Goal: Task Accomplishment & Management: Manage account settings

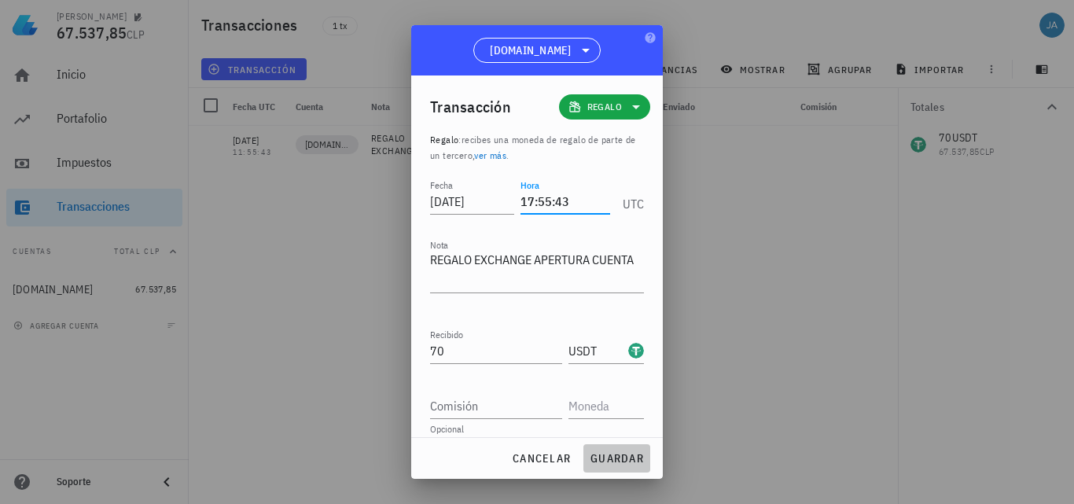
click at [621, 459] on span "guardar" at bounding box center [617, 458] width 54 height 14
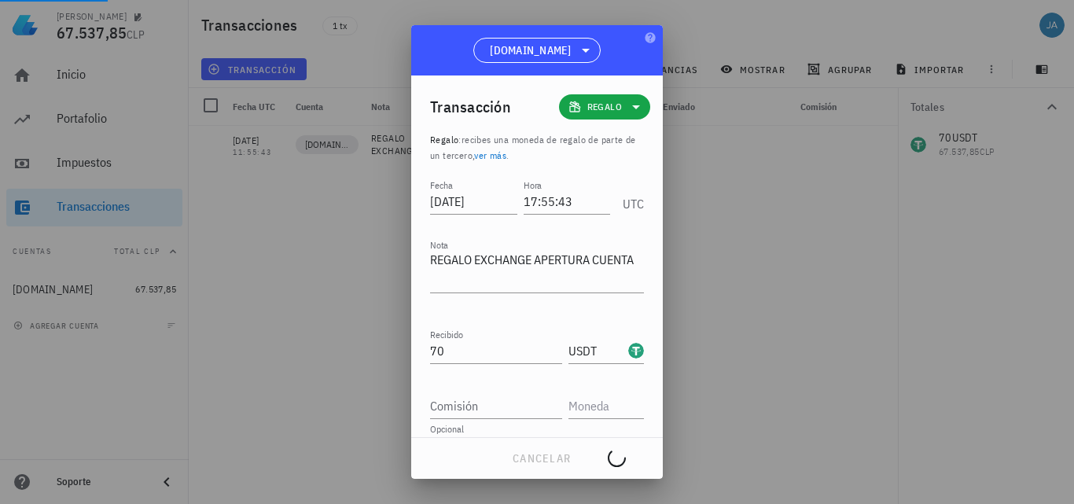
type input "11:55:43"
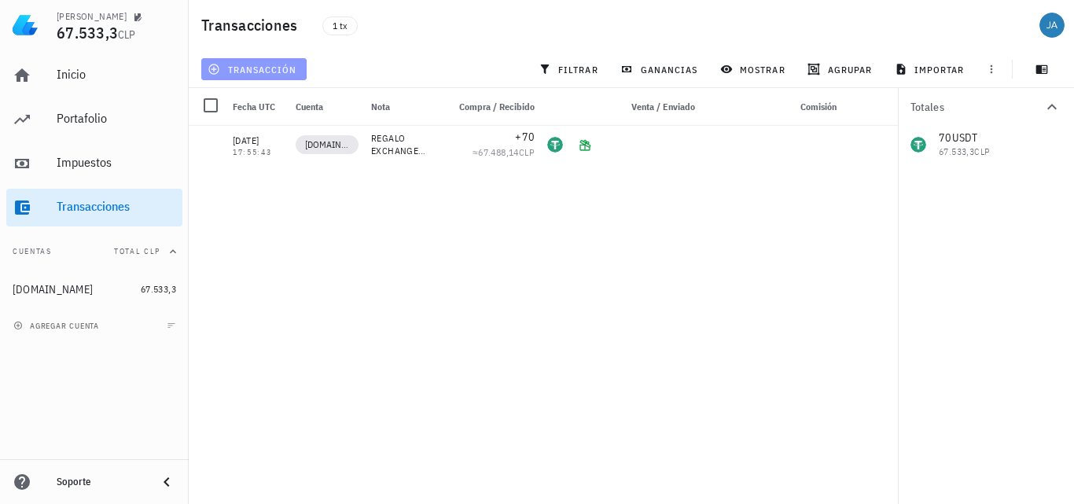
click at [255, 66] on span "transacción" at bounding box center [254, 69] width 86 height 13
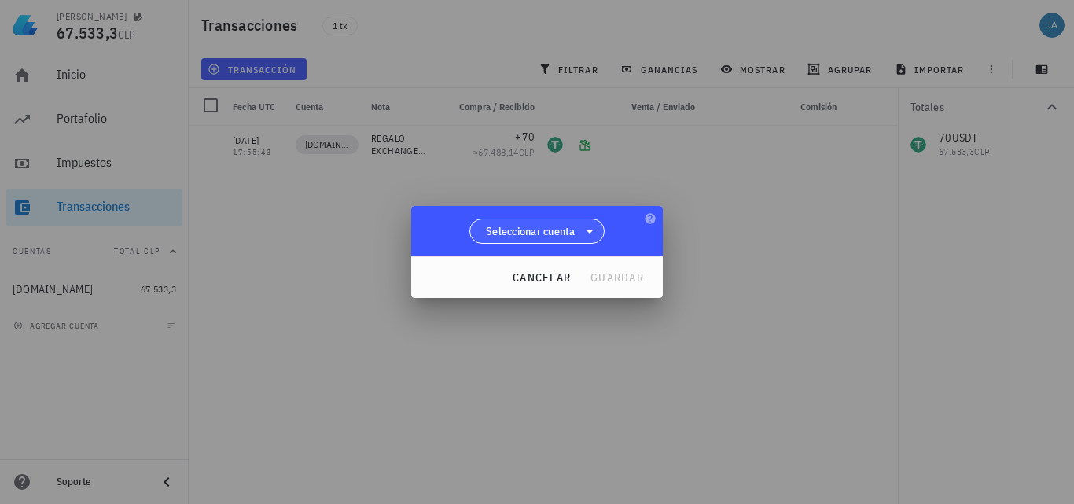
click at [543, 229] on span "Seleccionar cuenta" at bounding box center [531, 231] width 90 height 16
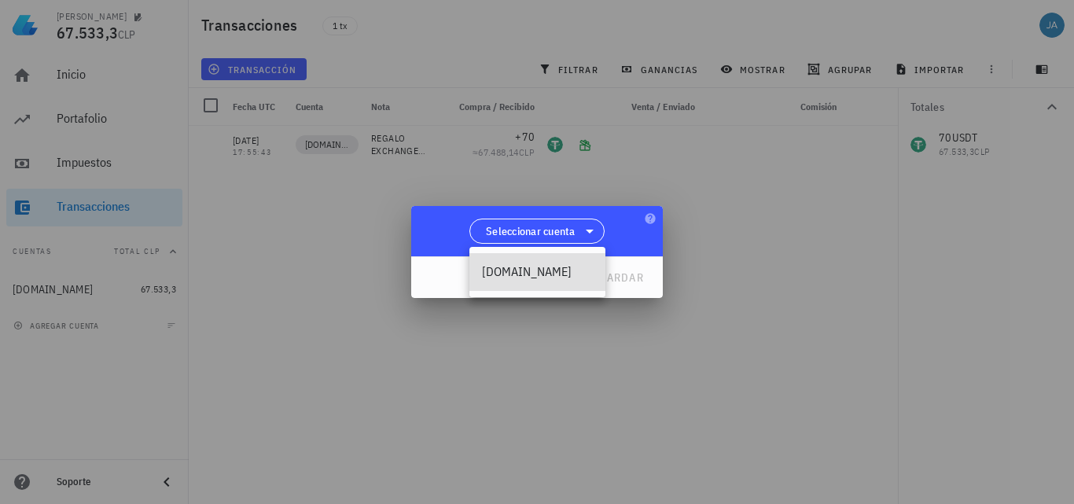
click at [525, 274] on div "[DOMAIN_NAME]" at bounding box center [537, 271] width 111 height 15
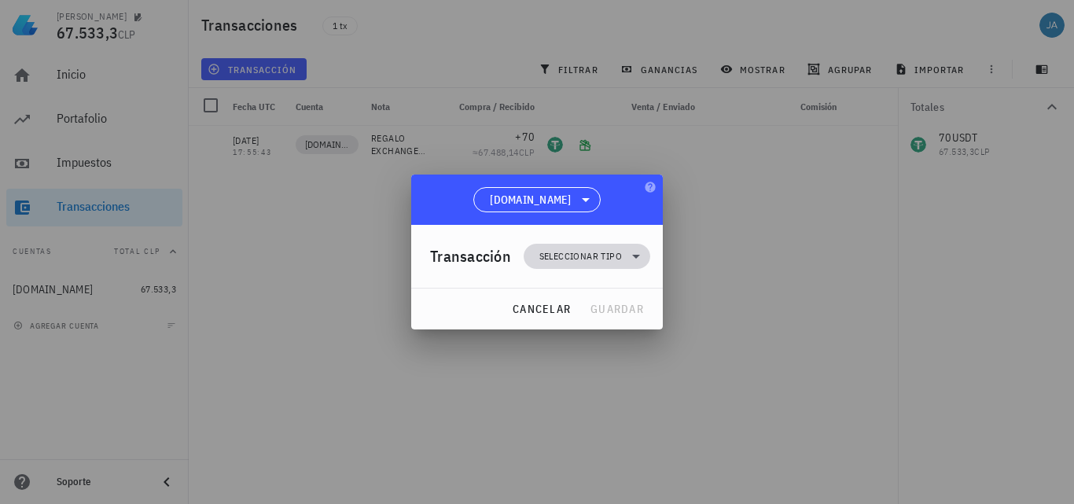
click at [584, 256] on span "Seleccionar tipo" at bounding box center [580, 257] width 83 height 16
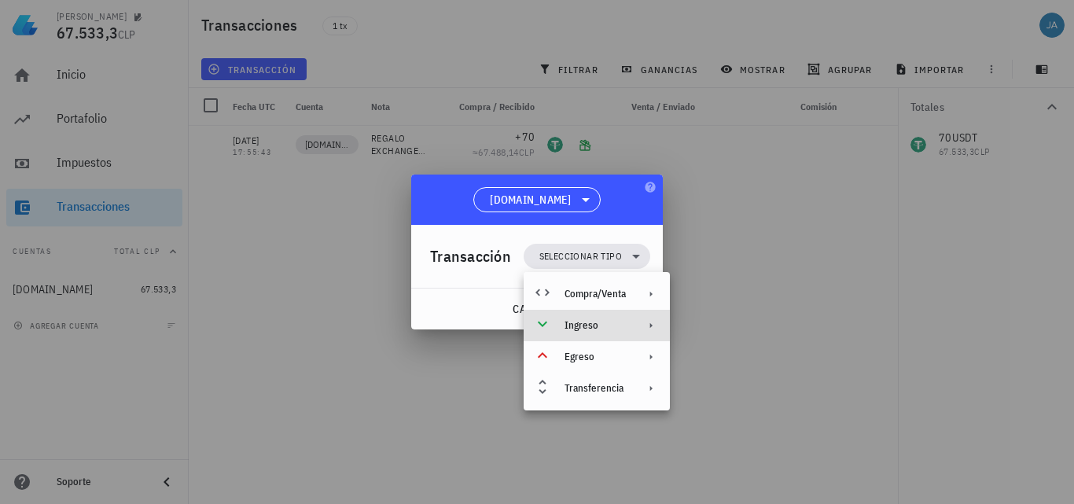
click at [653, 326] on icon at bounding box center [651, 326] width 2 height 6
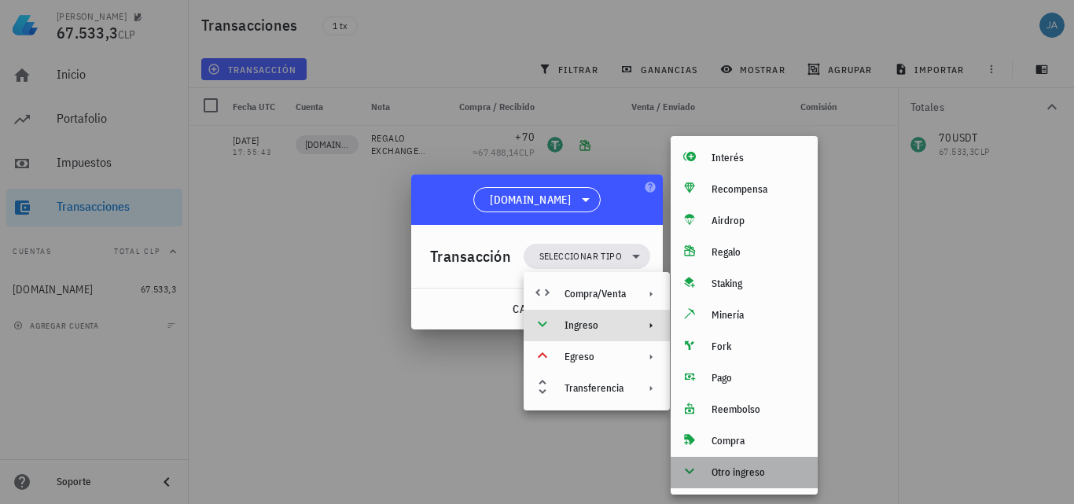
click at [687, 474] on icon at bounding box center [689, 471] width 19 height 19
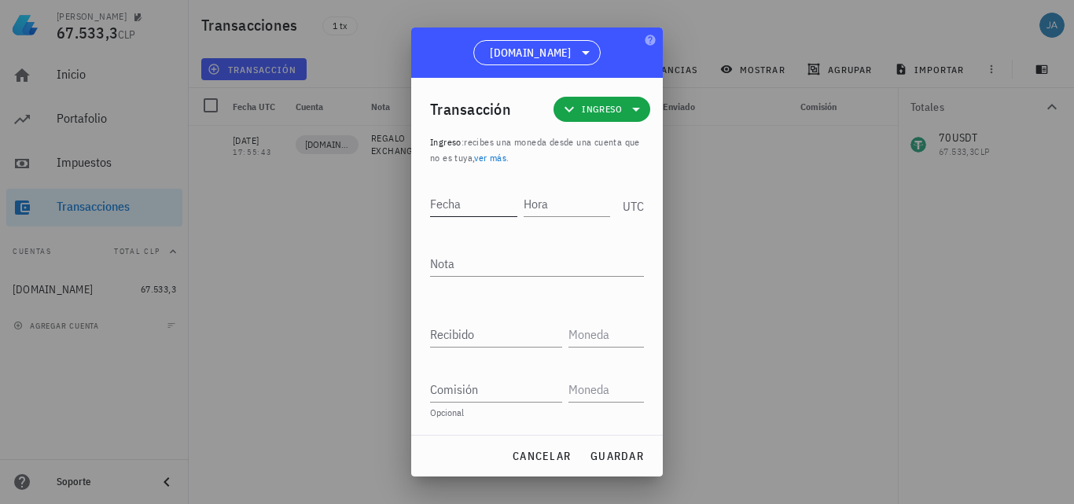
click at [480, 204] on input "Fecha" at bounding box center [473, 203] width 87 height 25
type input "0"
click at [489, 199] on input "2025-08-09" at bounding box center [472, 203] width 84 height 25
type input "[DATE]"
click at [542, 213] on input "Hora" at bounding box center [568, 203] width 84 height 25
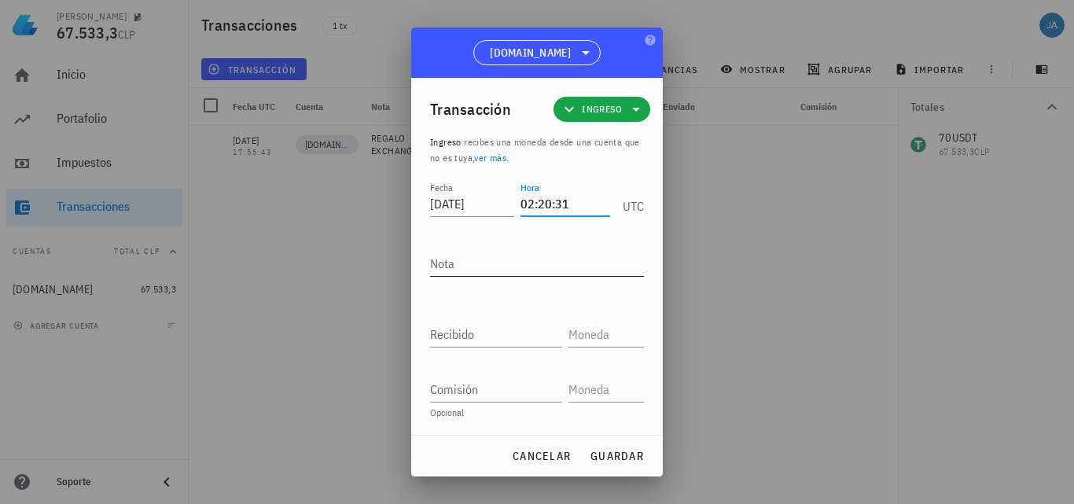
type input "02:20:31"
click at [481, 264] on textarea "Nota" at bounding box center [537, 263] width 214 height 25
type textarea "DEPOSITO USDT"
click at [496, 341] on input "Recibido" at bounding box center [496, 334] width 132 height 25
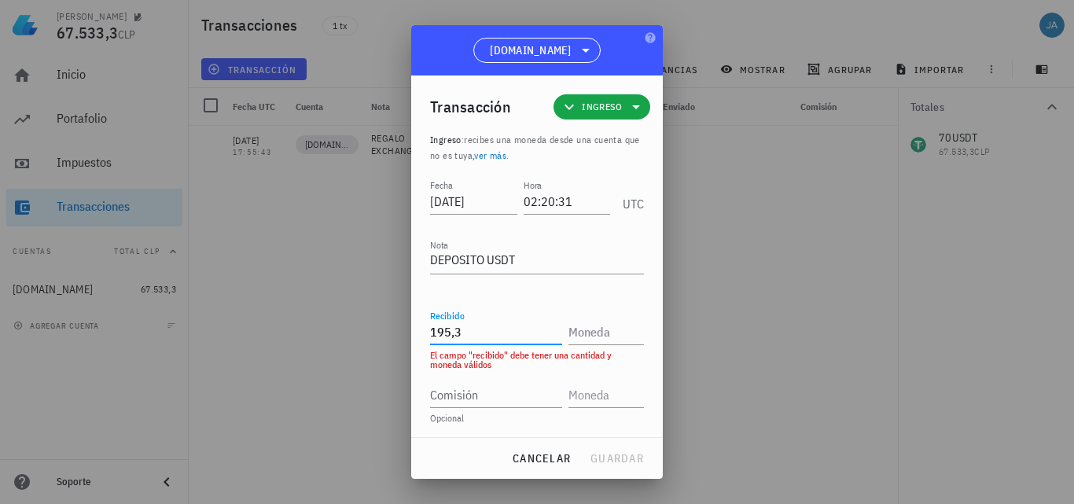
drag, startPoint x: 495, startPoint y: 328, endPoint x: 413, endPoint y: 327, distance: 81.8
click at [413, 327] on div "Transacción Ingreso Ingreso : recibes una moneda desde una cuenta que no es tuy…" at bounding box center [537, 256] width 252 height 362
click at [594, 347] on div "Recibido 98,60 El campo "recibido" debe tener una cantidad y moneda válidos" at bounding box center [537, 338] width 214 height 63
type input "98,6"
click at [596, 338] on input "text" at bounding box center [605, 331] width 72 height 25
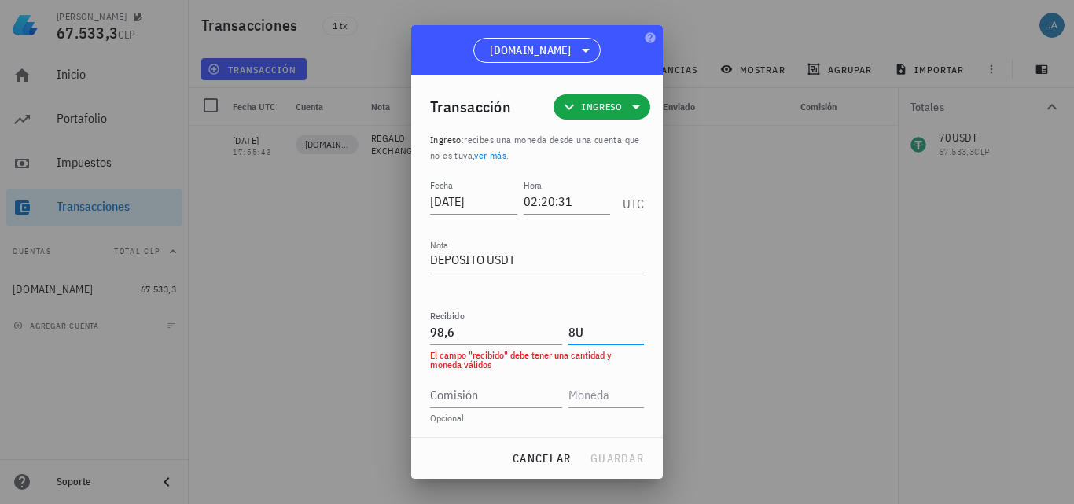
type input "8"
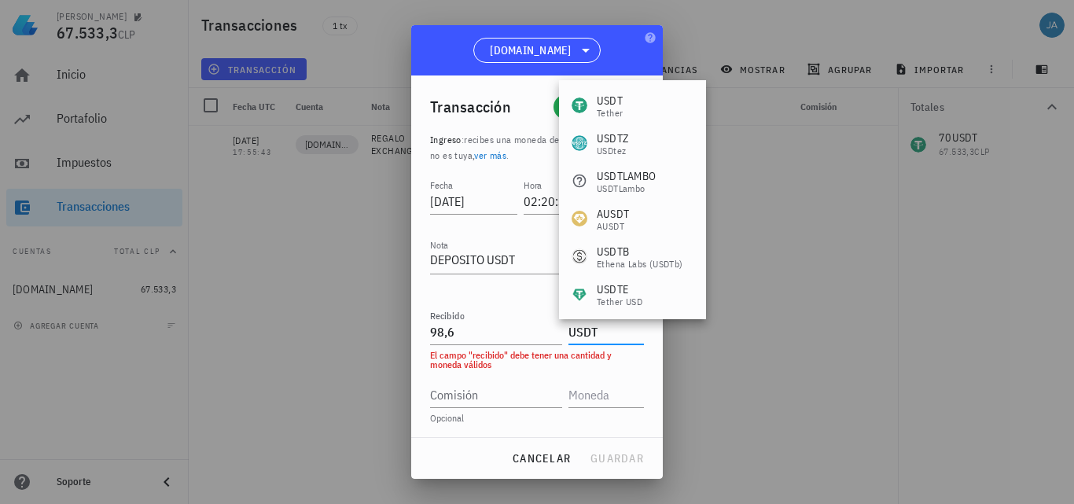
click at [626, 109] on div "USDT Tether" at bounding box center [632, 106] width 147 height 38
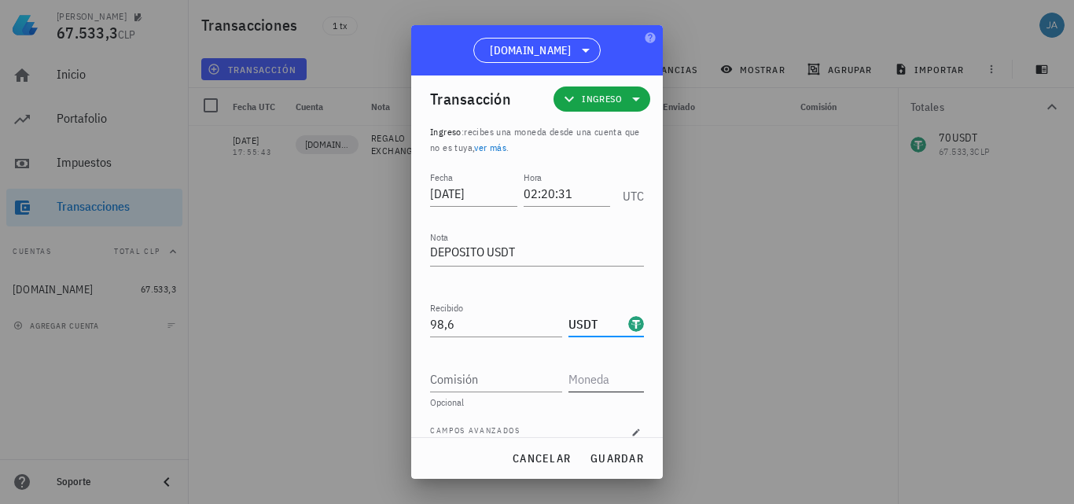
scroll to position [27, 0]
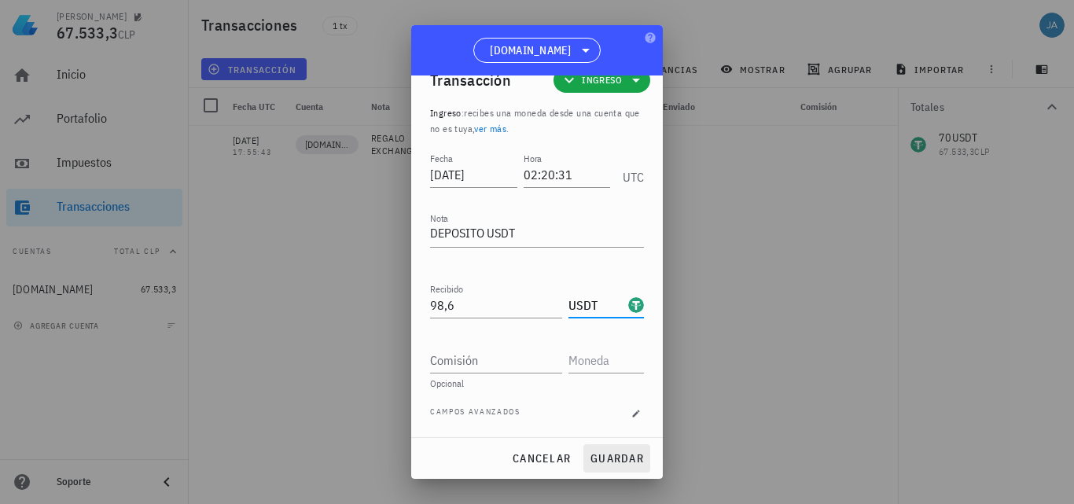
type input "USDT"
click at [628, 458] on span "guardar" at bounding box center [617, 458] width 54 height 14
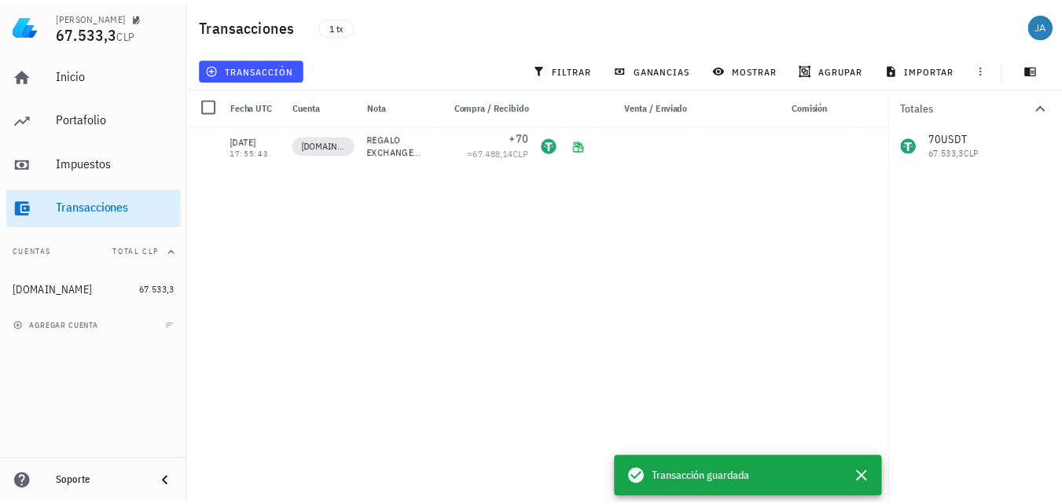
scroll to position [0, 0]
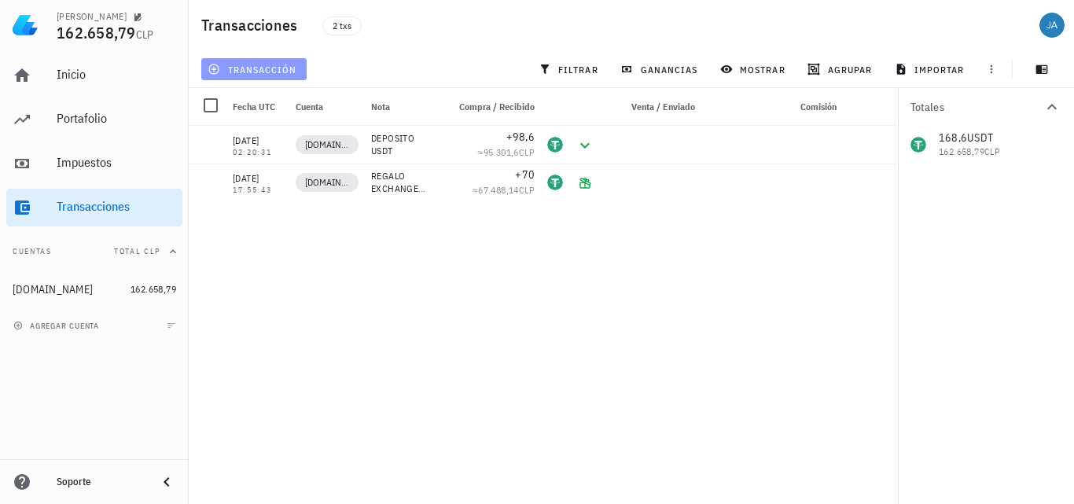
click at [286, 72] on span "transacción" at bounding box center [254, 69] width 86 height 13
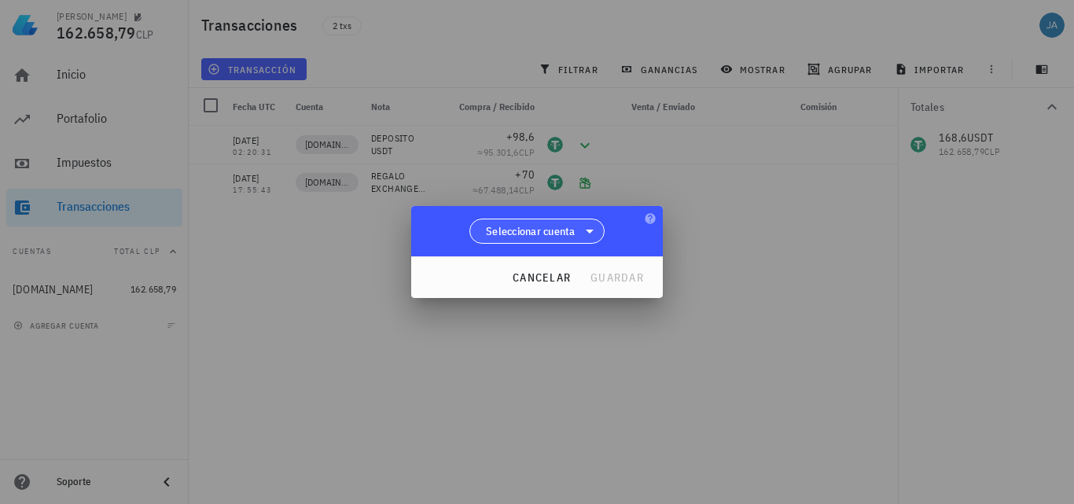
click at [576, 225] on span "Seleccionar cuenta" at bounding box center [537, 231] width 115 height 24
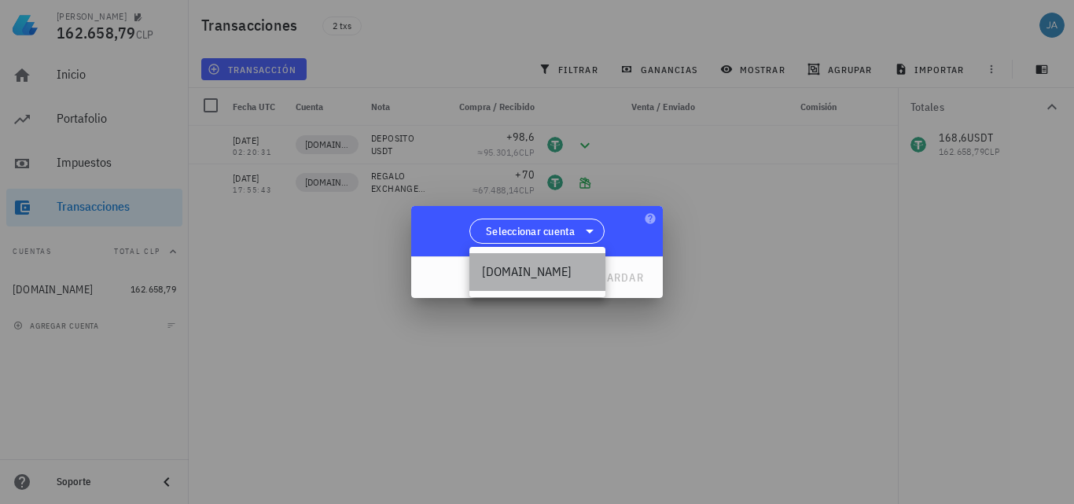
click at [528, 267] on div "[DOMAIN_NAME]" at bounding box center [537, 271] width 111 height 15
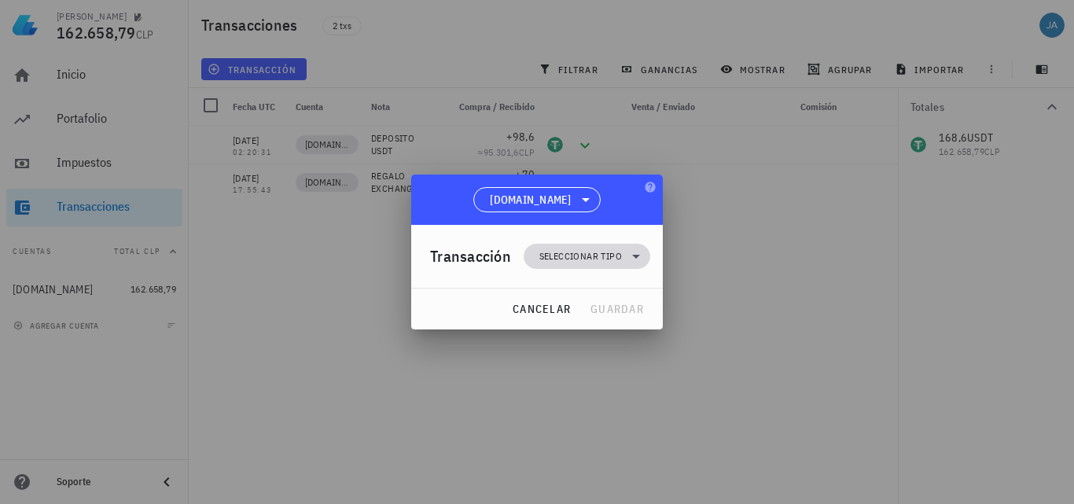
click at [610, 260] on span "Seleccionar tipo" at bounding box center [580, 257] width 83 height 16
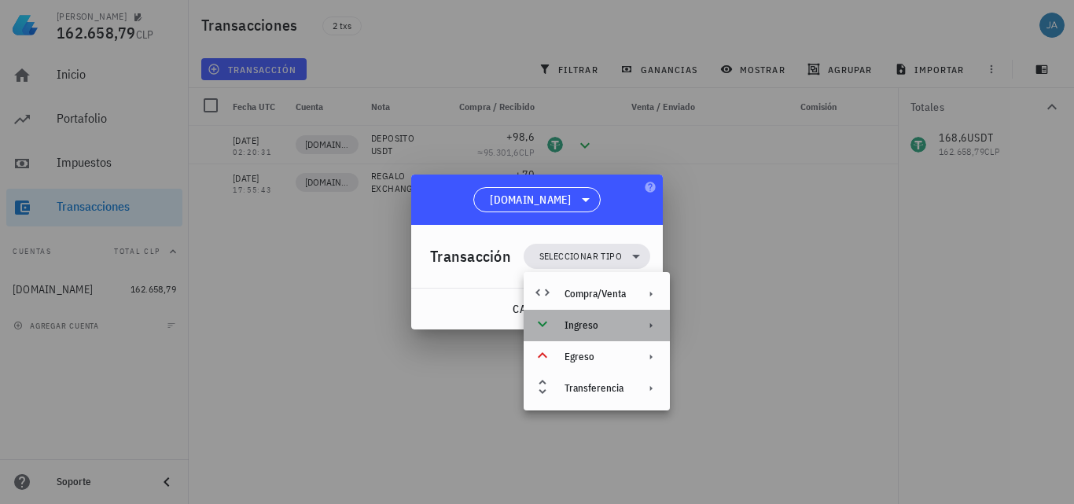
click at [589, 324] on div "Ingreso" at bounding box center [595, 325] width 61 height 13
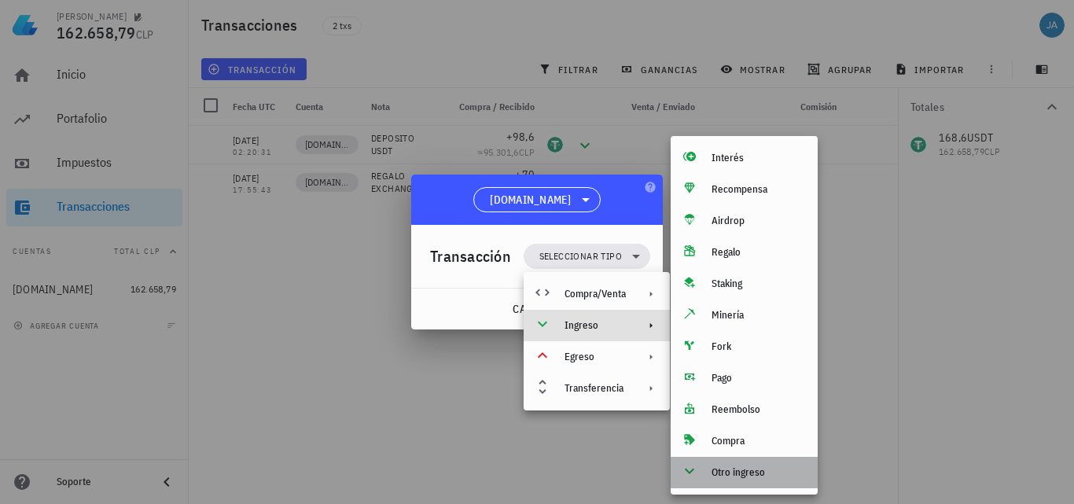
click at [747, 466] on div "Otro ingreso" at bounding box center [759, 472] width 94 height 13
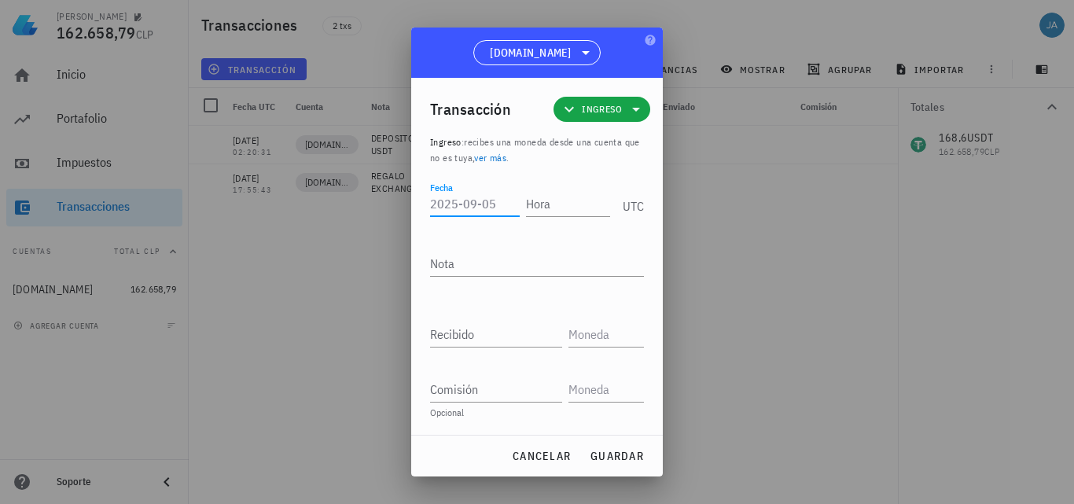
click at [505, 204] on input "Fecha" at bounding box center [475, 203] width 90 height 25
type input "3"
drag, startPoint x: 497, startPoint y: 208, endPoint x: 464, endPoint y: 203, distance: 33.4
click at [464, 203] on input "2025-08-31" at bounding box center [475, 203] width 90 height 25
type input "2025-09-01"
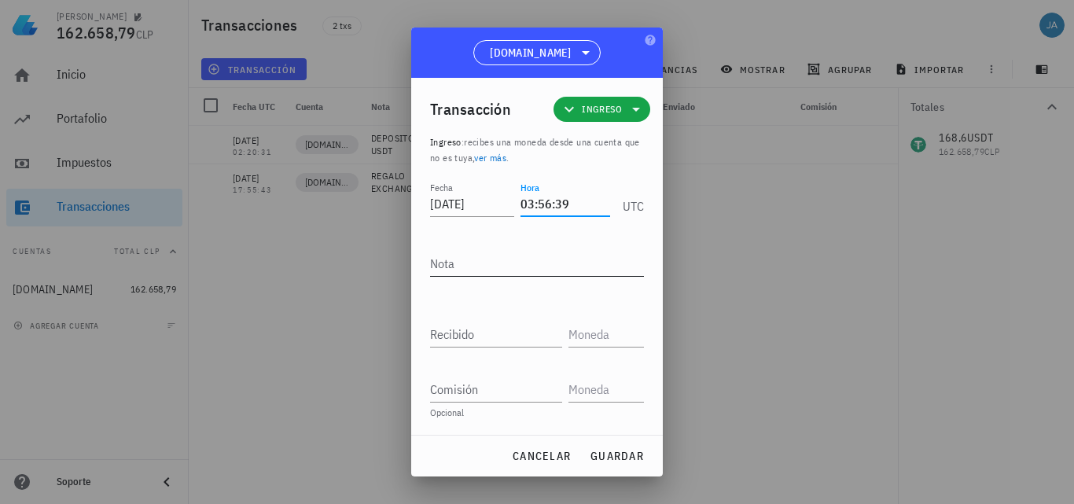
type input "03:56:39"
click at [483, 252] on textarea "Nota" at bounding box center [537, 263] width 214 height 25
type textarea "DEPOSITO USDT"
click at [485, 333] on input "Recibido" at bounding box center [496, 334] width 132 height 25
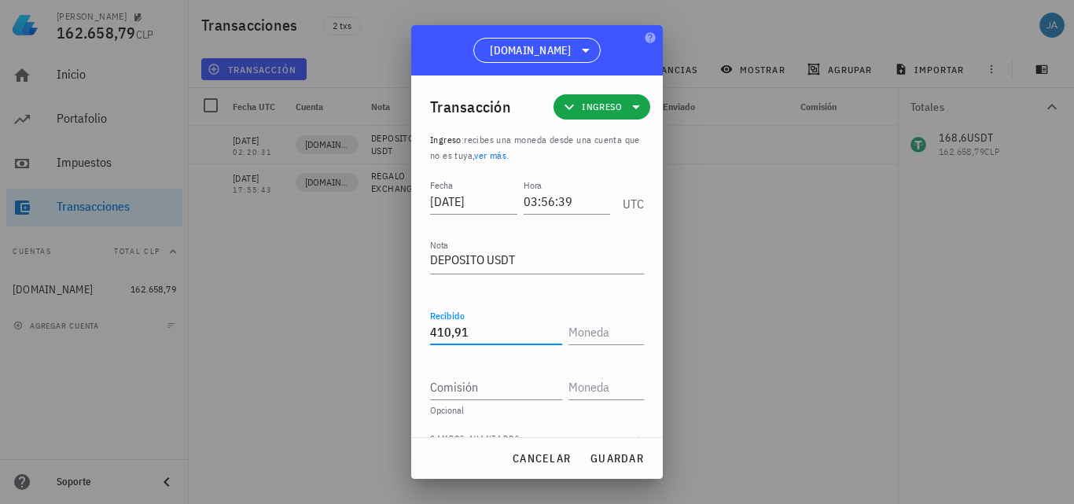
type input "410,91"
click at [581, 341] on input "text" at bounding box center [605, 331] width 72 height 25
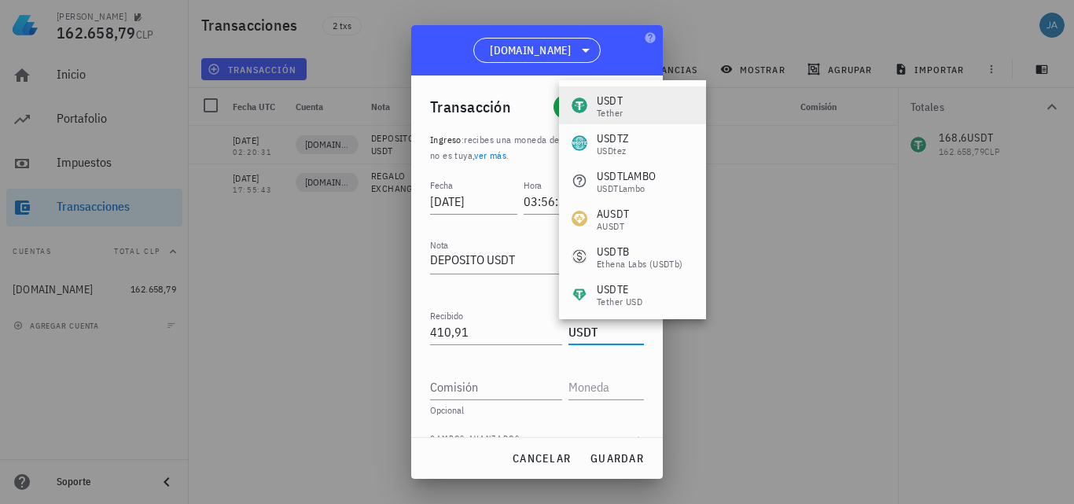
click at [635, 106] on div "USDT Tether" at bounding box center [632, 106] width 147 height 38
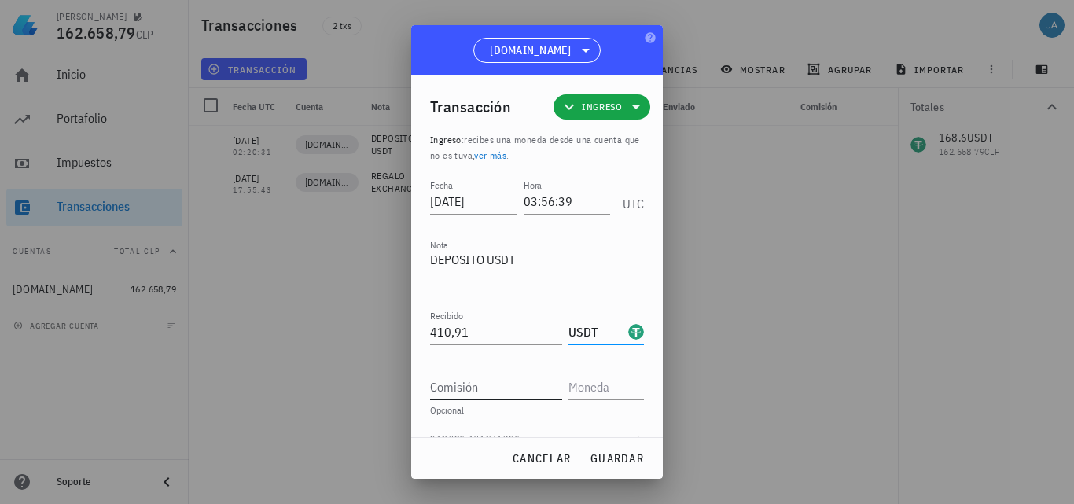
type input "USDT"
click at [469, 386] on div "Comisión" at bounding box center [496, 386] width 132 height 25
click at [592, 461] on span "guardar" at bounding box center [617, 458] width 54 height 14
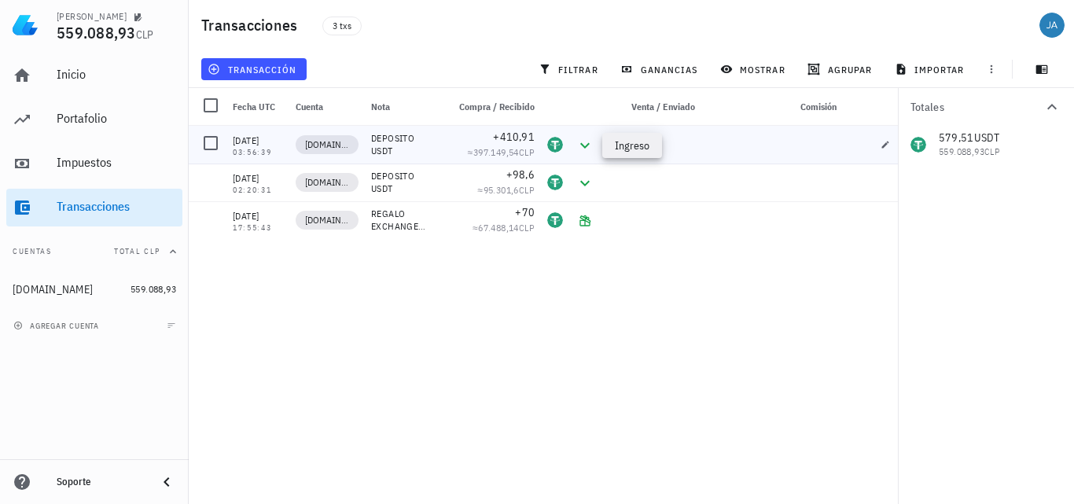
click at [586, 149] on icon at bounding box center [585, 145] width 19 height 19
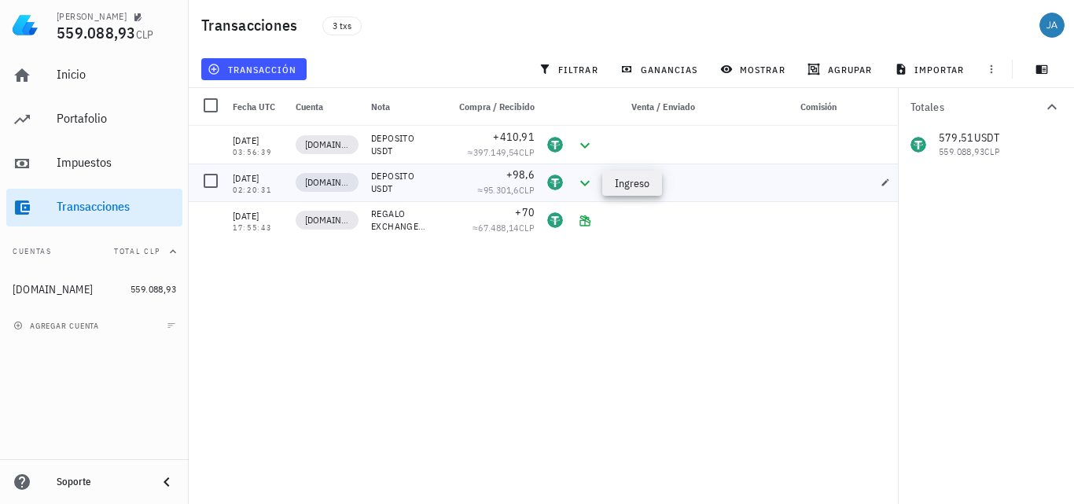
click at [585, 185] on icon at bounding box center [584, 183] width 9 height 6
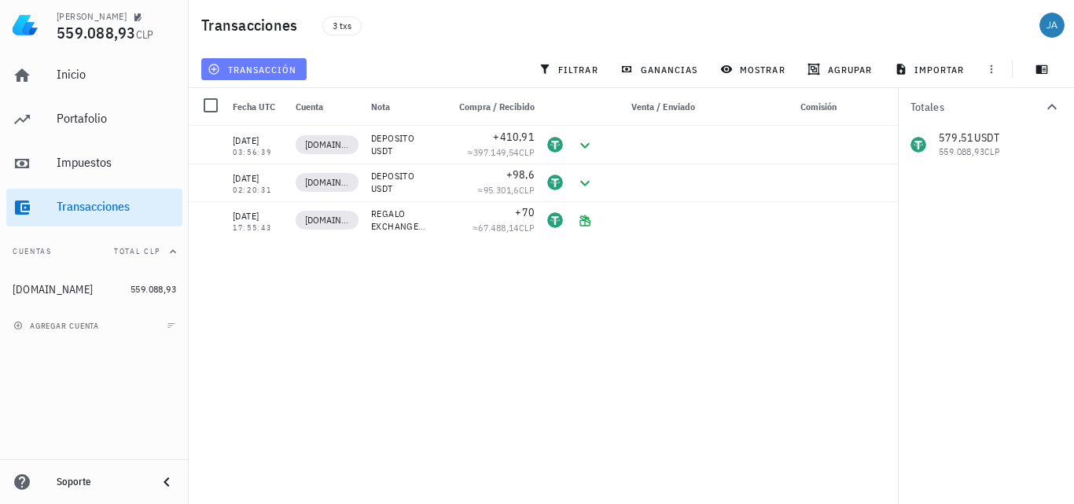
click at [260, 68] on span "transacción" at bounding box center [254, 69] width 86 height 13
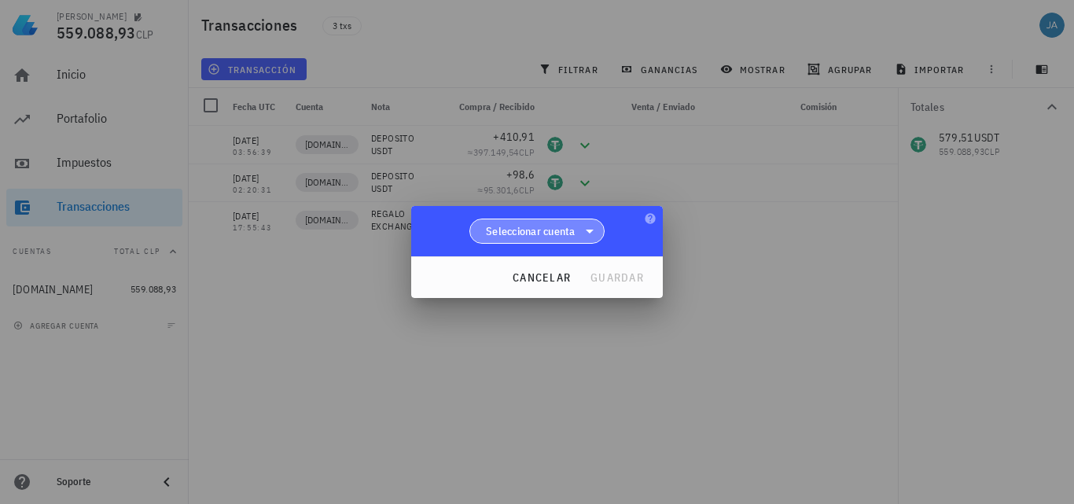
click at [562, 234] on span "Seleccionar cuenta" at bounding box center [531, 231] width 90 height 16
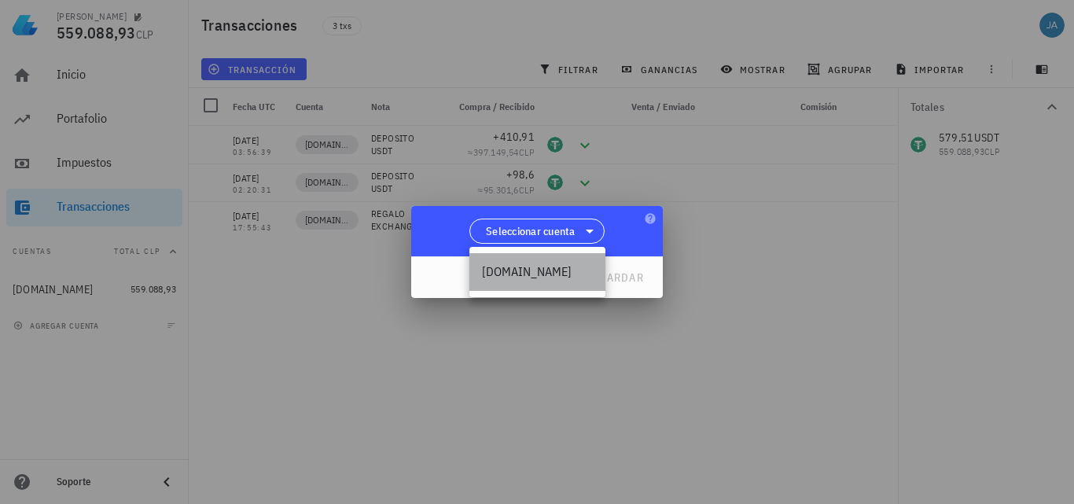
click at [543, 271] on div "[DOMAIN_NAME]" at bounding box center [537, 271] width 111 height 15
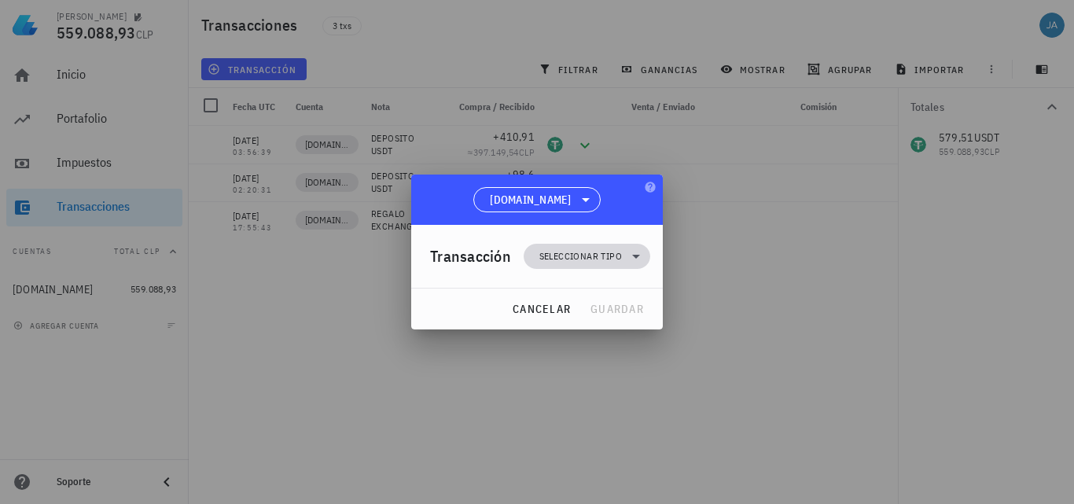
click at [598, 260] on span "Seleccionar tipo" at bounding box center [580, 257] width 83 height 16
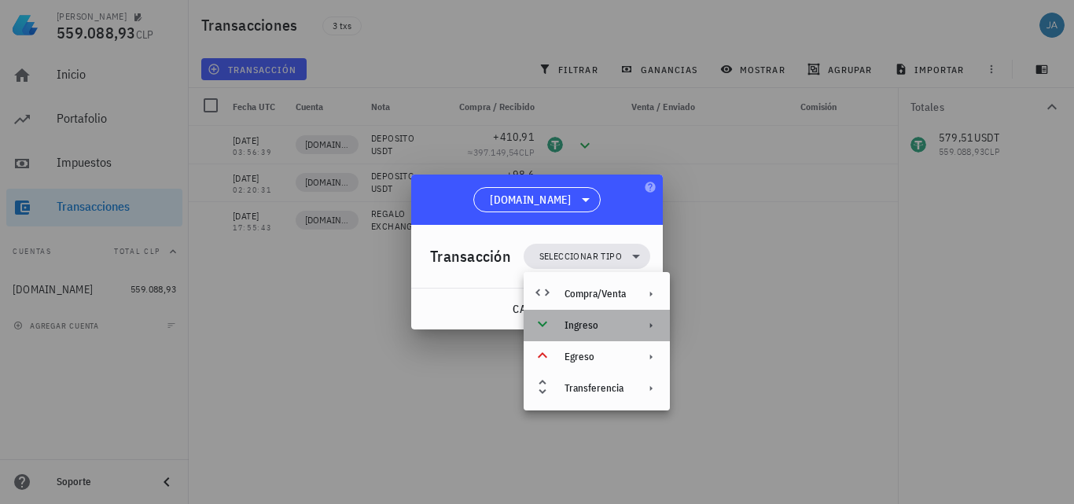
click at [616, 323] on div "Ingreso" at bounding box center [595, 325] width 61 height 13
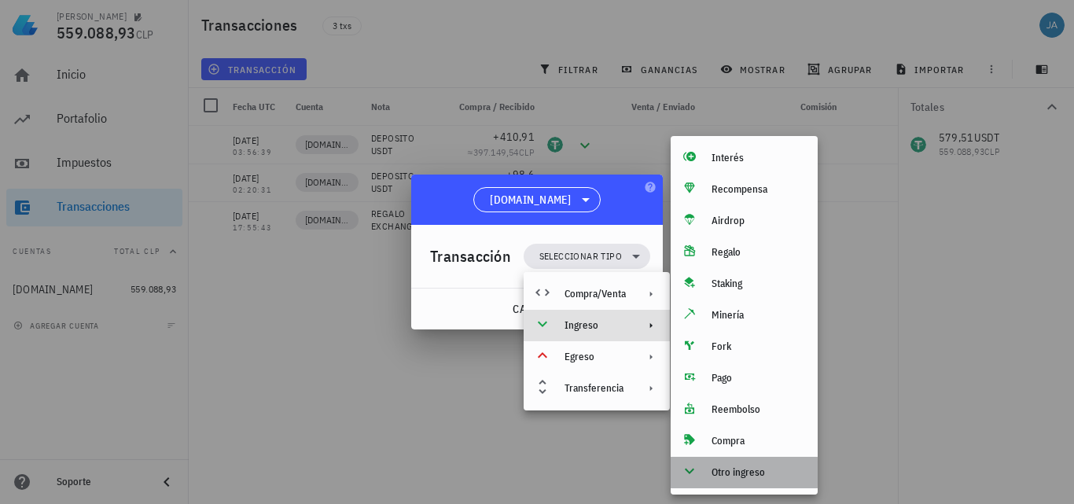
click at [729, 472] on div "Otro ingreso" at bounding box center [759, 472] width 94 height 13
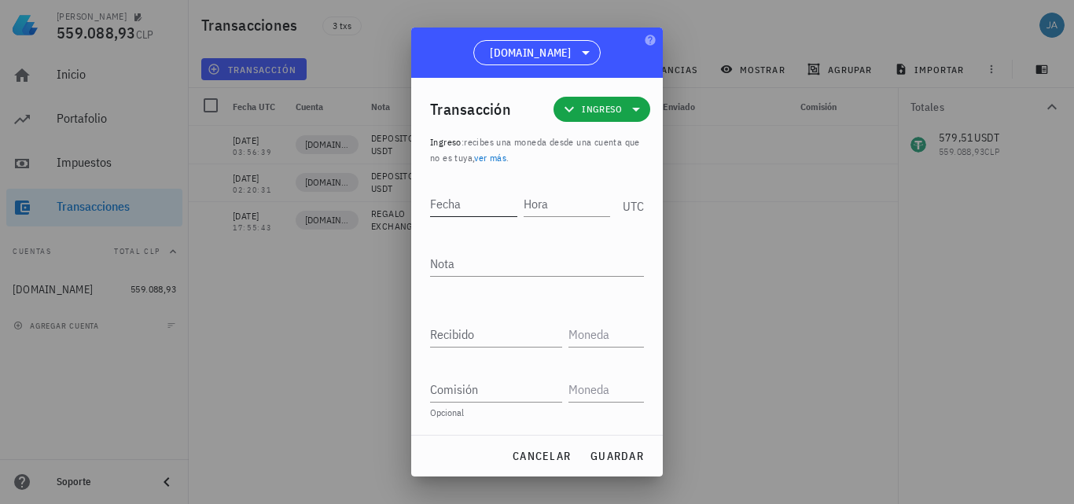
click at [455, 207] on input "Fecha" at bounding box center [473, 203] width 87 height 25
type input "2025-09-03"
type input "23:53:18"
click at [452, 260] on div "Nota" at bounding box center [537, 263] width 214 height 25
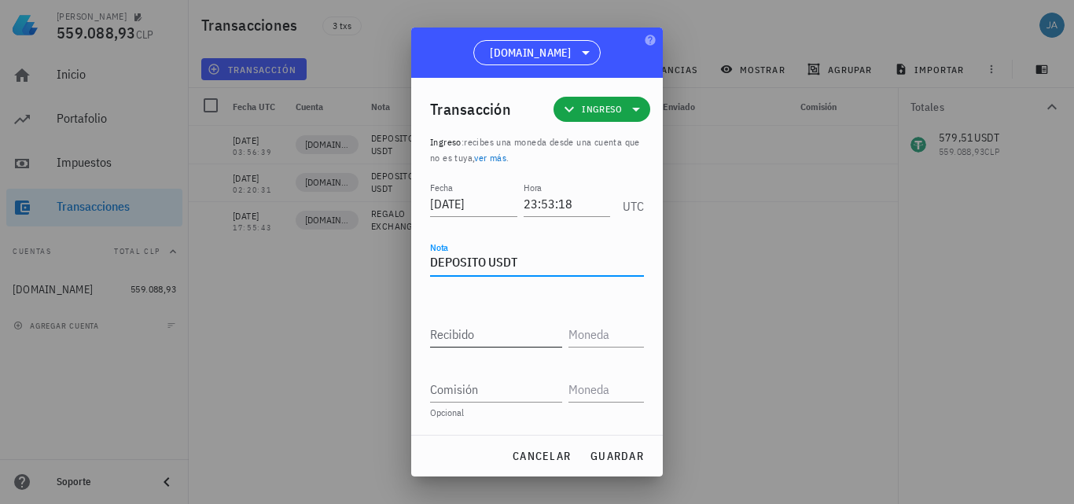
type textarea "DEPOSITO USDT"
click at [471, 333] on input "Recibido" at bounding box center [496, 334] width 132 height 25
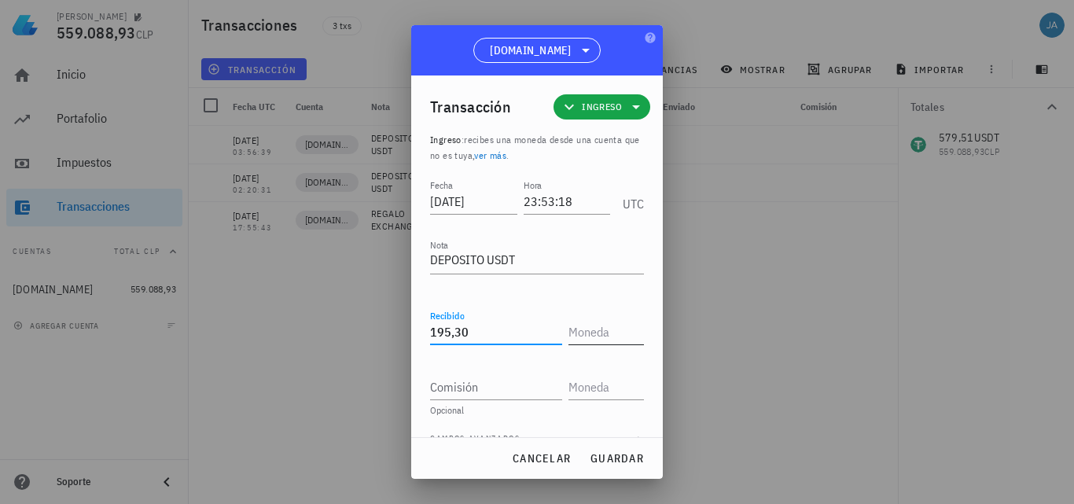
type input "195,3"
click at [620, 322] on input "text" at bounding box center [605, 331] width 72 height 25
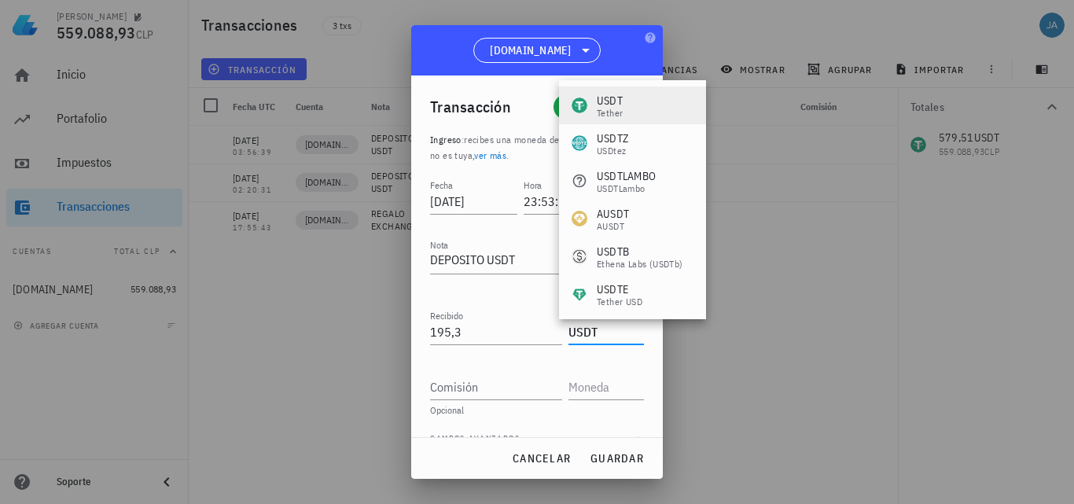
click at [615, 109] on div "Tether" at bounding box center [610, 113] width 26 height 9
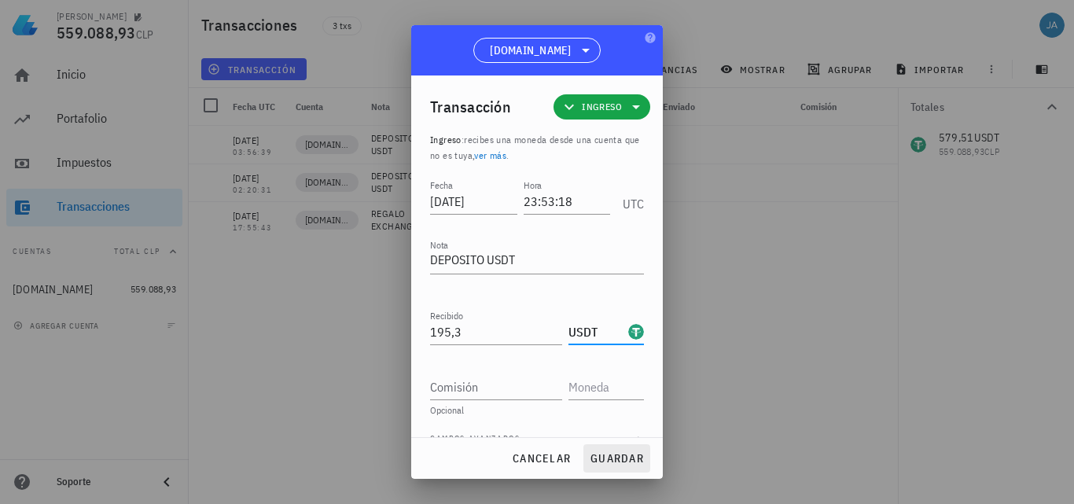
type input "USDT"
click at [613, 454] on span "guardar" at bounding box center [617, 458] width 54 height 14
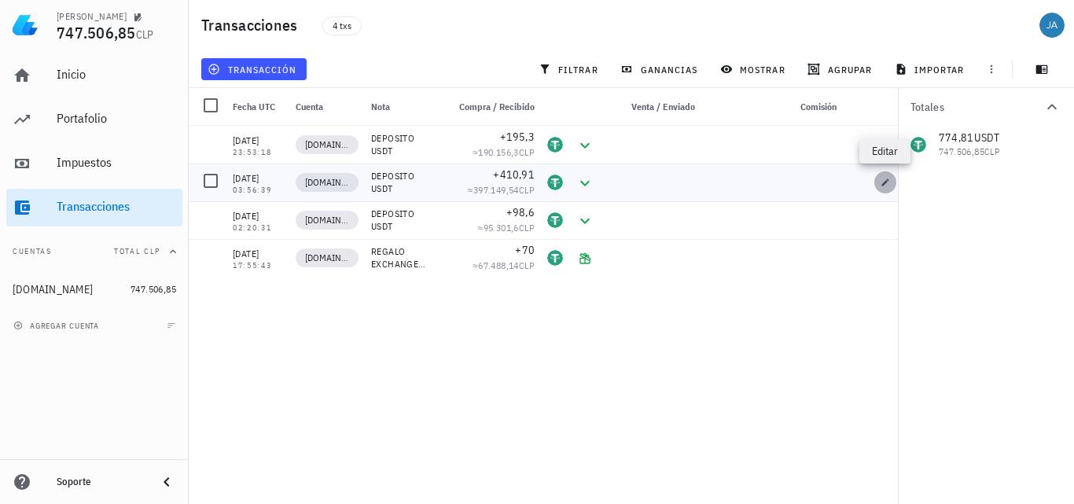
click at [889, 180] on icon "button" at bounding box center [885, 182] width 9 height 9
type input "2025-09-01"
type input "03:56:39"
type textarea "DEPOSITO USDT"
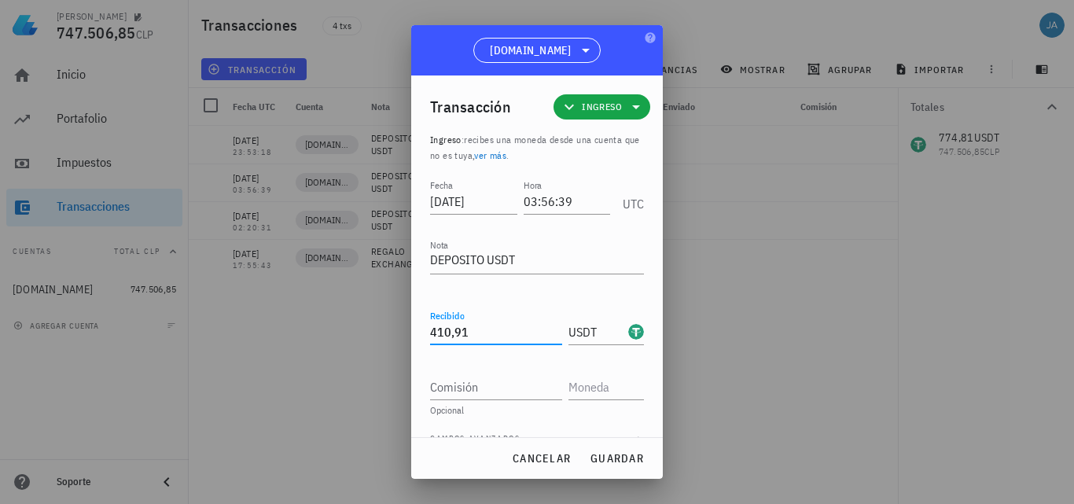
drag, startPoint x: 465, startPoint y: 334, endPoint x: 402, endPoint y: 330, distance: 63.0
click at [408, 334] on div "JAIME 747.506,85 CLP Inicio Portafolio Impuestos Transacciones Cuentas Total CL…" at bounding box center [537, 252] width 1074 height 504
click at [624, 455] on span "guardar" at bounding box center [617, 458] width 54 height 14
type input "410,91"
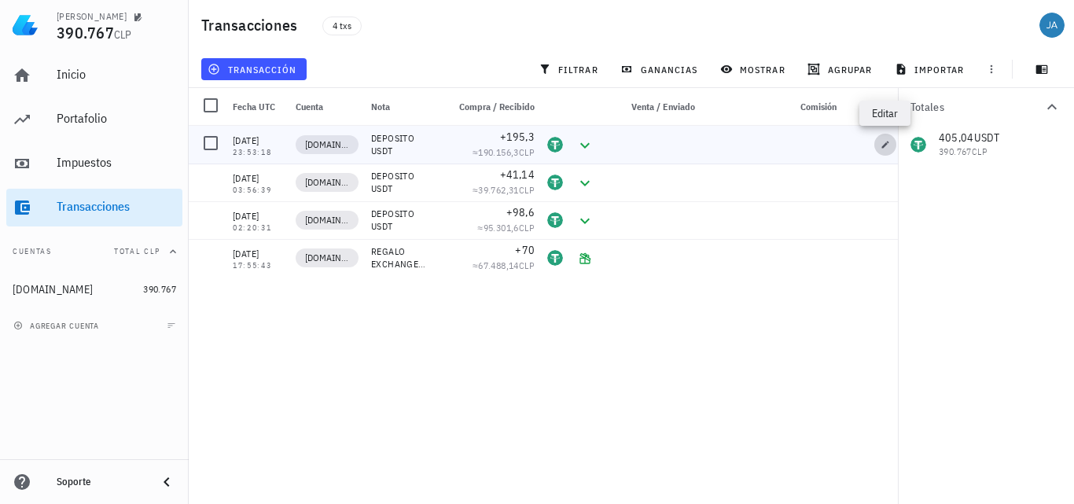
click at [889, 144] on icon "button" at bounding box center [885, 144] width 9 height 9
type input "2025-09-03"
type input "23:53:18"
type input "195,3"
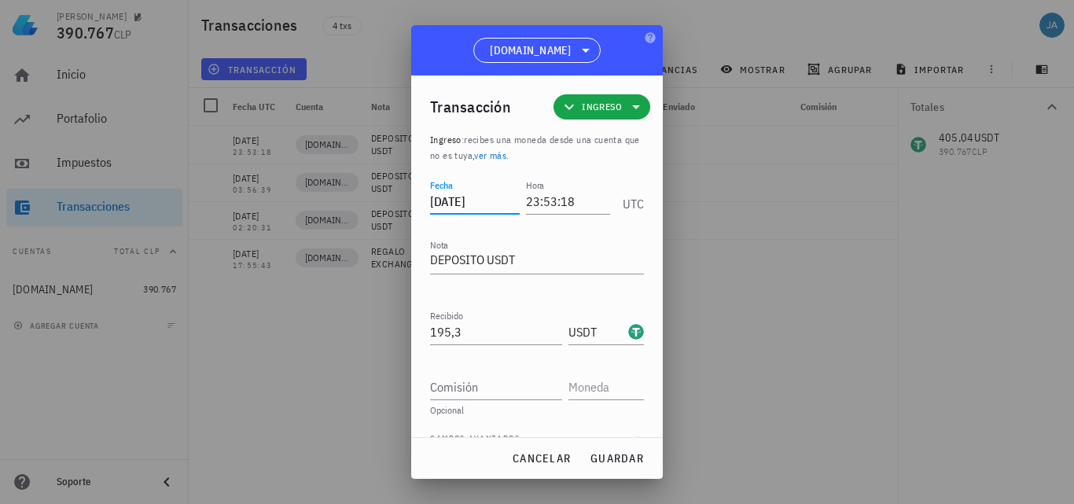
drag, startPoint x: 492, startPoint y: 202, endPoint x: 427, endPoint y: 204, distance: 65.3
click at [431, 204] on input "2025-09-03" at bounding box center [475, 201] width 90 height 25
drag, startPoint x: 529, startPoint y: 200, endPoint x: 496, endPoint y: 199, distance: 33.0
click at [499, 200] on div "Fecha 2025-09-03 Hora 23:53:18 UTC" at bounding box center [537, 197] width 214 height 42
drag, startPoint x: 575, startPoint y: 208, endPoint x: 492, endPoint y: 212, distance: 82.7
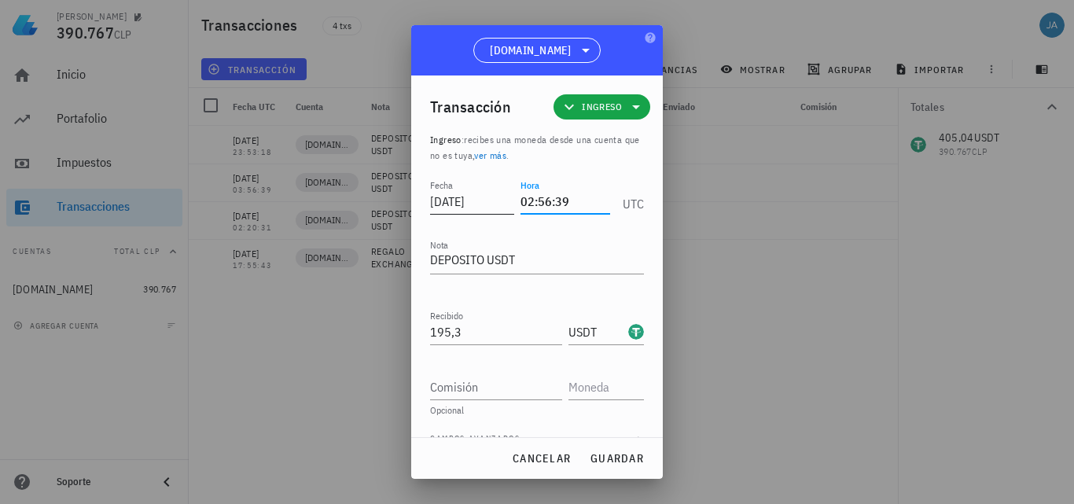
click at [492, 212] on div "Fecha 2025-09-03 Hora 02:56:39 UTC" at bounding box center [537, 197] width 214 height 42
click at [521, 457] on span "cancelar" at bounding box center [541, 458] width 59 height 14
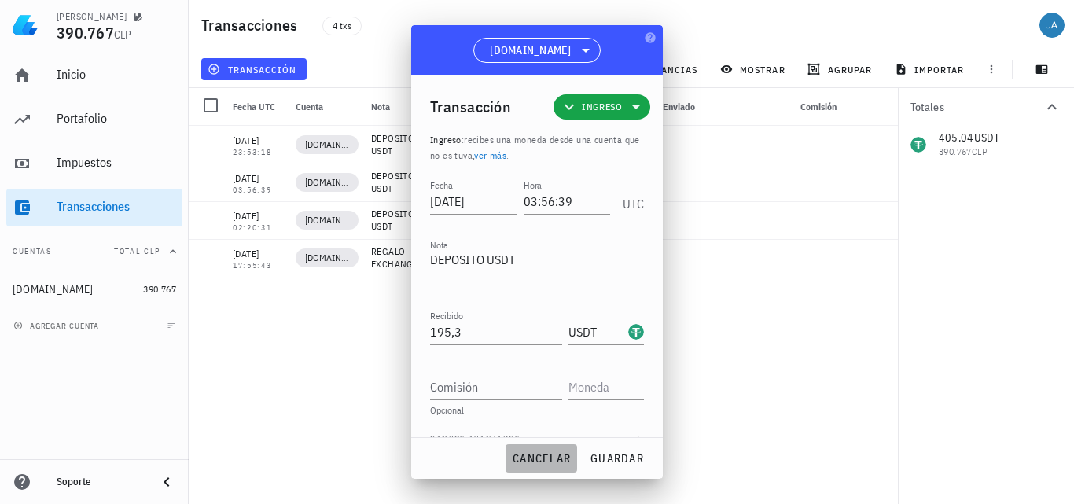
type input "23:53:18"
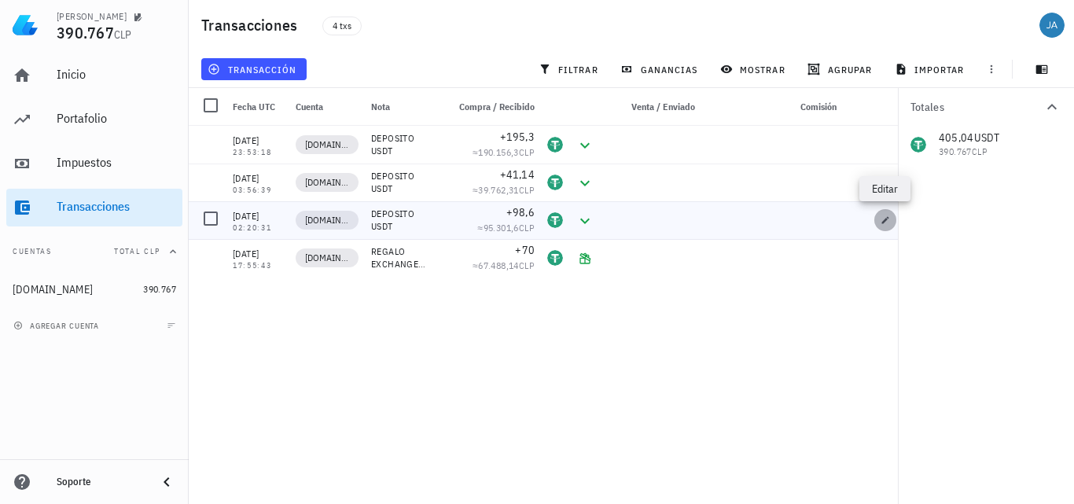
click at [882, 226] on button "button" at bounding box center [886, 220] width 22 height 22
type input "[DATE]"
type input "02:20:31"
type input "98,6"
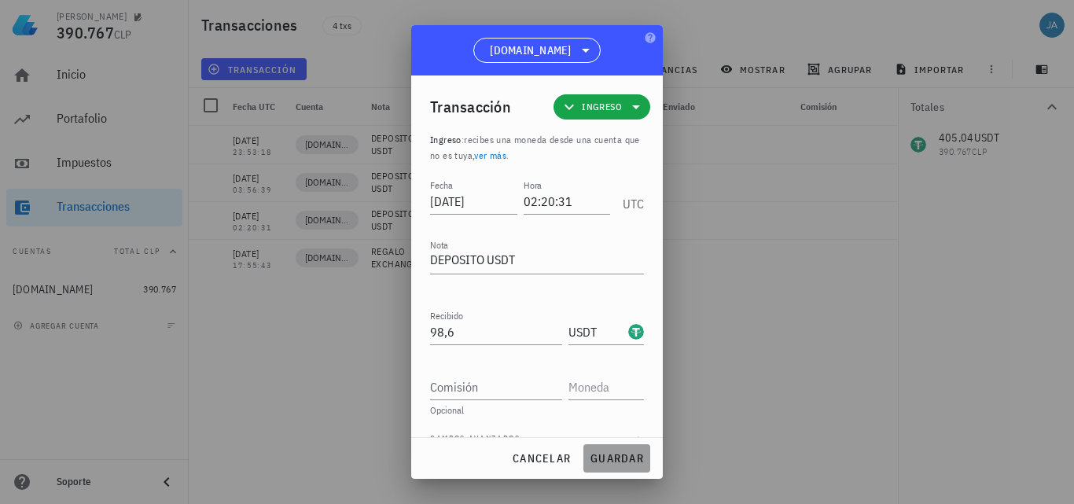
click at [623, 460] on span "guardar" at bounding box center [617, 458] width 54 height 14
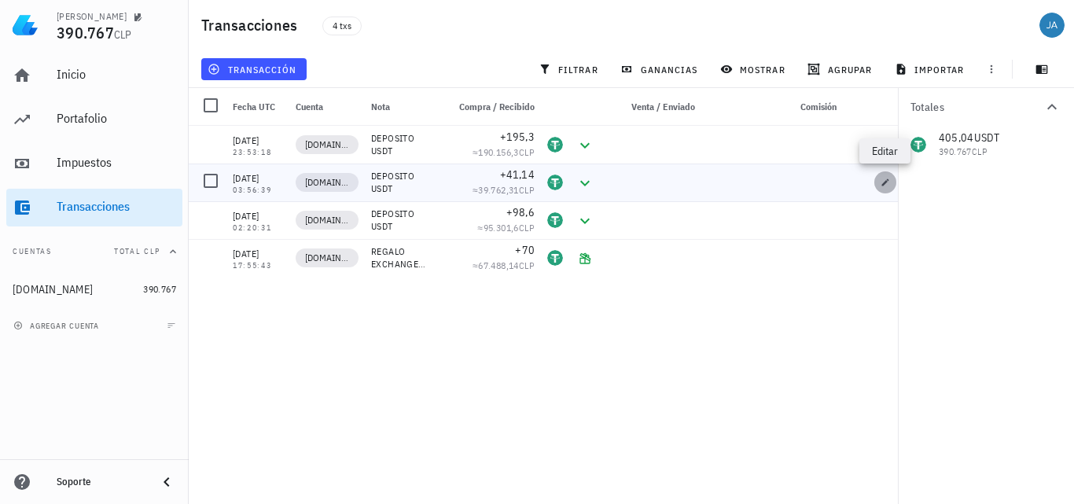
click at [886, 186] on icon "button" at bounding box center [885, 182] width 9 height 9
type input "2025-09-01"
type input "03:56:39"
type input "41,14"
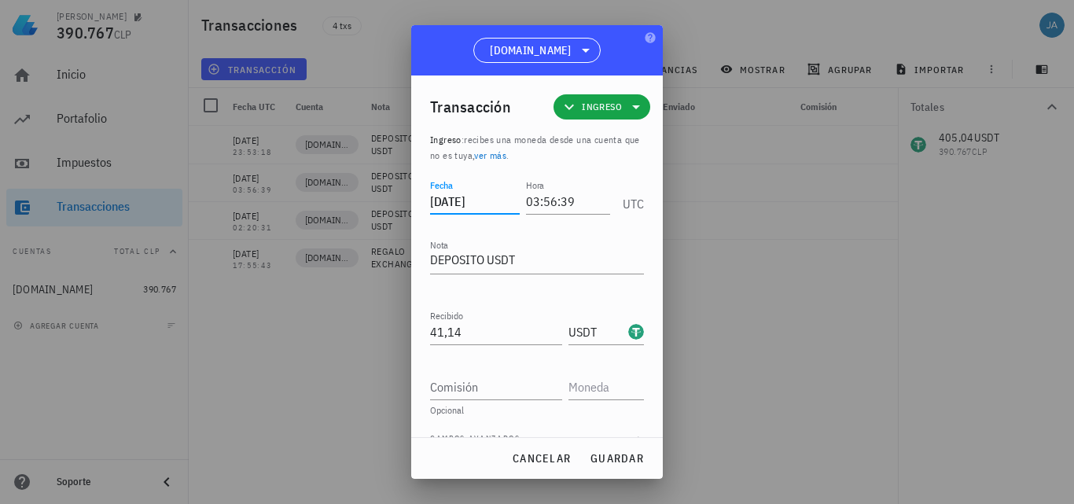
drag, startPoint x: 495, startPoint y: 204, endPoint x: 418, endPoint y: 208, distance: 76.4
click at [419, 208] on div "Transacción Ingreso Ingreso : recibes una moneda desde una cuenta que no es tuy…" at bounding box center [537, 256] width 252 height 362
type input "3"
type input "2025-08-30"
click at [590, 208] on input "03:56:39" at bounding box center [568, 201] width 84 height 25
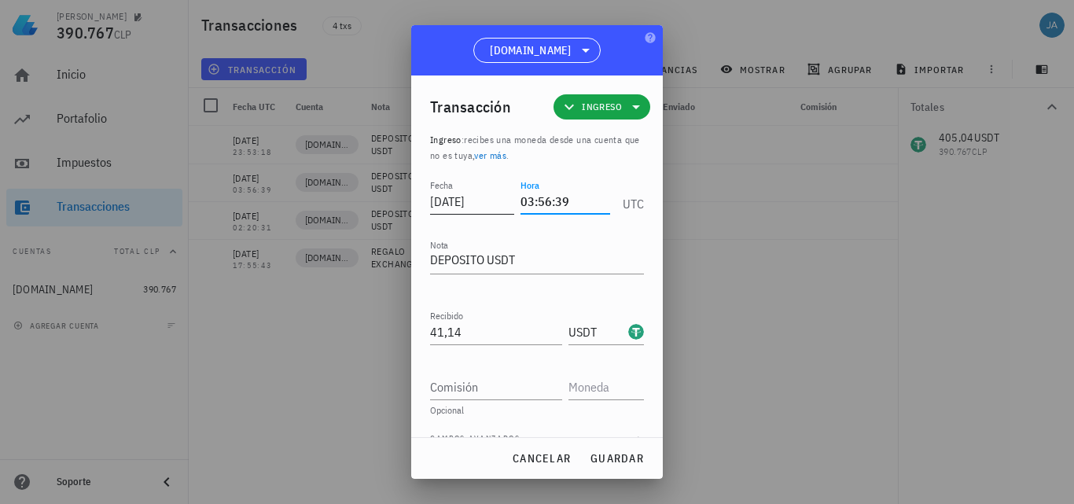
drag, startPoint x: 590, startPoint y: 208, endPoint x: 434, endPoint y: 215, distance: 155.8
click at [451, 212] on div "Fecha 2025-08-30 Hora 03:56:39 UTC" at bounding box center [537, 197] width 214 height 42
drag, startPoint x: 567, startPoint y: 204, endPoint x: 513, endPoint y: 206, distance: 54.3
click at [513, 206] on div "Fecha 2025-08-30 Hora 03:56:39 UTC" at bounding box center [537, 197] width 214 height 42
type input "00:38:17"
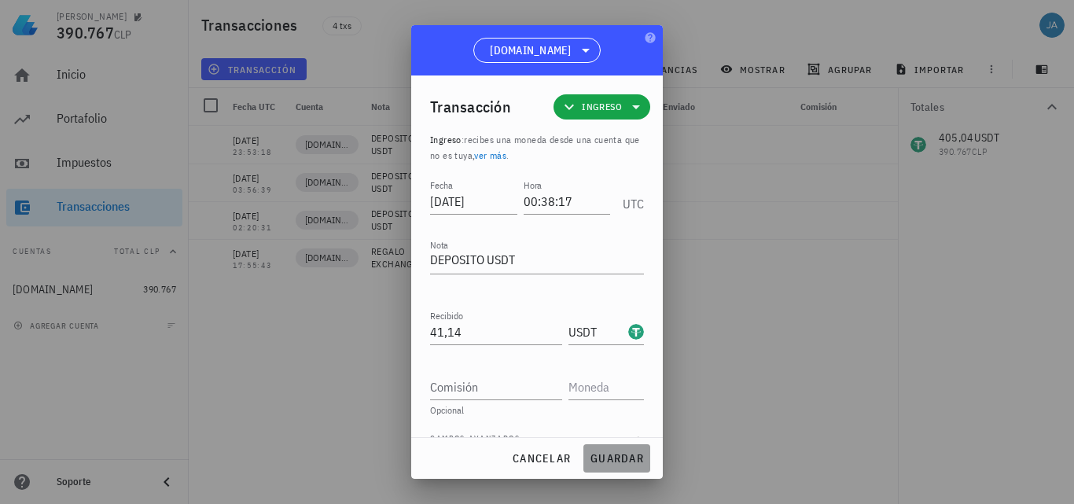
click at [609, 447] on button "guardar" at bounding box center [617, 458] width 67 height 28
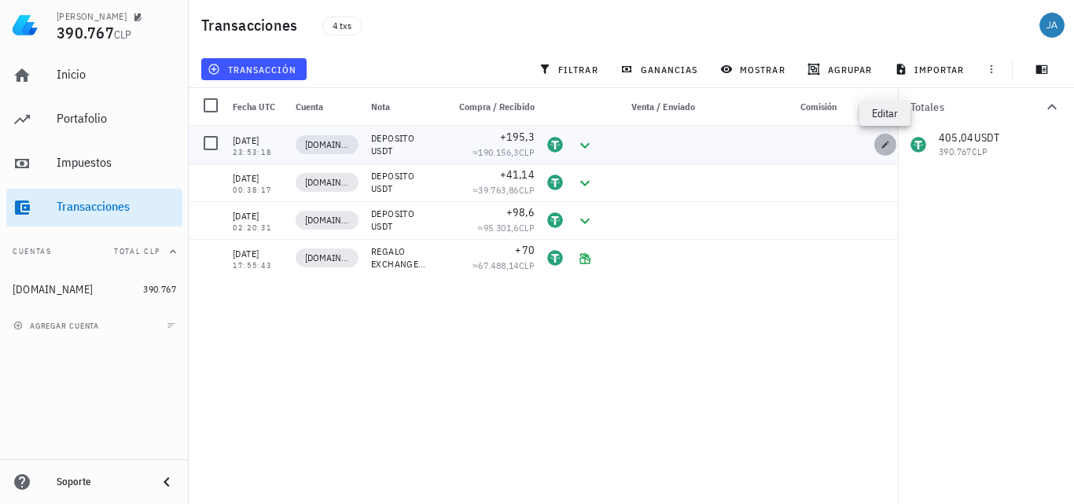
click at [884, 145] on icon "button" at bounding box center [885, 144] width 7 height 7
type input "2025-09-03"
type input "23:53:18"
type input "195,3"
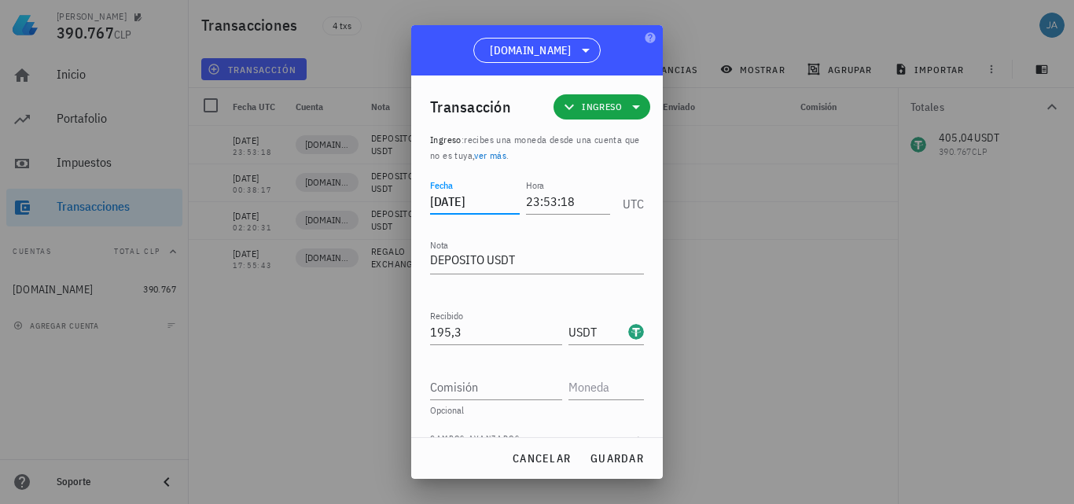
click at [510, 206] on input "2025-09-03" at bounding box center [475, 201] width 90 height 25
type input "2025-09-01"
drag, startPoint x: 573, startPoint y: 195, endPoint x: 509, endPoint y: 207, distance: 65.6
click at [512, 204] on div "Fecha 2025-09-01 Hora 23:53:18 UTC" at bounding box center [537, 197] width 214 height 42
type input "03:56:39"
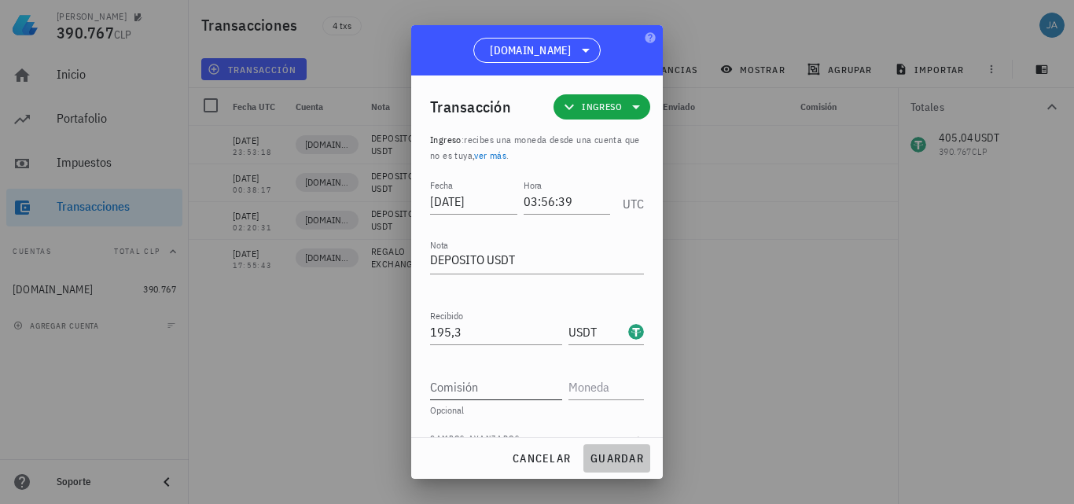
drag, startPoint x: 613, startPoint y: 462, endPoint x: 525, endPoint y: 384, distance: 118.7
click at [530, 440] on div "cancelar guardar" at bounding box center [537, 458] width 252 height 41
drag, startPoint x: 492, startPoint y: 333, endPoint x: 377, endPoint y: 330, distance: 114.9
click at [390, 333] on div "JAIME 390.767 CLP Inicio Portafolio Impuestos Transacciones Cuentas Total CLP K…" at bounding box center [537, 252] width 1074 height 504
type input "410,91"
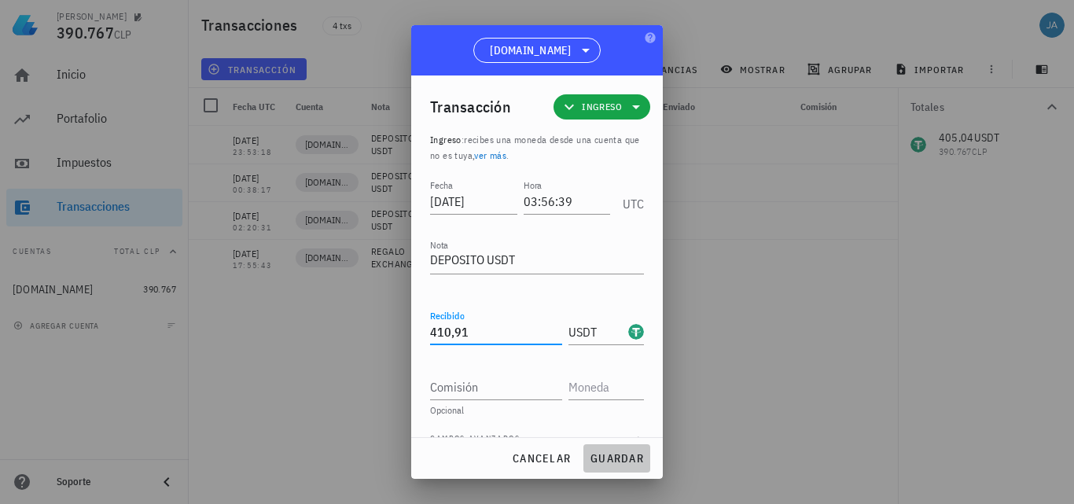
click at [629, 462] on span "guardar" at bounding box center [617, 458] width 54 height 14
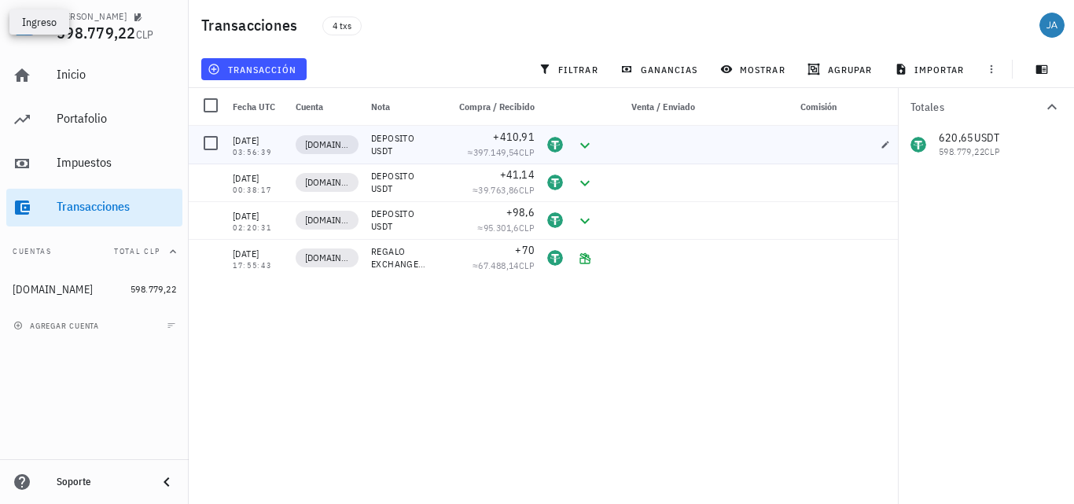
click at [588, 144] on icon at bounding box center [584, 145] width 9 height 6
click at [586, 144] on icon at bounding box center [585, 145] width 19 height 19
click at [584, 145] on icon at bounding box center [585, 145] width 19 height 19
click at [255, 72] on span "transacción" at bounding box center [254, 69] width 86 height 13
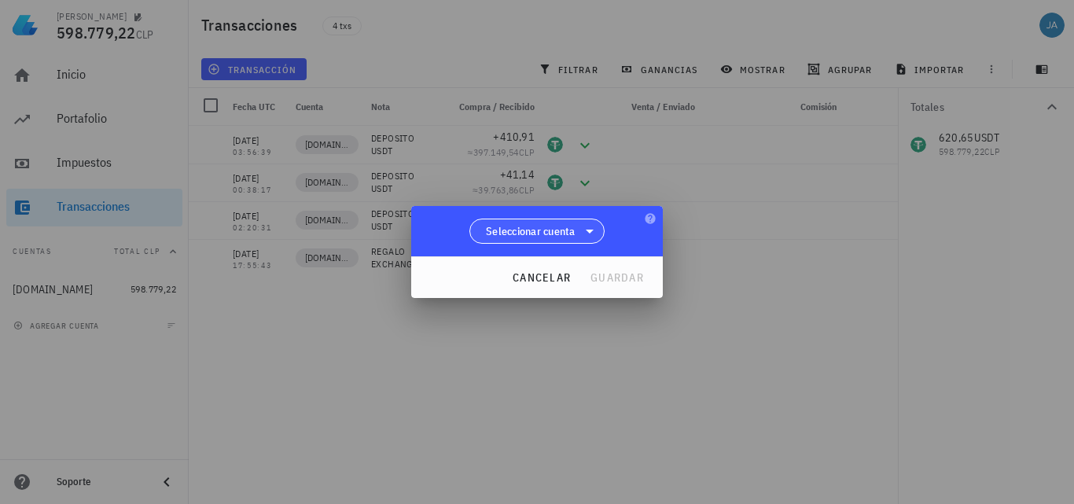
click at [545, 233] on span "Seleccionar cuenta" at bounding box center [531, 231] width 90 height 16
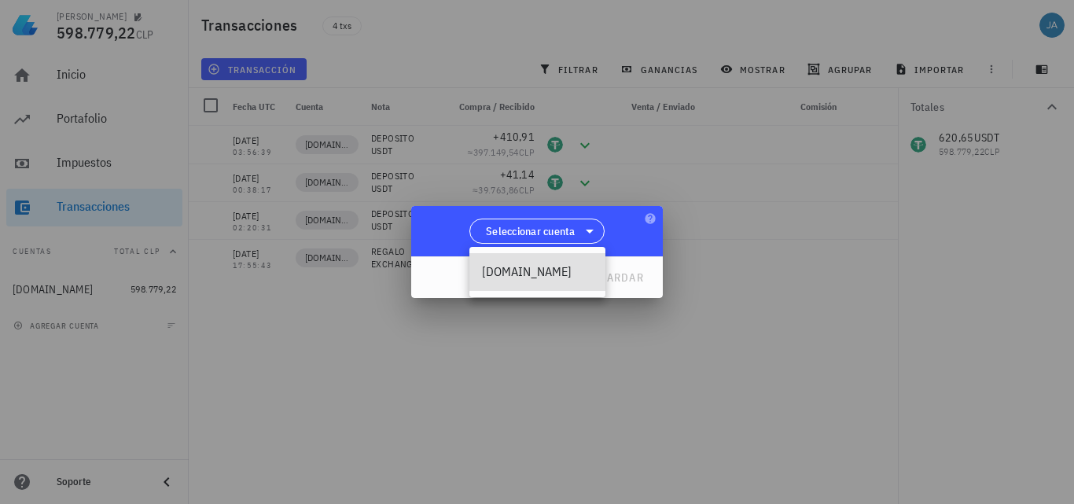
click at [528, 274] on div "[DOMAIN_NAME]" at bounding box center [537, 271] width 111 height 15
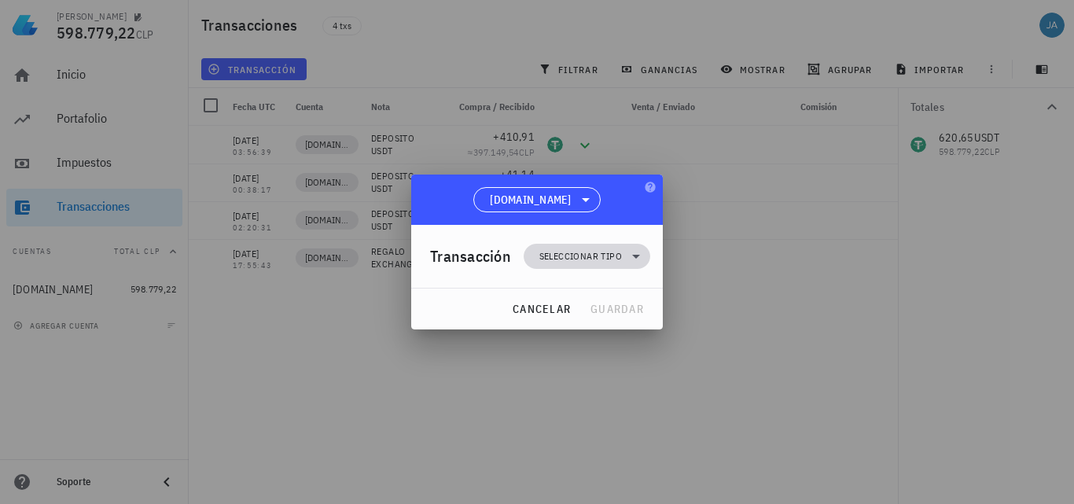
click at [587, 264] on span "Seleccionar tipo" at bounding box center [587, 256] width 108 height 25
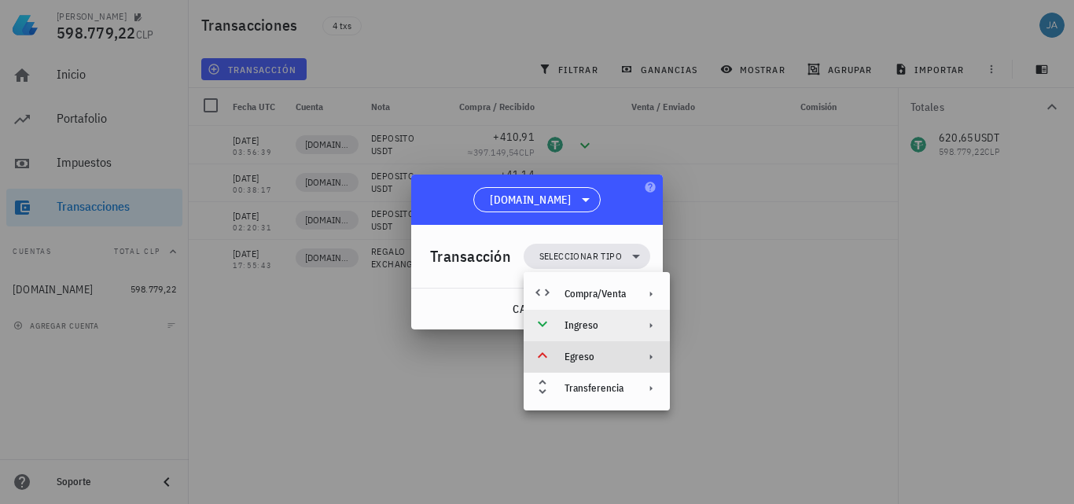
drag, startPoint x: 588, startPoint y: 356, endPoint x: 593, endPoint y: 317, distance: 39.6
click at [593, 317] on div "Compra/Venta Ingreso Egreso Transferencia" at bounding box center [597, 341] width 146 height 126
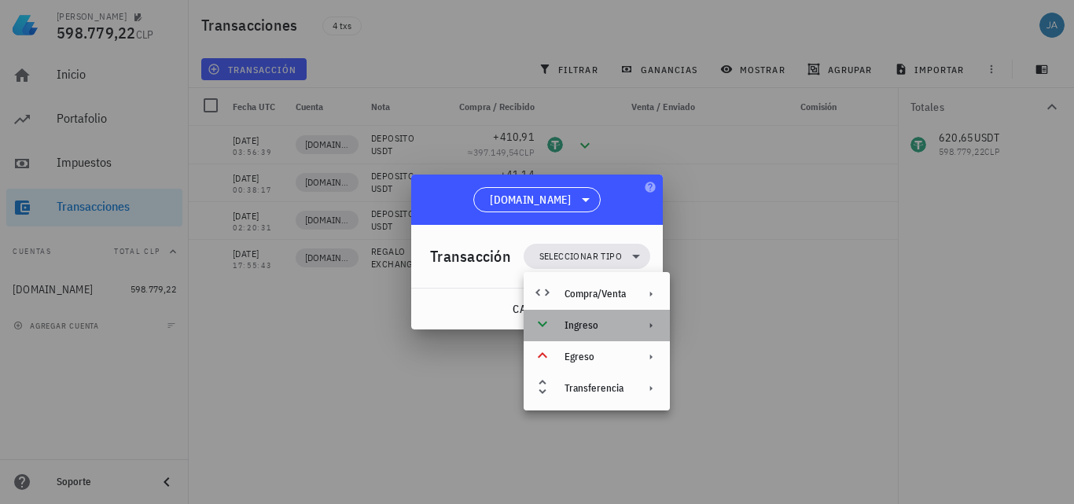
click at [586, 330] on div "Ingreso" at bounding box center [595, 325] width 61 height 13
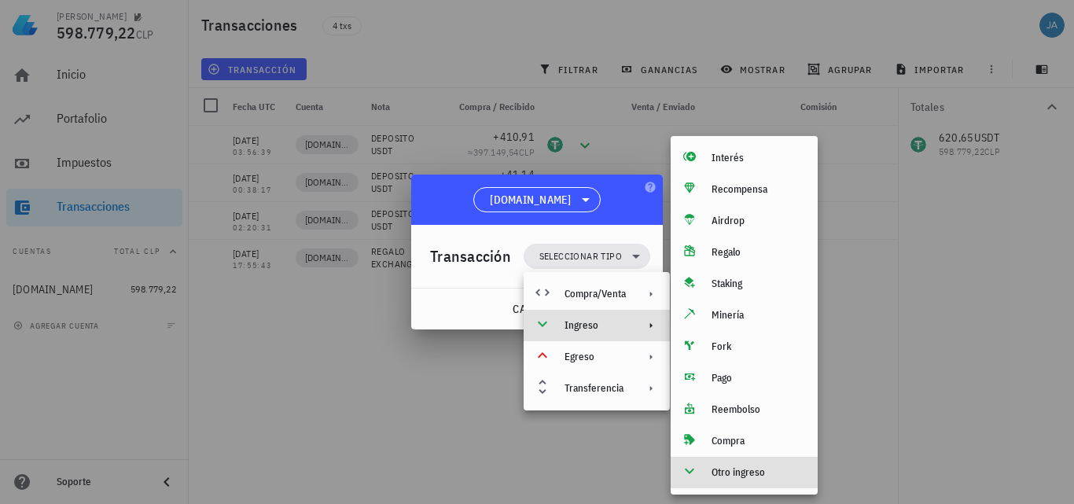
click at [734, 472] on div "Otro ingreso" at bounding box center [759, 472] width 94 height 13
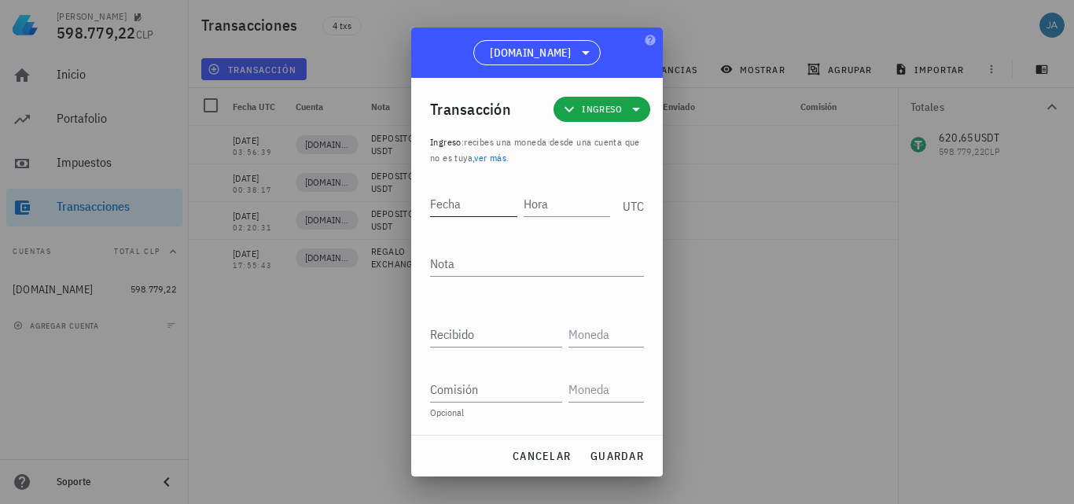
click at [484, 203] on input "Fecha" at bounding box center [473, 203] width 87 height 25
type input "2025-09-03"
type input "23:53:18"
click at [493, 276] on div "Nota" at bounding box center [537, 263] width 214 height 25
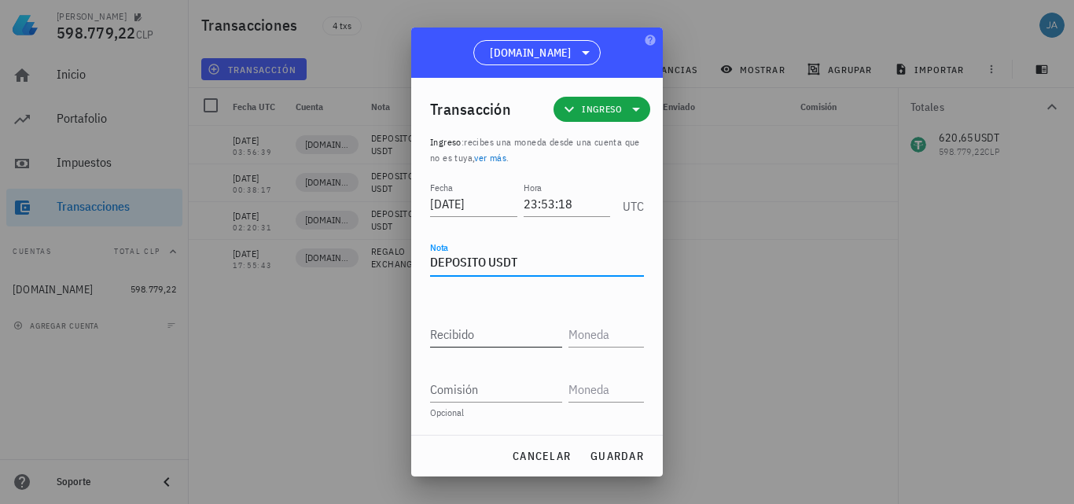
type textarea "DEPOSITO USDT"
click at [489, 338] on input "Recibido" at bounding box center [496, 334] width 132 height 25
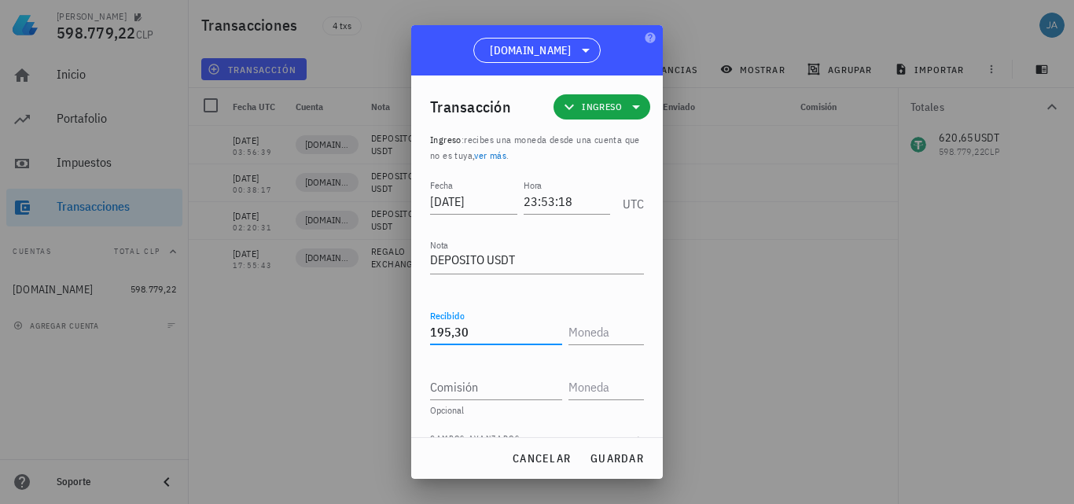
type input "195,3"
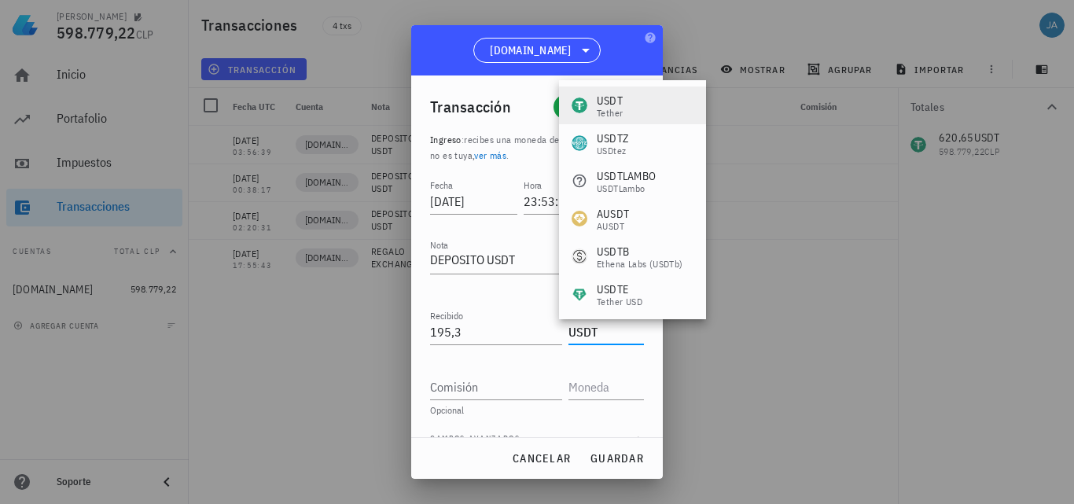
click at [647, 103] on div "USDT Tether" at bounding box center [632, 106] width 147 height 38
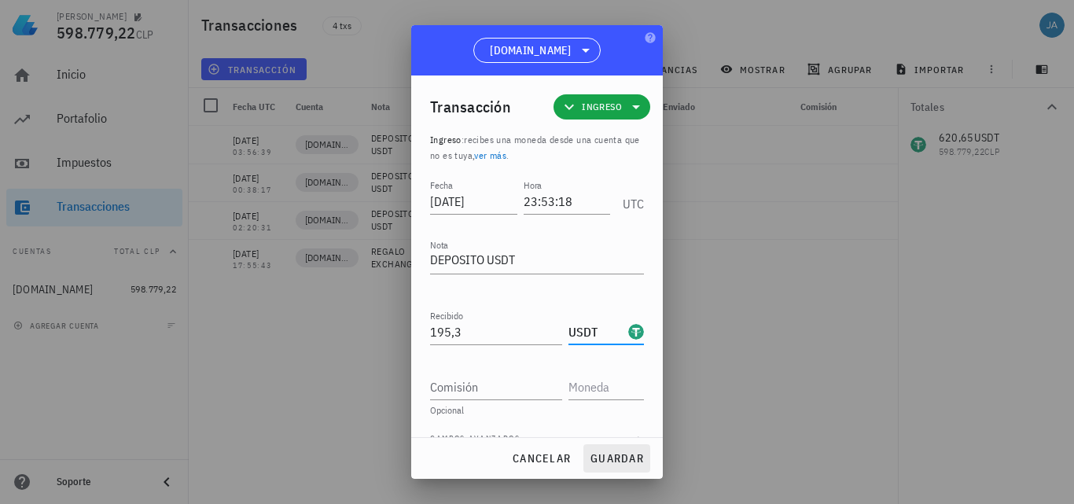
type input "USDT"
click at [616, 455] on span "guardar" at bounding box center [617, 458] width 54 height 14
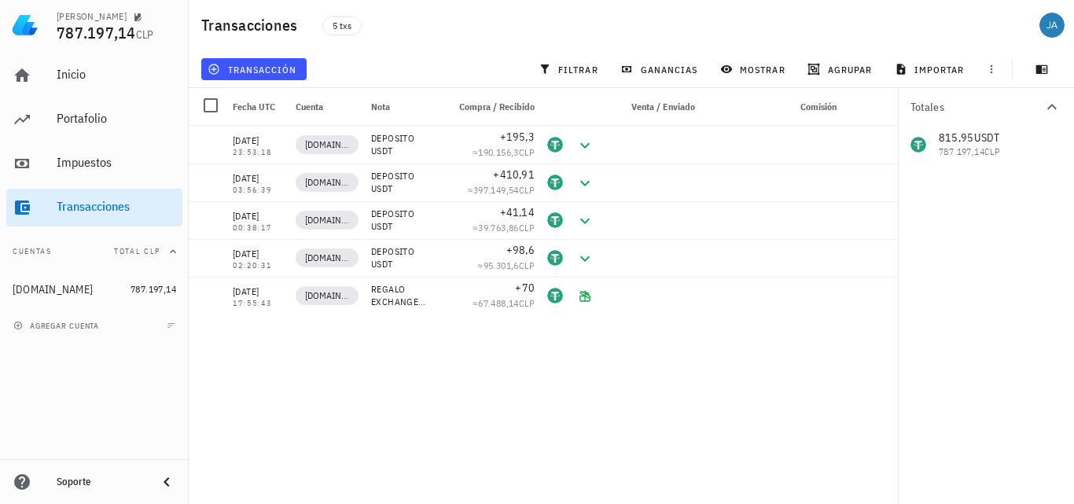
click at [702, 361] on div "03/09/2025 23:53:18 KEYANB.COM DEPOSITO USDT +195,3 ≈ 190.156,3 CLP 01/09/2025 …" at bounding box center [549, 309] width 720 height 366
click at [291, 73] on span "transacción" at bounding box center [254, 69] width 86 height 13
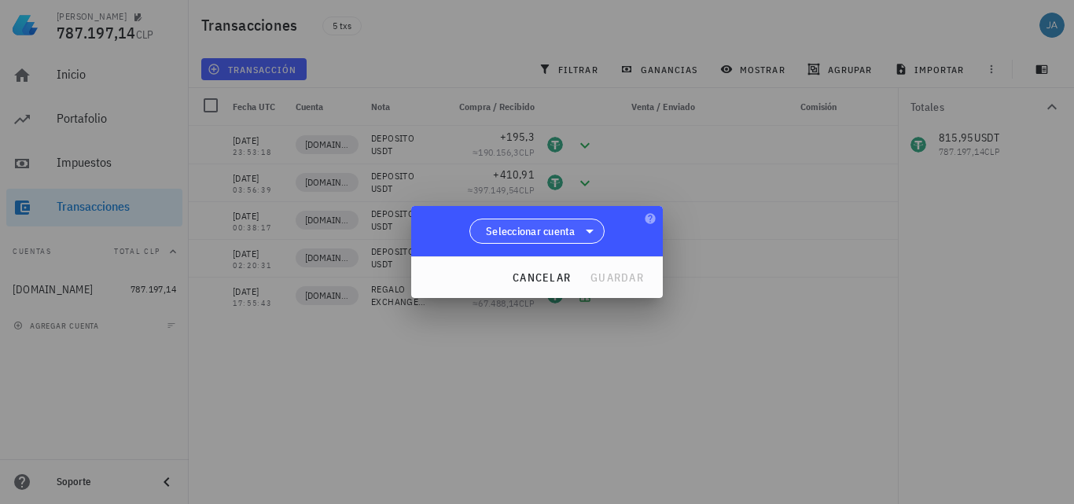
click at [537, 234] on span "Seleccionar cuenta" at bounding box center [531, 231] width 90 height 16
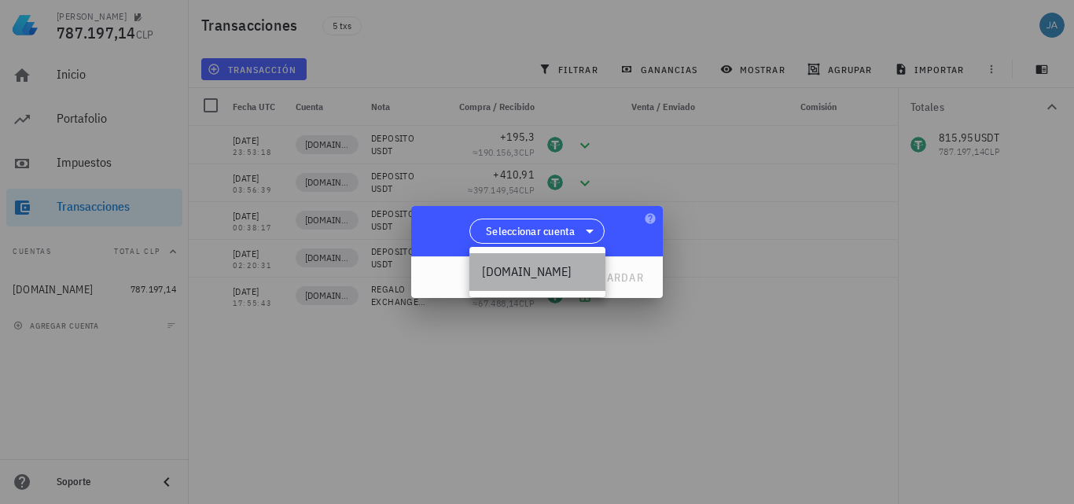
click at [530, 267] on div "[DOMAIN_NAME]" at bounding box center [537, 271] width 111 height 15
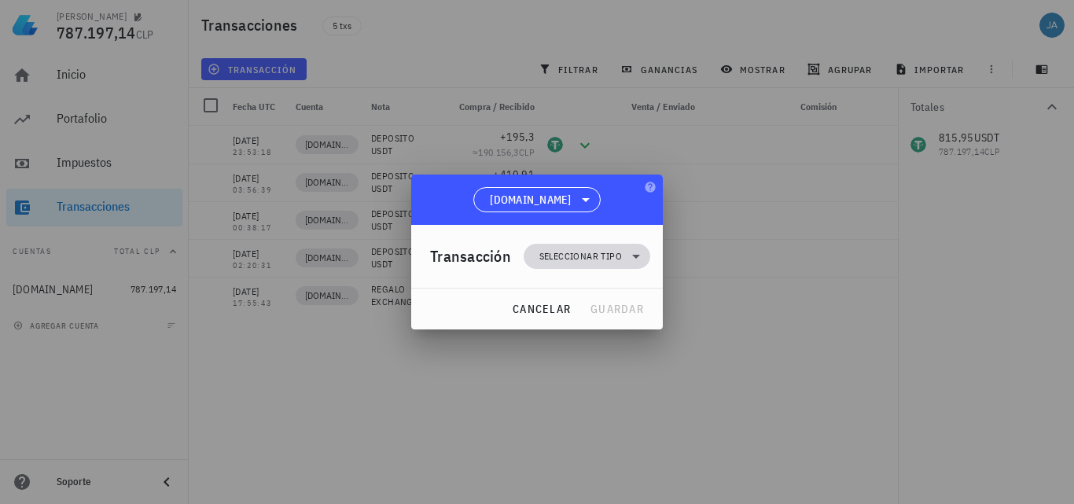
click at [569, 258] on span "Seleccionar tipo" at bounding box center [580, 257] width 83 height 16
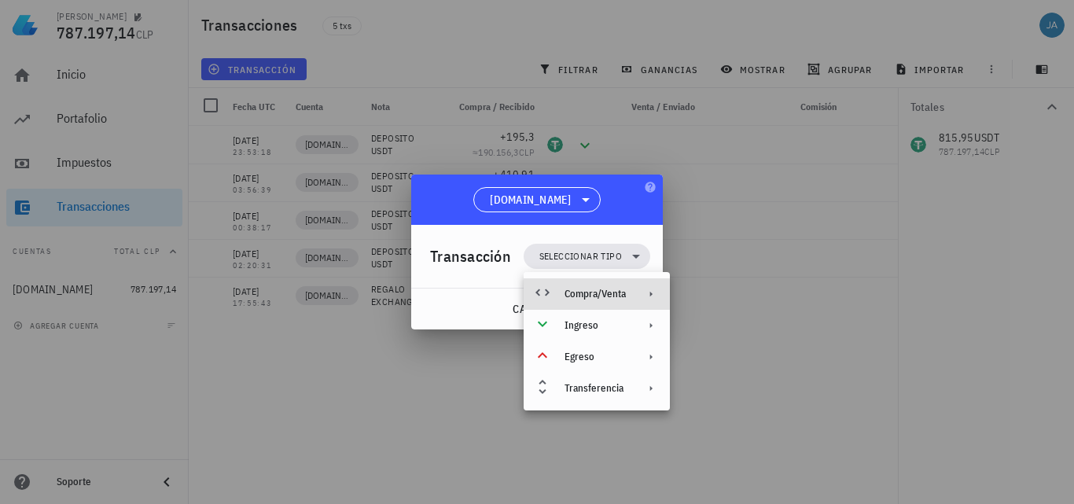
click at [588, 290] on div "Compra/Venta" at bounding box center [595, 294] width 61 height 13
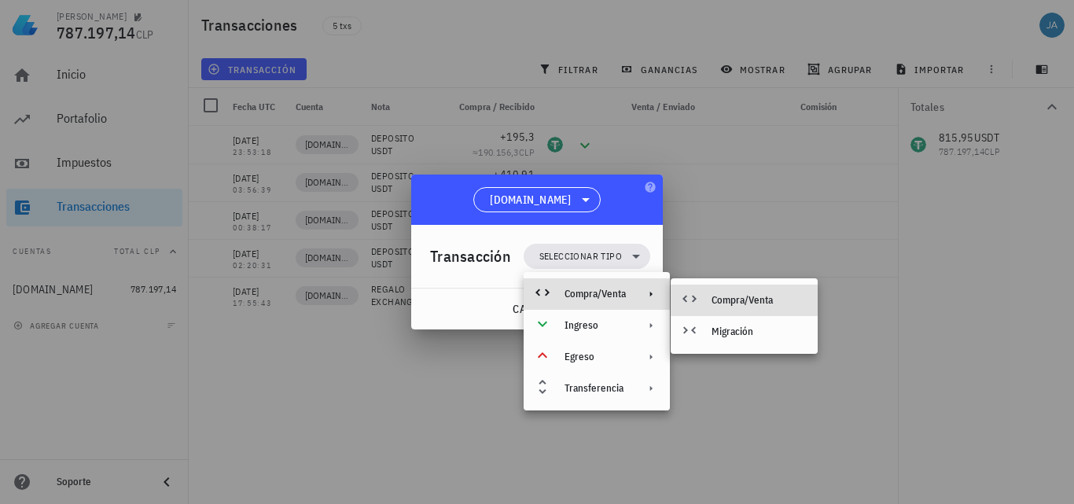
click at [742, 293] on div "Compra/Venta" at bounding box center [744, 300] width 147 height 31
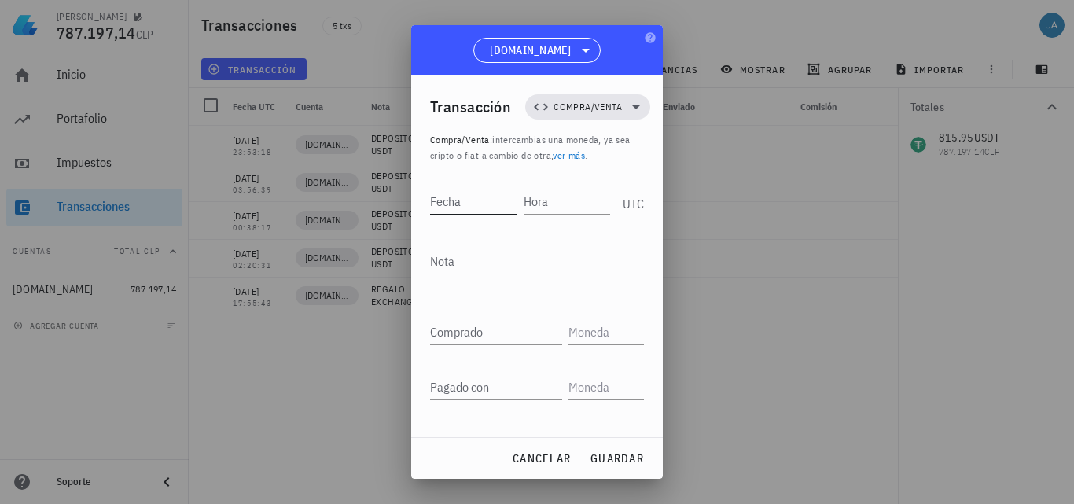
click at [451, 204] on input "Fecha" at bounding box center [473, 201] width 87 height 25
type input "[DATE]"
type input "22:09:55"
click at [475, 264] on textarea "Nota" at bounding box center [537, 261] width 214 height 25
click at [500, 257] on textarea "Nota" at bounding box center [537, 261] width 214 height 25
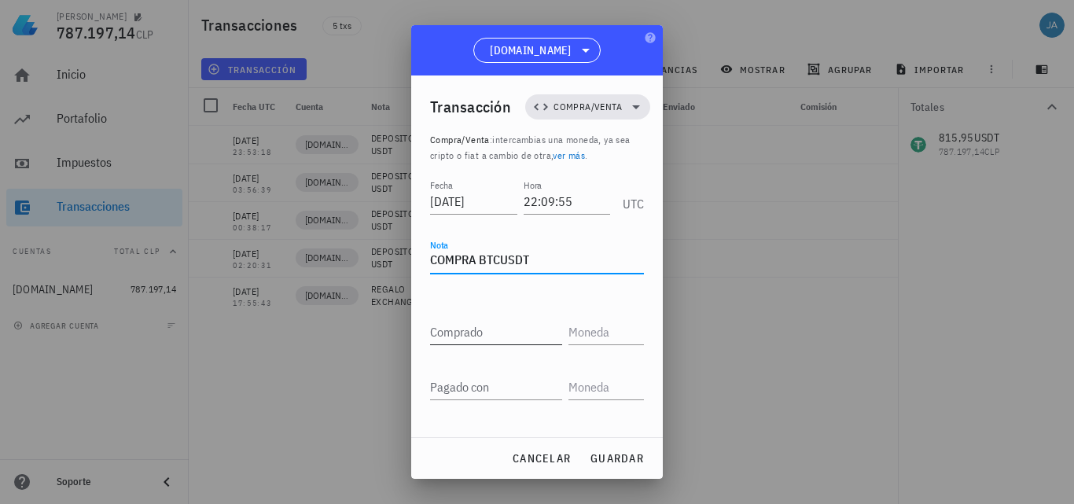
type textarea "COMPRA BTCUSDT"
click at [540, 327] on input "Comprado" at bounding box center [496, 331] width 132 height 25
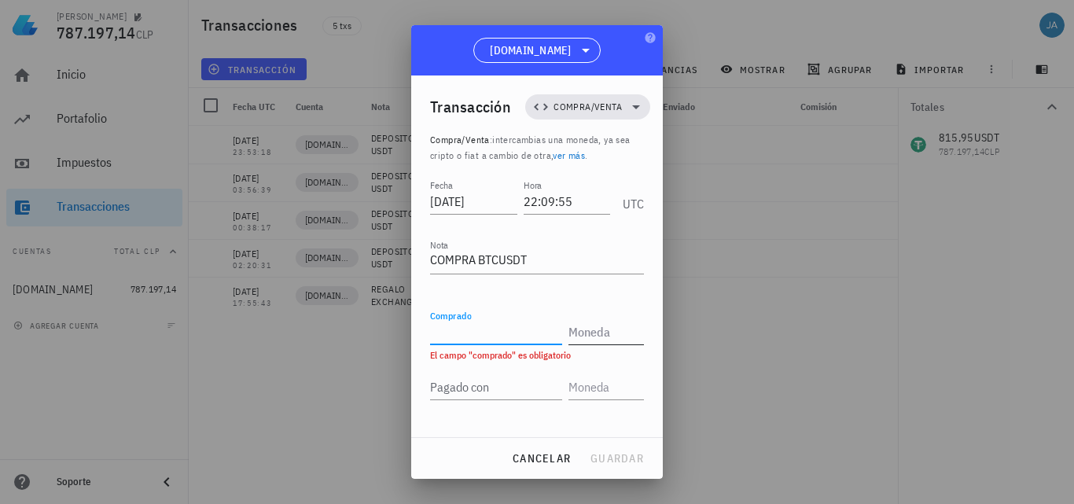
click at [576, 335] on input "text" at bounding box center [605, 331] width 72 height 25
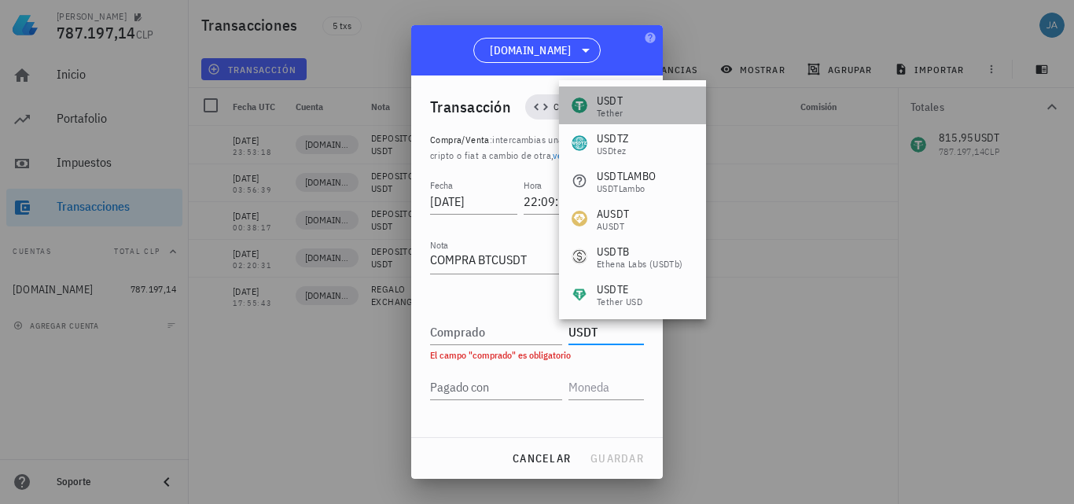
click at [627, 95] on div "USDT Tether" at bounding box center [632, 106] width 147 height 38
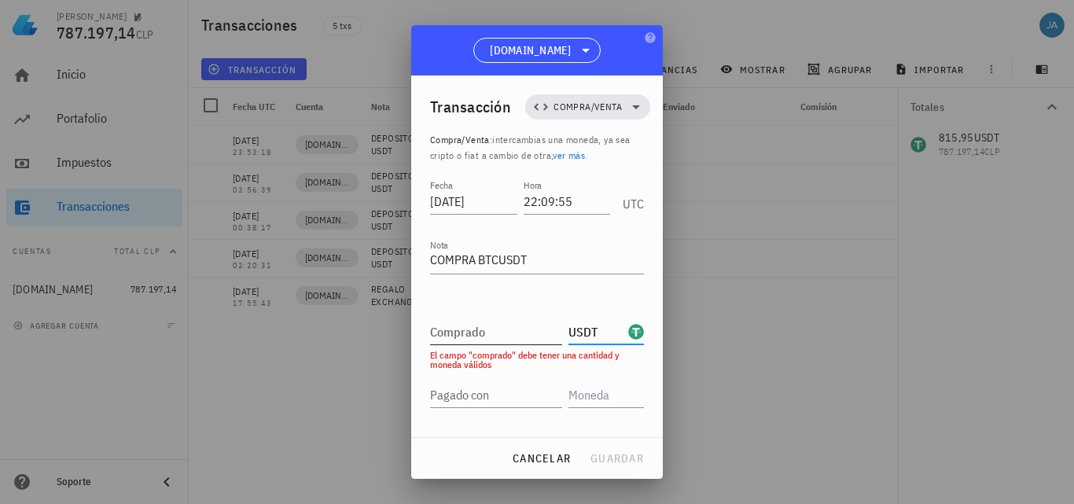
type input "USDT"
click at [477, 339] on input "Comprado" at bounding box center [496, 331] width 132 height 25
click at [568, 256] on textarea "COMPRA BTCUSDT" at bounding box center [537, 261] width 214 height 25
click at [502, 335] on input "Comprado" at bounding box center [496, 331] width 132 height 25
click at [546, 461] on span "cancelar" at bounding box center [541, 458] width 59 height 14
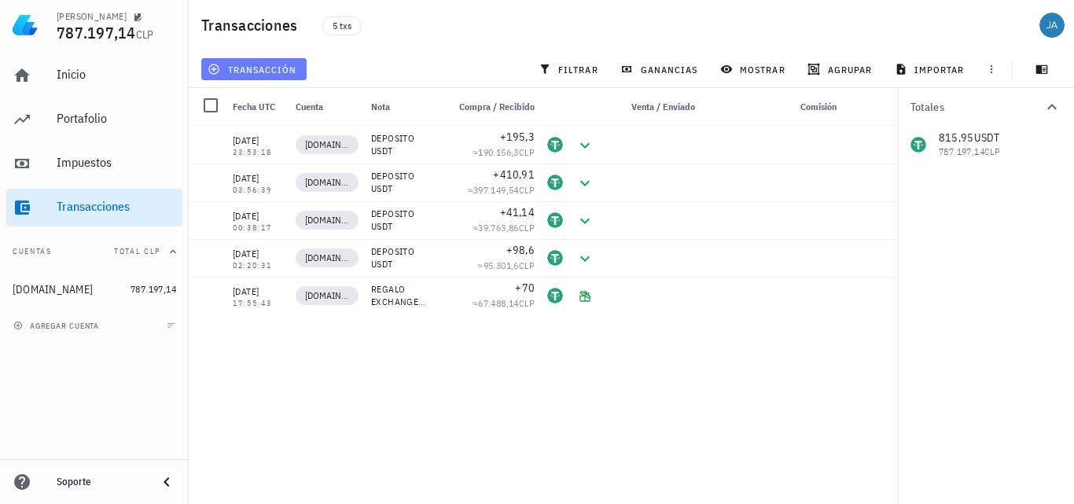
click at [259, 68] on span "transacción" at bounding box center [254, 69] width 86 height 13
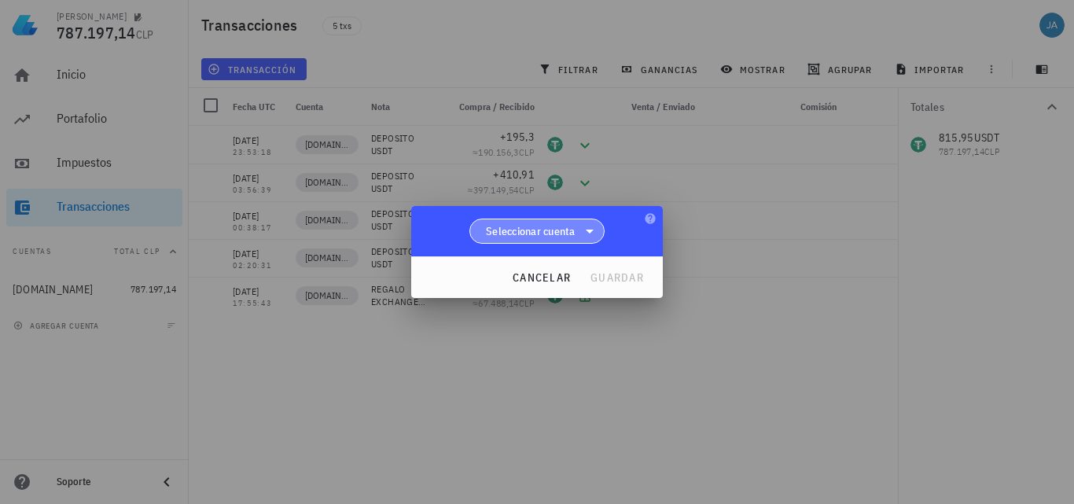
click at [525, 227] on span "Seleccionar cuenta" at bounding box center [531, 231] width 90 height 16
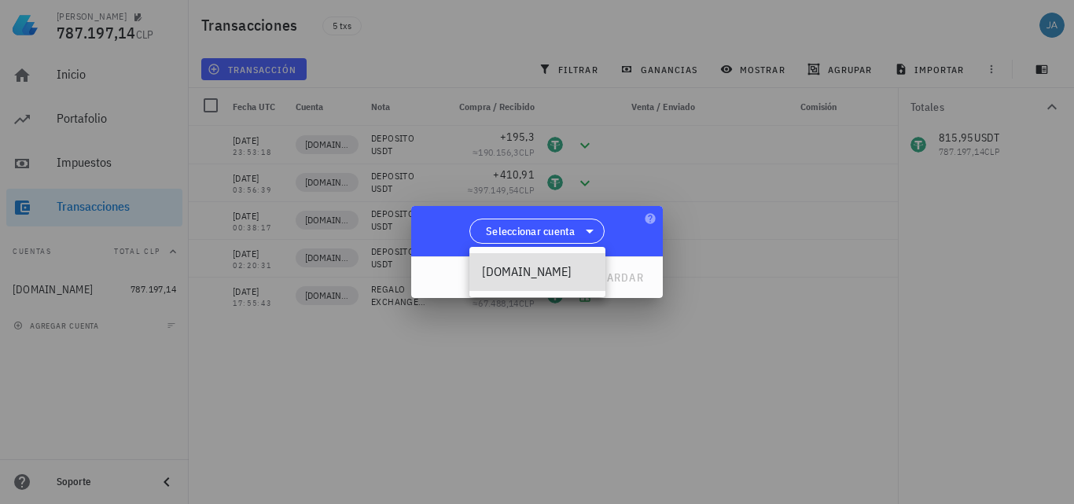
click at [534, 264] on div "[DOMAIN_NAME]" at bounding box center [537, 271] width 111 height 15
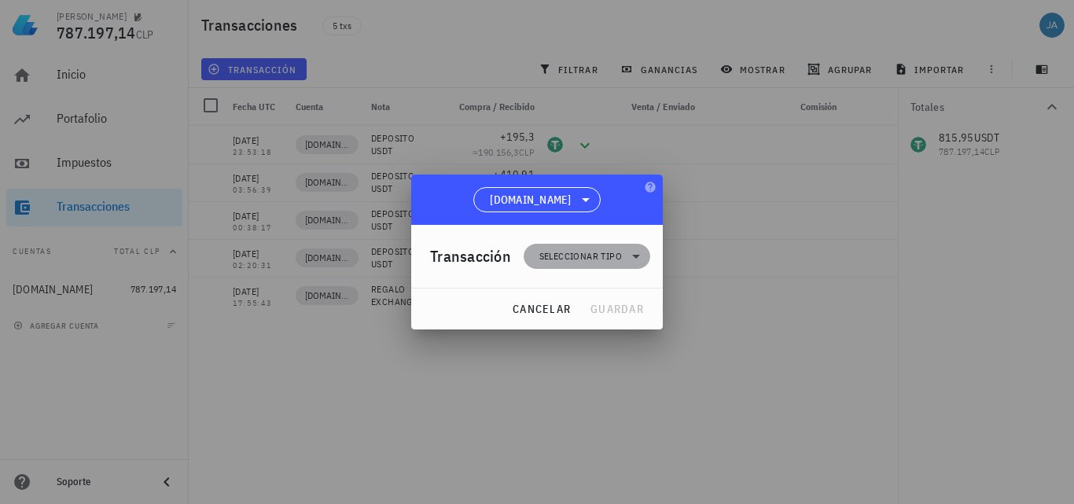
click at [610, 260] on span "Seleccionar tipo" at bounding box center [580, 257] width 83 height 16
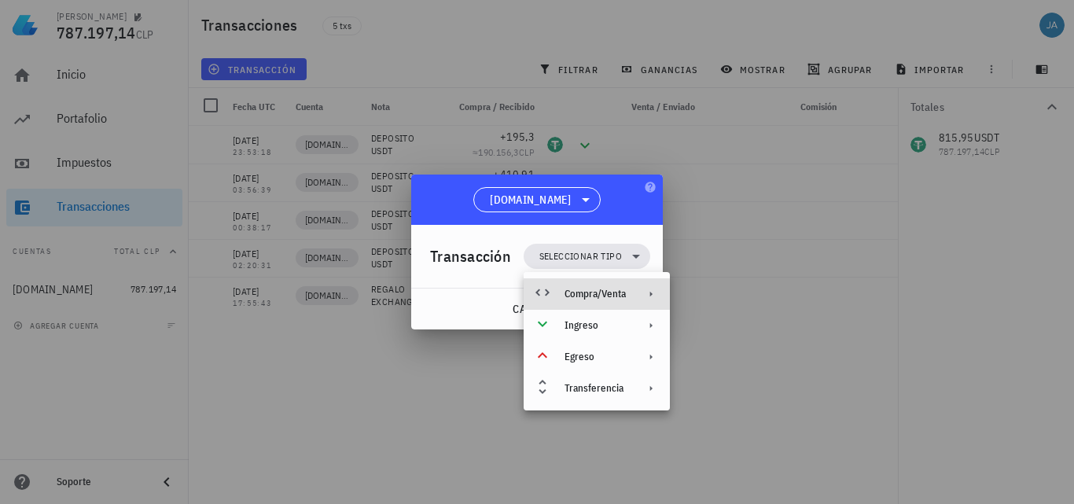
click at [617, 295] on div "Compra/Venta" at bounding box center [595, 294] width 61 height 13
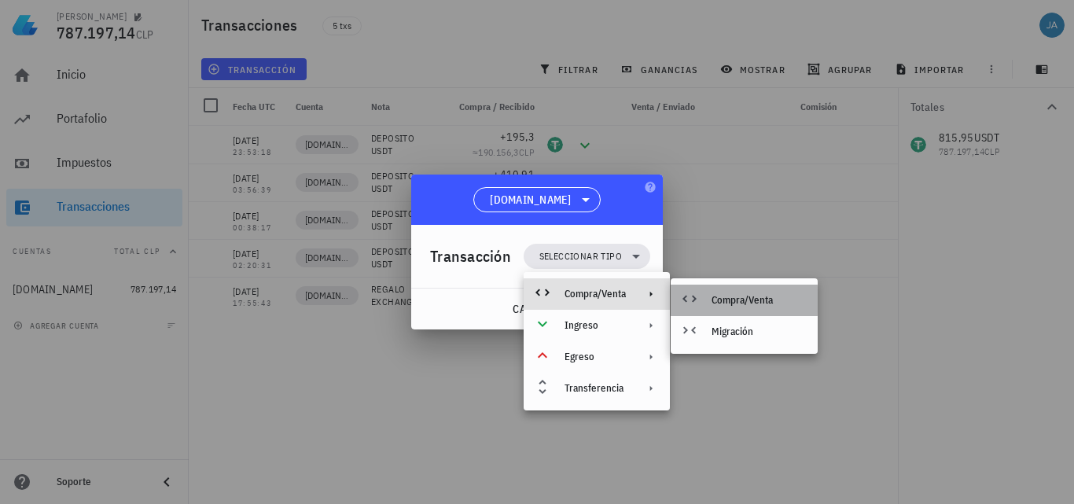
click at [741, 296] on div "Compra/Venta" at bounding box center [759, 300] width 94 height 13
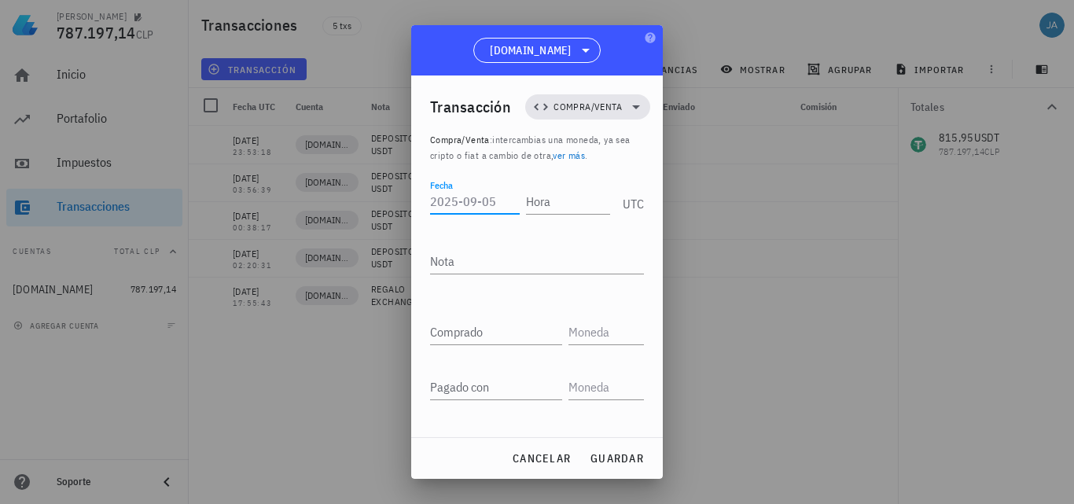
click at [458, 196] on input "Fecha" at bounding box center [475, 201] width 90 height 25
type input "[DATE]"
type input "22:09:55"
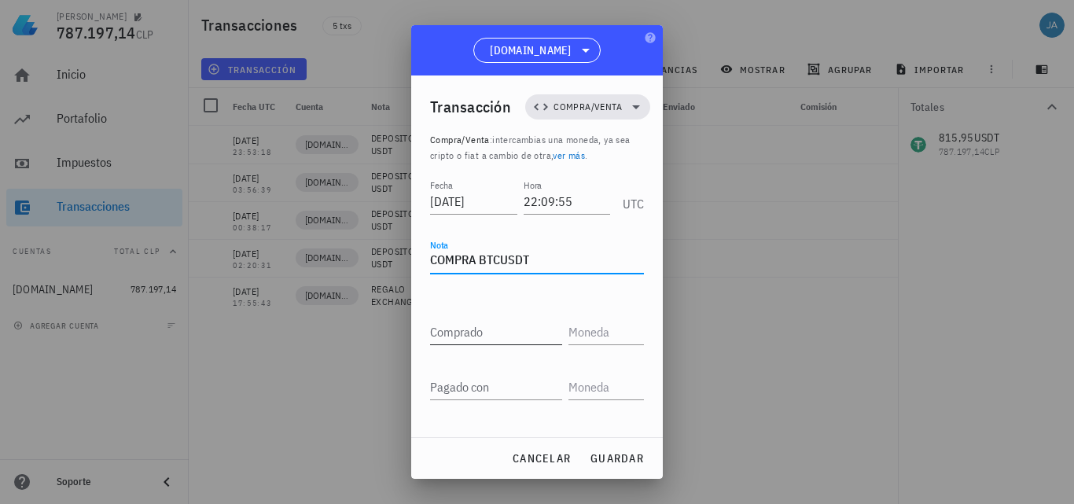
type textarea "COMPRA BTCUSDT"
click at [454, 328] on div "Comprado" at bounding box center [496, 331] width 132 height 25
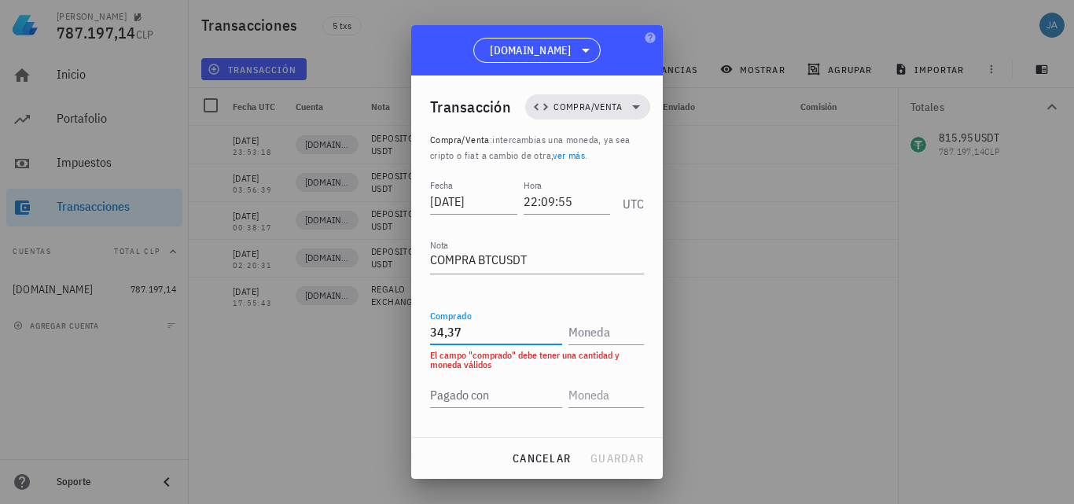
type input "34,37"
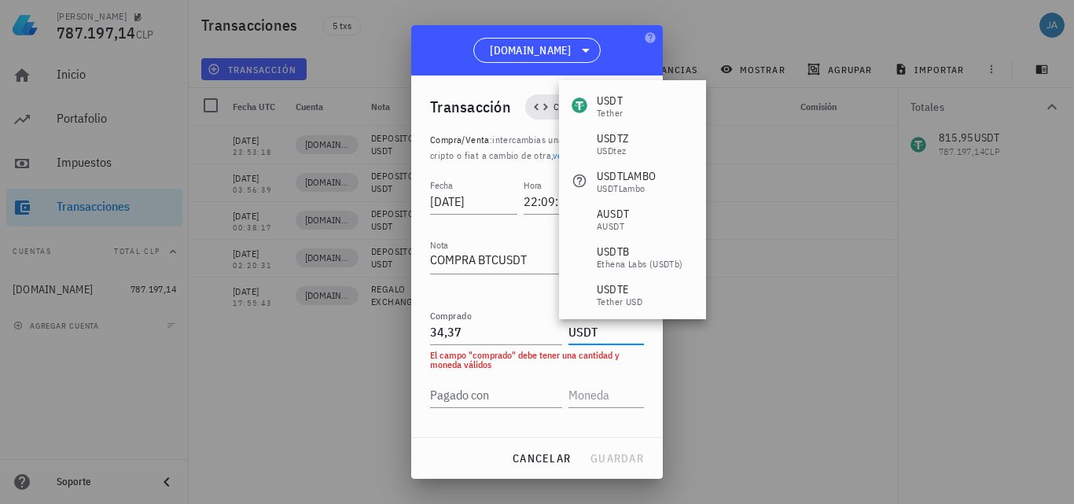
type input "USDT"
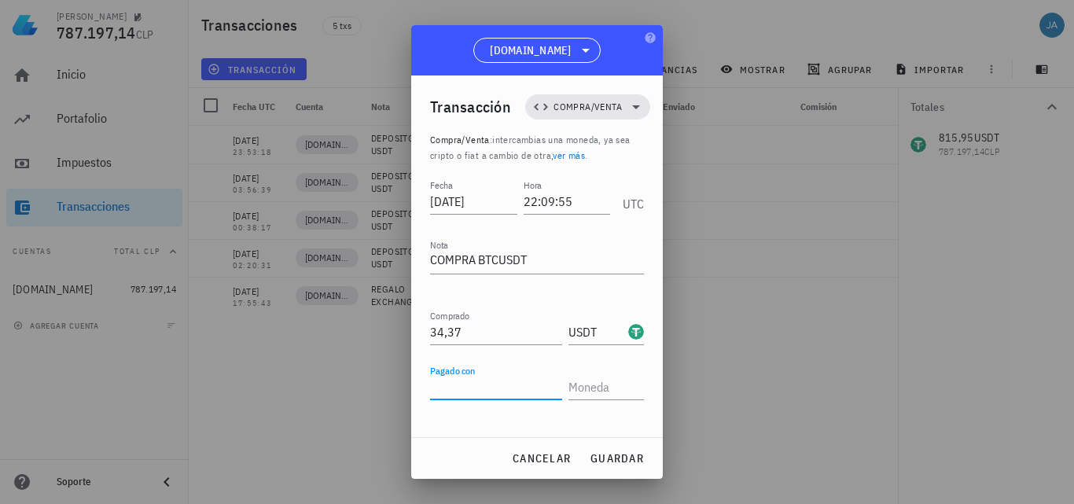
click at [438, 451] on div "cancelar guardar" at bounding box center [537, 458] width 252 height 41
click at [569, 330] on input "USDT" at bounding box center [597, 331] width 57 height 25
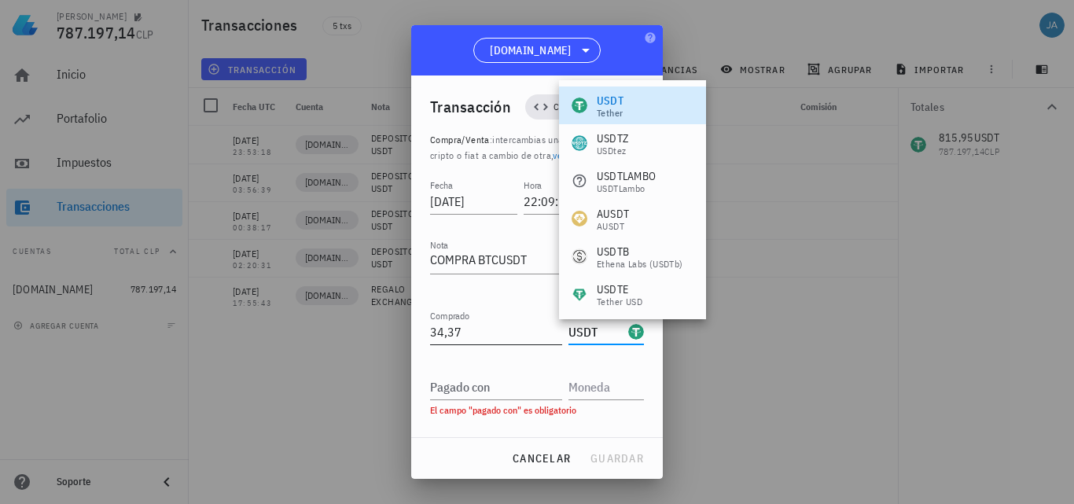
click at [512, 336] on input "34,37" at bounding box center [496, 331] width 132 height 25
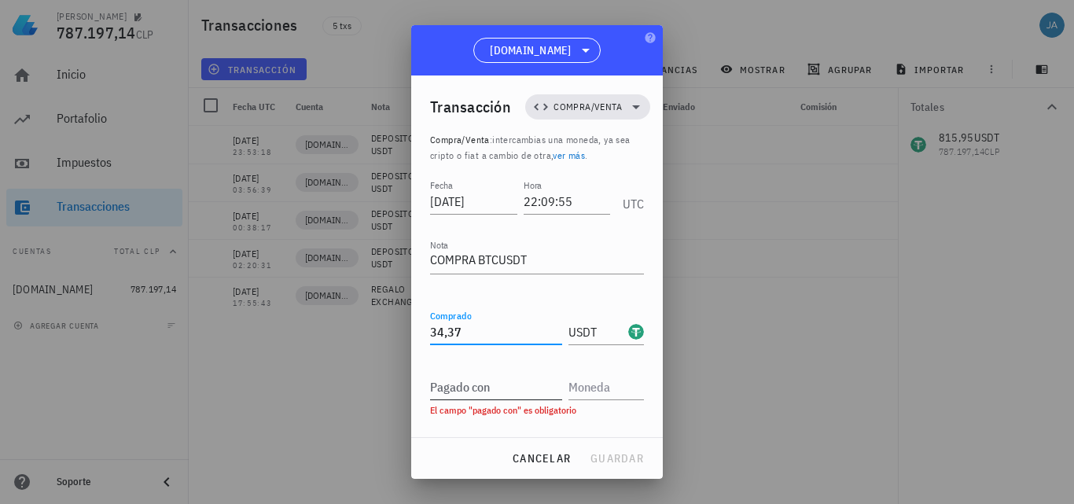
click at [465, 381] on div "Pagado con" at bounding box center [496, 386] width 132 height 25
click at [519, 455] on span "cancelar" at bounding box center [541, 458] width 59 height 14
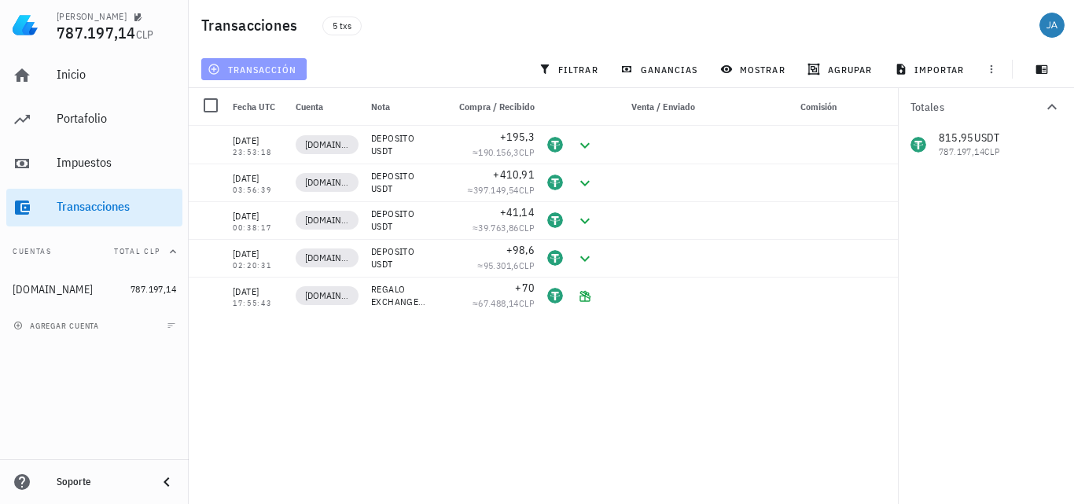
click at [247, 65] on span "transacción" at bounding box center [254, 69] width 86 height 13
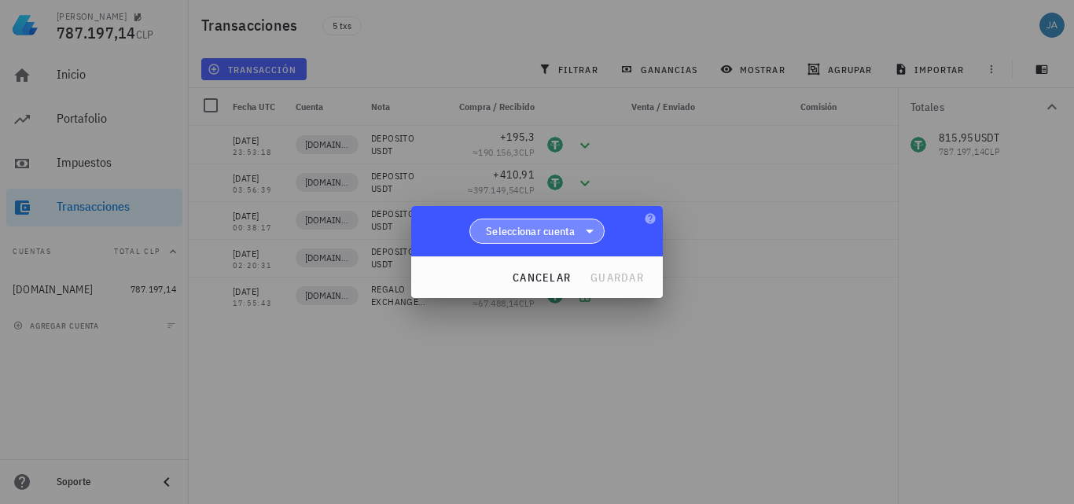
click at [579, 239] on span "Seleccionar cuenta" at bounding box center [537, 231] width 115 height 24
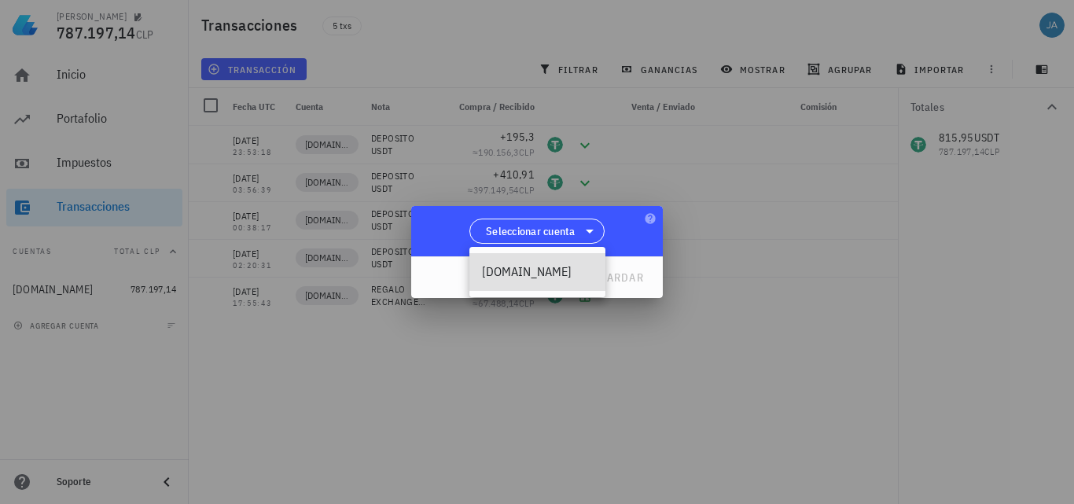
click at [553, 276] on div "[DOMAIN_NAME]" at bounding box center [537, 271] width 111 height 15
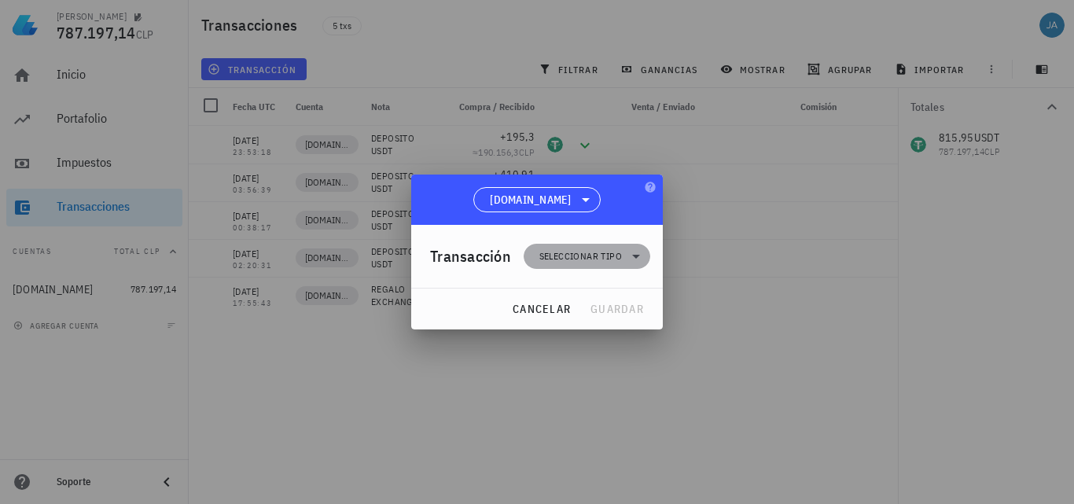
click at [586, 255] on span "Seleccionar tipo" at bounding box center [580, 257] width 83 height 16
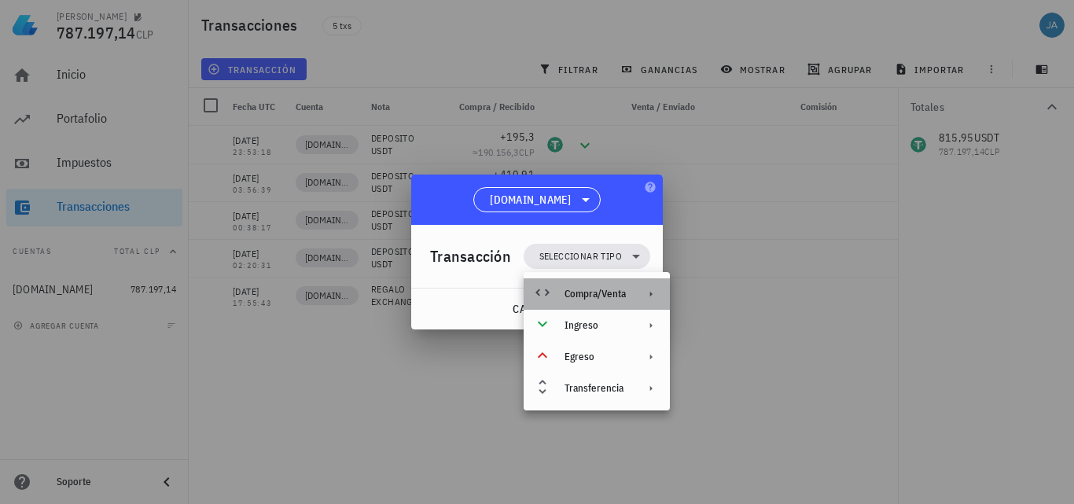
click at [587, 293] on div "Compra/Venta" at bounding box center [595, 294] width 61 height 13
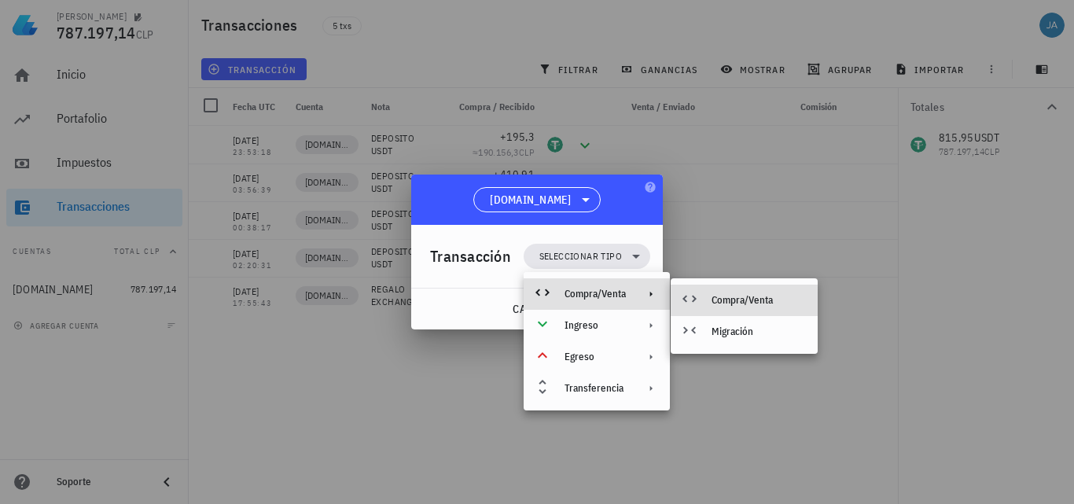
click at [734, 296] on div "Compra/Venta" at bounding box center [759, 300] width 94 height 13
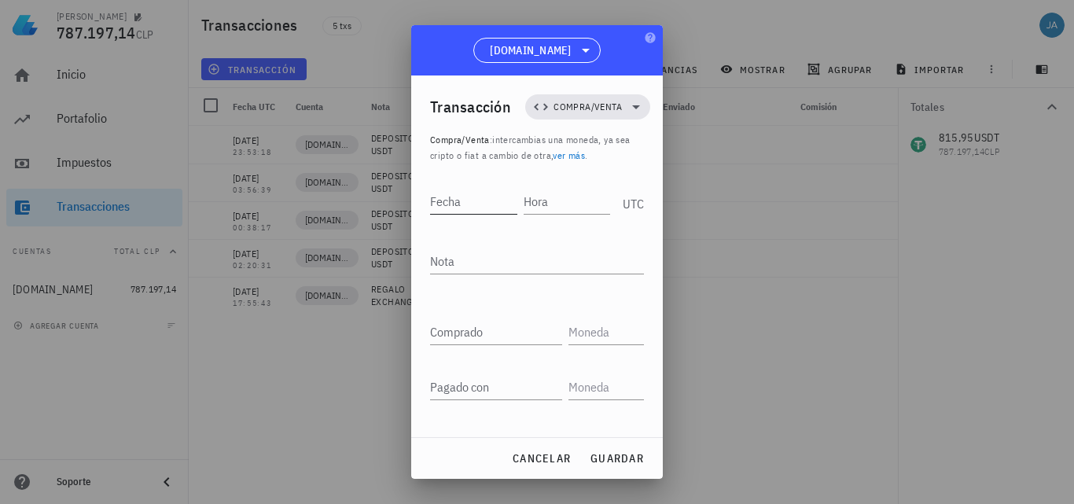
click at [487, 206] on input "Fecha" at bounding box center [473, 201] width 87 height 25
type input "[DATE]"
type input "22:09:55"
type textarea "COMPRA BTCUSDT"
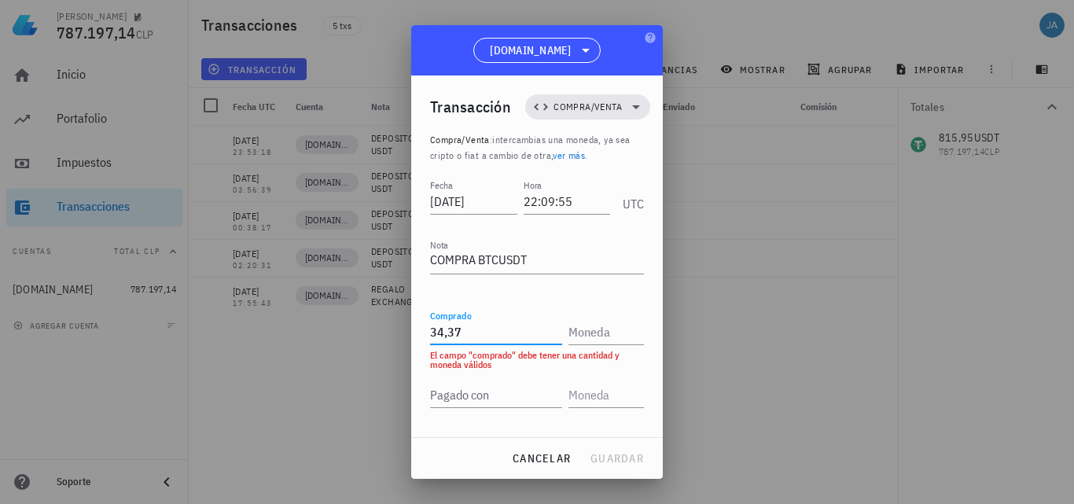
type input "34,37"
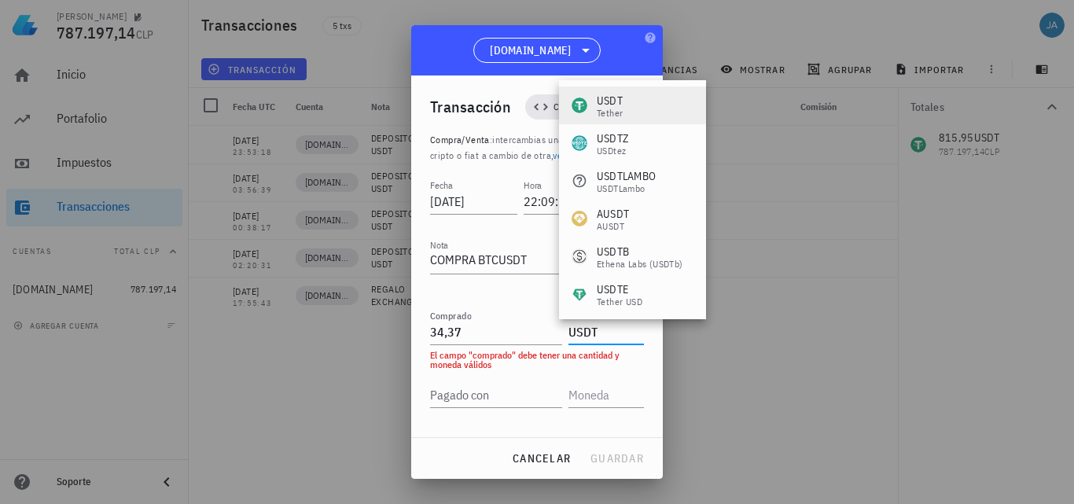
click at [609, 111] on div "Tether" at bounding box center [610, 113] width 26 height 9
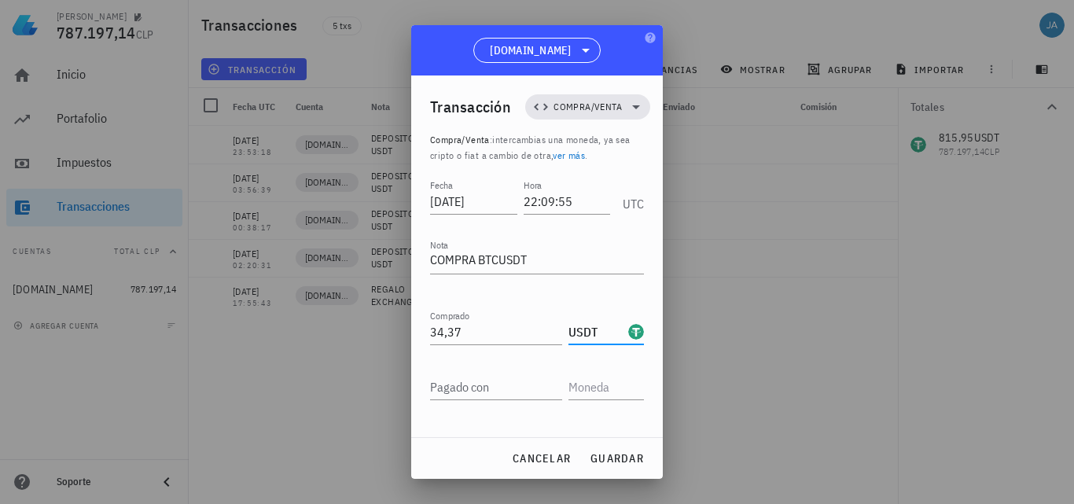
type input "USDT"
click at [483, 389] on input "Pagado con" at bounding box center [496, 386] width 132 height 25
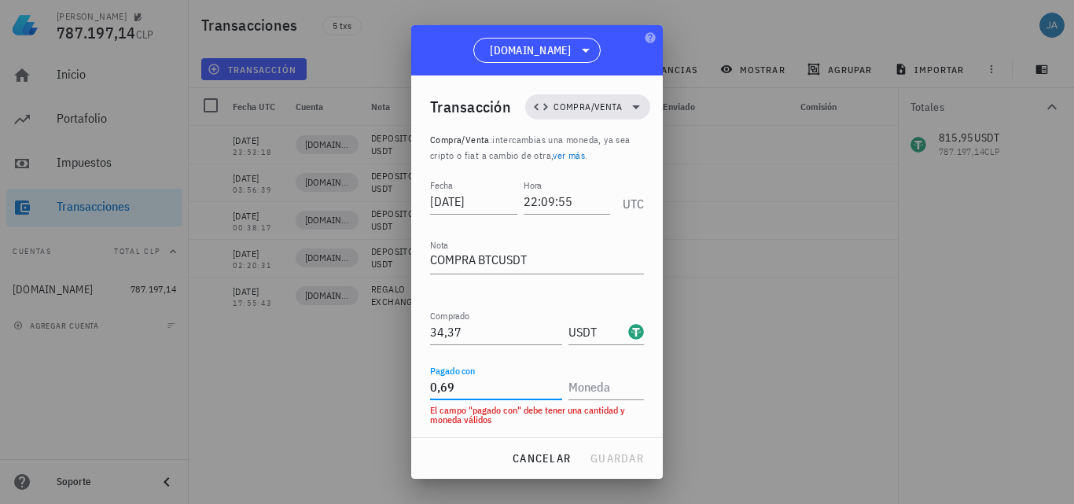
type input "0,69"
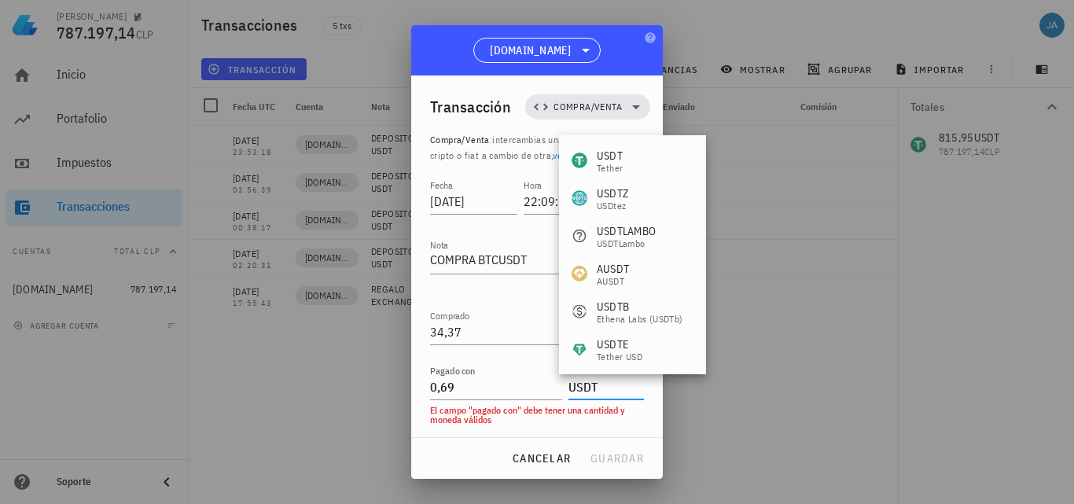
click at [611, 160] on div "USDT" at bounding box center [610, 156] width 26 height 16
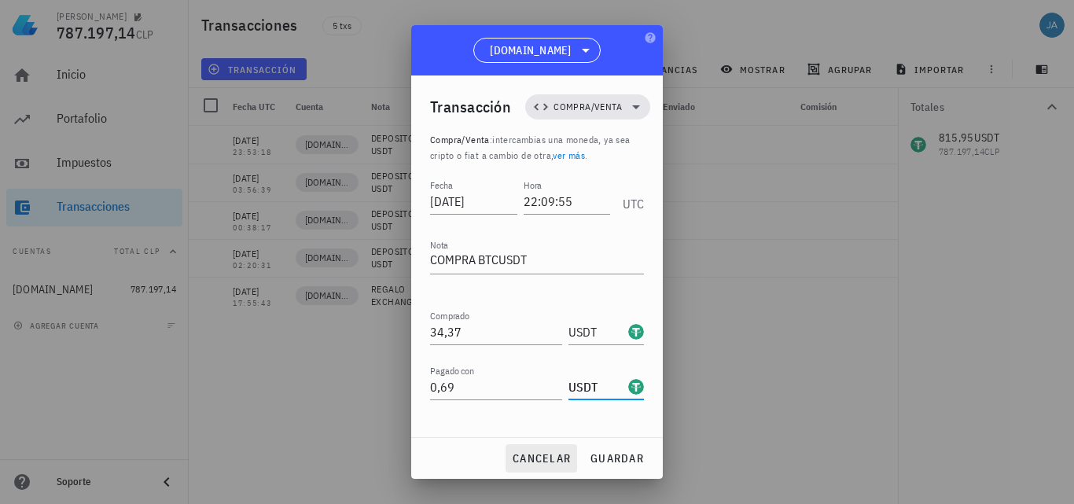
type input "USDT"
click at [536, 461] on span "cancelar" at bounding box center [541, 458] width 59 height 14
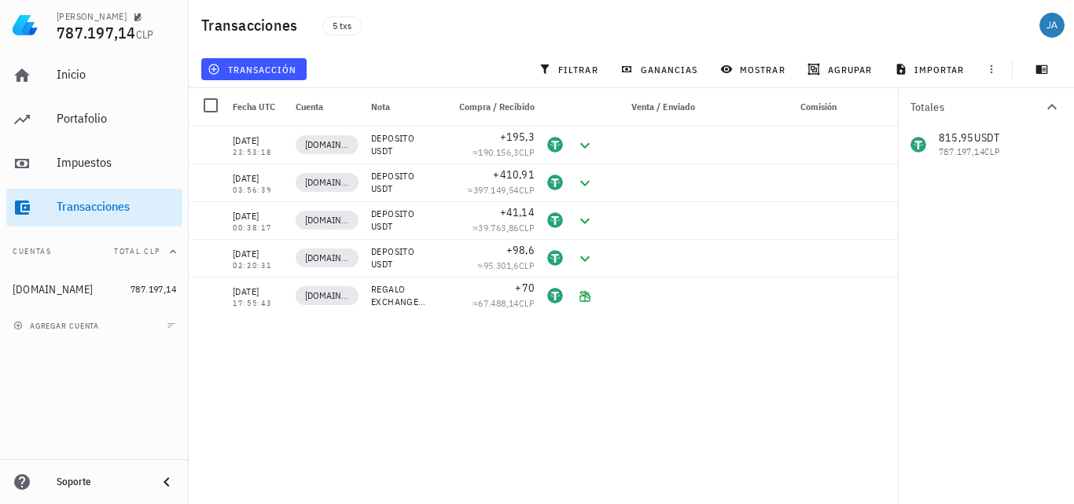
click at [639, 356] on div "03/09/2025 23:53:18 KEYANB.COM DEPOSITO USDT +195,3 ≈ 190.156,3 CLP 01/09/2025 …" at bounding box center [549, 309] width 720 height 366
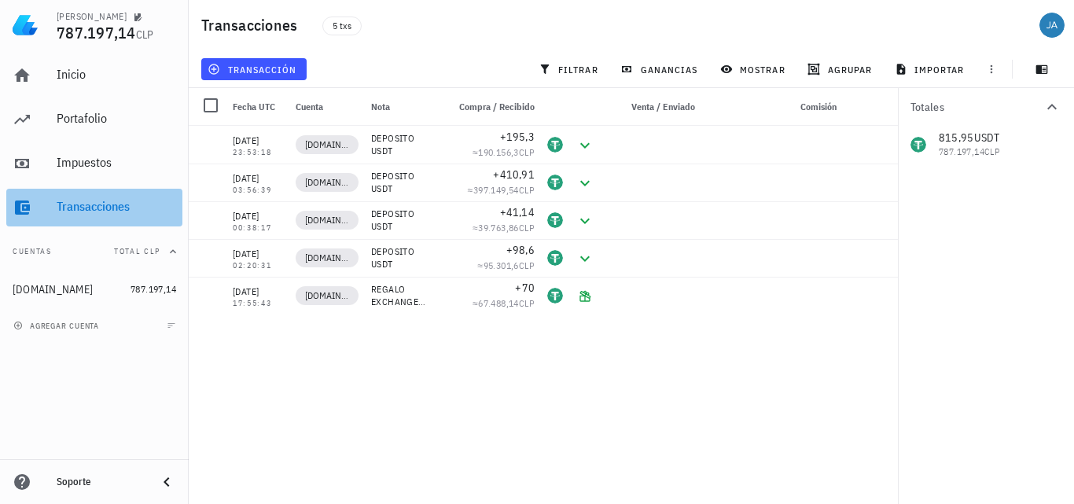
click at [72, 204] on div "Transacciones" at bounding box center [117, 206] width 120 height 15
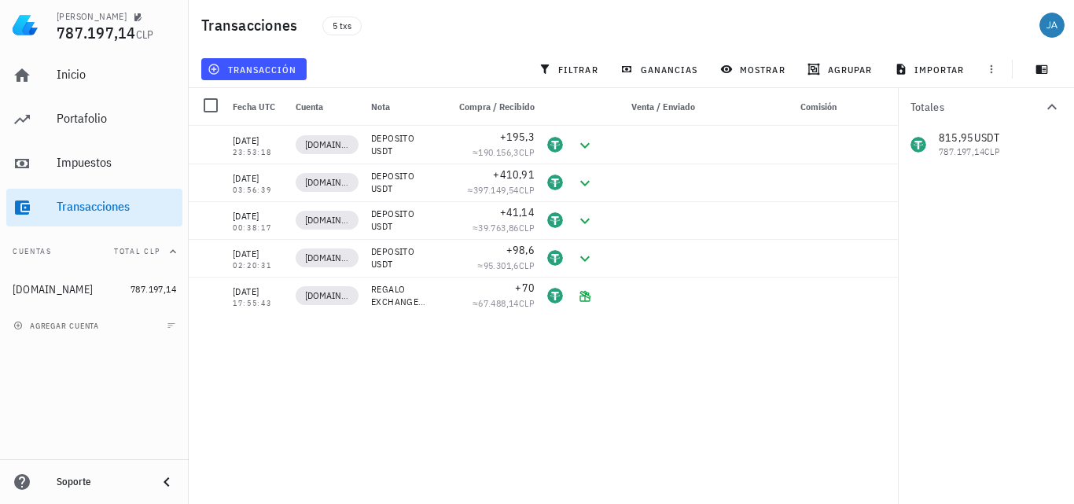
click at [30, 31] on img at bounding box center [25, 25] width 25 height 25
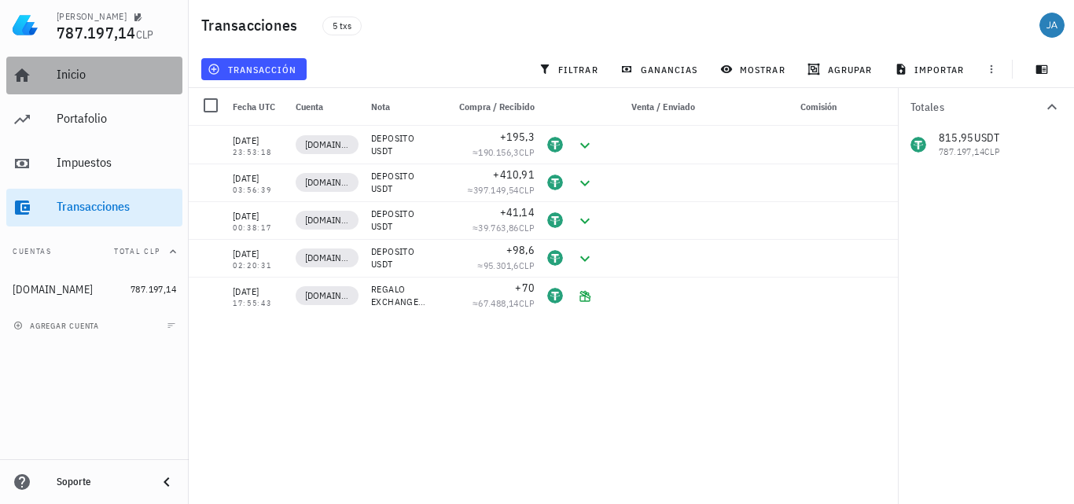
click at [68, 74] on div "Inicio" at bounding box center [117, 74] width 120 height 15
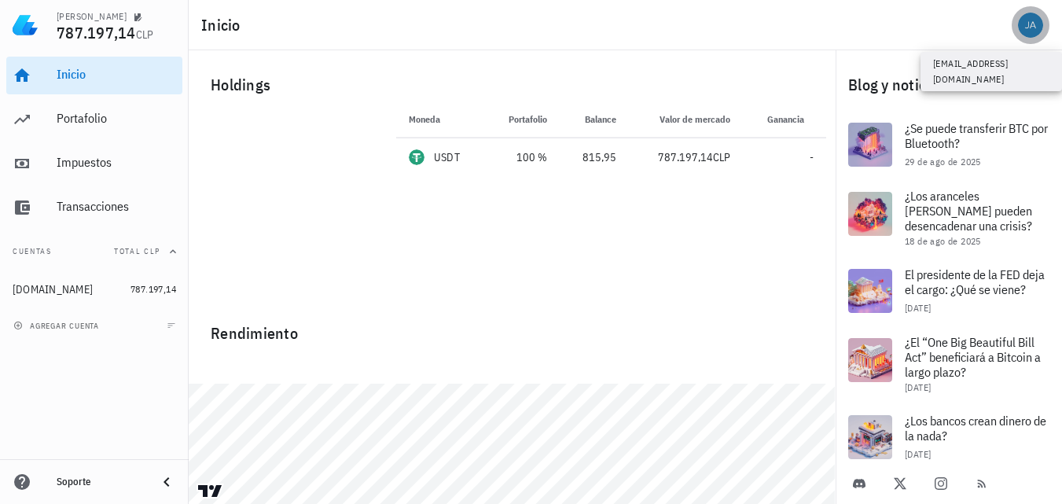
click at [1029, 23] on div "avatar" at bounding box center [1030, 25] width 25 height 25
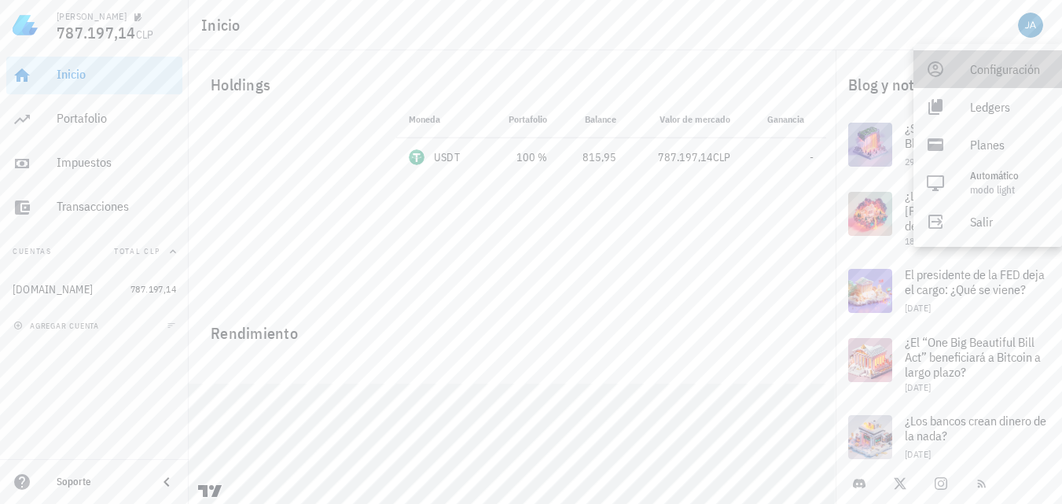
click at [1011, 68] on div "Configuración" at bounding box center [1009, 68] width 79 height 31
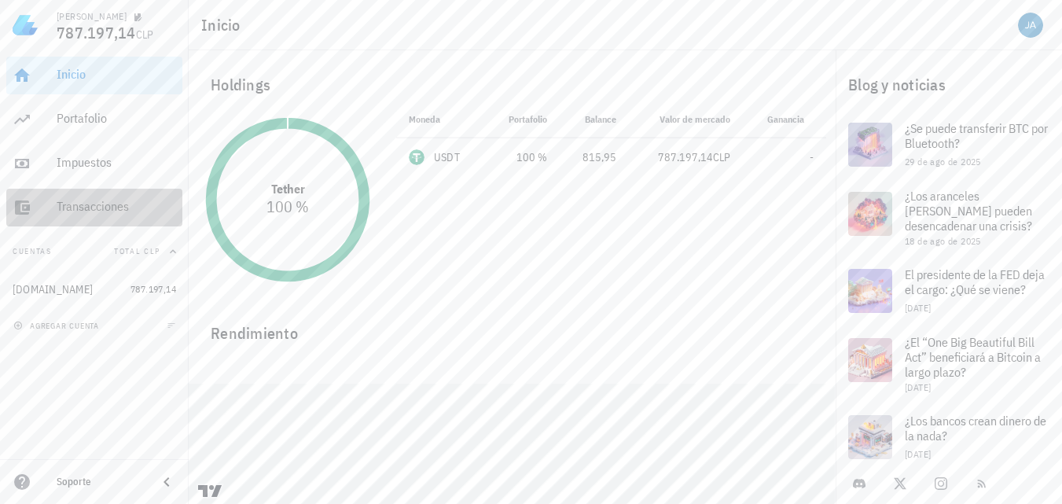
click at [101, 207] on div "Transacciones" at bounding box center [117, 206] width 120 height 15
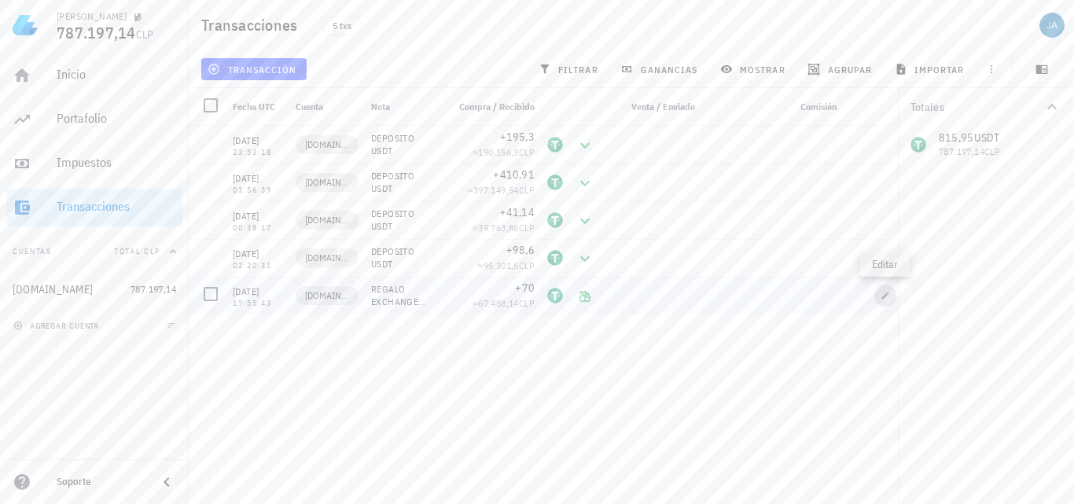
click at [882, 296] on icon "button" at bounding box center [885, 295] width 9 height 9
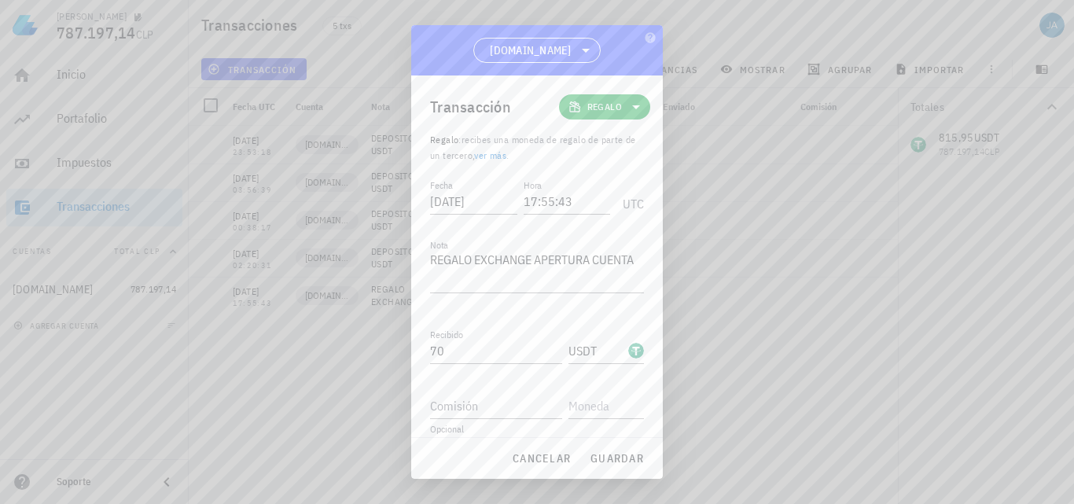
click at [882, 296] on div at bounding box center [537, 252] width 1074 height 504
click at [542, 460] on span "cancelar" at bounding box center [541, 458] width 59 height 14
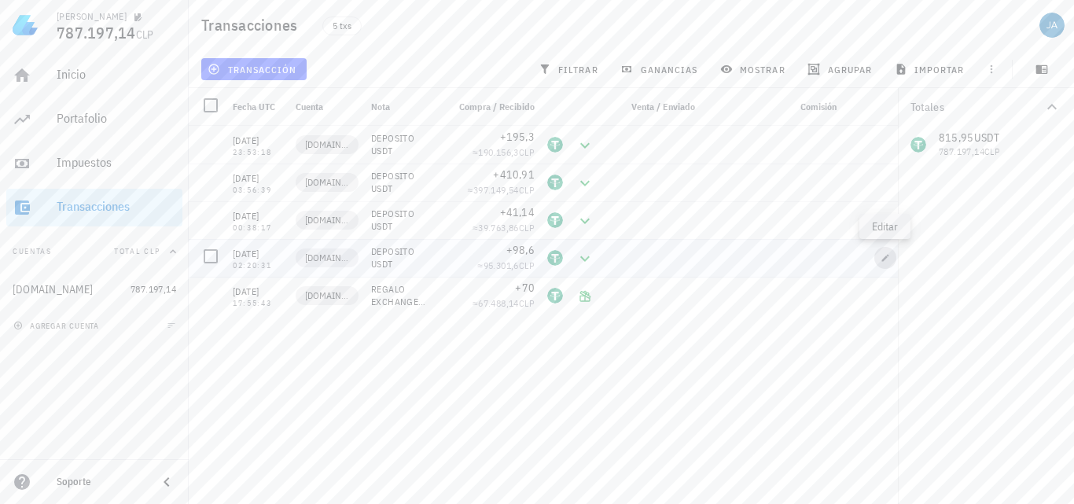
click at [882, 256] on icon "button" at bounding box center [885, 257] width 9 height 9
type input "[DATE]"
type input "02:20:31"
type textarea "DEPOSITO USDT"
type input "98,6"
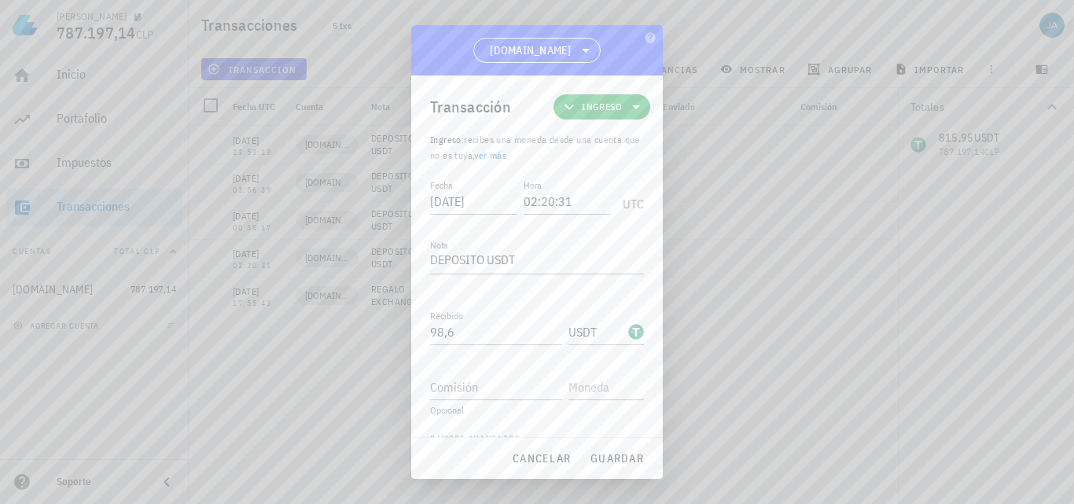
click at [606, 103] on span "Ingreso" at bounding box center [602, 107] width 40 height 16
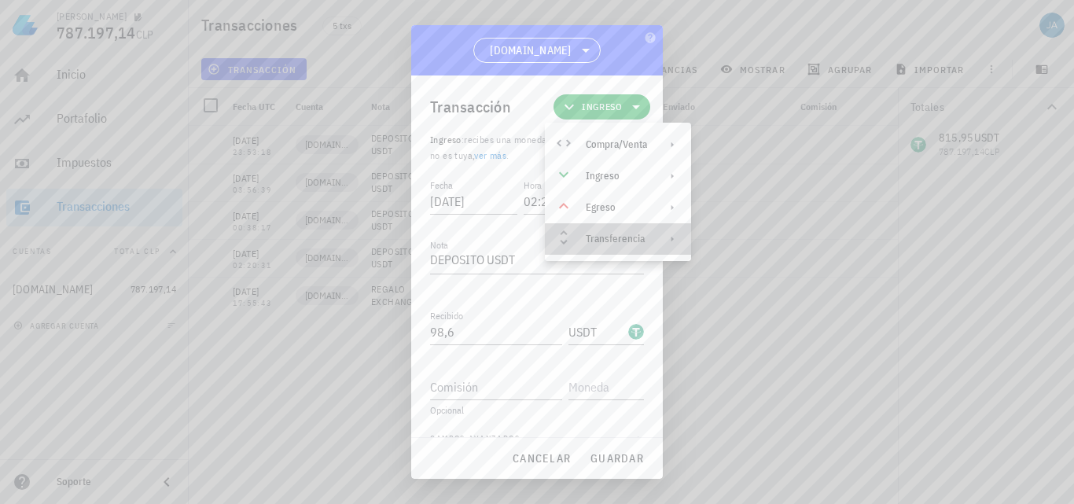
click at [617, 239] on div "Transferencia" at bounding box center [616, 239] width 61 height 13
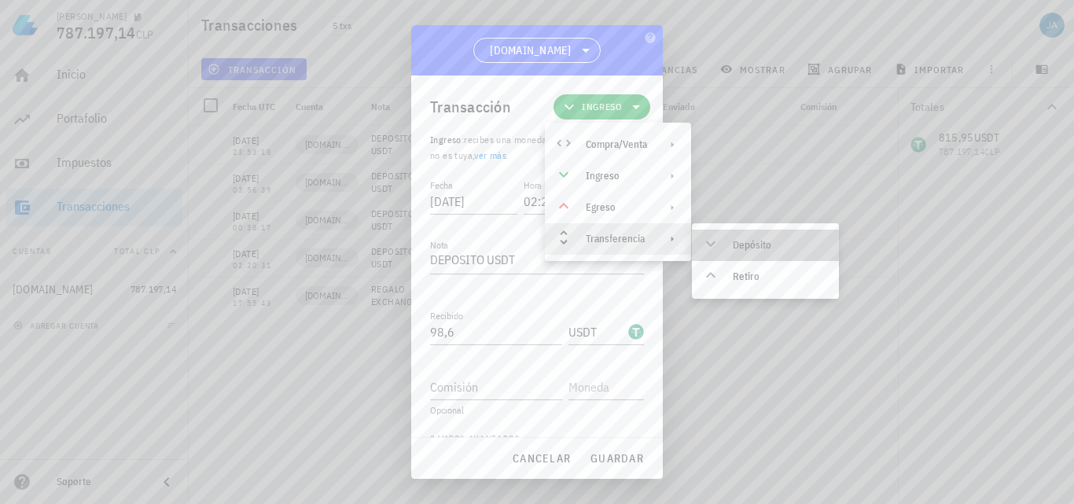
click at [752, 242] on div "Depósito" at bounding box center [780, 245] width 94 height 13
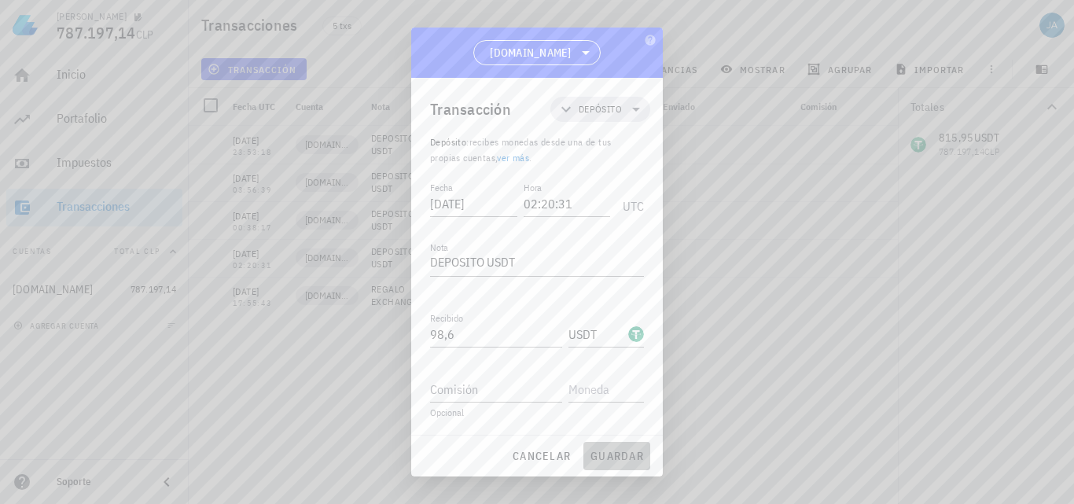
click at [606, 456] on span "guardar" at bounding box center [617, 456] width 54 height 14
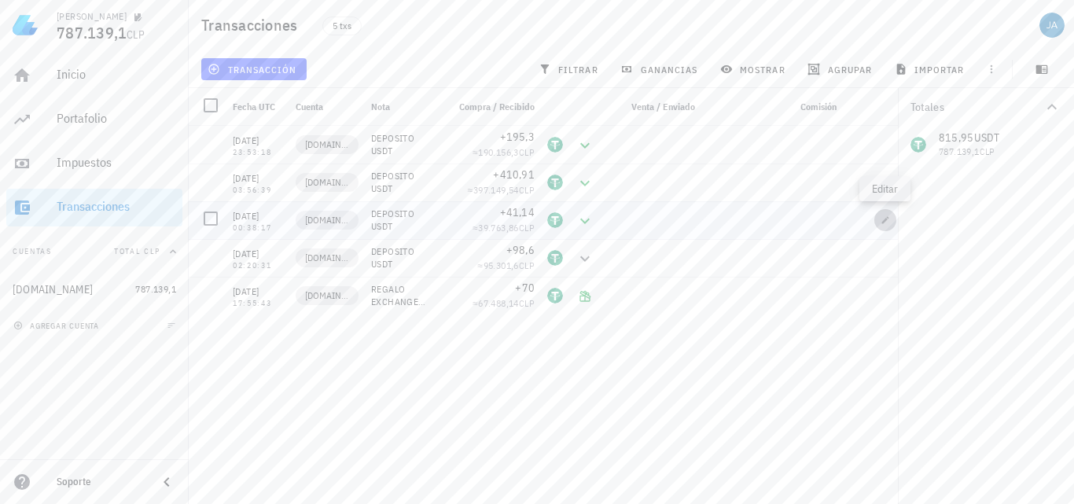
click at [886, 217] on icon "button" at bounding box center [885, 219] width 9 height 9
type input "2025-08-30"
type input "00:38:17"
type input "41,14"
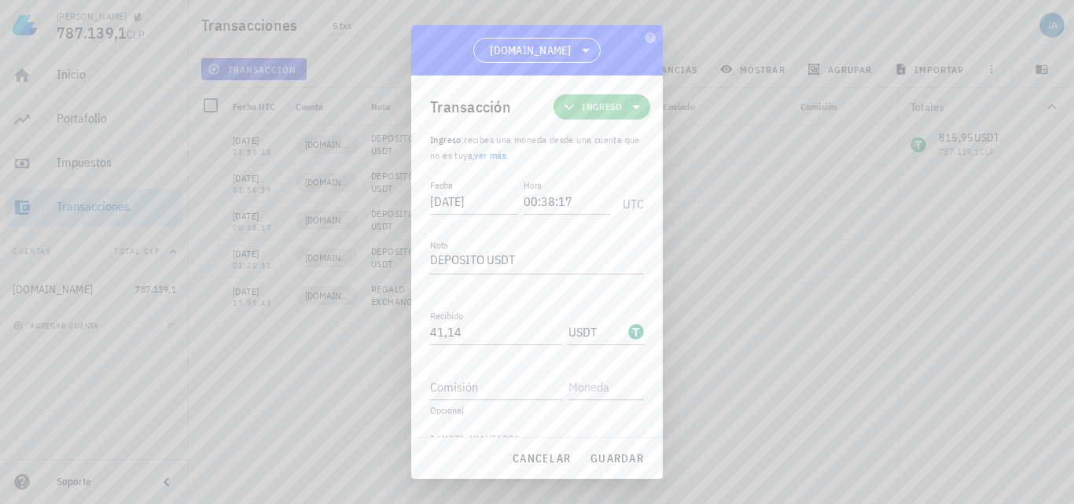
click at [627, 107] on icon at bounding box center [636, 107] width 19 height 19
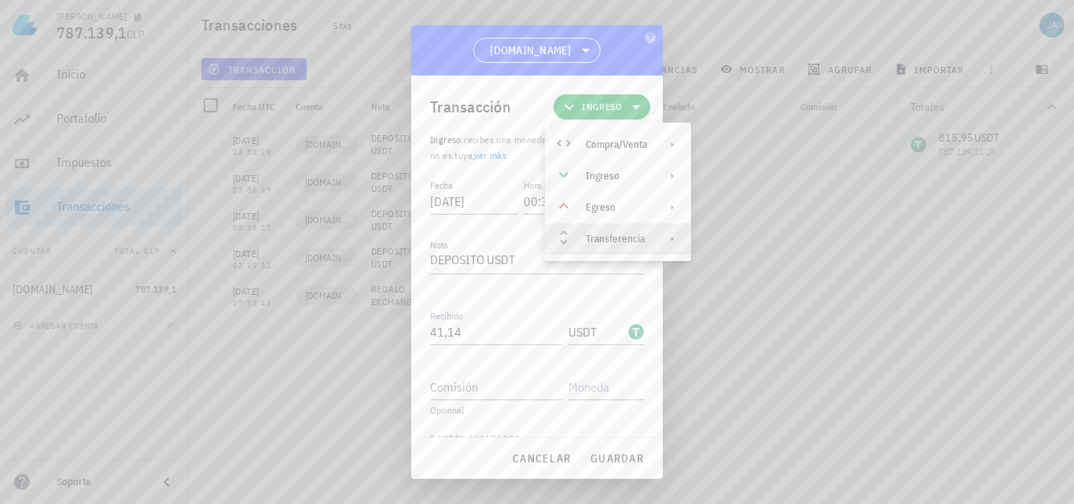
click at [630, 238] on div "Transferencia" at bounding box center [616, 239] width 61 height 13
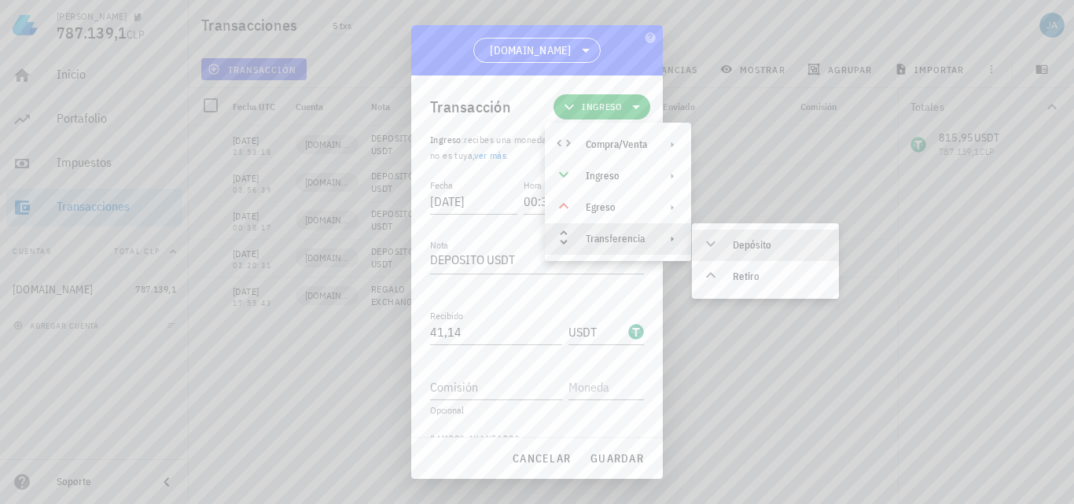
click at [742, 232] on div "Depósito" at bounding box center [765, 245] width 147 height 31
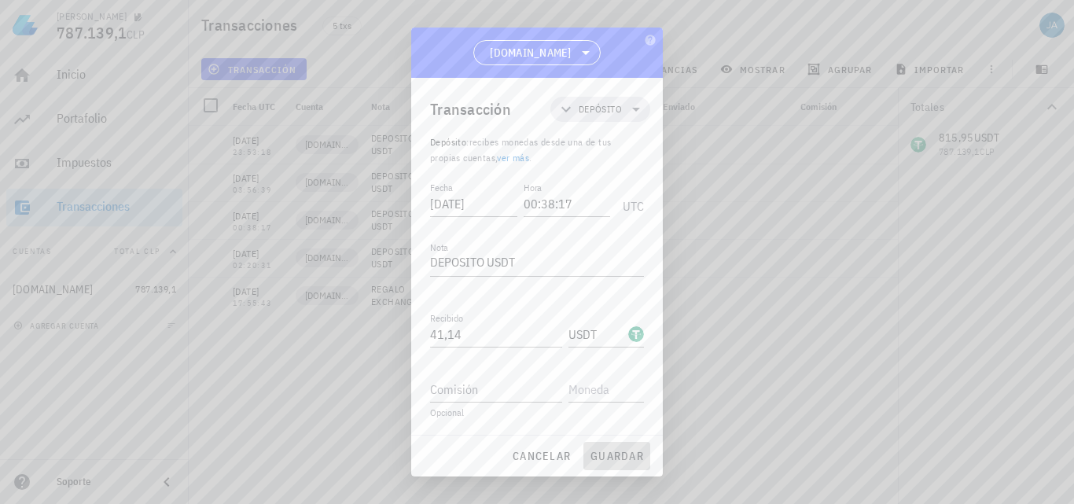
drag, startPoint x: 613, startPoint y: 459, endPoint x: 790, endPoint y: 275, distance: 255.8
click at [613, 458] on span "guardar" at bounding box center [617, 456] width 54 height 14
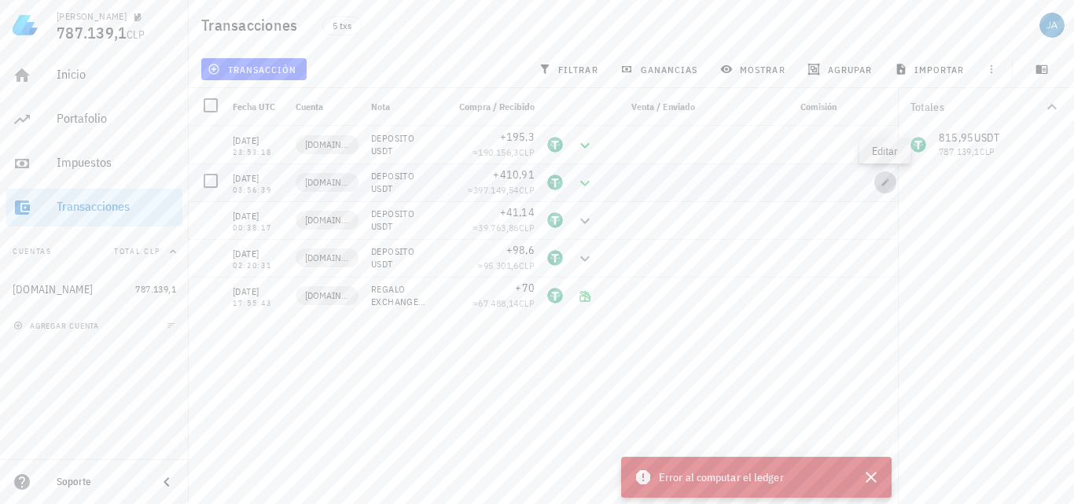
click at [885, 182] on icon "button" at bounding box center [885, 182] width 9 height 9
type input "2025-09-01"
type input "03:56:39"
type input "410,91"
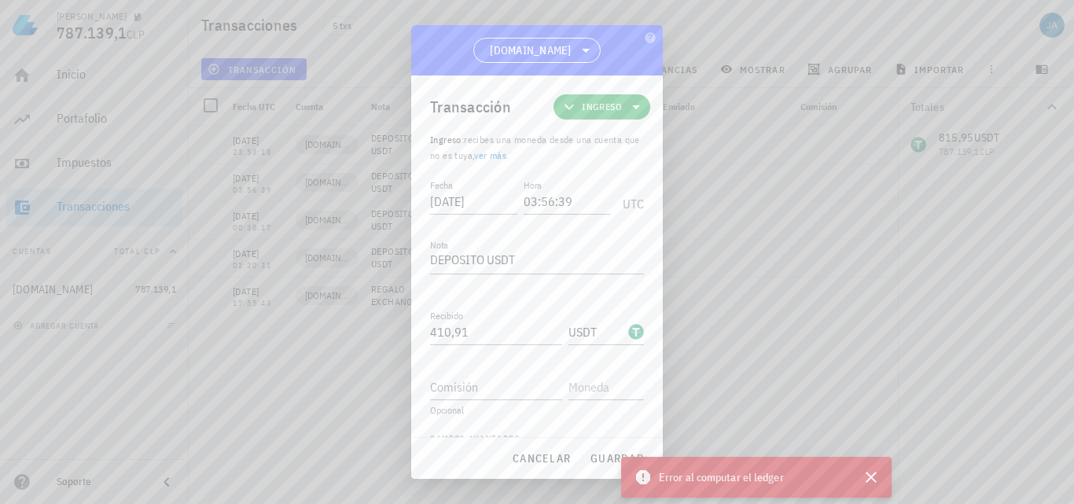
click at [627, 105] on icon at bounding box center [636, 107] width 19 height 19
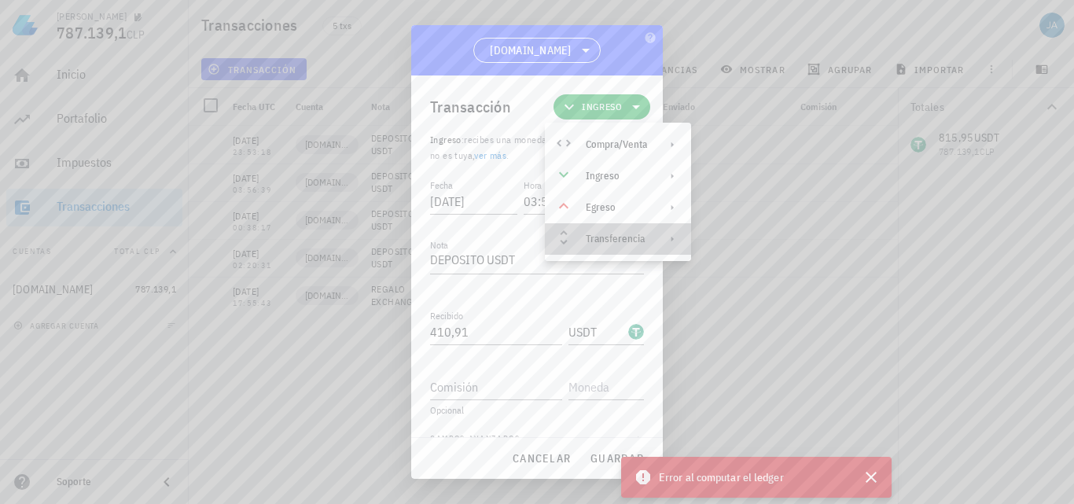
click at [615, 232] on div "Transferencia" at bounding box center [618, 238] width 146 height 31
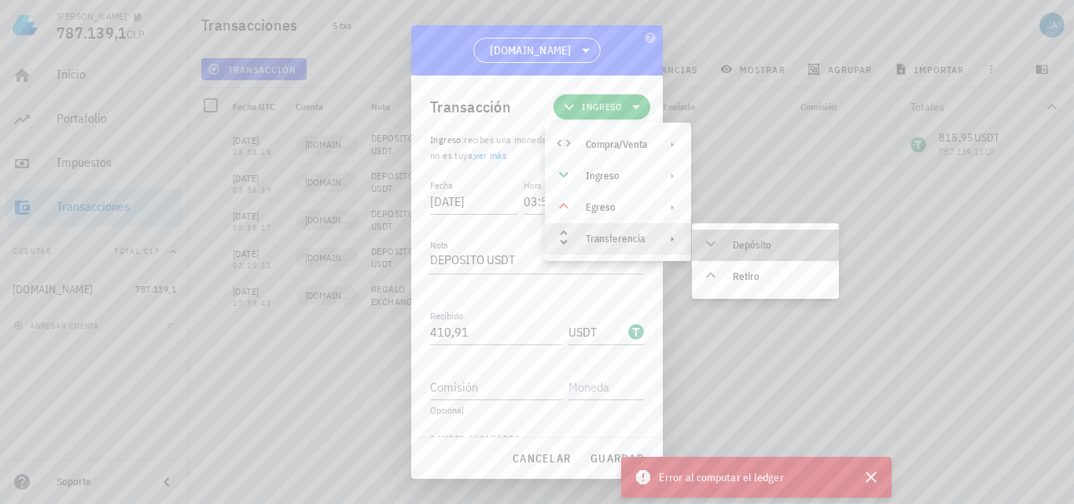
click at [739, 235] on div "Depósito" at bounding box center [765, 245] width 147 height 31
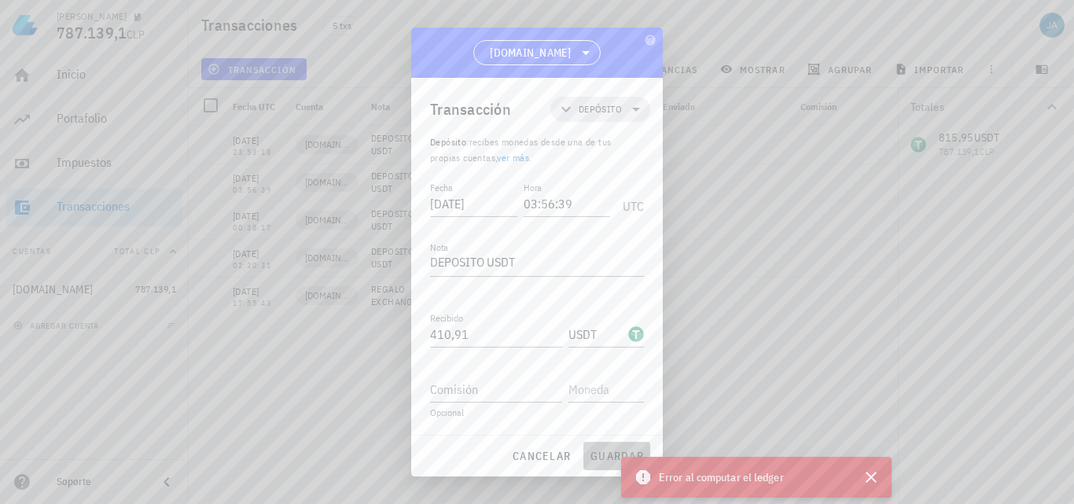
click at [602, 455] on span "guardar" at bounding box center [617, 456] width 54 height 14
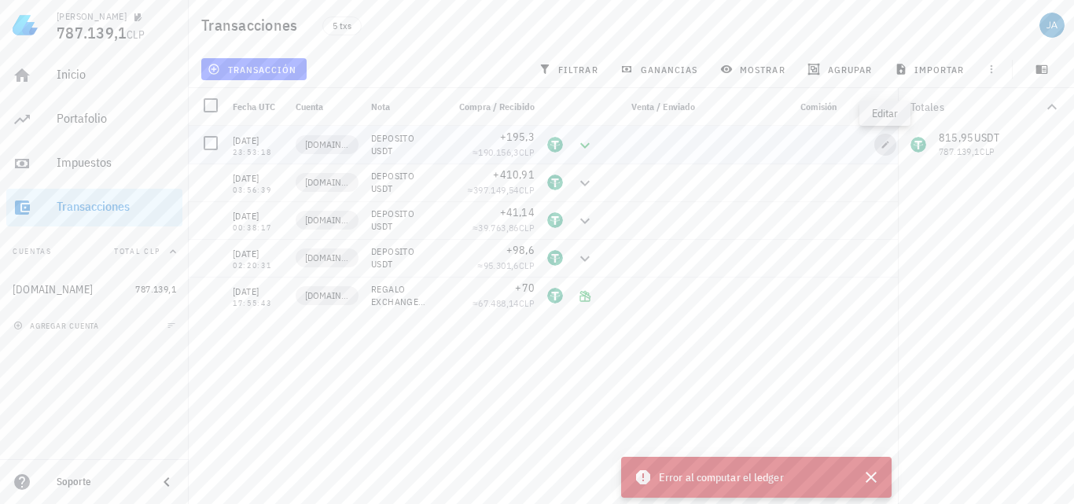
click at [883, 143] on icon "button" at bounding box center [885, 144] width 9 height 9
type input "2025-09-03"
type input "23:53:18"
type input "195,3"
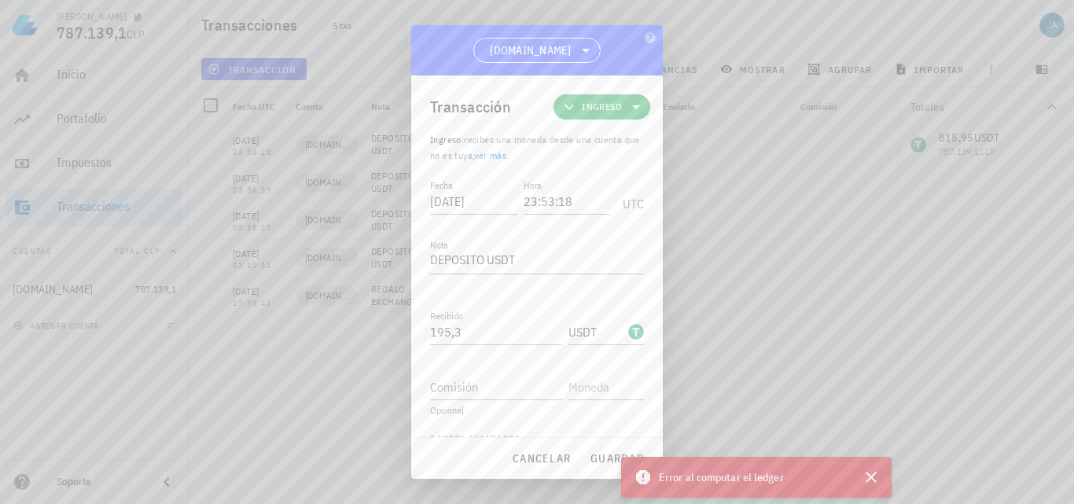
click at [627, 102] on icon at bounding box center [636, 107] width 19 height 19
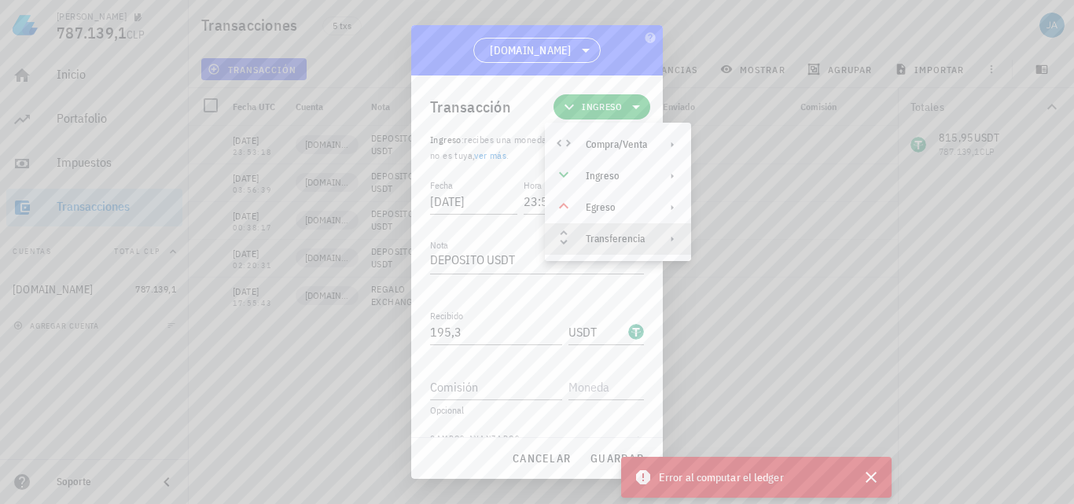
click at [604, 237] on div "Transferencia" at bounding box center [616, 239] width 61 height 13
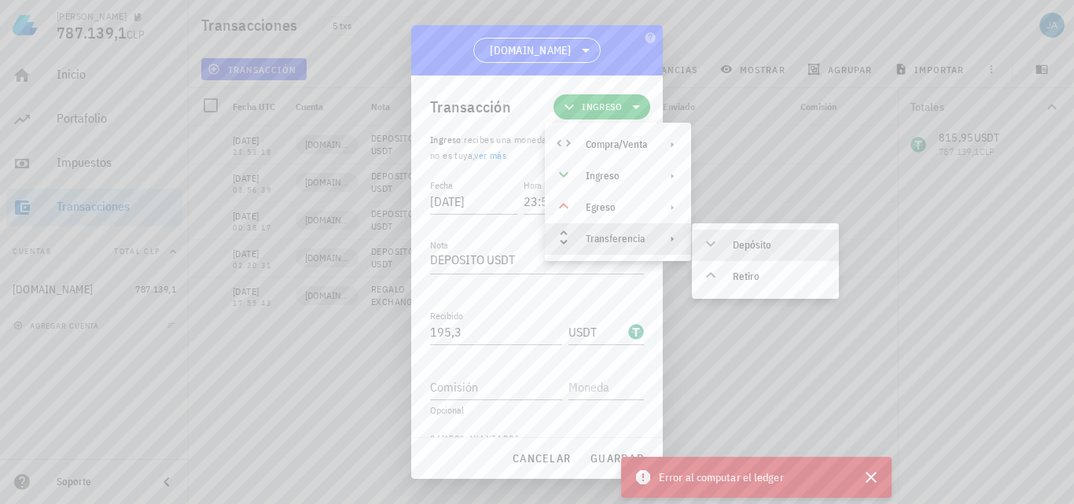
click at [729, 239] on div "Depósito" at bounding box center [765, 245] width 147 height 31
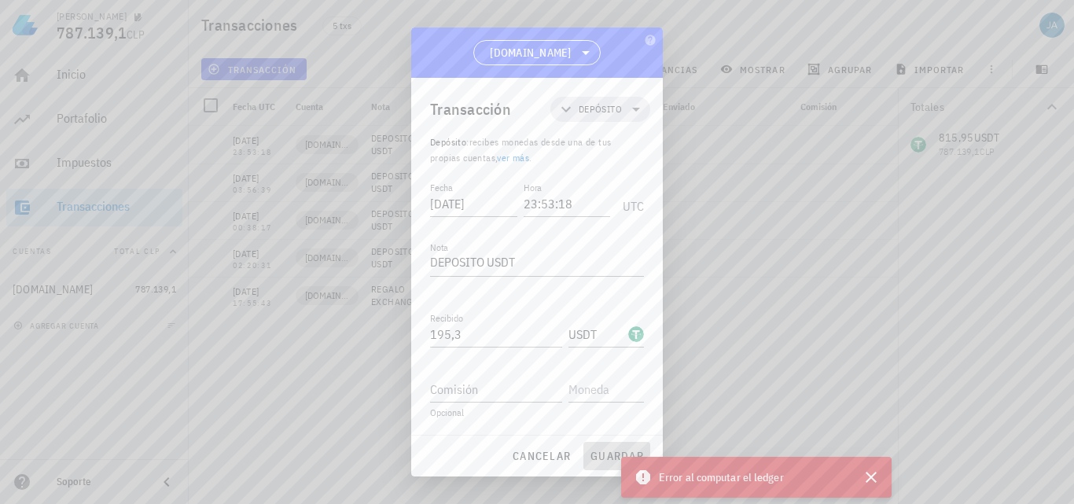
click at [598, 455] on span "guardar" at bounding box center [617, 456] width 54 height 14
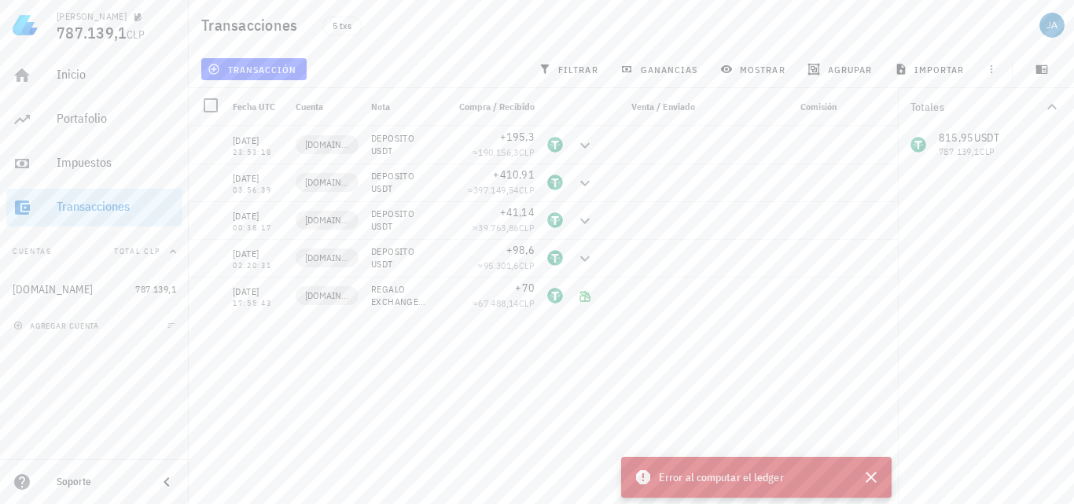
click at [778, 361] on div "03/09/2025 23:53:18 KEYANB.COM DEPOSITO USDT +195,3 ≈ 190.156,3 CLP 01/09/2025 …" at bounding box center [549, 309] width 720 height 366
click at [790, 479] on div "Error al computar el ledger" at bounding box center [739, 477] width 211 height 19
click at [872, 474] on icon "button" at bounding box center [871, 477] width 19 height 19
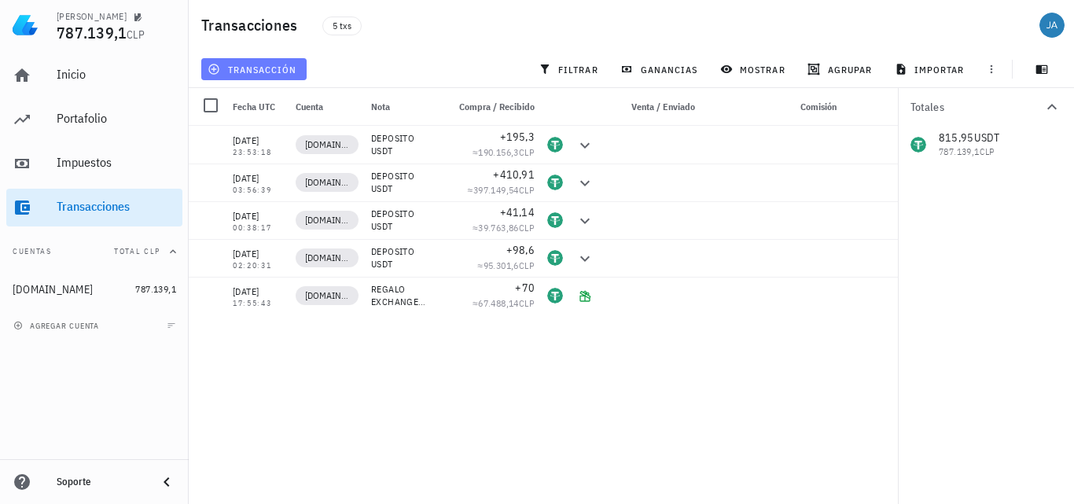
click at [279, 66] on span "transacción" at bounding box center [254, 69] width 86 height 13
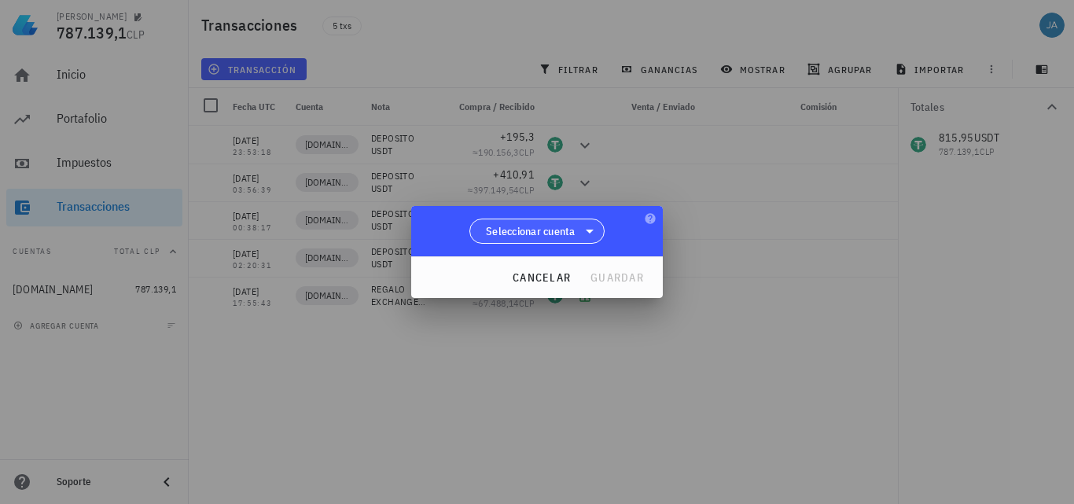
click at [542, 226] on span "Seleccionar cuenta" at bounding box center [531, 231] width 90 height 16
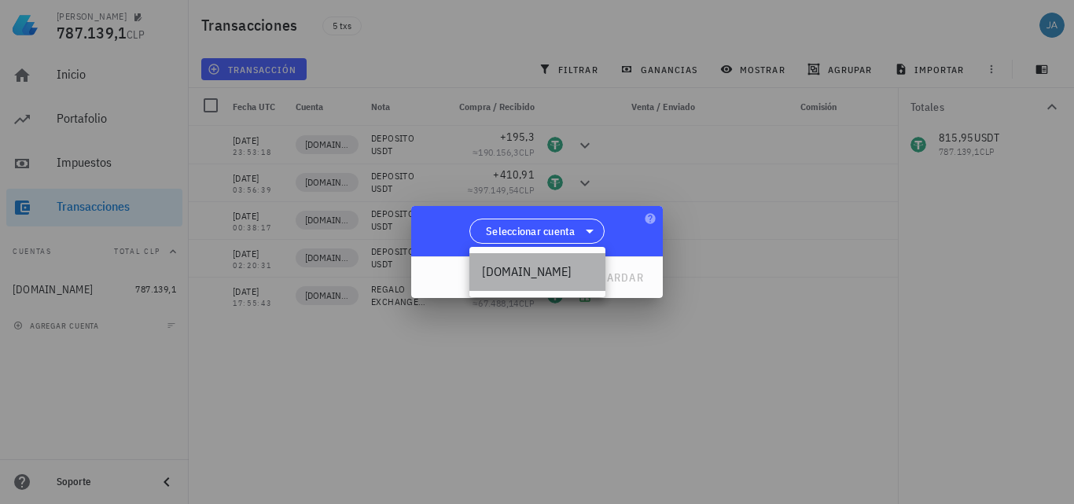
click at [531, 269] on div "[DOMAIN_NAME]" at bounding box center [537, 271] width 111 height 15
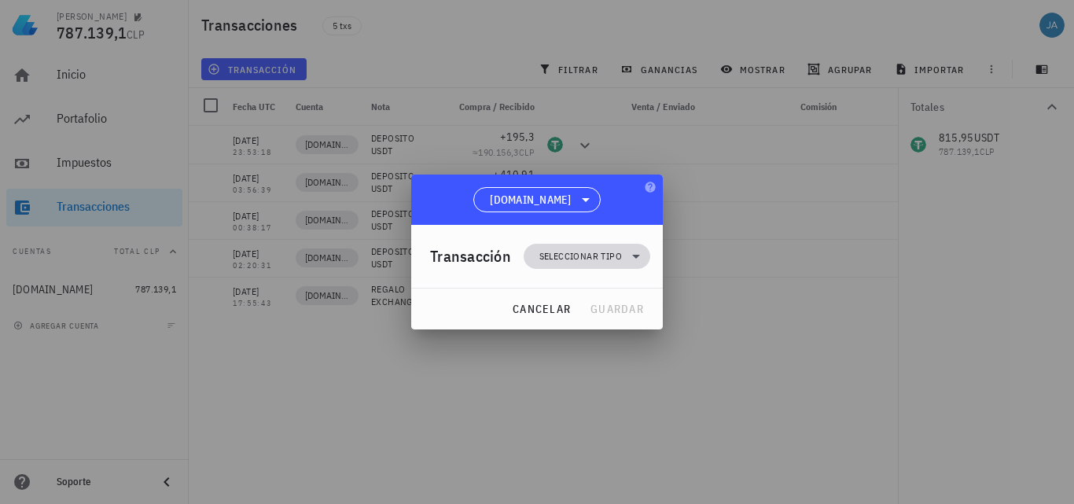
click at [607, 257] on span "Seleccionar tipo" at bounding box center [580, 257] width 83 height 16
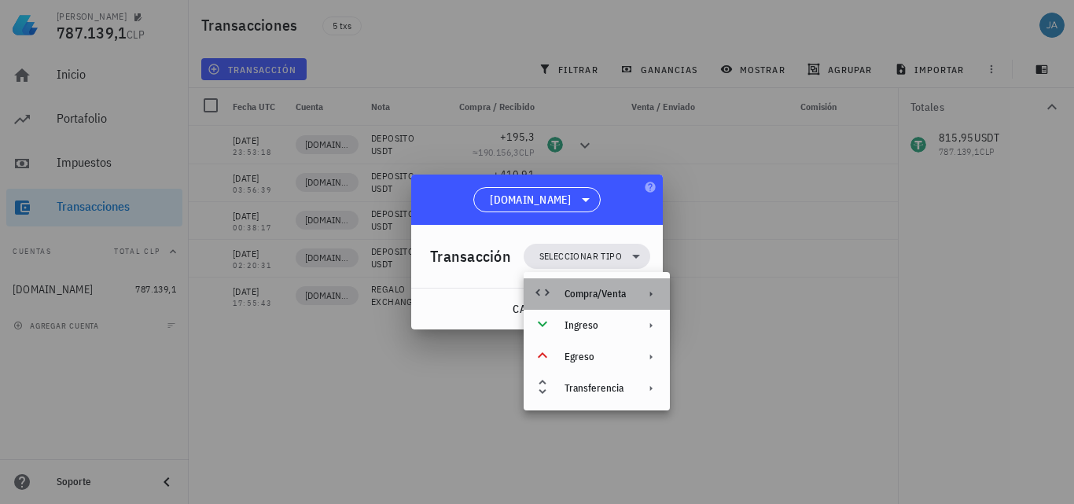
click at [614, 289] on div "Compra/Venta" at bounding box center [595, 294] width 61 height 13
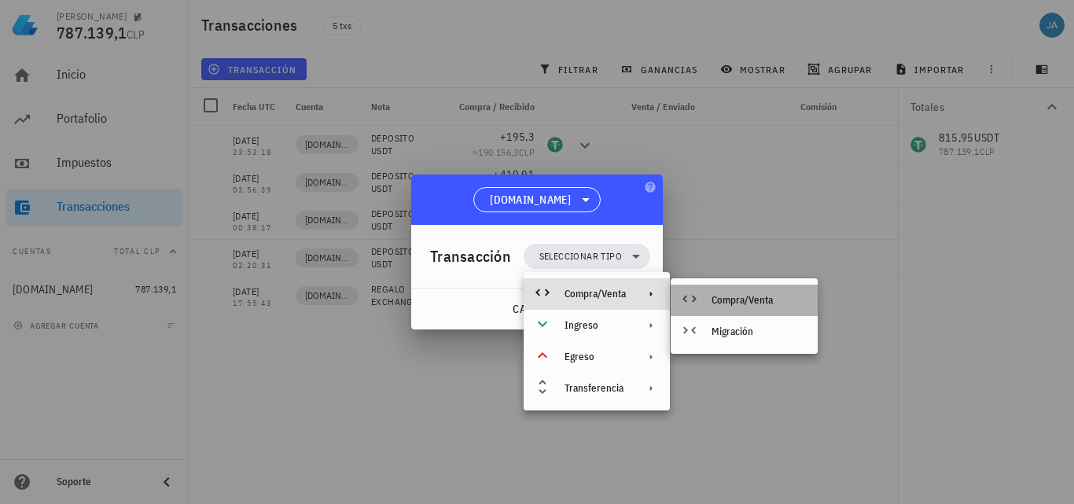
click at [744, 299] on div "Compra/Venta" at bounding box center [759, 300] width 94 height 13
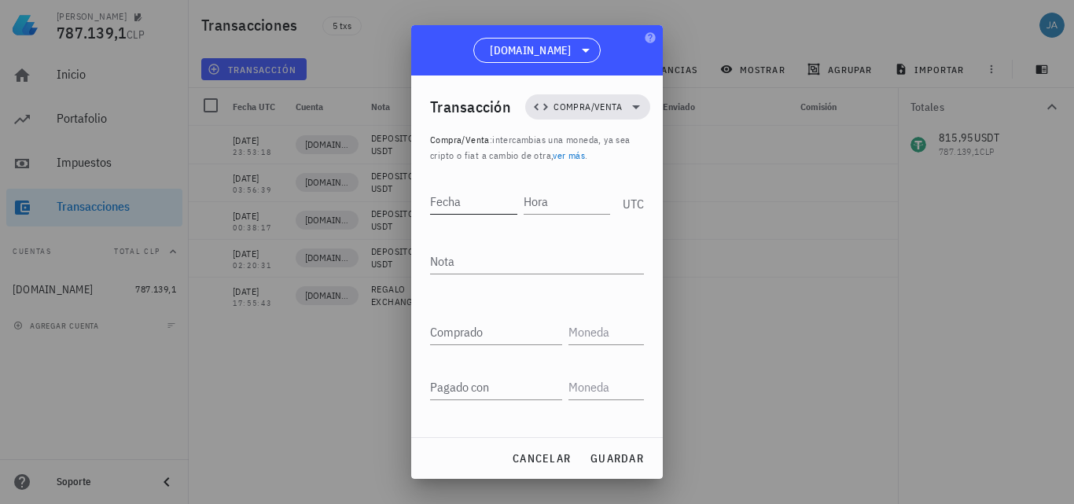
click at [474, 205] on input "Fecha" at bounding box center [473, 201] width 87 height 25
type input "[DATE]"
click at [576, 204] on input "Hora" at bounding box center [568, 201] width 84 height 25
type input "22:06:39"
click at [497, 248] on div "Nota" at bounding box center [537, 265] width 214 height 52
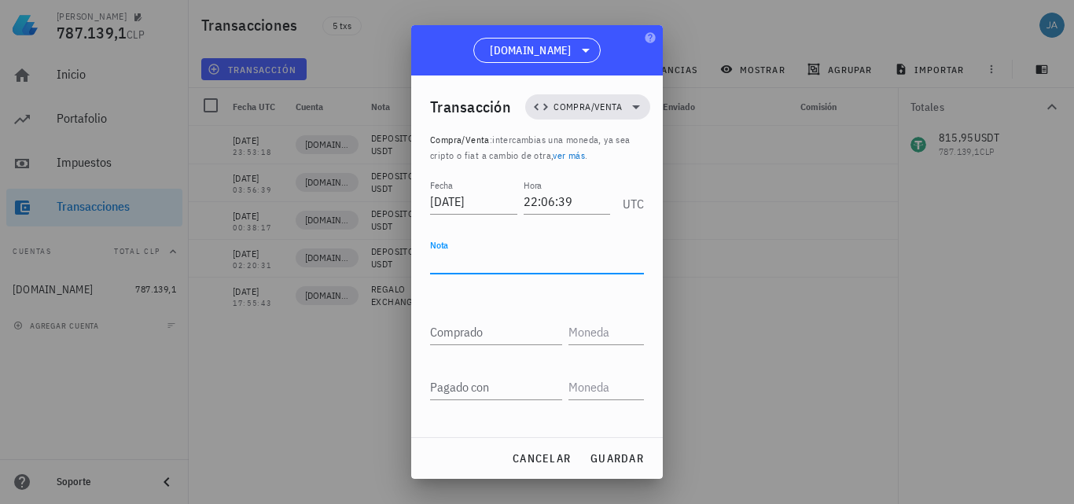
click at [494, 261] on textarea "Nota" at bounding box center [537, 261] width 214 height 25
type textarea "O"
type textarea "COMOPRA BTC/USDT"
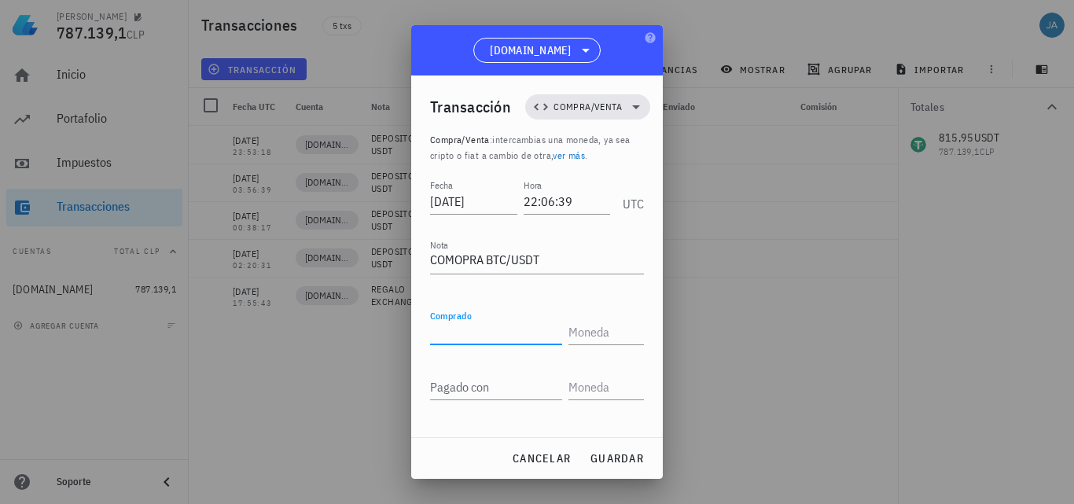
click at [488, 333] on input "Comprado" at bounding box center [496, 331] width 132 height 25
type input "34,7"
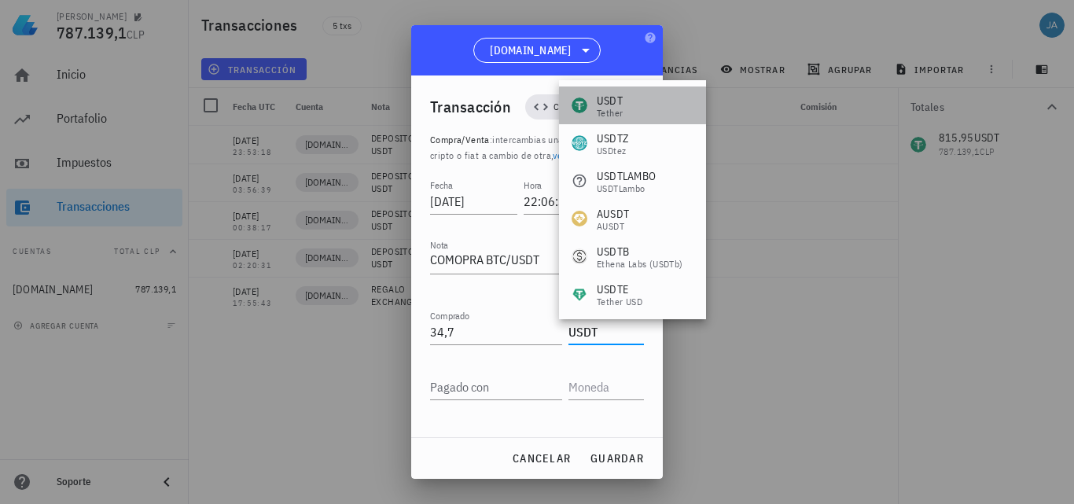
click at [646, 109] on div "USDT Tether" at bounding box center [632, 106] width 147 height 38
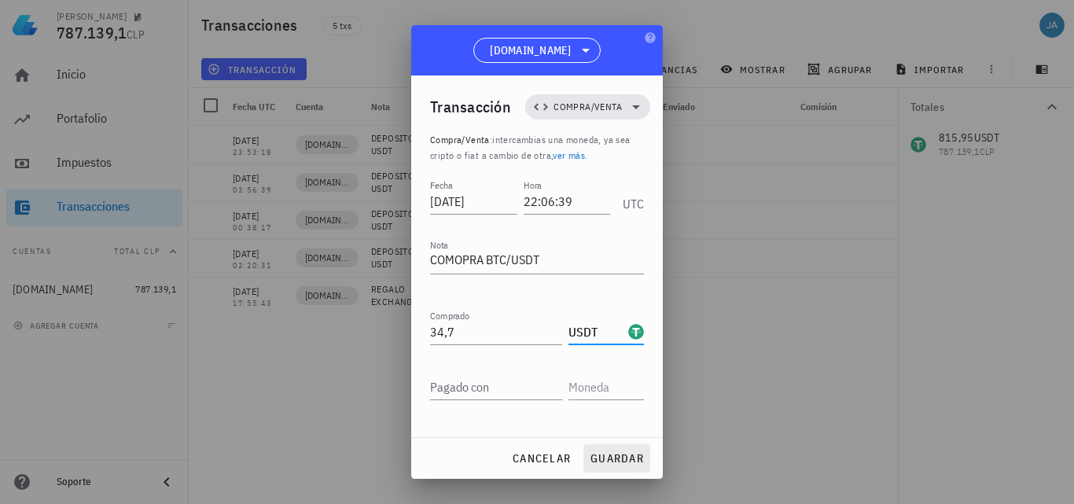
type input "USDT"
click at [609, 456] on span "guardar" at bounding box center [617, 458] width 54 height 14
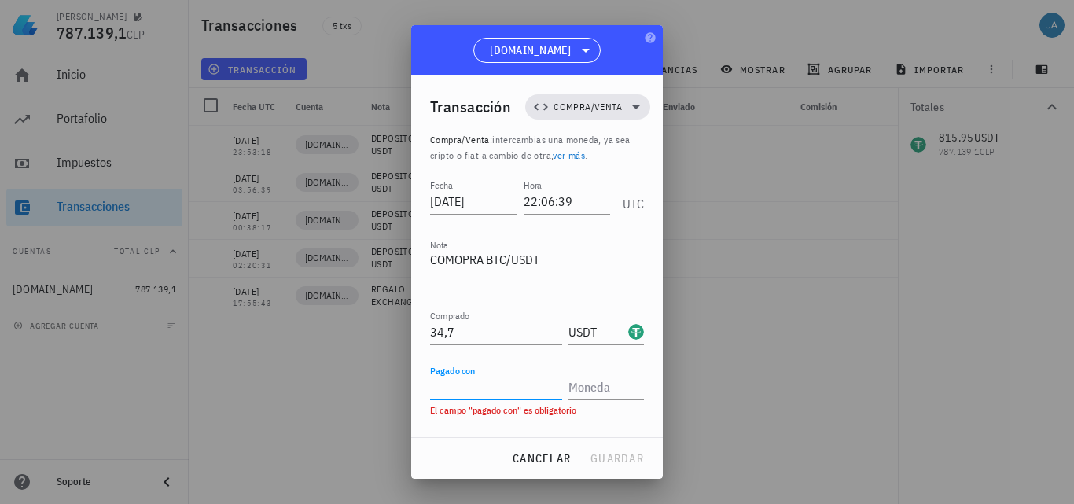
click at [482, 389] on input "Pagado con" at bounding box center [496, 386] width 132 height 25
type input "3"
click at [414, 333] on div "Transacción Compra/Venta Compra/Venta : intercambias una moneda, ya sea cripto …" at bounding box center [537, 256] width 252 height 362
type input "0,22"
click at [458, 385] on div "Pagado con" at bounding box center [496, 386] width 132 height 25
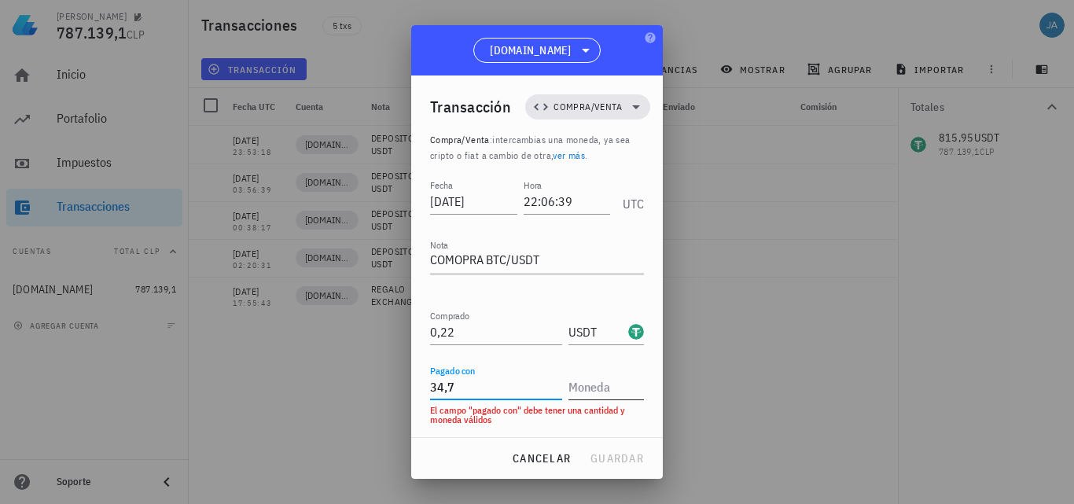
type input "34,7"
click at [629, 397] on input "text" at bounding box center [605, 386] width 72 height 25
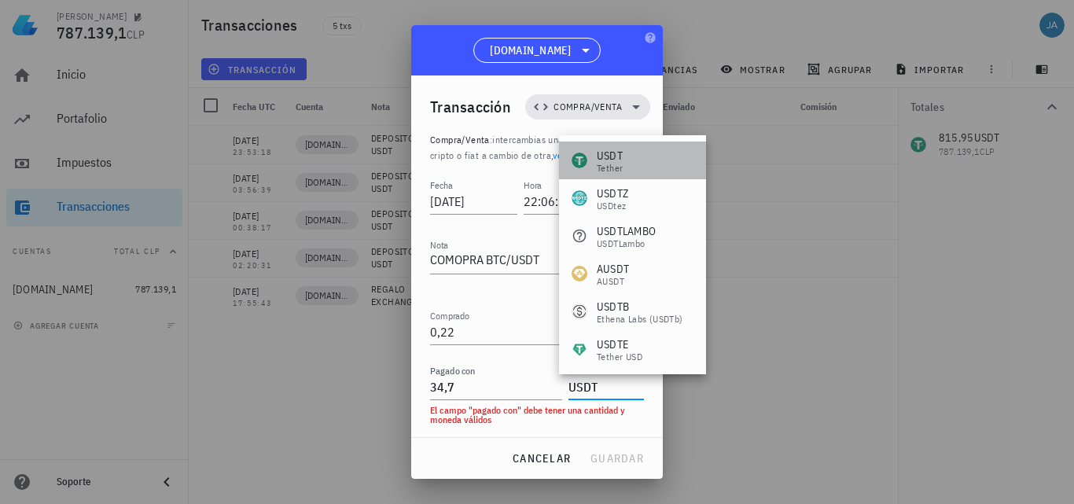
click at [660, 168] on div "USDT Tether" at bounding box center [632, 161] width 147 height 38
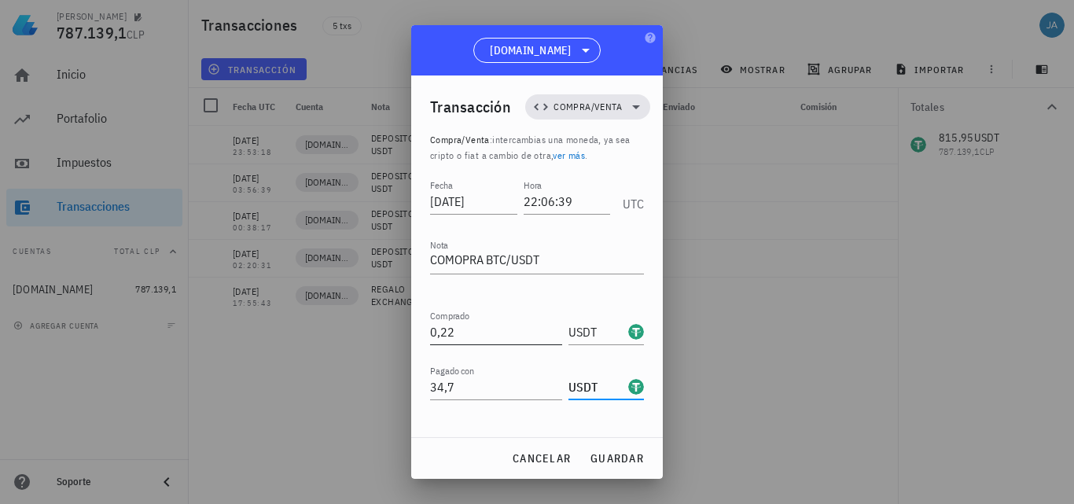
type input "USDT"
drag, startPoint x: 479, startPoint y: 331, endPoint x: 366, endPoint y: 331, distance: 112.5
click at [366, 331] on div "[PERSON_NAME] 787.139,1 CLP Inicio [GEOGRAPHIC_DATA] Impuestos [GEOGRAPHIC_DATA…" at bounding box center [537, 252] width 1074 height 504
type input "34,7"
click at [633, 454] on span "guardar" at bounding box center [617, 458] width 54 height 14
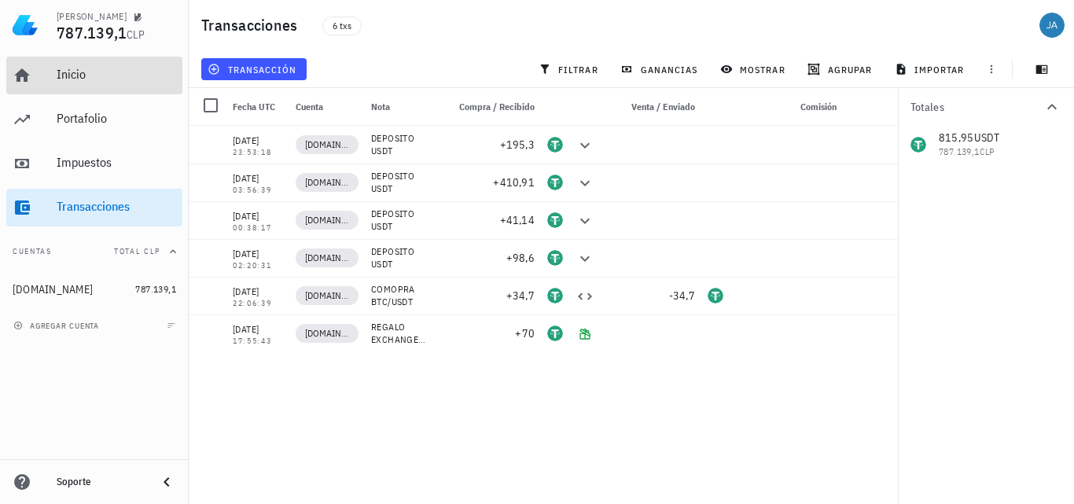
click at [110, 72] on div "Inicio" at bounding box center [117, 74] width 120 height 15
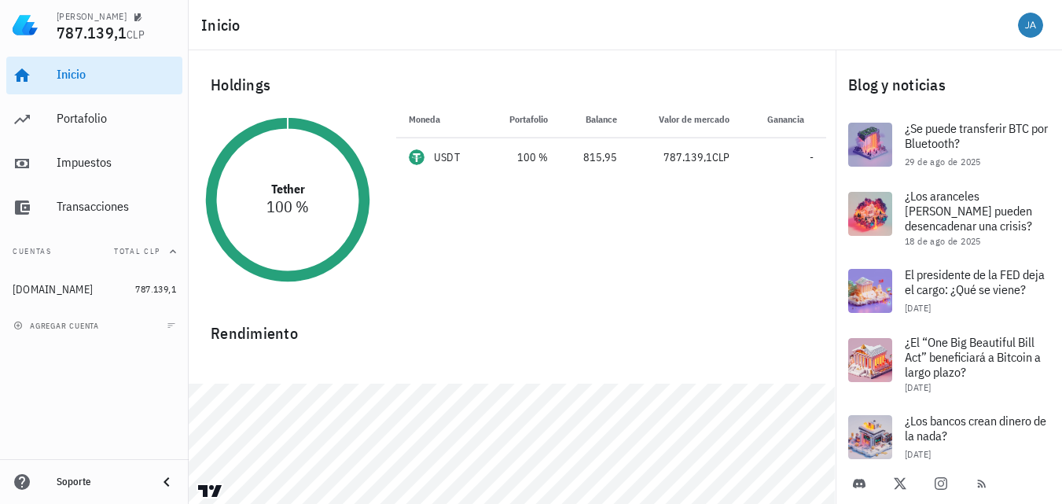
click at [581, 307] on div "Rendimiento" at bounding box center [512, 399] width 647 height 201
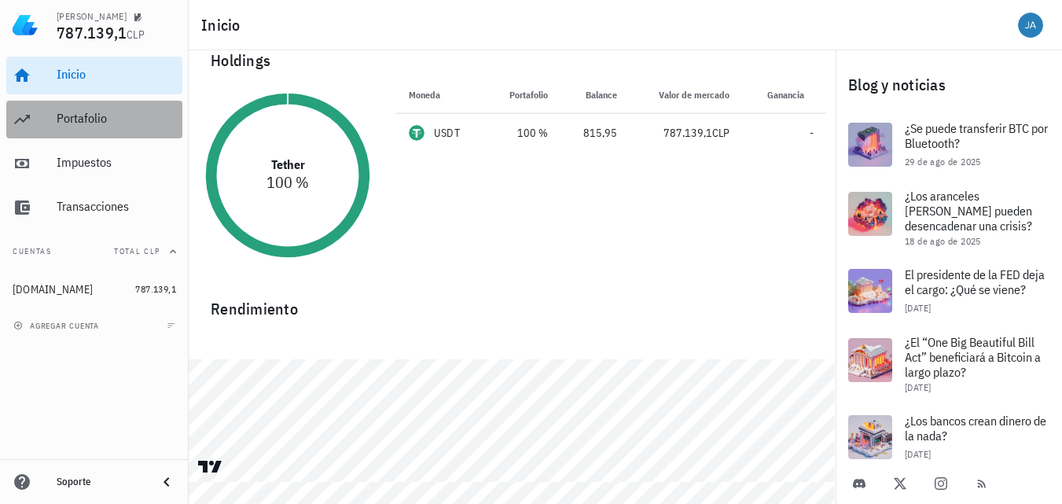
click at [74, 116] on div "Portafolio" at bounding box center [117, 118] width 120 height 15
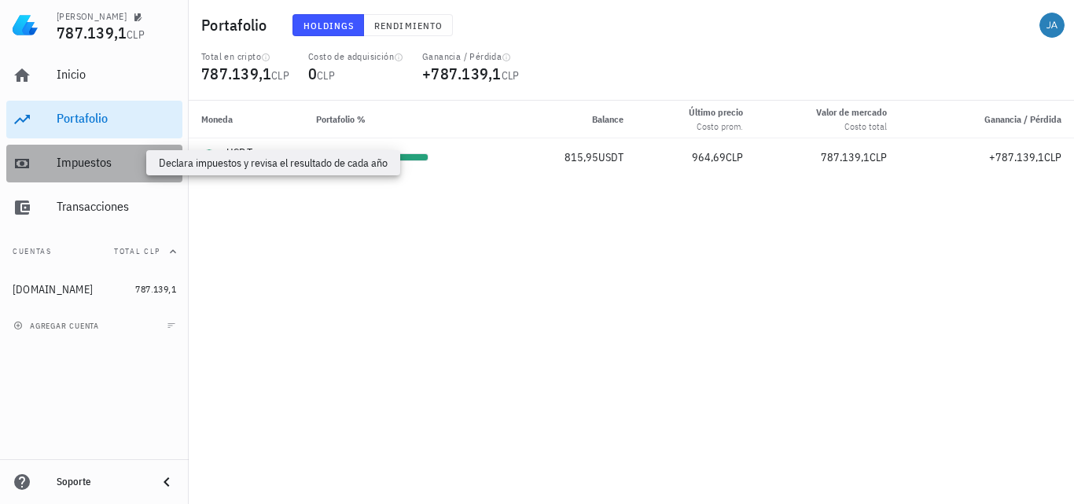
click at [87, 168] on div "Impuestos" at bounding box center [117, 162] width 120 height 15
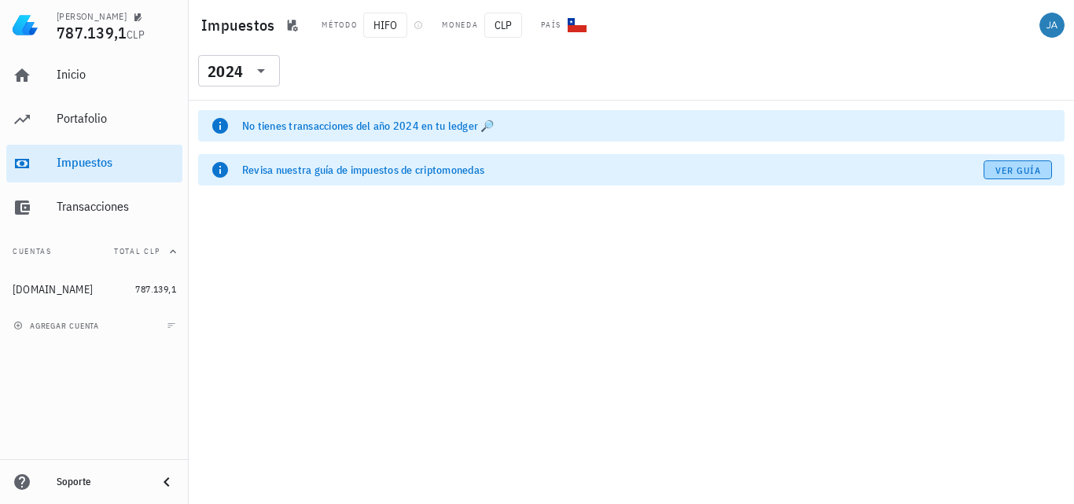
click at [1033, 171] on span "Ver guía" at bounding box center [1018, 170] width 47 height 12
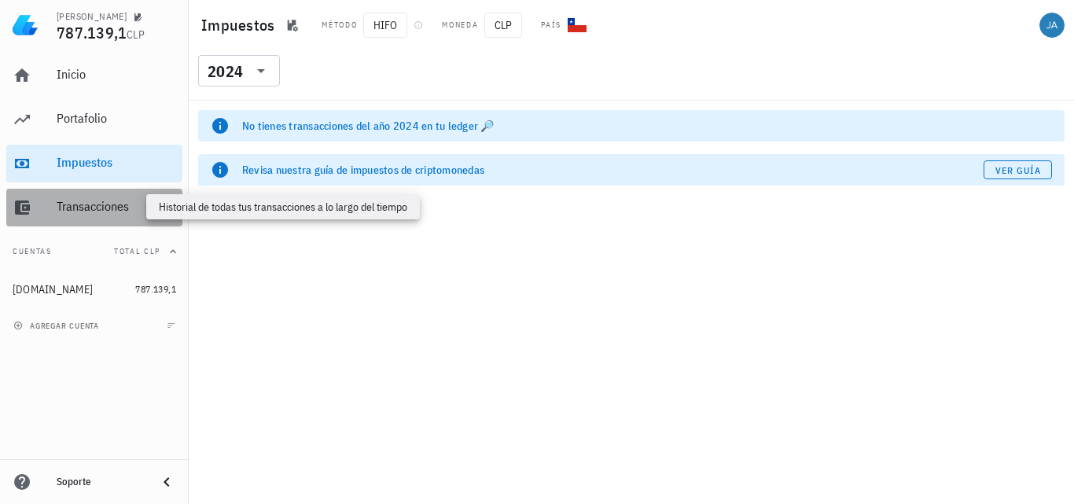
click at [89, 205] on div "Transacciones" at bounding box center [117, 206] width 120 height 15
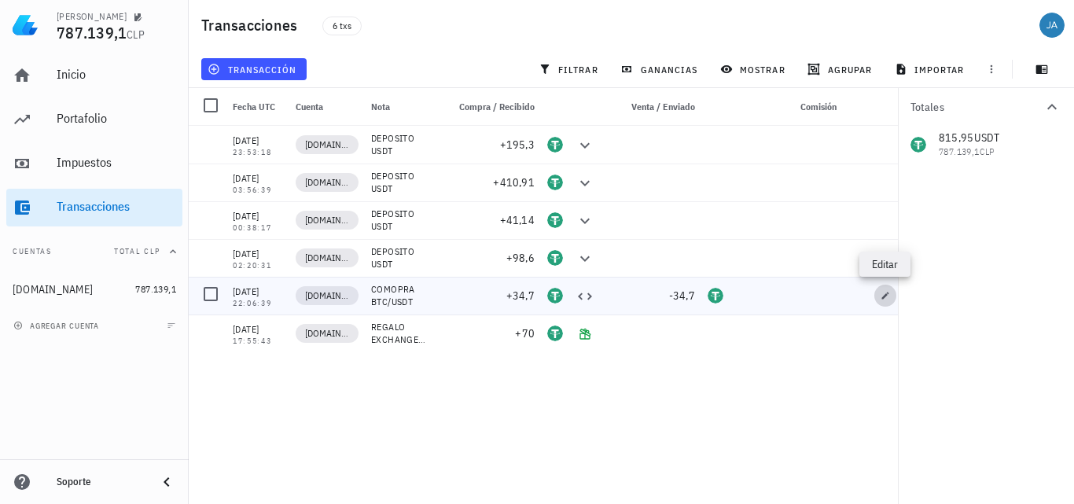
click at [884, 299] on icon "button" at bounding box center [885, 295] width 7 height 7
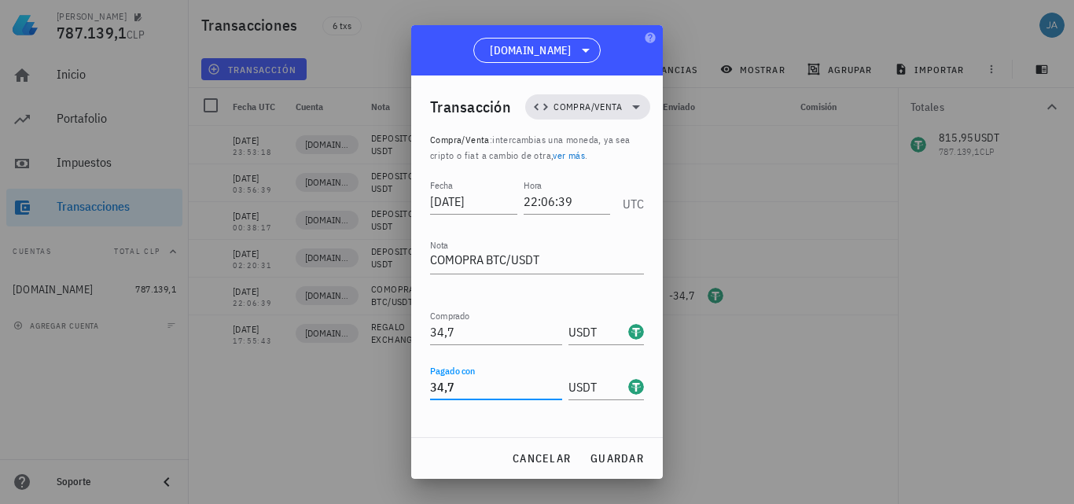
drag, startPoint x: 417, startPoint y: 394, endPoint x: 374, endPoint y: 394, distance: 43.3
click at [374, 394] on div "[PERSON_NAME] 787.139,1 CLP Inicio [GEOGRAPHIC_DATA] Impuestos [GEOGRAPHIC_DATA…" at bounding box center [537, 252] width 1074 height 504
type input "0"
click at [506, 326] on input "34,7" at bounding box center [496, 331] width 132 height 25
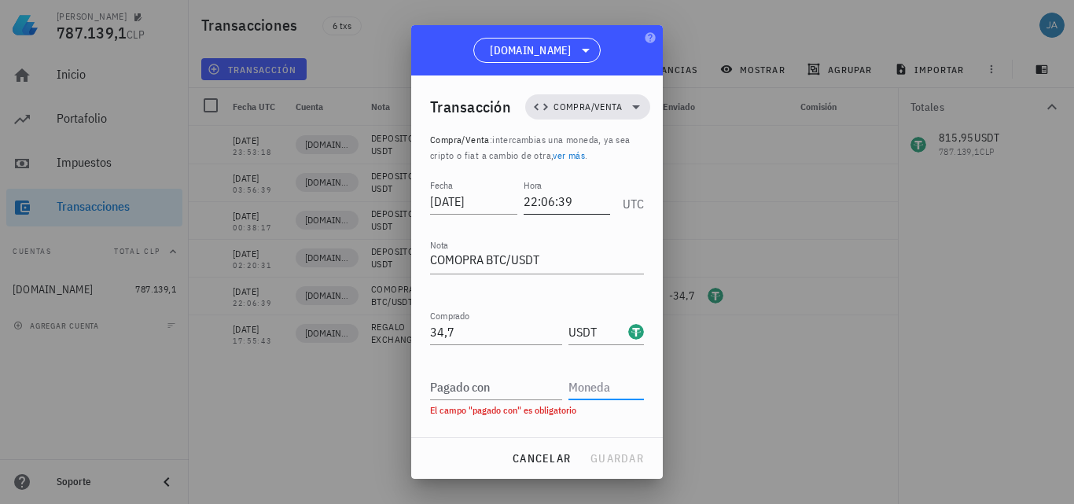
drag, startPoint x: 562, startPoint y: 155, endPoint x: 565, endPoint y: 218, distance: 63.0
click at [562, 155] on link "ver más" at bounding box center [569, 155] width 32 height 12
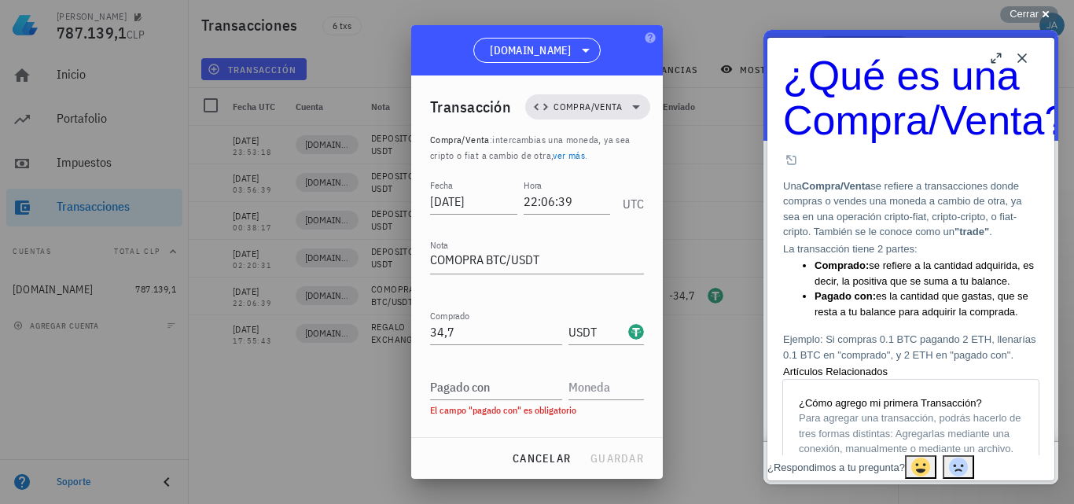
click at [620, 459] on div "cancelar guardar" at bounding box center [537, 458] width 252 height 41
click at [576, 256] on textarea "COMOPRA BTC/USDT" at bounding box center [537, 261] width 214 height 25
click at [499, 381] on input "Pagado con" at bounding box center [496, 386] width 132 height 25
type input "0"
click at [613, 388] on input "text" at bounding box center [605, 386] width 72 height 25
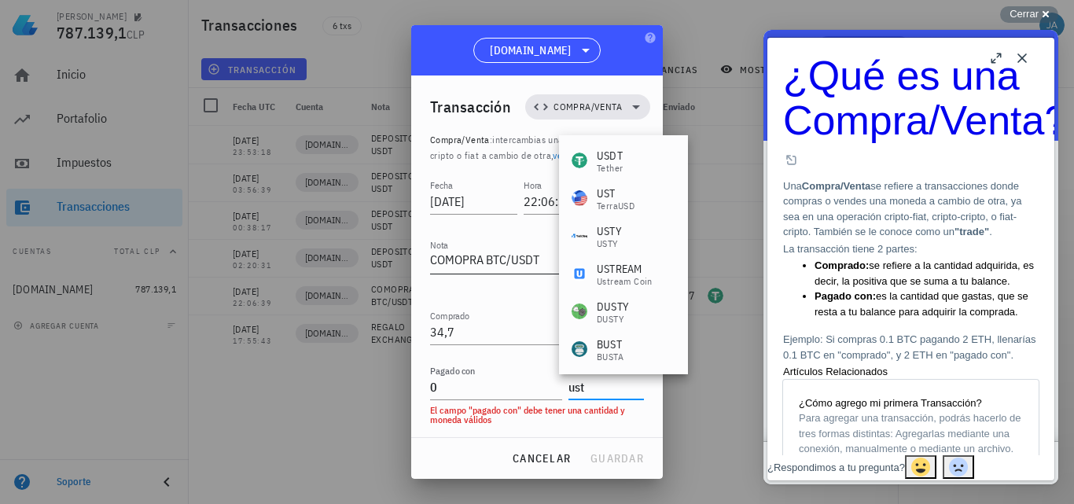
click at [617, 160] on div "USDT" at bounding box center [610, 156] width 26 height 16
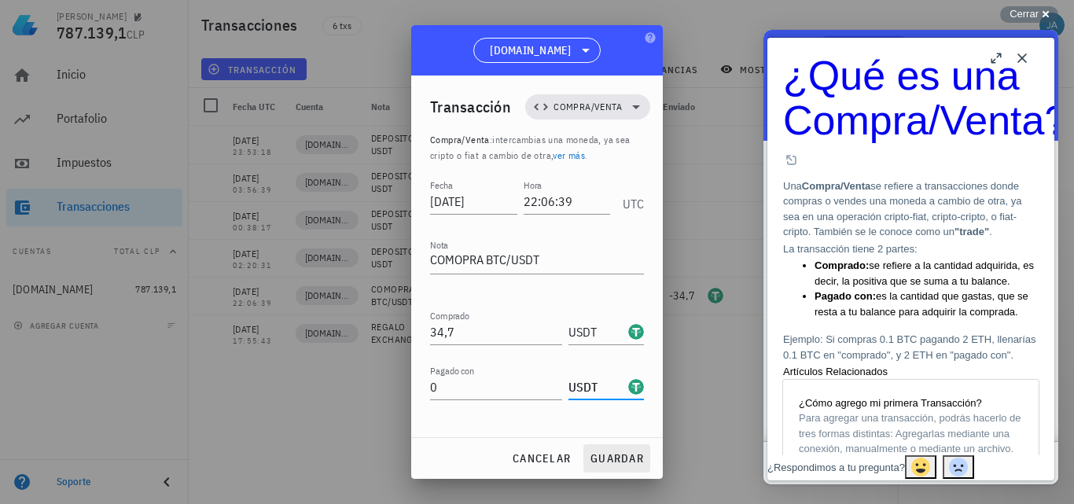
type input "USDT"
click at [630, 465] on span "guardar" at bounding box center [617, 458] width 54 height 14
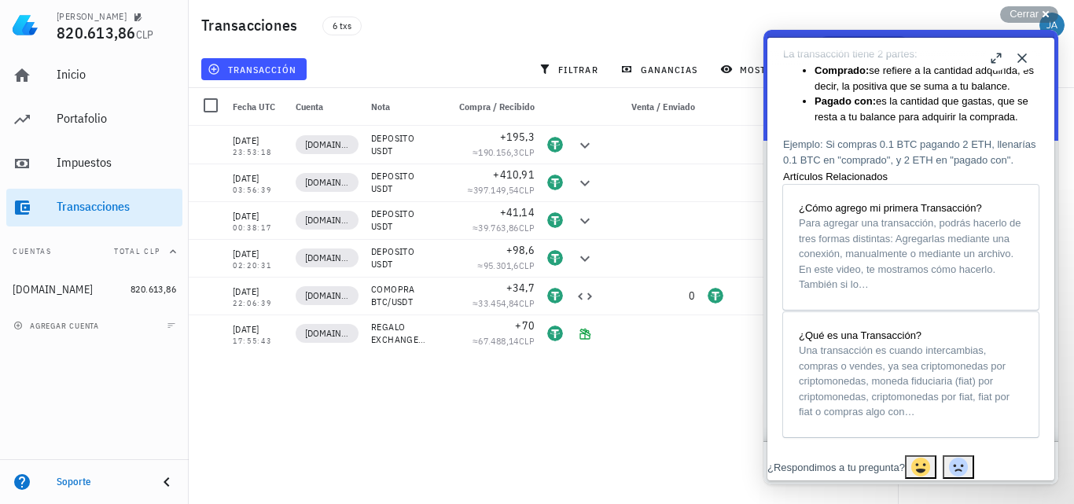
scroll to position [408, 0]
click at [676, 408] on div "[DATE] 23:53:18 [DOMAIN_NAME] DEPOSITO USDT +195,3 ≈ 190.156,3 CLP [DATE] 03:56…" at bounding box center [549, 309] width 720 height 366
click at [1026, 57] on button "Close" at bounding box center [1022, 58] width 25 height 25
click at [1026, 57] on div "Close b ¿Qué es una Compra/Venta? ¿Qué es una Compra/Venta? Open in a new windo…" at bounding box center [911, 259] width 287 height 443
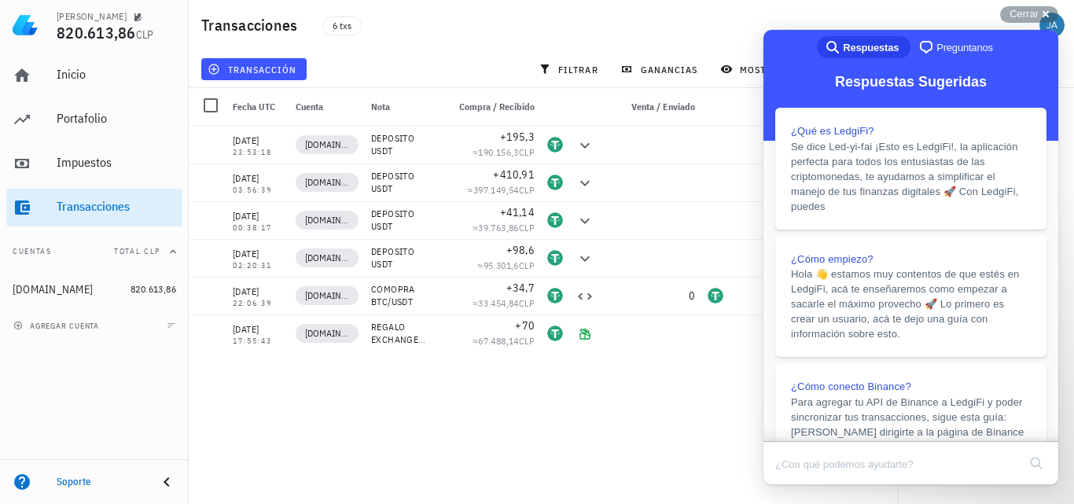
click at [1026, 57] on div "Close b ¿Qué es una Compra/Venta? ¿Qué es una Compra/Venta? Open in a new windo…" at bounding box center [911, 259] width 287 height 443
click at [503, 374] on div "[DATE] 23:53:18 [DOMAIN_NAME] DEPOSITO USDT +195,3 ≈ 190.156,3 CLP [DATE] 03:56…" at bounding box center [549, 309] width 720 height 366
click at [539, 390] on div "[DATE] 23:53:18 [DOMAIN_NAME] DEPOSITO USDT +195,3 ≈ 190.156,3 CLP [DATE] 03:56…" at bounding box center [549, 309] width 720 height 366
click at [370, 389] on div "[DATE] 23:53:18 [DOMAIN_NAME] DEPOSITO USDT +195,3 ≈ 190.156,3 CLP [DATE] 03:56…" at bounding box center [549, 309] width 720 height 366
click at [1041, 9] on div "Cerrar cross-small" at bounding box center [1029, 14] width 58 height 17
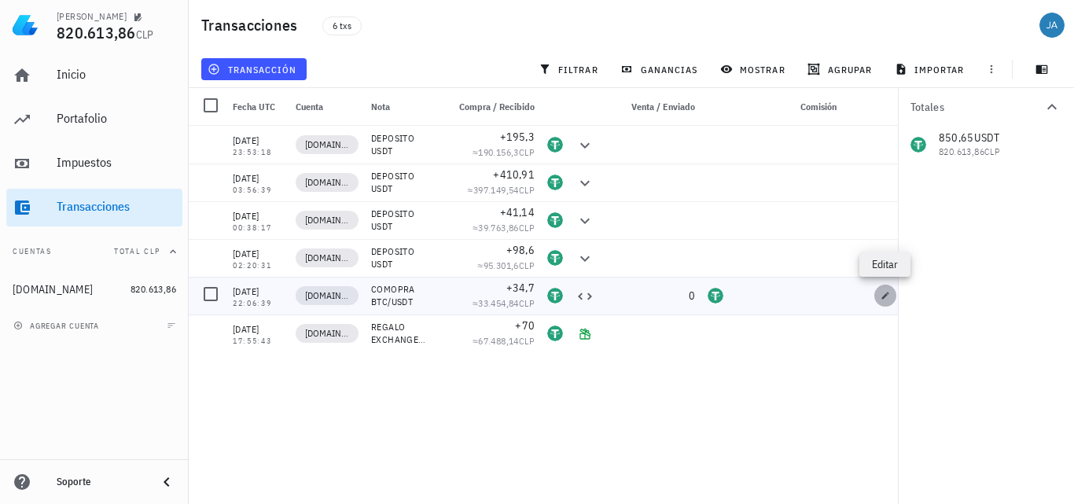
click at [885, 296] on icon "button" at bounding box center [885, 295] width 7 height 7
type input "0"
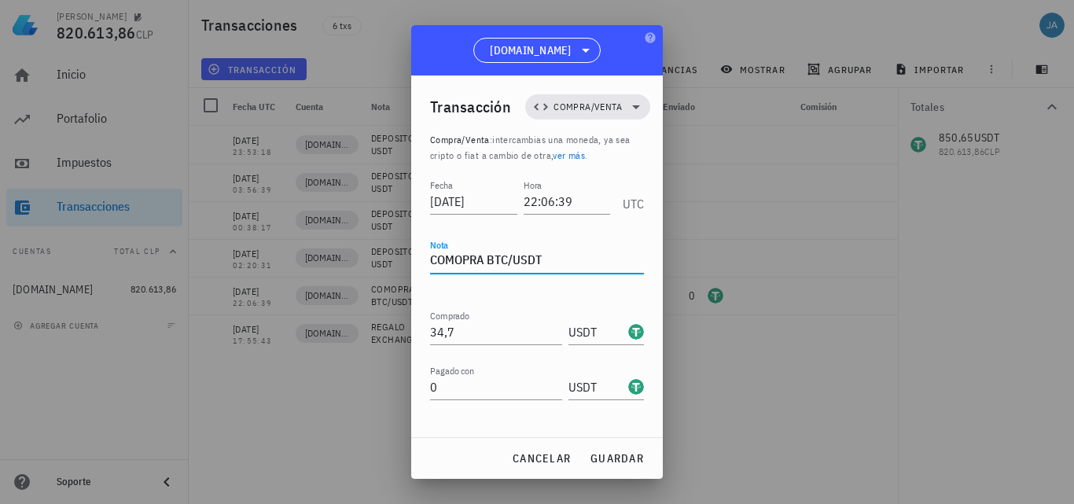
drag, startPoint x: 567, startPoint y: 263, endPoint x: 510, endPoint y: 260, distance: 57.5
click at [510, 260] on textarea "COMOPRA BTC/USDT" at bounding box center [537, 261] width 214 height 25
click at [504, 321] on input "34,7" at bounding box center [496, 331] width 132 height 25
drag, startPoint x: 499, startPoint y: 339, endPoint x: 355, endPoint y: 339, distance: 143.1
click at [366, 339] on div "[PERSON_NAME] 820.613,86 CLP Inicio [GEOGRAPHIC_DATA] Impuestos [GEOGRAPHIC_DAT…" at bounding box center [537, 252] width 1074 height 504
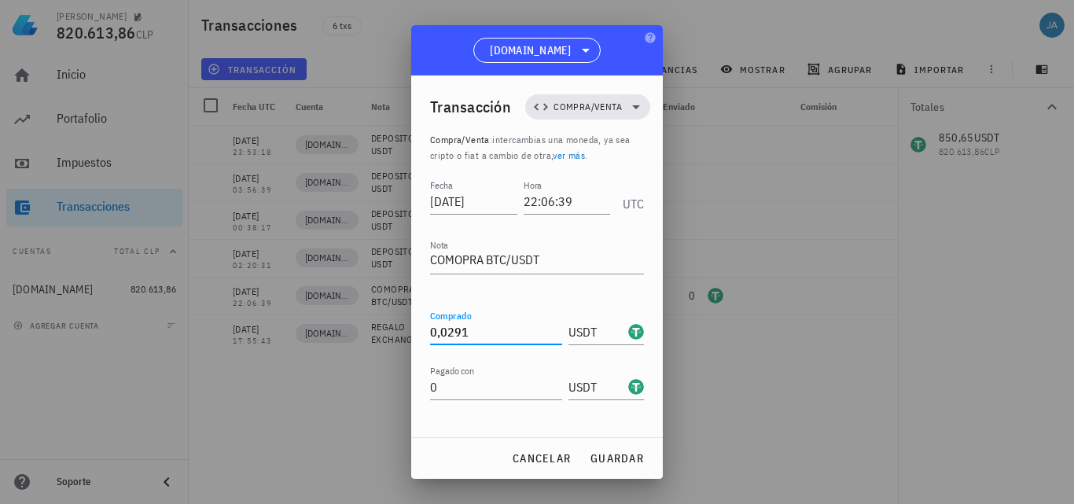
type input "0,0291"
click at [469, 333] on input "Comprado" at bounding box center [496, 331] width 132 height 25
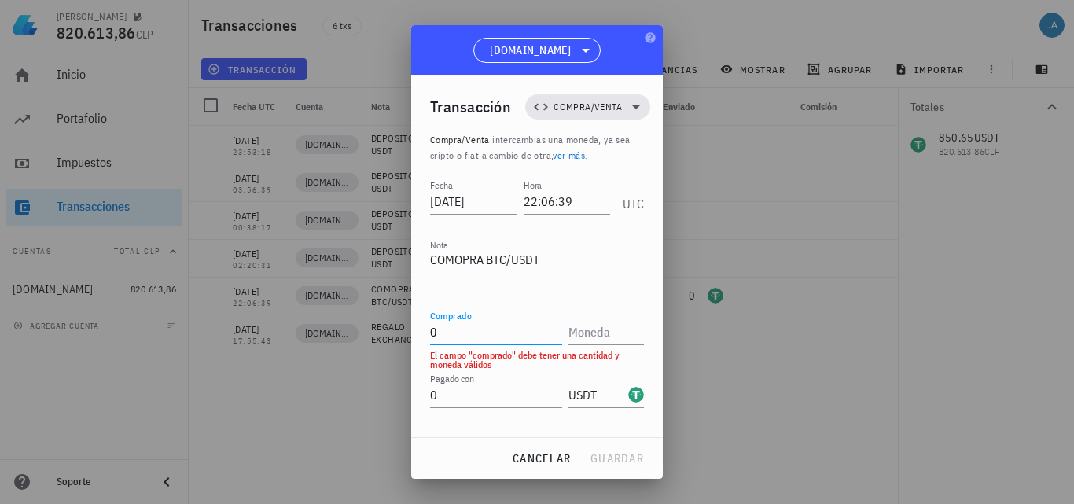
type input "2"
type input "0,0291"
type input "b"
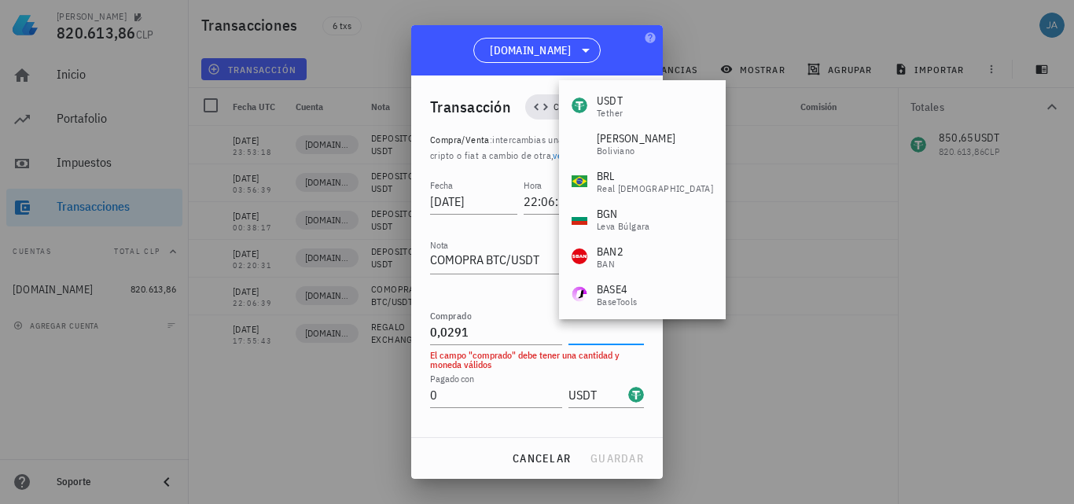
type input "u"
type input "BTC"
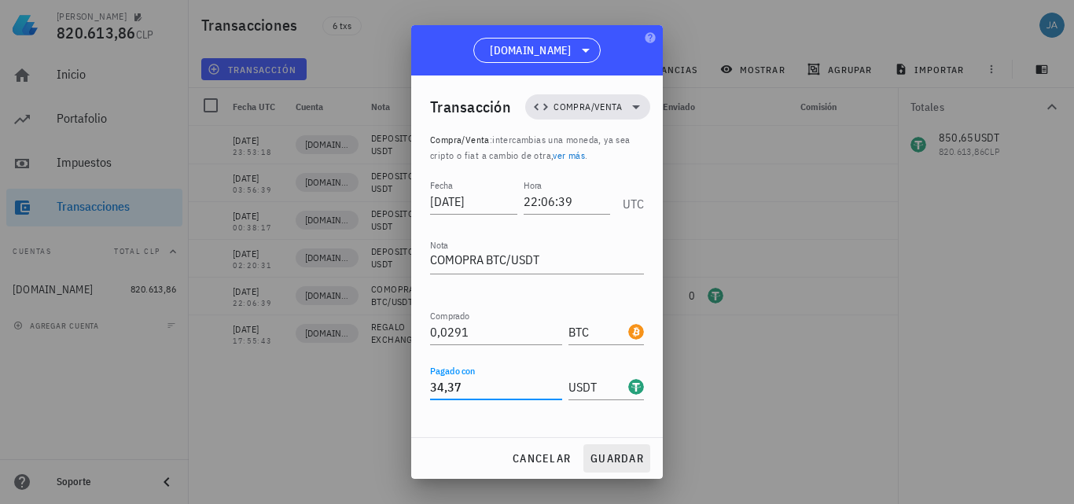
type input "34,37"
click at [618, 460] on span "guardar" at bounding box center [617, 458] width 54 height 14
type input "34,7"
type input "USDT"
type input "0"
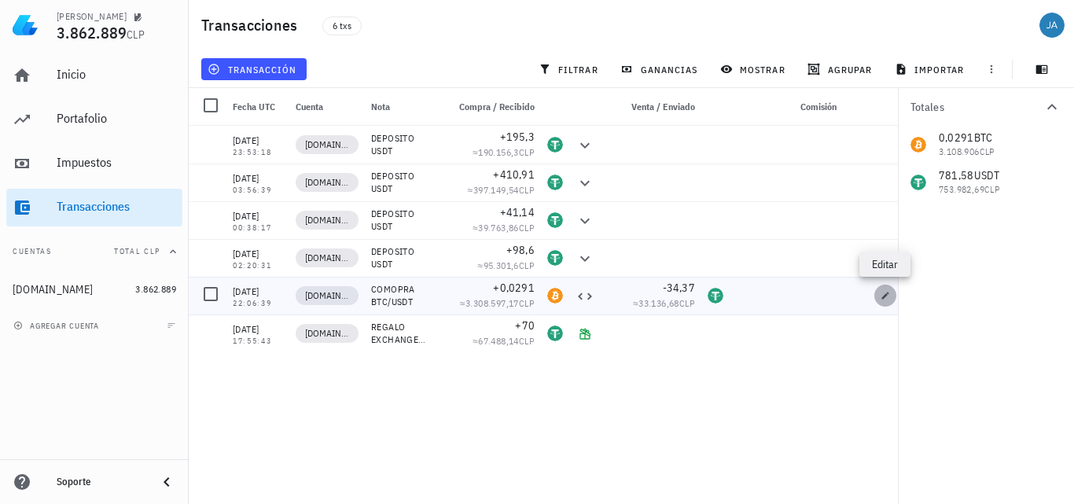
click at [888, 296] on icon "button" at bounding box center [885, 295] width 9 height 9
type input "0,0291"
type input "BTC"
type input "34,37"
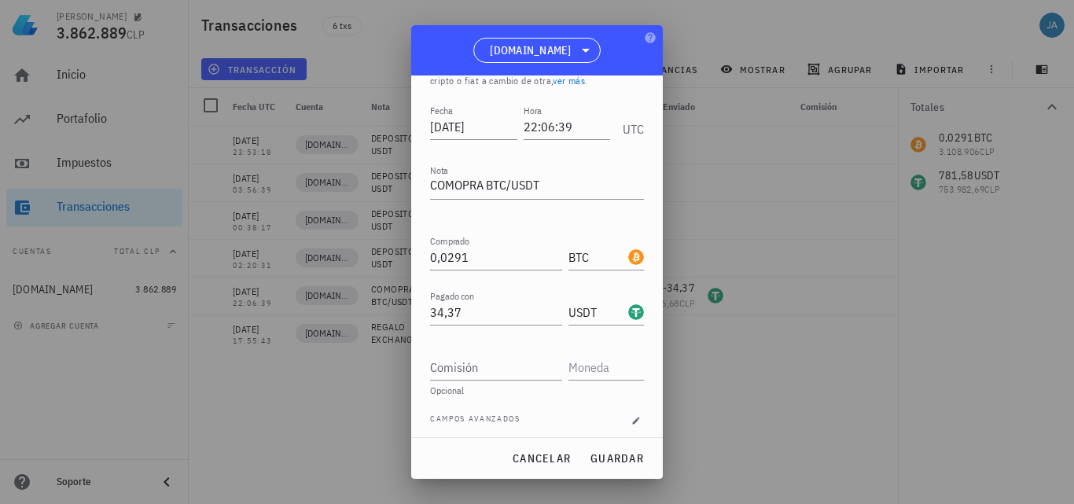
scroll to position [82, 0]
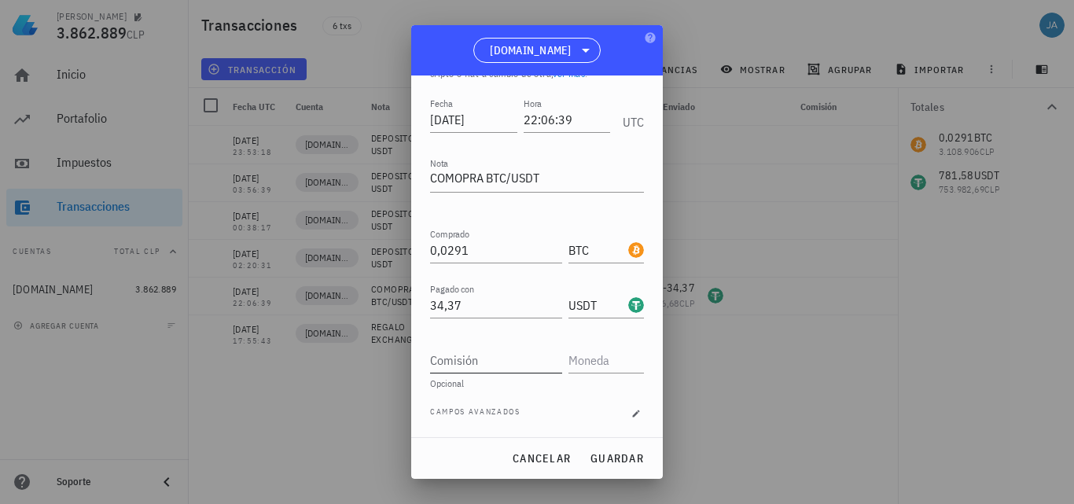
click at [480, 357] on input "Comisión" at bounding box center [496, 360] width 132 height 25
type input "0,69"
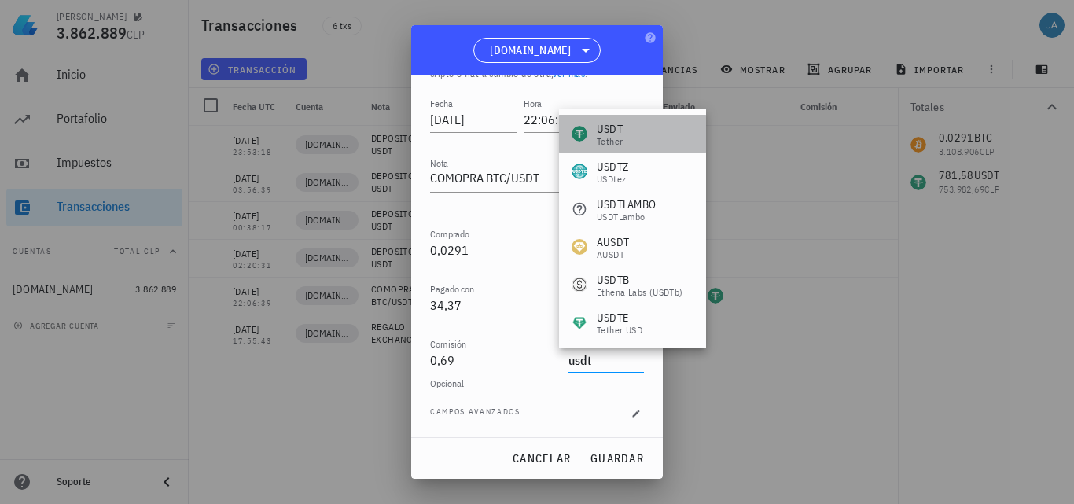
click at [609, 134] on div "USDT" at bounding box center [610, 129] width 26 height 16
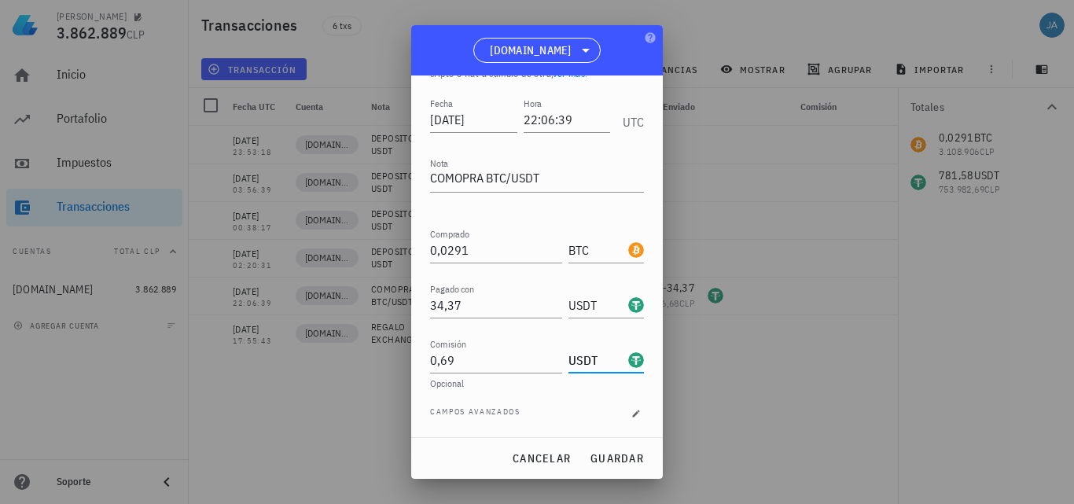
type input "USDT"
click at [497, 416] on span "Campos avanzados" at bounding box center [475, 414] width 90 height 16
click at [632, 411] on icon "button" at bounding box center [636, 413] width 9 height 9
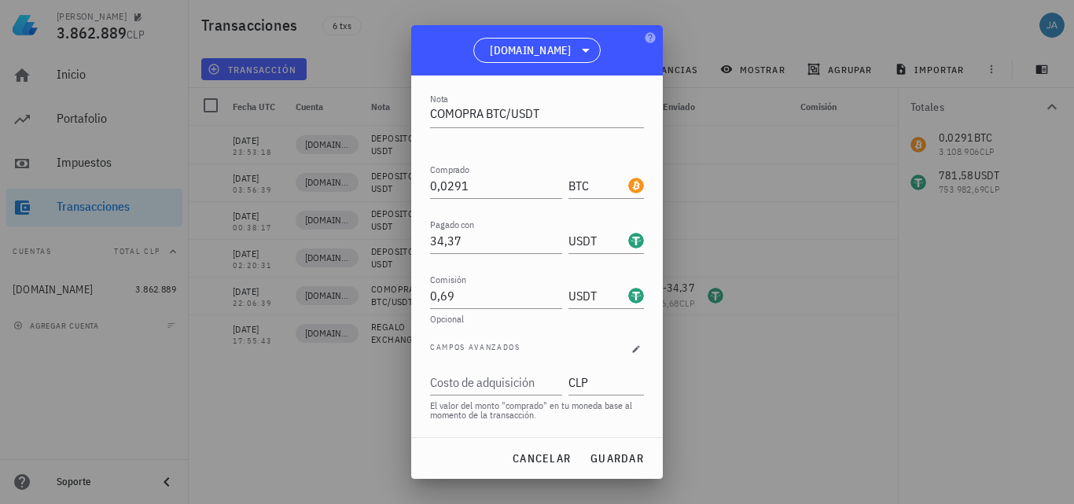
scroll to position [208, 0]
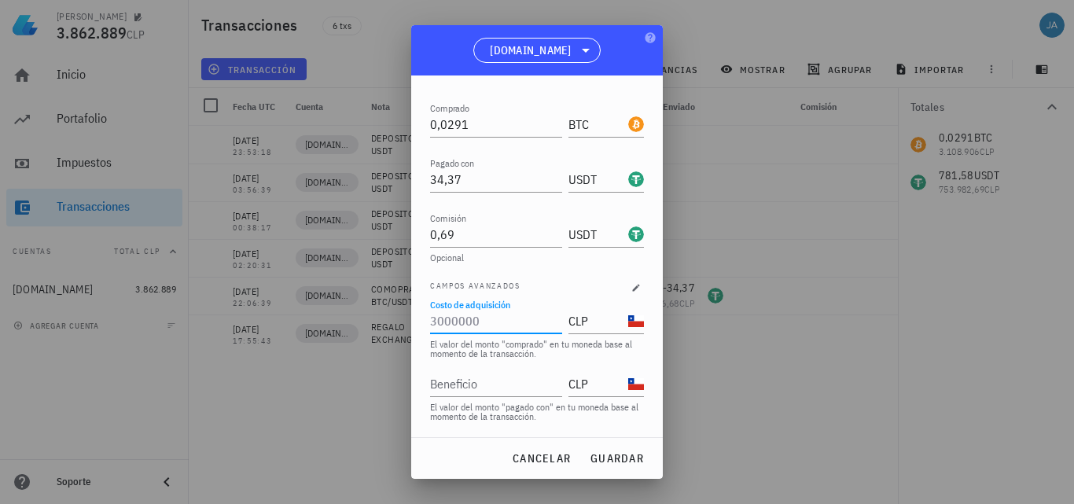
click at [534, 326] on input "Costo de adquisición" at bounding box center [494, 320] width 129 height 25
click at [584, 330] on input "CLP" at bounding box center [597, 320] width 57 height 25
click at [500, 385] on input "Beneficio" at bounding box center [494, 383] width 129 height 25
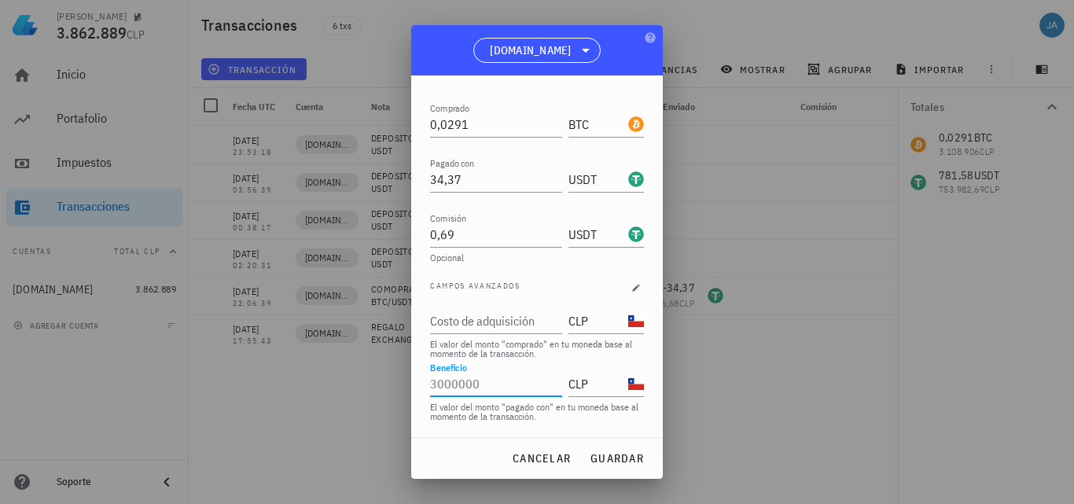
click at [490, 423] on div "Fecha [DATE] Hora 22:06:39 UTC Nota COMOPRA BTC/USDT Comprado 0,0291 BTC Pagado…" at bounding box center [537, 203] width 214 height 469
click at [601, 456] on span "guardar" at bounding box center [617, 458] width 54 height 14
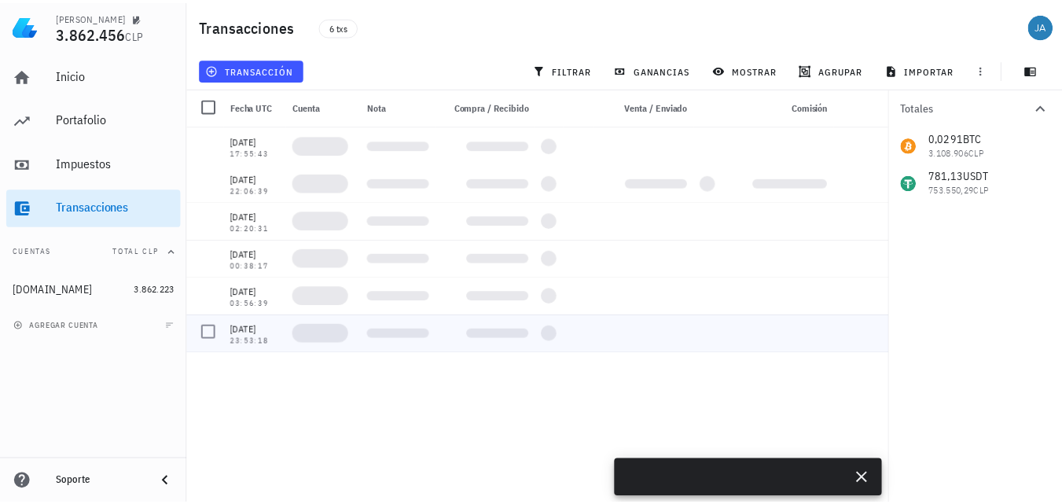
scroll to position [0, 0]
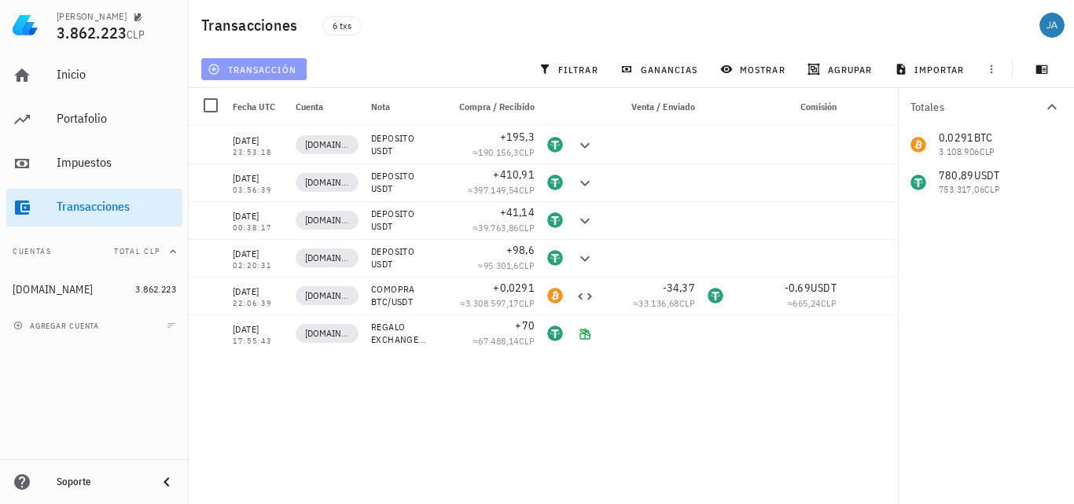
click at [267, 70] on span "transacción" at bounding box center [254, 69] width 86 height 13
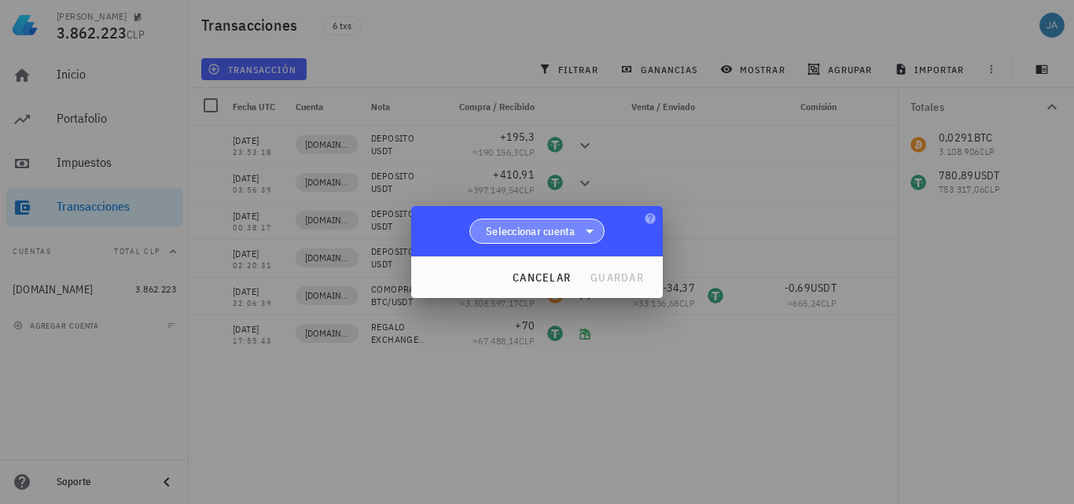
click at [567, 231] on span "Seleccionar cuenta" at bounding box center [531, 231] width 90 height 16
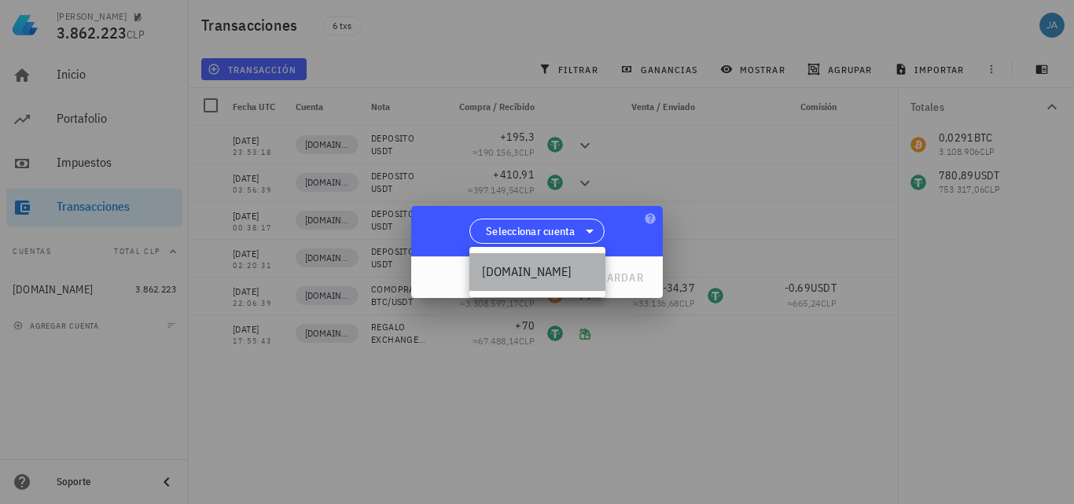
click at [552, 271] on div "[DOMAIN_NAME]" at bounding box center [537, 271] width 111 height 15
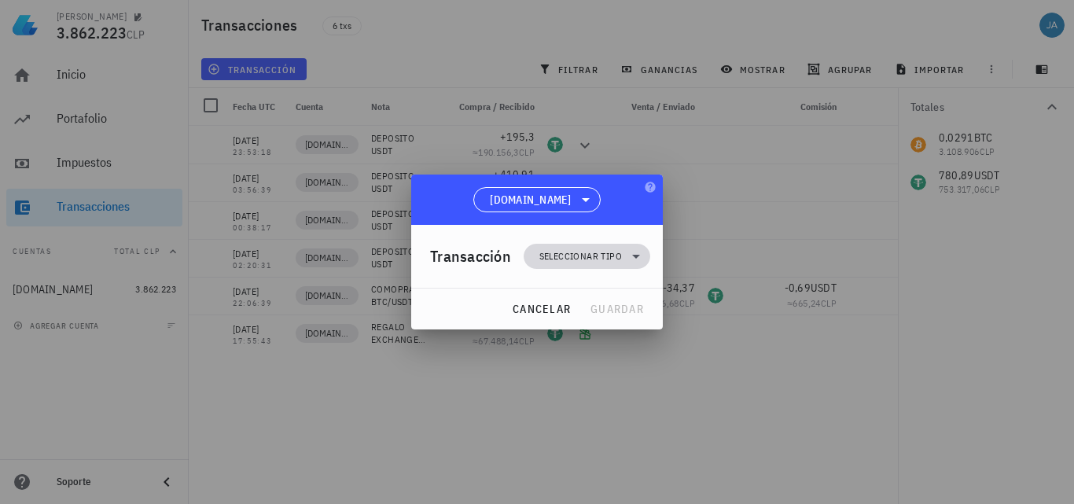
click at [573, 256] on span "Seleccionar tipo" at bounding box center [580, 257] width 83 height 16
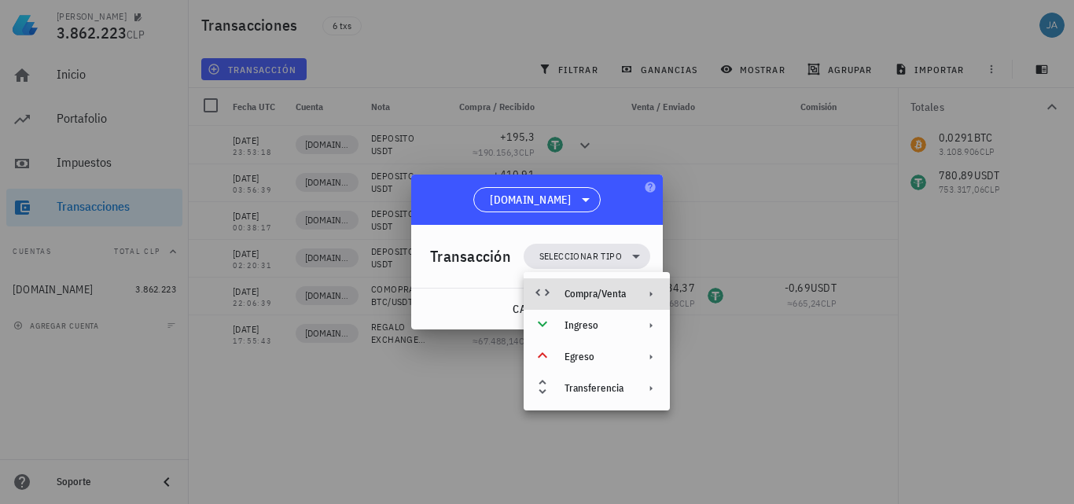
click at [583, 293] on div "Compra/Venta" at bounding box center [595, 294] width 61 height 13
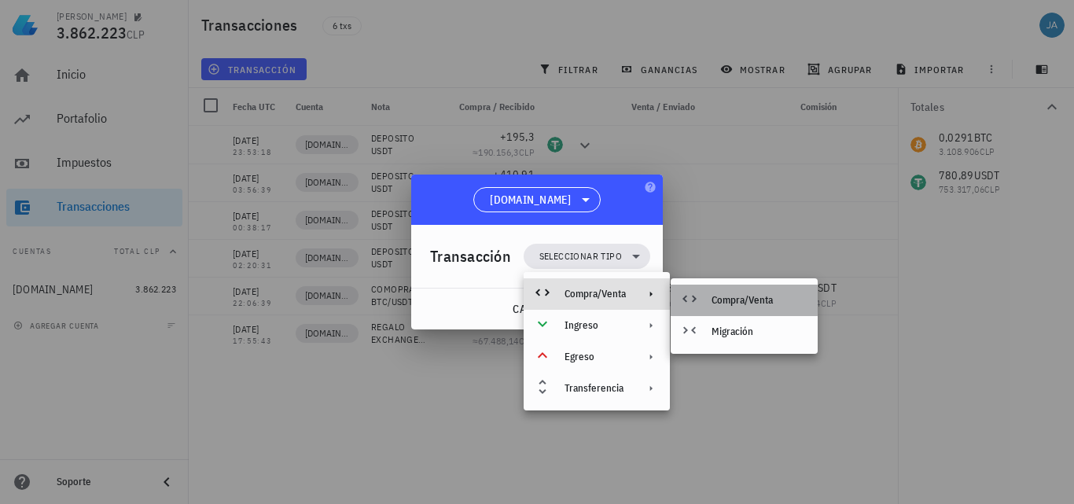
click at [701, 306] on div at bounding box center [692, 300] width 19 height 19
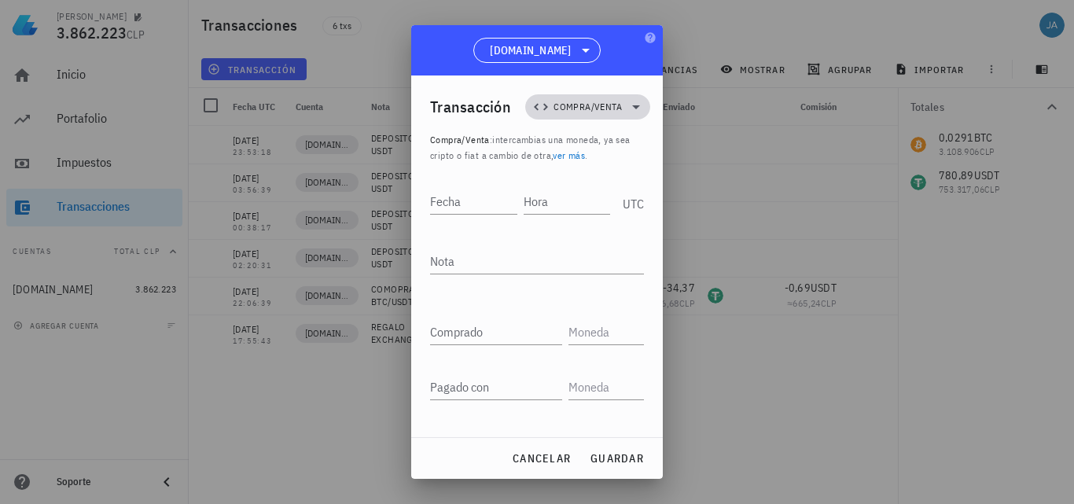
click at [571, 113] on span "Compra/Venta" at bounding box center [588, 107] width 68 height 16
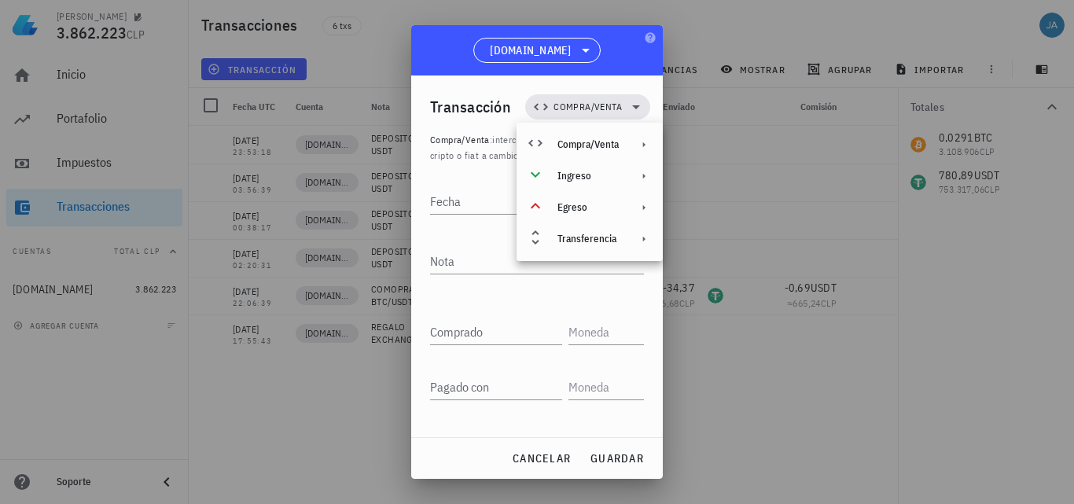
click at [469, 95] on div "Transacción" at bounding box center [470, 106] width 81 height 25
click at [488, 206] on input "Fecha" at bounding box center [473, 201] width 87 height 25
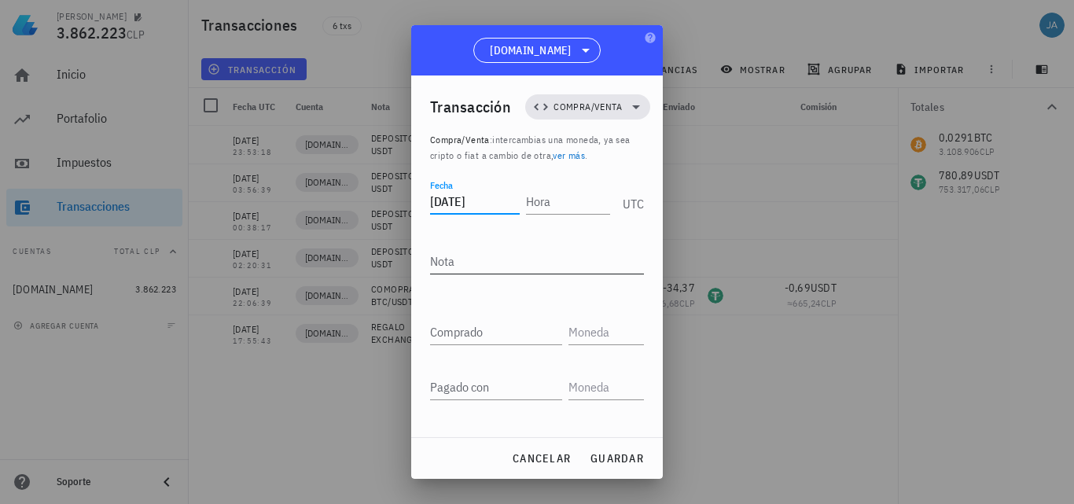
type input "[DATE]"
type input "22:17:07"
click at [505, 263] on textarea "Nota" at bounding box center [537, 261] width 214 height 25
type textarea "v"
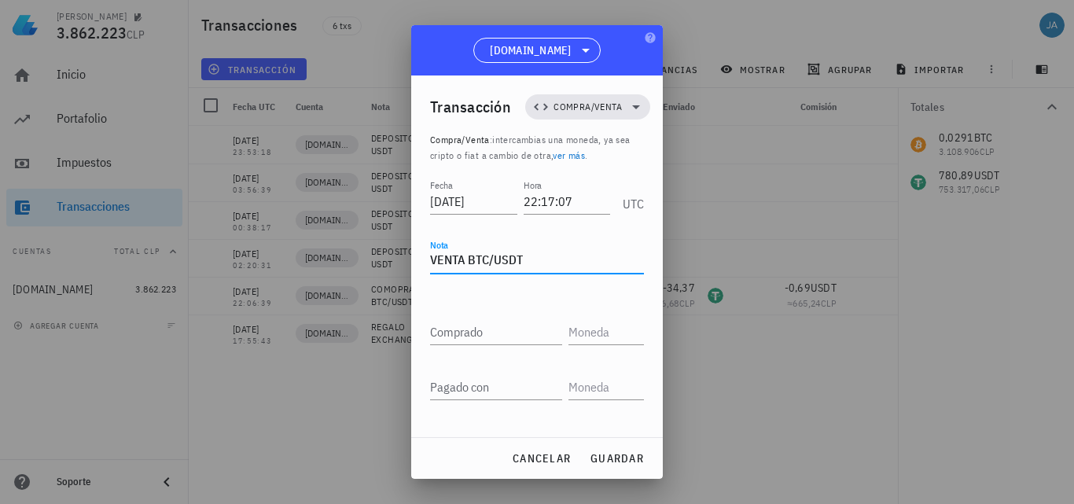
type textarea "VENTA BTC/USDT"
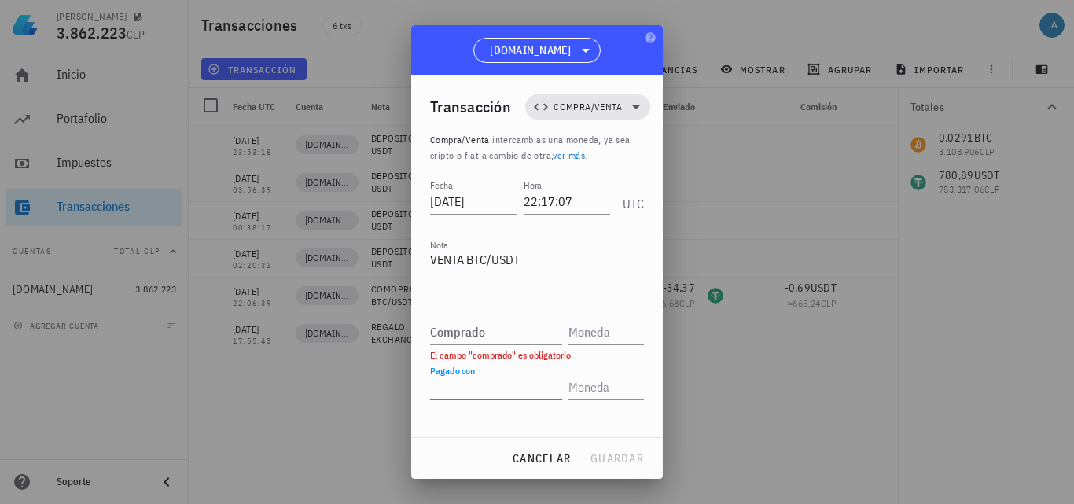
click at [488, 389] on input "Pagado con" at bounding box center [496, 386] width 132 height 25
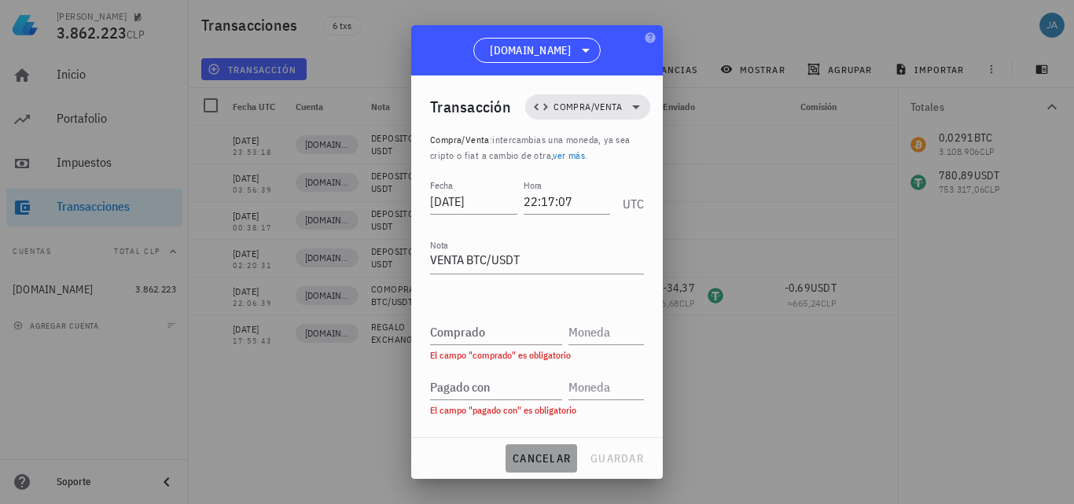
click at [528, 455] on span "cancelar" at bounding box center [541, 458] width 59 height 14
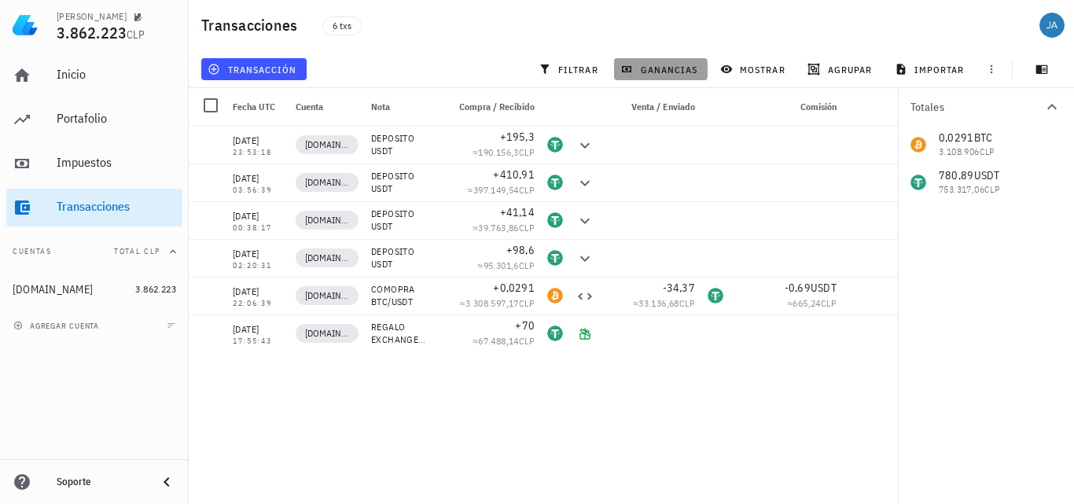
click at [673, 62] on button "ganancias" at bounding box center [661, 69] width 94 height 22
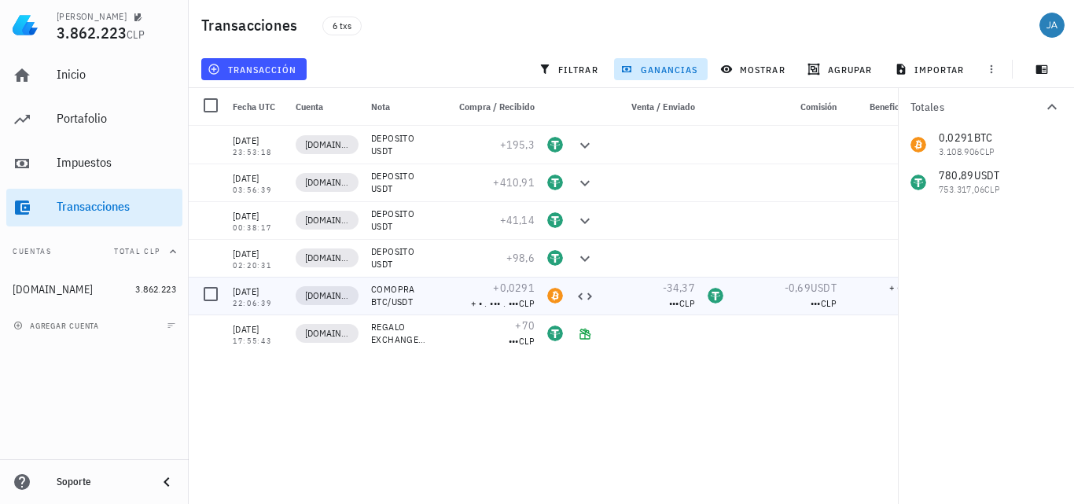
click at [682, 304] on span "CLP" at bounding box center [687, 303] width 16 height 12
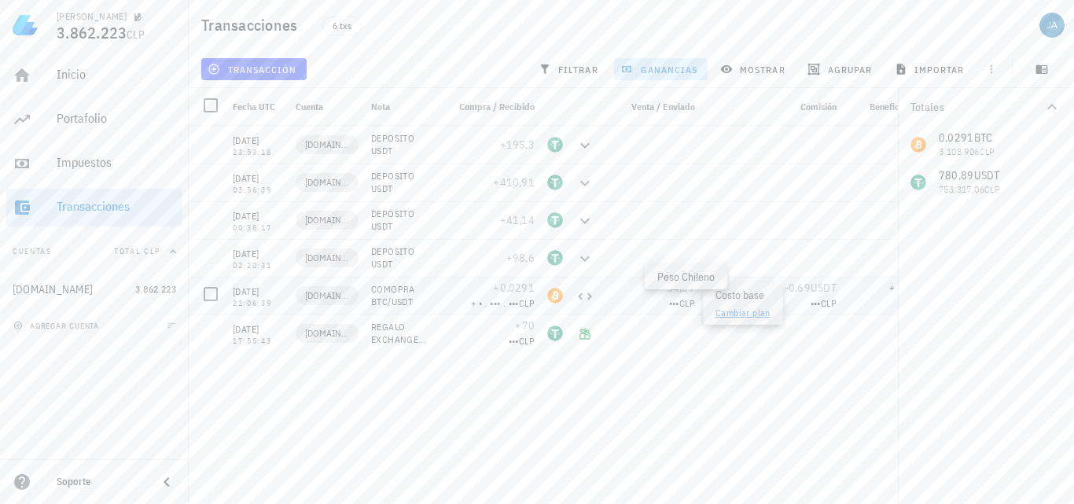
click at [682, 306] on span "CLP" at bounding box center [687, 303] width 16 height 12
click at [668, 382] on div "[DATE] 23:53:18 [DOMAIN_NAME] DEPOSITO USDT +195,3 [DATE] 03:56:39 [DOMAIN_NAME…" at bounding box center [664, 309] width 950 height 366
click at [584, 71] on span "filtrar" at bounding box center [570, 69] width 57 height 13
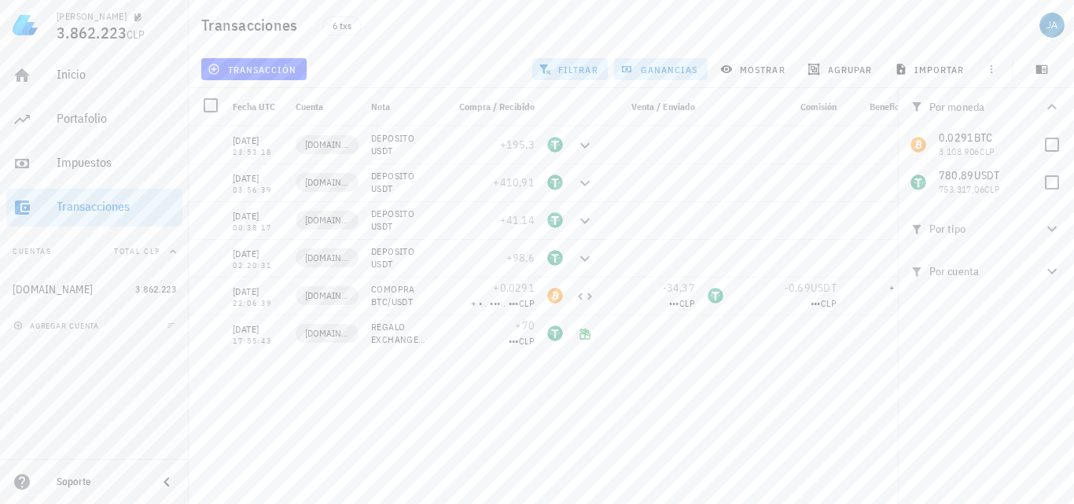
click at [654, 68] on span "ganancias" at bounding box center [661, 69] width 74 height 13
click at [570, 68] on span "filtrar" at bounding box center [570, 69] width 57 height 13
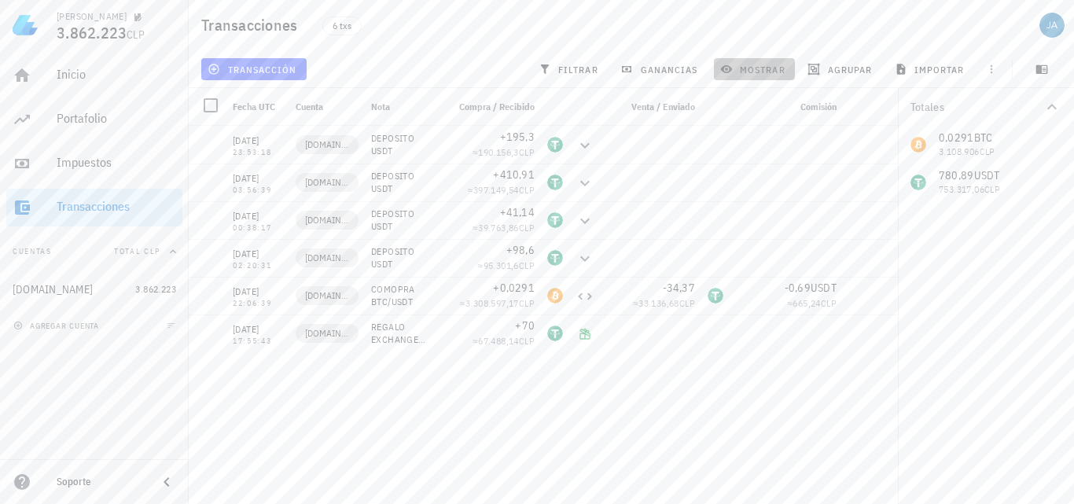
click at [764, 68] on span "mostrar" at bounding box center [755, 69] width 62 height 13
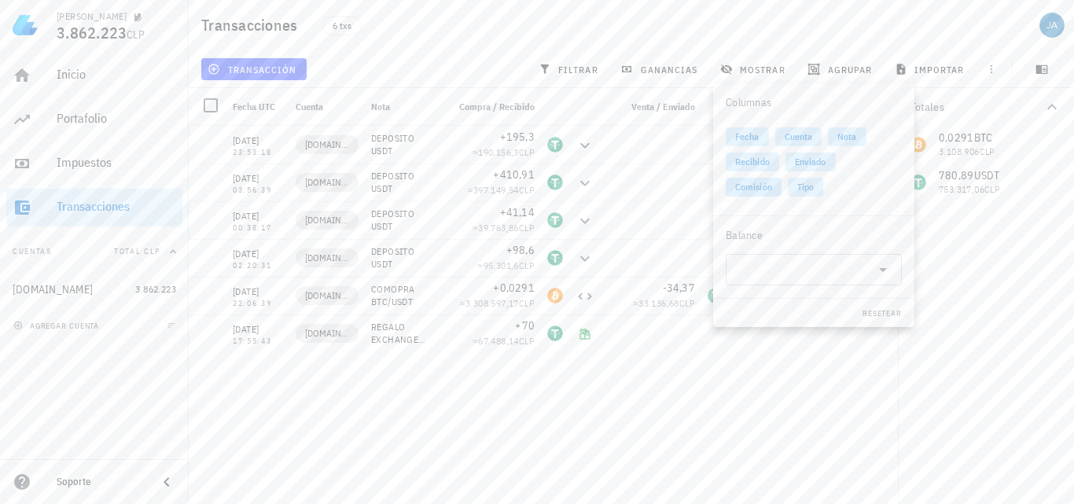
click at [749, 188] on span "Comisión" at bounding box center [753, 187] width 37 height 19
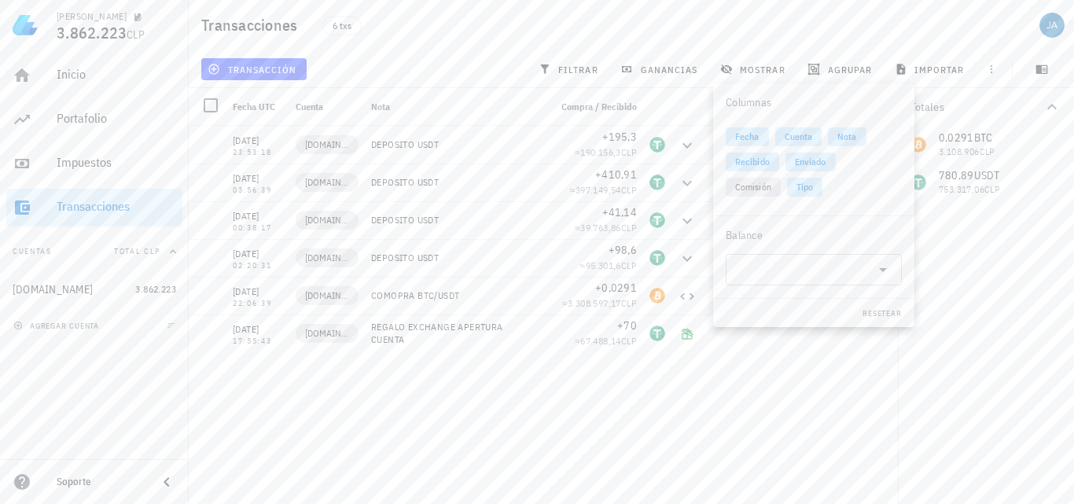
click at [790, 451] on div "[DATE] 23:53:18 [DOMAIN_NAME] DEPOSITO USDT +195,3 ≈ 190.156,3 CLP [DATE] 03:56…" at bounding box center [543, 309] width 709 height 366
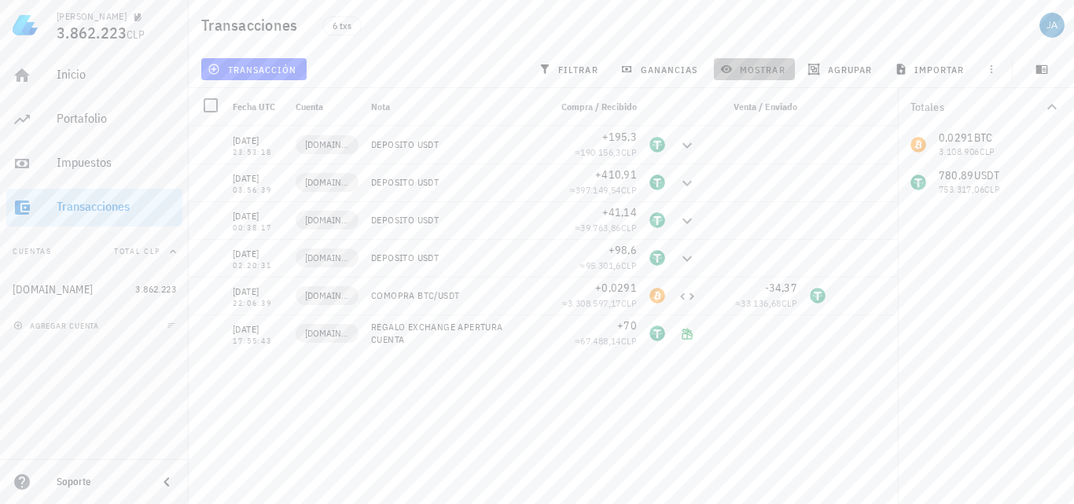
click at [757, 69] on span "mostrar" at bounding box center [755, 69] width 62 height 13
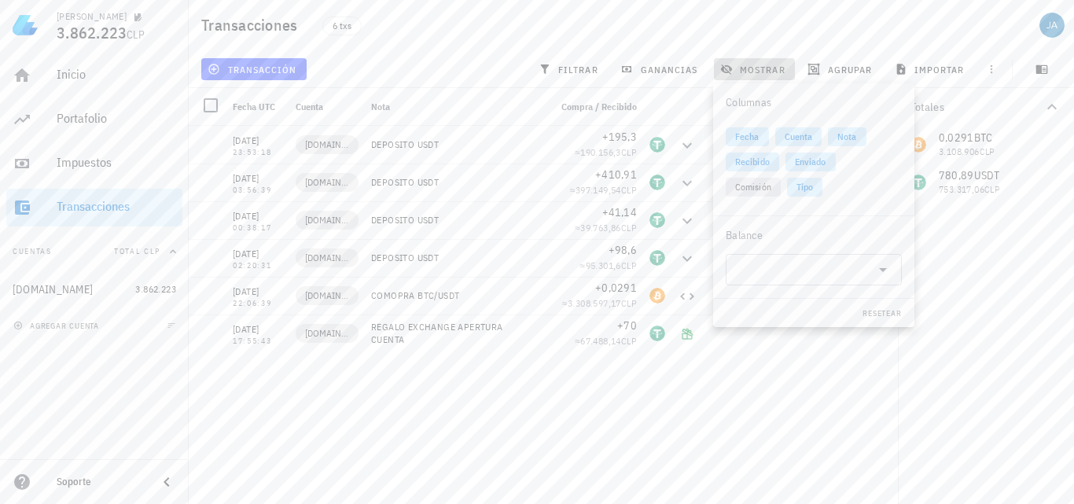
click at [757, 69] on span "mostrar" at bounding box center [755, 69] width 62 height 13
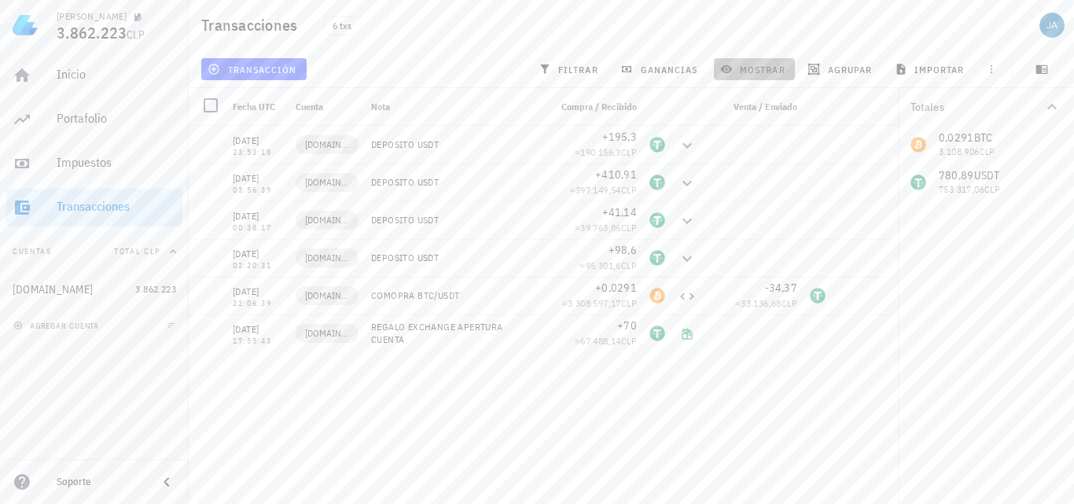
click at [757, 69] on span "mostrar" at bounding box center [755, 69] width 62 height 13
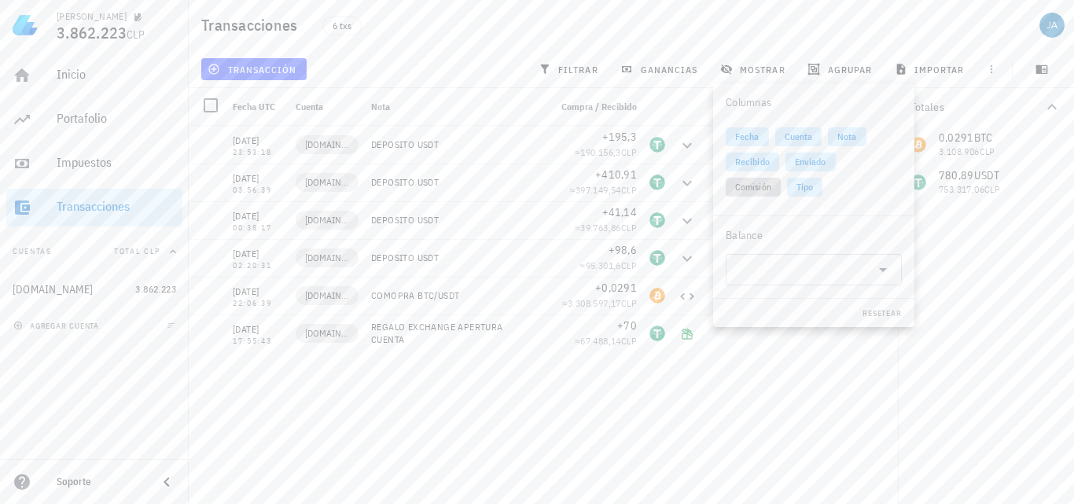
click at [741, 185] on span "Comisión" at bounding box center [753, 187] width 36 height 19
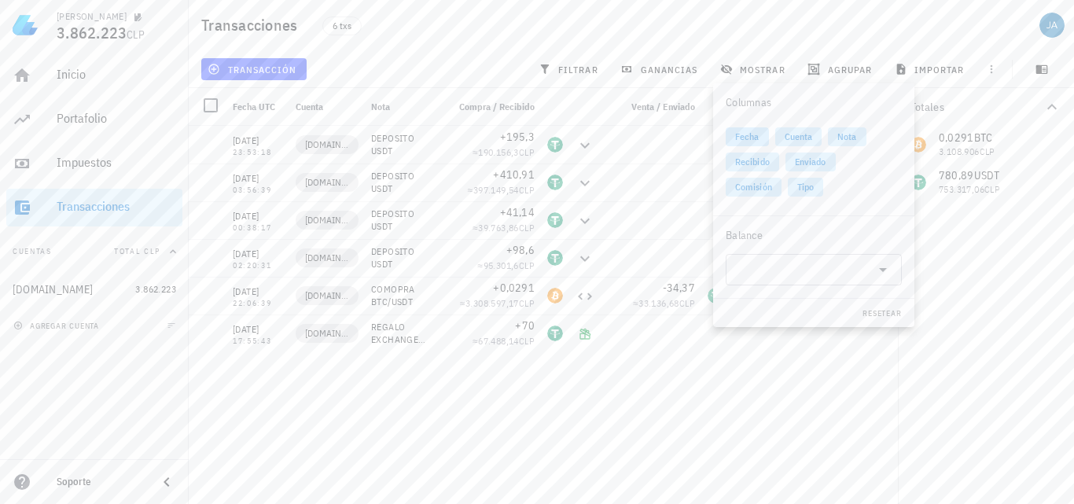
click at [742, 134] on span "Fecha" at bounding box center [747, 136] width 24 height 19
click at [779, 137] on span "Cuenta" at bounding box center [798, 136] width 47 height 19
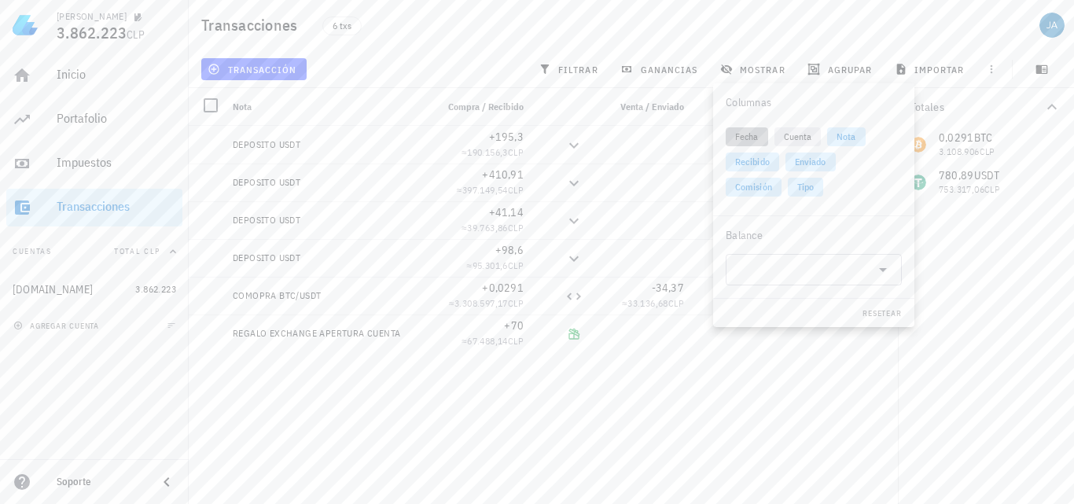
click at [871, 139] on div "Fecha Cuenta Nota Recibido Enviado Comisión Tipo" at bounding box center [814, 162] width 176 height 82
click at [852, 140] on span "Nota" at bounding box center [846, 136] width 19 height 19
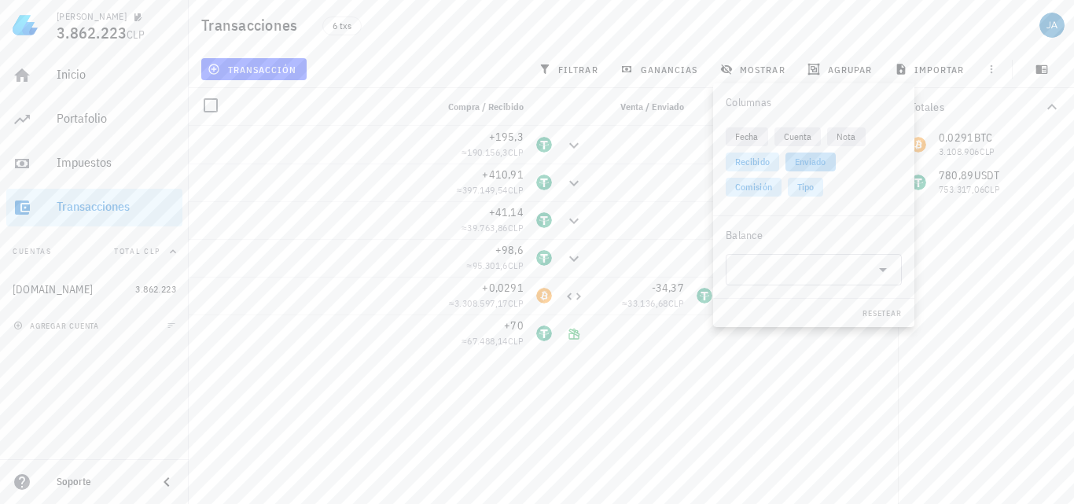
click at [821, 161] on span "Enviado" at bounding box center [810, 162] width 31 height 19
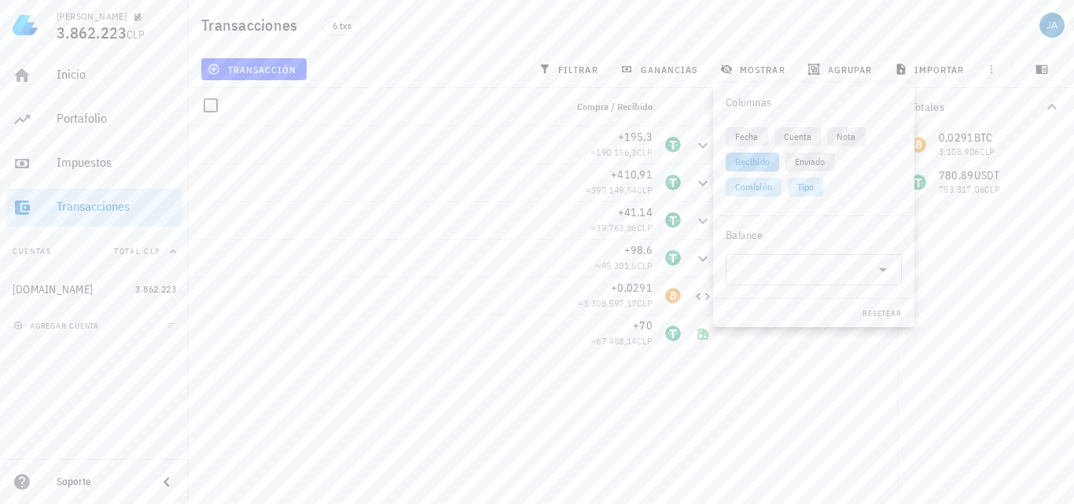
click at [769, 161] on span "Recibido" at bounding box center [752, 162] width 35 height 19
click at [812, 169] on span "Enviado" at bounding box center [809, 162] width 31 height 19
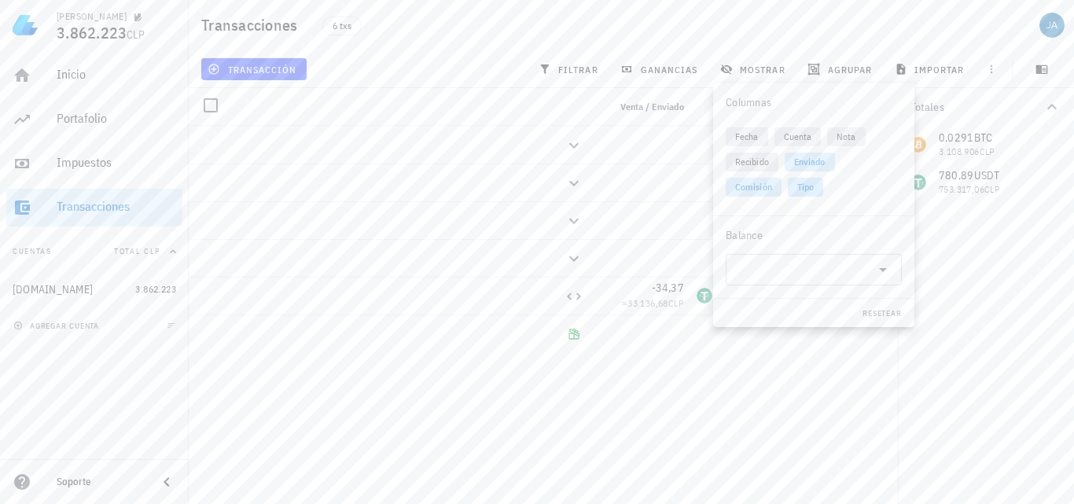
click at [804, 186] on span "Tipo" at bounding box center [805, 187] width 17 height 19
click at [821, 164] on span "Enviado" at bounding box center [809, 162] width 31 height 19
click at [852, 279] on input "text" at bounding box center [801, 269] width 132 height 25
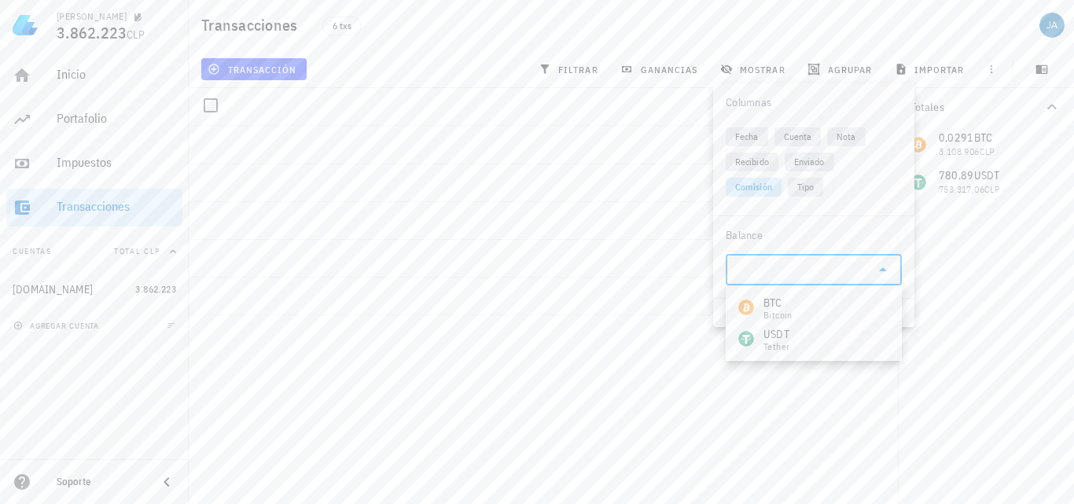
click at [585, 362] on div "-0,69 USDT ≈ 665,24 CLP" at bounding box center [543, 309] width 709 height 366
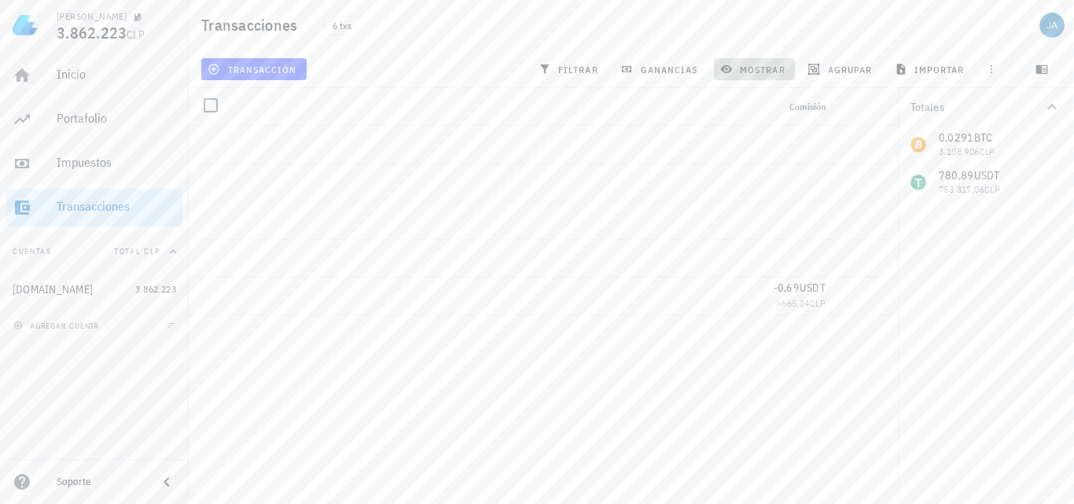
click at [760, 70] on span "mostrar" at bounding box center [755, 69] width 62 height 13
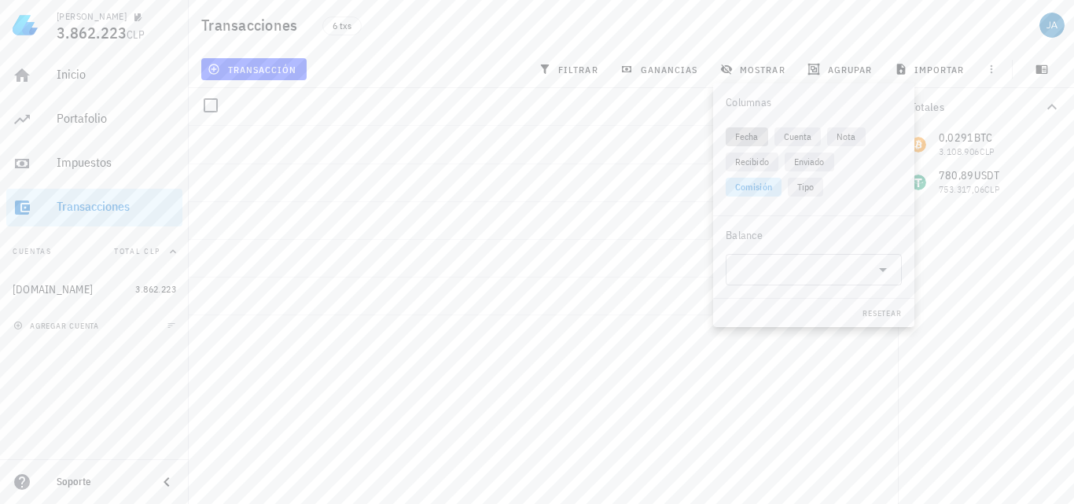
click at [752, 137] on span "Fecha" at bounding box center [747, 136] width 24 height 19
click at [794, 137] on span "Cuenta" at bounding box center [798, 136] width 28 height 19
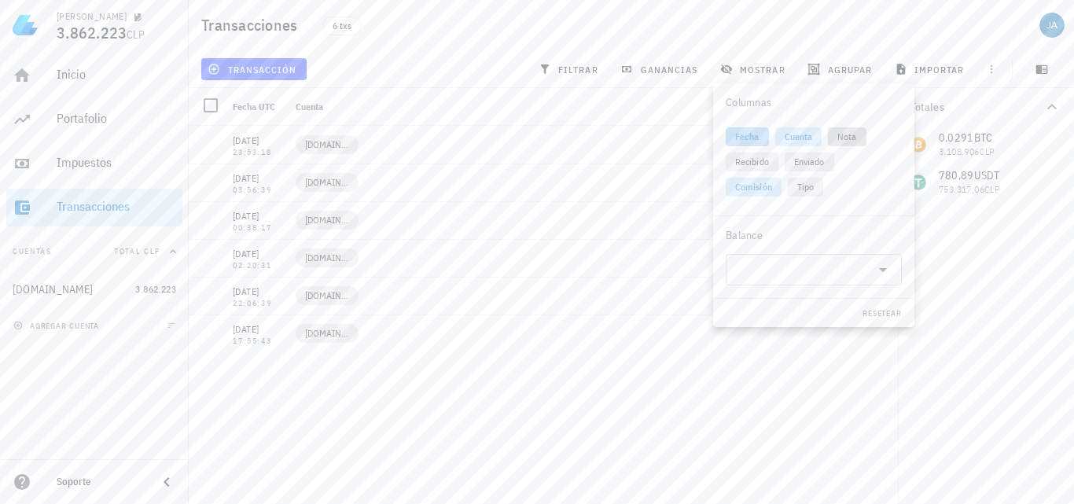
click at [836, 135] on span "Nota" at bounding box center [847, 136] width 38 height 19
click at [727, 157] on span "Recibido" at bounding box center [752, 162] width 53 height 19
click at [805, 157] on span "Enviado" at bounding box center [809, 162] width 31 height 19
click at [810, 178] on span "Tipo" at bounding box center [805, 187] width 17 height 19
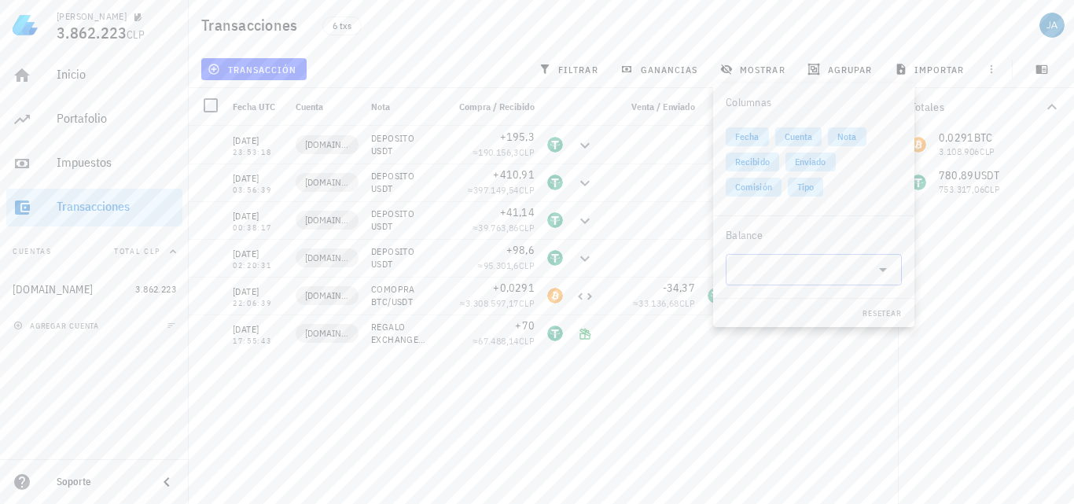
click at [823, 278] on input "text" at bounding box center [801, 269] width 132 height 25
click at [606, 375] on div "[DATE] 23:53:18 [DOMAIN_NAME] DEPOSITO USDT +195,3 ≈ 190.156,3 CLP [DATE] 03:56…" at bounding box center [549, 309] width 720 height 366
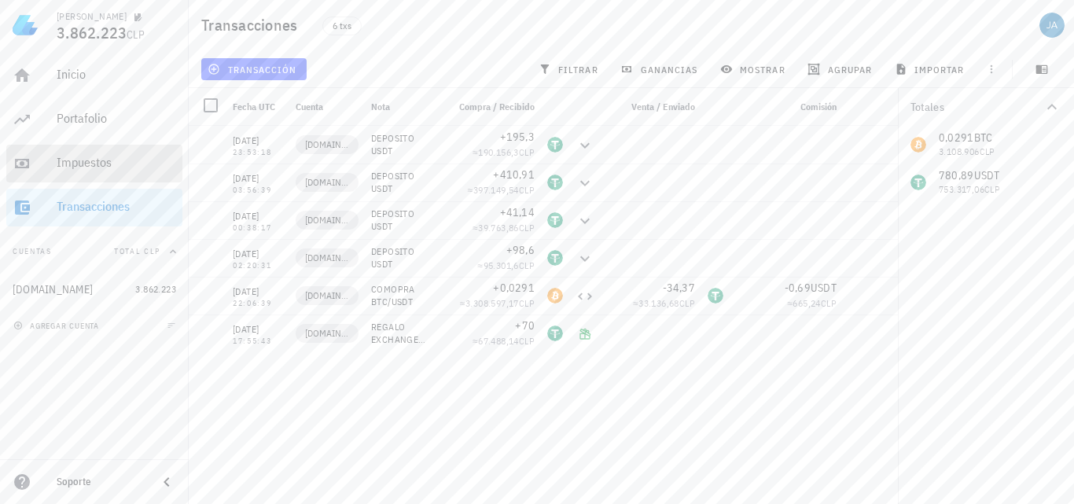
click at [95, 158] on div "Impuestos" at bounding box center [117, 162] width 120 height 15
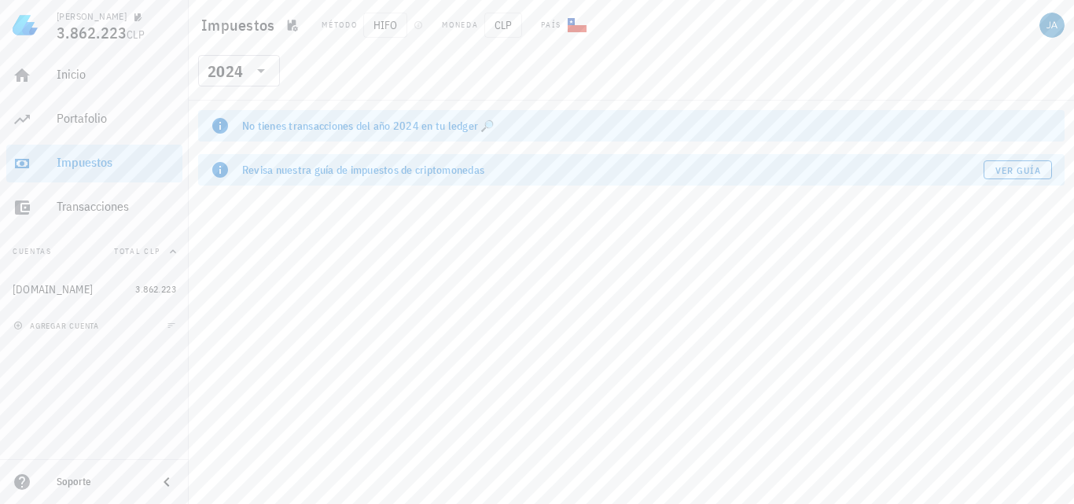
click at [453, 278] on div "No tienes transacciones del año 2024 en tu ledger 🔎 Revisa nuestra guía de impu…" at bounding box center [632, 302] width 886 height 403
click at [381, 27] on span "HIFO" at bounding box center [385, 25] width 44 height 25
click at [507, 31] on span "CLP" at bounding box center [503, 25] width 38 height 25
click at [403, 55] on div "​ 2024" at bounding box center [631, 75] width 879 height 41
click at [65, 70] on div "Inicio" at bounding box center [117, 74] width 120 height 15
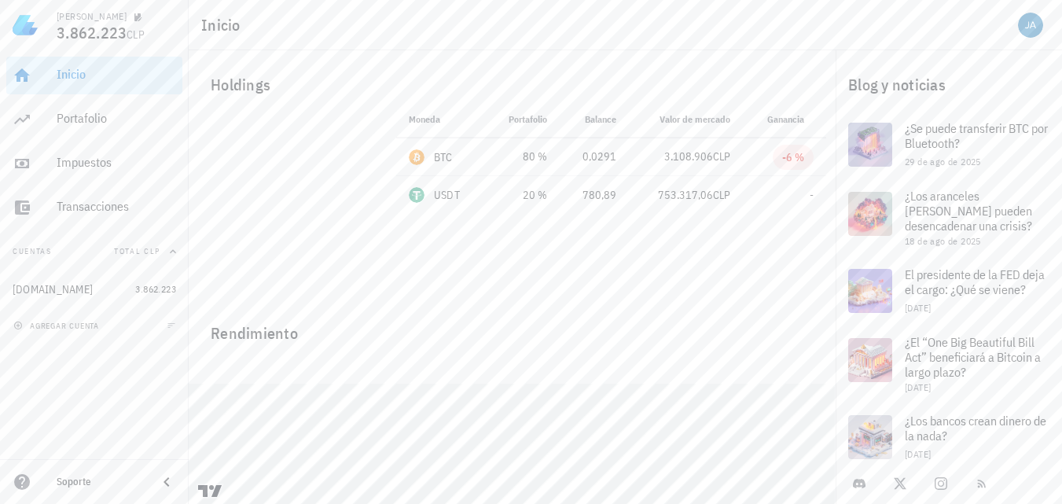
click at [547, 311] on div "Rendimiento" at bounding box center [512, 327] width 628 height 38
click at [792, 160] on div "-6 %" at bounding box center [794, 157] width 22 height 16
click at [705, 160] on span "3.108.906" at bounding box center [689, 156] width 49 height 14
drag, startPoint x: 559, startPoint y: 158, endPoint x: 496, endPoint y: 144, distance: 64.5
click at [558, 157] on td "80 %" at bounding box center [522, 157] width 75 height 38
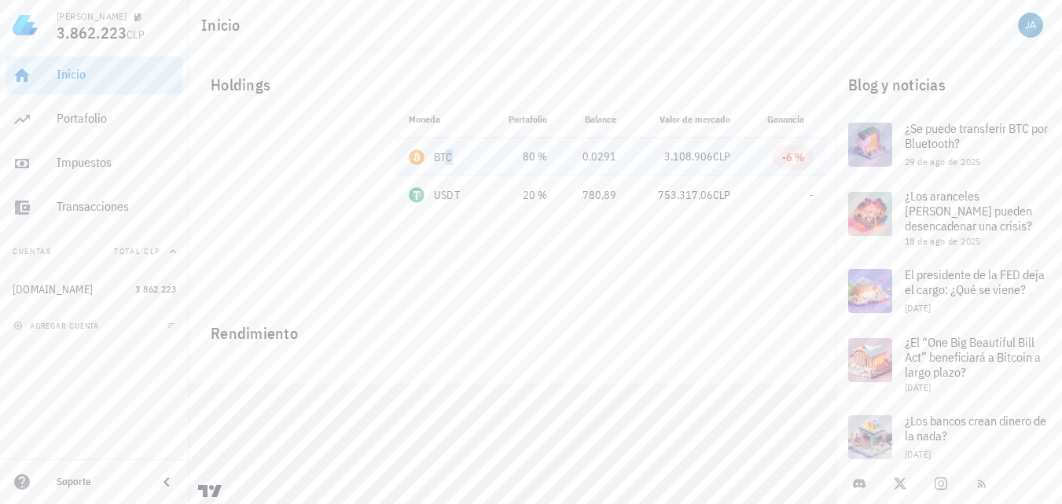
click at [448, 146] on td "BTC" at bounding box center [440, 157] width 89 height 38
click at [443, 153] on div "BTC" at bounding box center [443, 157] width 19 height 16
click at [90, 208] on div "Transacciones" at bounding box center [117, 206] width 120 height 15
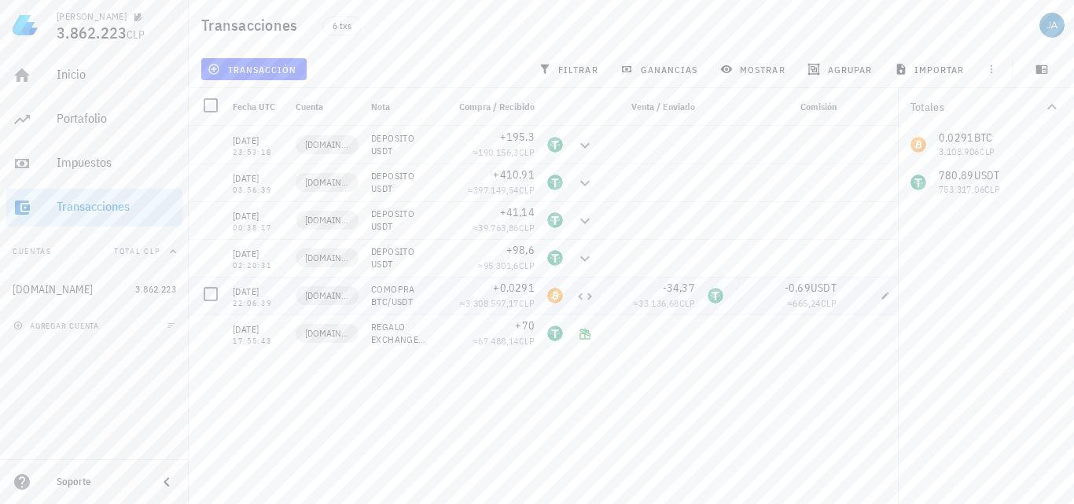
click at [690, 310] on div "≈ 33.136,68 CLP" at bounding box center [651, 304] width 88 height 16
click at [836, 300] on span "CLP" at bounding box center [829, 303] width 16 height 12
click at [765, 345] on div at bounding box center [786, 334] width 113 height 38
click at [890, 292] on icon "button" at bounding box center [885, 295] width 9 height 9
type input "0,69"
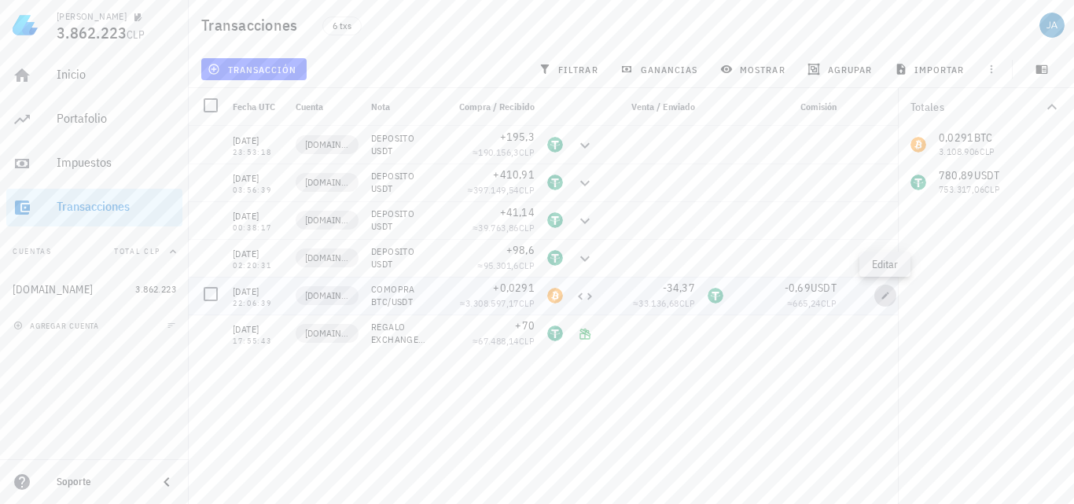
type input "USDT"
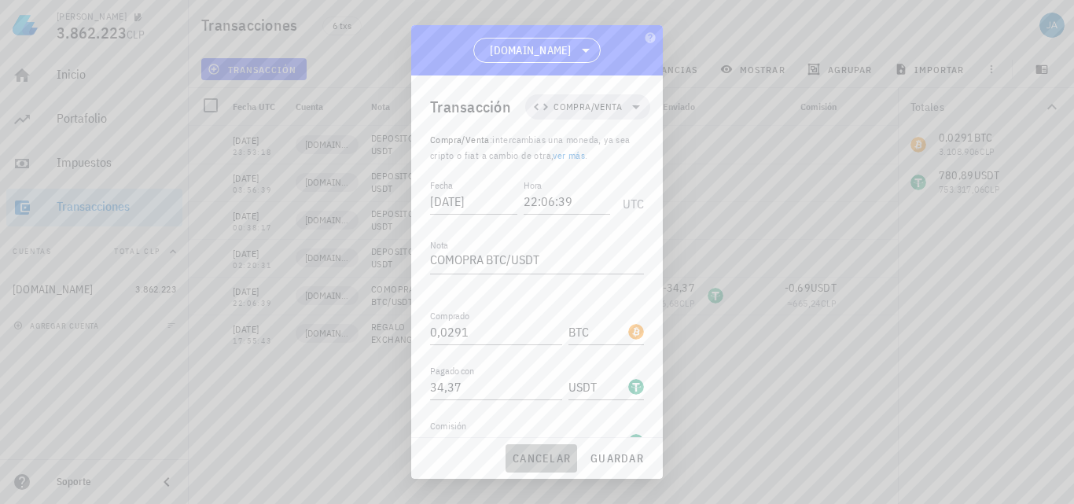
click at [550, 454] on span "cancelar" at bounding box center [541, 458] width 59 height 14
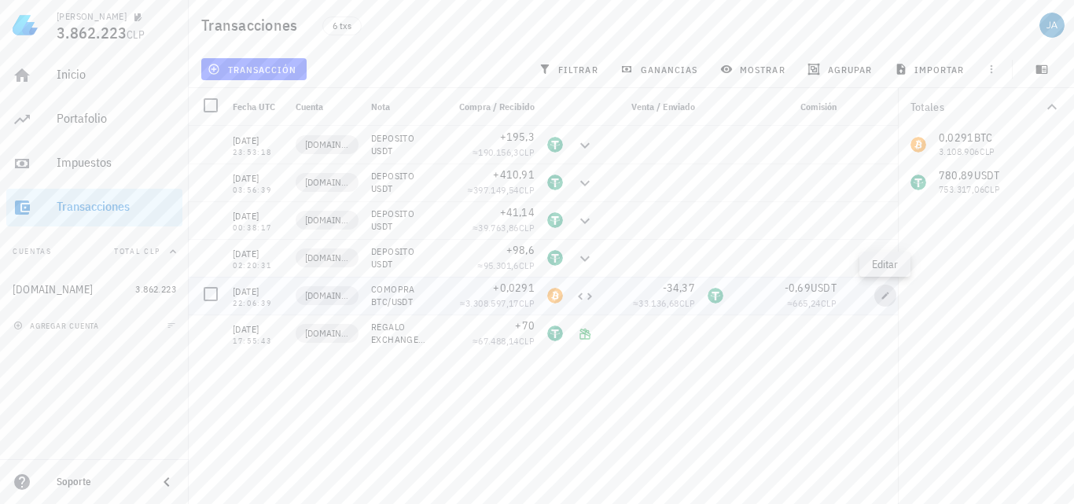
click at [889, 299] on icon "button" at bounding box center [885, 295] width 9 height 9
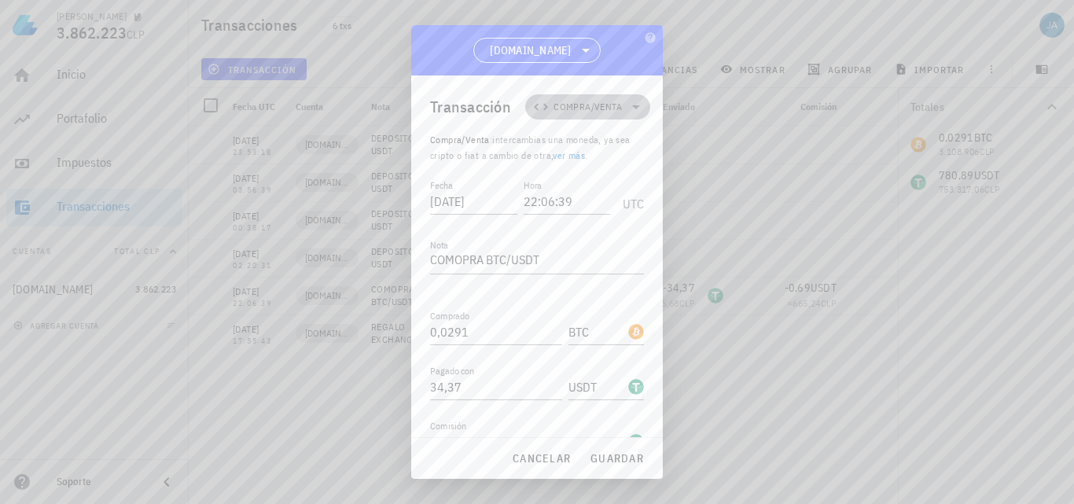
click at [605, 102] on span "Compra/Venta" at bounding box center [588, 107] width 68 height 16
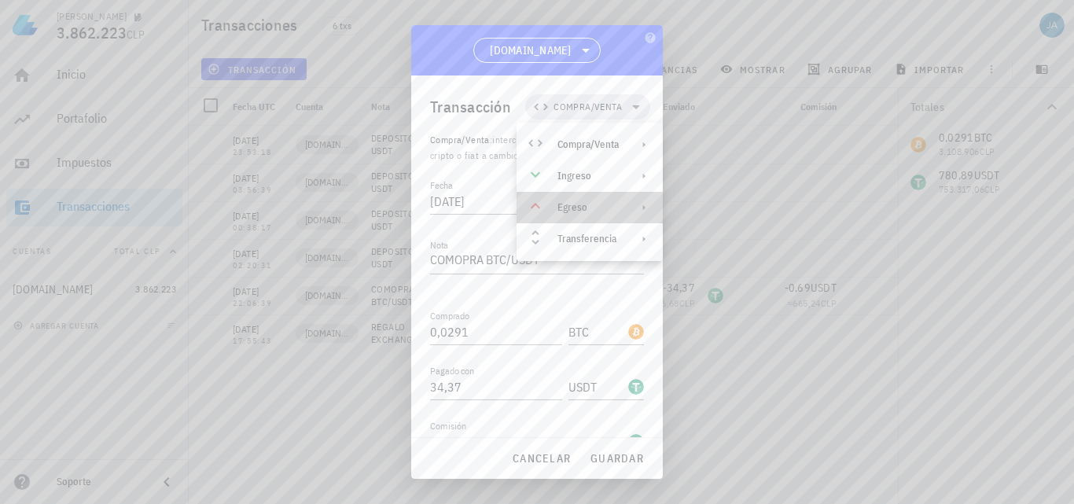
click at [643, 208] on icon at bounding box center [644, 207] width 13 height 13
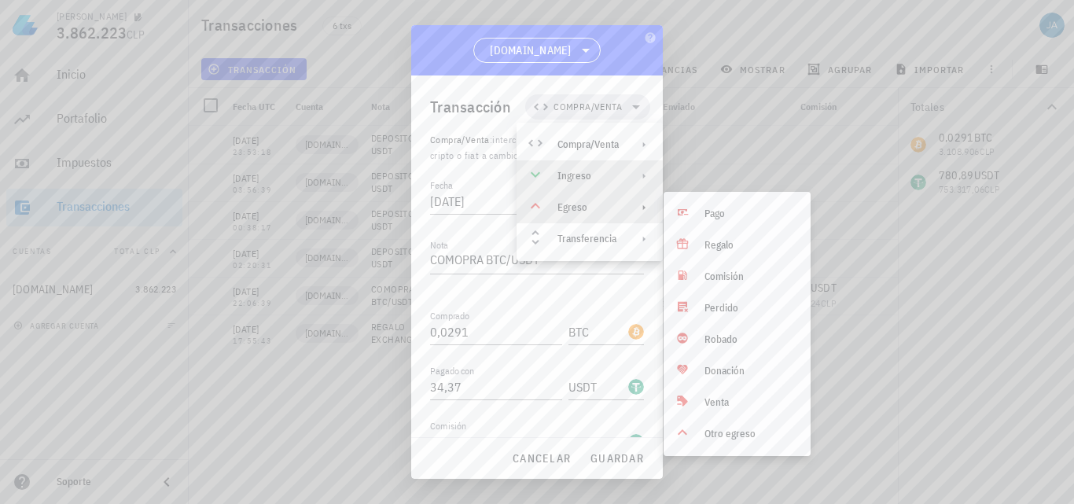
click at [639, 173] on icon at bounding box center [644, 176] width 13 height 13
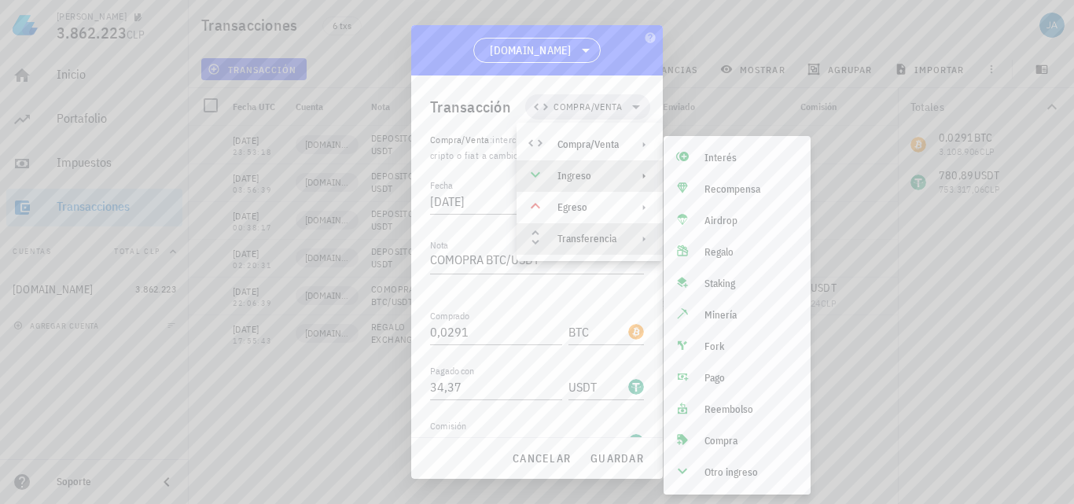
click at [620, 234] on div "Transferencia" at bounding box center [590, 238] width 146 height 31
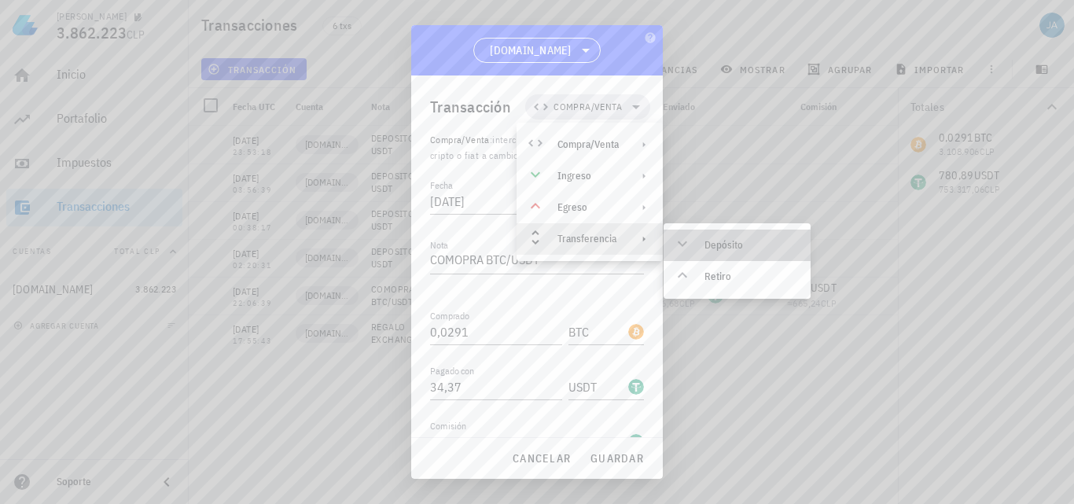
click at [683, 242] on icon at bounding box center [682, 243] width 19 height 19
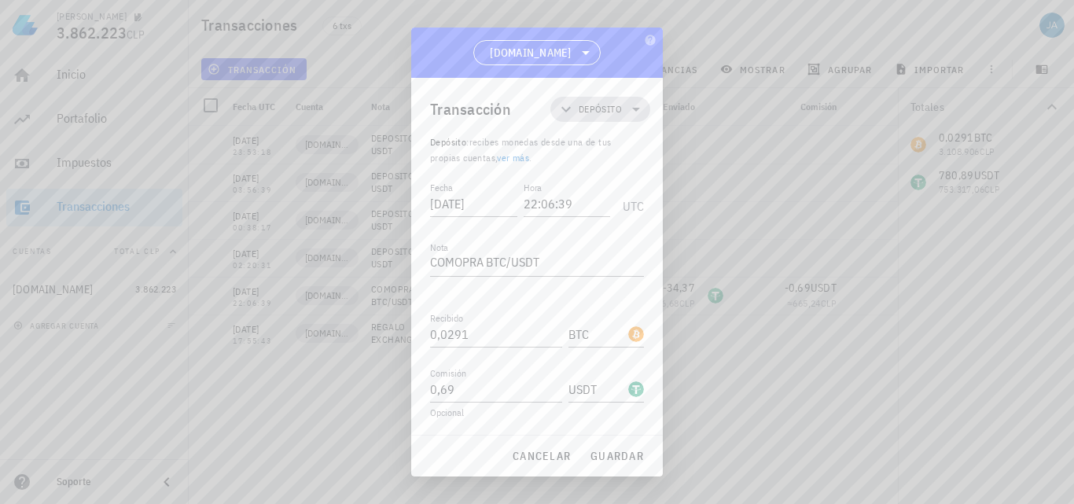
click at [631, 109] on icon at bounding box center [636, 109] width 19 height 19
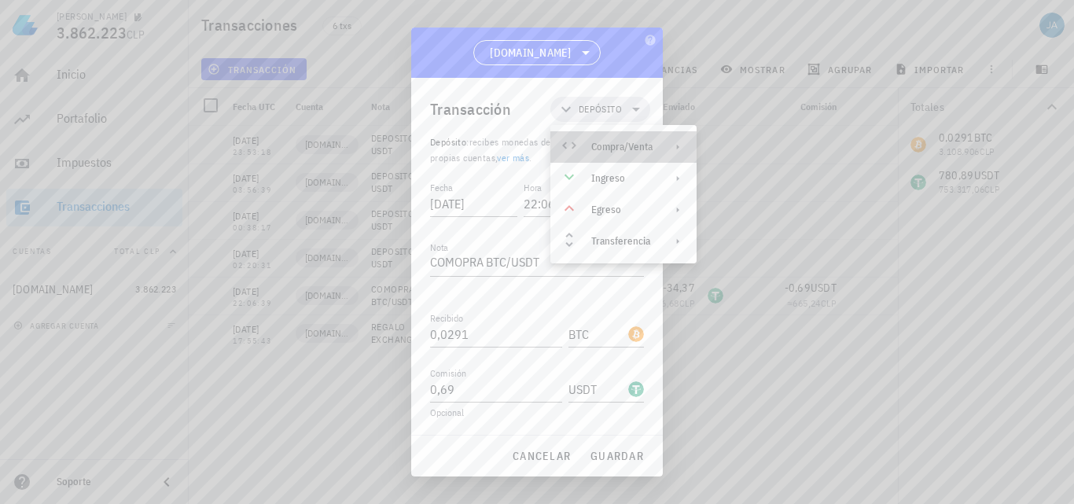
click at [639, 135] on div "Compra/Venta" at bounding box center [624, 146] width 146 height 31
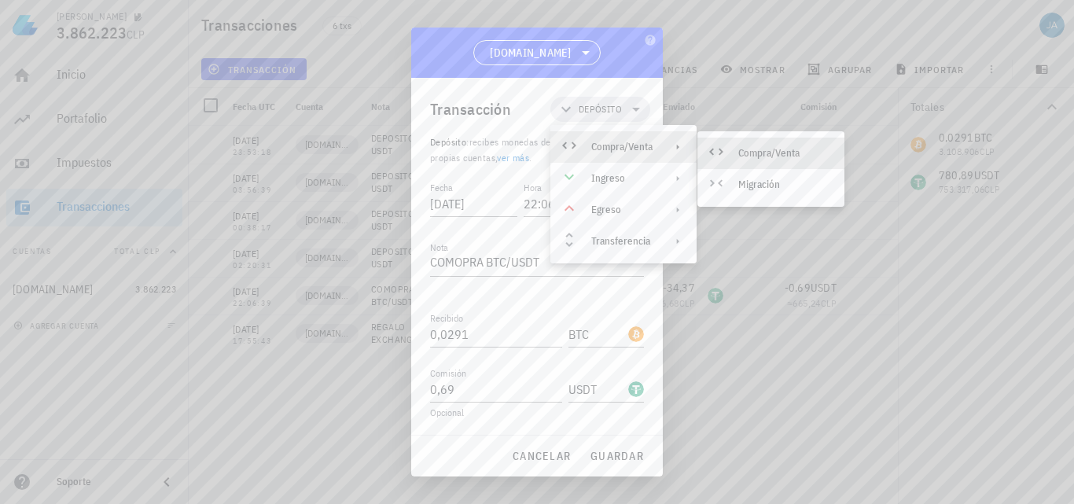
click at [747, 144] on div "Compra/Venta" at bounding box center [771, 153] width 147 height 31
click at [634, 180] on div "Ingreso" at bounding box center [621, 178] width 61 height 13
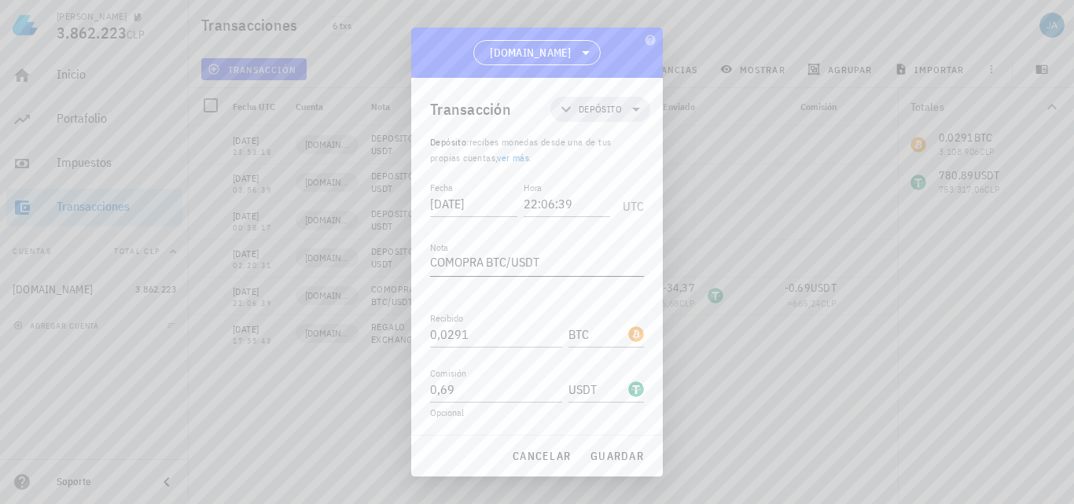
click at [484, 254] on textarea "COMOPRA BTC/USDT" at bounding box center [537, 263] width 214 height 25
type textarea "COMOPRA VENTA BTC/USDT"
click at [635, 109] on icon at bounding box center [636, 110] width 8 height 4
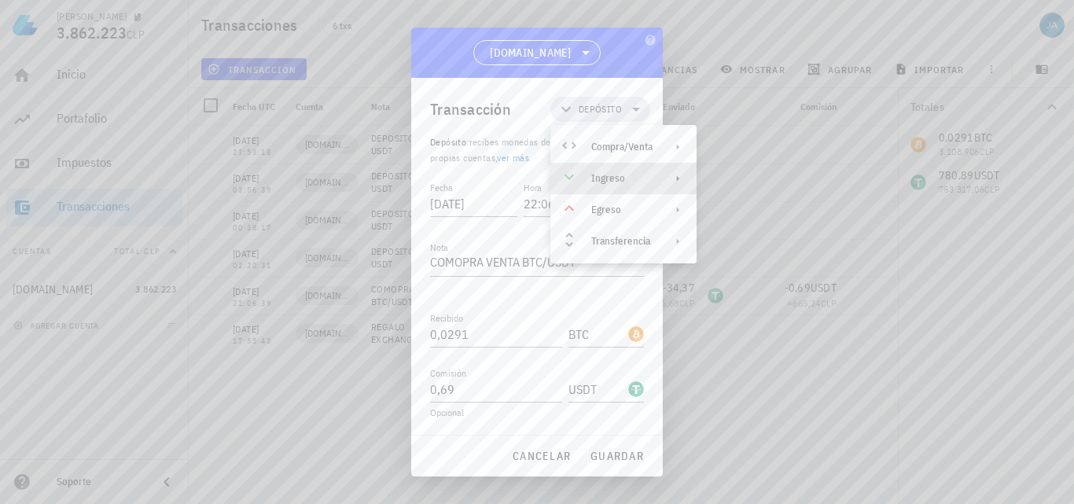
click at [634, 179] on div "Ingreso" at bounding box center [621, 178] width 61 height 13
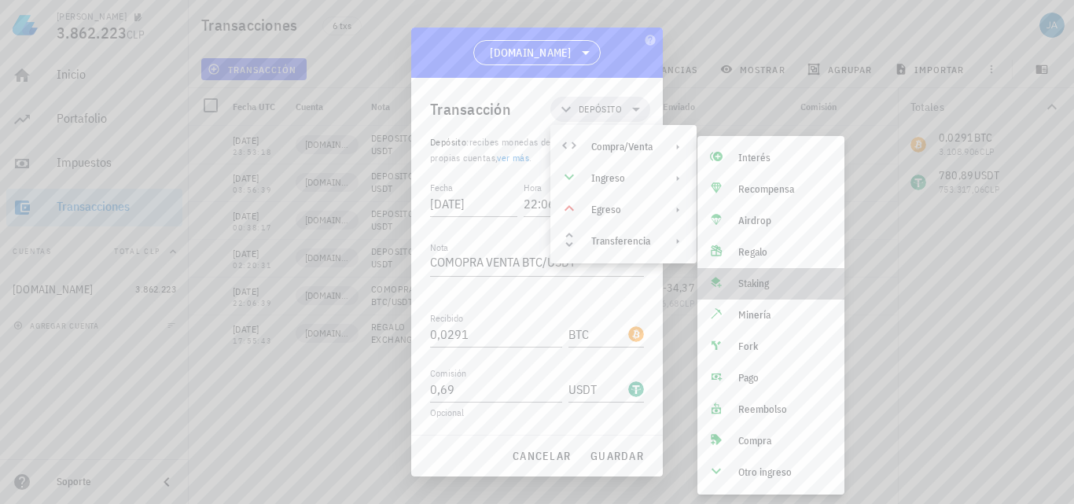
click at [760, 276] on div "Staking" at bounding box center [771, 283] width 147 height 31
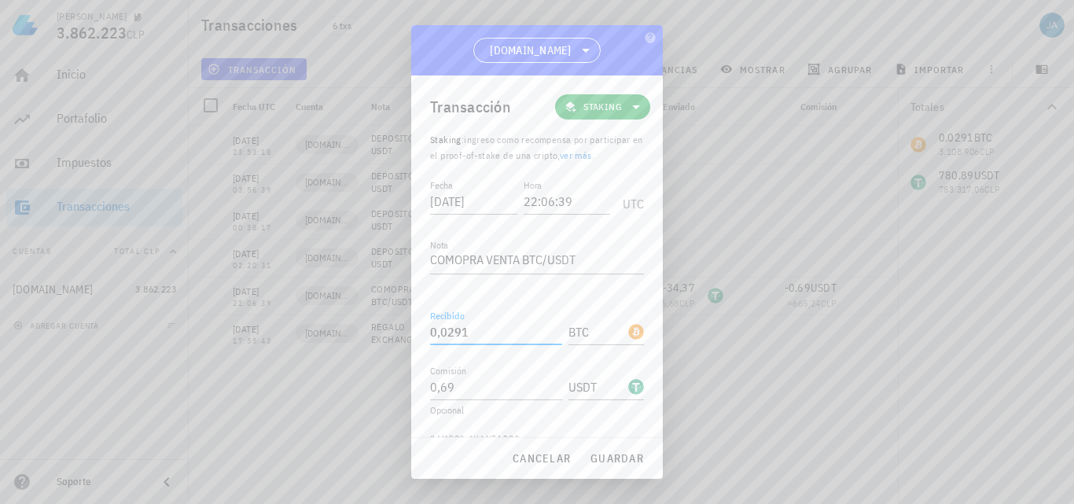
drag, startPoint x: 510, startPoint y: 337, endPoint x: 401, endPoint y: 337, distance: 109.3
click at [401, 337] on div "[PERSON_NAME] 3.862.223 CLP Inicio [GEOGRAPHIC_DATA] Impuestos [GEOGRAPHIC_DATA…" at bounding box center [537, 252] width 1074 height 504
click at [599, 336] on input "BTC" at bounding box center [597, 331] width 57 height 25
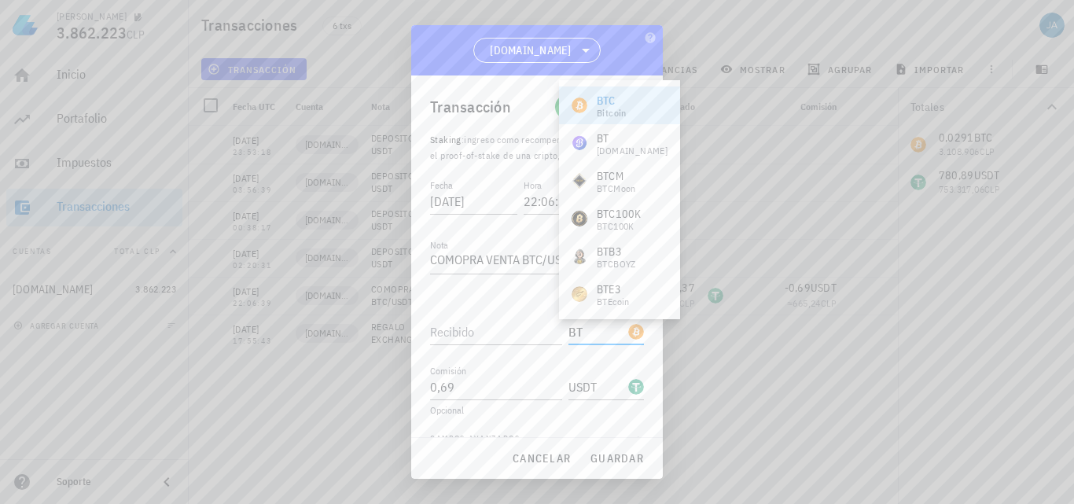
type input "B"
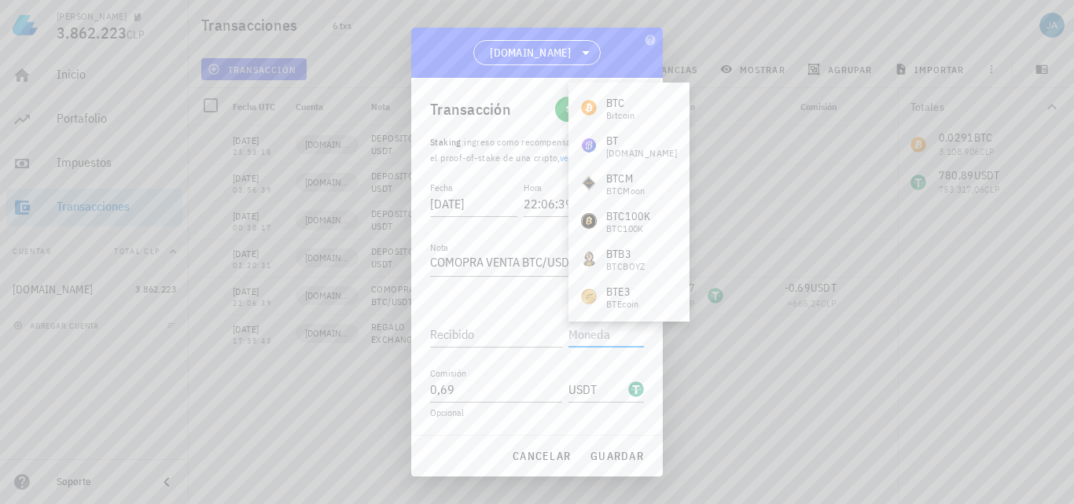
click at [663, 415] on div at bounding box center [537, 252] width 1074 height 504
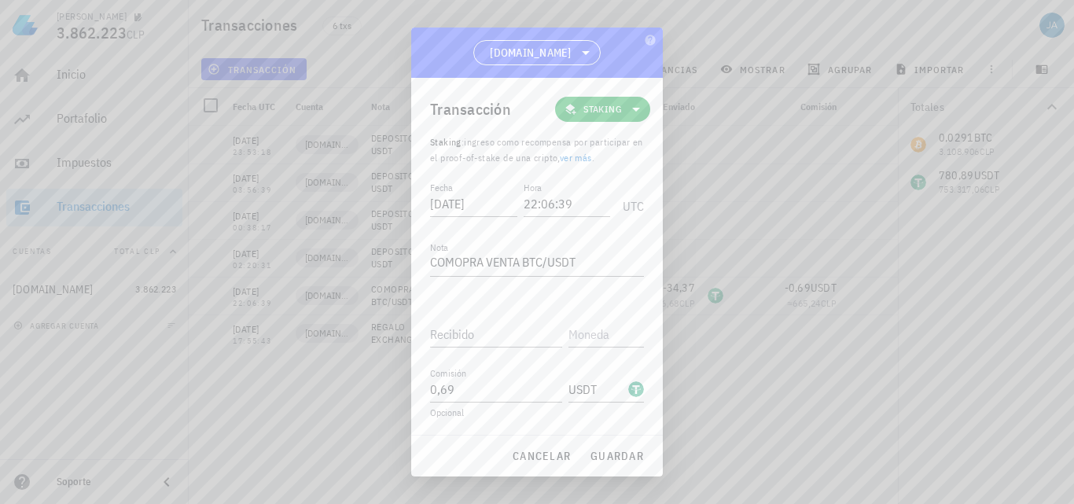
click at [639, 420] on div "Fecha [DATE] Hora 22:06:39 UTC Nota COMOPRA VENTA BTC/USDT Recibido Enviado 34,…" at bounding box center [537, 307] width 214 height 256
click at [573, 406] on div "Comisión 0,69 USDT Opcional" at bounding box center [537, 391] width 214 height 55
drag, startPoint x: 525, startPoint y: 392, endPoint x: 369, endPoint y: 394, distance: 156.5
click at [369, 394] on div "[PERSON_NAME] 3.862.223 CLP Inicio [GEOGRAPHIC_DATA] Impuestos [GEOGRAPHIC_DATA…" at bounding box center [537, 252] width 1074 height 504
click at [607, 389] on input "USDT" at bounding box center [597, 389] width 57 height 25
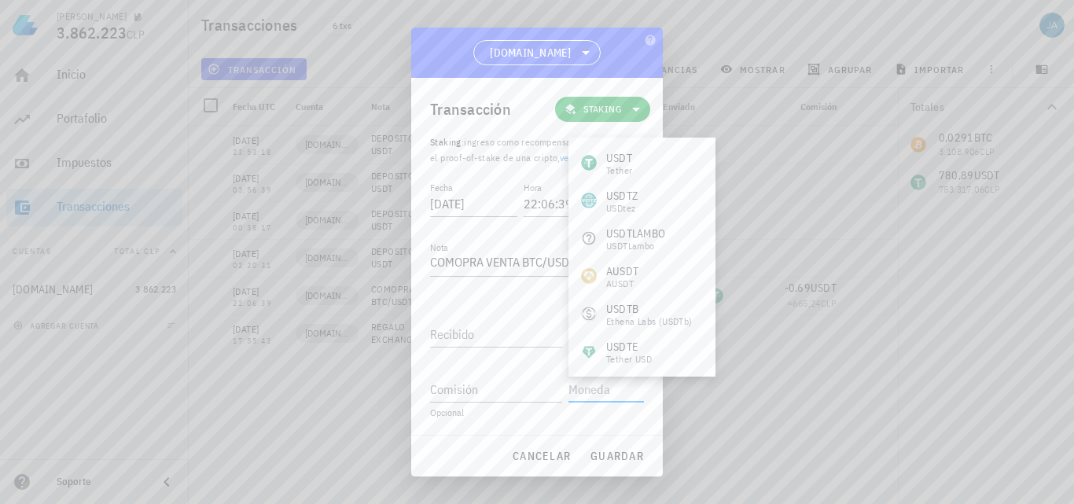
click at [521, 109] on div "Transacción Staking" at bounding box center [540, 109] width 220 height 63
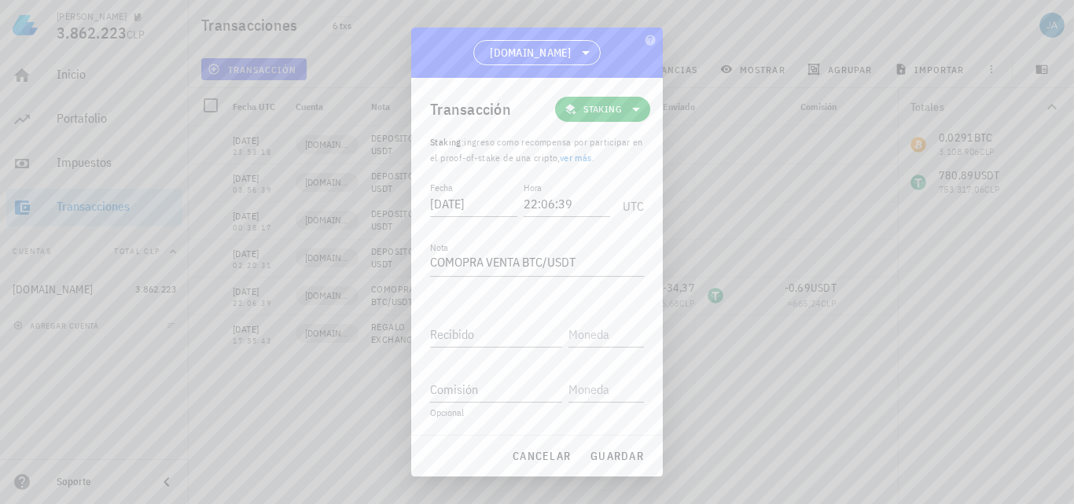
click at [592, 158] on link "ver más" at bounding box center [576, 158] width 32 height 12
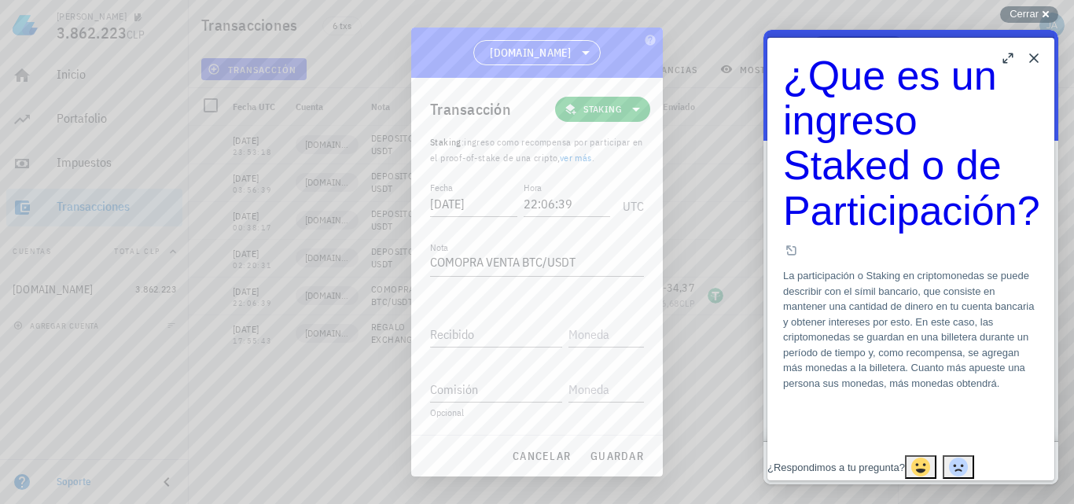
drag, startPoint x: 635, startPoint y: 109, endPoint x: 683, endPoint y: 197, distance: 99.2
click at [683, 197] on div "[PERSON_NAME] 3.862.223 CLP Inicio [GEOGRAPHIC_DATA] Impuestos [GEOGRAPHIC_DATA…" at bounding box center [537, 252] width 1074 height 504
click at [630, 114] on icon at bounding box center [636, 109] width 19 height 19
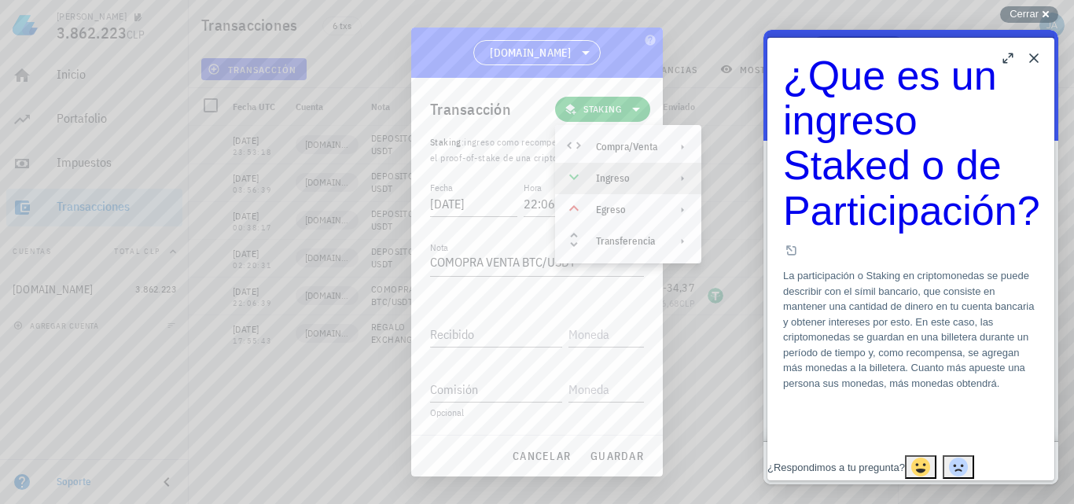
click at [662, 178] on div "Ingreso" at bounding box center [628, 178] width 146 height 31
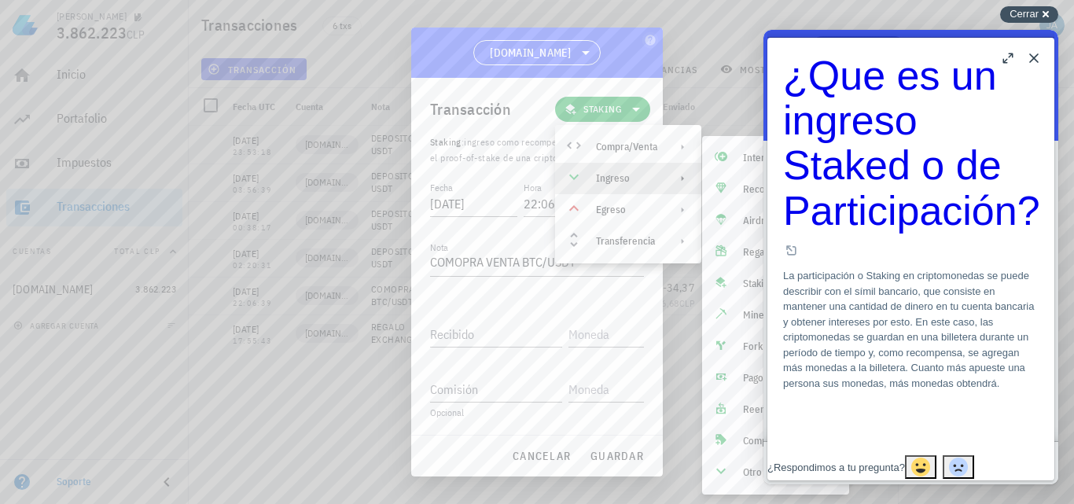
click at [1035, 13] on span "Cerrar" at bounding box center [1024, 14] width 29 height 12
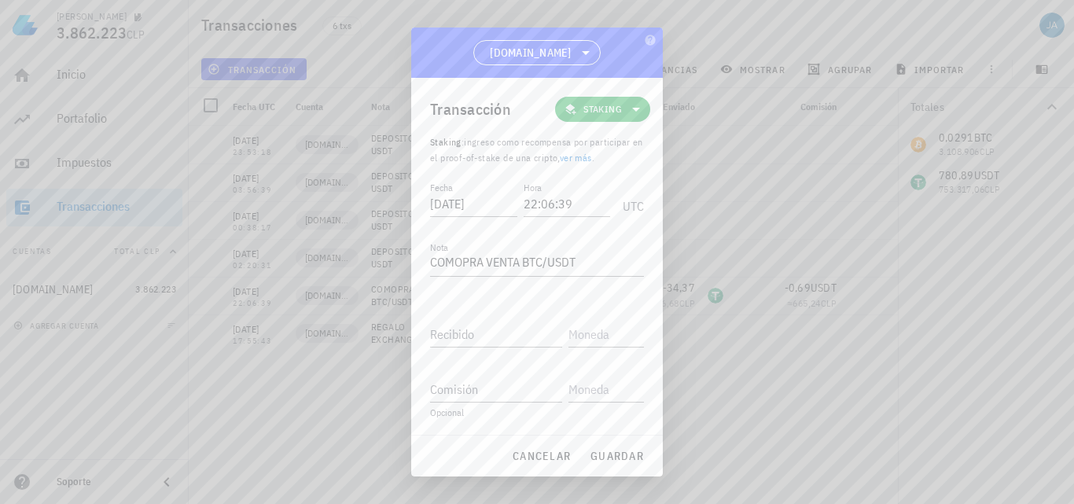
click at [624, 109] on span "Staking" at bounding box center [603, 109] width 76 height 25
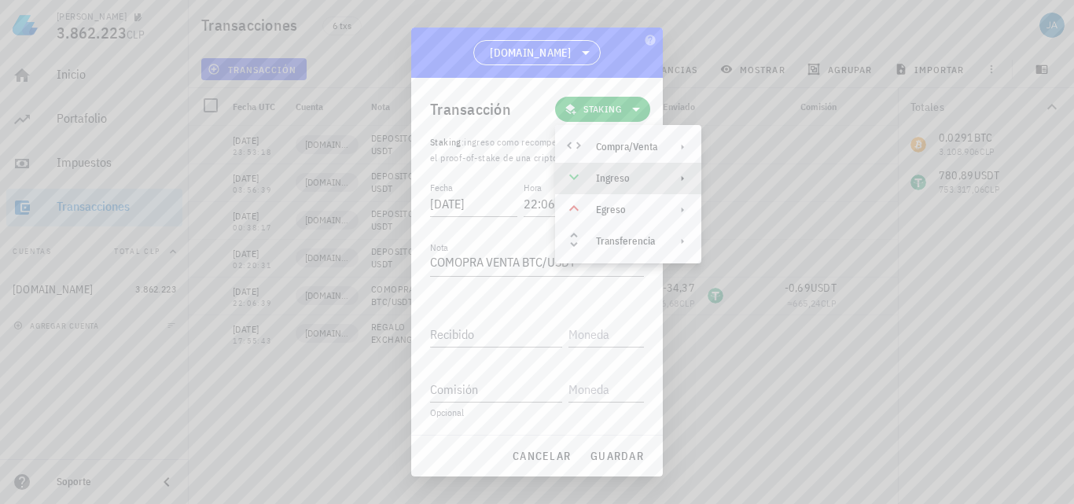
click at [628, 178] on div "Ingreso" at bounding box center [626, 178] width 61 height 13
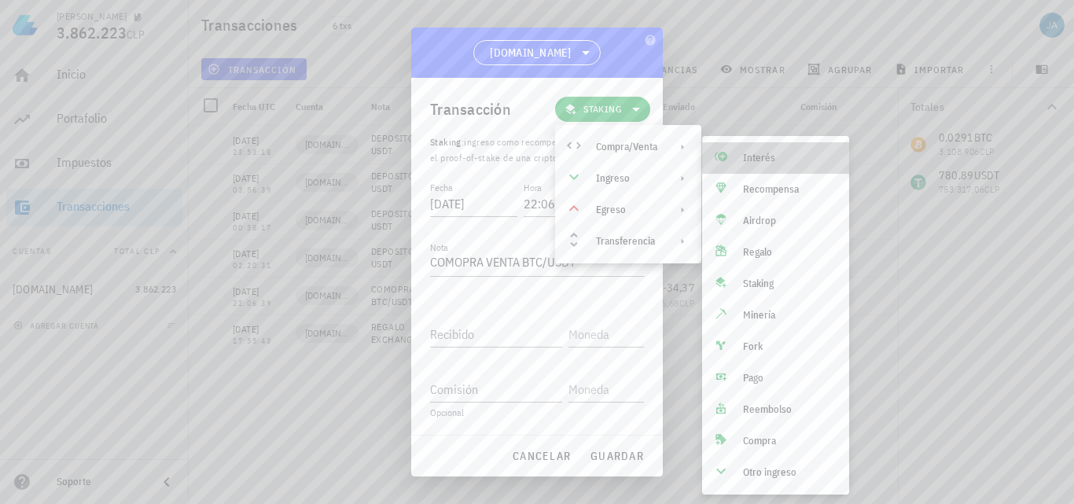
click at [764, 154] on div "Interés" at bounding box center [790, 158] width 94 height 13
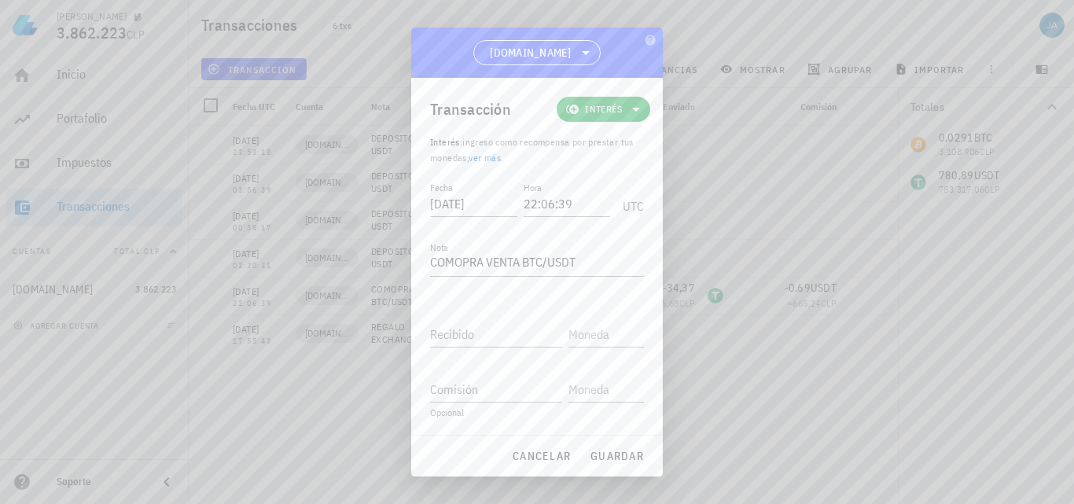
click at [491, 155] on link "ver más" at bounding box center [485, 158] width 32 height 12
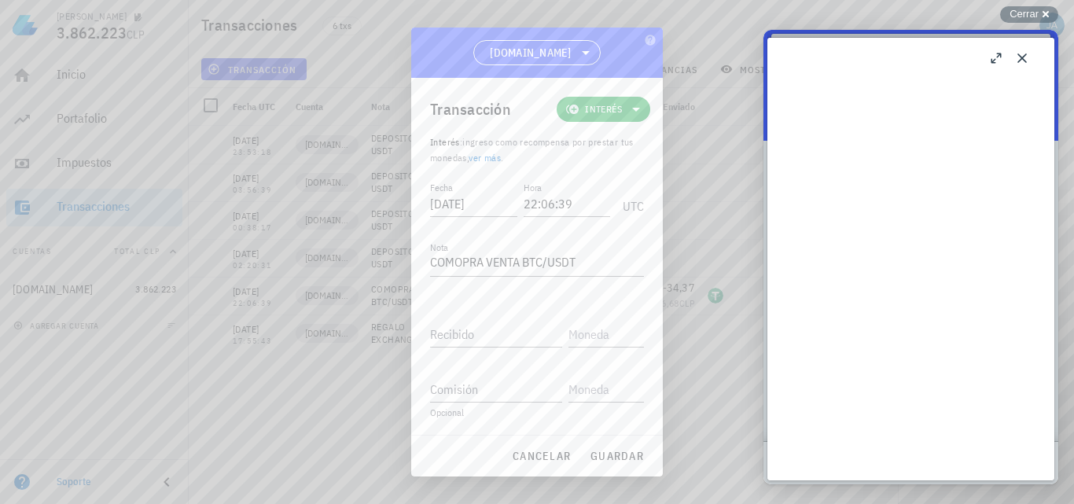
click at [645, 108] on icon at bounding box center [636, 109] width 19 height 19
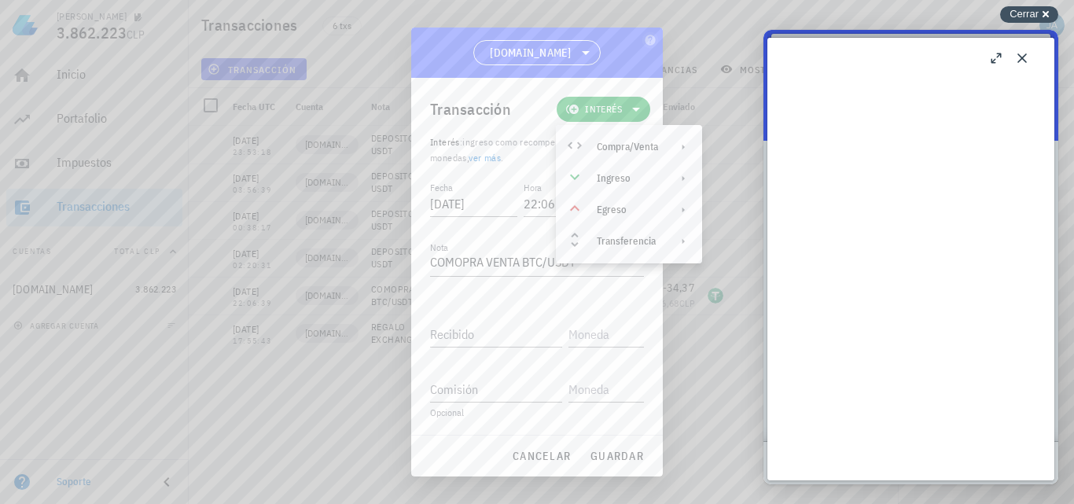
click at [1031, 16] on span "Cerrar" at bounding box center [1024, 14] width 29 height 12
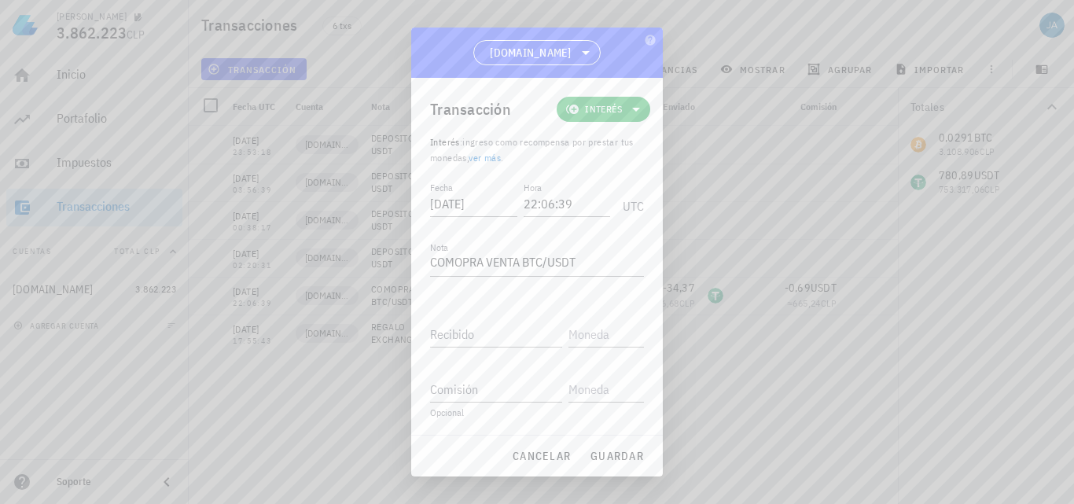
click at [635, 113] on icon at bounding box center [636, 109] width 19 height 19
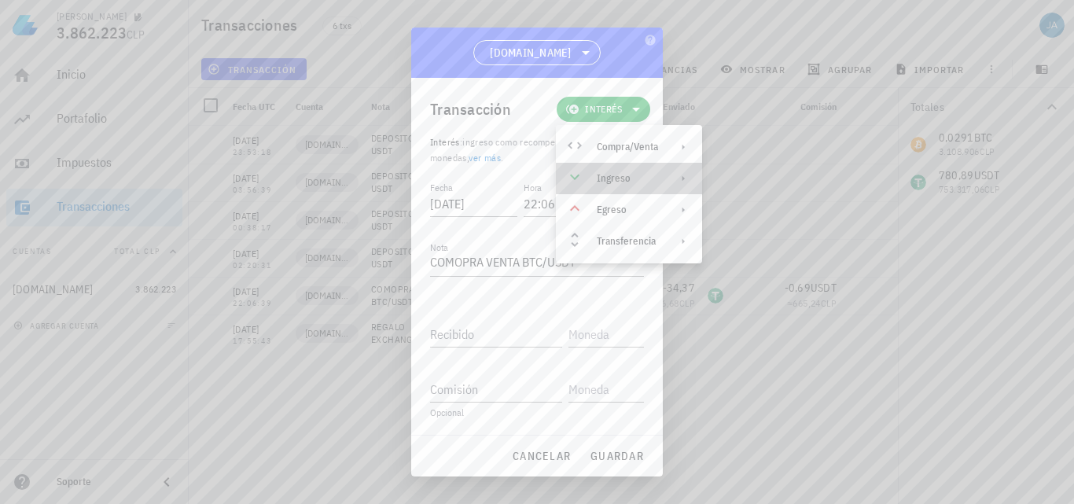
click at [649, 173] on div "Ingreso" at bounding box center [627, 178] width 61 height 13
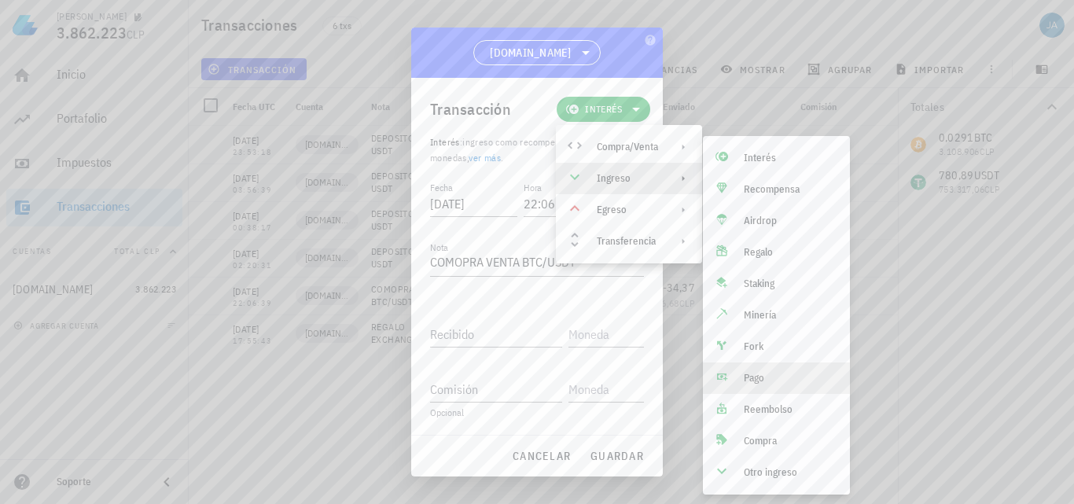
click at [764, 379] on div "Pago" at bounding box center [791, 378] width 94 height 13
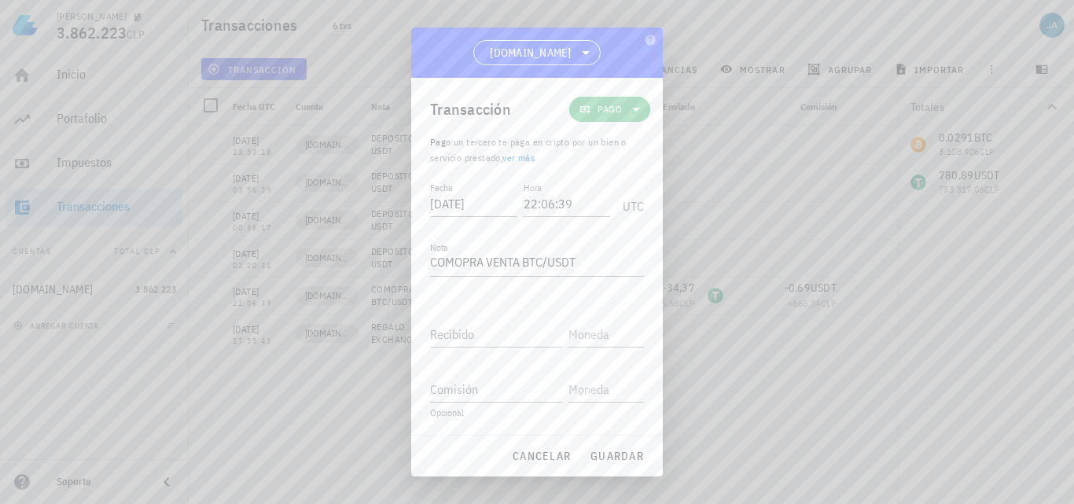
click at [644, 109] on icon at bounding box center [636, 109] width 19 height 19
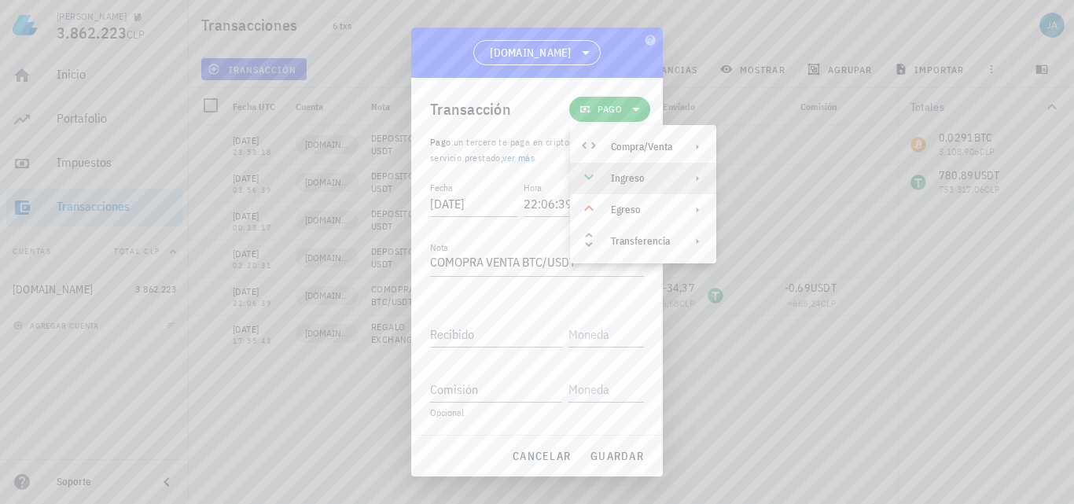
click at [653, 187] on div "Ingreso" at bounding box center [643, 178] width 146 height 31
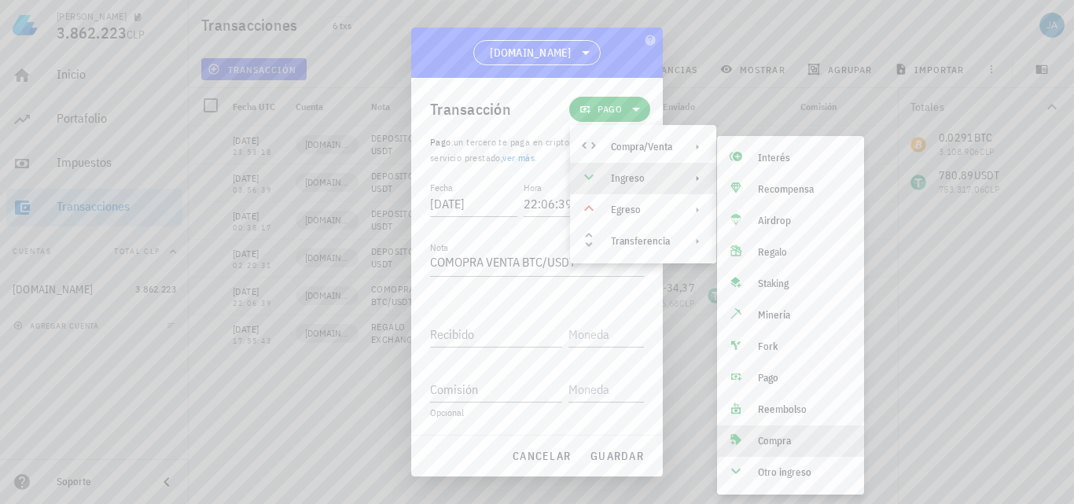
click at [780, 438] on div "Compra" at bounding box center [805, 441] width 94 height 13
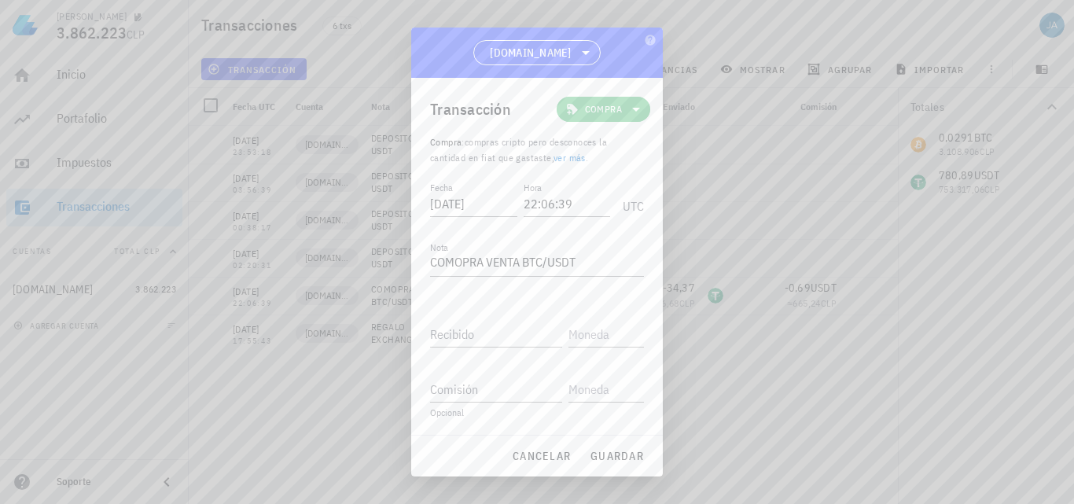
click at [612, 112] on span "Compra" at bounding box center [603, 109] width 37 height 16
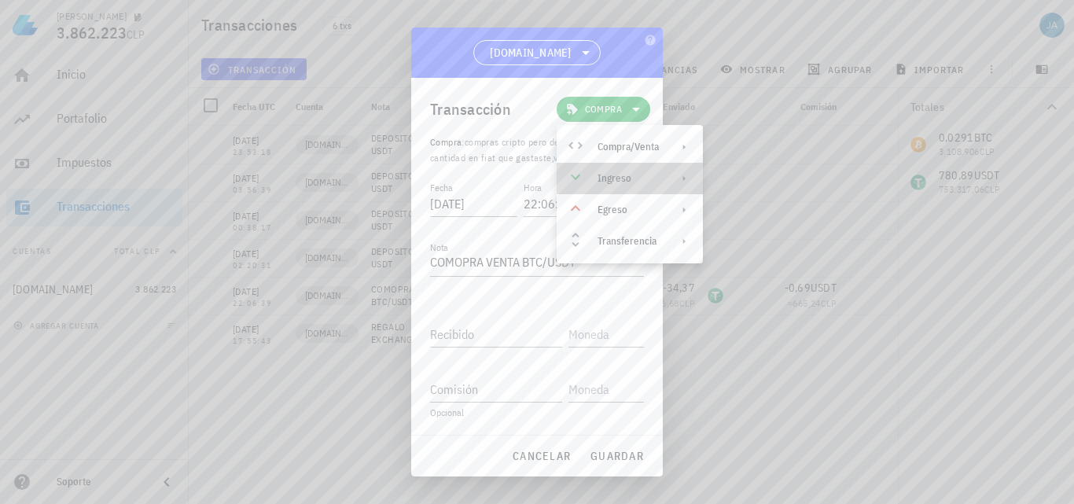
click at [618, 182] on div "Ingreso" at bounding box center [628, 178] width 61 height 13
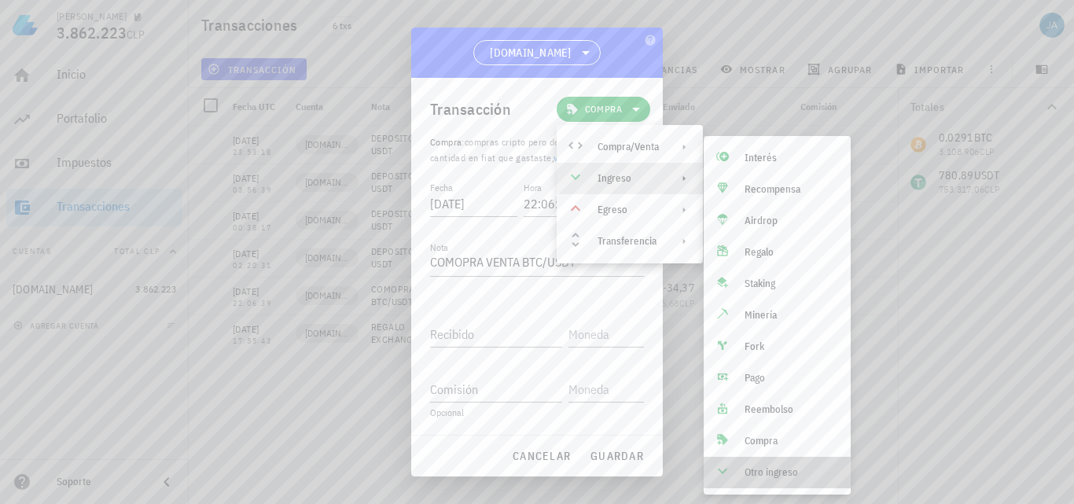
click at [764, 470] on div "Otro ingreso" at bounding box center [792, 472] width 94 height 13
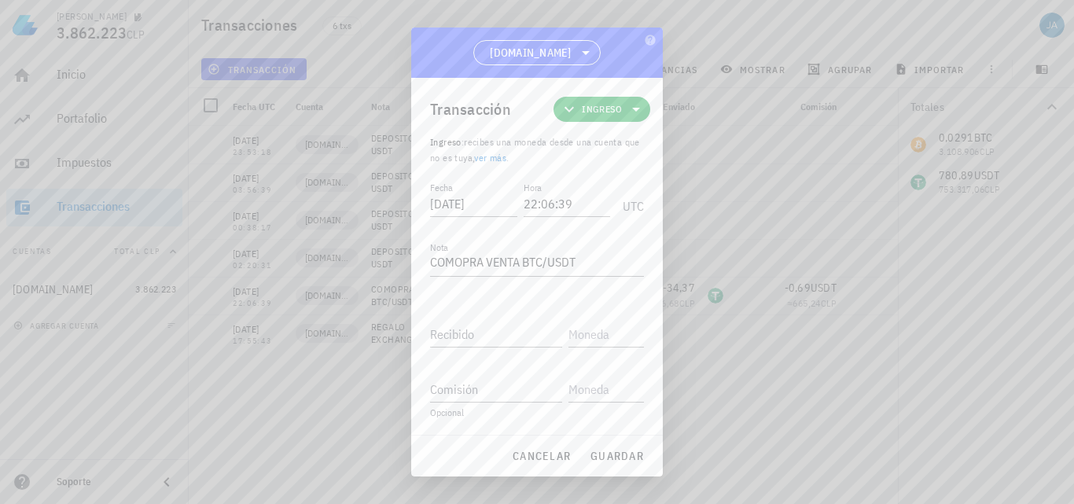
click at [486, 157] on link "ver más" at bounding box center [490, 158] width 32 height 12
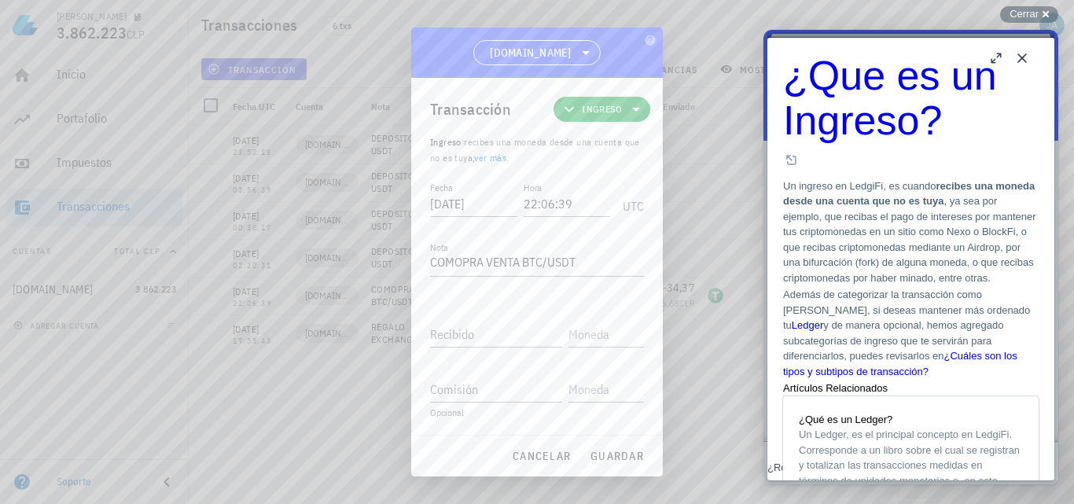
click at [492, 157] on link "ver más" at bounding box center [490, 158] width 32 height 12
click at [620, 105] on span "Ingreso" at bounding box center [602, 109] width 40 height 16
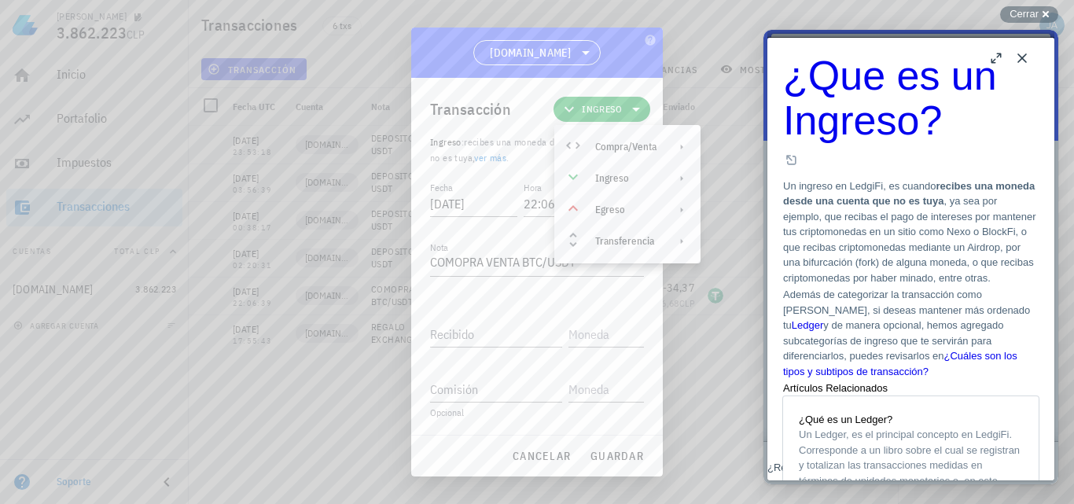
click at [1024, 57] on button "Close" at bounding box center [1022, 58] width 25 height 25
drag, startPoint x: 1036, startPoint y: 10, endPoint x: 90, endPoint y: 138, distance: 954.0
click at [1036, 10] on span "Cerrar" at bounding box center [1024, 14] width 29 height 12
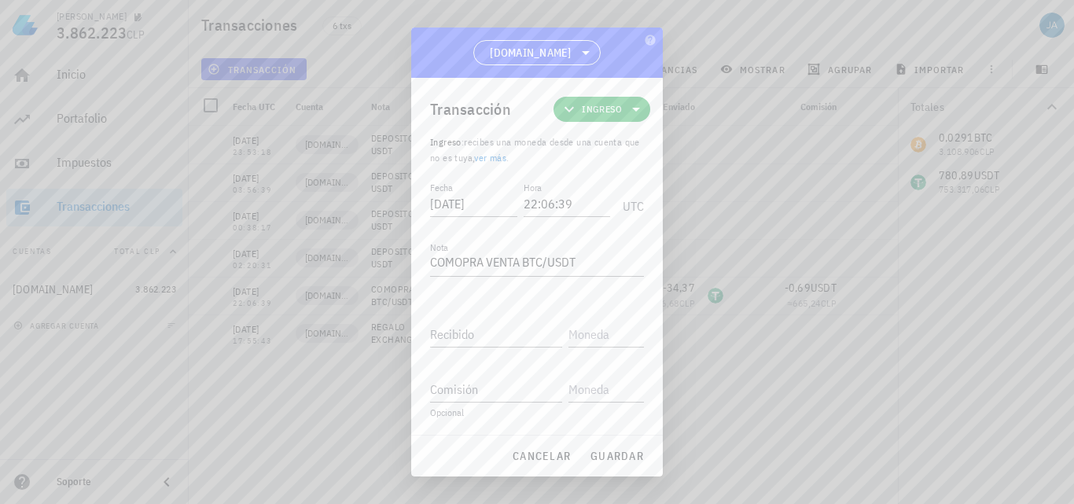
click at [635, 100] on icon at bounding box center [636, 109] width 19 height 19
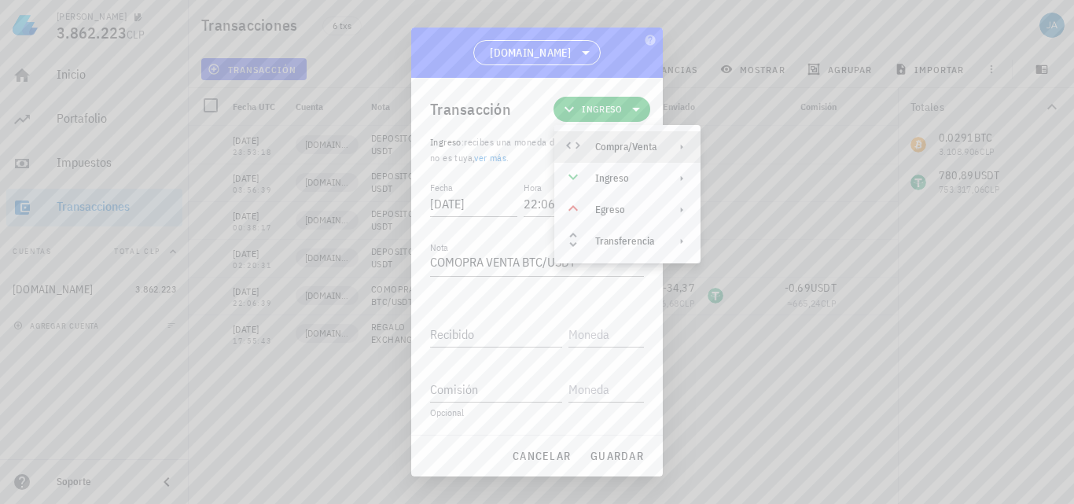
click at [677, 151] on icon at bounding box center [682, 147] width 13 height 13
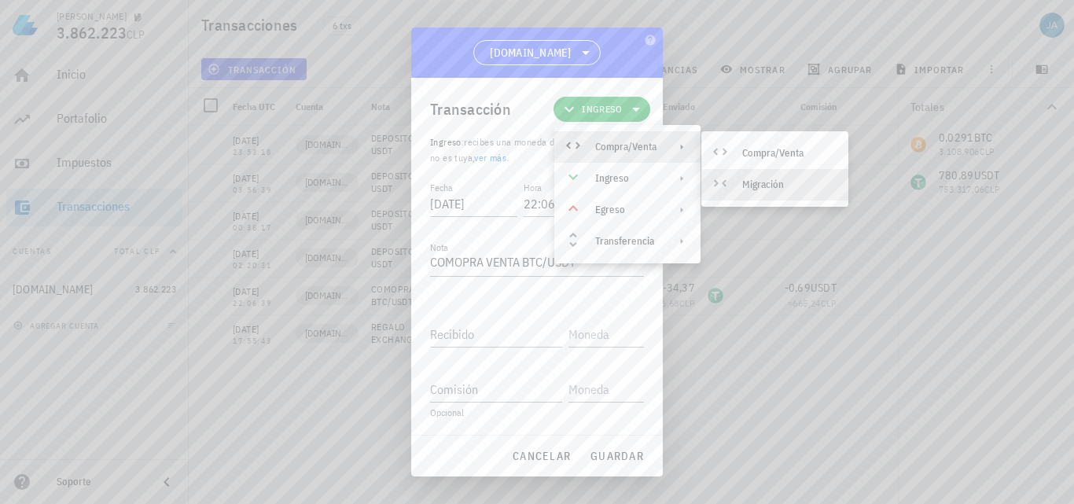
click at [766, 183] on div "Migración" at bounding box center [789, 185] width 94 height 13
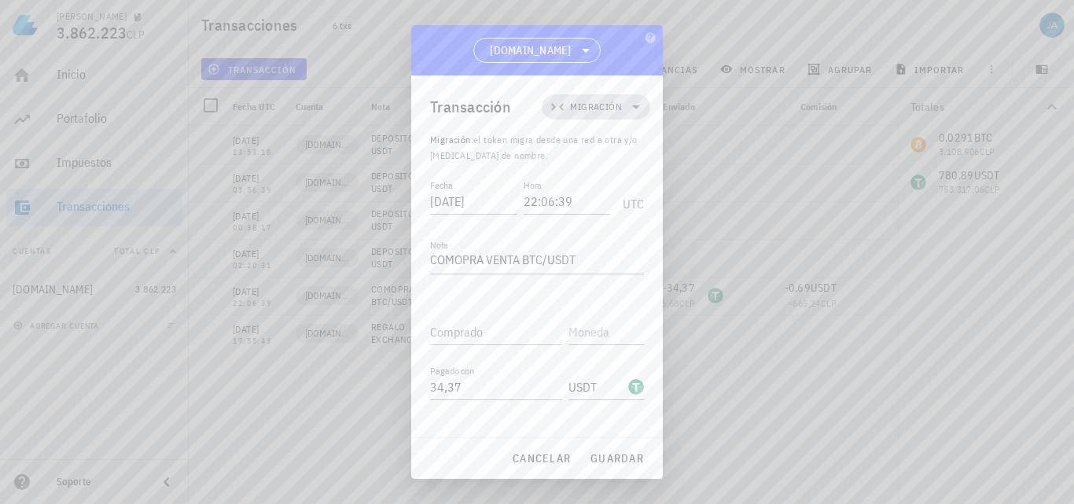
click at [604, 112] on span "Migración" at bounding box center [596, 107] width 52 height 16
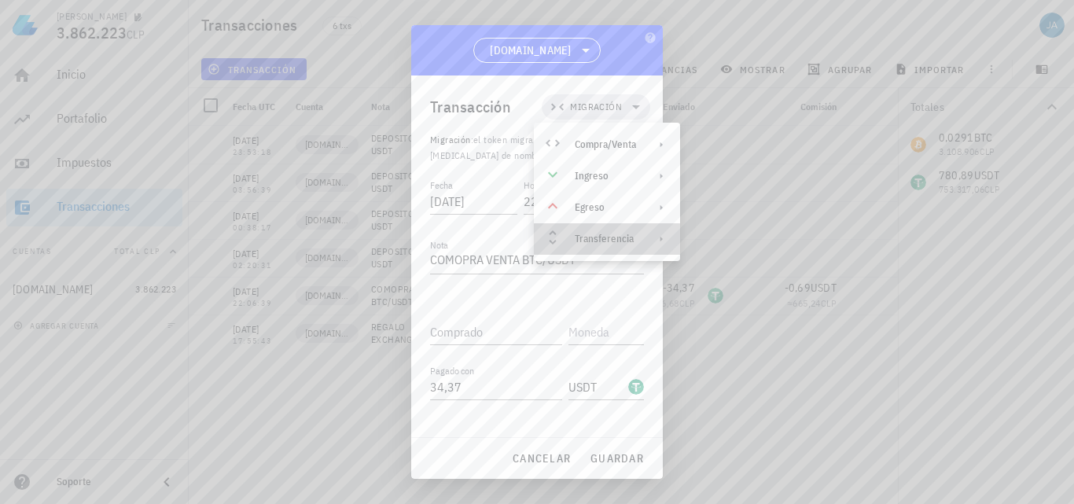
click at [606, 245] on div "Transferencia" at bounding box center [607, 238] width 146 height 31
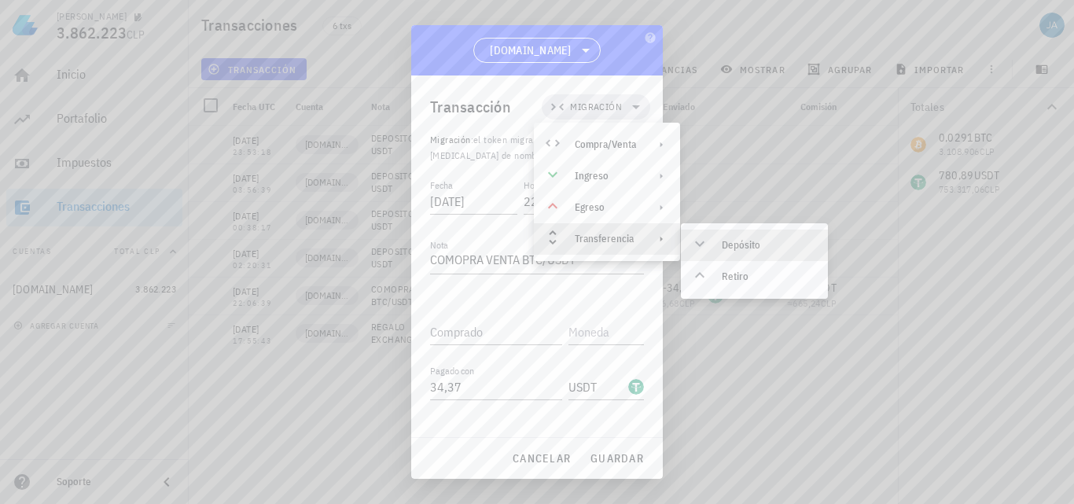
click at [745, 244] on div "Depósito" at bounding box center [769, 245] width 94 height 13
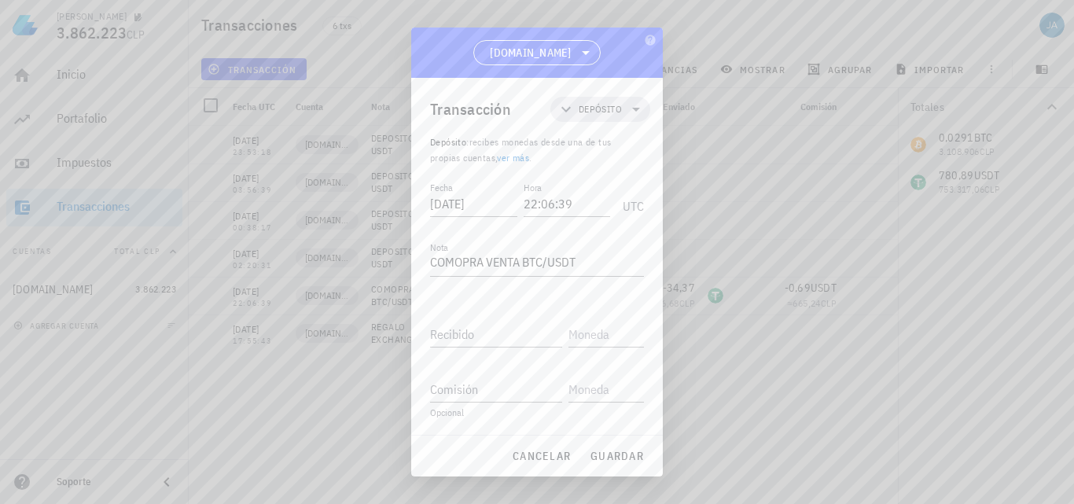
click at [521, 159] on link "ver más" at bounding box center [513, 158] width 32 height 12
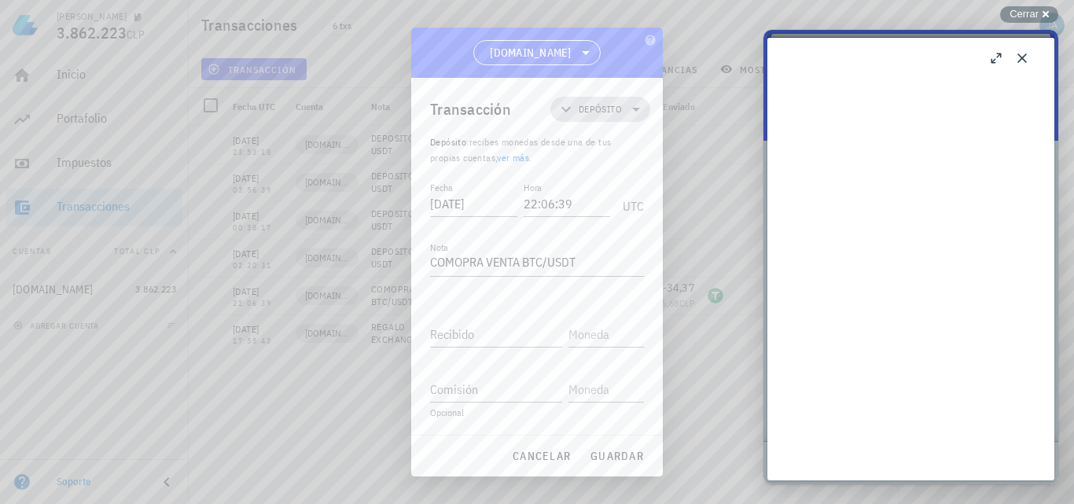
click at [636, 111] on icon at bounding box center [636, 110] width 8 height 4
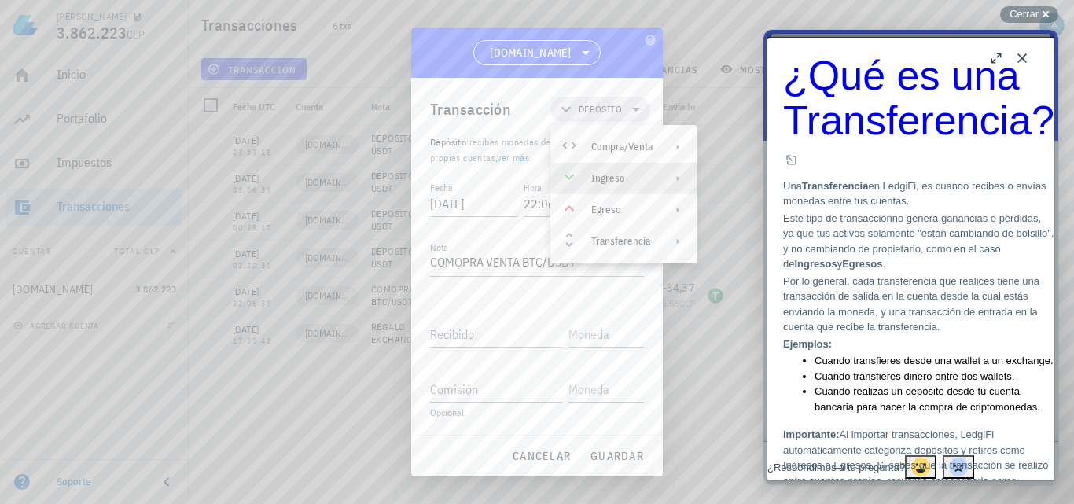
click at [635, 182] on div "Ingreso" at bounding box center [621, 178] width 61 height 13
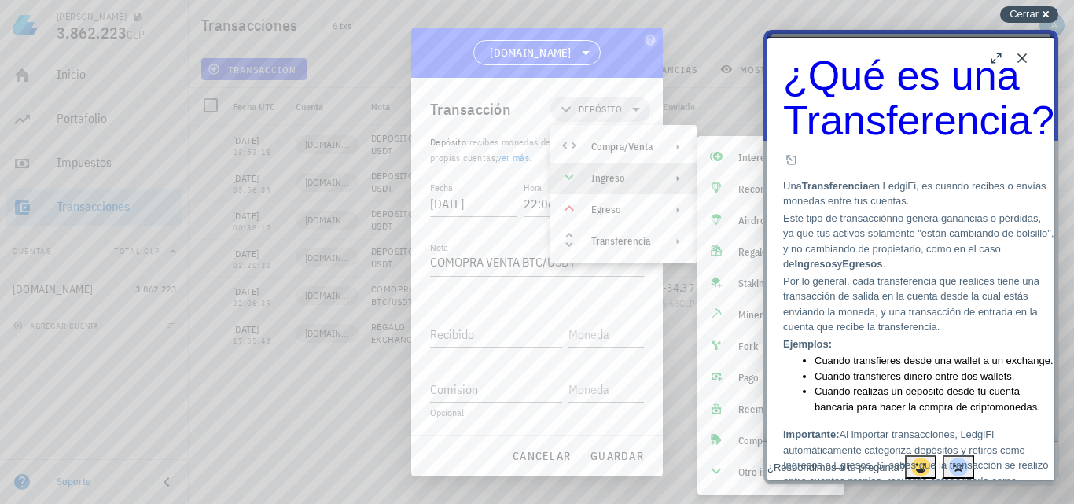
drag, startPoint x: 1033, startPoint y: 14, endPoint x: 102, endPoint y: 90, distance: 934.3
click at [1033, 14] on span "Cerrar" at bounding box center [1024, 14] width 29 height 12
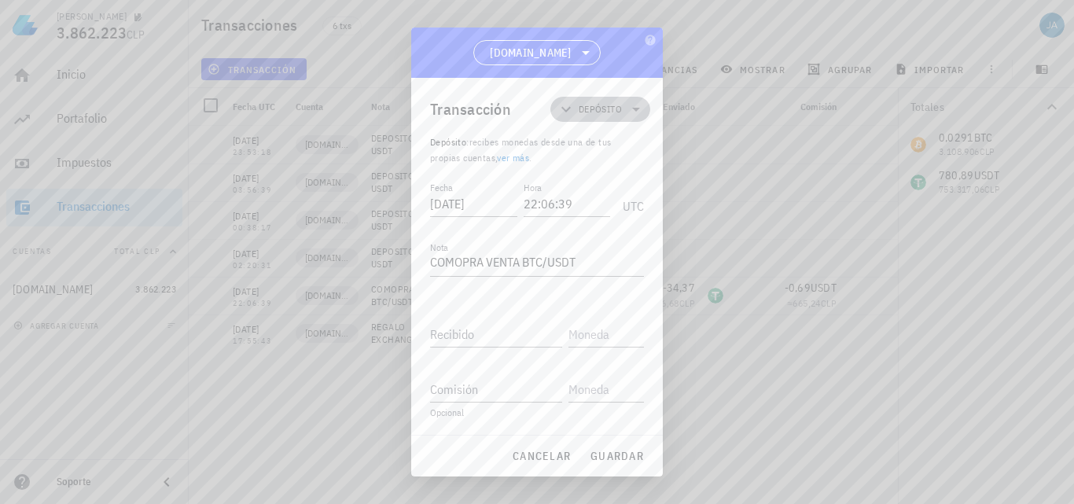
click at [629, 110] on icon at bounding box center [636, 109] width 19 height 19
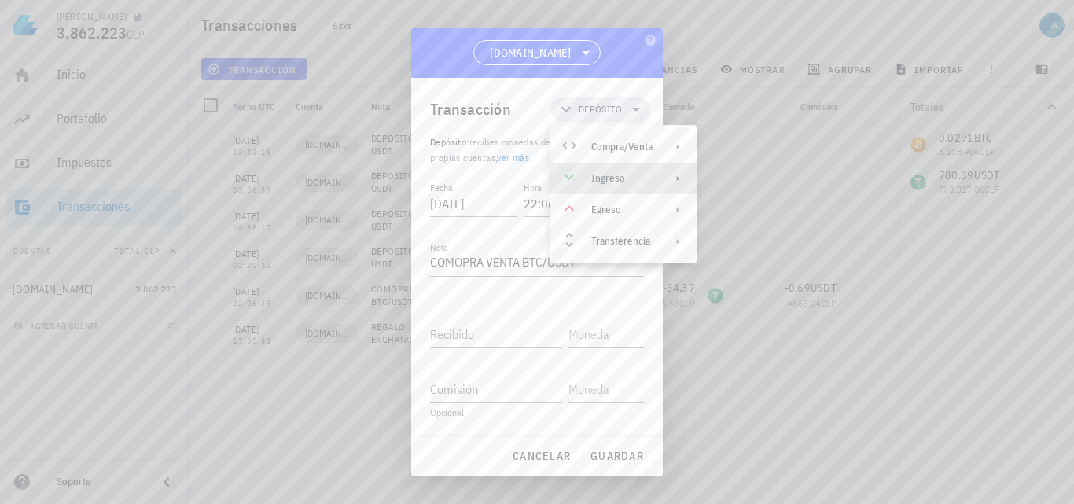
click at [618, 180] on div "Ingreso" at bounding box center [621, 178] width 61 height 13
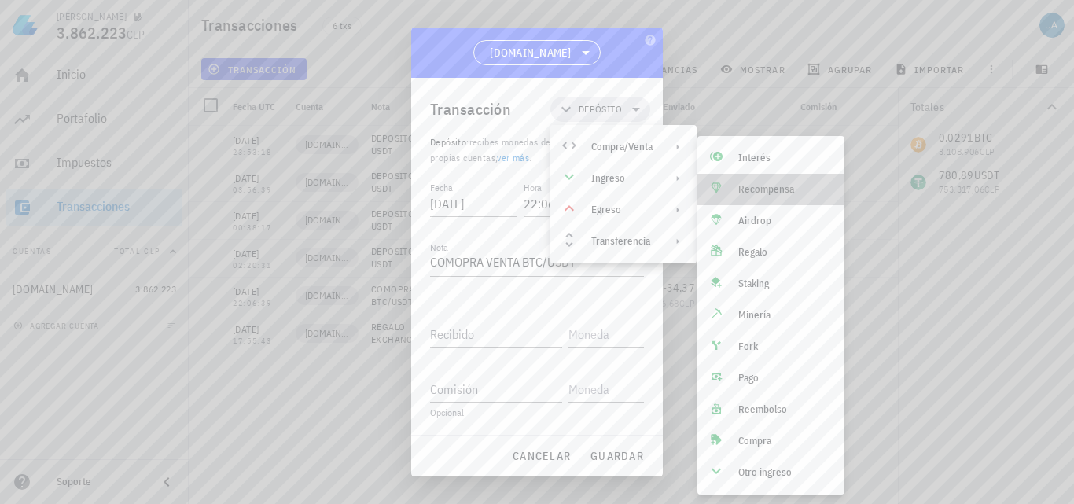
click at [790, 189] on div "Recompensa" at bounding box center [785, 189] width 94 height 13
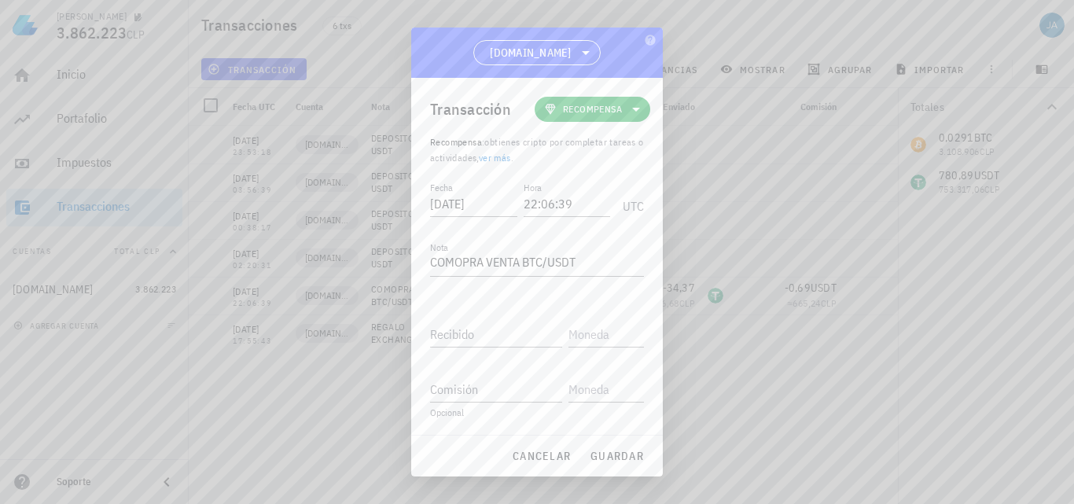
click at [511, 157] on link "ver más" at bounding box center [495, 158] width 32 height 12
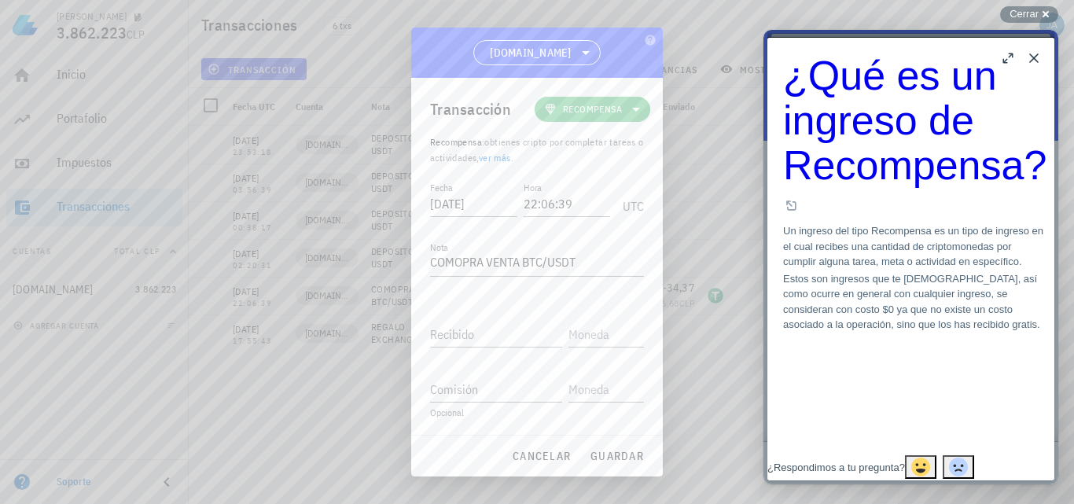
click at [618, 112] on span "Recompensa" at bounding box center [592, 109] width 59 height 16
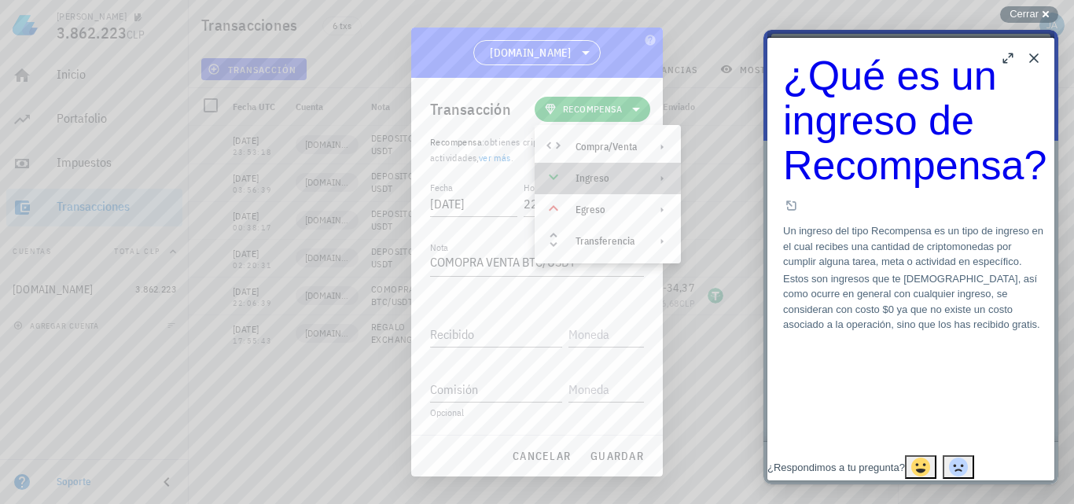
click at [620, 184] on div "Ingreso" at bounding box center [606, 178] width 61 height 13
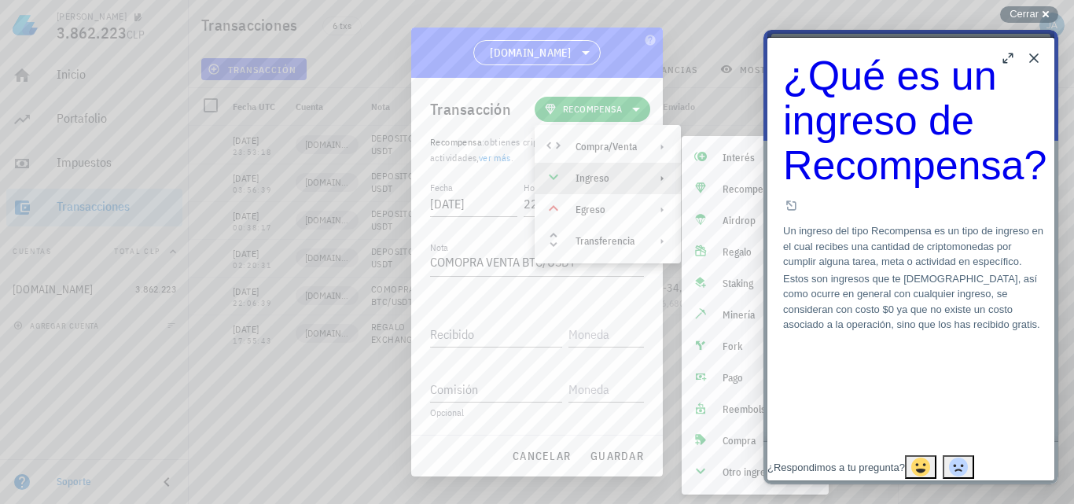
click at [1037, 54] on button "Close" at bounding box center [1034, 58] width 25 height 25
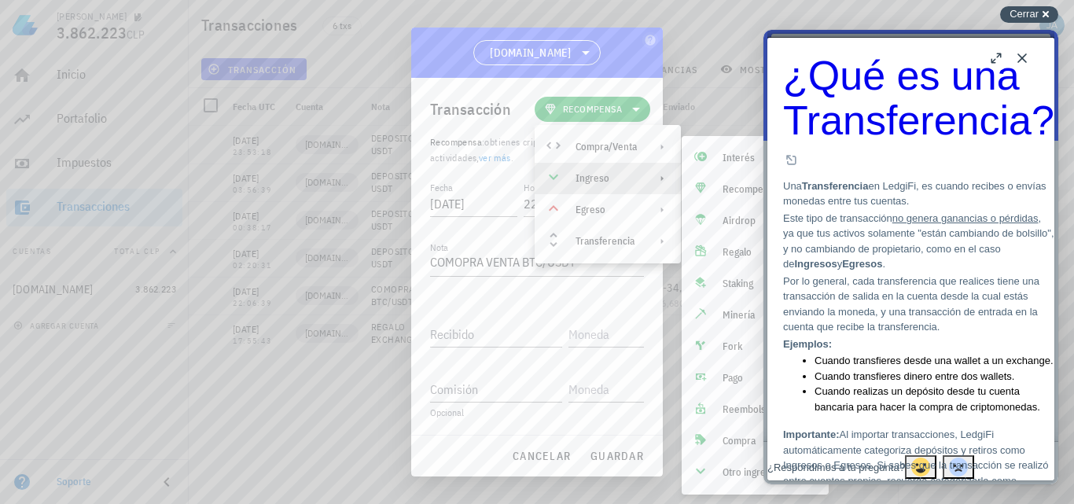
click at [1038, 17] on span "Cerrar" at bounding box center [1024, 14] width 29 height 12
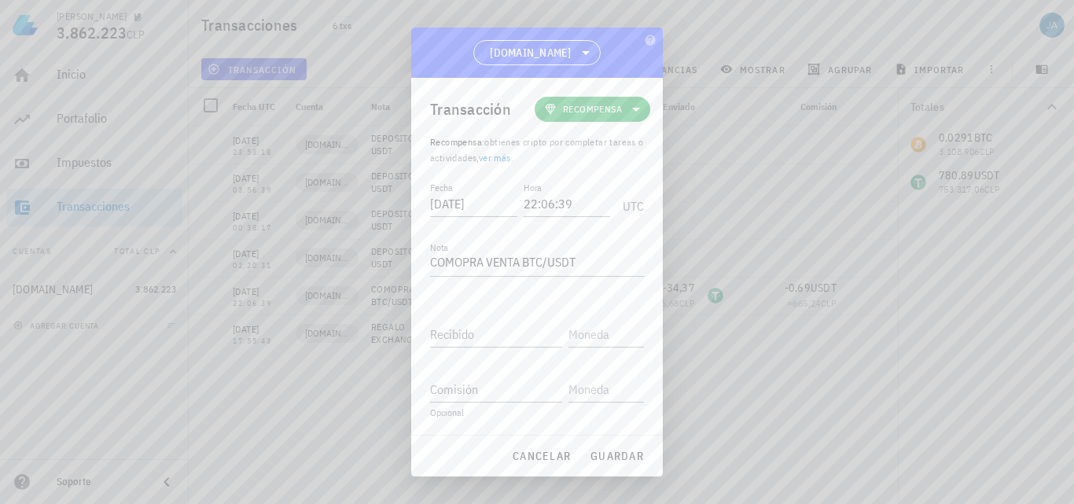
click at [615, 109] on span "Recompensa" at bounding box center [592, 109] width 59 height 16
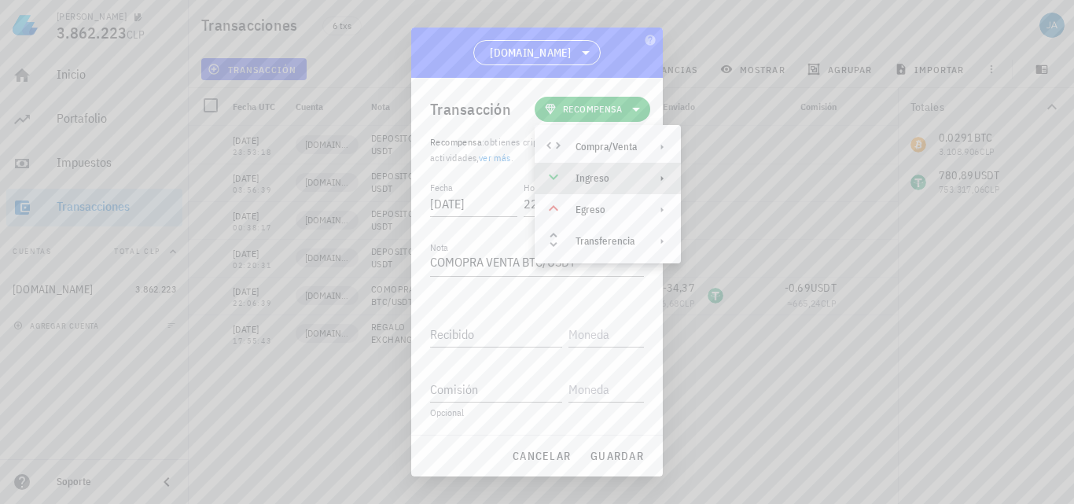
click at [656, 185] on div "Ingreso" at bounding box center [608, 178] width 146 height 31
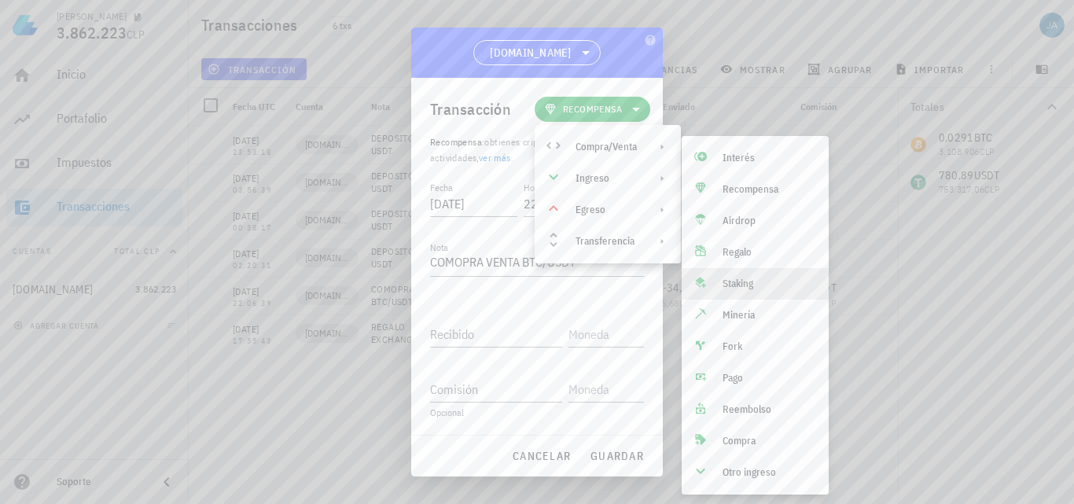
click at [738, 291] on div "Staking" at bounding box center [755, 283] width 147 height 31
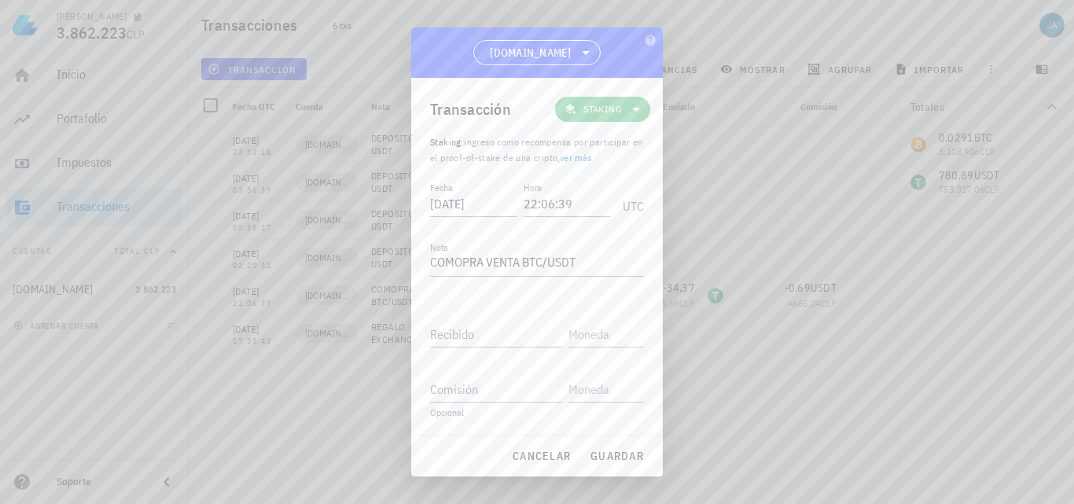
click at [635, 106] on icon at bounding box center [636, 109] width 19 height 19
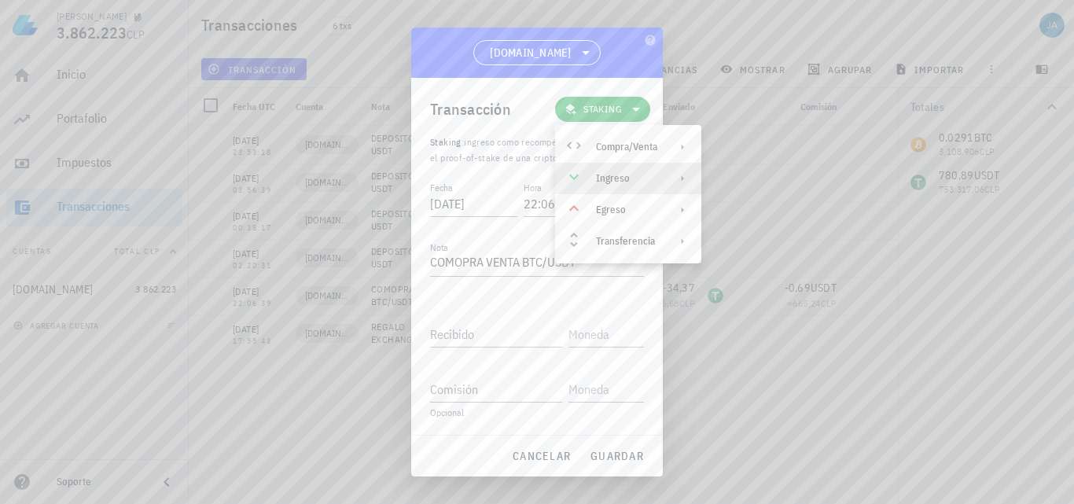
click at [640, 170] on div "Ingreso" at bounding box center [628, 178] width 146 height 31
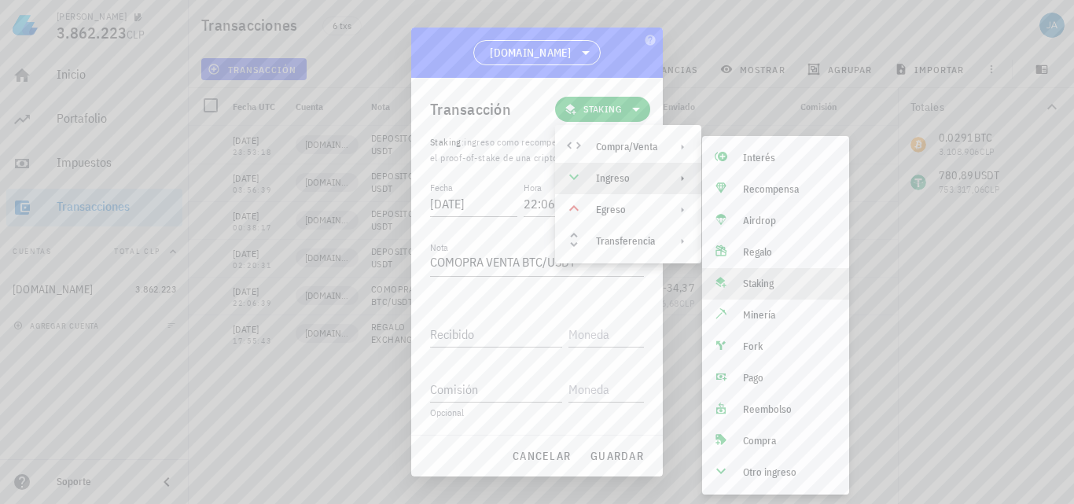
click at [758, 278] on div "Staking" at bounding box center [790, 284] width 94 height 13
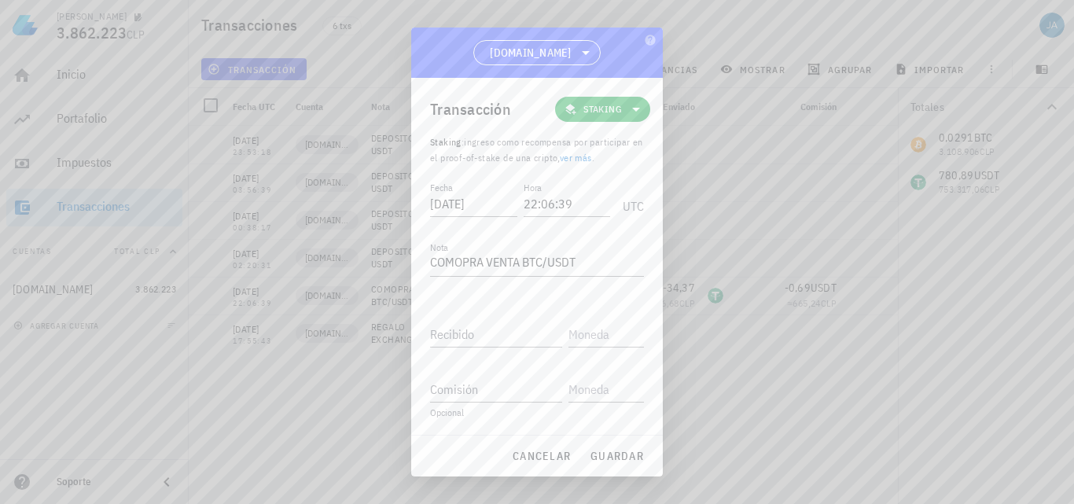
click at [590, 155] on link "ver más" at bounding box center [576, 158] width 32 height 12
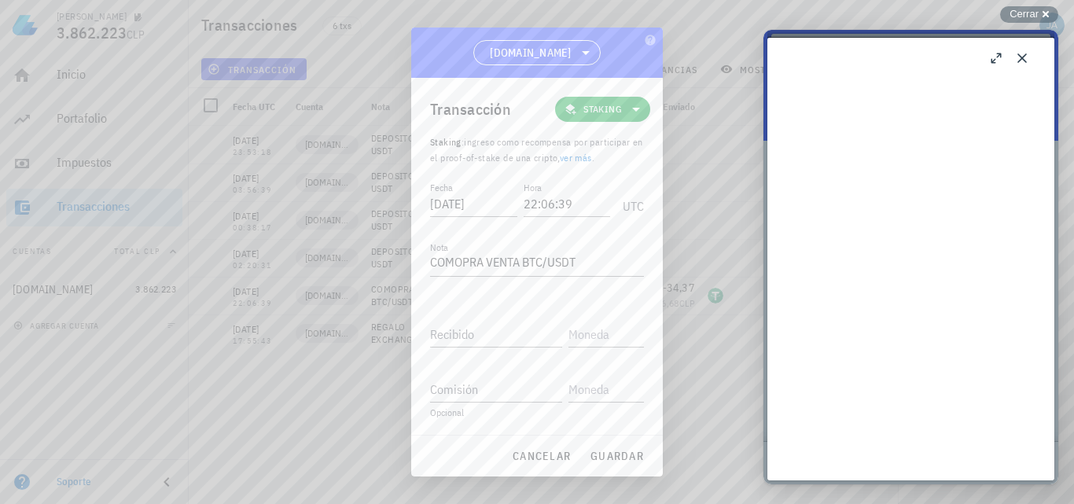
click at [581, 160] on link "ver más" at bounding box center [576, 158] width 32 height 12
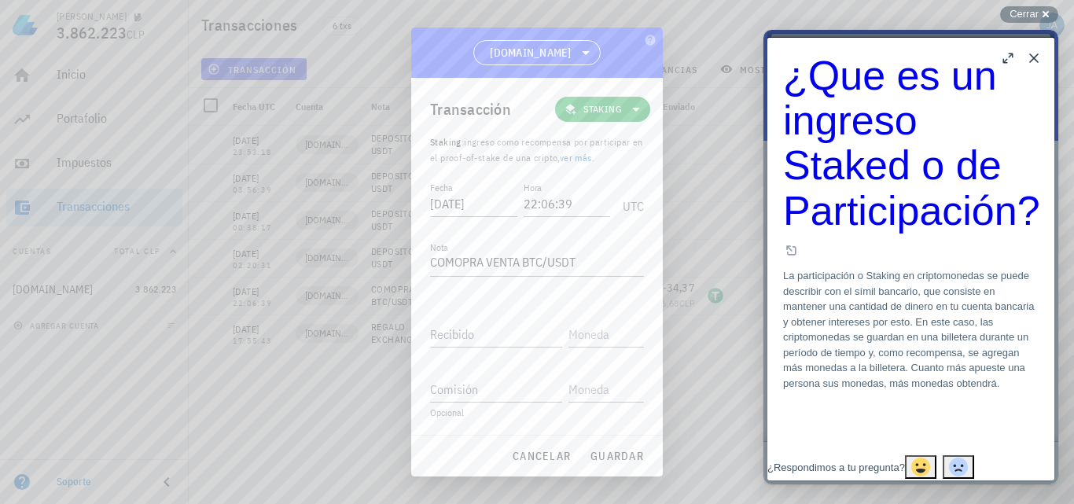
click at [640, 106] on icon at bounding box center [636, 109] width 19 height 19
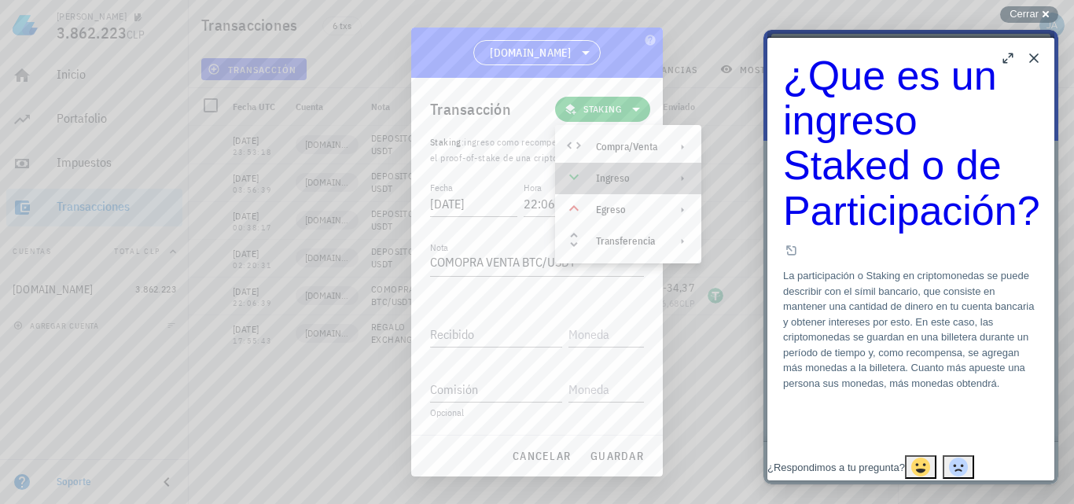
click at [632, 172] on div "Ingreso" at bounding box center [626, 178] width 61 height 13
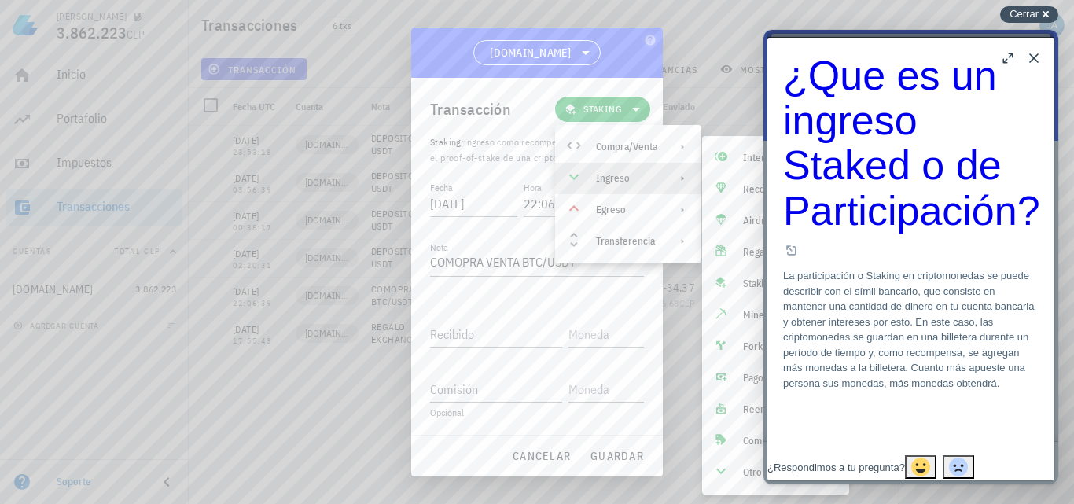
click at [1027, 19] on span "Cerrar" at bounding box center [1024, 14] width 29 height 12
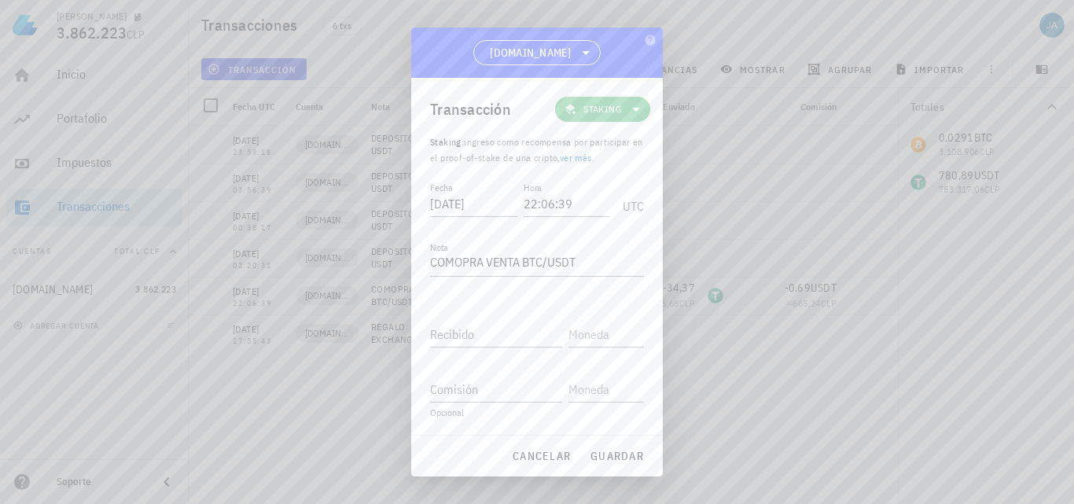
click at [624, 109] on span "Staking" at bounding box center [603, 109] width 76 height 25
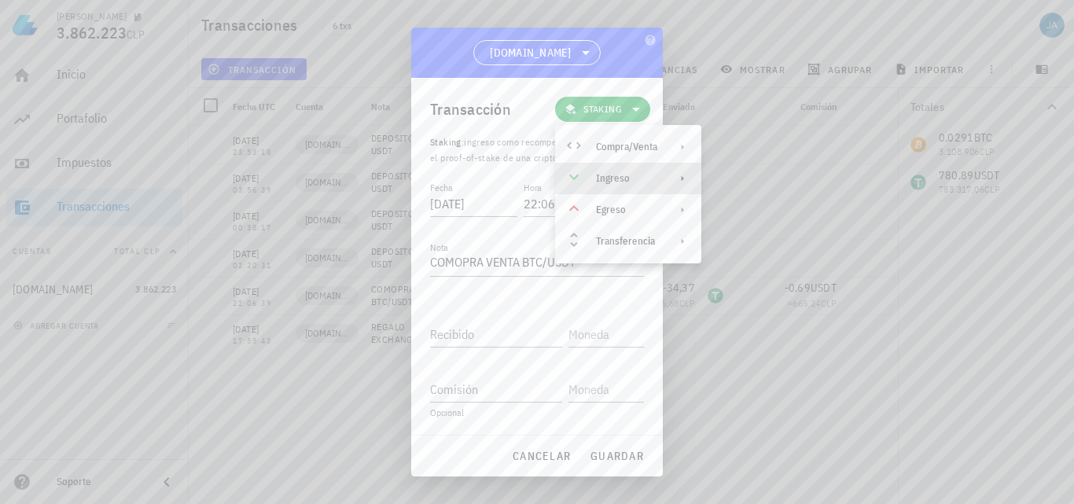
click at [619, 179] on div "Ingreso" at bounding box center [626, 178] width 61 height 13
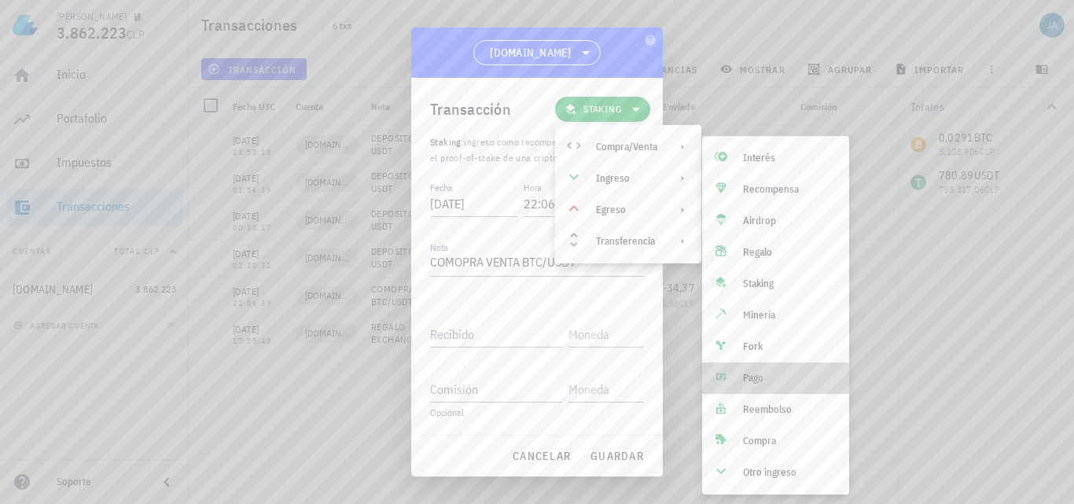
click at [757, 378] on div "Pago" at bounding box center [790, 378] width 94 height 13
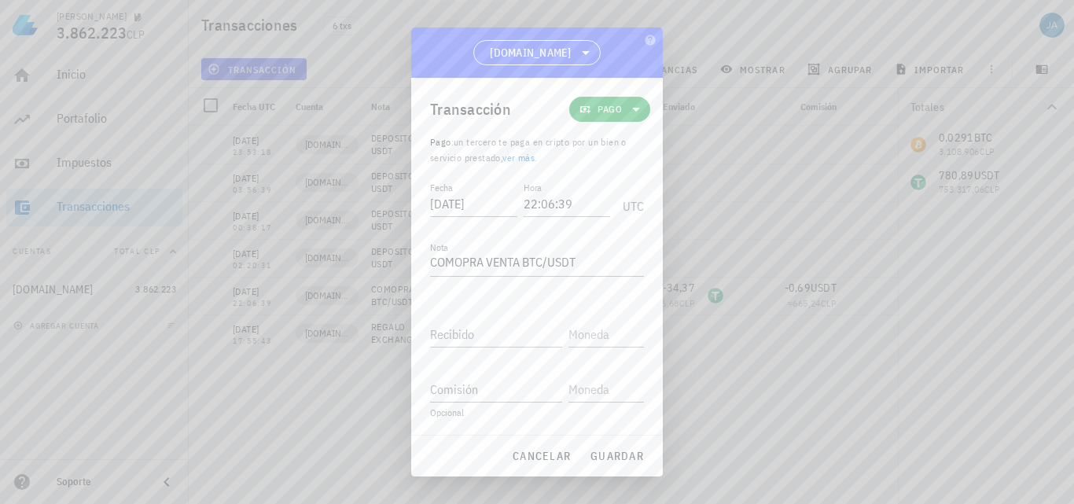
click at [531, 162] on link "ver más" at bounding box center [519, 158] width 32 height 12
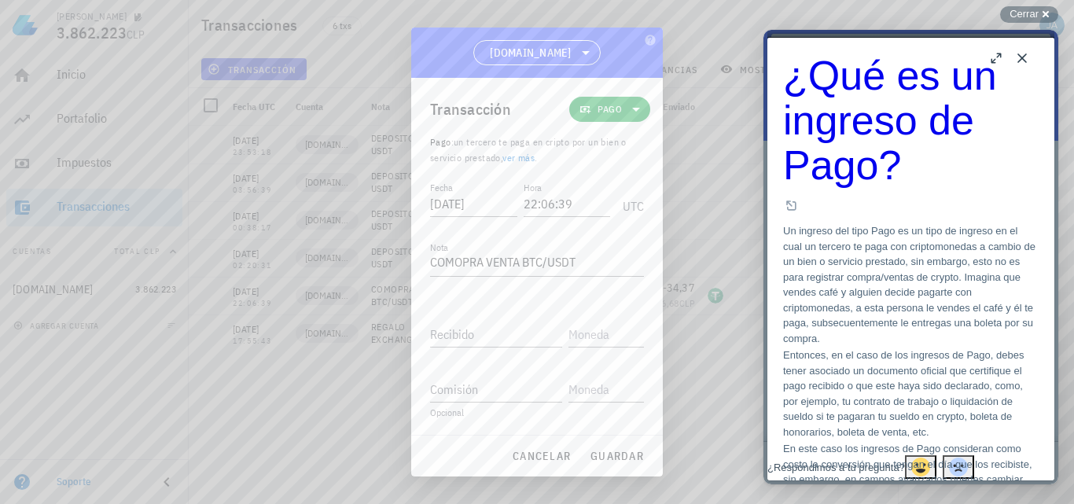
scroll to position [157, 0]
click at [651, 107] on div "Transacción Pago Pago : un tercero te paga en cripto por un bien o servicio pre…" at bounding box center [537, 256] width 252 height 357
click at [630, 113] on icon at bounding box center [636, 109] width 19 height 19
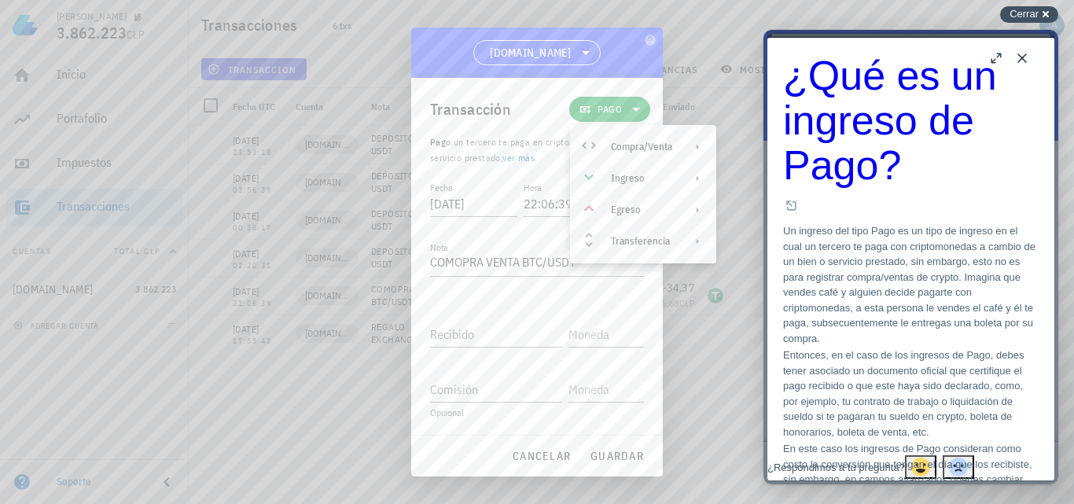
drag, startPoint x: 1028, startPoint y: 11, endPoint x: 627, endPoint y: 198, distance: 442.6
click at [1029, 11] on span "Cerrar" at bounding box center [1024, 14] width 29 height 12
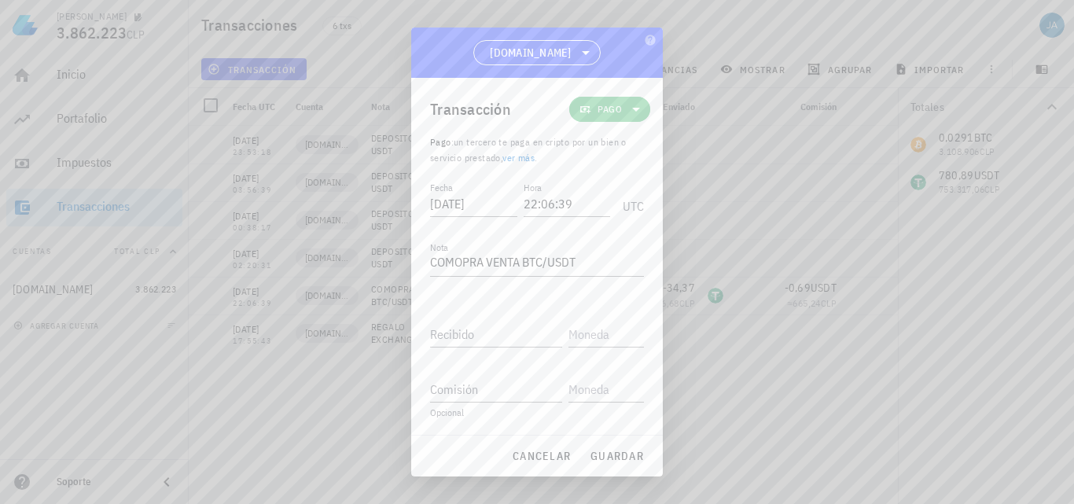
click at [633, 107] on icon at bounding box center [636, 109] width 19 height 19
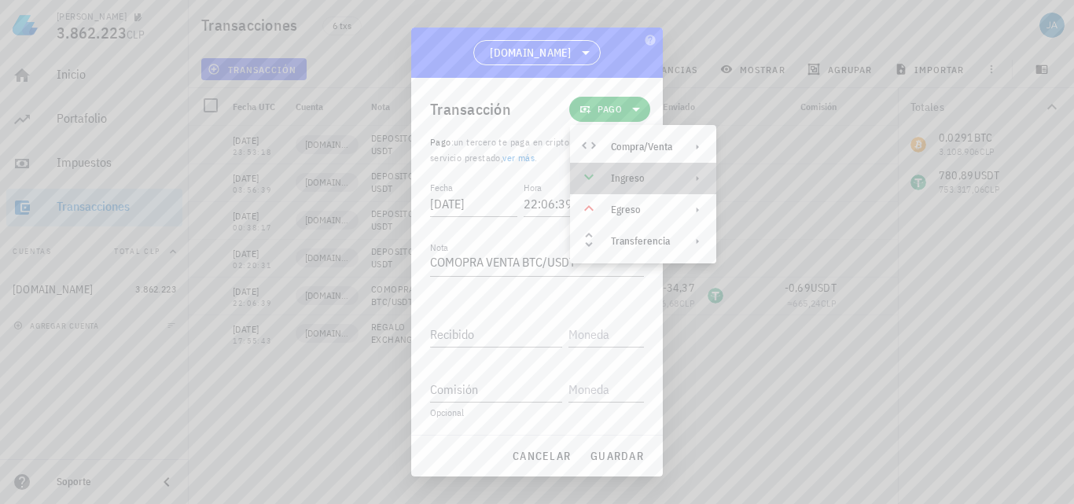
click at [650, 182] on div "Ingreso" at bounding box center [641, 178] width 61 height 13
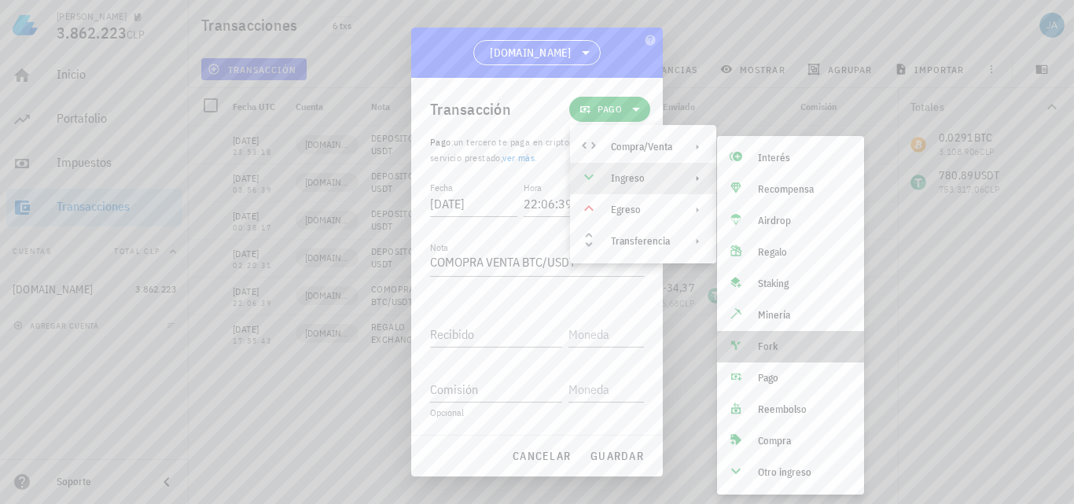
click at [784, 342] on div "Fork" at bounding box center [805, 347] width 94 height 13
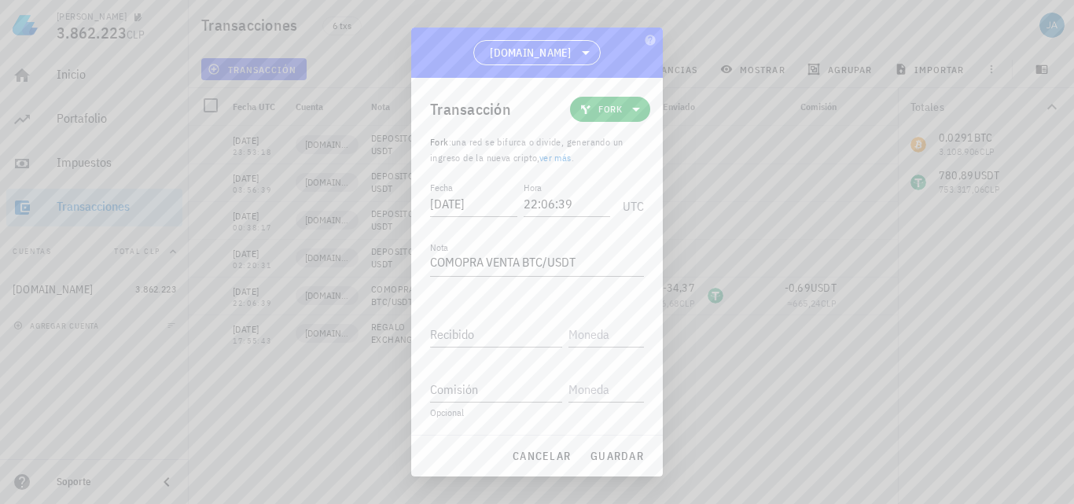
click at [557, 157] on link "ver más" at bounding box center [555, 158] width 32 height 12
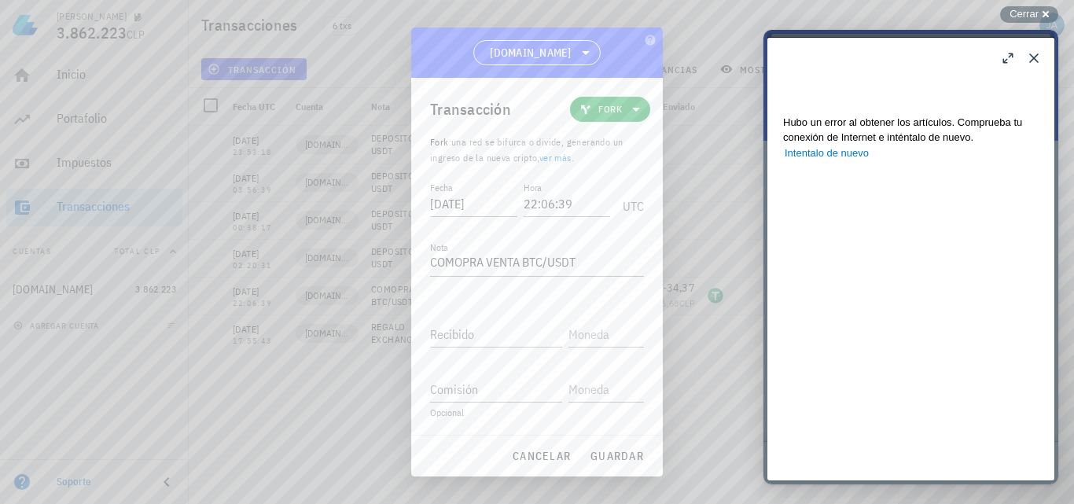
click at [563, 157] on link "ver más" at bounding box center [555, 158] width 32 height 12
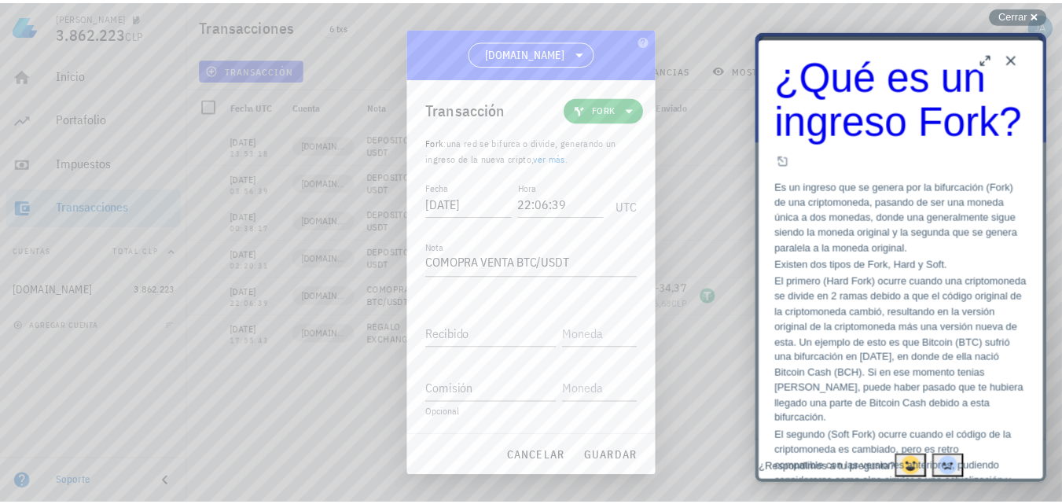
scroll to position [948, 0]
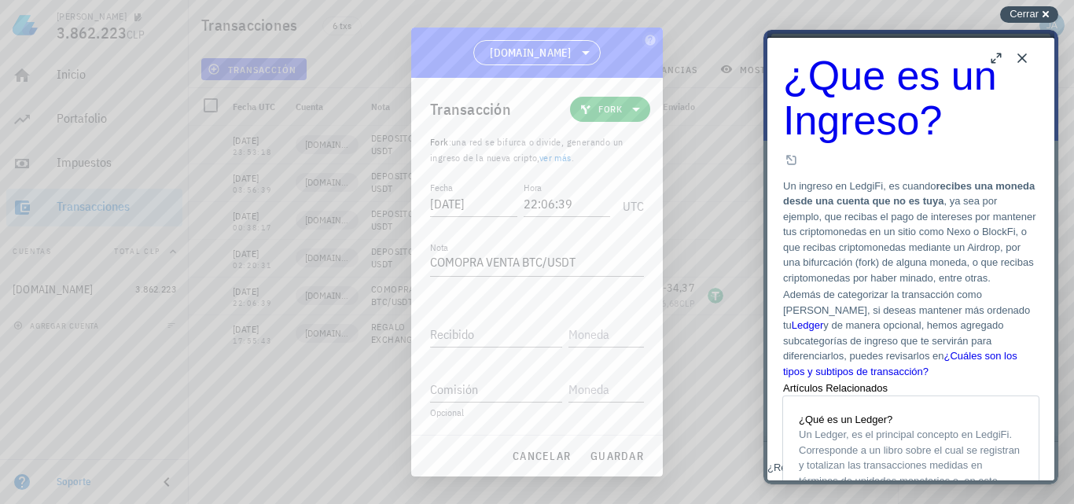
click at [1030, 17] on span "Cerrar" at bounding box center [1024, 14] width 29 height 12
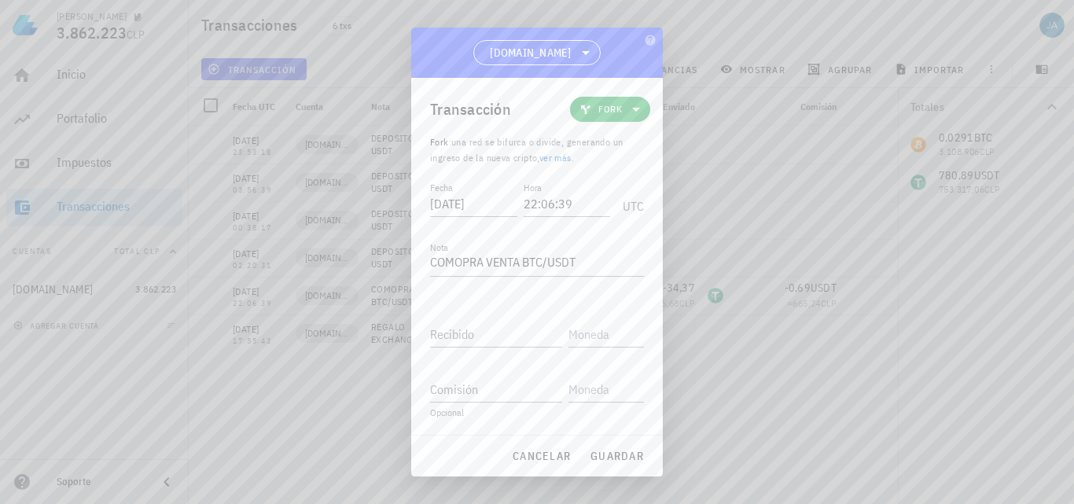
click at [629, 112] on icon at bounding box center [636, 109] width 19 height 19
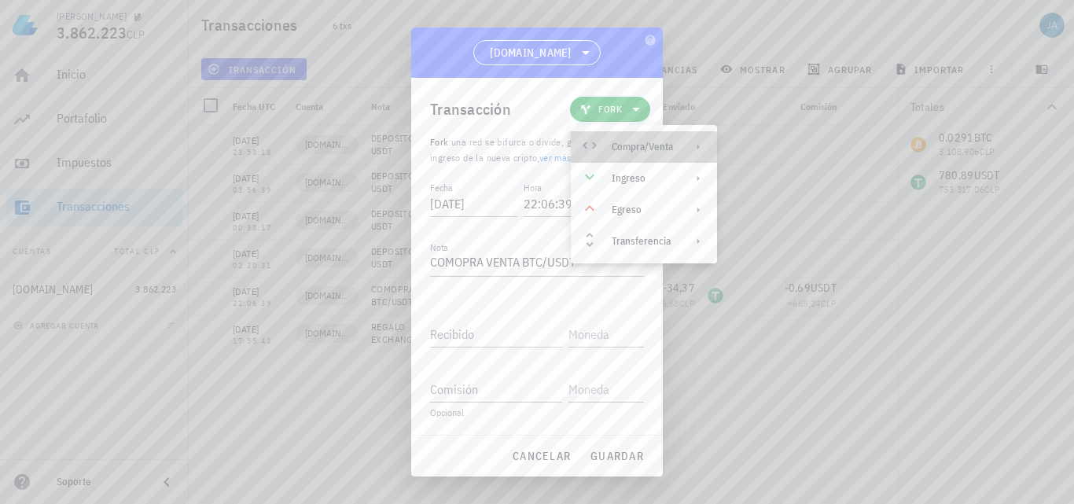
click at [638, 138] on div "Compra/Venta" at bounding box center [644, 146] width 146 height 31
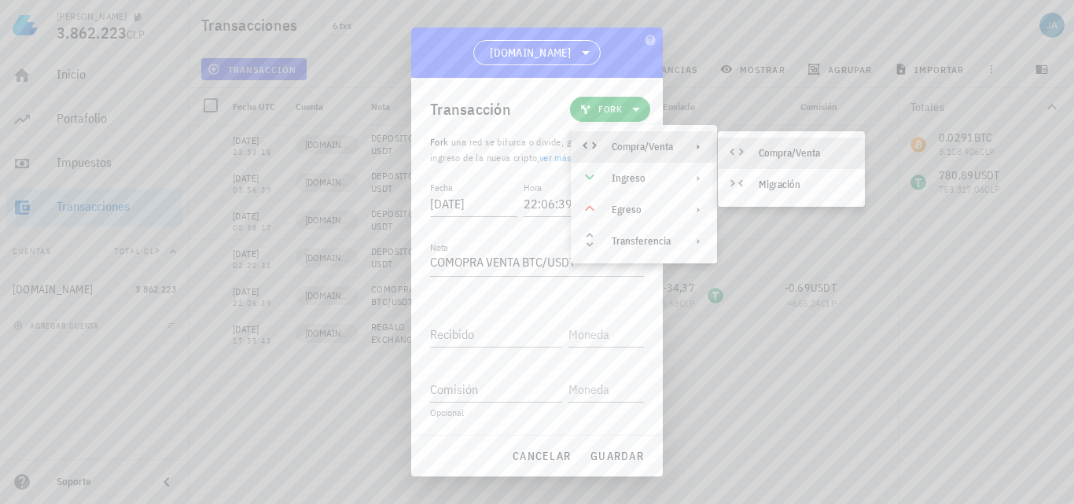
click at [774, 151] on div "Compra/Venta" at bounding box center [806, 153] width 94 height 13
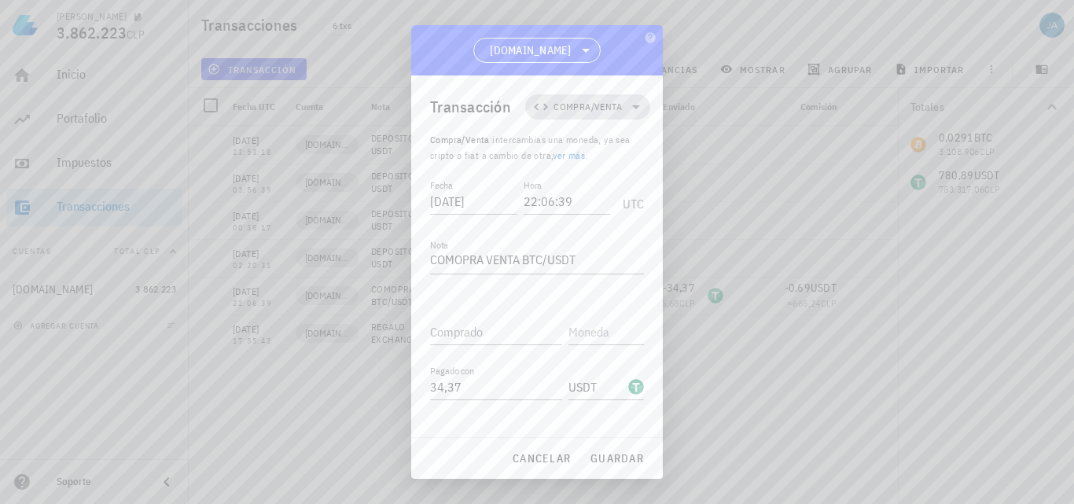
click at [632, 108] on icon at bounding box center [636, 107] width 8 height 4
click at [599, 171] on div "Ingreso" at bounding box center [588, 176] width 61 height 13
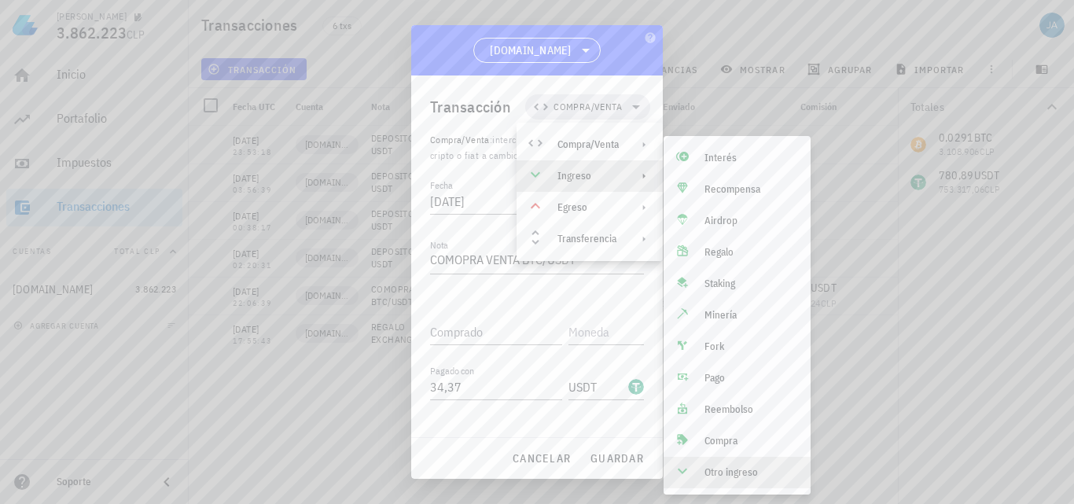
click at [731, 476] on div "Otro ingreso" at bounding box center [752, 472] width 94 height 13
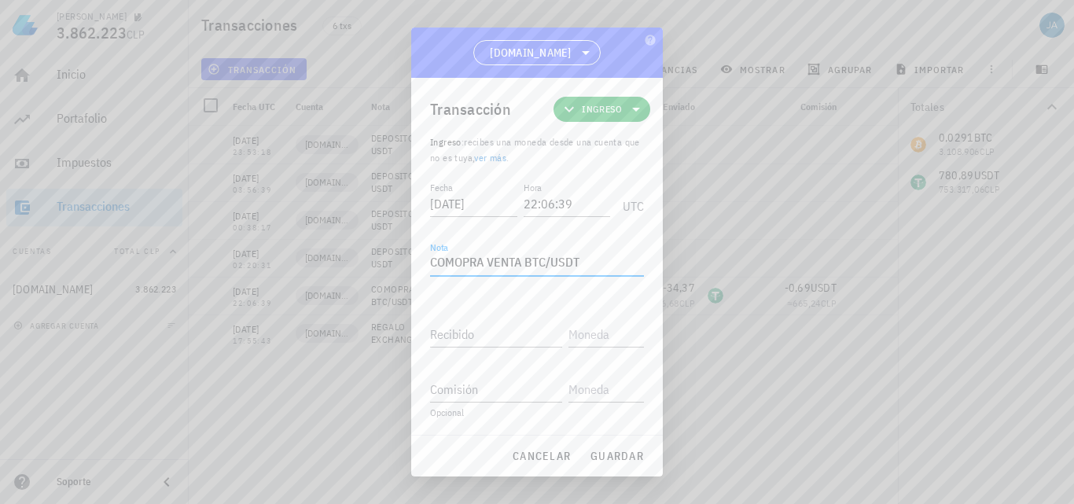
click at [593, 266] on textarea "COMOPRA VENTA BTC/USDT" at bounding box center [537, 263] width 214 height 25
drag, startPoint x: 522, startPoint y: 264, endPoint x: 314, endPoint y: 265, distance: 208.4
click at [338, 265] on div "[PERSON_NAME] 3.862.223 CLP Inicio [GEOGRAPHIC_DATA] Impuestos [GEOGRAPHIC_DATA…" at bounding box center [537, 252] width 1074 height 504
type textarea "GANANCIA OPEREACION BTC/USDT"
click at [484, 333] on input "Recibido" at bounding box center [496, 334] width 132 height 25
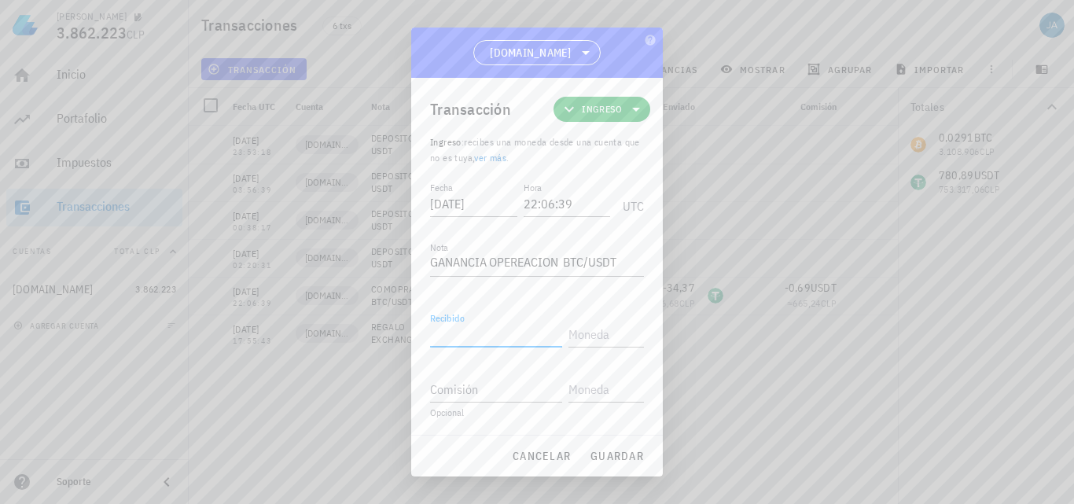
click at [484, 333] on input "Recibido" at bounding box center [496, 334] width 132 height 25
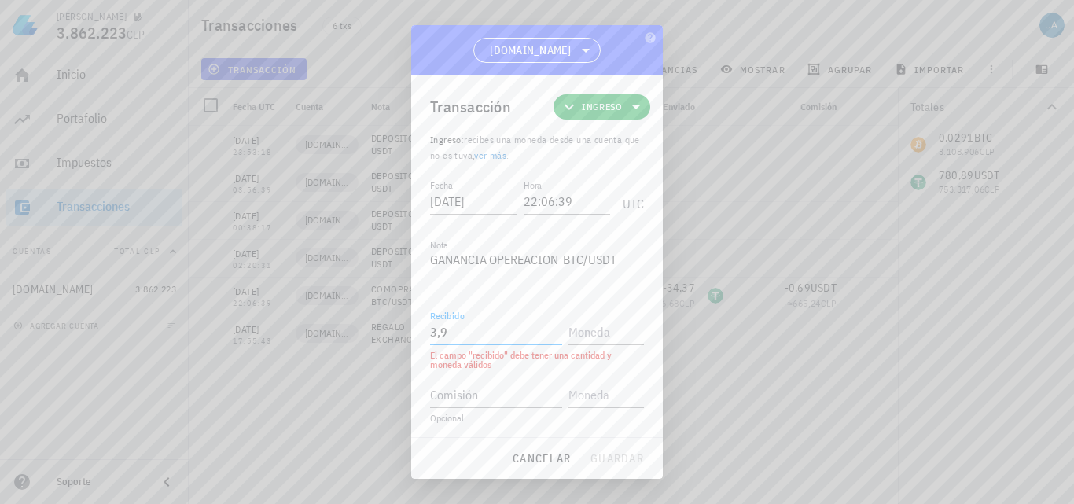
type input "3,9"
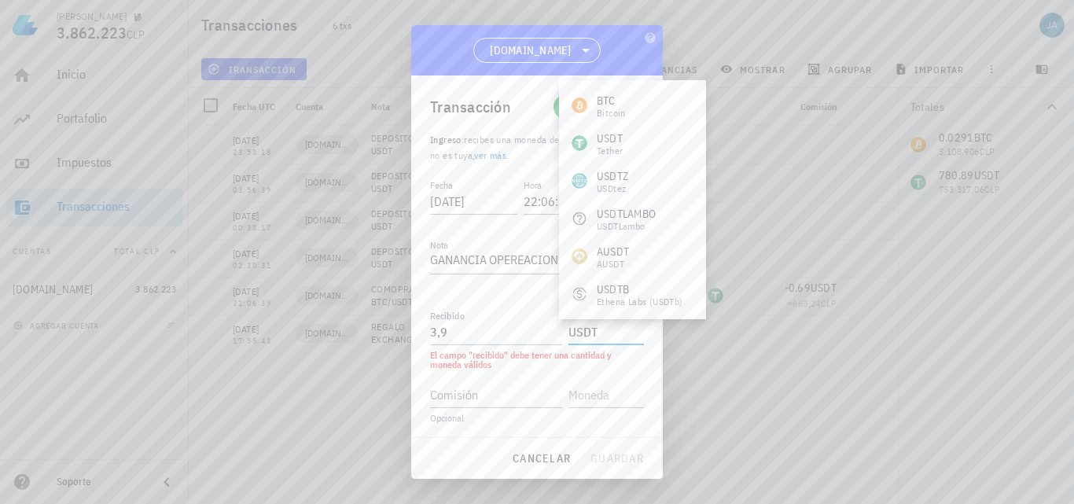
click at [609, 146] on div "Tether" at bounding box center [610, 150] width 26 height 9
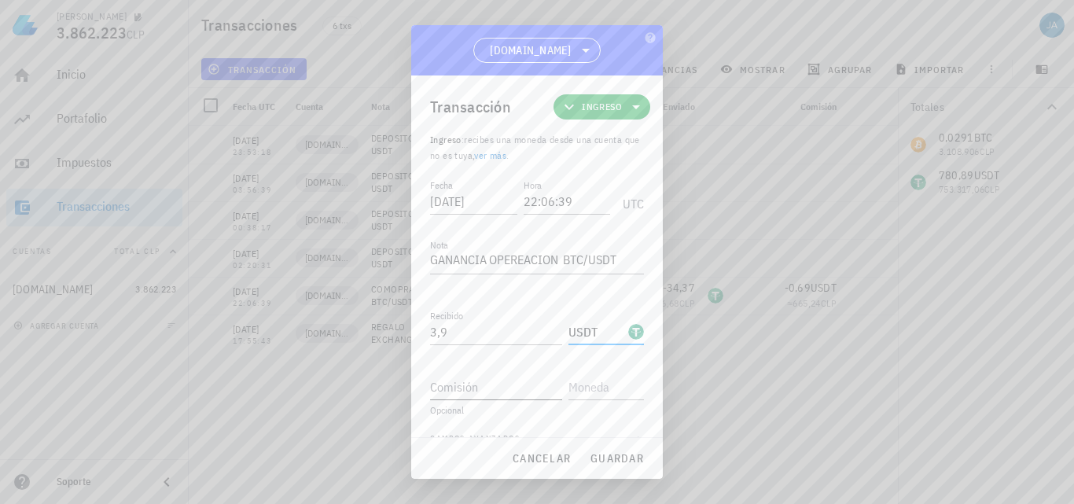
type input "USDT"
click at [469, 377] on div "Comisión" at bounding box center [496, 386] width 132 height 25
type input "0,69"
click at [585, 395] on input "text" at bounding box center [605, 386] width 72 height 25
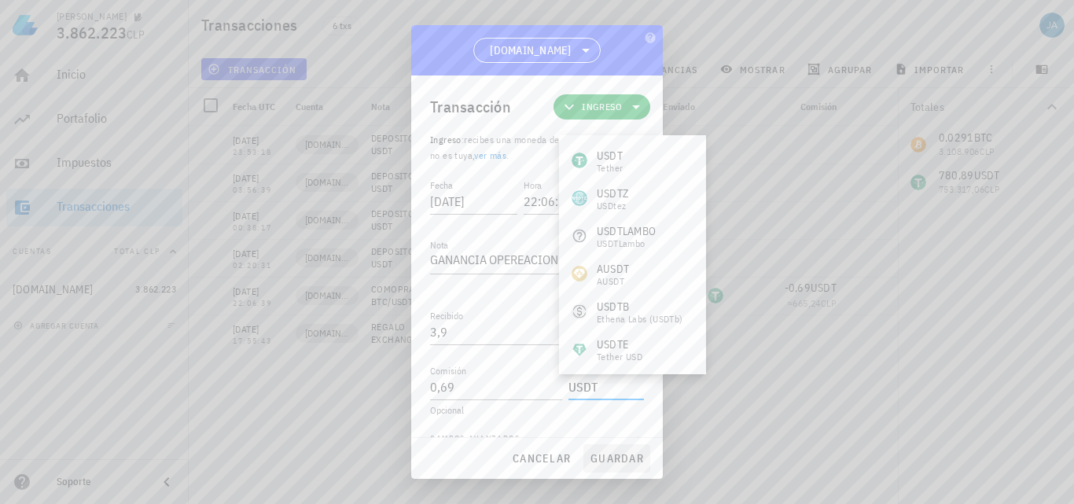
type input "USDT"
click at [617, 459] on span "guardar" at bounding box center [617, 458] width 54 height 14
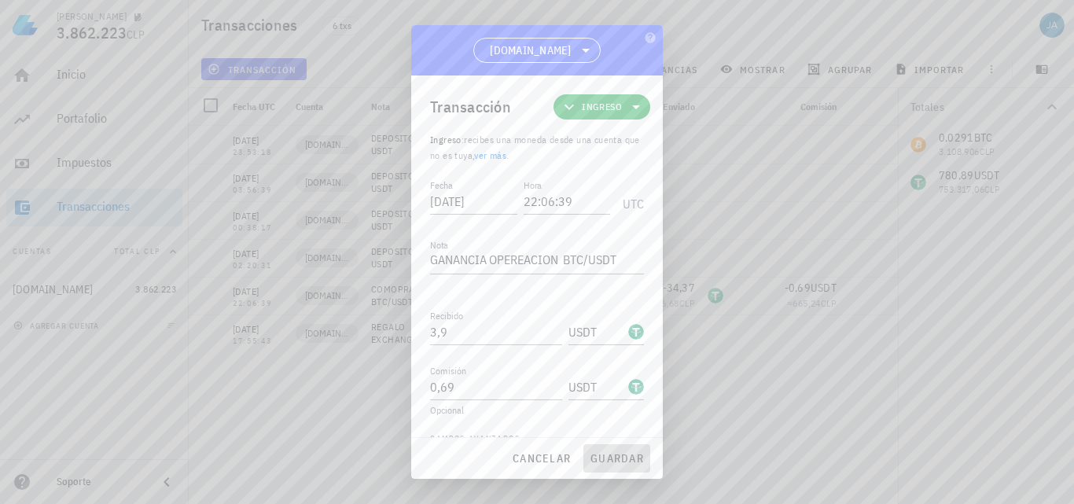
click at [623, 455] on span "guardar" at bounding box center [617, 458] width 54 height 14
type textarea "COMOPRA BTC/USDT"
type input "0,0291"
type input "BTC"
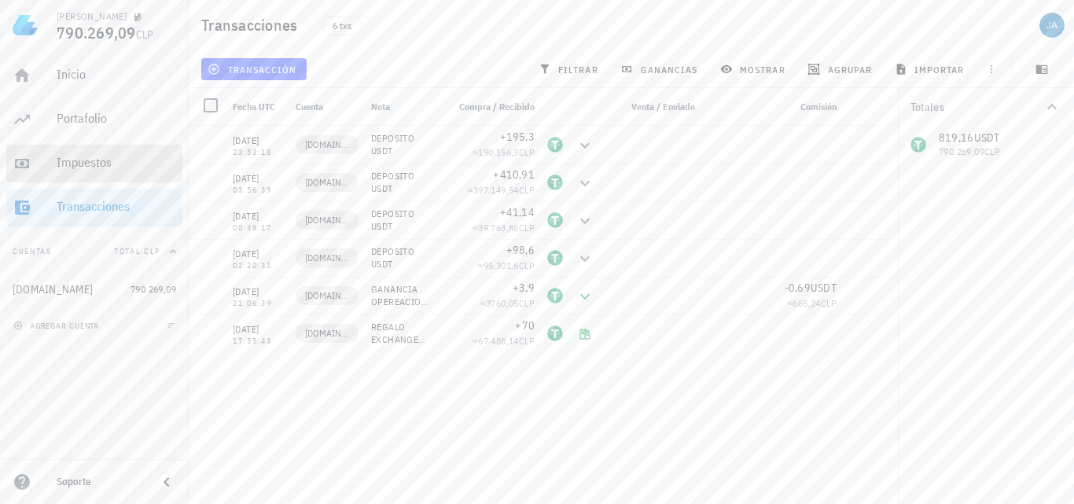
click at [110, 166] on div "Impuestos" at bounding box center [117, 162] width 120 height 15
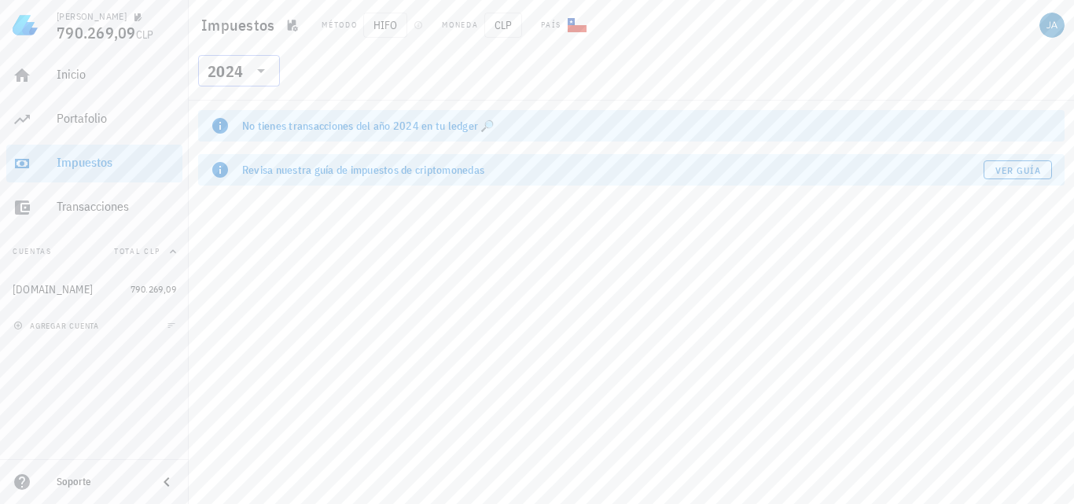
click at [258, 68] on icon at bounding box center [261, 70] width 19 height 19
click at [248, 116] on div "2025" at bounding box center [239, 111] width 57 height 13
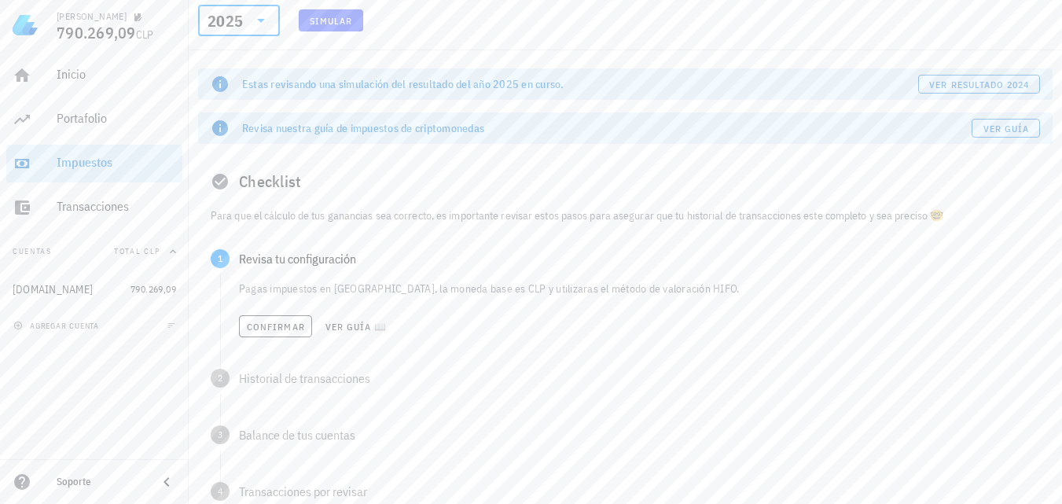
scroll to position [79, 0]
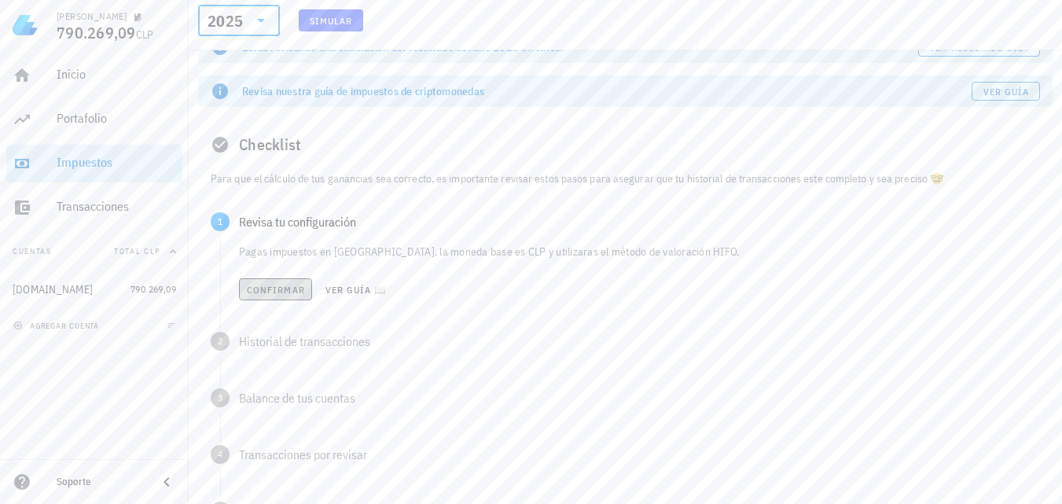
click at [272, 285] on span "Confirmar" at bounding box center [275, 290] width 59 height 12
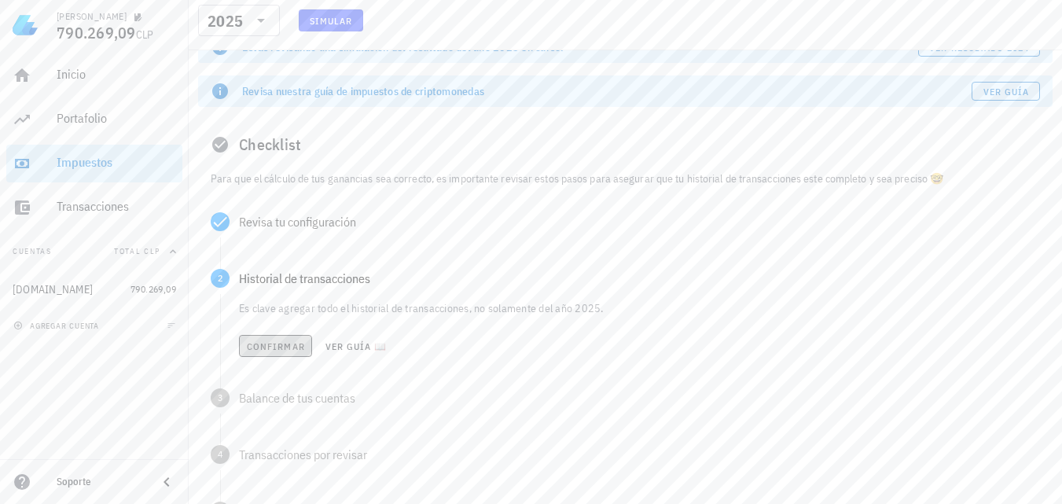
click at [274, 341] on span "Confirmar" at bounding box center [275, 347] width 59 height 12
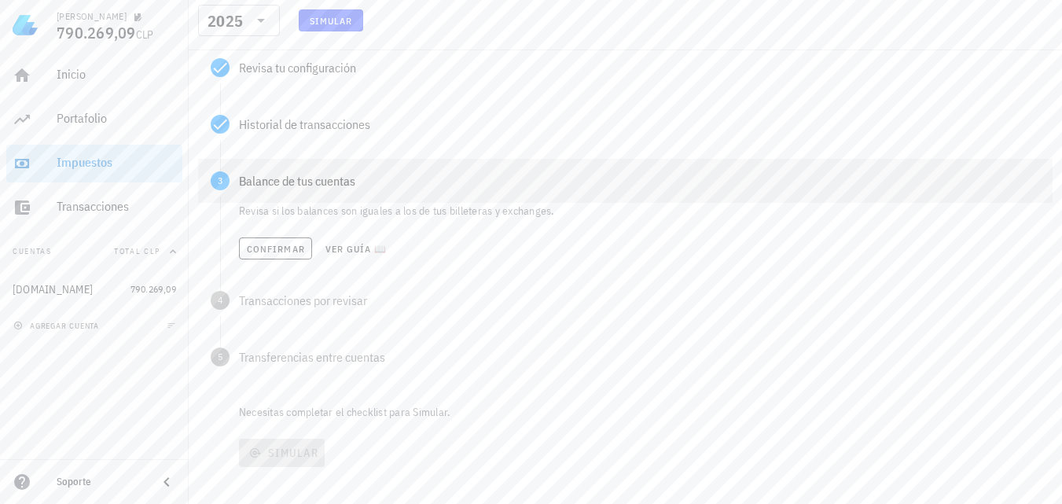
scroll to position [236, 0]
click at [317, 303] on div "Transacciones por revisar" at bounding box center [639, 297] width 801 height 13
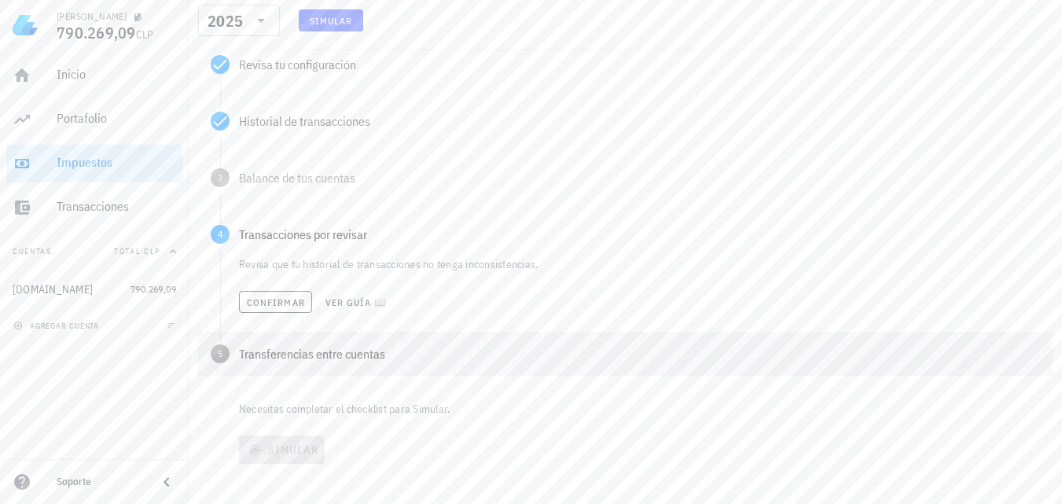
click at [259, 349] on div "Transferencias entre cuentas" at bounding box center [639, 354] width 801 height 13
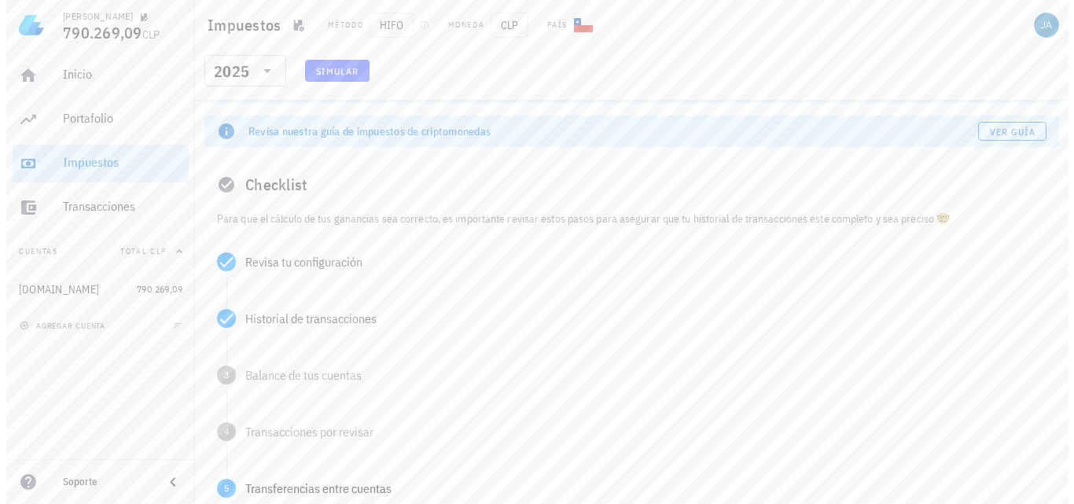
scroll to position [0, 0]
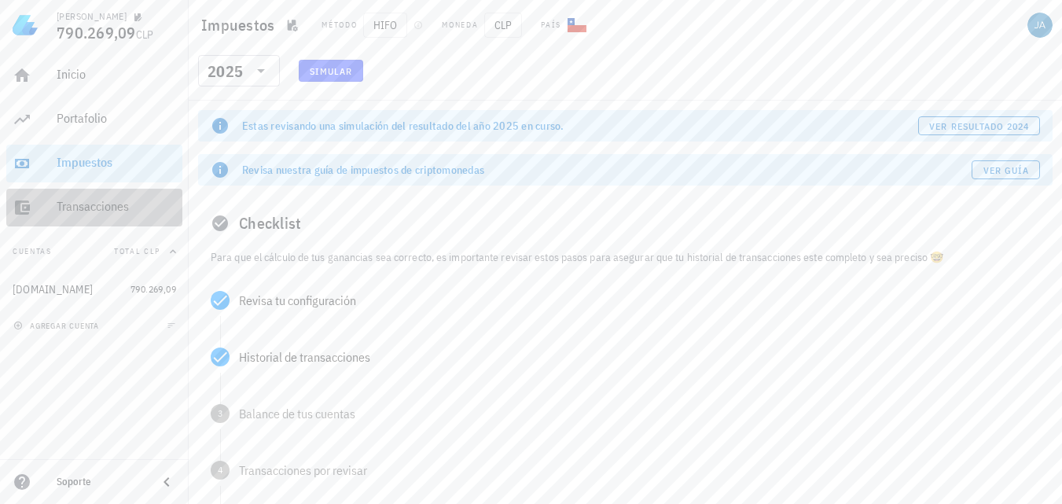
click at [123, 194] on div "Transacciones" at bounding box center [117, 207] width 120 height 35
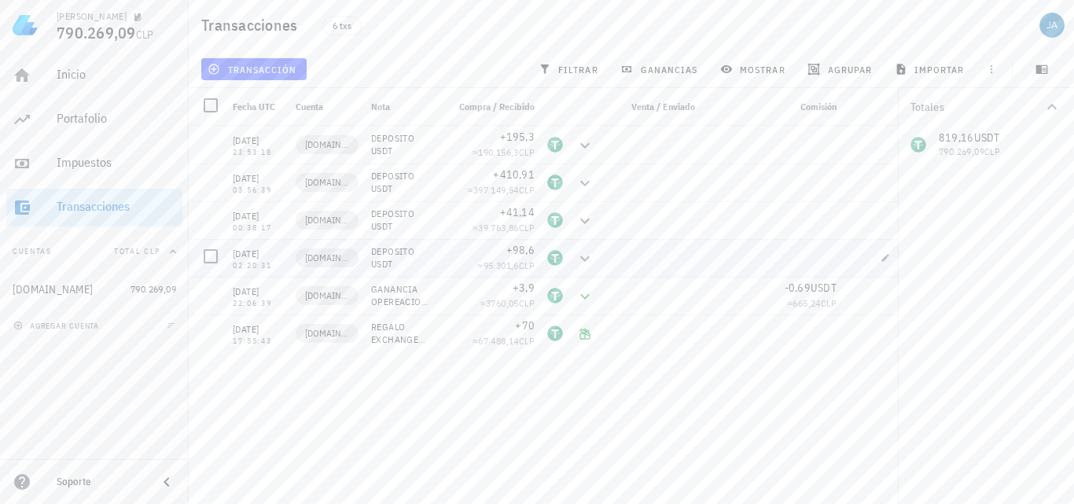
click at [400, 251] on div "DEPOSITO USDT" at bounding box center [402, 257] width 63 height 25
click at [892, 256] on span "button" at bounding box center [886, 257] width 22 height 9
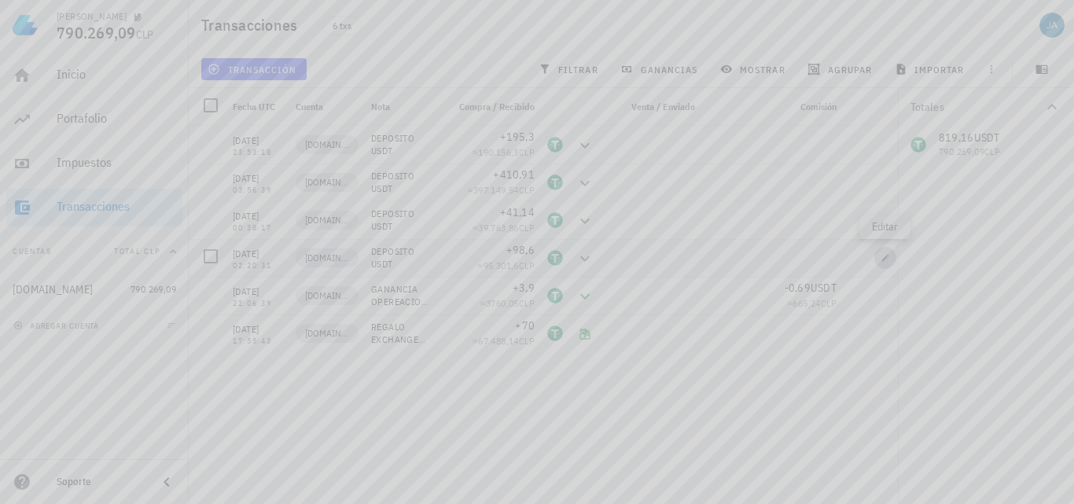
type input "[DATE]"
type input "02:20:31"
type textarea "DEPOSITO USDT"
type input "98,6"
type input "USDT"
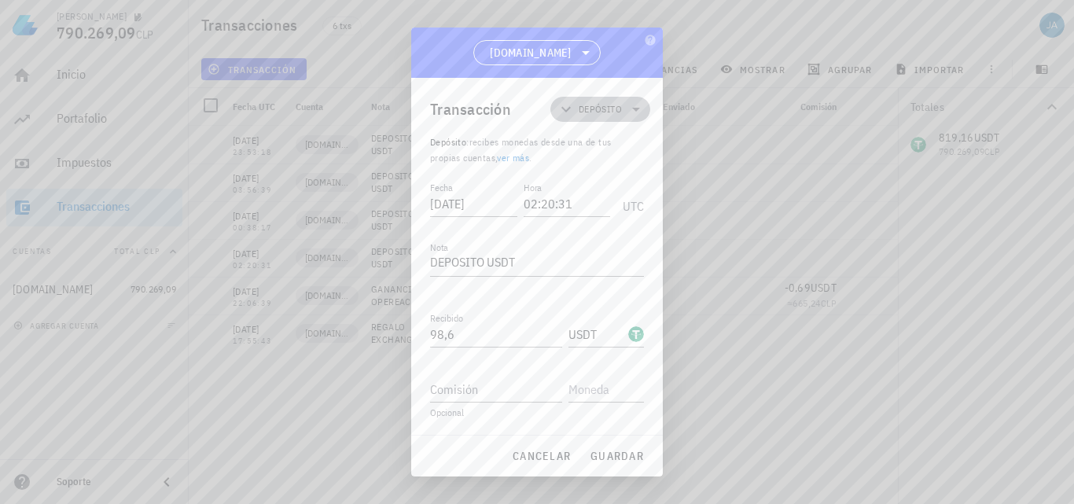
click at [637, 108] on icon at bounding box center [636, 110] width 8 height 4
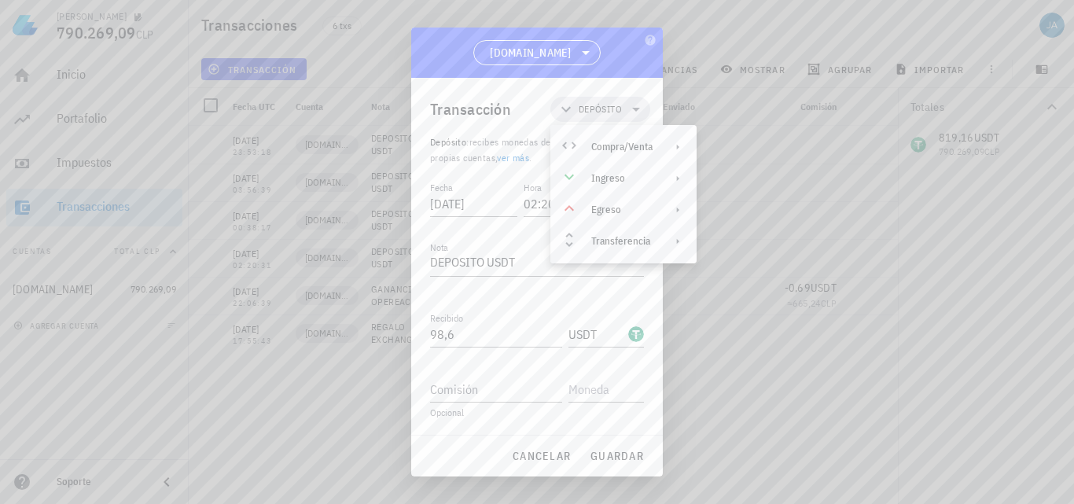
click at [841, 227] on div at bounding box center [537, 252] width 1074 height 504
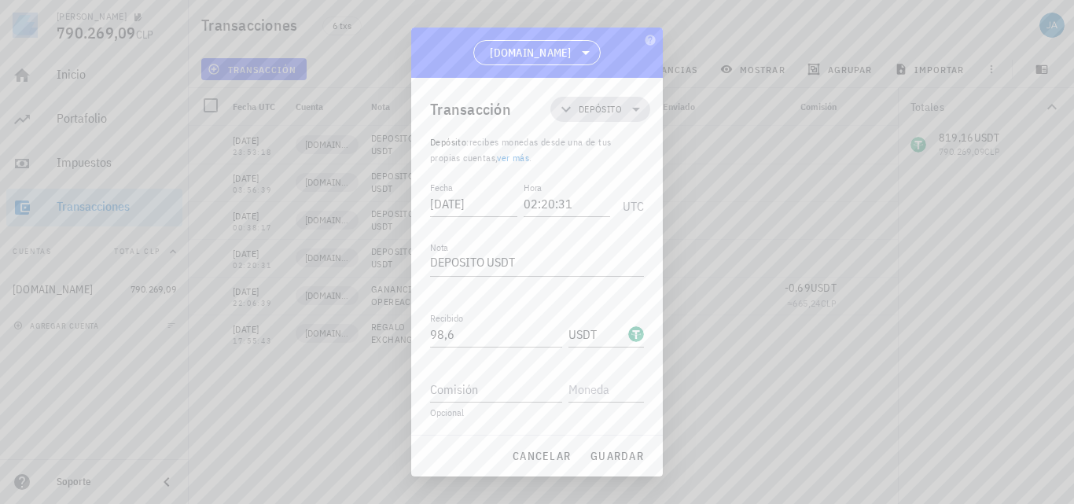
click at [626, 117] on span "Depósito" at bounding box center [600, 109] width 81 height 25
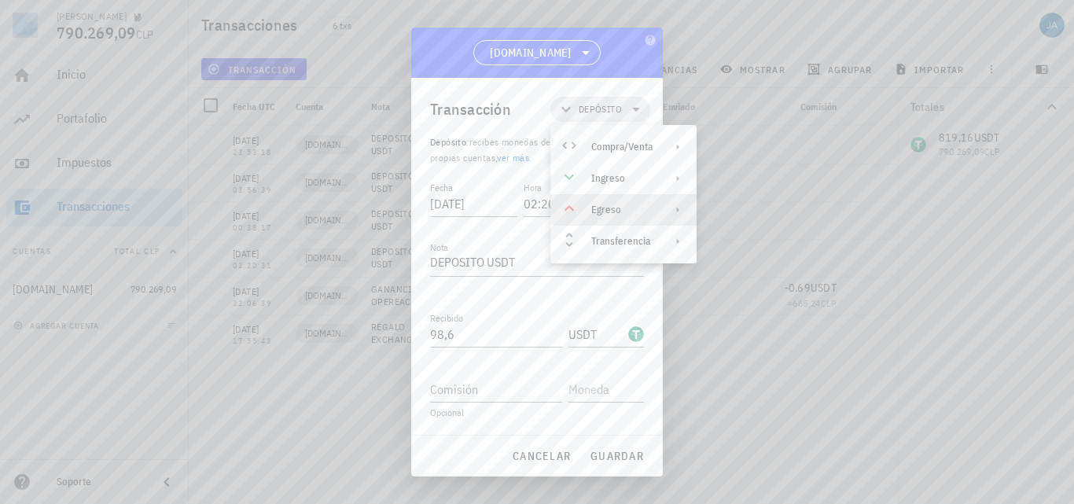
click at [629, 215] on div "Egreso" at bounding box center [621, 210] width 61 height 13
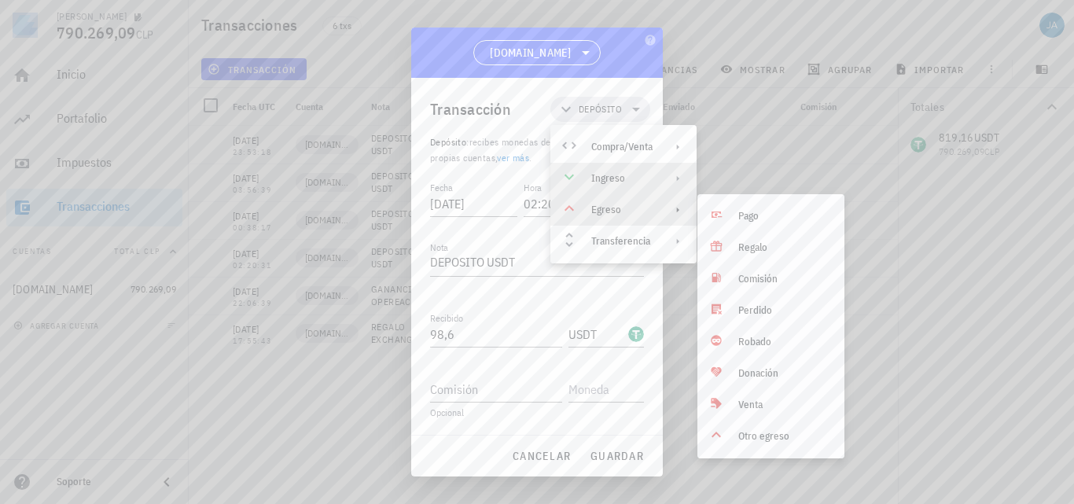
click at [638, 185] on div "Ingreso" at bounding box center [624, 178] width 146 height 31
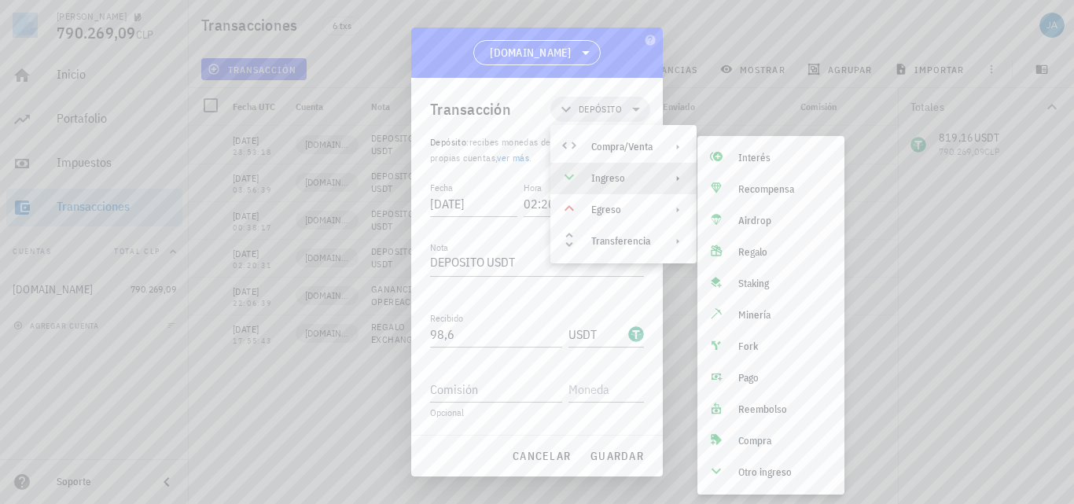
click at [894, 218] on div at bounding box center [537, 252] width 1074 height 504
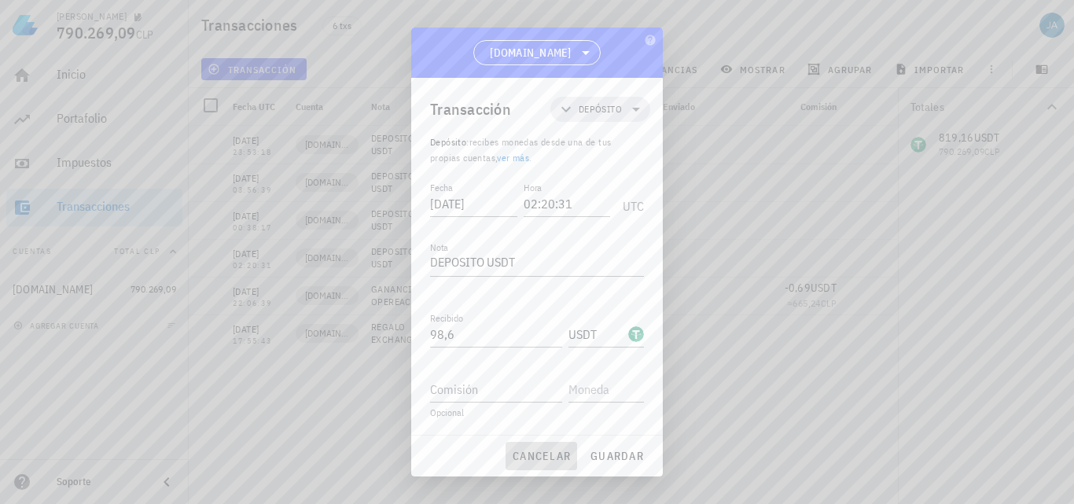
click at [525, 463] on button "cancelar" at bounding box center [542, 456] width 72 height 28
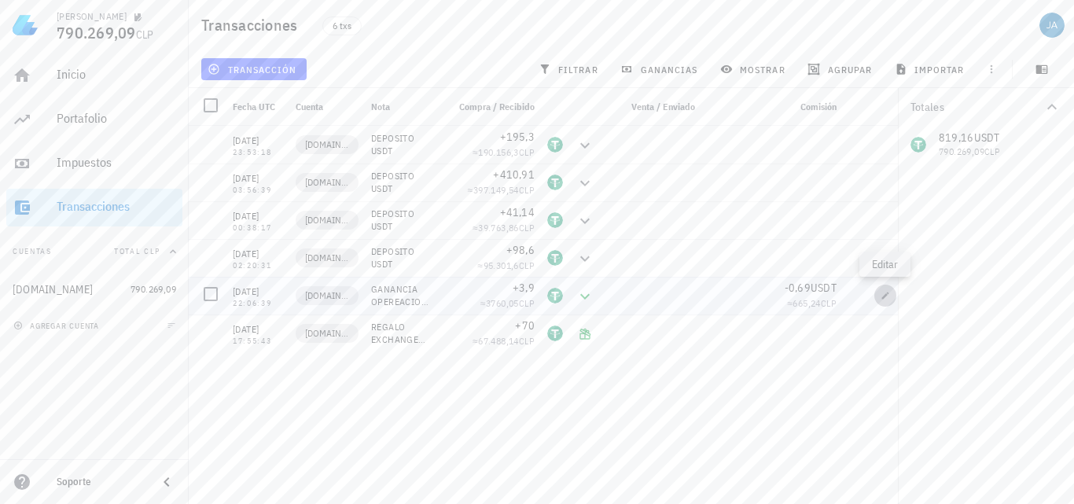
click at [884, 296] on icon "button" at bounding box center [885, 295] width 7 height 7
type input "[DATE]"
type input "22:06:39"
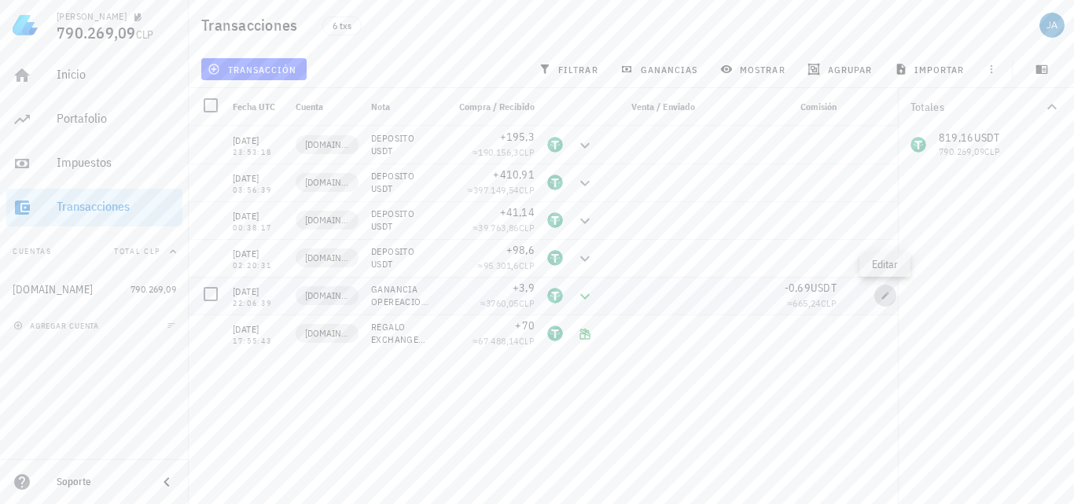
type textarea "GANANCIA OPEREACION BTC/USDT"
type input "3,9"
type input "0,69"
type input "USDT"
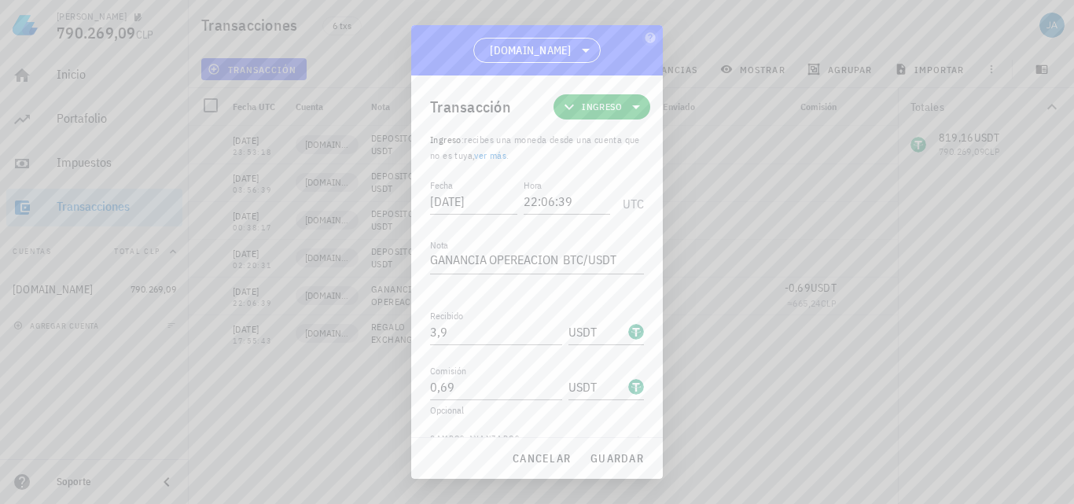
click at [884, 296] on div "[PERSON_NAME] 790.269,09 CLP Inicio [GEOGRAPHIC_DATA] Impuestos [GEOGRAPHIC_DAT…" at bounding box center [537, 252] width 1074 height 504
click at [884, 296] on div at bounding box center [537, 252] width 1074 height 504
click at [549, 463] on span "cancelar" at bounding box center [541, 458] width 59 height 14
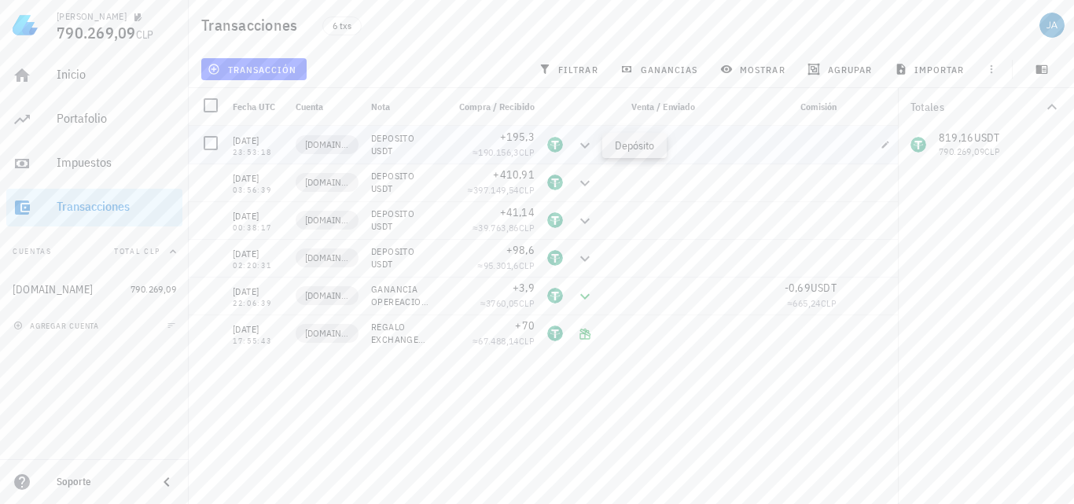
click at [587, 142] on icon at bounding box center [585, 145] width 19 height 19
click at [584, 297] on icon at bounding box center [584, 296] width 9 height 6
click at [574, 298] on div at bounding box center [584, 296] width 31 height 38
click at [581, 297] on icon at bounding box center [585, 296] width 19 height 19
click at [882, 296] on icon "button" at bounding box center [885, 295] width 9 height 9
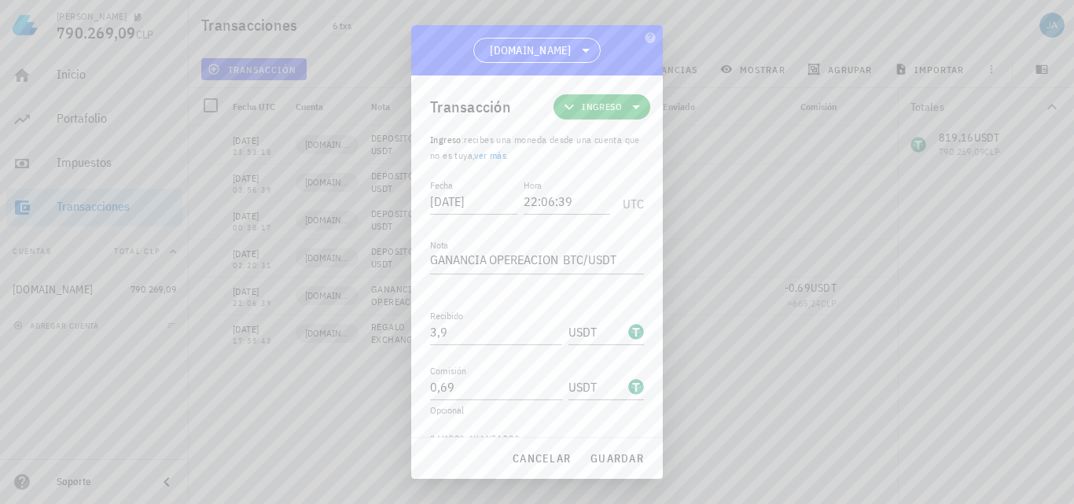
click at [629, 105] on icon at bounding box center [636, 107] width 19 height 19
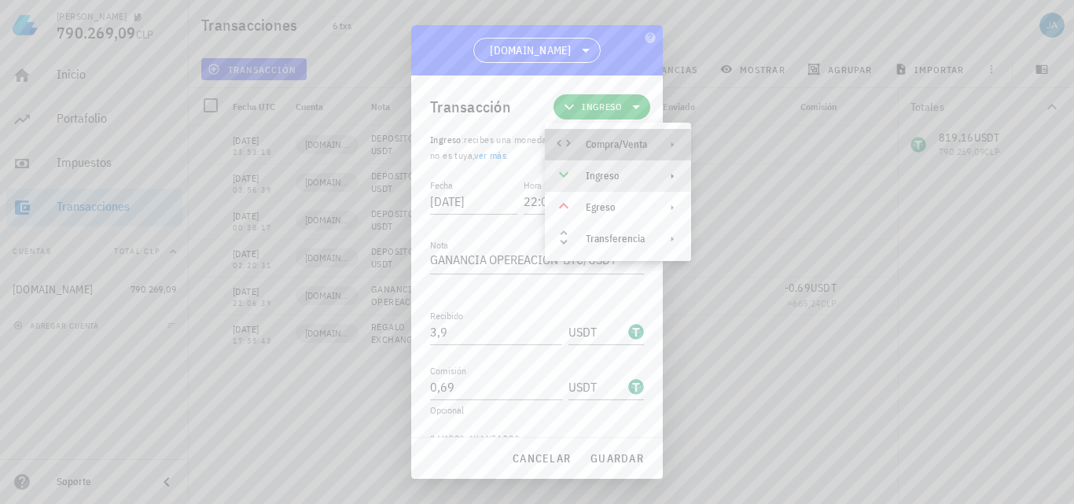
click at [635, 142] on div "Compra/Venta" at bounding box center [616, 144] width 61 height 13
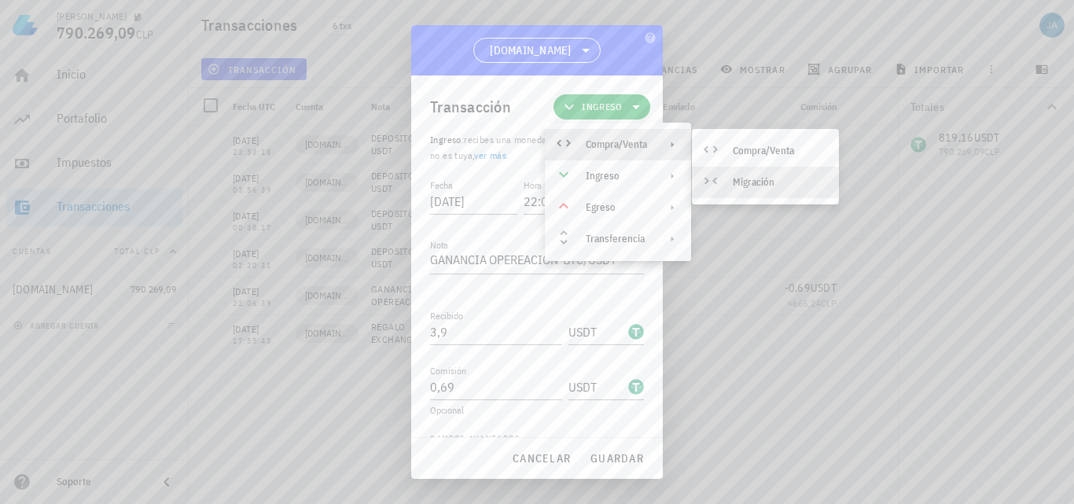
click at [744, 180] on div "Migración" at bounding box center [780, 182] width 94 height 13
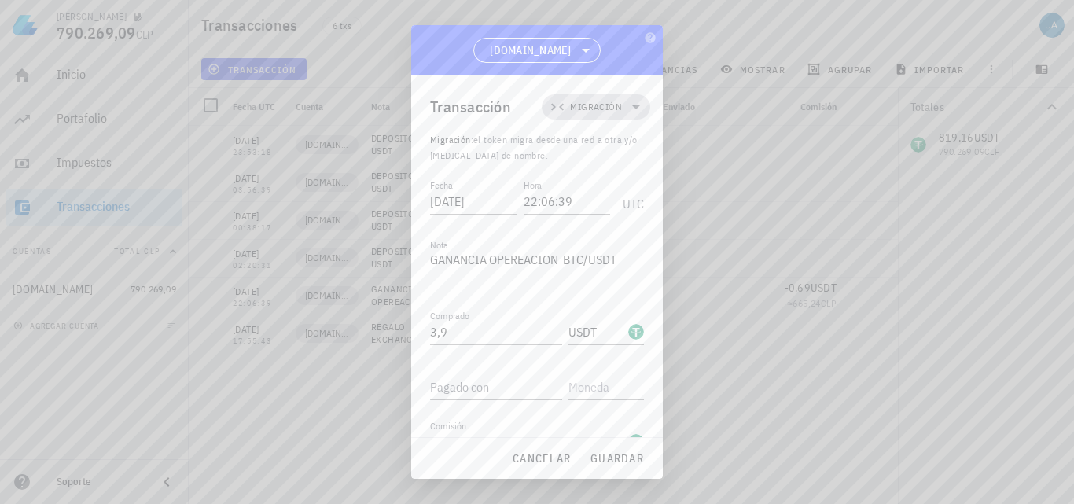
click at [630, 103] on icon at bounding box center [636, 107] width 19 height 19
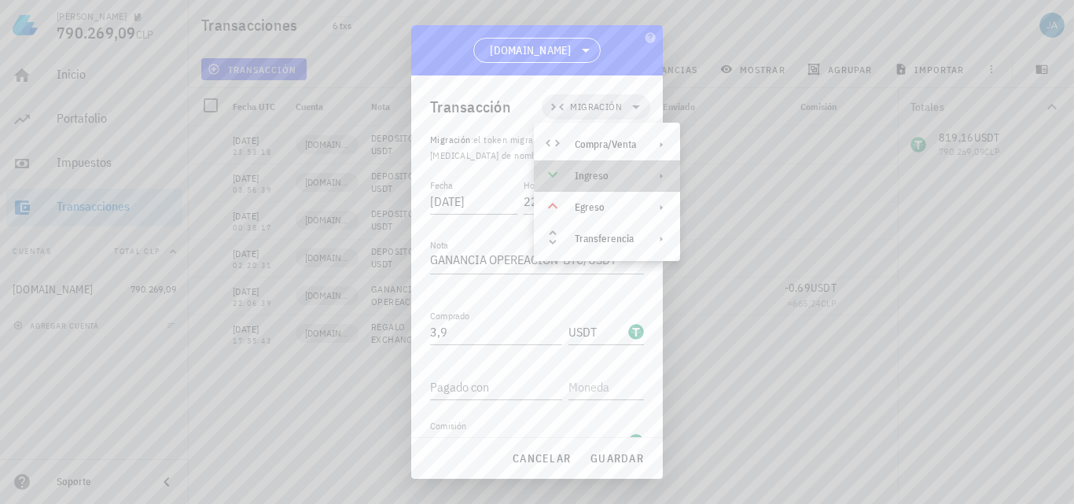
click at [629, 177] on div "Ingreso" at bounding box center [605, 176] width 61 height 13
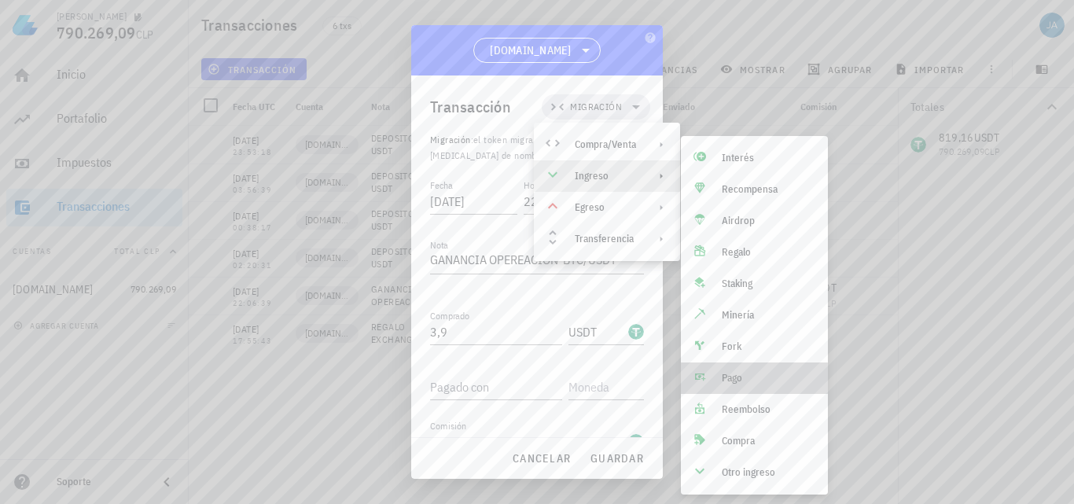
click at [732, 374] on div "Pago" at bounding box center [769, 378] width 94 height 13
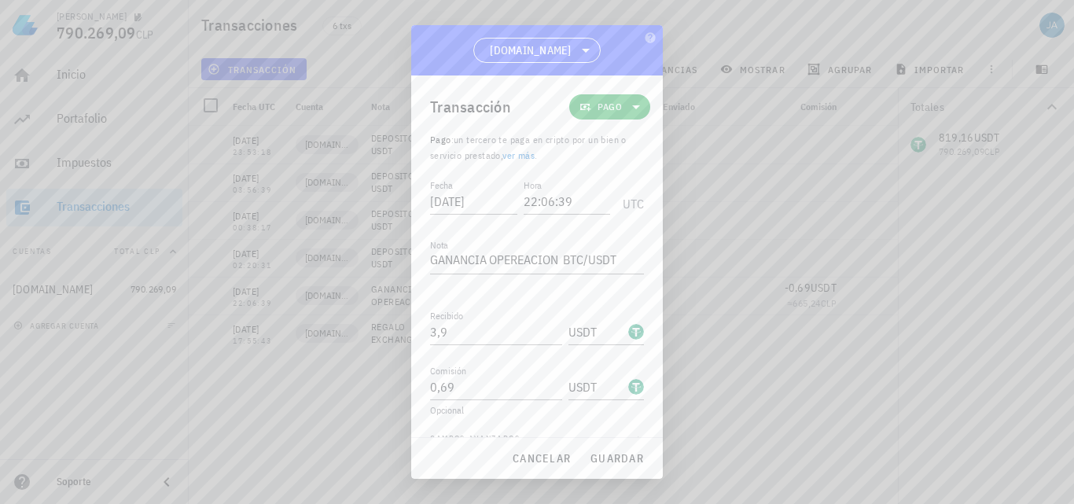
click at [633, 106] on icon at bounding box center [636, 107] width 19 height 19
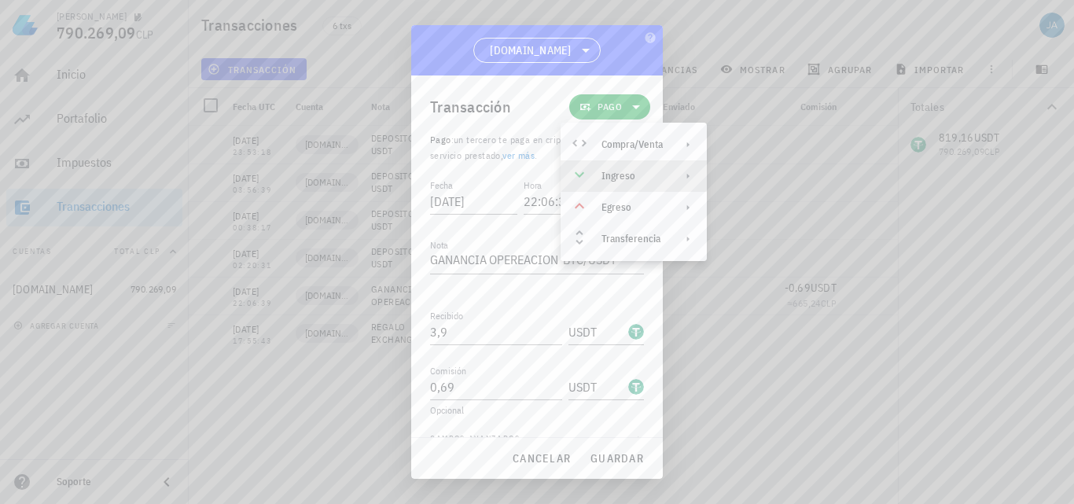
click at [665, 165] on div "Ingreso" at bounding box center [634, 175] width 146 height 31
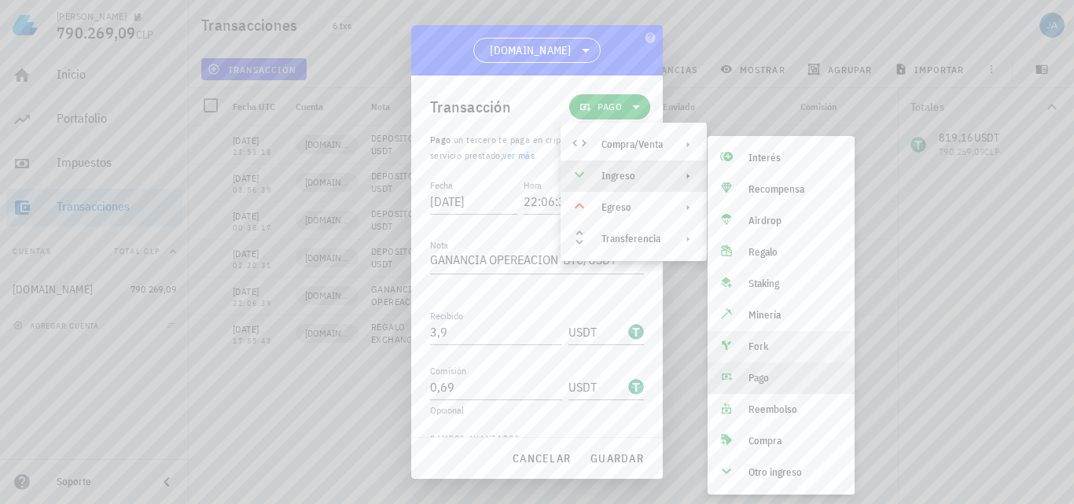
drag, startPoint x: 760, startPoint y: 376, endPoint x: 768, endPoint y: 350, distance: 27.1
click at [767, 351] on div "Interés Recompensa Airdrop Regalo Staking Minería Fork Pago Reembolso Compra Ot…" at bounding box center [781, 315] width 147 height 346
click at [768, 348] on div "Fork" at bounding box center [796, 347] width 94 height 13
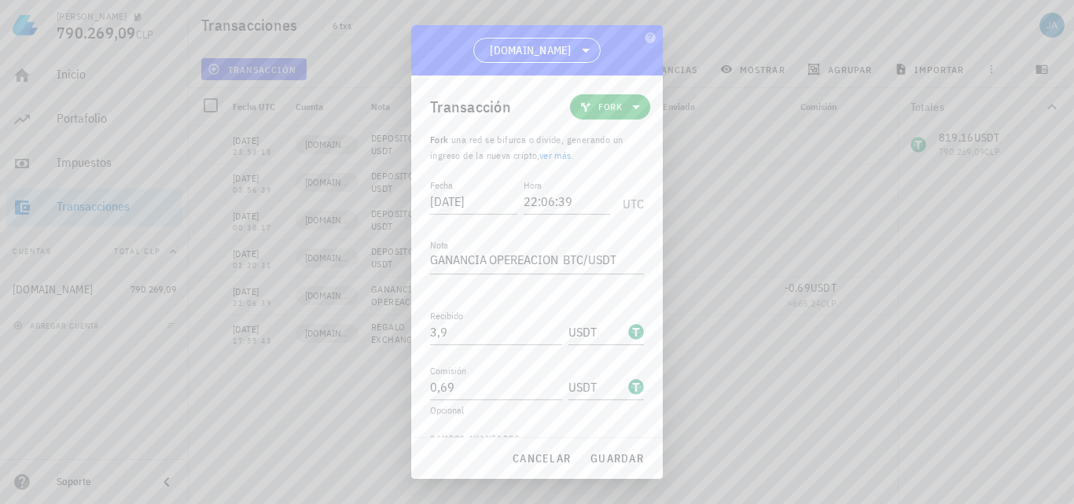
click at [587, 104] on span "Fork" at bounding box center [610, 106] width 61 height 25
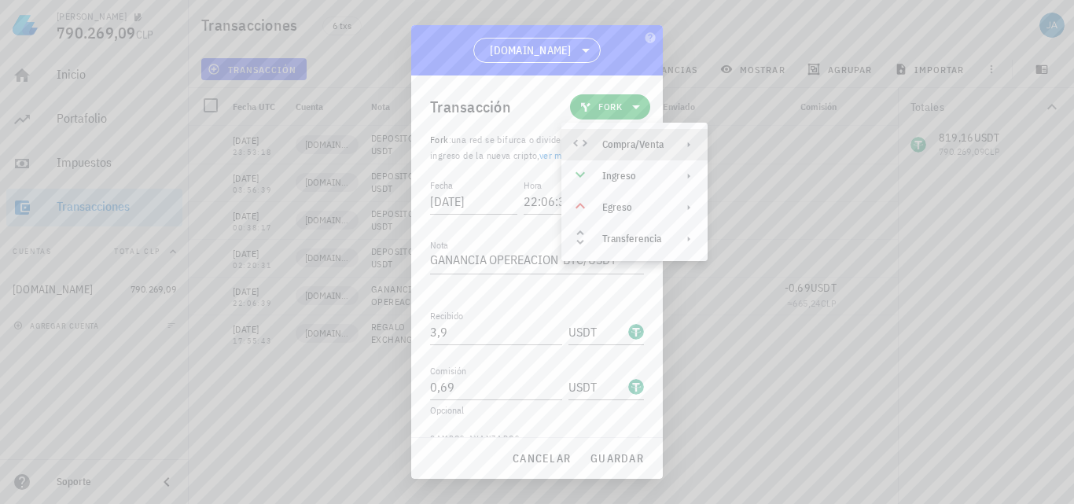
click at [639, 138] on div "Compra/Venta" at bounding box center [635, 144] width 146 height 31
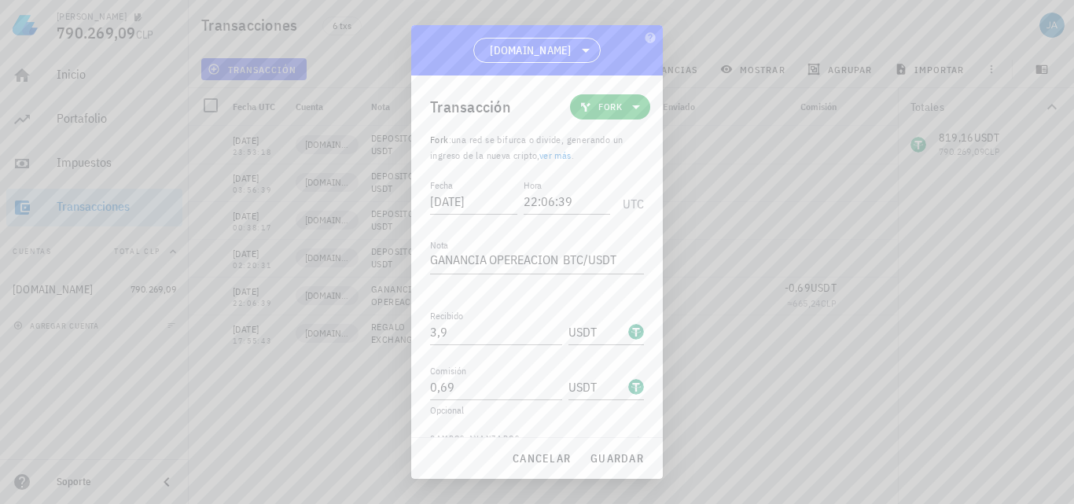
click at [632, 110] on icon at bounding box center [636, 107] width 19 height 19
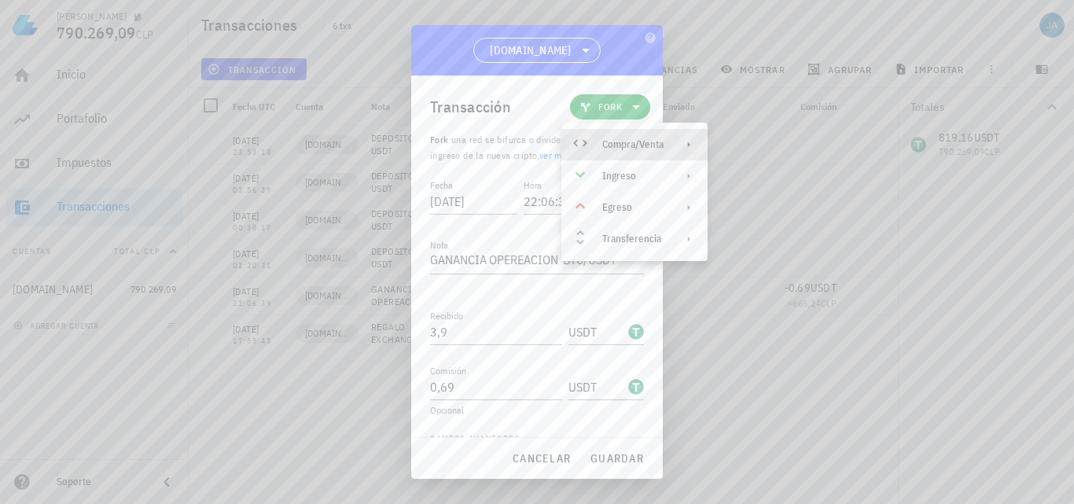
click at [648, 149] on div "Compra/Venta" at bounding box center [632, 144] width 61 height 13
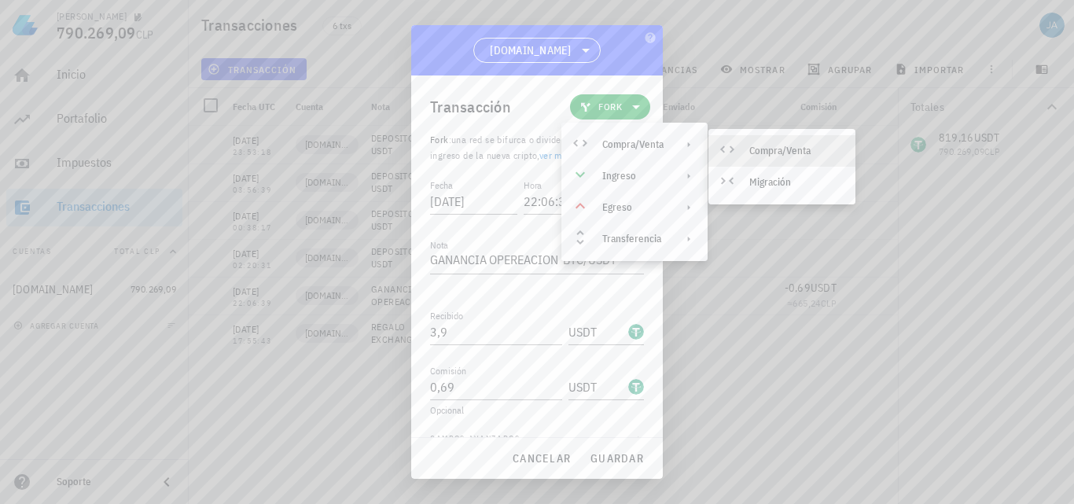
click at [738, 151] on div at bounding box center [730, 151] width 19 height 19
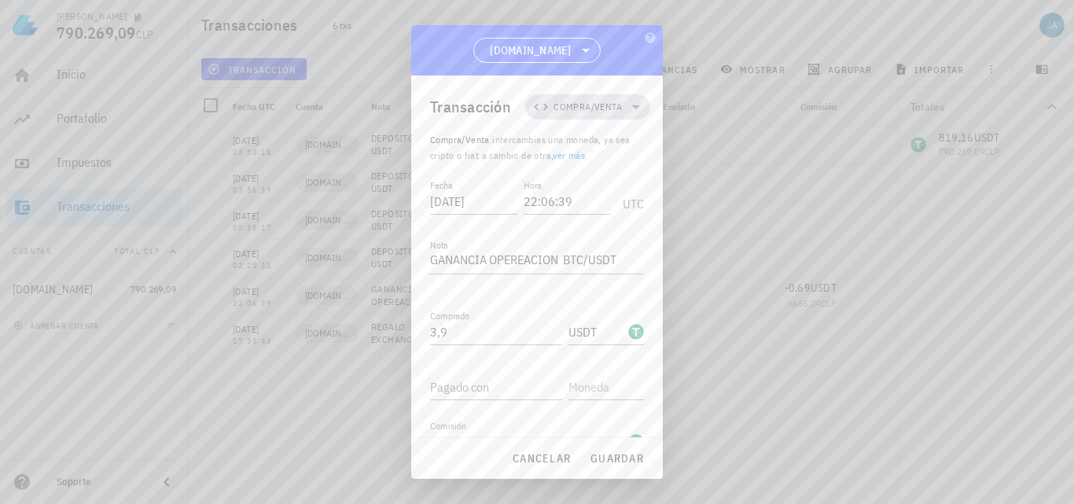
click at [627, 104] on icon at bounding box center [636, 107] width 19 height 19
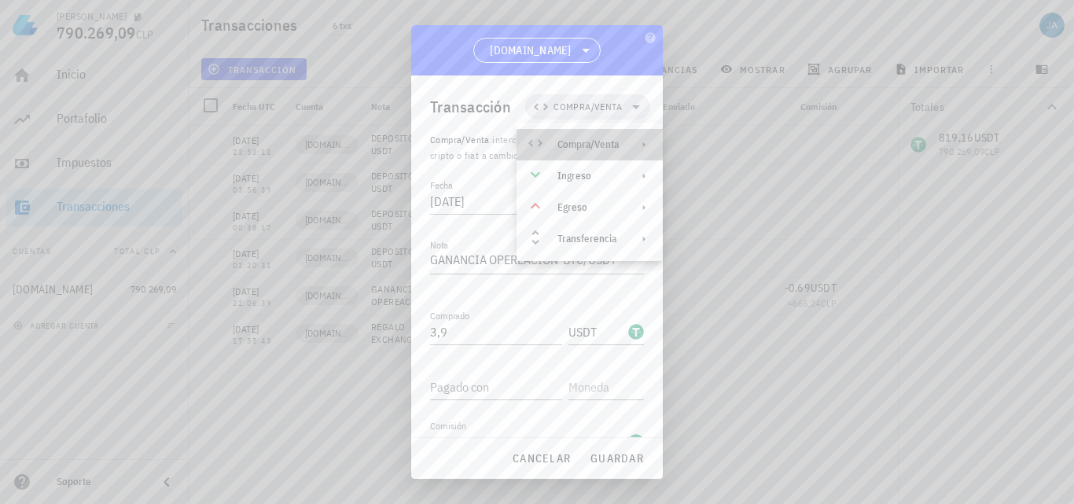
click at [595, 151] on div "Compra/Venta" at bounding box center [590, 144] width 146 height 31
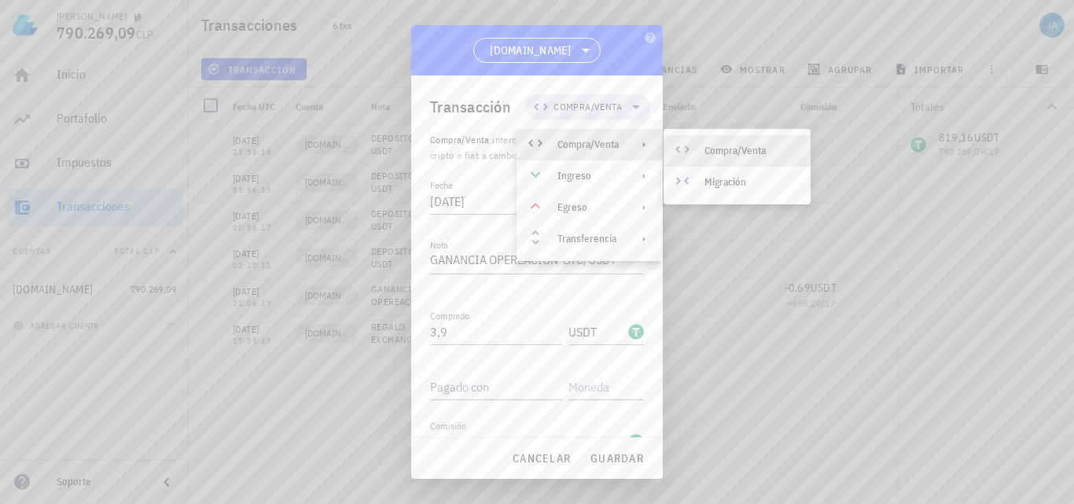
click at [691, 150] on icon at bounding box center [682, 149] width 19 height 19
click at [691, 150] on div at bounding box center [537, 252] width 1074 height 504
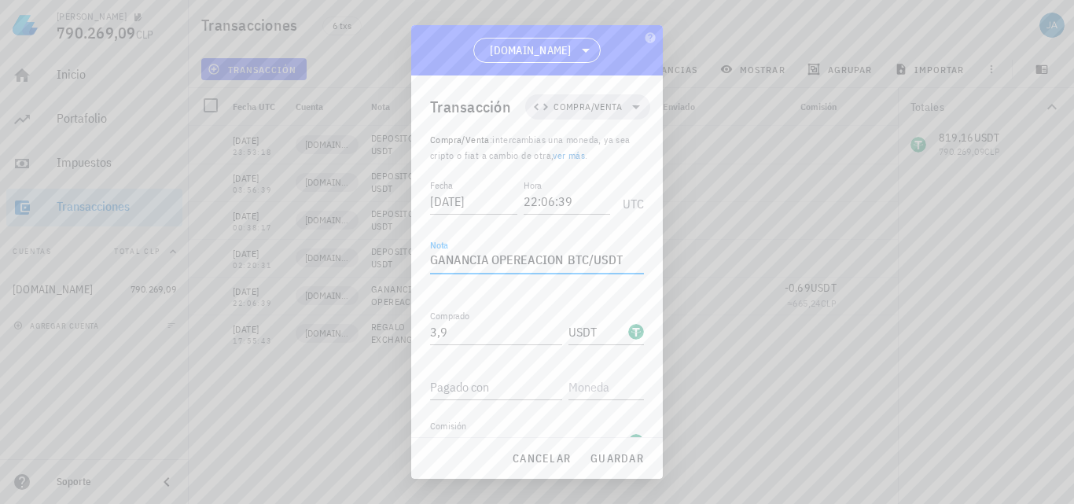
drag, startPoint x: 627, startPoint y: 256, endPoint x: 356, endPoint y: 244, distance: 270.8
click at [363, 245] on div "[PERSON_NAME] 790.269,09 CLP Inicio [GEOGRAPHIC_DATA] Impuestos [GEOGRAPHIC_DAT…" at bounding box center [537, 252] width 1074 height 504
type textarea "COMPRA BTC/USDT"
drag, startPoint x: 472, startPoint y: 337, endPoint x: 408, endPoint y: 337, distance: 63.7
click at [408, 337] on div "[PERSON_NAME] 790.269,09 CLP Inicio [GEOGRAPHIC_DATA] Impuestos [GEOGRAPHIC_DAT…" at bounding box center [537, 252] width 1074 height 504
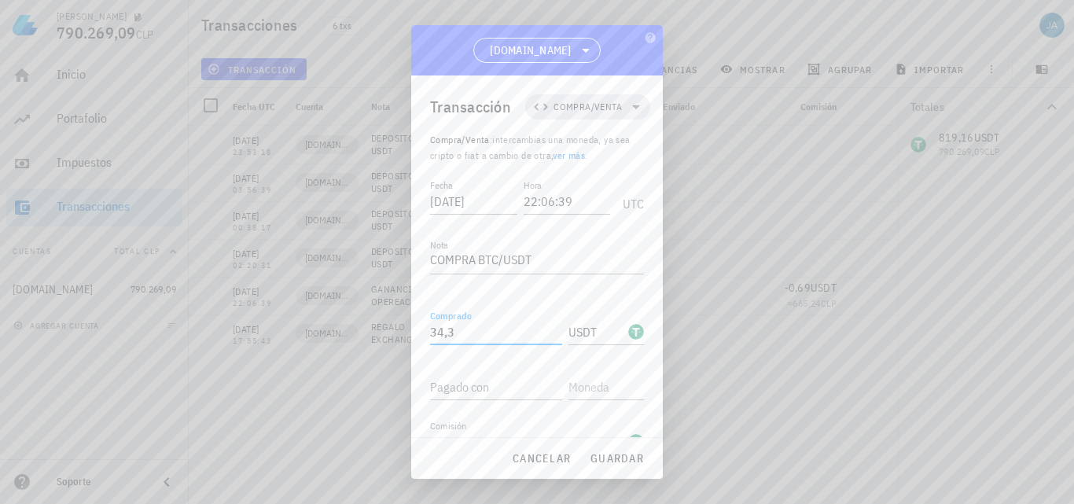
type input "34,37"
drag, startPoint x: 525, startPoint y: 336, endPoint x: 389, endPoint y: 336, distance: 136.1
click at [389, 336] on div "[PERSON_NAME] 790.269,09 CLP Inicio [GEOGRAPHIC_DATA] Impuestos [GEOGRAPHIC_DAT…" at bounding box center [537, 252] width 1074 height 504
click at [513, 382] on input "Pagado con" at bounding box center [496, 386] width 132 height 25
type input "34,37"
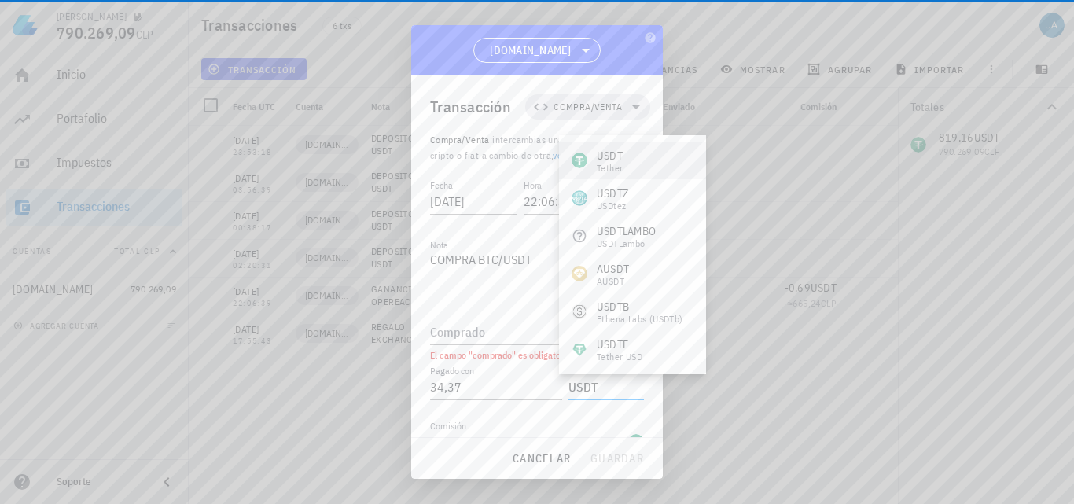
click at [640, 165] on div "USDT Tether" at bounding box center [632, 161] width 147 height 38
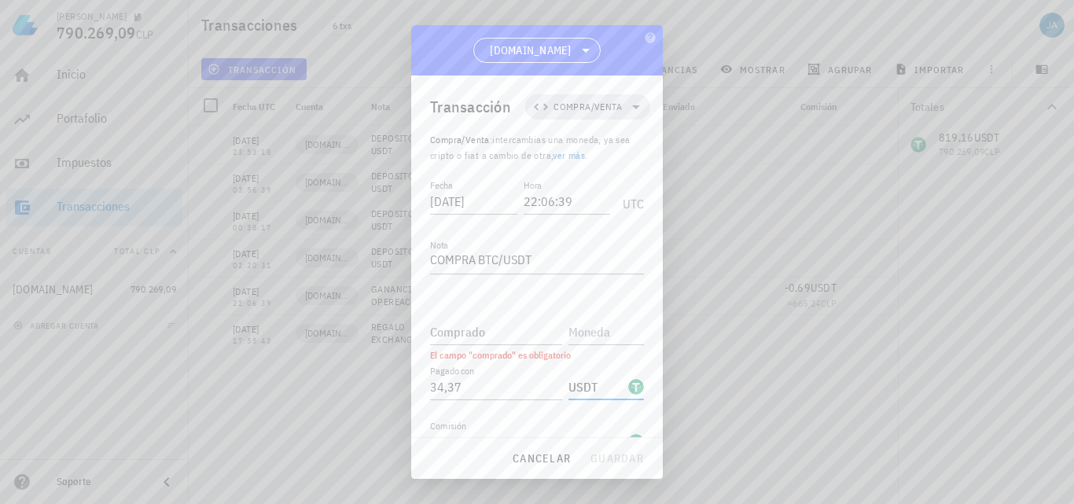
scroll to position [82, 0]
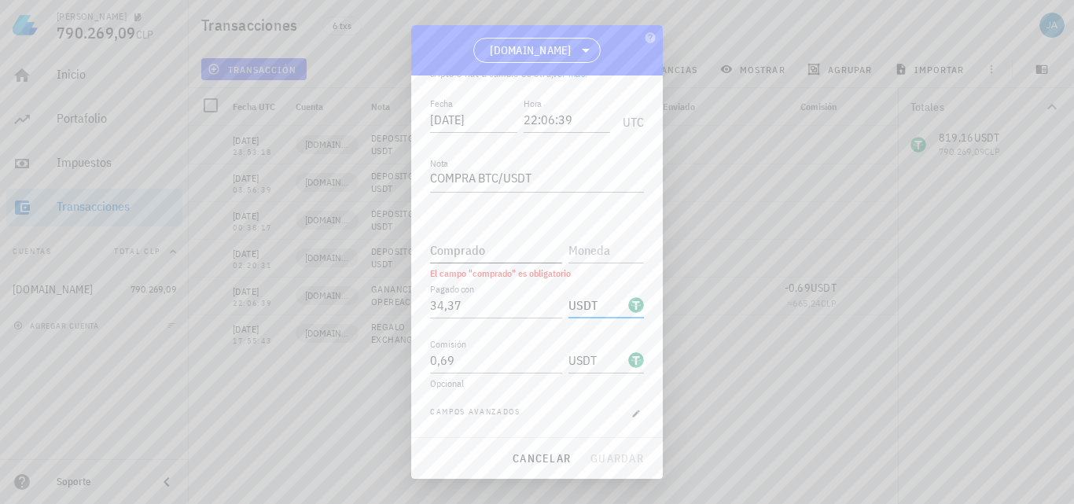
type input "USDT"
click at [515, 235] on div "Comprado" at bounding box center [499, 245] width 138 height 35
click at [510, 246] on input "Comprado" at bounding box center [496, 250] width 132 height 25
type input "0,000291"
click at [585, 253] on input "text" at bounding box center [605, 250] width 72 height 25
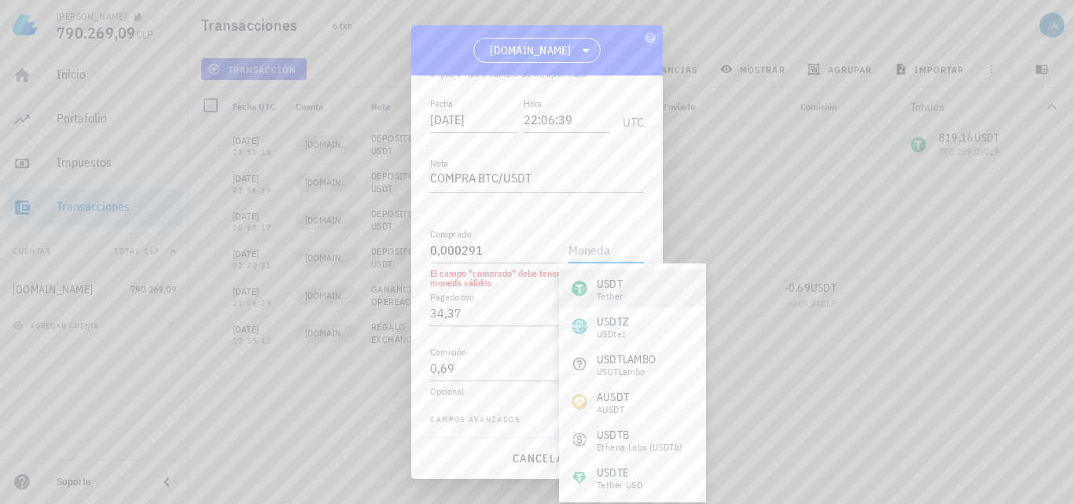
click at [636, 284] on div "USDT Tether" at bounding box center [632, 289] width 147 height 38
type input "USDT"
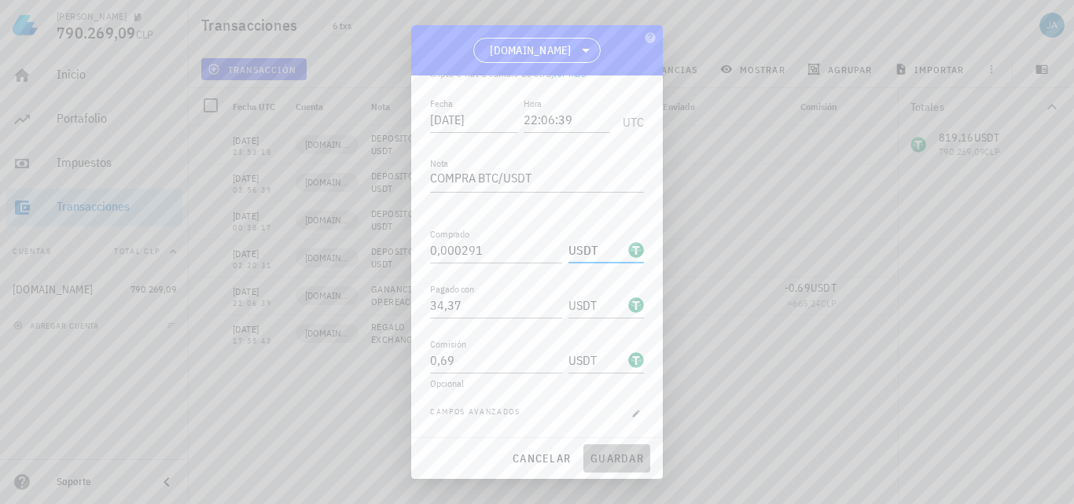
click at [610, 460] on span "guardar" at bounding box center [617, 458] width 54 height 14
type textarea "GANANCIA OPEREACION BTC/USDT"
type input "3,9"
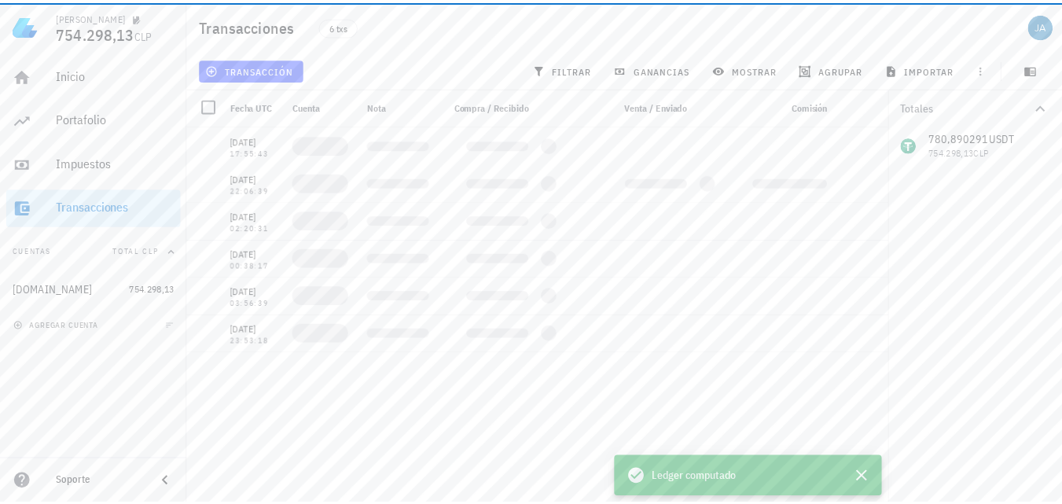
scroll to position [0, 0]
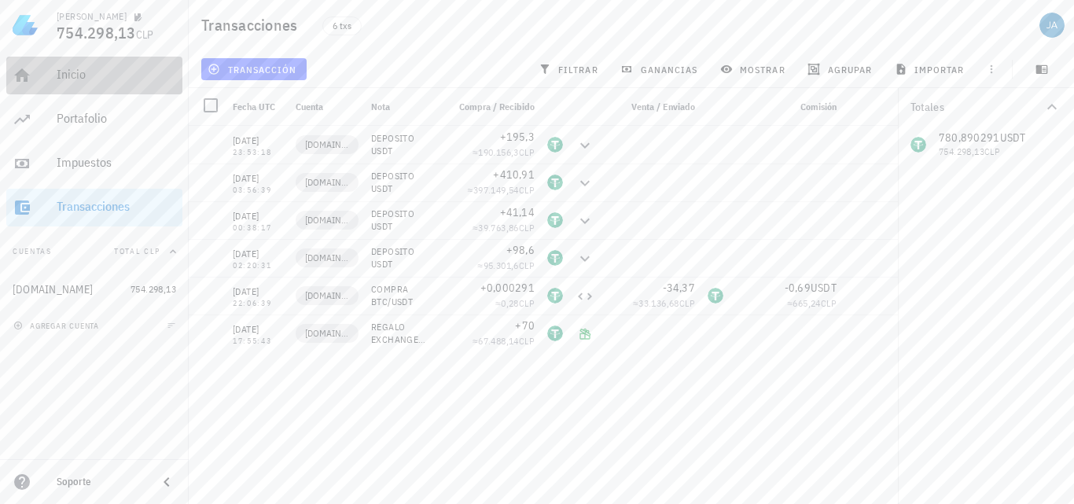
drag, startPoint x: 105, startPoint y: 78, endPoint x: 104, endPoint y: 156, distance: 77.9
click at [105, 78] on div "Inicio" at bounding box center [117, 74] width 120 height 15
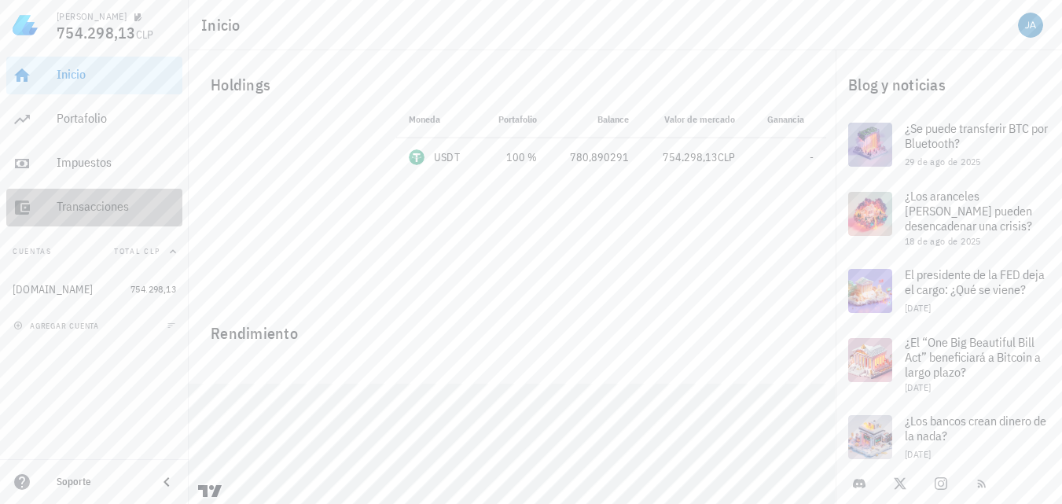
click at [79, 204] on div "Transacciones" at bounding box center [117, 206] width 120 height 15
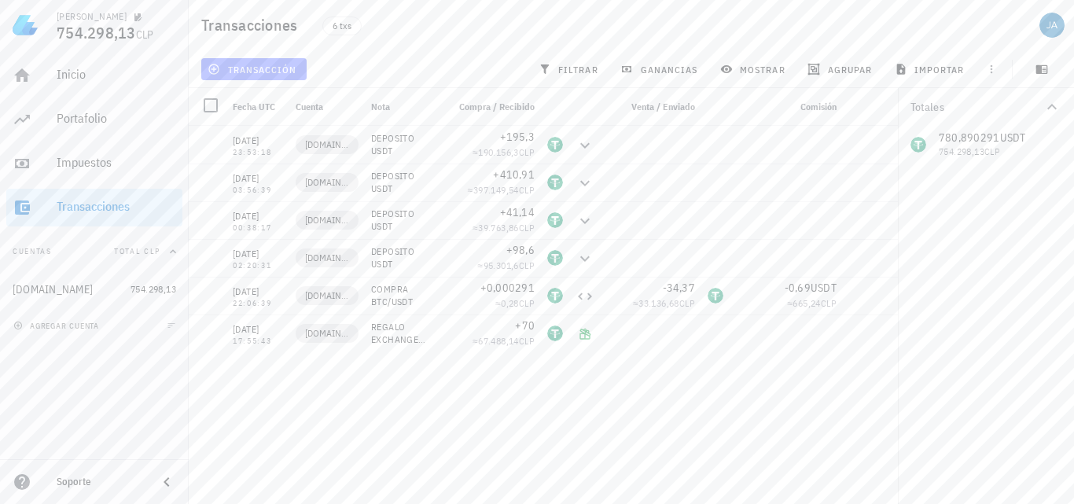
click at [261, 62] on button "transacción" at bounding box center [253, 69] width 105 height 22
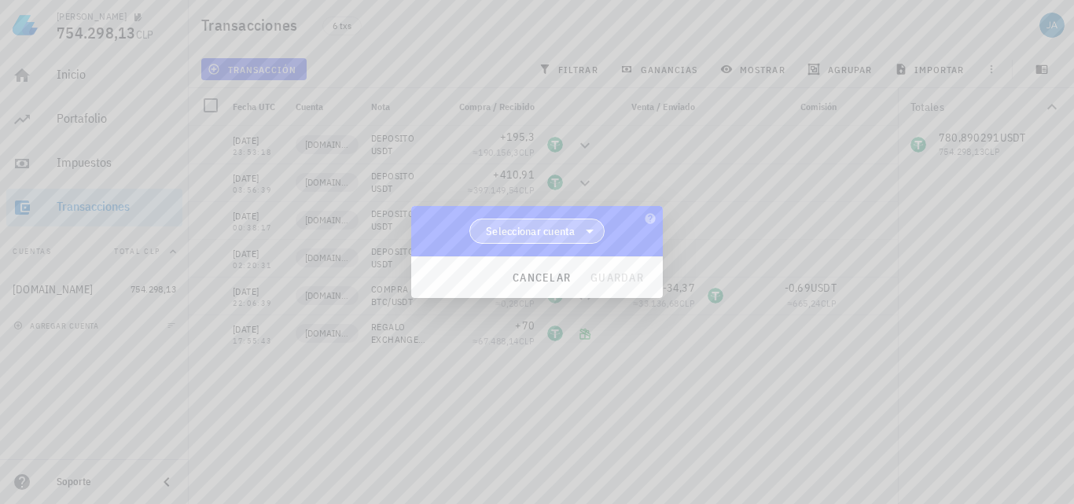
click at [592, 234] on icon at bounding box center [589, 231] width 19 height 19
click at [550, 274] on div "[DOMAIN_NAME]" at bounding box center [537, 271] width 111 height 15
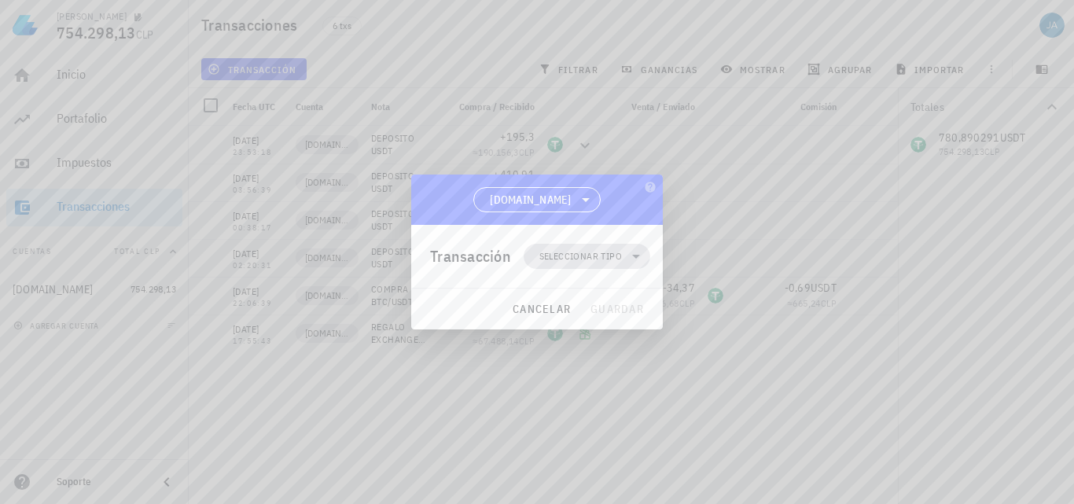
click at [621, 256] on span "Seleccionar tipo" at bounding box center [580, 257] width 83 height 16
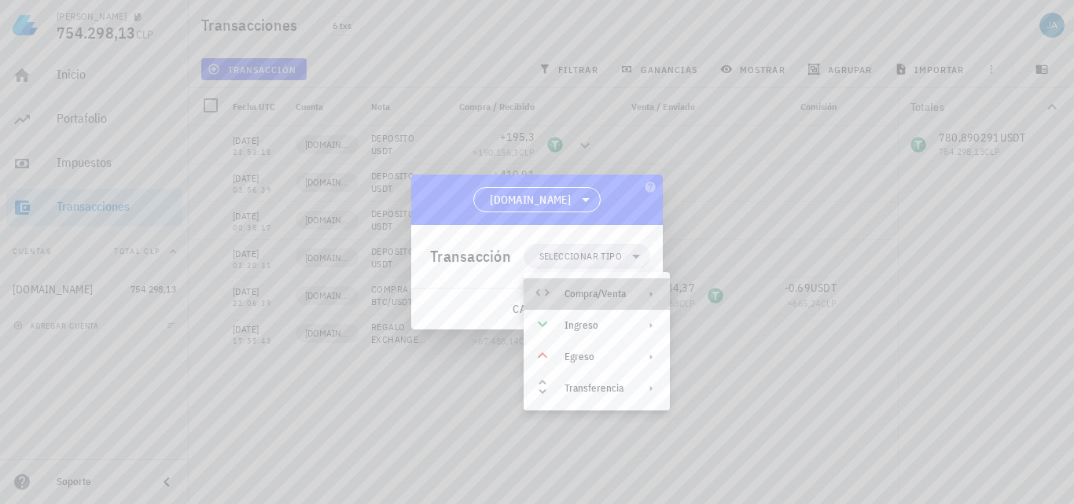
click at [613, 296] on div "Compra/Venta" at bounding box center [595, 294] width 61 height 13
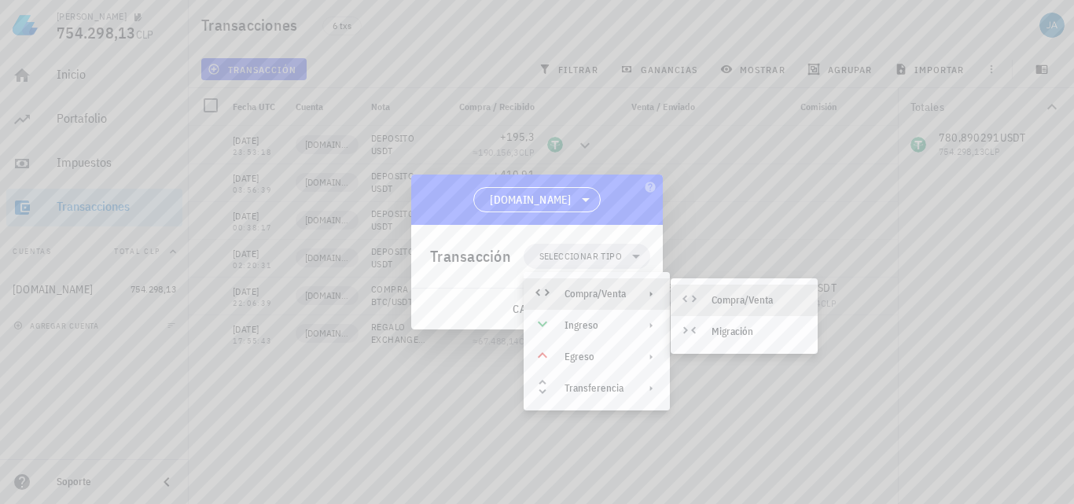
click at [758, 296] on div "Compra/Venta" at bounding box center [759, 300] width 94 height 13
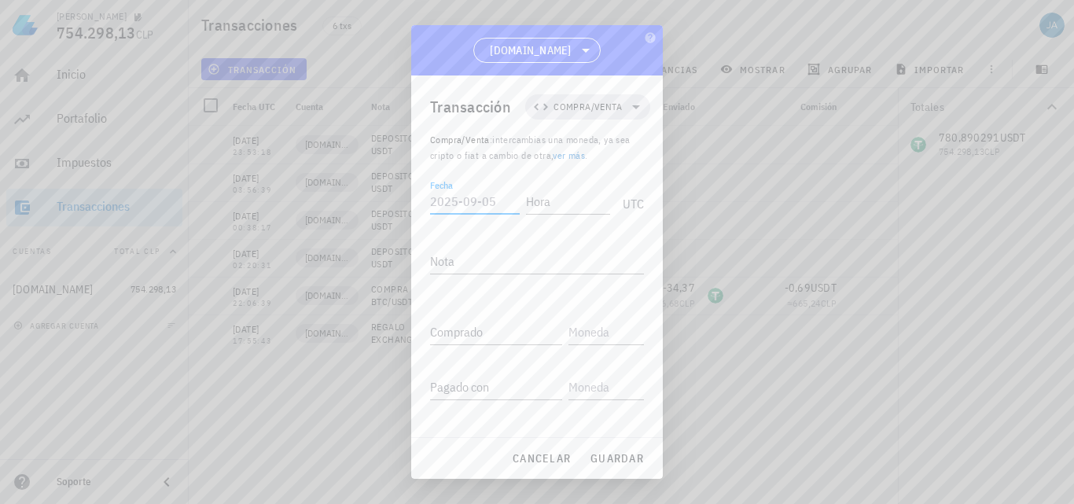
click at [495, 203] on input "Fecha" at bounding box center [475, 201] width 90 height 25
type input "[DATE]"
type input "22:17:07"
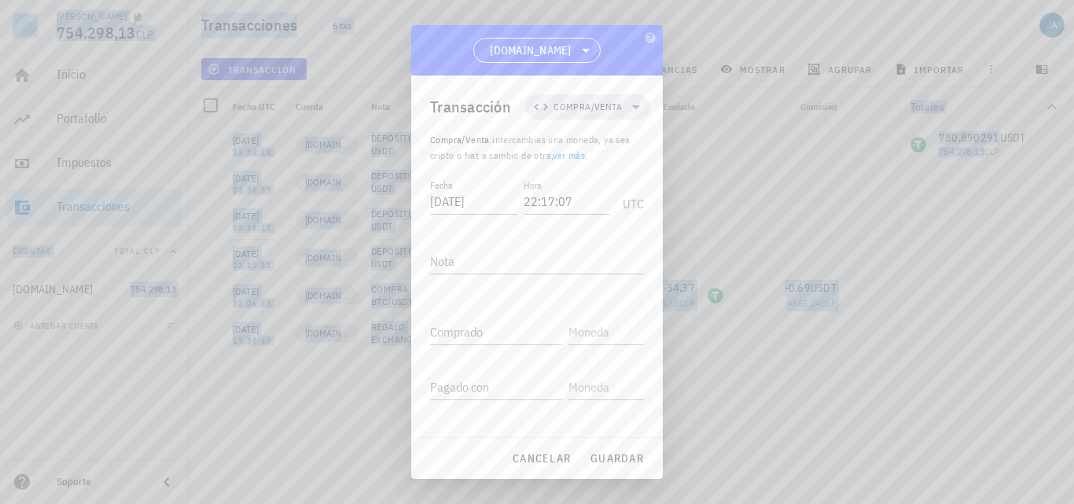
drag, startPoint x: 557, startPoint y: 48, endPoint x: 682, endPoint y: 57, distance: 125.3
click at [682, 57] on div "[PERSON_NAME] 754.298,13 CLP Inicio [GEOGRAPHIC_DATA] Impuestos [GEOGRAPHIC_DAT…" at bounding box center [537, 252] width 1074 height 504
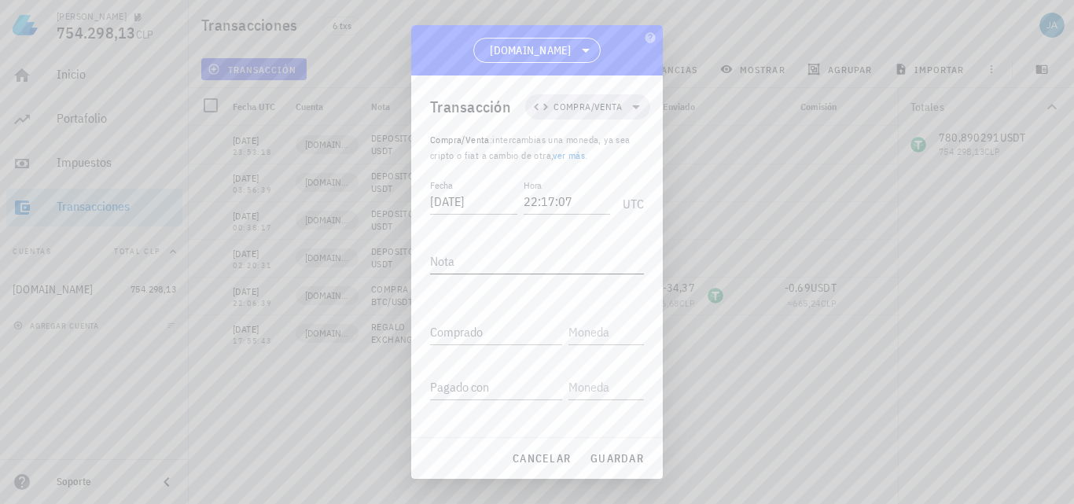
click at [472, 265] on textarea "Nota" at bounding box center [537, 261] width 214 height 25
type textarea "V"
type textarea "VENTA BTC/USDT"
click at [627, 105] on icon at bounding box center [636, 107] width 19 height 19
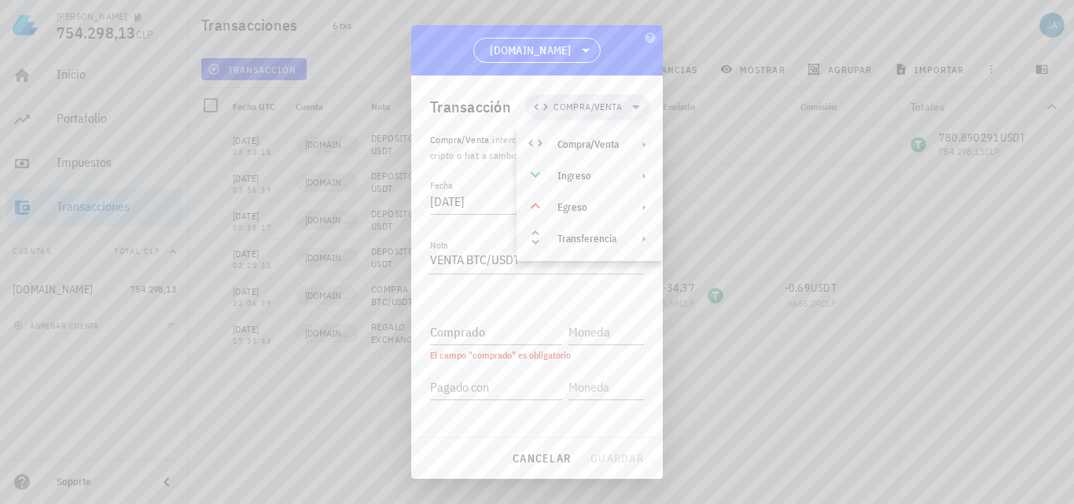
click at [488, 92] on div "Transacción Compra/Venta" at bounding box center [540, 106] width 220 height 63
click at [588, 326] on input "text" at bounding box center [605, 331] width 72 height 25
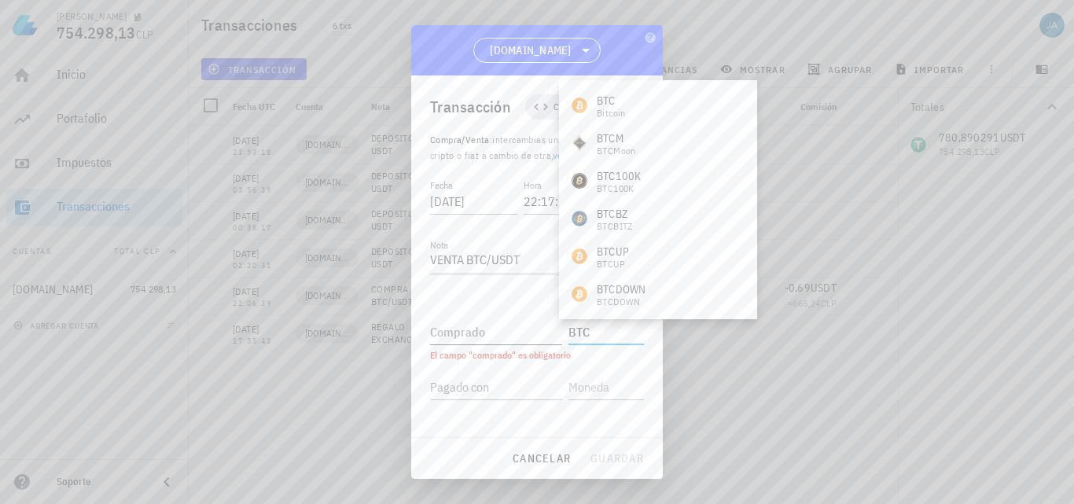
type input "BTC"
click at [517, 328] on input "Comprado" at bounding box center [496, 331] width 132 height 25
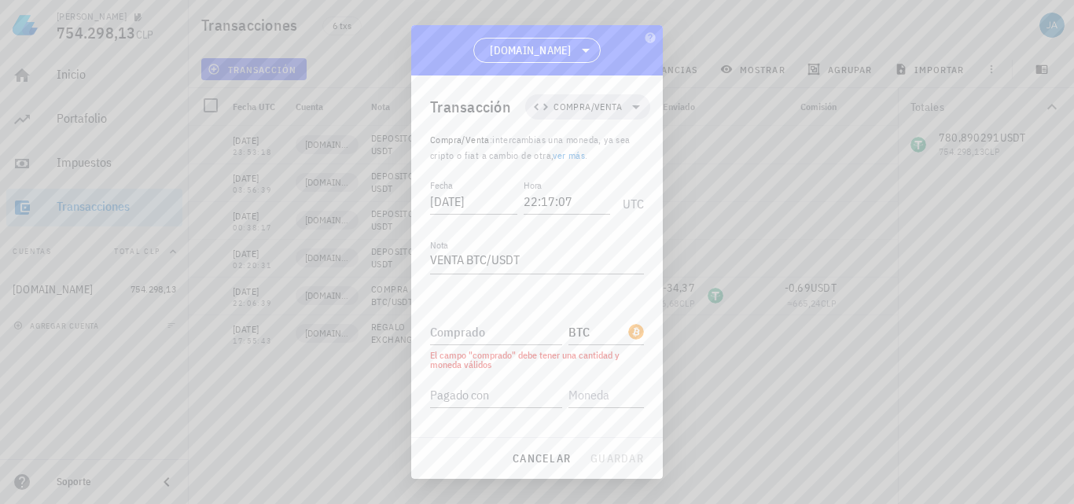
drag, startPoint x: 610, startPoint y: 46, endPoint x: 621, endPoint y: 47, distance: 11.1
click at [621, 47] on div "[DOMAIN_NAME]" at bounding box center [537, 50] width 252 height 50
click at [443, 333] on div "Comprado" at bounding box center [496, 331] width 132 height 25
type input "0,000291"
click at [497, 378] on input "Pagado con" at bounding box center [496, 386] width 132 height 25
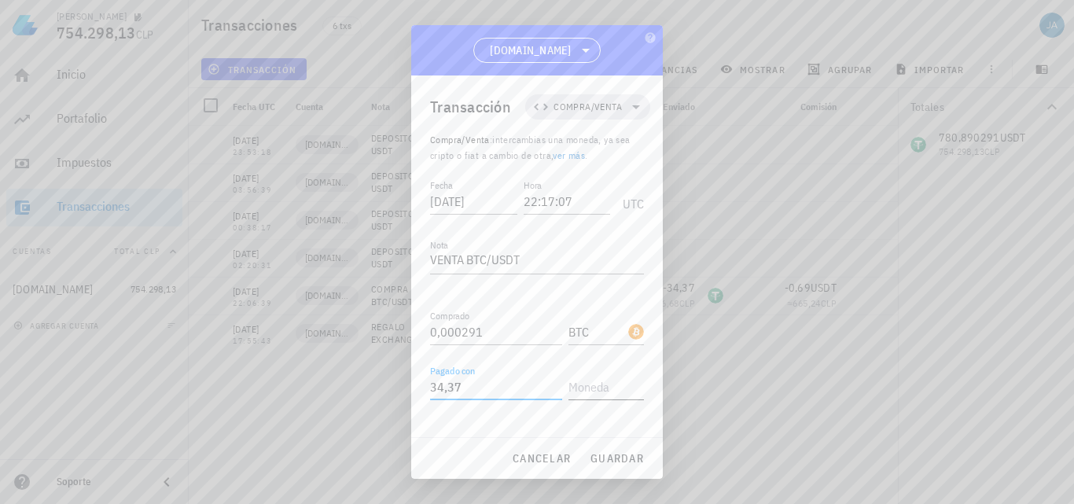
type input "34,37"
click at [609, 400] on input "text" at bounding box center [605, 386] width 72 height 25
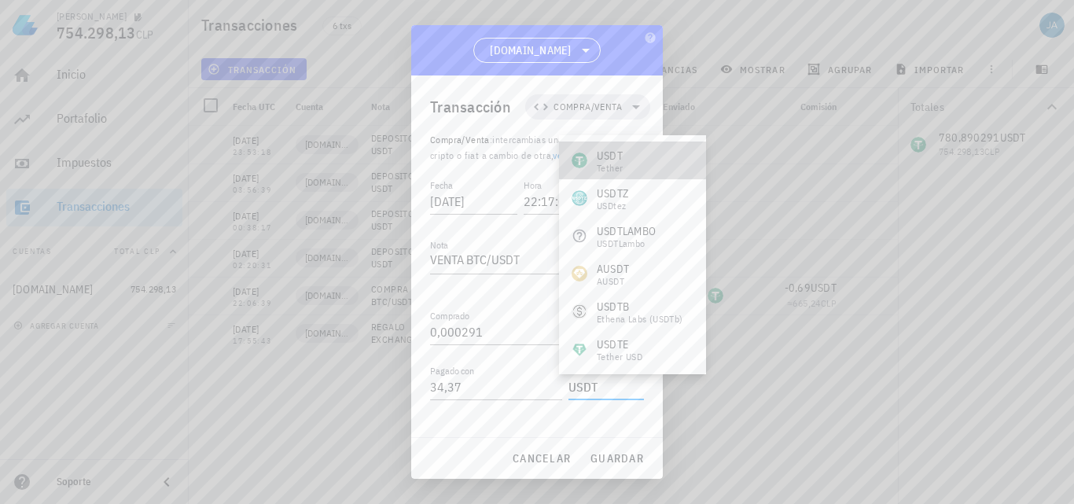
click at [632, 162] on div "USDT Tether" at bounding box center [632, 161] width 147 height 38
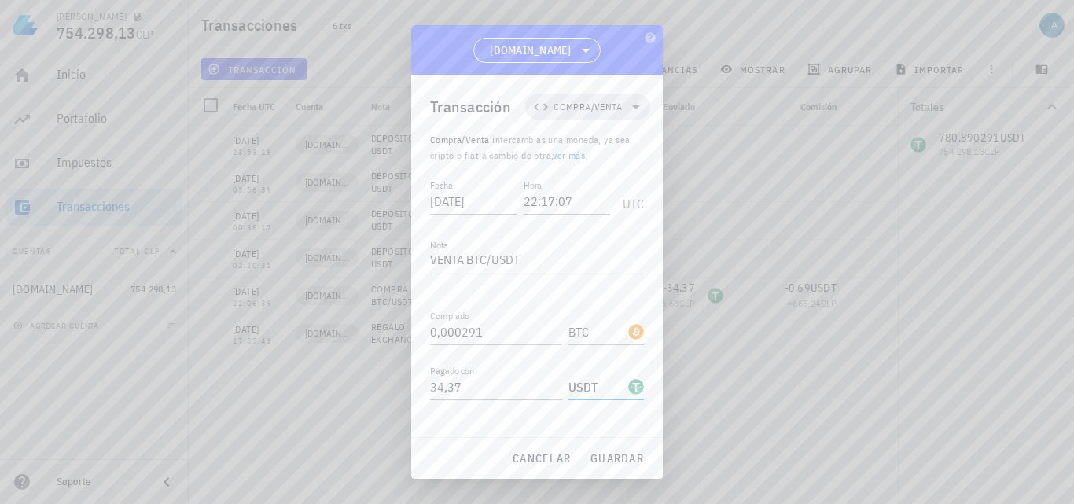
type input "USDT"
click at [591, 448] on button "guardar" at bounding box center [617, 458] width 67 height 28
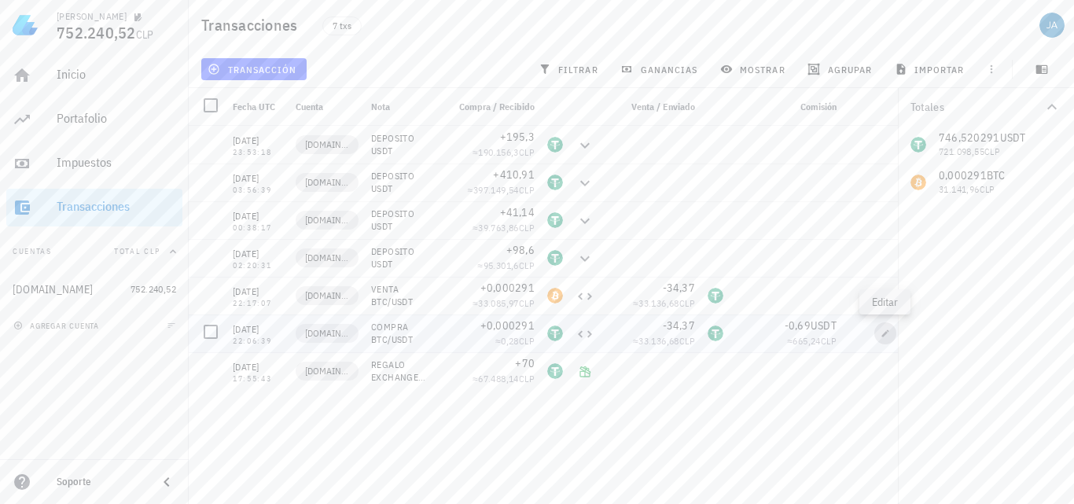
click at [880, 330] on span "button" at bounding box center [886, 333] width 22 height 9
type textarea "COMPRA BTC/USDT"
type input "0,000291"
type input "34,37"
type input "USDT"
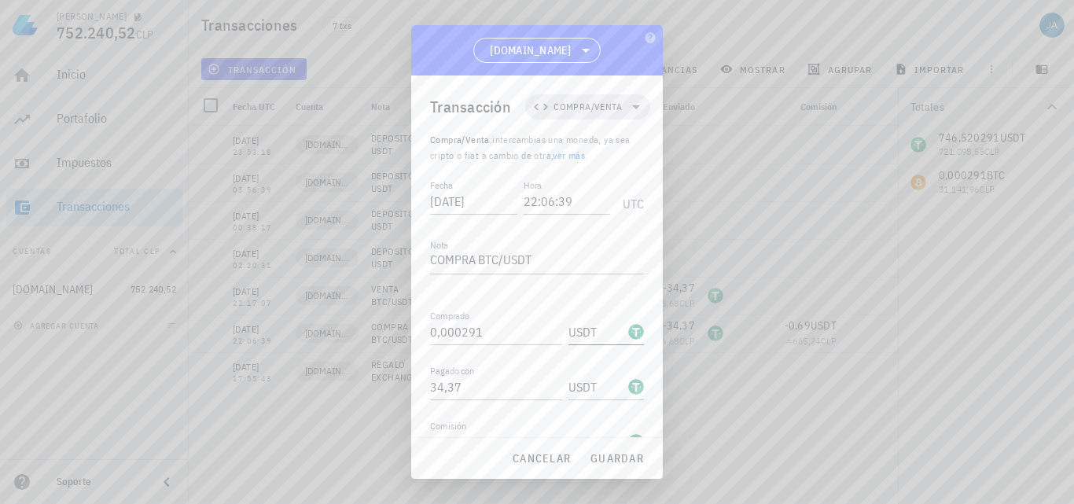
click at [598, 319] on input "USDT" at bounding box center [597, 331] width 57 height 25
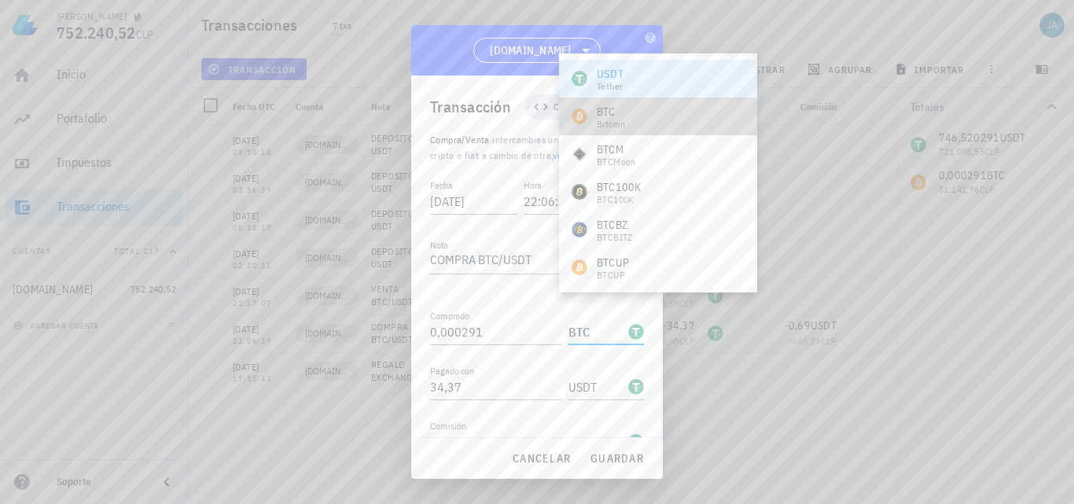
click at [645, 117] on div "BTC Bitcoin" at bounding box center [658, 117] width 198 height 38
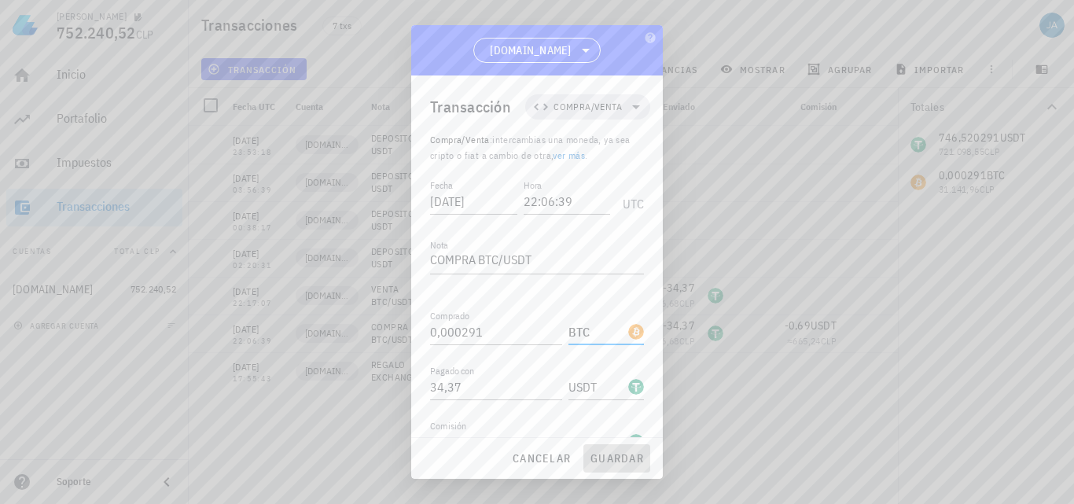
click at [619, 455] on span "guardar" at bounding box center [617, 458] width 54 height 14
type input "USDT"
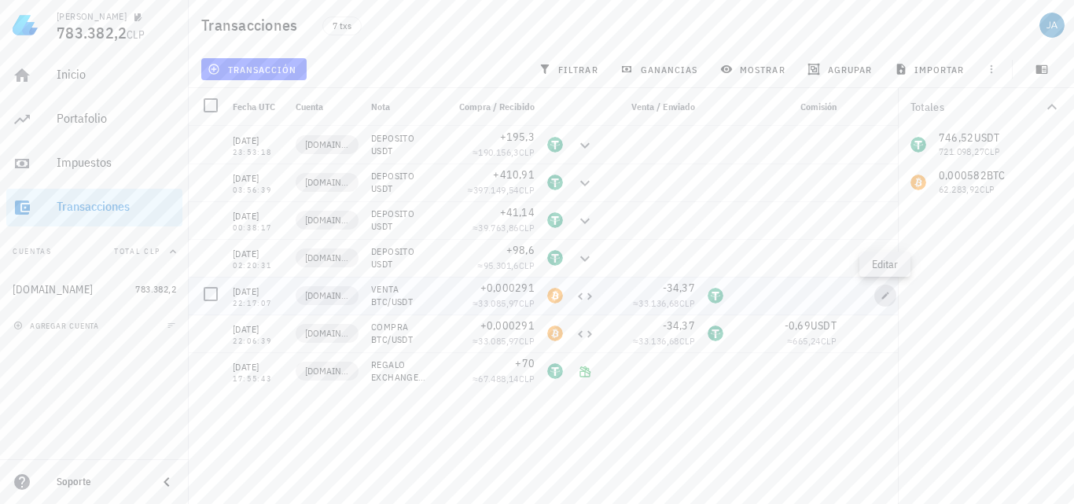
click at [882, 296] on icon "button" at bounding box center [885, 295] width 9 height 9
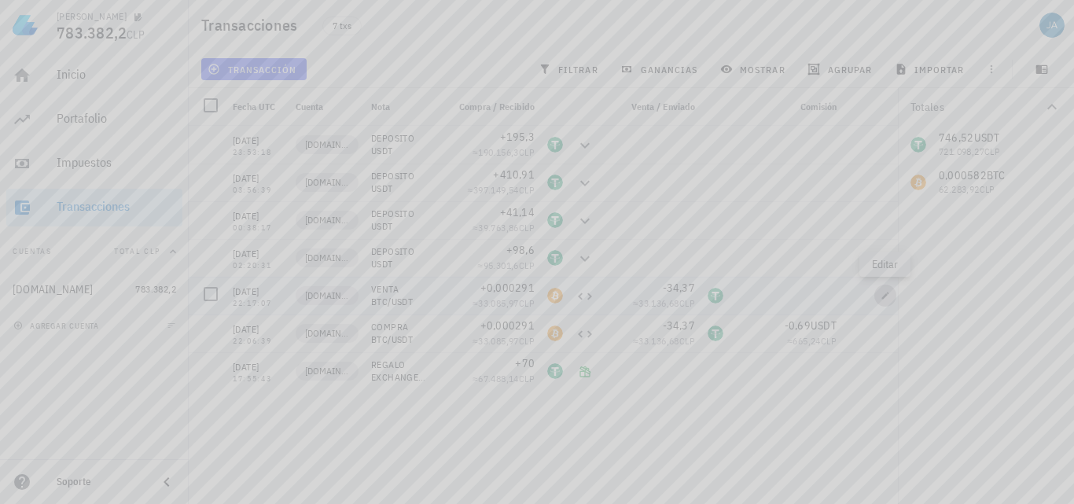
type input "22:17:07"
type textarea "VENTA BTC/USDT"
type input "BTC"
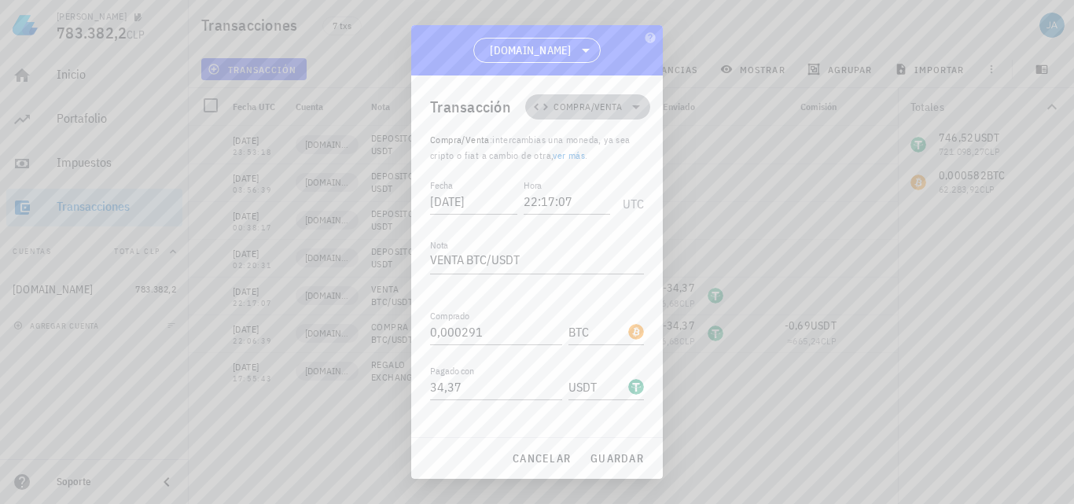
click at [634, 101] on icon at bounding box center [636, 107] width 19 height 19
click at [576, 50] on icon at bounding box center [585, 50] width 19 height 19
click at [551, 456] on span "cancelar" at bounding box center [541, 458] width 59 height 14
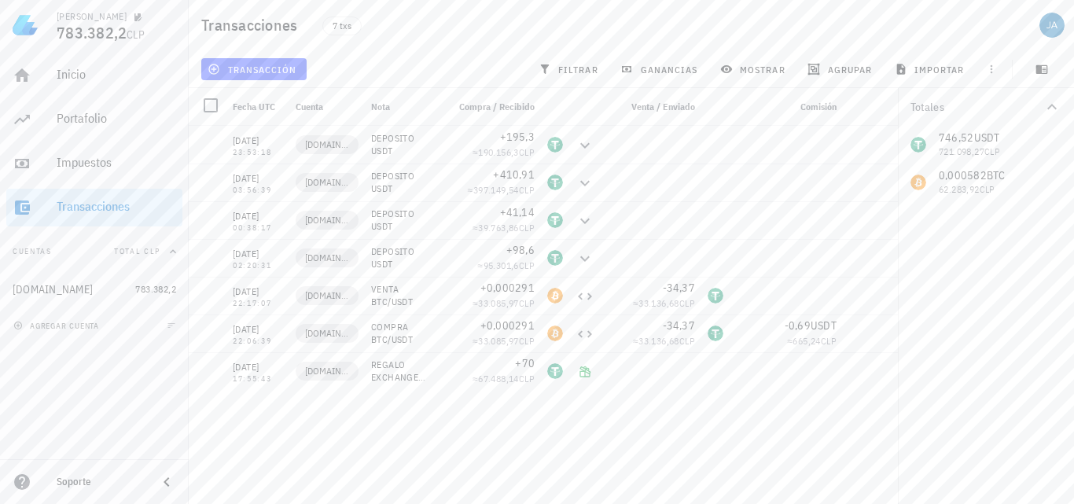
click at [533, 105] on span "Compra / Recibido" at bounding box center [496, 107] width 75 height 12
click at [665, 105] on span "Venta / Enviado" at bounding box center [664, 107] width 64 height 12
click at [886, 297] on icon "button" at bounding box center [885, 295] width 7 height 7
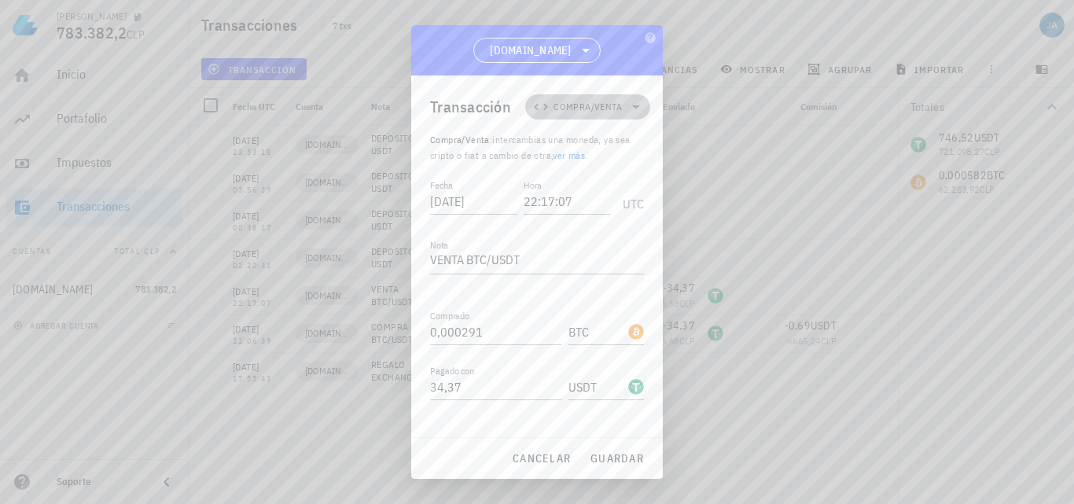
click at [594, 109] on span "Compra/Venta" at bounding box center [588, 107] width 68 height 16
click at [595, 109] on span "Compra/Venta" at bounding box center [588, 107] width 68 height 16
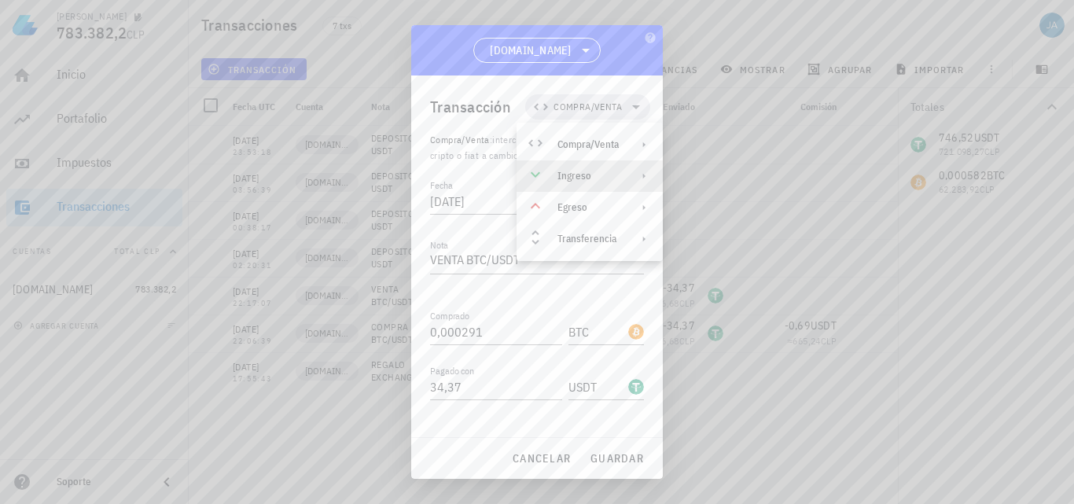
click at [595, 173] on div "Ingreso" at bounding box center [588, 176] width 61 height 13
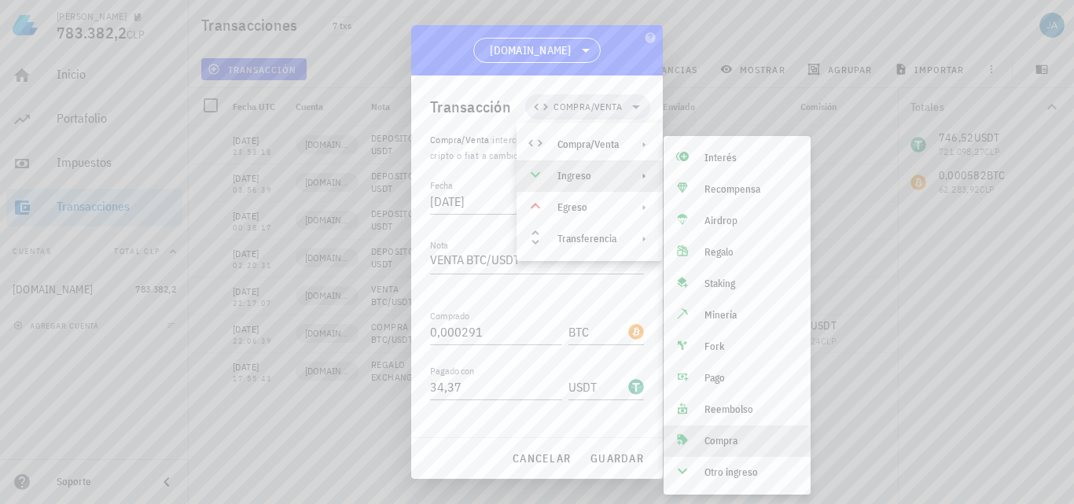
click at [711, 443] on div "Compra" at bounding box center [752, 441] width 94 height 13
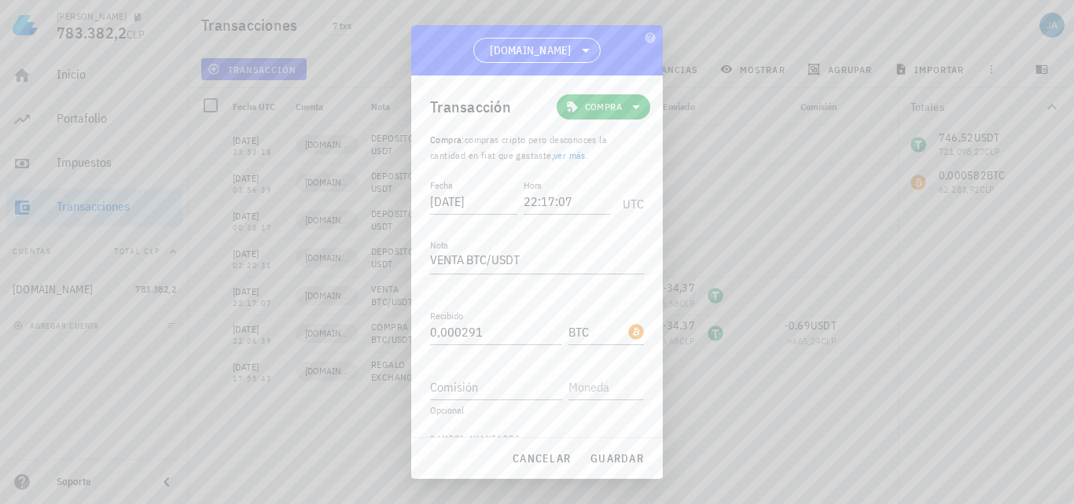
click at [577, 152] on link "ver más" at bounding box center [570, 155] width 32 height 12
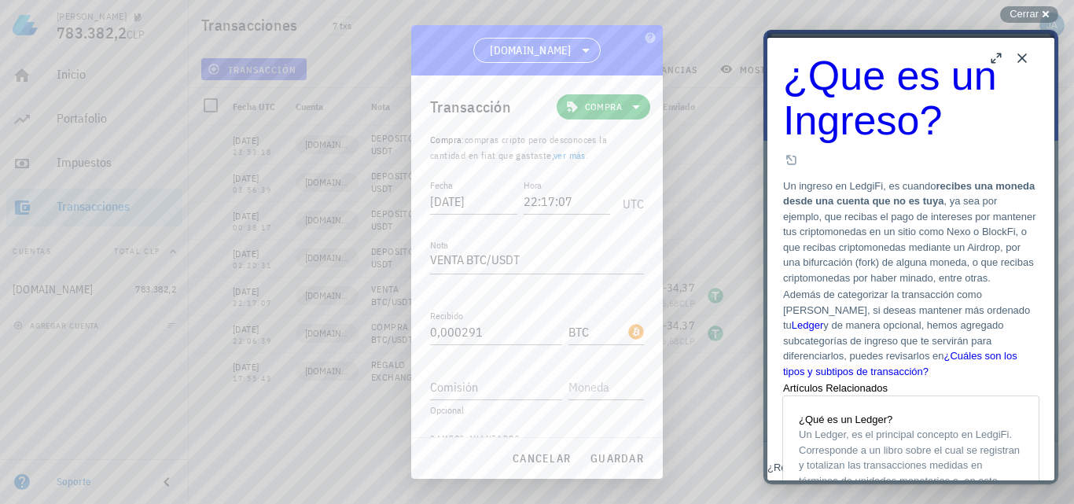
click at [576, 154] on link "ver más" at bounding box center [570, 155] width 32 height 12
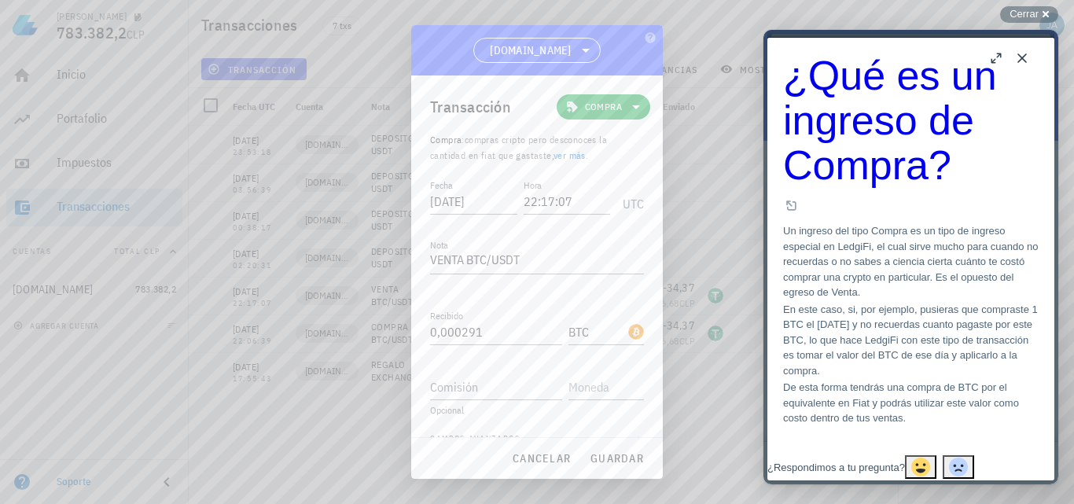
scroll to position [17, 0]
drag, startPoint x: 1035, startPoint y: 11, endPoint x: 109, endPoint y: 185, distance: 941.8
click at [1035, 11] on span "Cerrar" at bounding box center [1024, 14] width 29 height 12
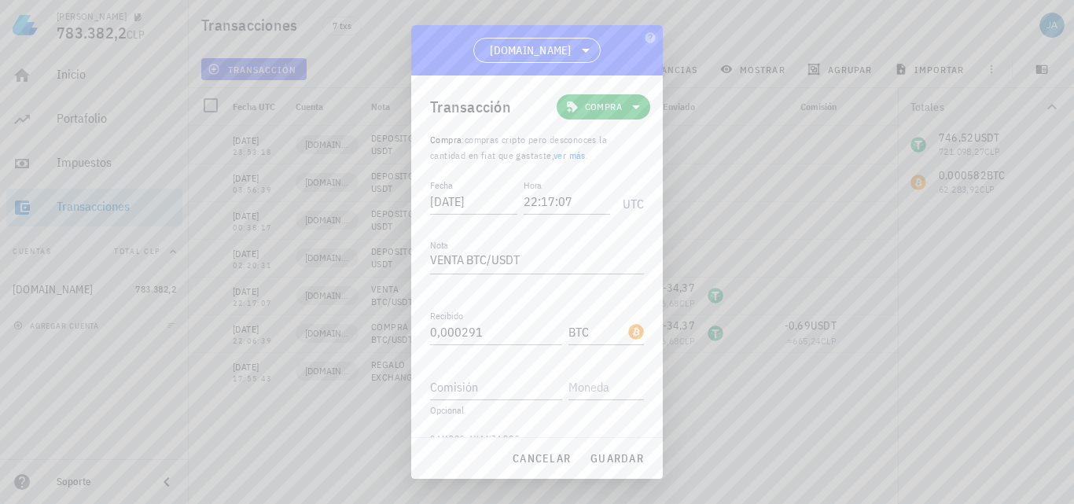
scroll to position [0, 0]
click at [514, 462] on span "cancelar" at bounding box center [541, 458] width 59 height 14
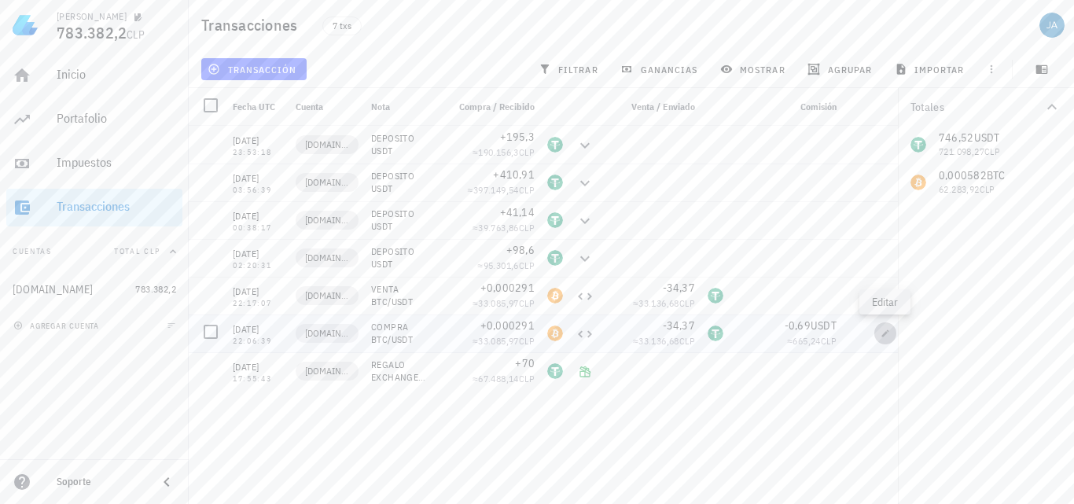
click at [891, 334] on span "button" at bounding box center [886, 333] width 22 height 9
type input "22:06:39"
type textarea "COMPRA BTC/USDT"
type input "0,69"
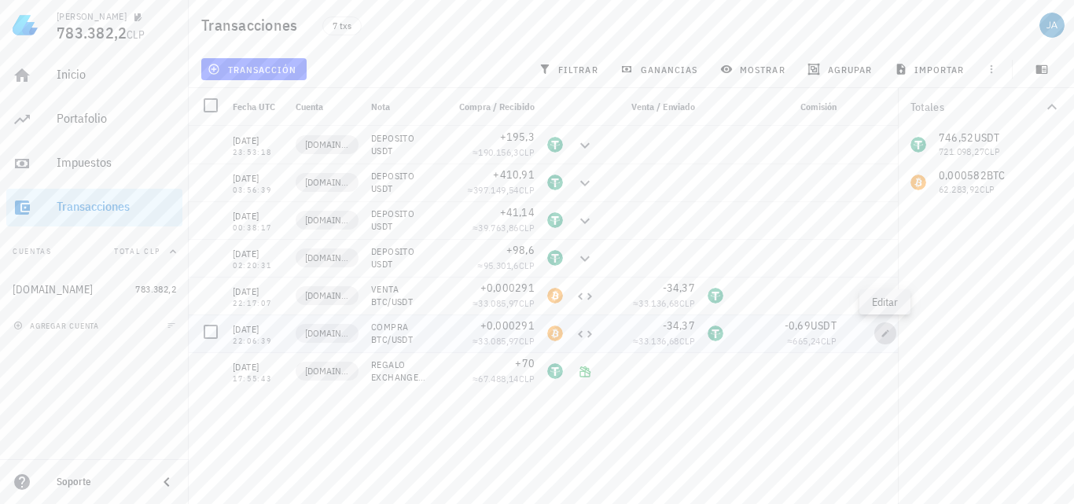
type input "USDT"
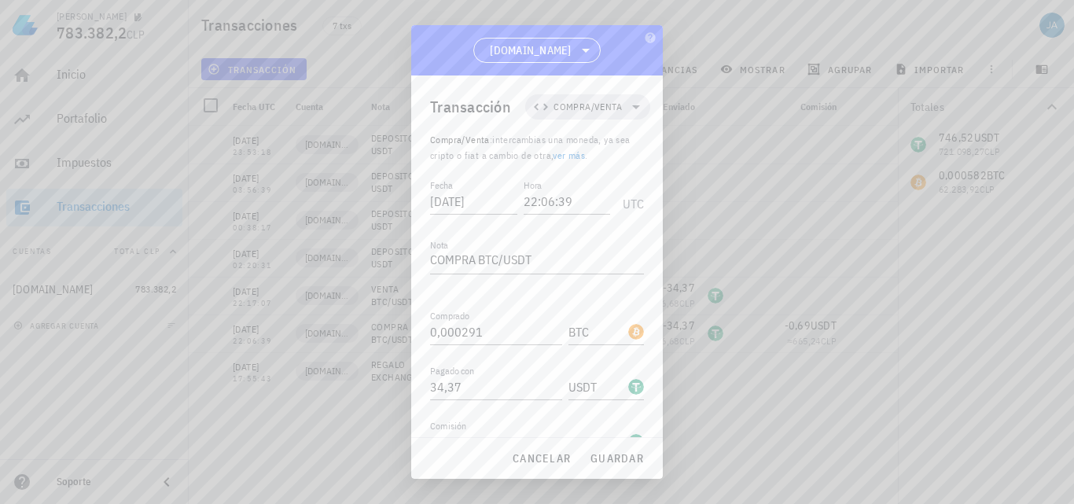
click at [568, 157] on link "ver más" at bounding box center [569, 155] width 32 height 12
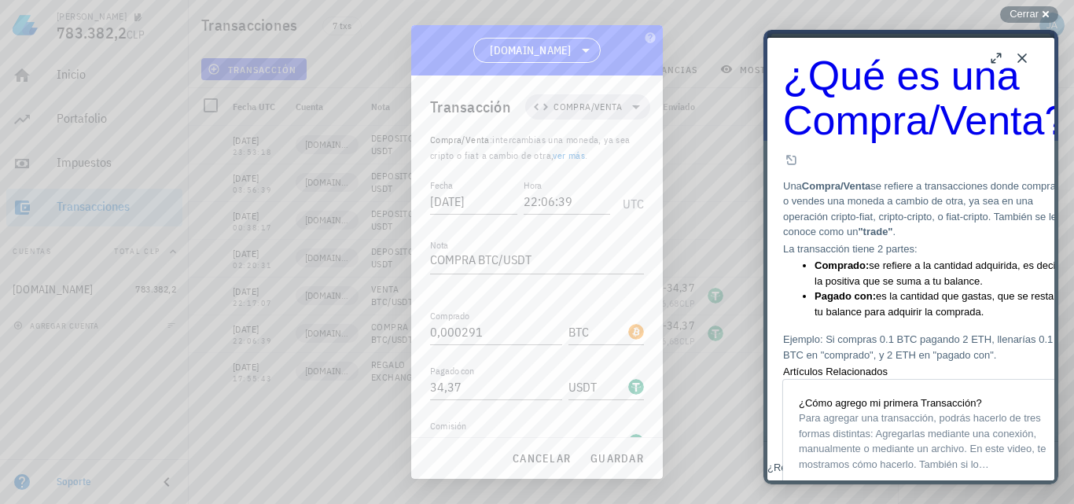
scroll to position [408, 0]
click at [1027, 9] on span "Cerrar" at bounding box center [1024, 14] width 29 height 12
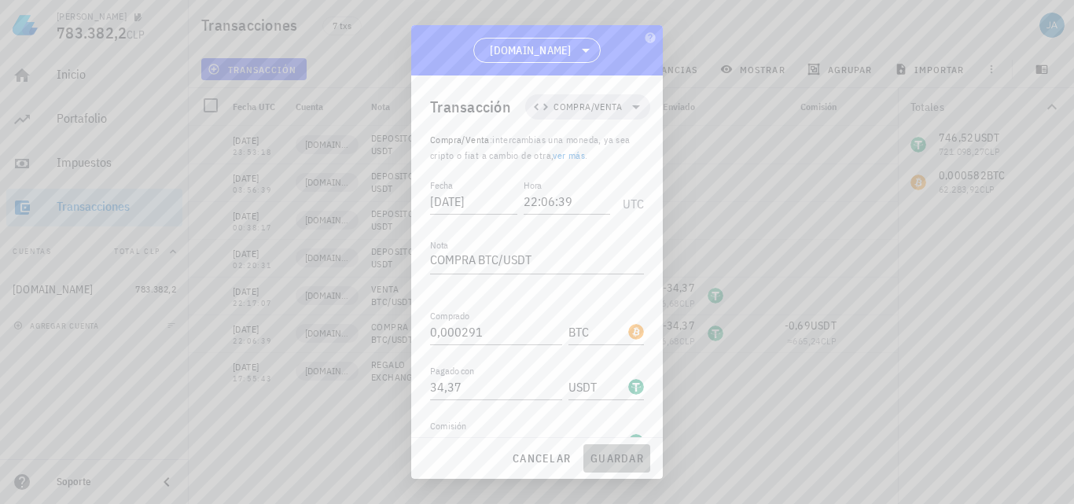
click at [610, 463] on span "guardar" at bounding box center [617, 458] width 54 height 14
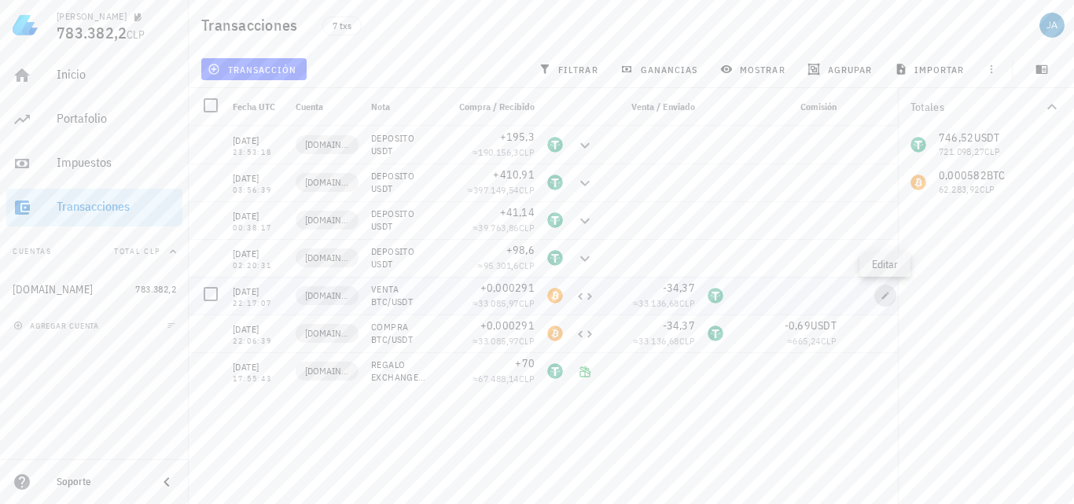
click at [889, 293] on icon "button" at bounding box center [885, 295] width 7 height 7
type input "22:17:07"
type textarea "VENTA BTC/USDT"
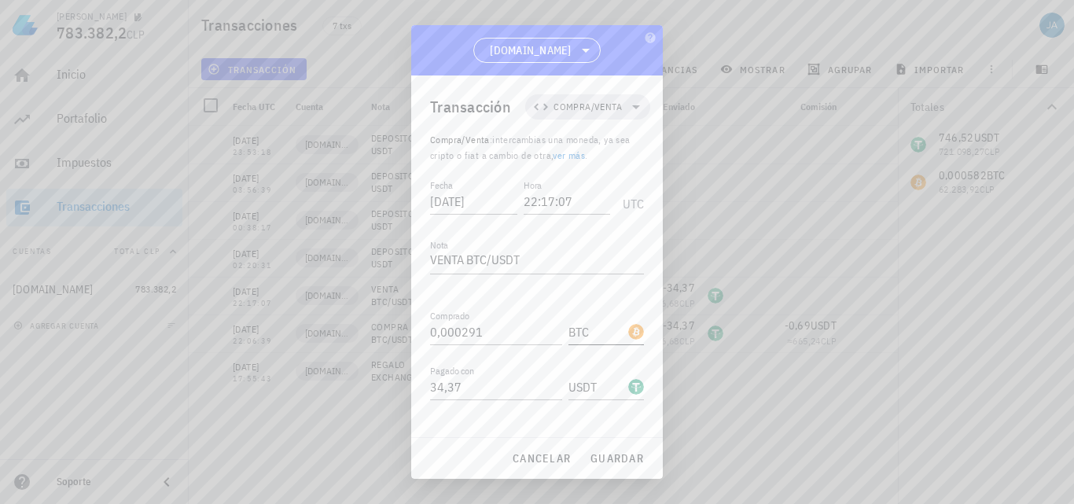
click at [580, 338] on input "BTC" at bounding box center [597, 331] width 57 height 25
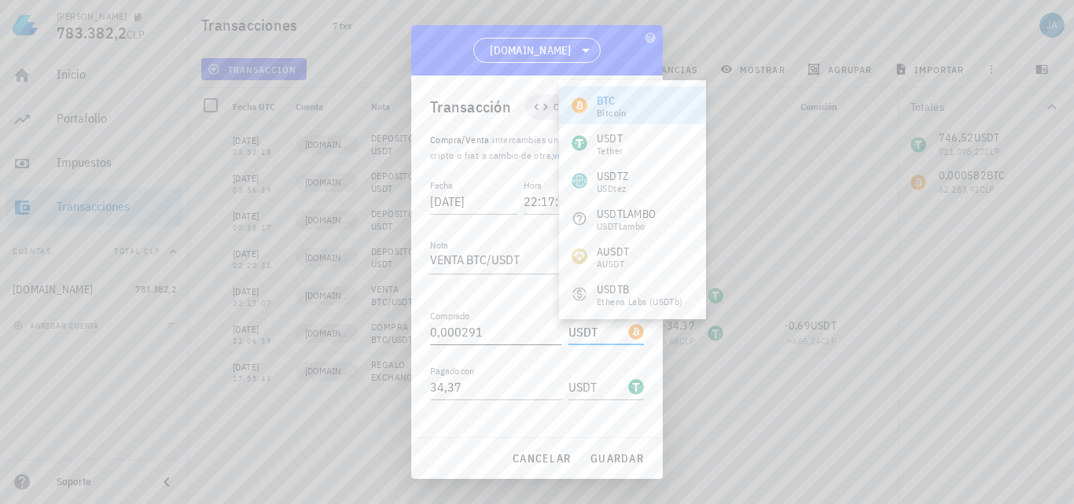
type input "USDT"
click at [503, 332] on input "0,000291" at bounding box center [496, 331] width 132 height 25
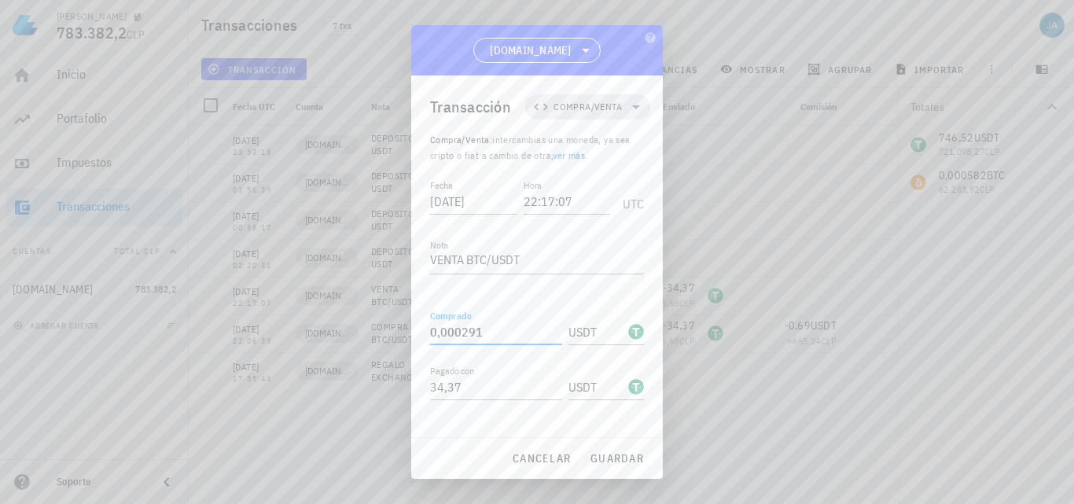
drag, startPoint x: 525, startPoint y: 333, endPoint x: 351, endPoint y: 338, distance: 173.9
click at [353, 337] on div "[PERSON_NAME] 783.382,2 CLP Inicio [GEOGRAPHIC_DATA] Impuestos [GEOGRAPHIC_DATA…" at bounding box center [537, 252] width 1074 height 504
type input "34,37"
type input "0,000291"
click at [582, 383] on input "USDT" at bounding box center [597, 386] width 57 height 25
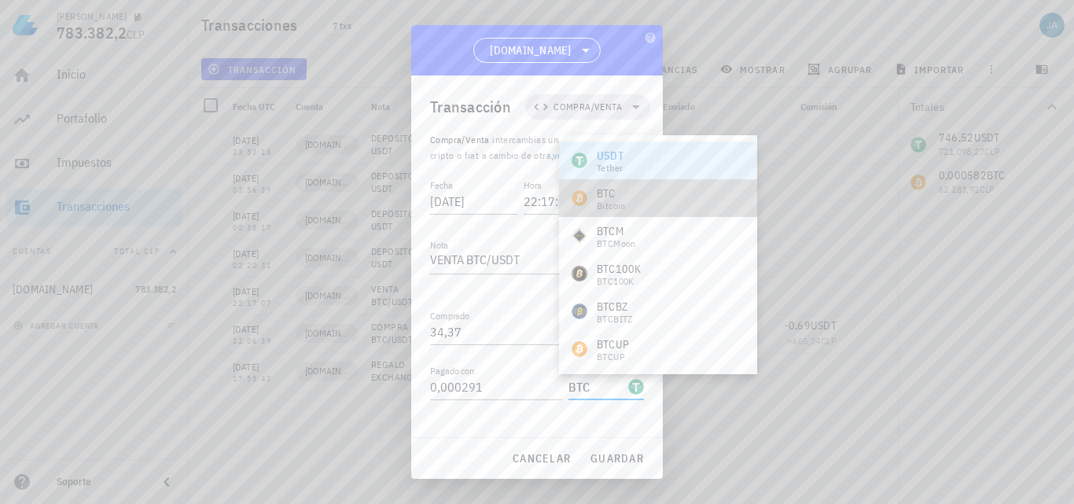
click at [665, 193] on div "BTC Bitcoin" at bounding box center [658, 198] width 198 height 38
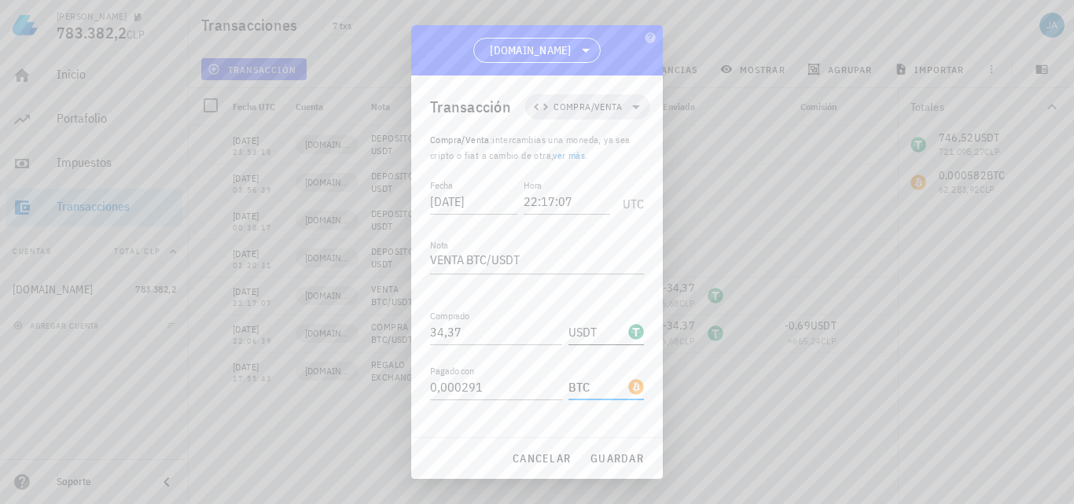
type input "BTC"
click at [598, 337] on input "USDT" at bounding box center [597, 331] width 57 height 25
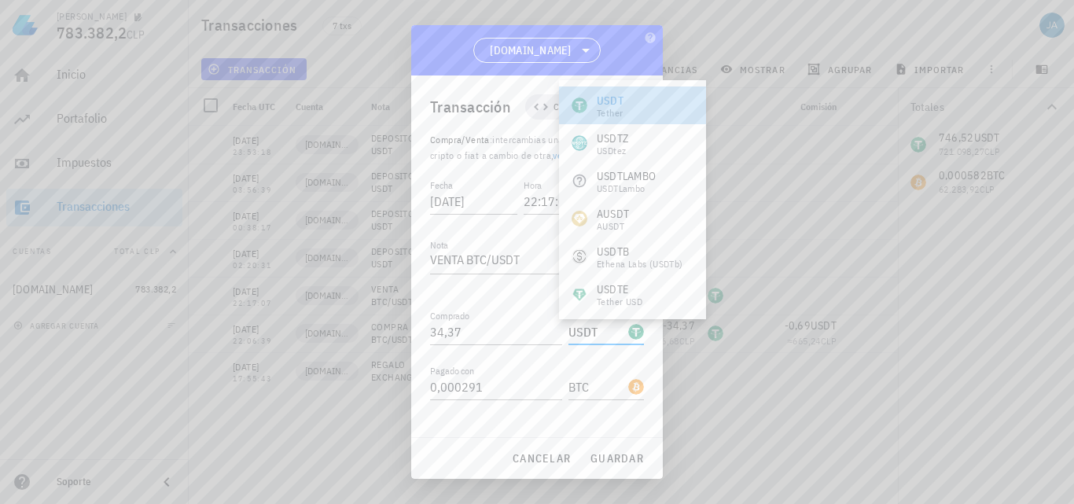
click at [682, 115] on div "USDT Tether" at bounding box center [632, 106] width 147 height 38
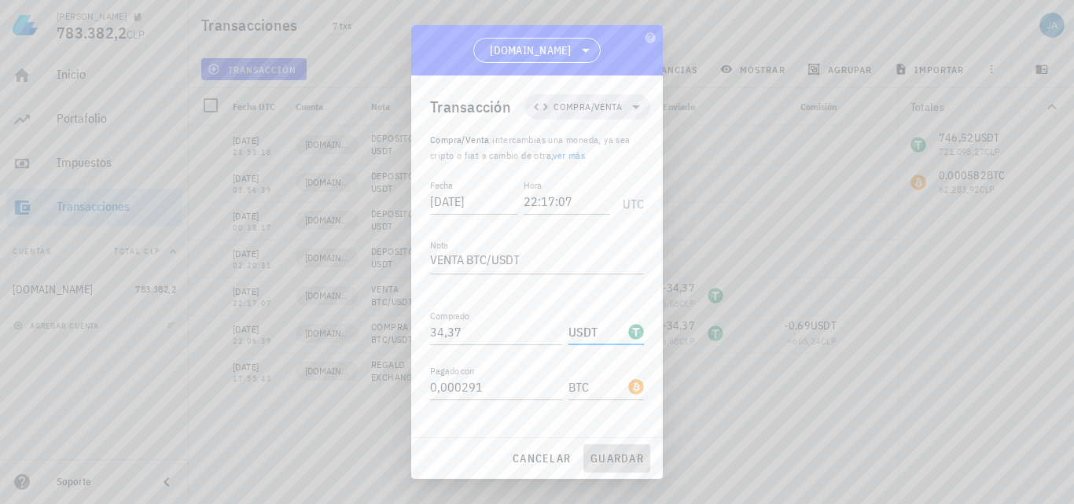
click at [606, 462] on span "guardar" at bounding box center [617, 458] width 54 height 14
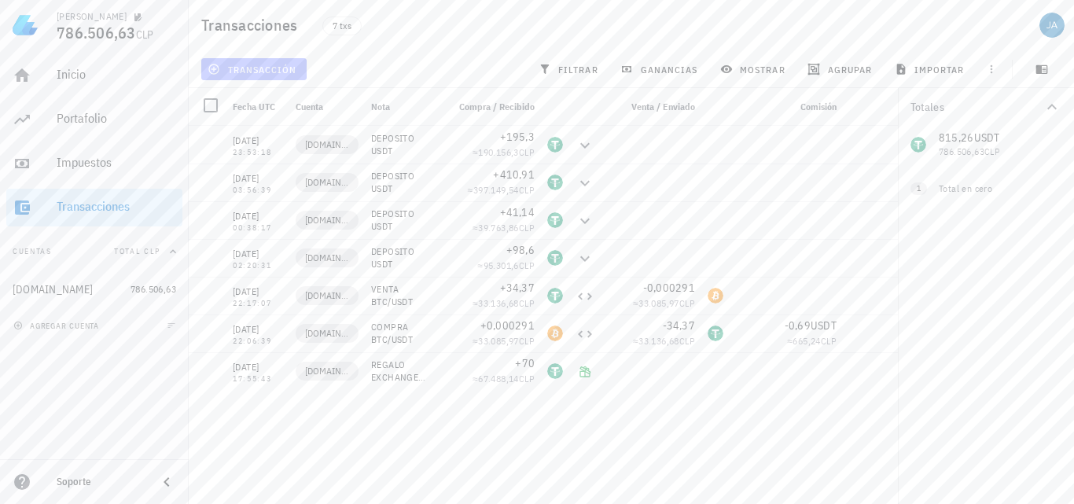
click at [259, 66] on span "transacción" at bounding box center [254, 69] width 86 height 13
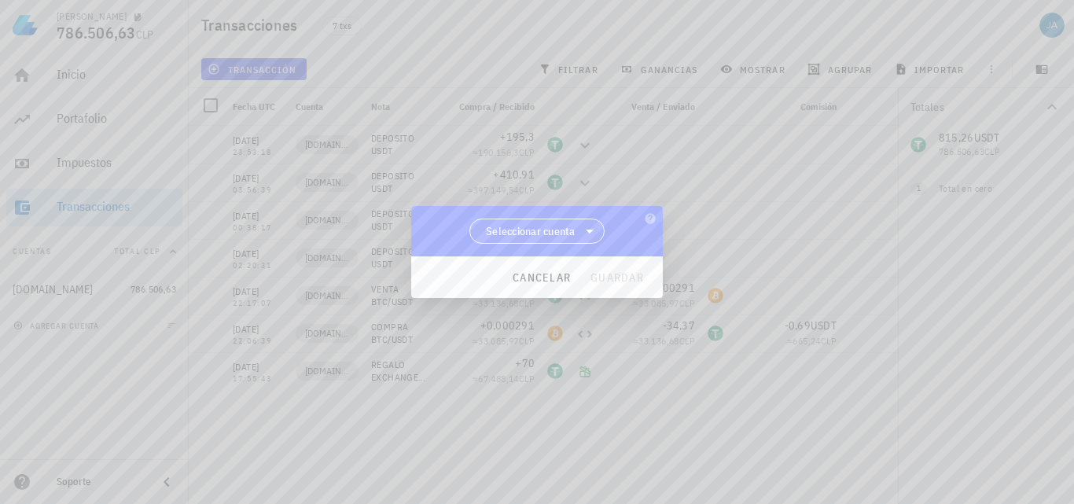
click at [573, 225] on span "Seleccionar cuenta" at bounding box center [531, 231] width 90 height 16
click at [537, 271] on div "[DOMAIN_NAME]" at bounding box center [537, 271] width 111 height 15
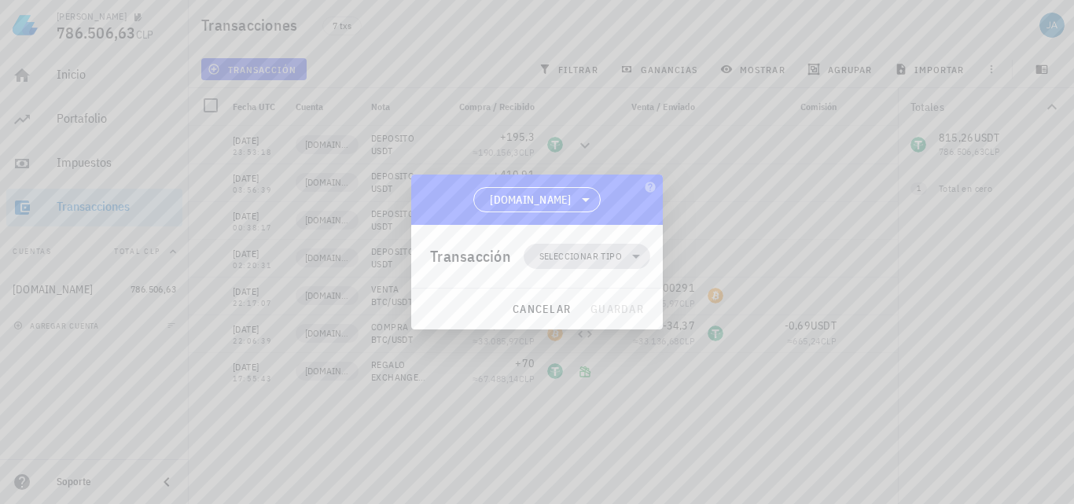
click at [614, 260] on span "Seleccionar tipo" at bounding box center [580, 257] width 83 height 16
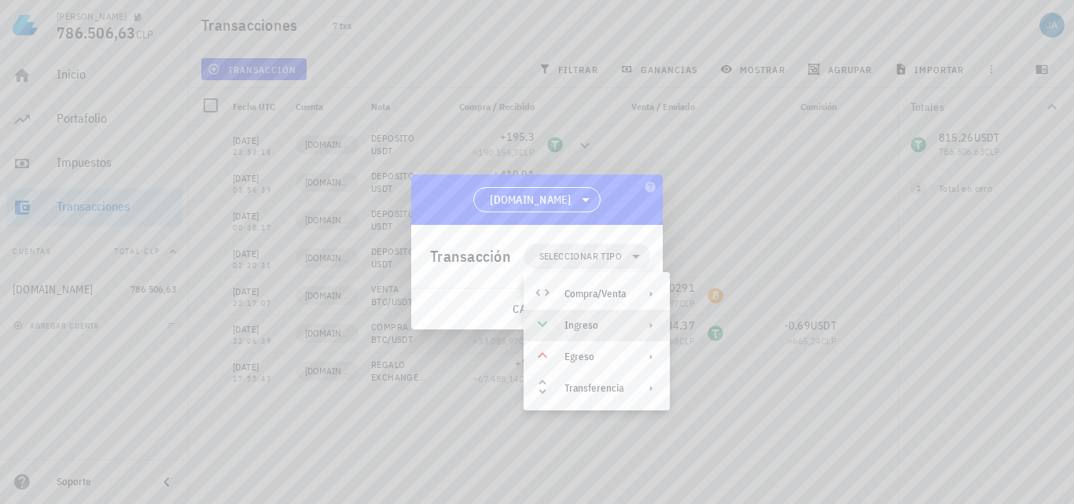
click at [596, 323] on div "Ingreso" at bounding box center [595, 325] width 61 height 13
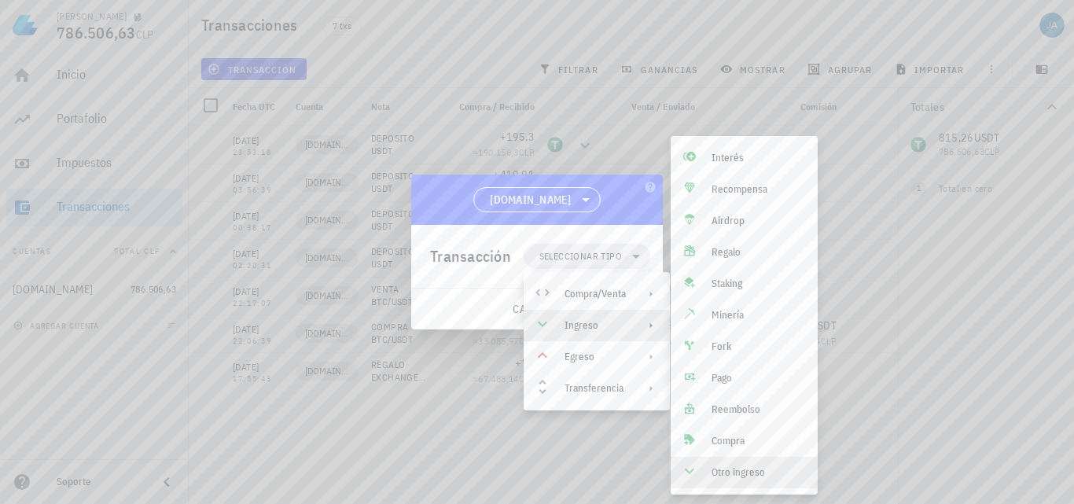
click at [734, 474] on div "Otro ingreso" at bounding box center [759, 472] width 94 height 13
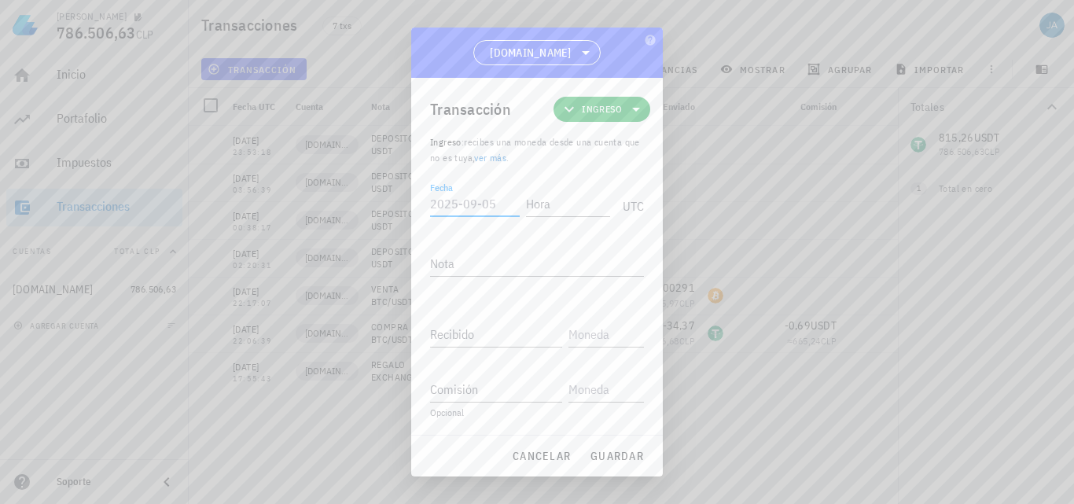
click at [484, 200] on input "Fecha" at bounding box center [475, 203] width 90 height 25
type input "[DATE]"
type input "22:17:07"
type textarea "GANANCIA VENTA BTC/USDT"
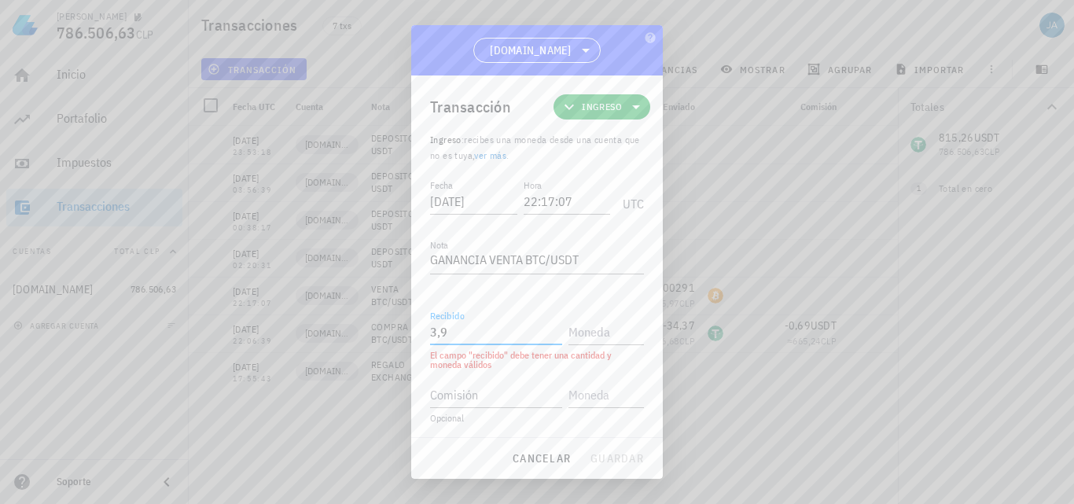
type input "3,9"
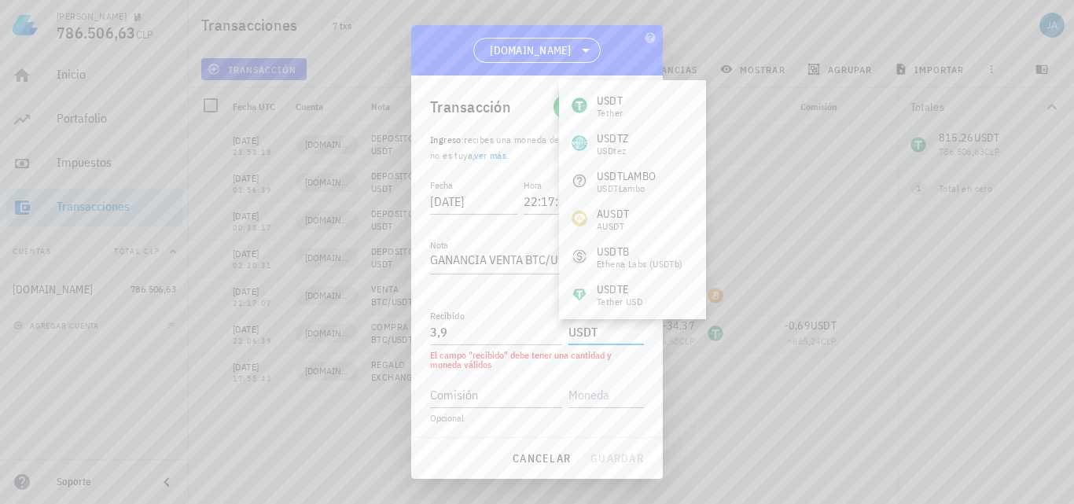
click at [644, 90] on div "USDT Tether" at bounding box center [632, 106] width 147 height 38
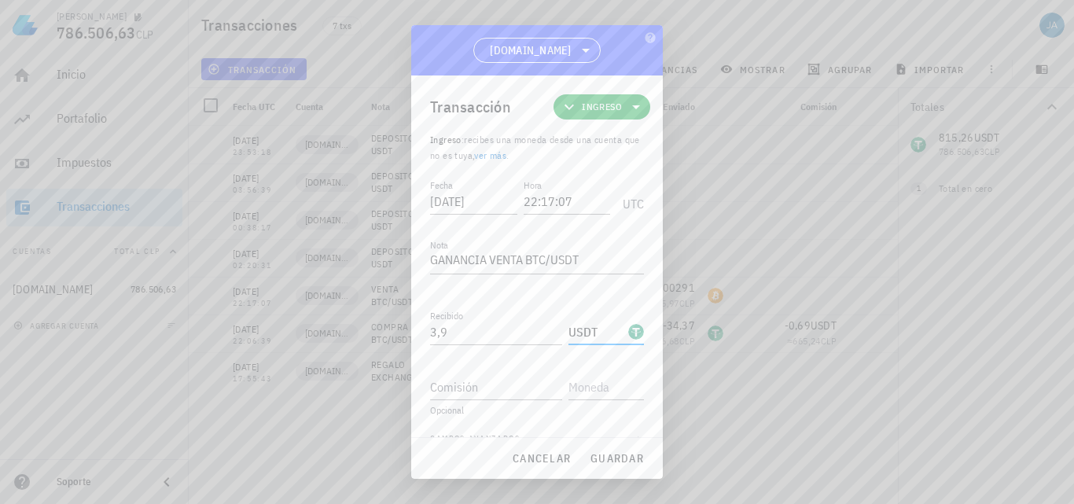
scroll to position [27, 0]
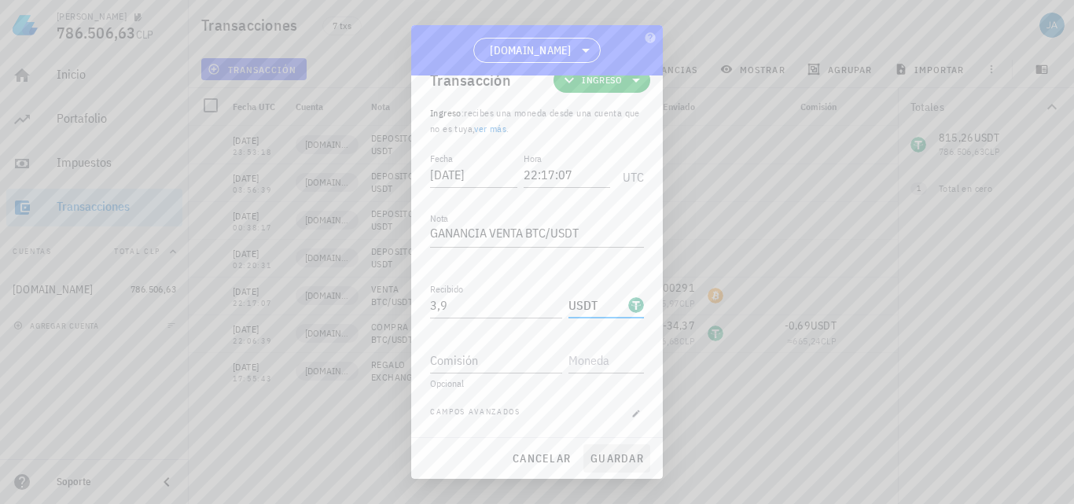
type input "USDT"
click at [605, 460] on span "guardar" at bounding box center [617, 458] width 54 height 14
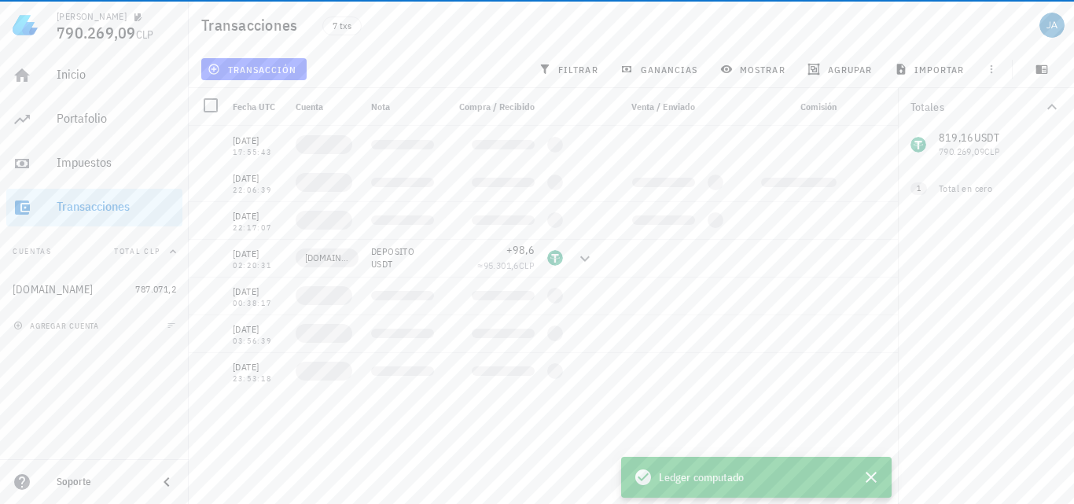
scroll to position [0, 0]
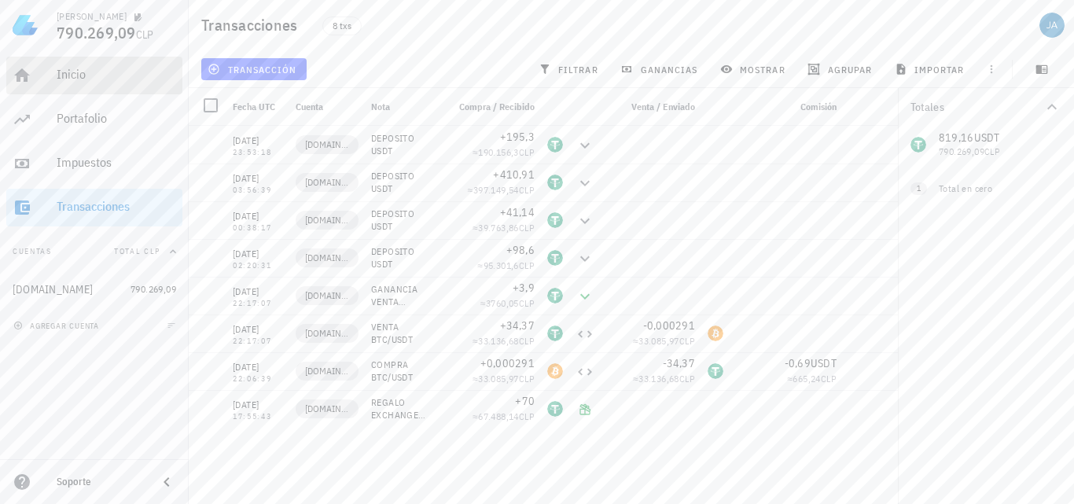
click at [103, 75] on div "Inicio" at bounding box center [117, 74] width 120 height 15
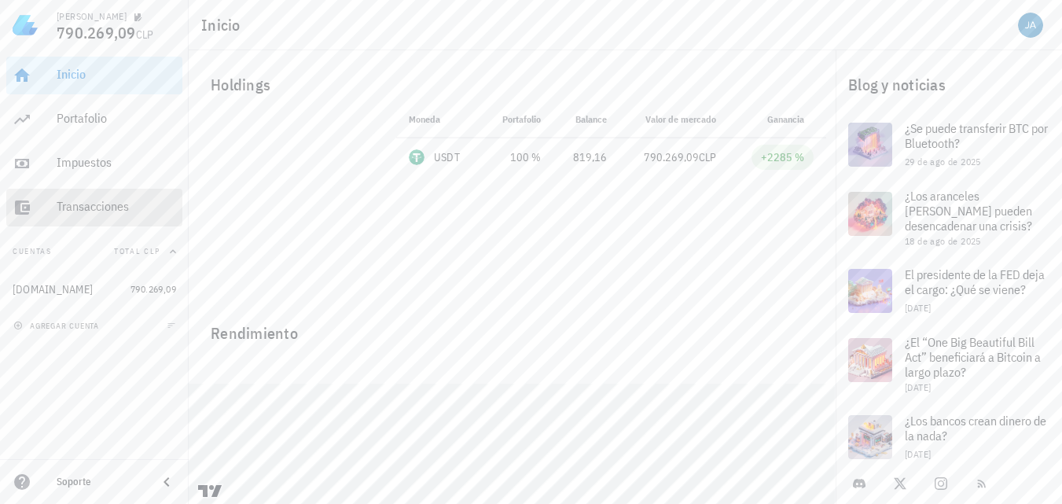
click at [92, 207] on div "Transacciones" at bounding box center [117, 206] width 120 height 15
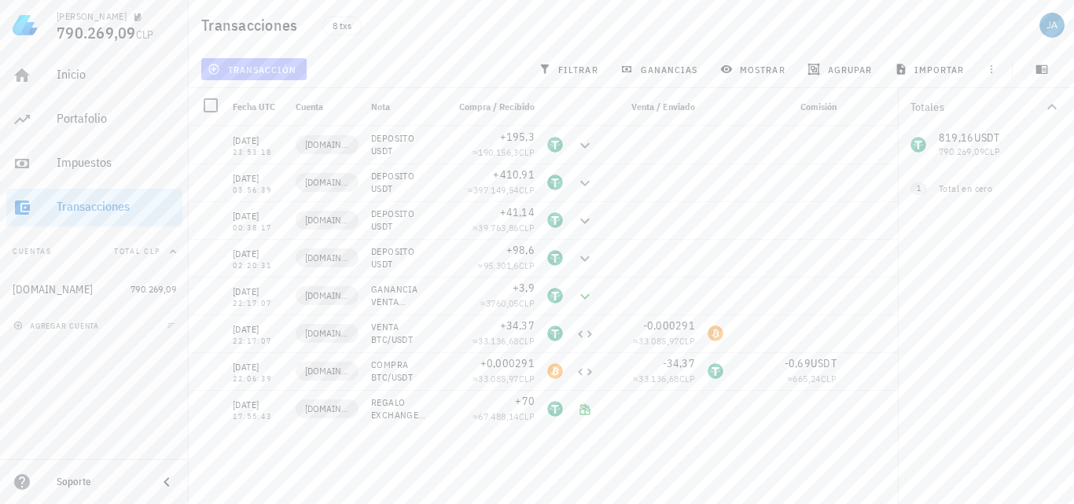
click at [259, 64] on span "transacción" at bounding box center [254, 69] width 86 height 13
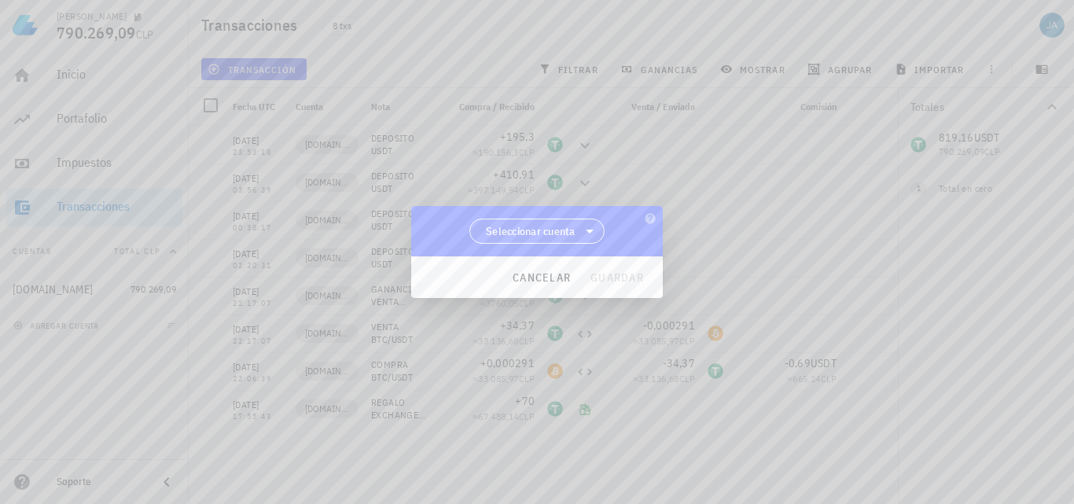
click at [562, 230] on span "Seleccionar cuenta" at bounding box center [531, 231] width 90 height 16
click at [548, 261] on div "[DOMAIN_NAME]" at bounding box center [538, 272] width 136 height 38
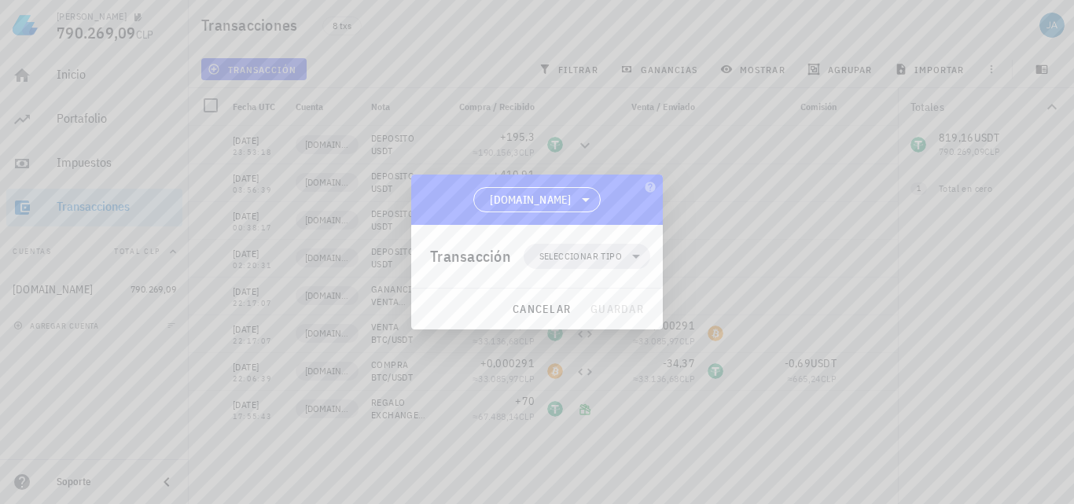
click at [548, 261] on span "Seleccionar tipo" at bounding box center [580, 257] width 83 height 16
click at [602, 256] on span "Seleccionar tipo" at bounding box center [580, 257] width 83 height 16
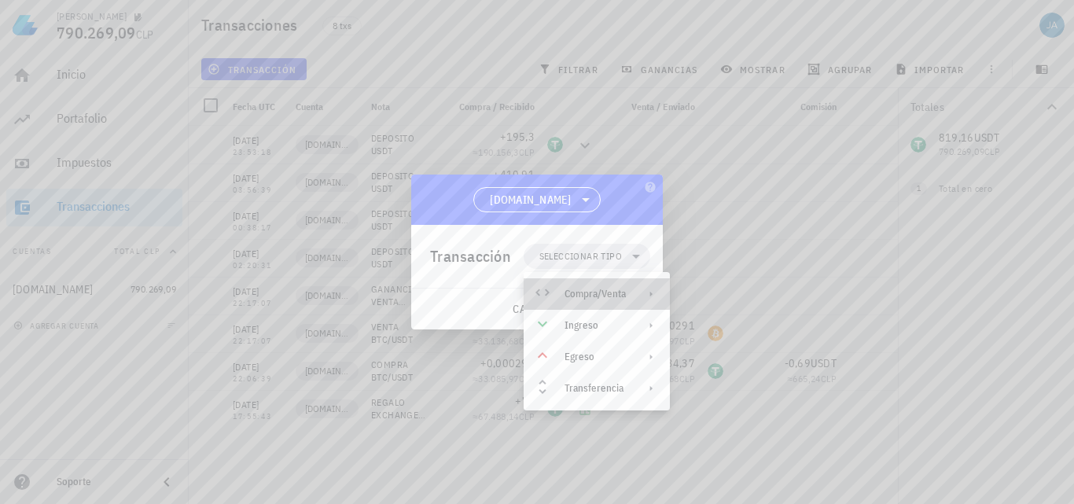
click at [602, 292] on div "Compra/Venta" at bounding box center [595, 294] width 61 height 13
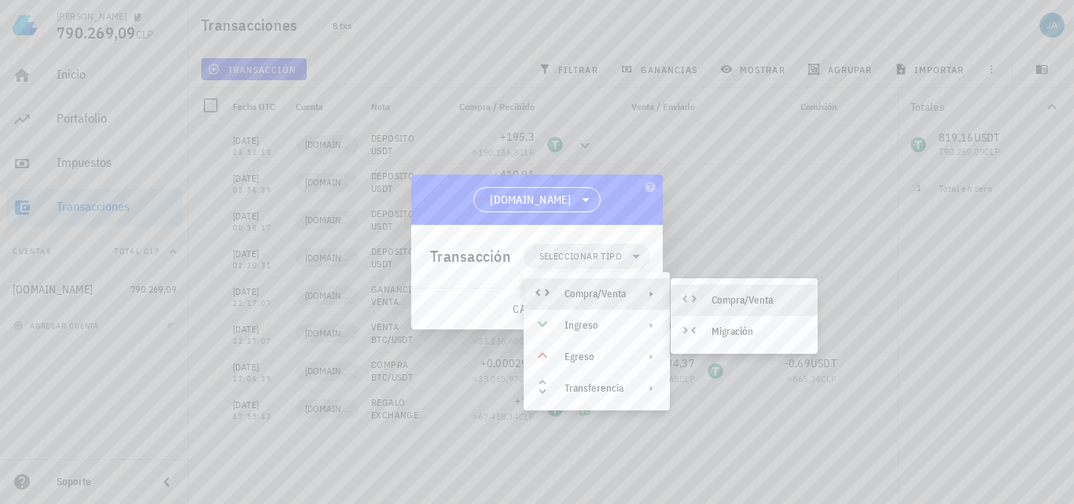
click at [732, 295] on div "Compra/Venta" at bounding box center [759, 300] width 94 height 13
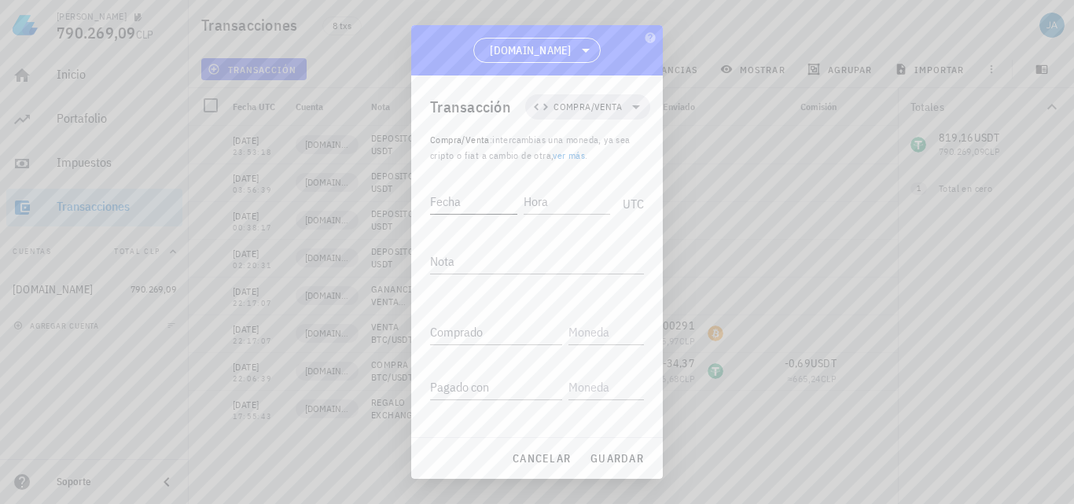
click at [455, 197] on div "Fecha" at bounding box center [473, 201] width 87 height 25
click at [499, 201] on input "[DATE]" at bounding box center [473, 201] width 87 height 25
type input "[DATE]"
type input "03:23:09"
click at [530, 273] on div "Nota" at bounding box center [537, 261] width 214 height 25
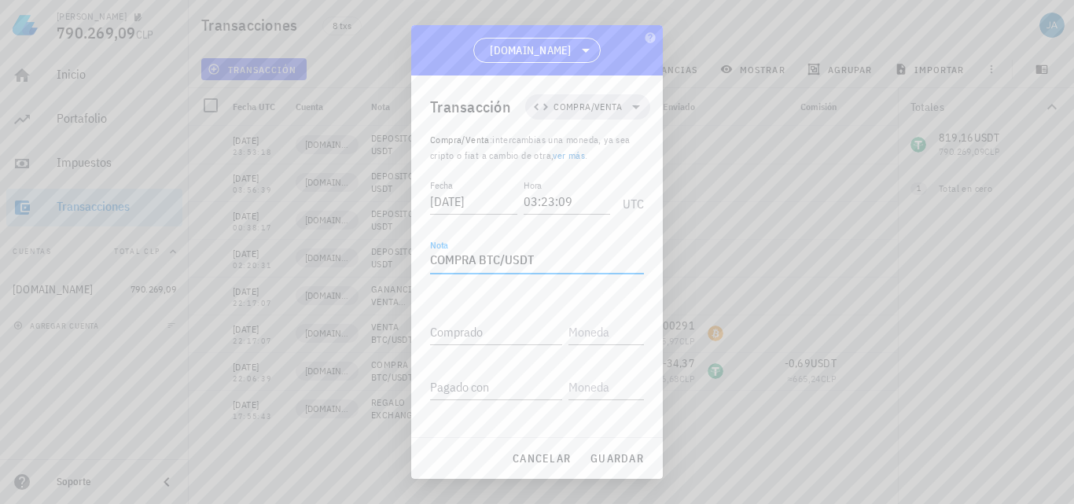
type textarea "COMPRA BTC/USDT"
type input "0,000304"
click at [604, 330] on input "text" at bounding box center [605, 331] width 72 height 25
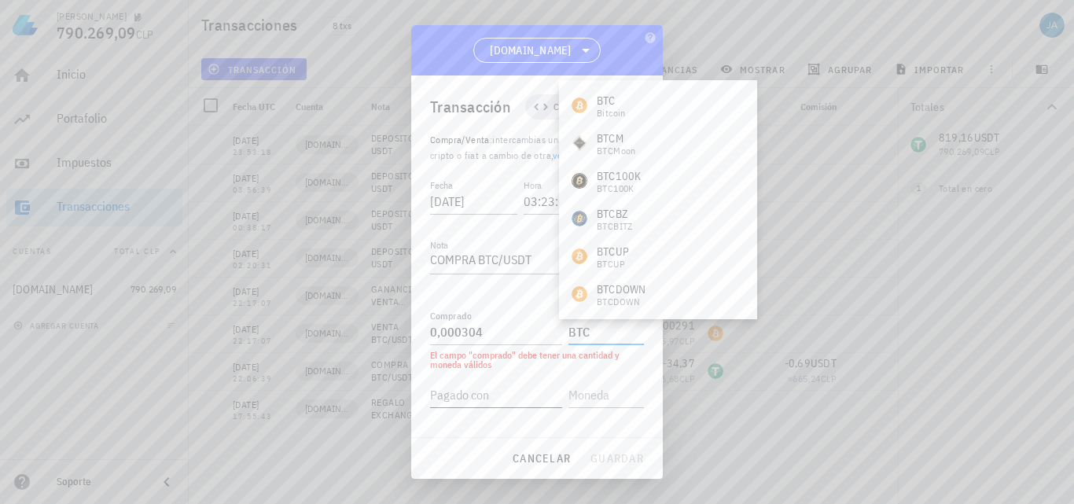
type input "BTC"
click at [500, 397] on input "Pagado con" at bounding box center [496, 394] width 132 height 25
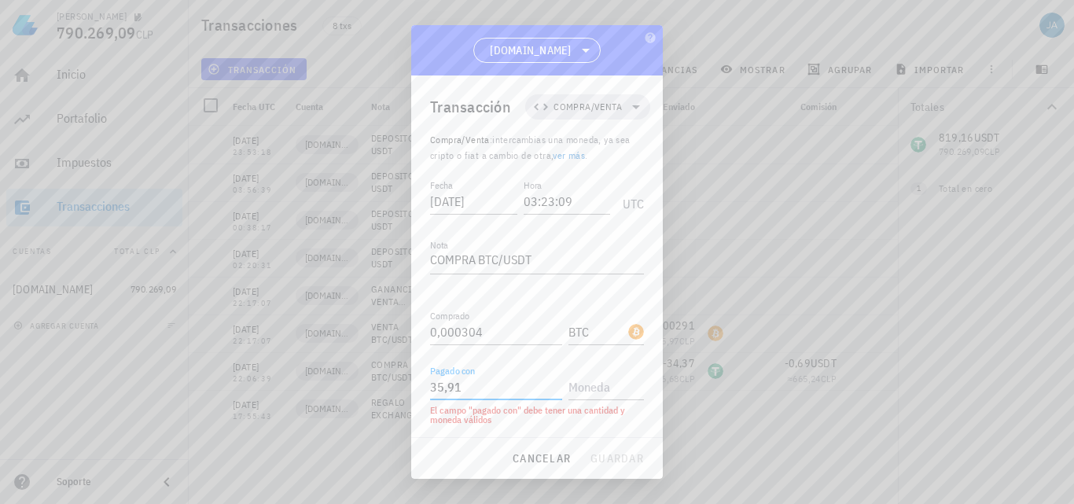
type input "35,91"
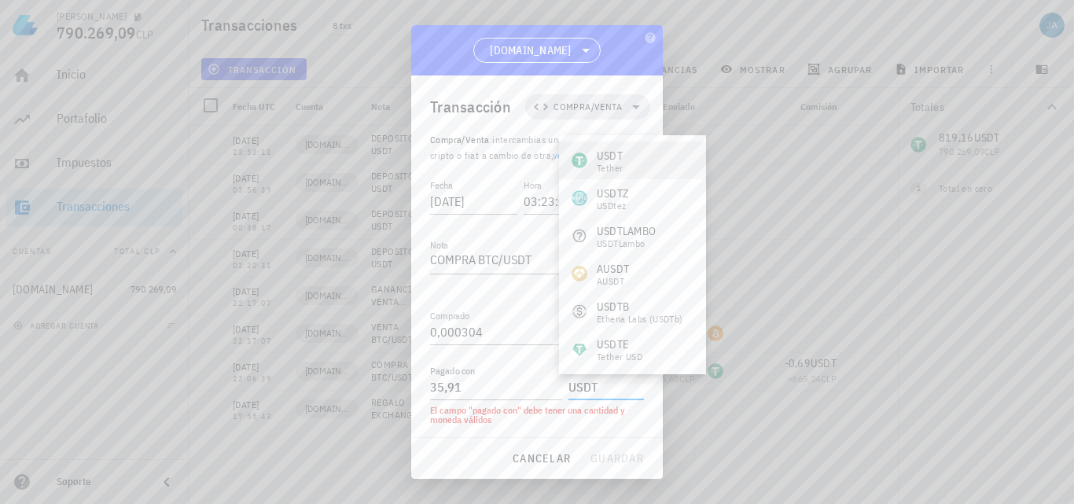
click at [632, 165] on div "USDT Tether" at bounding box center [632, 161] width 147 height 38
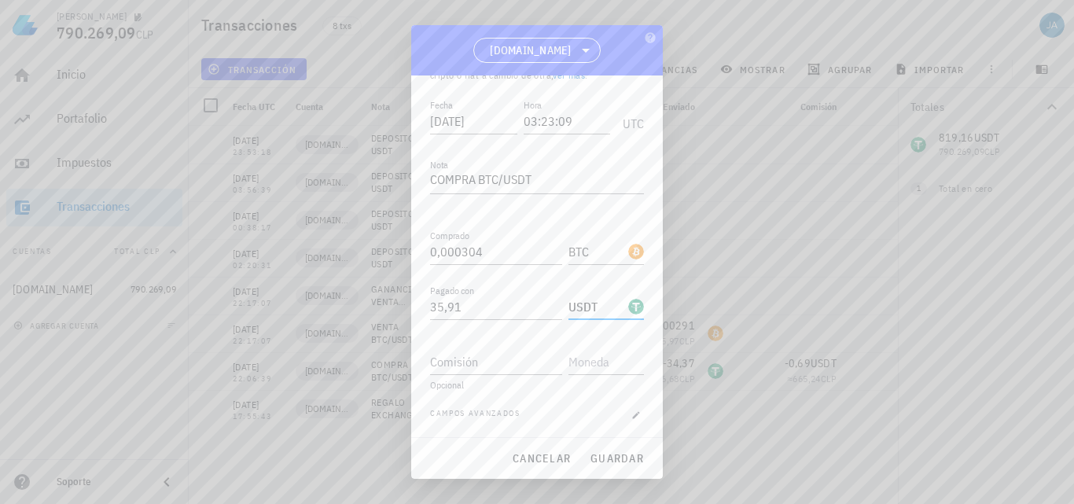
scroll to position [82, 0]
type input "USDT"
click at [632, 414] on icon "button" at bounding box center [636, 413] width 9 height 9
click at [516, 363] on input "Comisión" at bounding box center [496, 360] width 132 height 25
type input "0,72"
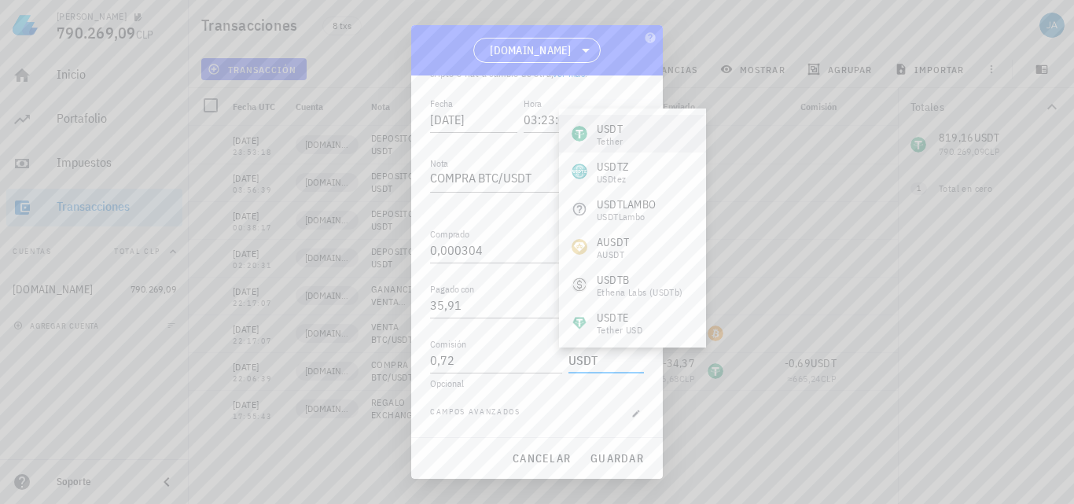
click at [598, 128] on div "USDT" at bounding box center [610, 129] width 26 height 16
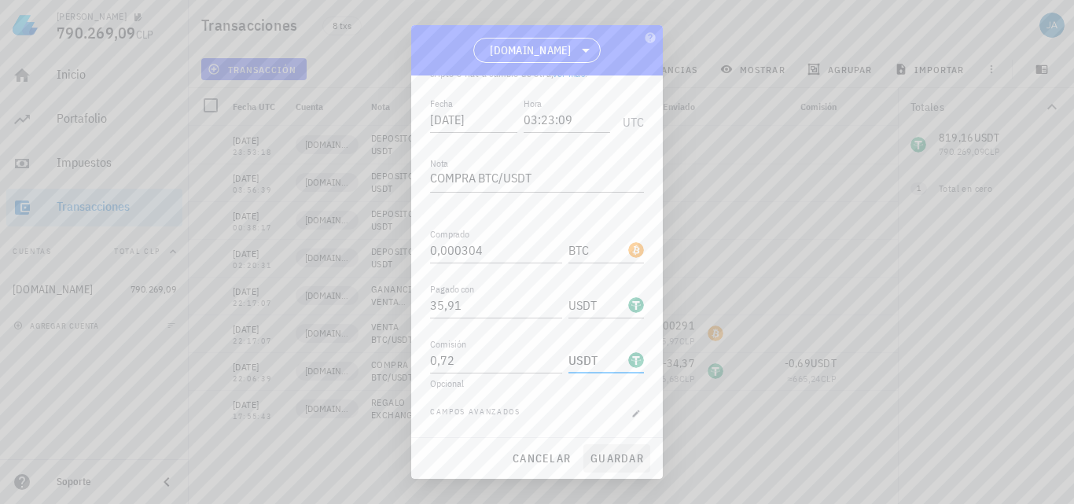
type input "USDT"
click at [608, 460] on span "guardar" at bounding box center [617, 458] width 54 height 14
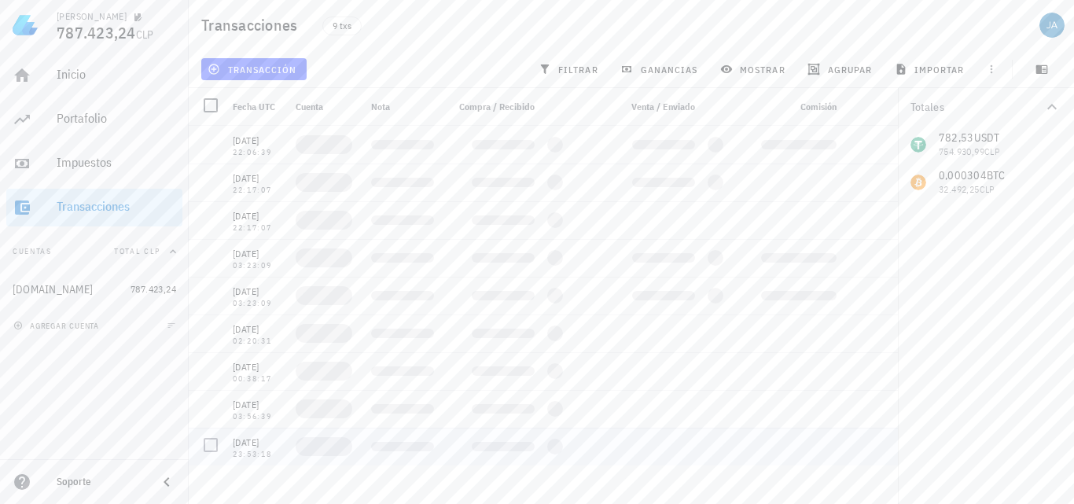
scroll to position [0, 0]
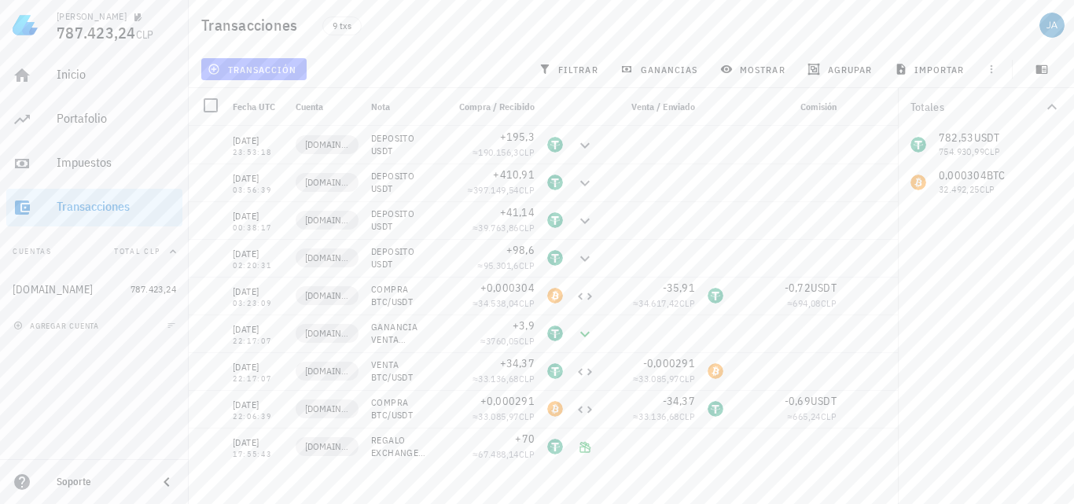
click at [286, 65] on span "transacción" at bounding box center [254, 69] width 86 height 13
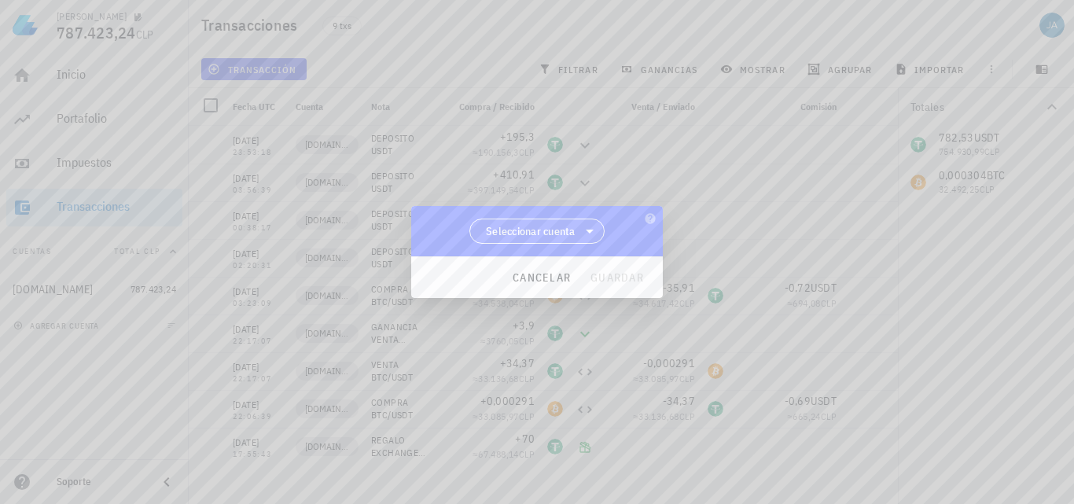
click at [553, 241] on span "Seleccionar cuenta" at bounding box center [537, 231] width 115 height 24
click at [578, 270] on div "[DOMAIN_NAME]" at bounding box center [537, 271] width 111 height 15
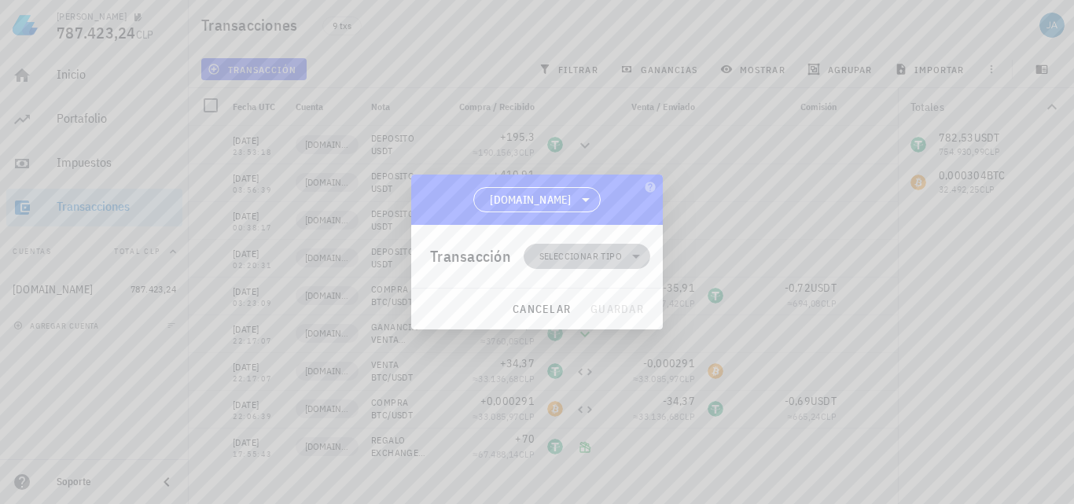
click at [586, 256] on span "Seleccionar tipo" at bounding box center [580, 257] width 83 height 16
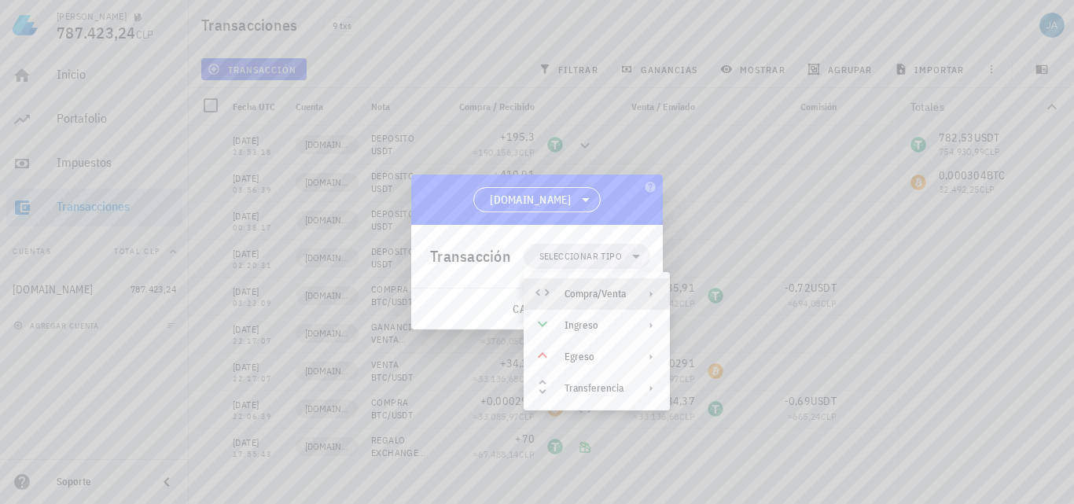
click at [596, 289] on div "Compra/Venta" at bounding box center [595, 294] width 61 height 13
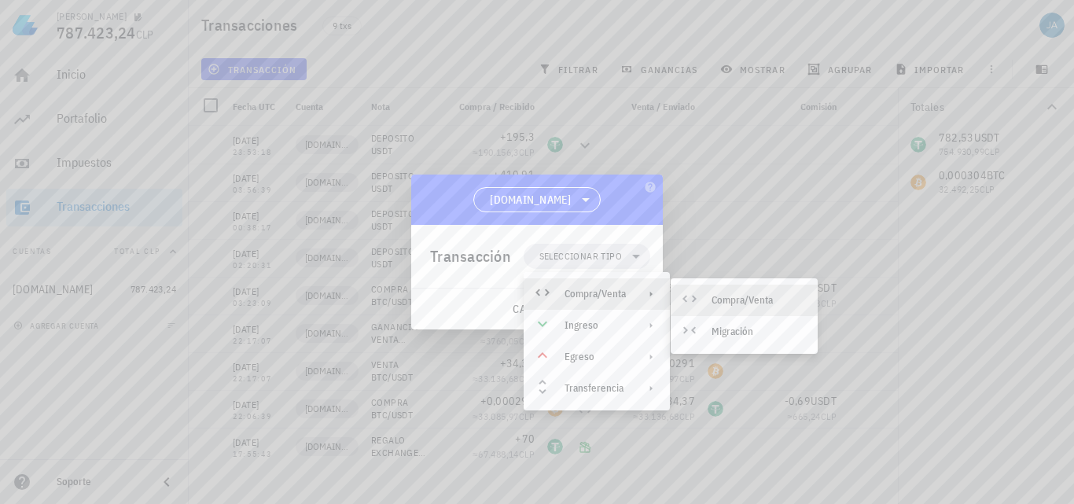
click at [714, 307] on div "Compra/Venta" at bounding box center [744, 300] width 147 height 31
click at [714, 307] on div at bounding box center [537, 252] width 1074 height 504
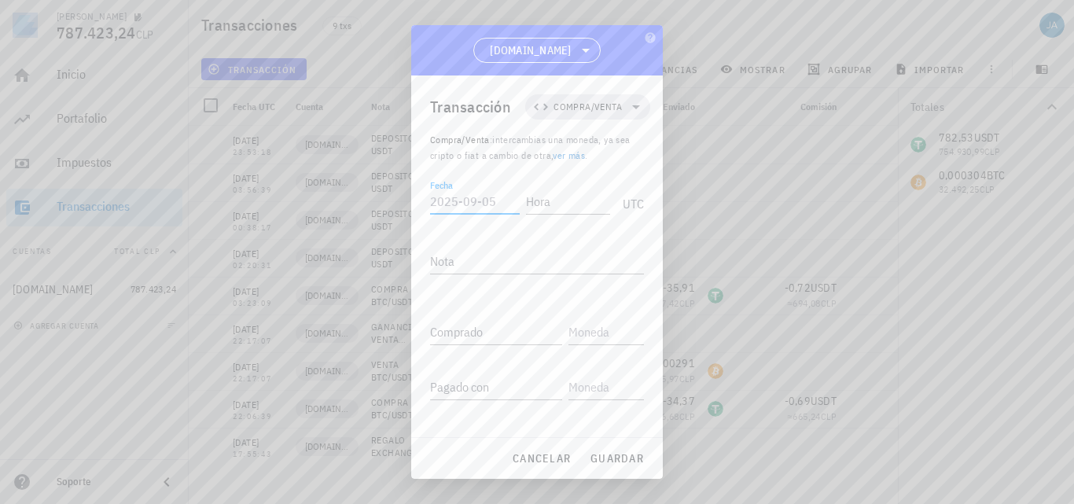
click at [499, 201] on input "Fecha" at bounding box center [475, 201] width 90 height 25
type input "[DATE]"
type input "03:36:17"
type textarea "VENTA BTC/USDT"
click at [477, 334] on input "Comprado" at bounding box center [496, 331] width 132 height 25
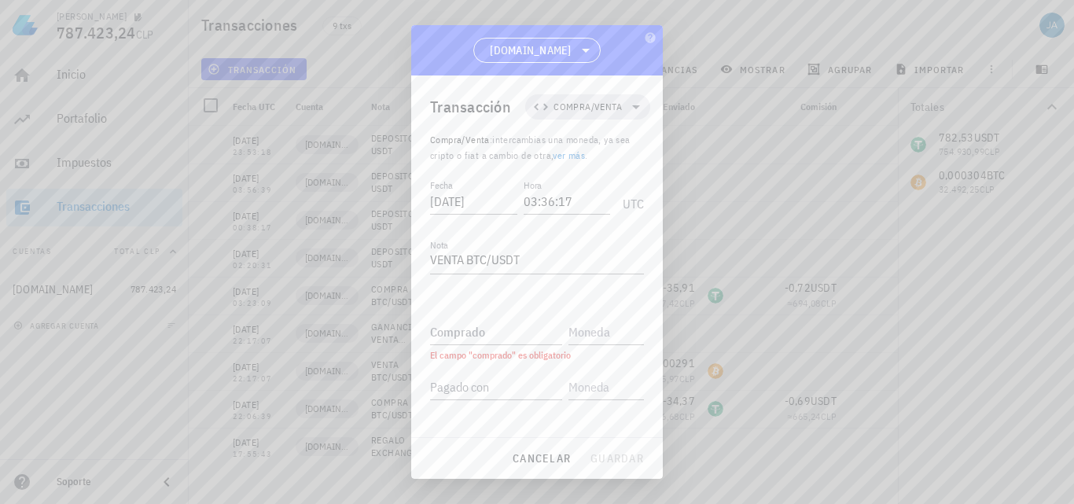
drag, startPoint x: 611, startPoint y: 51, endPoint x: 498, endPoint y: 64, distance: 114.0
click at [498, 64] on div "[DOMAIN_NAME]" at bounding box center [537, 50] width 252 height 50
click at [459, 327] on div "Comprado" at bounding box center [496, 331] width 132 height 25
type input "35,91"
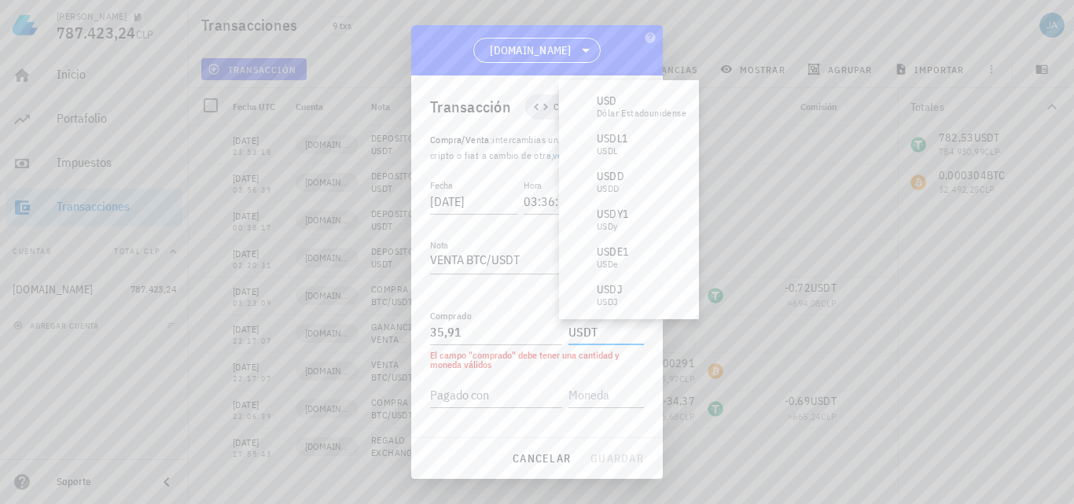
type input "USDT"
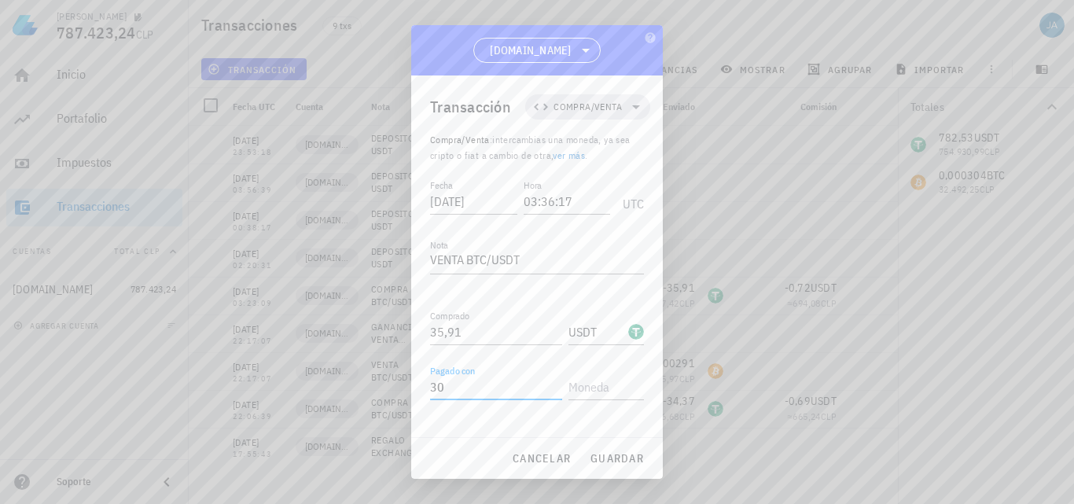
type input "3"
type input "0,000304"
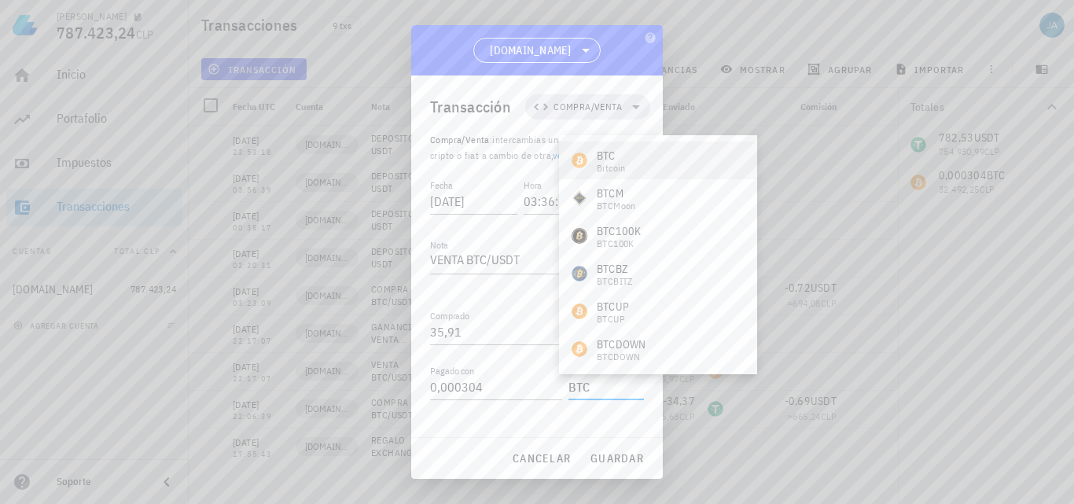
click at [666, 174] on div "BTC Bitcoin" at bounding box center [658, 161] width 198 height 38
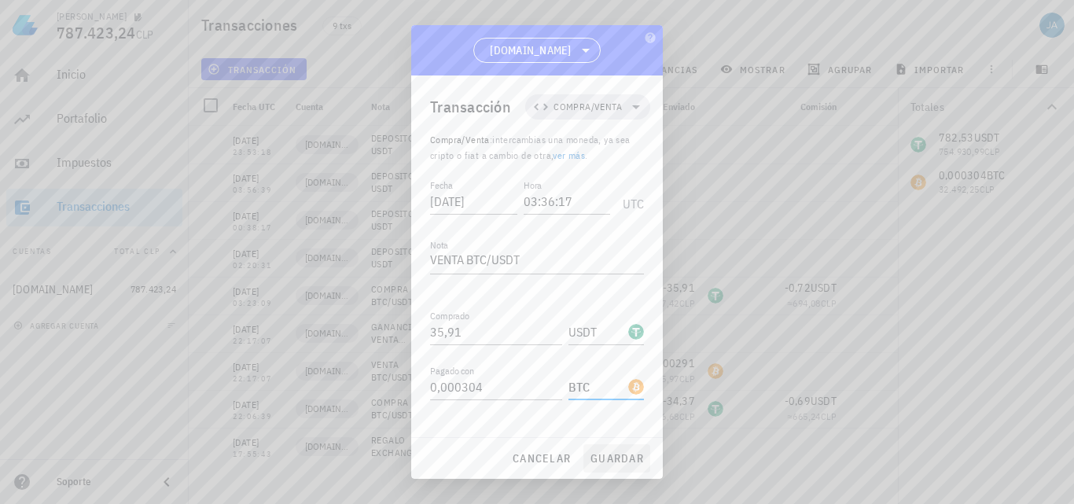
type input "BTC"
click at [621, 457] on span "guardar" at bounding box center [617, 458] width 54 height 14
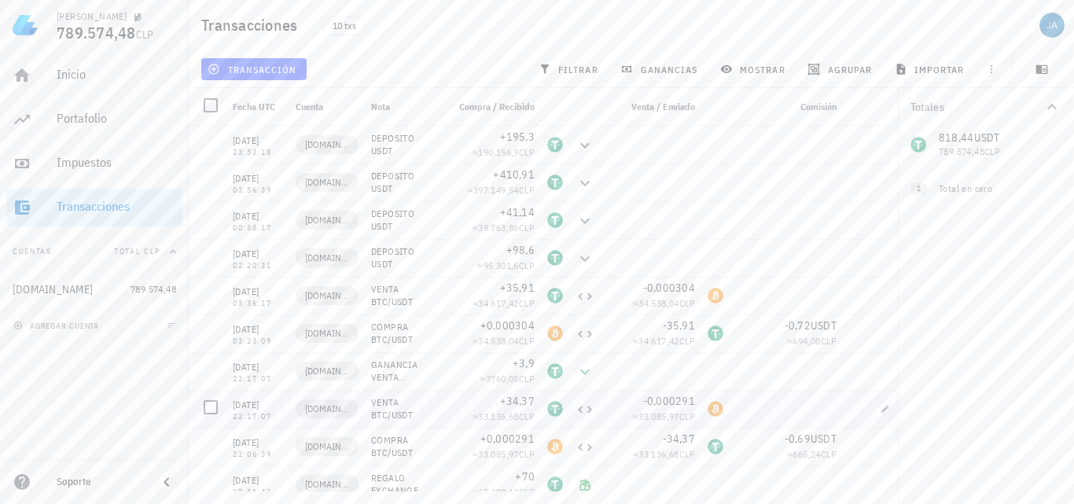
scroll to position [12, 0]
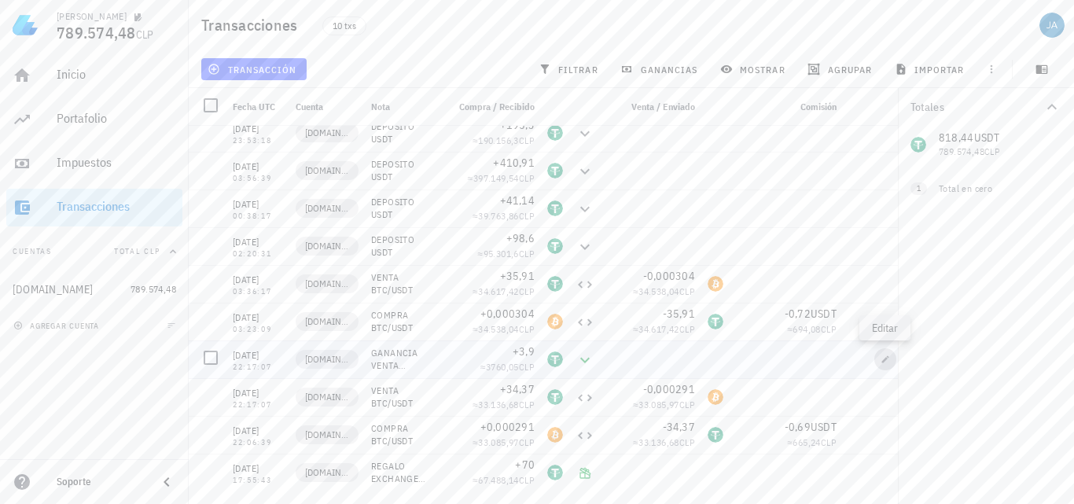
click at [885, 359] on icon "button" at bounding box center [885, 358] width 7 height 7
type textarea "GANANCIA VENTA BTC/USDT"
type input "3,9"
type input "USDT"
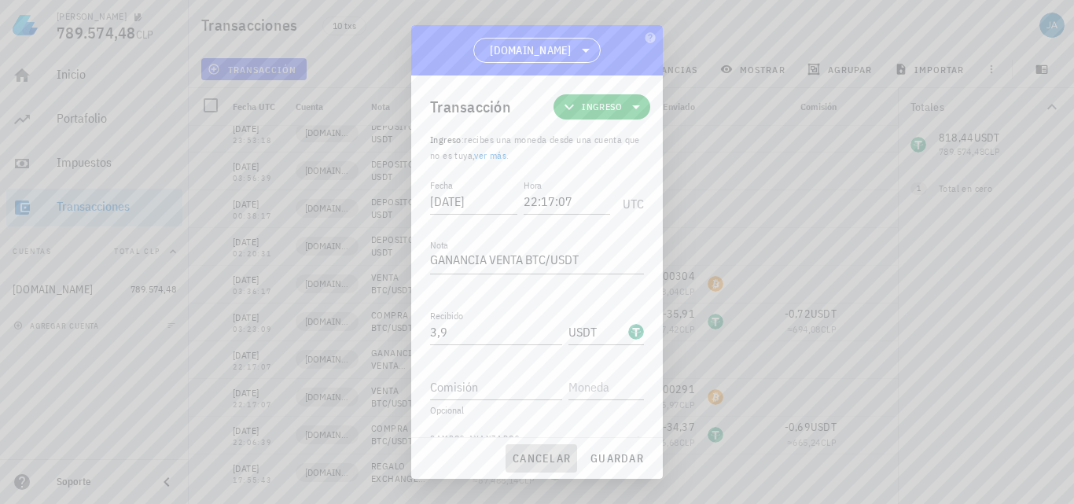
click at [553, 462] on span "cancelar" at bounding box center [541, 458] width 59 height 14
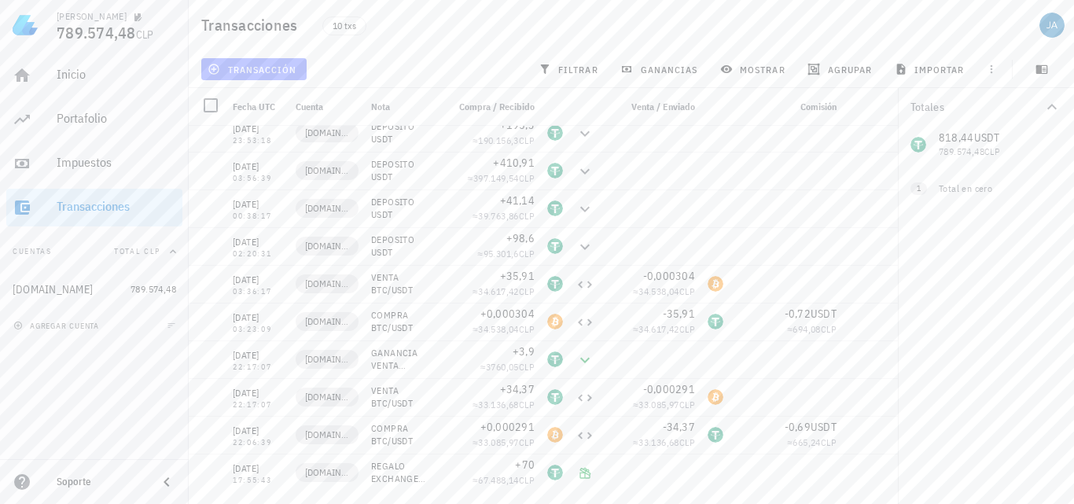
click at [245, 69] on span "transacción" at bounding box center [254, 69] width 86 height 13
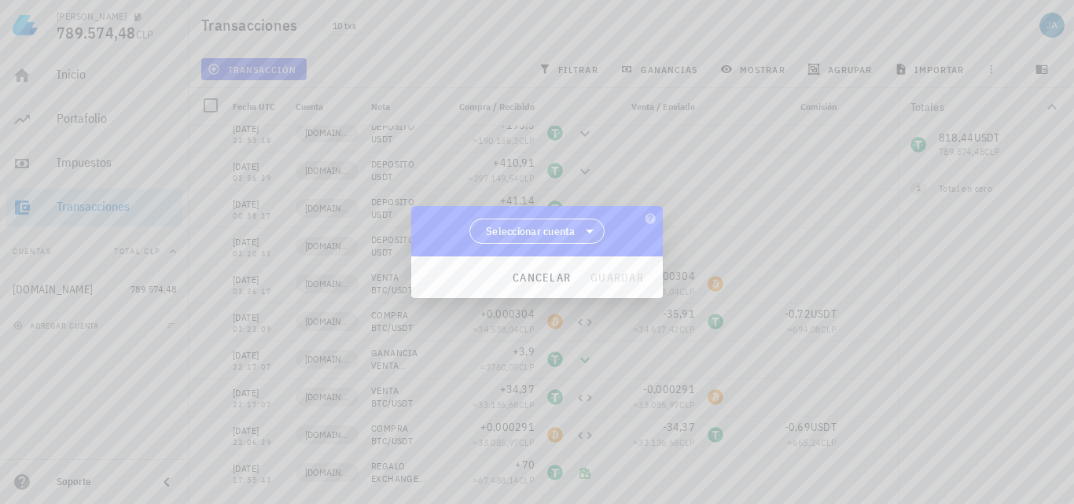
click at [517, 223] on span "Seleccionar cuenta" at bounding box center [531, 231] width 90 height 16
click at [511, 278] on div "[DOMAIN_NAME]" at bounding box center [537, 271] width 111 height 15
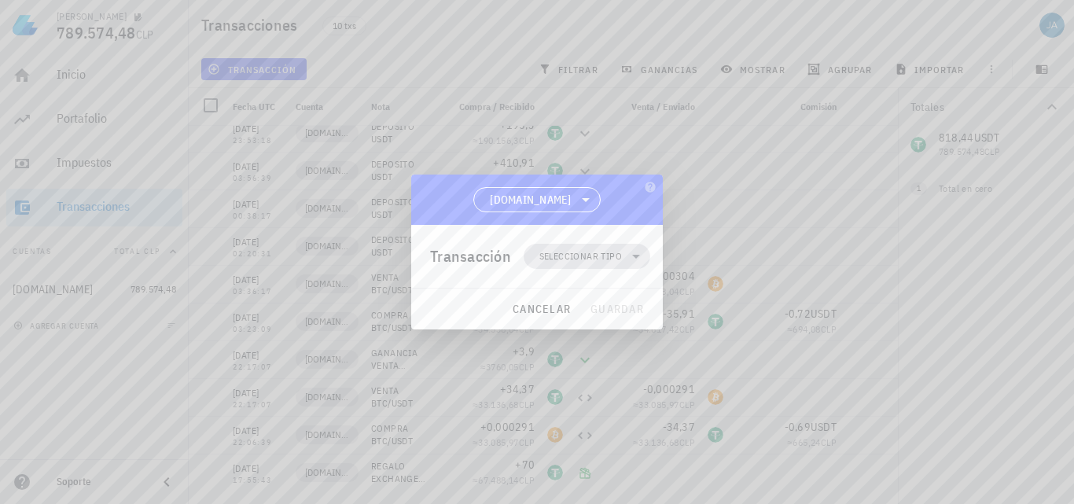
click at [608, 255] on span "Seleccionar tipo" at bounding box center [580, 257] width 83 height 16
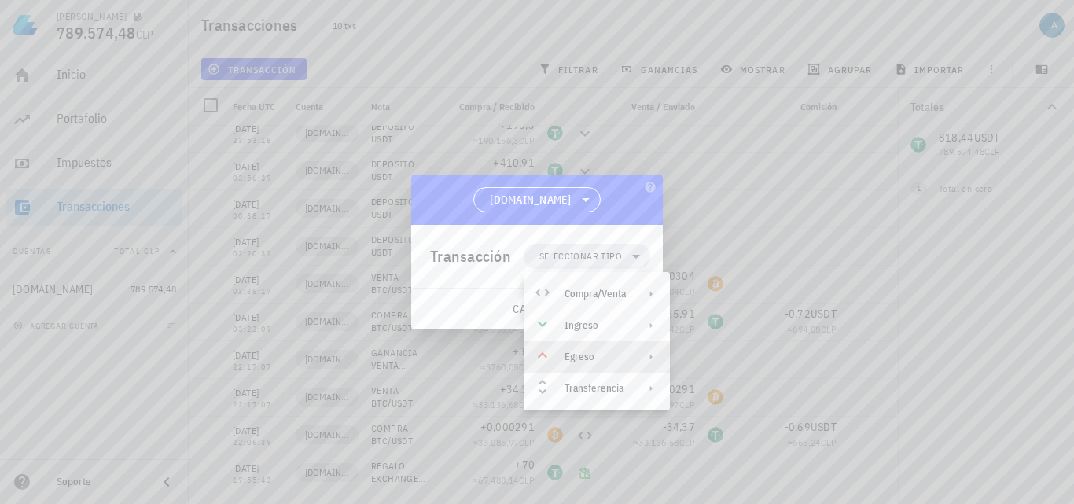
click at [606, 351] on div "Egreso" at bounding box center [595, 357] width 61 height 13
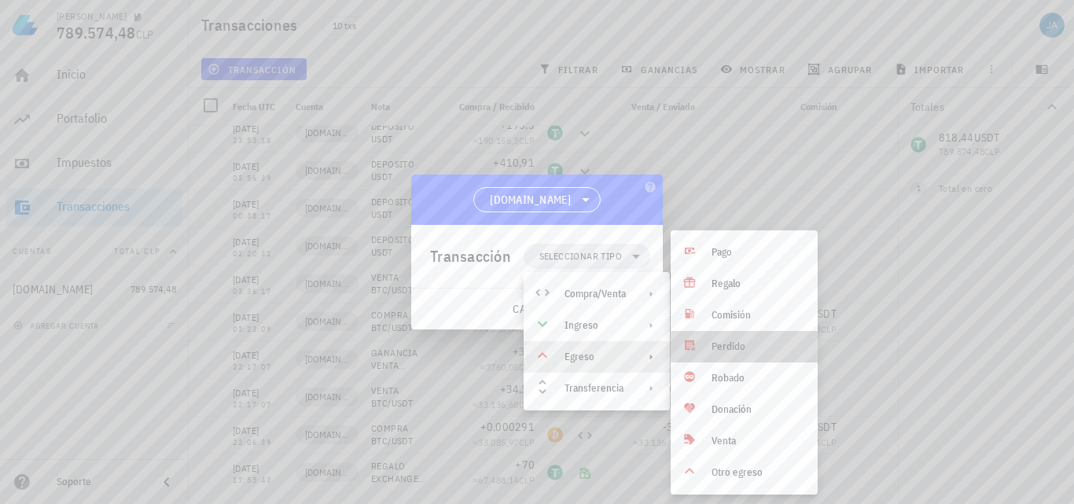
click at [738, 344] on div "Perdido" at bounding box center [759, 347] width 94 height 13
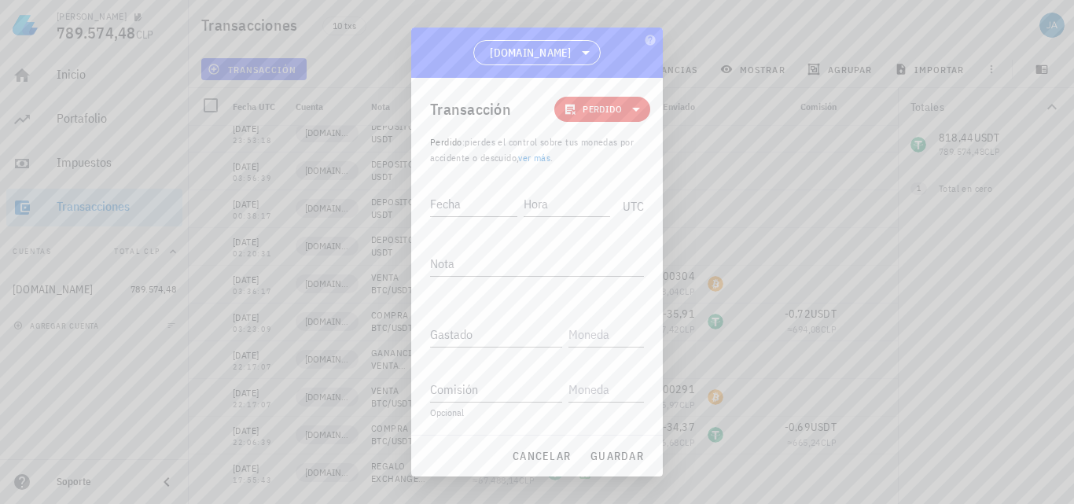
click at [540, 157] on link "ver más" at bounding box center [534, 158] width 32 height 12
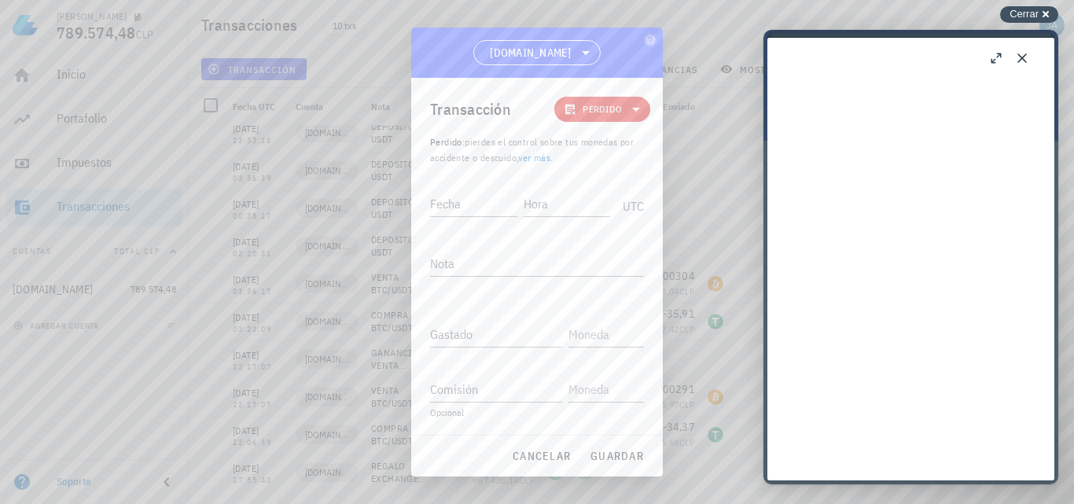
click at [1038, 9] on span "Cerrar" at bounding box center [1024, 14] width 29 height 12
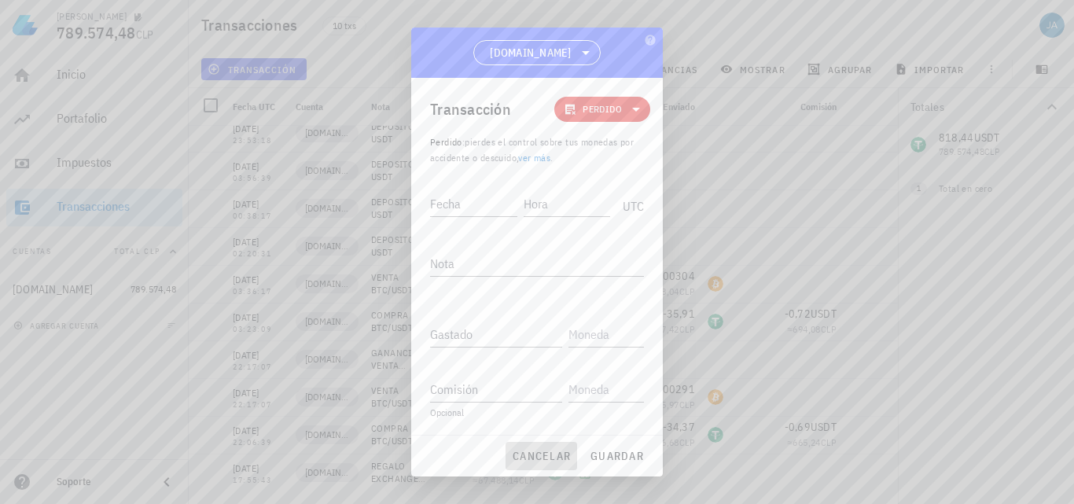
click at [519, 453] on span "cancelar" at bounding box center [541, 456] width 59 height 14
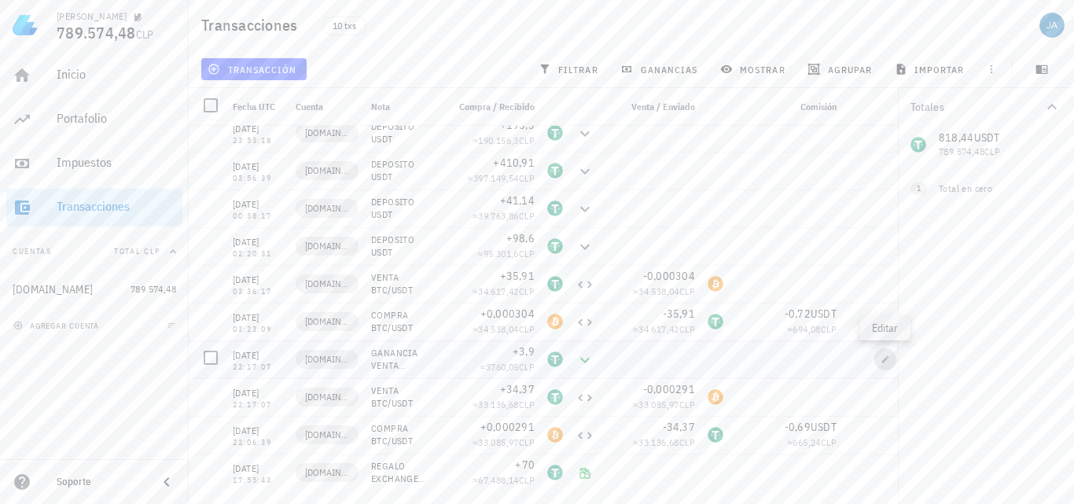
click at [882, 362] on icon "button" at bounding box center [885, 359] width 9 height 9
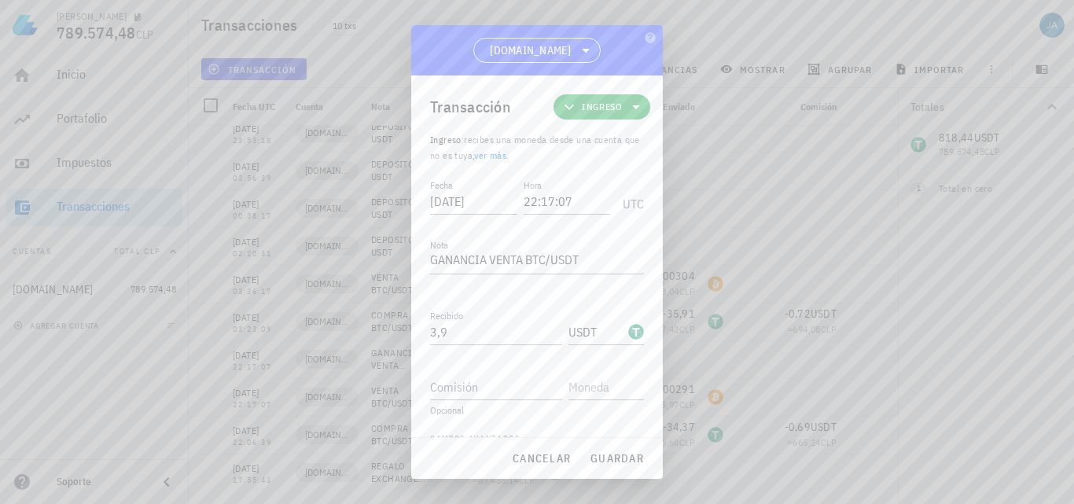
click at [632, 107] on icon at bounding box center [636, 107] width 8 height 4
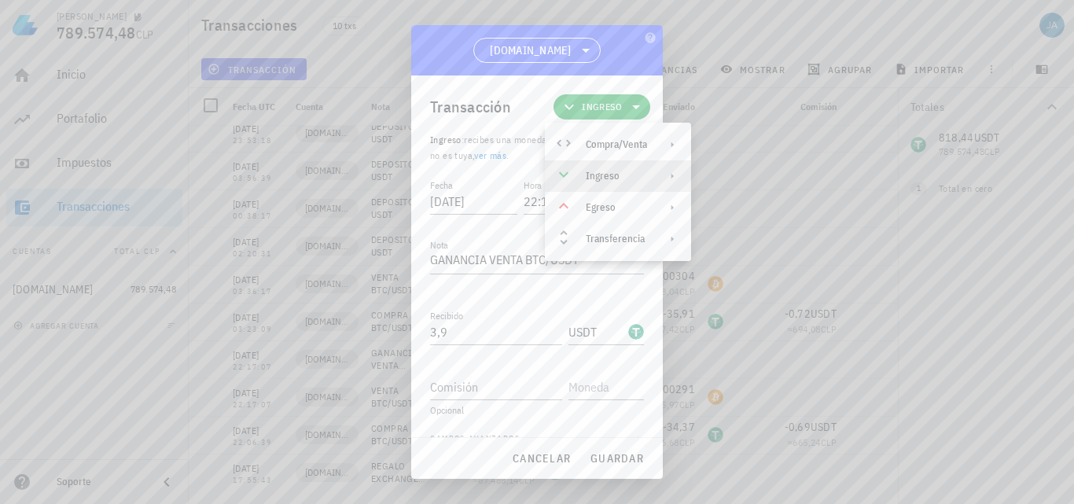
click at [636, 179] on div "Ingreso" at bounding box center [616, 176] width 61 height 13
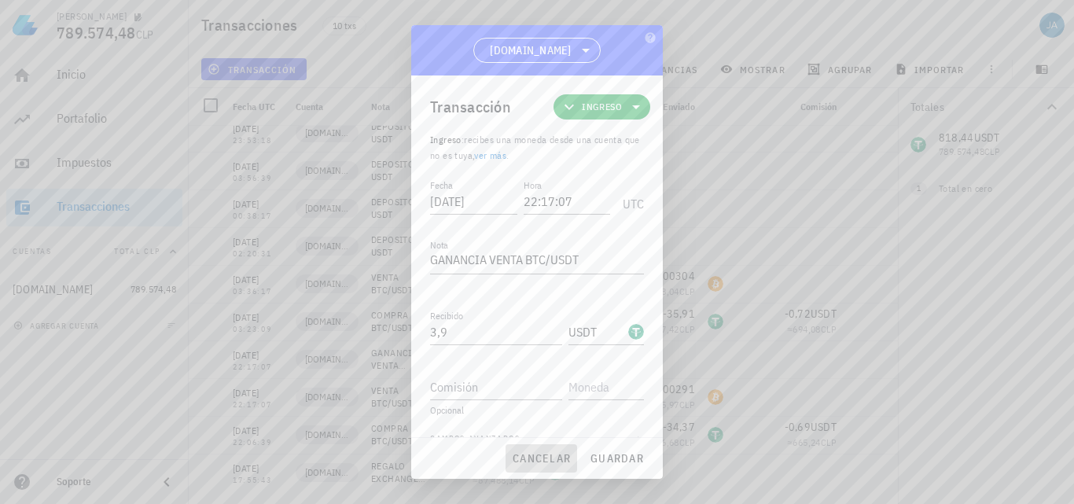
click at [523, 456] on span "cancelar" at bounding box center [541, 458] width 59 height 14
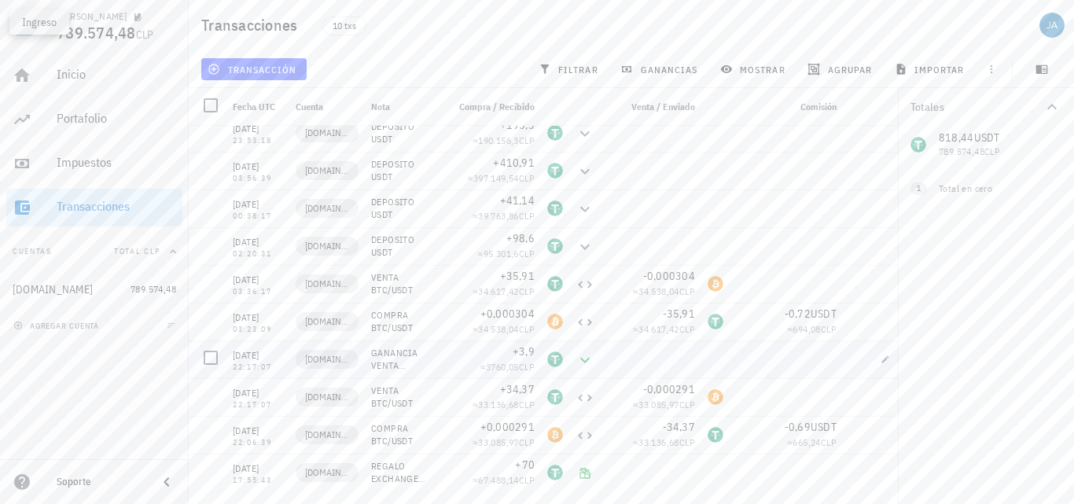
click at [584, 360] on icon at bounding box center [584, 360] width 9 height 6
click at [587, 32] on div "10 txs" at bounding box center [511, 25] width 396 height 39
click at [260, 72] on span "transacción" at bounding box center [254, 69] width 86 height 13
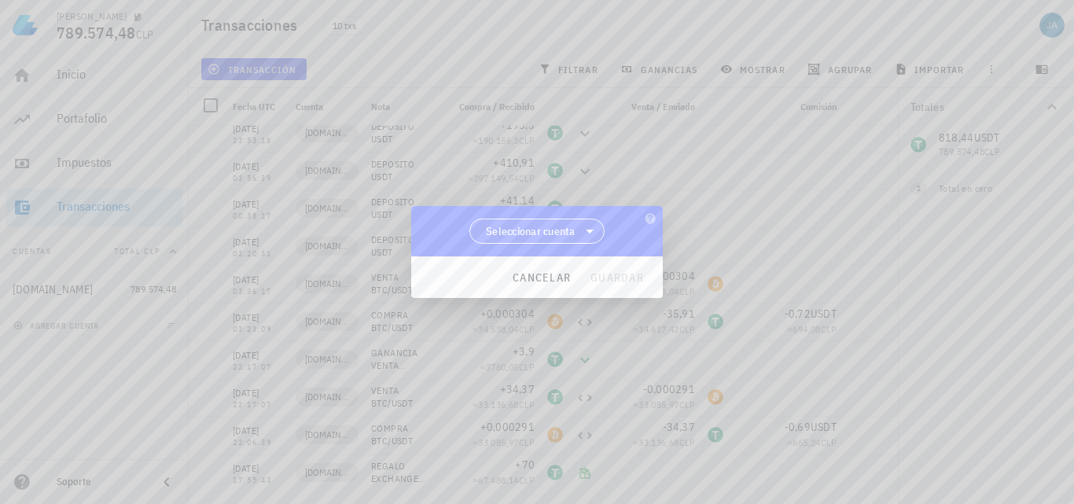
click at [525, 227] on span "Seleccionar cuenta" at bounding box center [531, 231] width 90 height 16
click at [540, 263] on div "[DOMAIN_NAME]" at bounding box center [538, 272] width 136 height 38
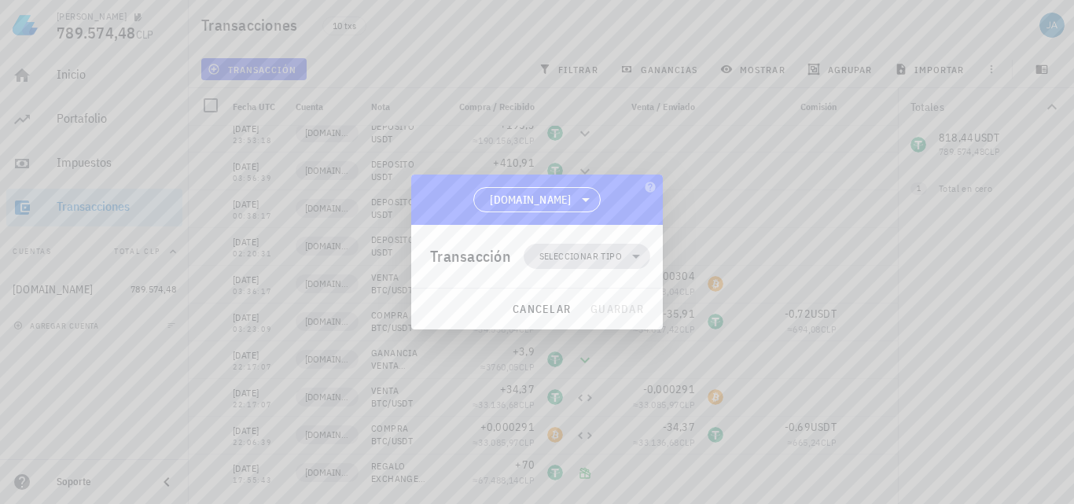
click at [576, 260] on span "Seleccionar tipo" at bounding box center [580, 257] width 83 height 16
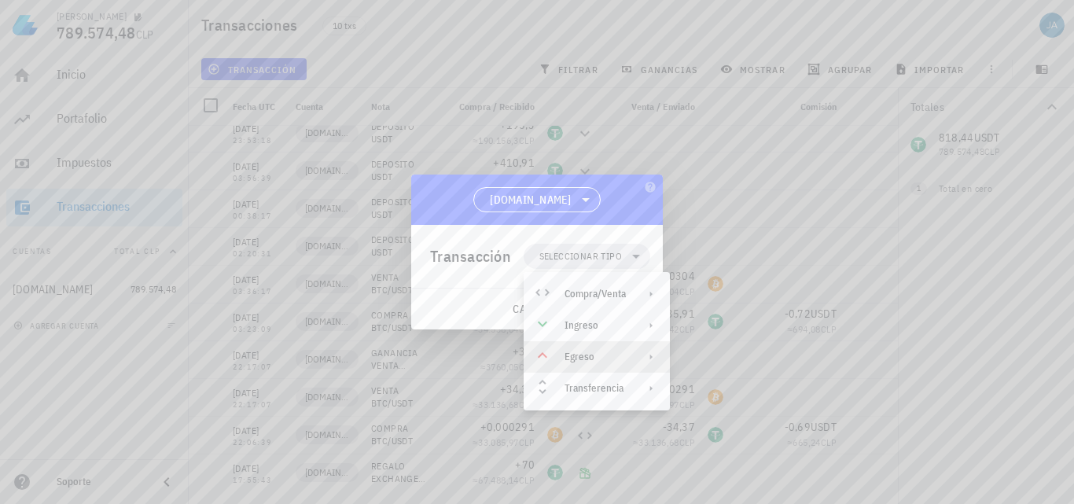
click at [580, 353] on div "Egreso" at bounding box center [595, 357] width 61 height 13
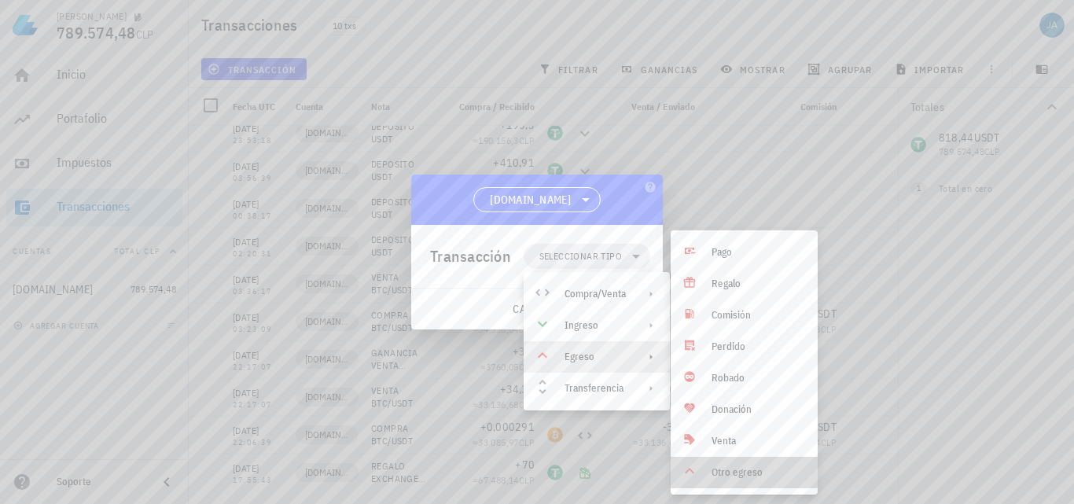
click at [769, 473] on div "Otro egreso" at bounding box center [759, 472] width 94 height 13
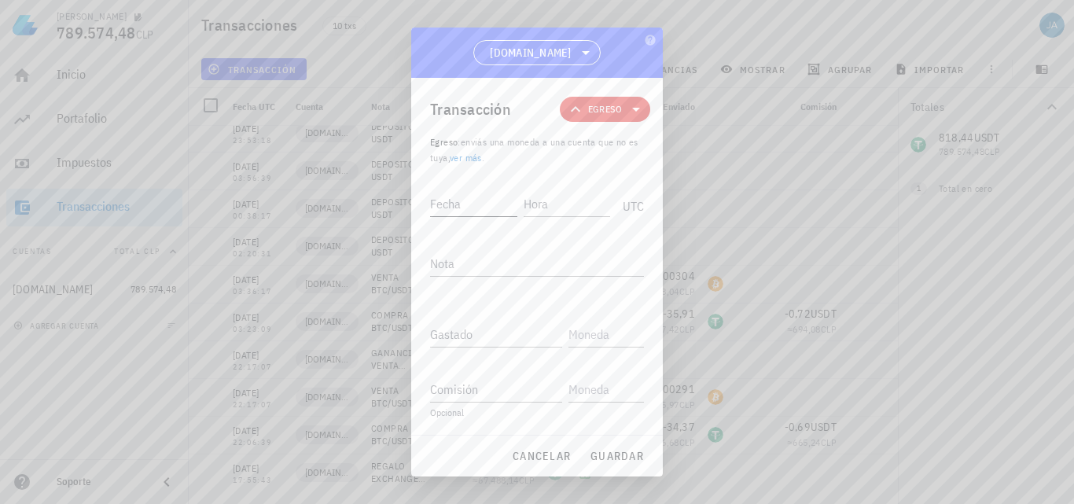
click at [484, 201] on input "Fecha" at bounding box center [473, 203] width 87 height 25
type input "[DATE]"
type input "03:37:17"
type textarea "PERDIDA VENTA BTC/UDT"
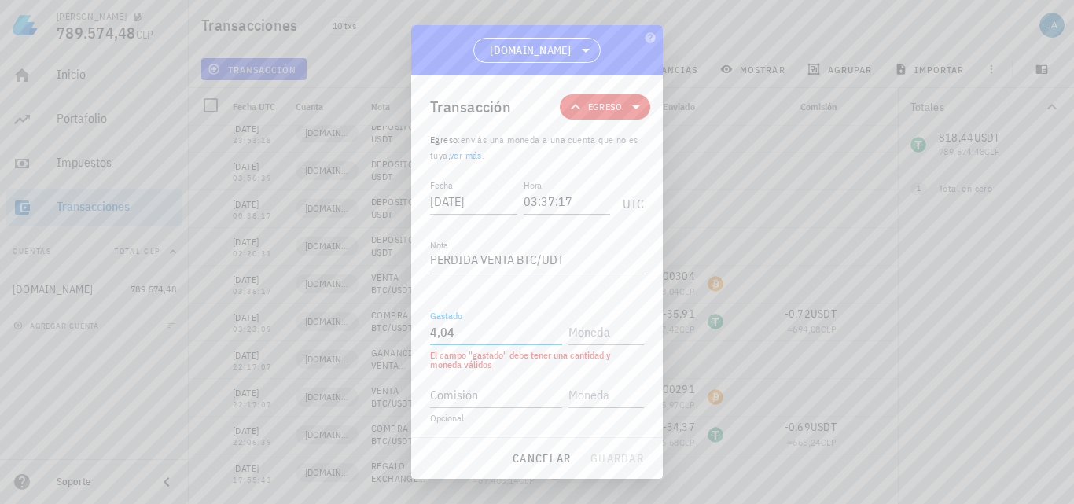
type input "4,04"
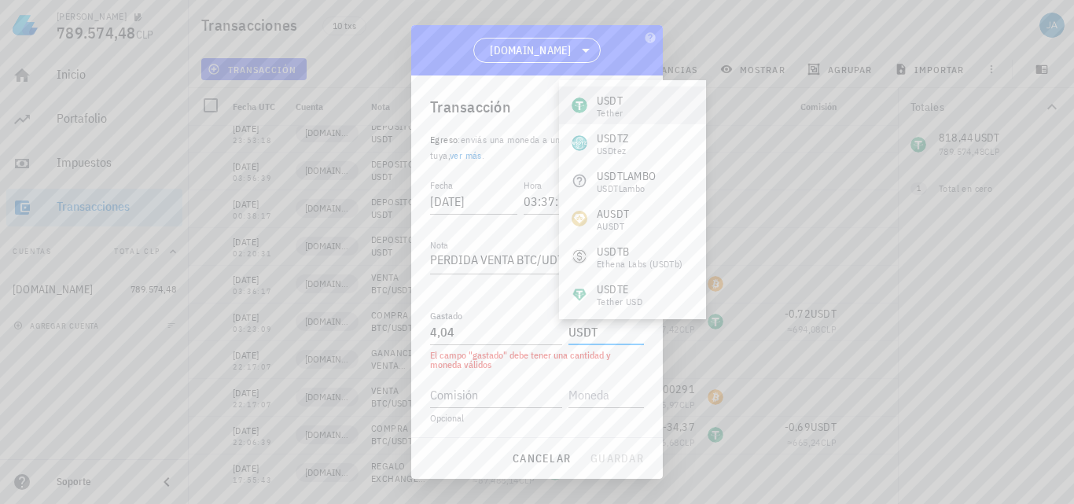
click at [624, 112] on div "USDT Tether" at bounding box center [632, 106] width 147 height 38
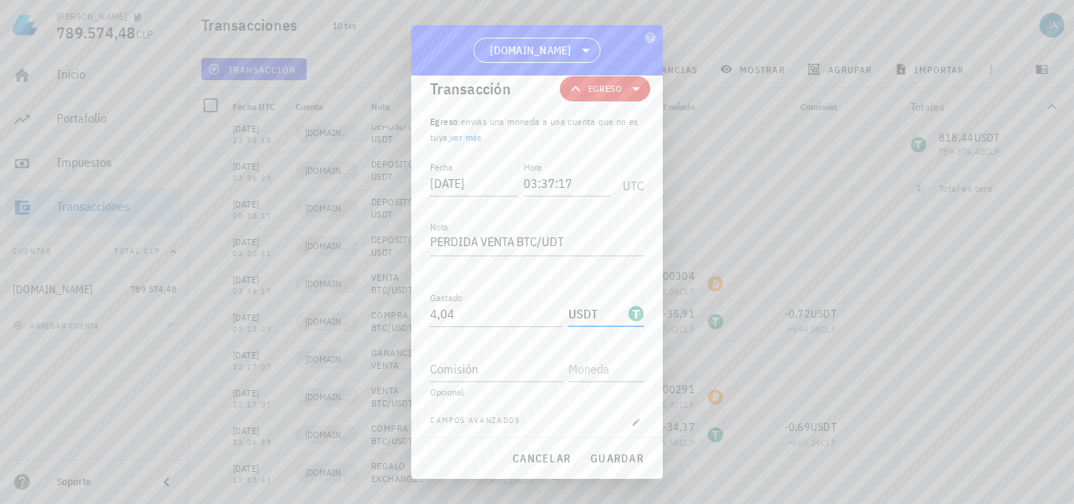
scroll to position [27, 0]
type input "USDT"
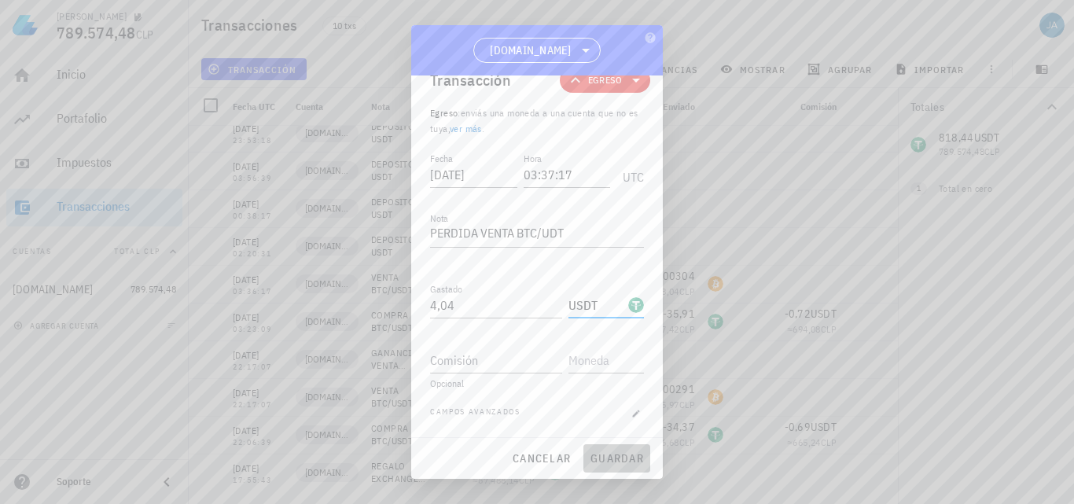
click at [620, 455] on span "guardar" at bounding box center [617, 458] width 54 height 14
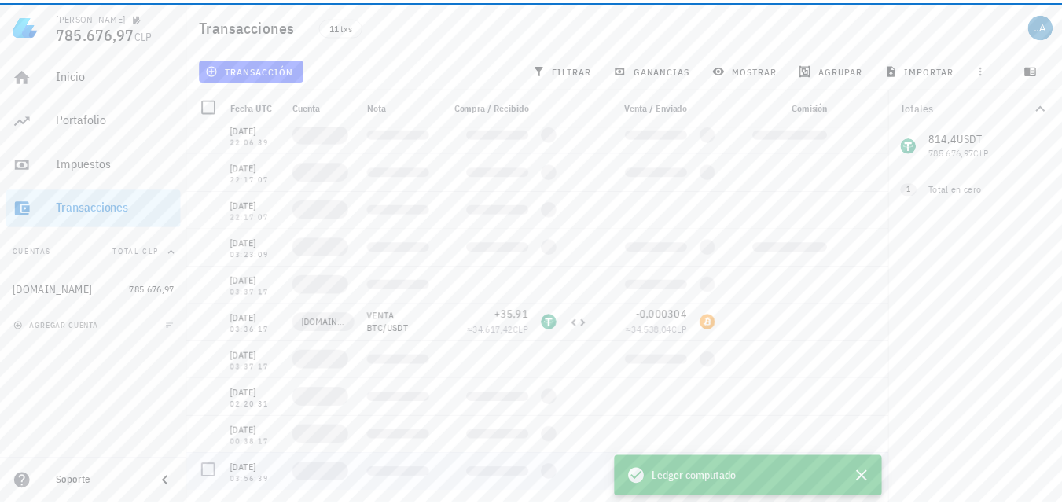
scroll to position [0, 0]
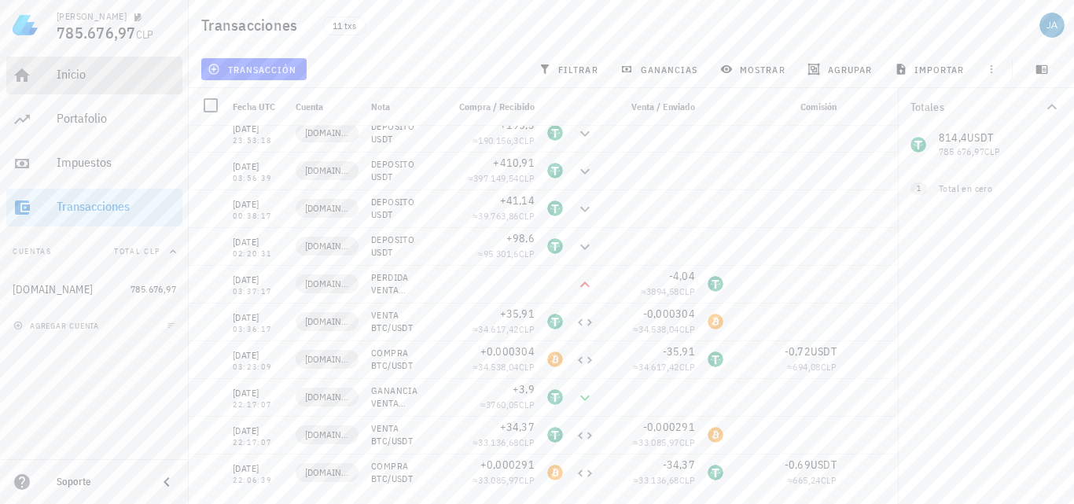
click at [108, 83] on div "Inicio" at bounding box center [117, 74] width 120 height 35
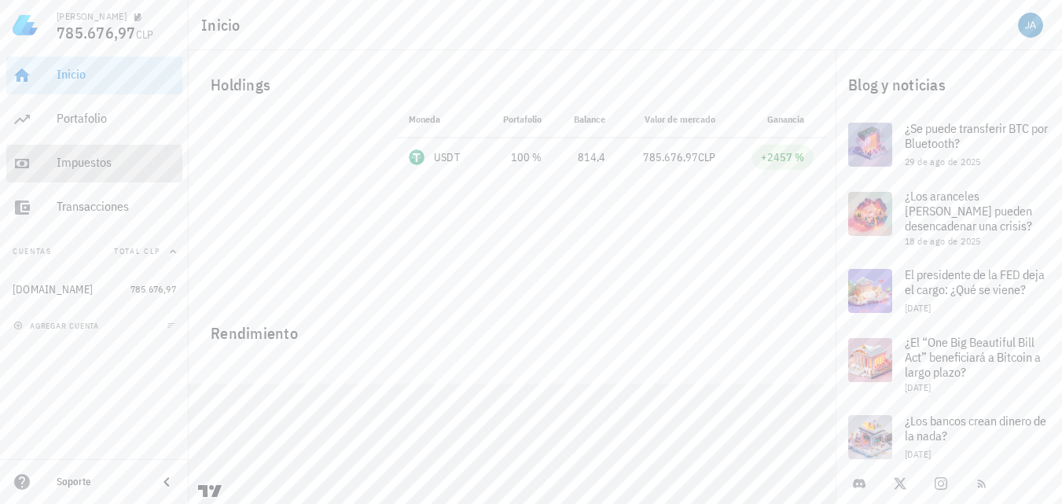
click at [113, 163] on div "Impuestos" at bounding box center [117, 162] width 120 height 15
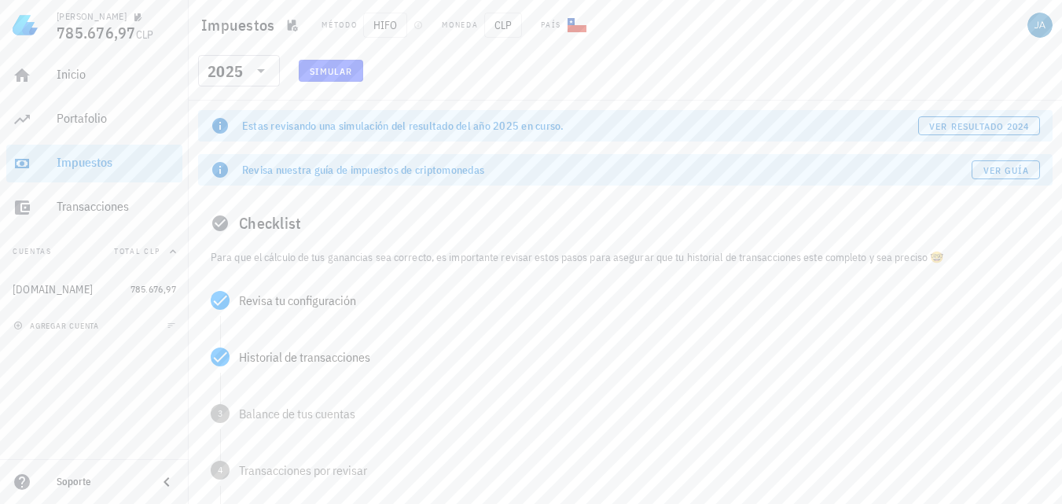
click at [346, 65] on span "Simular" at bounding box center [331, 71] width 44 height 12
click at [986, 126] on span "ver resultado 2024" at bounding box center [979, 126] width 101 height 12
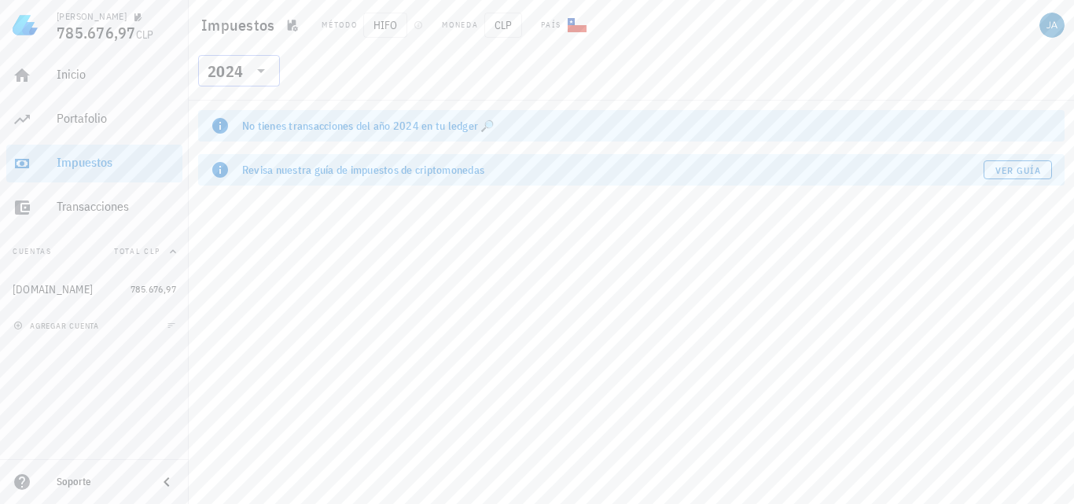
click at [260, 72] on icon at bounding box center [261, 71] width 8 height 4
click at [250, 116] on div "2025" at bounding box center [239, 111] width 57 height 13
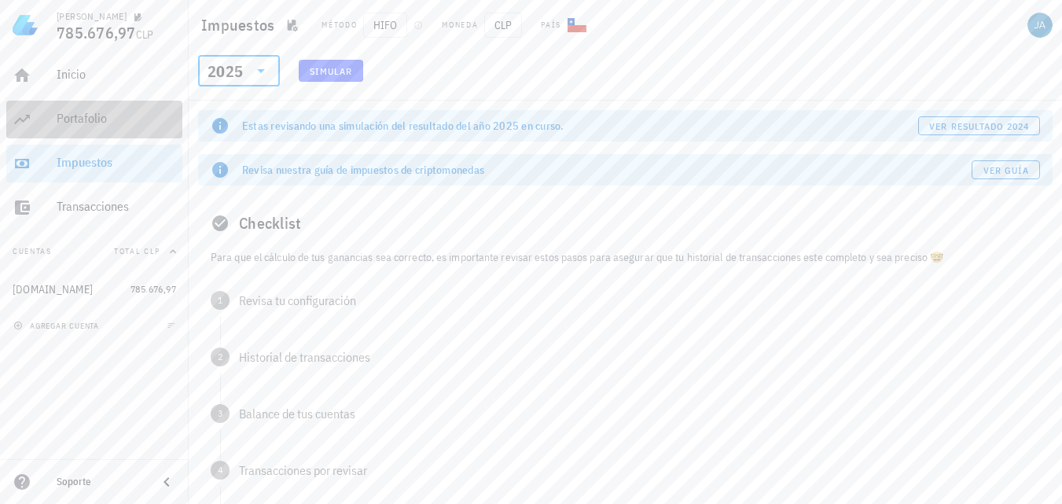
click at [75, 120] on div "Portafolio" at bounding box center [117, 118] width 120 height 15
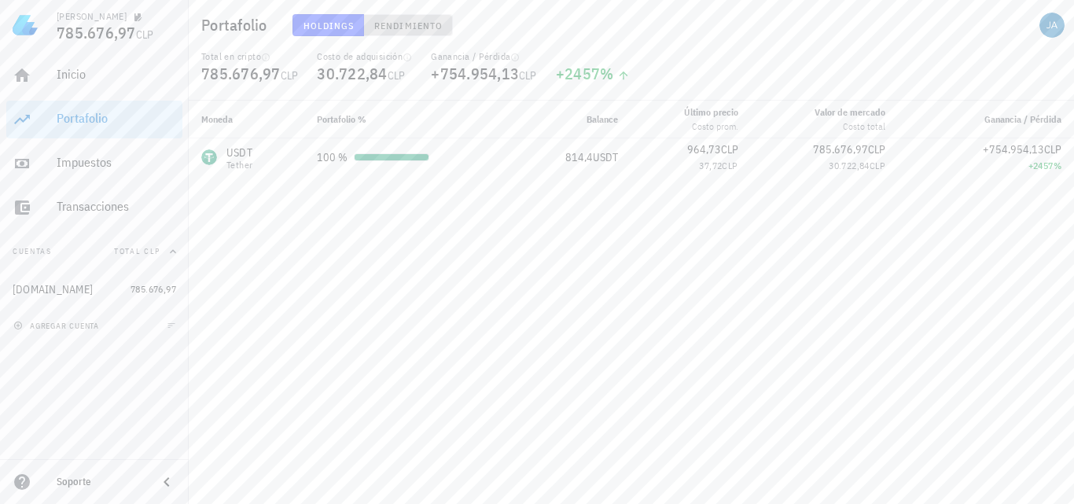
click at [436, 22] on span "Rendimiento" at bounding box center [408, 26] width 69 height 12
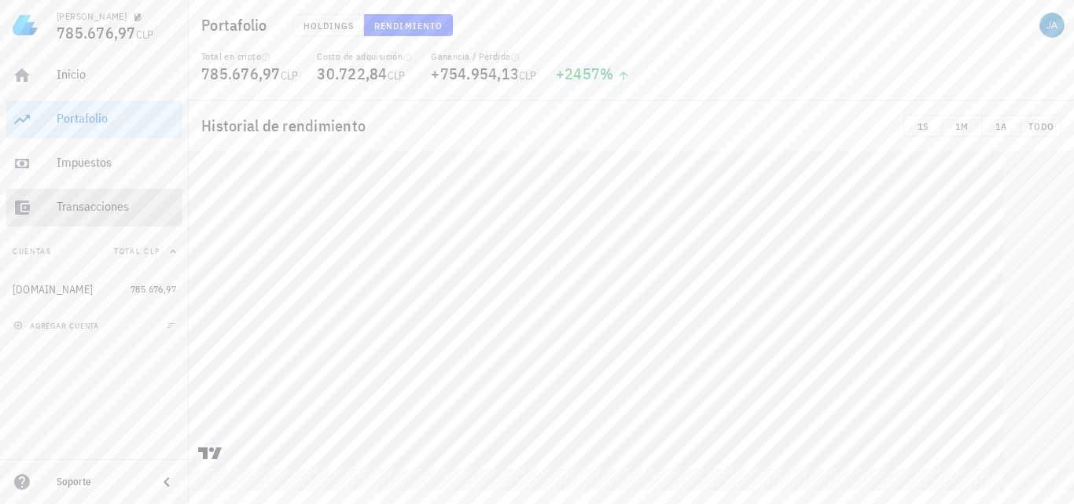
click at [76, 204] on div "Transacciones" at bounding box center [117, 206] width 120 height 15
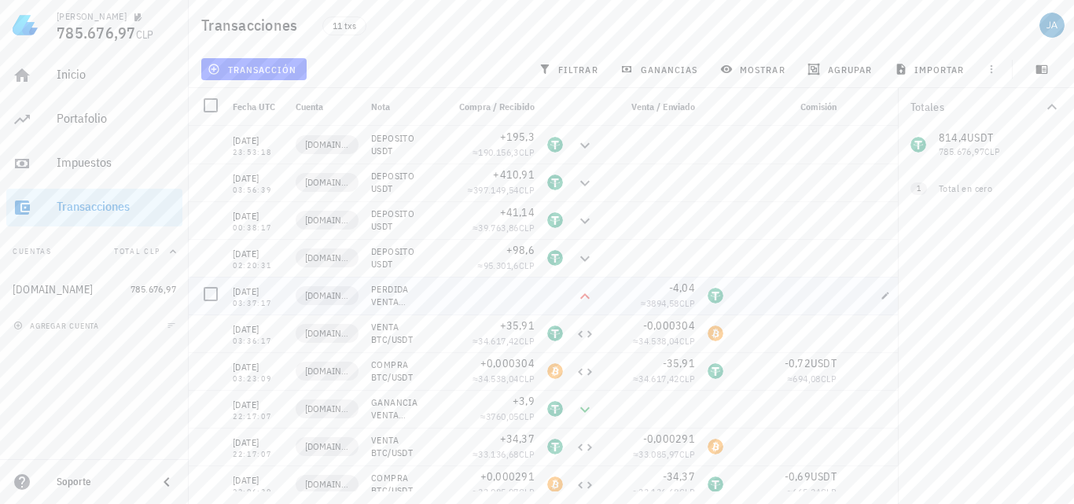
scroll to position [50, 0]
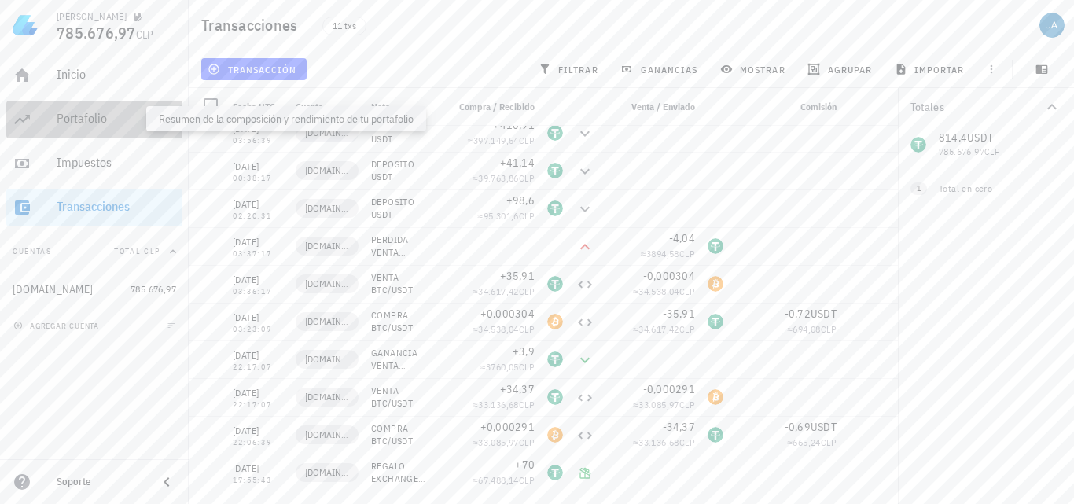
click at [84, 113] on div "Portafolio" at bounding box center [117, 118] width 120 height 15
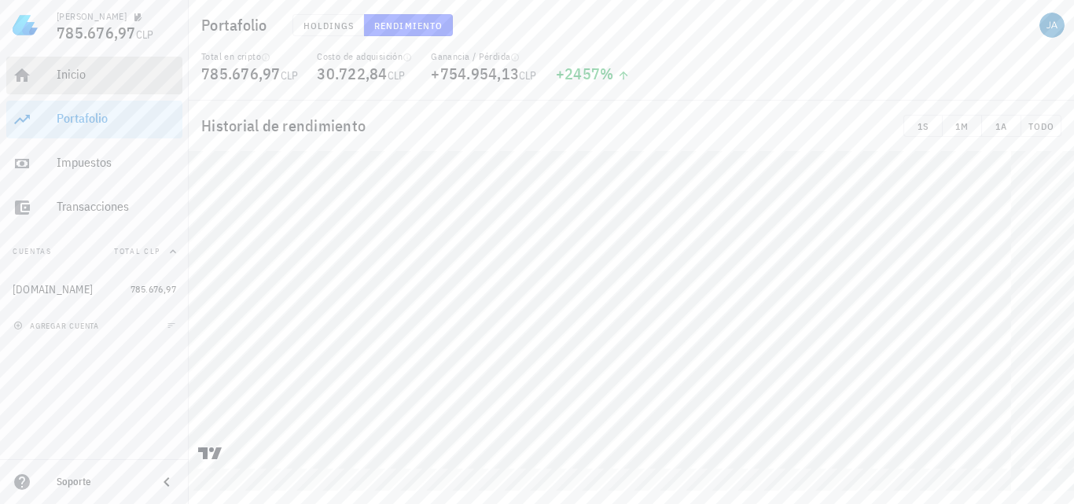
click at [79, 77] on div "Inicio" at bounding box center [117, 74] width 120 height 15
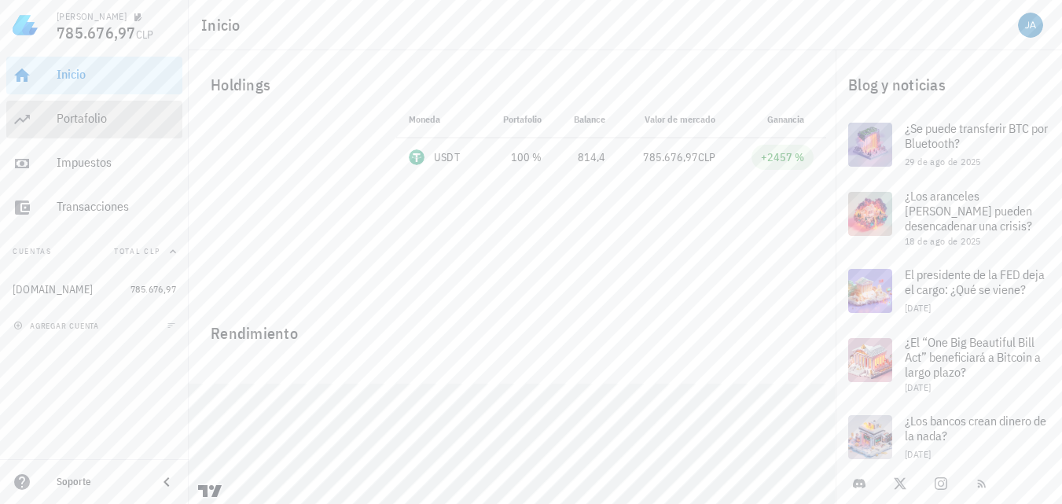
click at [61, 118] on div "Portafolio" at bounding box center [117, 118] width 120 height 15
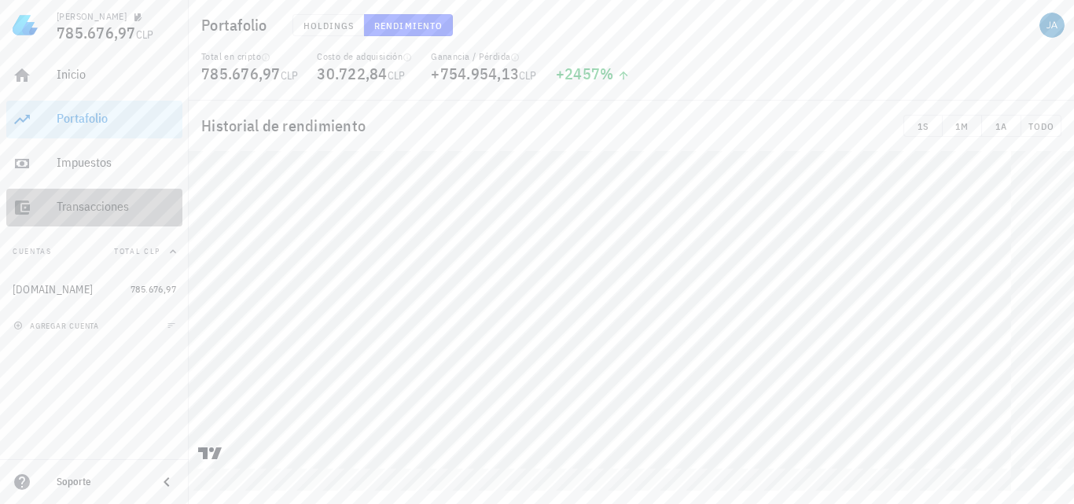
click at [83, 210] on div "Transacciones" at bounding box center [117, 206] width 120 height 15
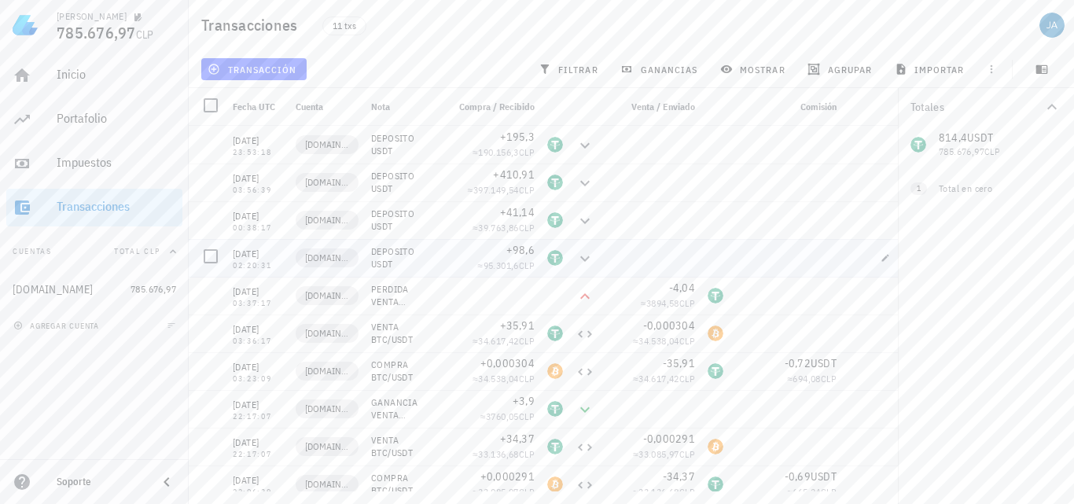
scroll to position [50, 0]
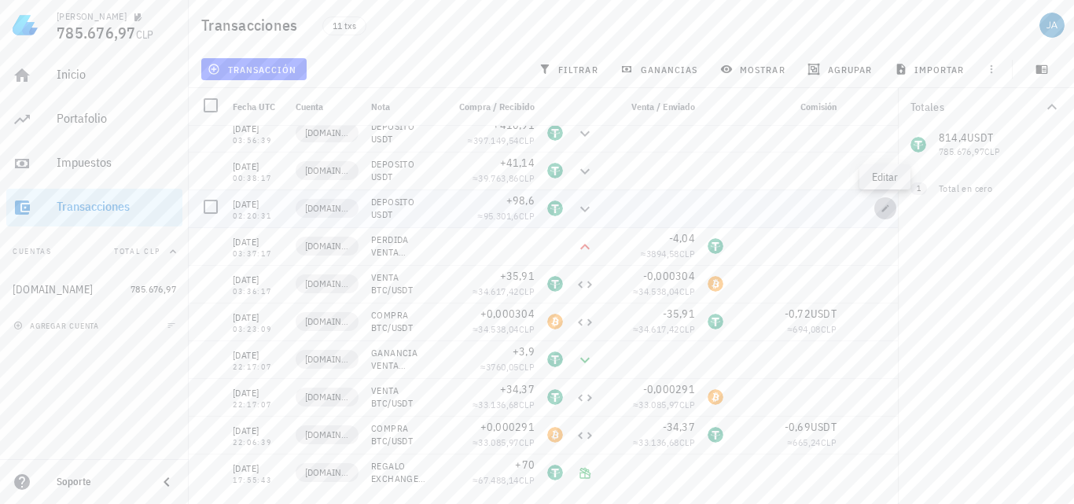
click at [882, 208] on icon "button" at bounding box center [885, 208] width 9 height 9
type input "[DATE]"
type input "02:20:31"
type textarea "DEPOSITO USDT"
type input "98,6"
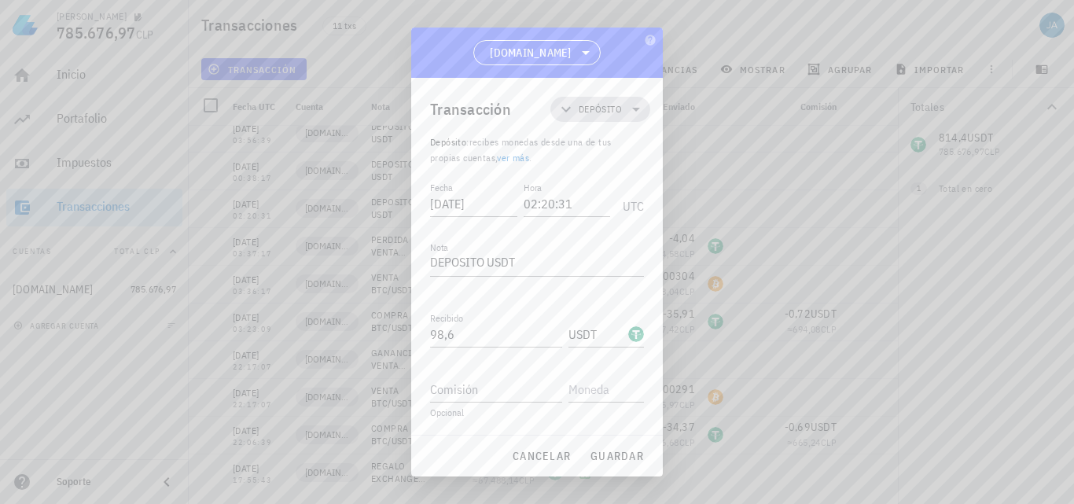
click at [603, 108] on span "Depósito" at bounding box center [600, 109] width 43 height 16
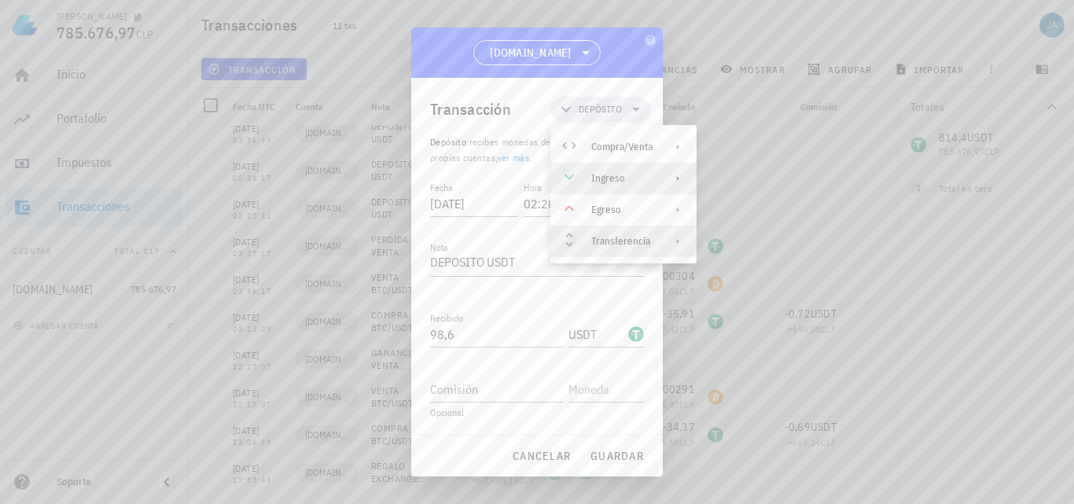
click at [629, 243] on div "Transferencia" at bounding box center [621, 241] width 61 height 13
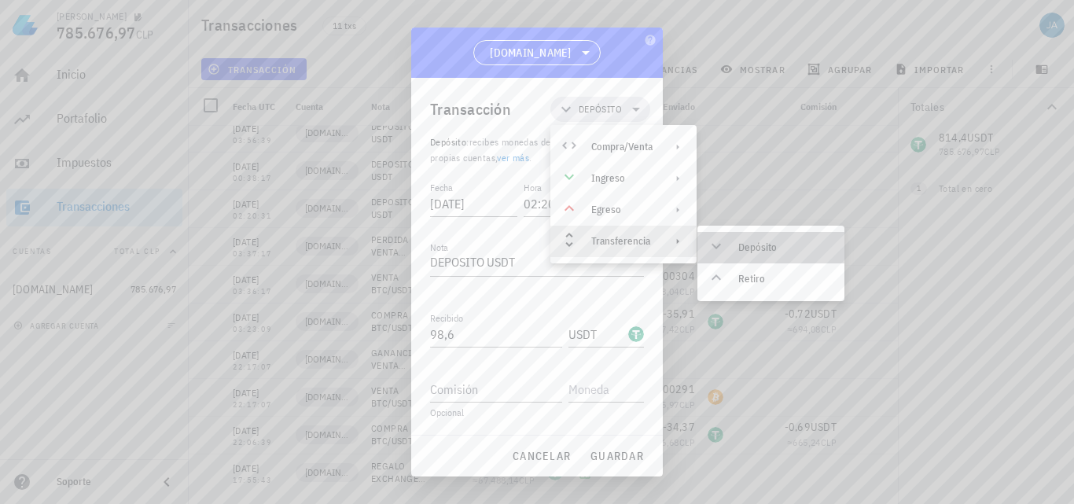
click at [754, 245] on div "Depósito" at bounding box center [785, 247] width 94 height 13
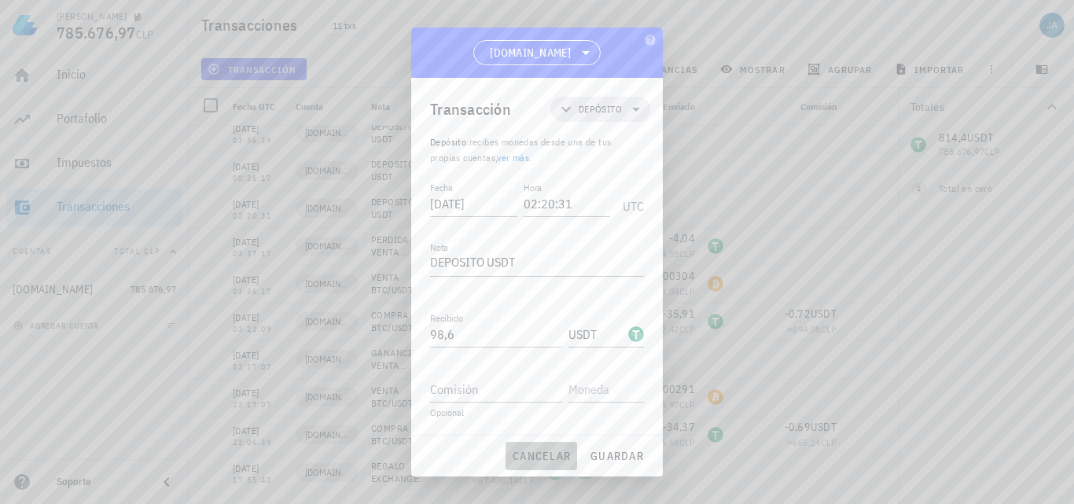
click at [523, 455] on span "cancelar" at bounding box center [541, 456] width 59 height 14
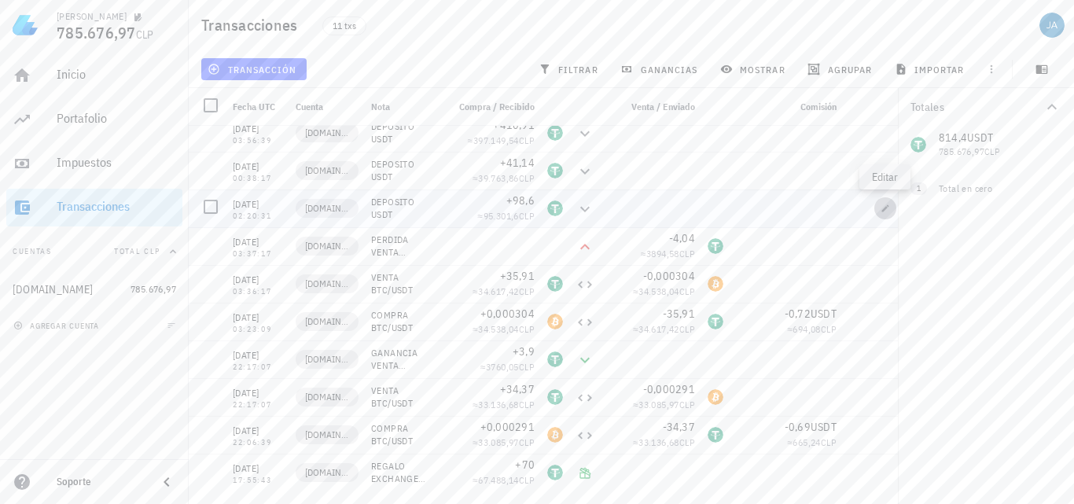
click at [892, 204] on span "button" at bounding box center [886, 208] width 22 height 9
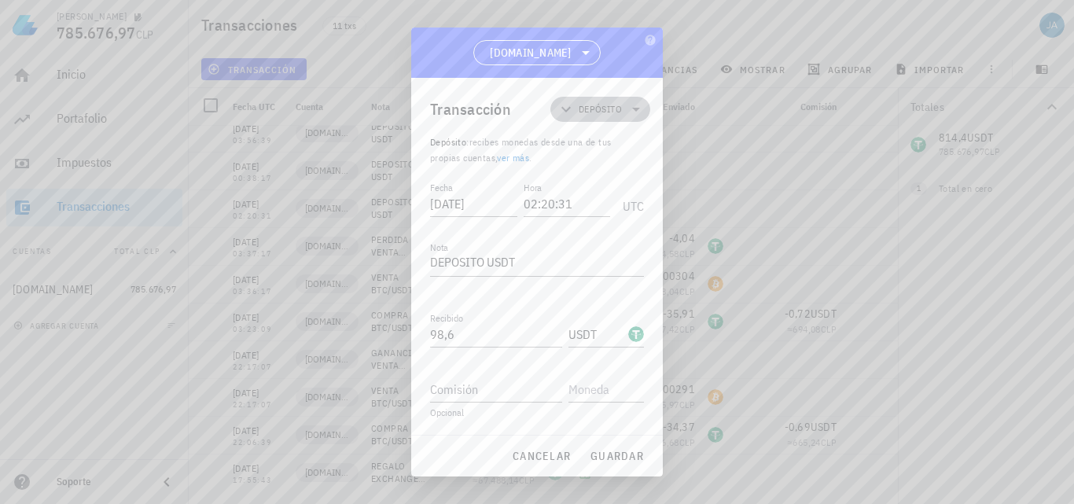
click at [628, 101] on icon at bounding box center [636, 109] width 19 height 19
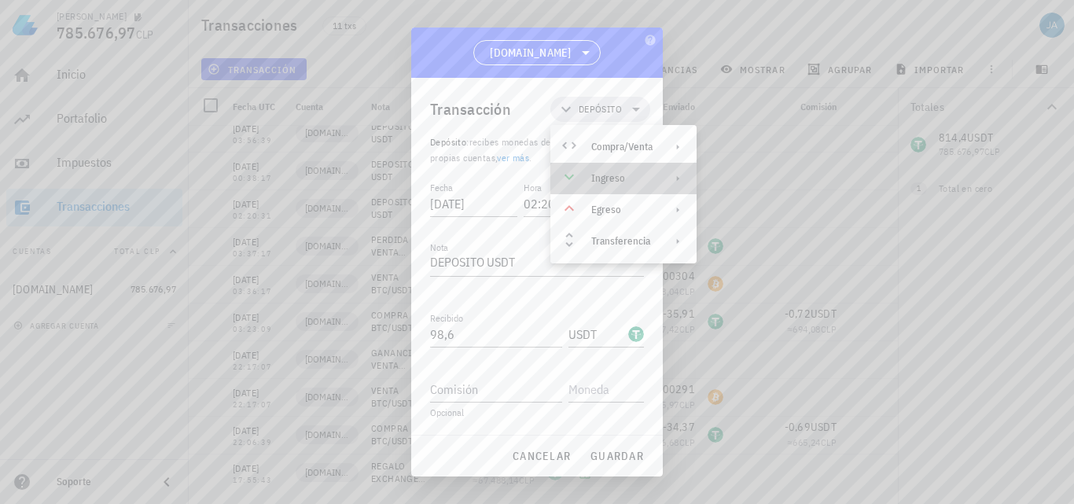
click at [602, 176] on div "Ingreso" at bounding box center [621, 178] width 61 height 13
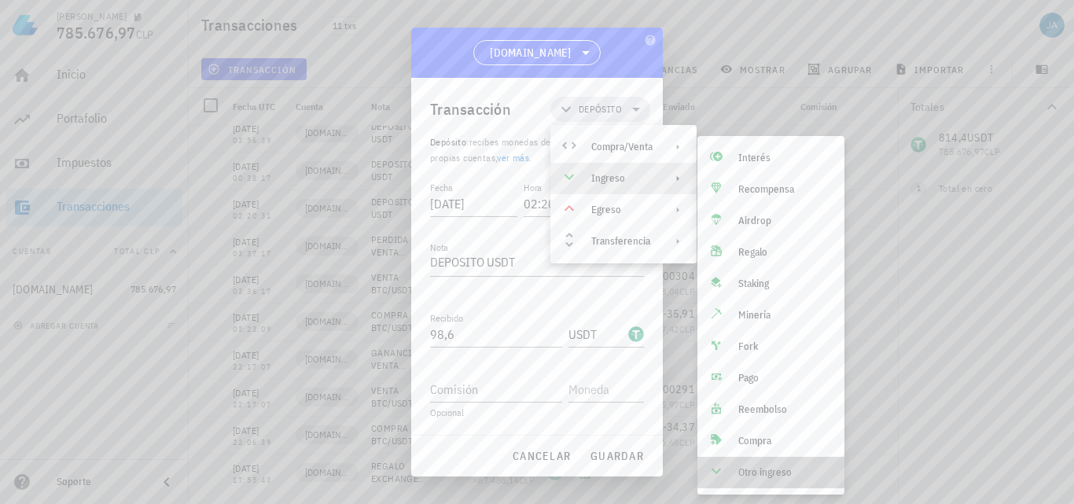
click at [760, 473] on div "Otro ingreso" at bounding box center [785, 472] width 94 height 13
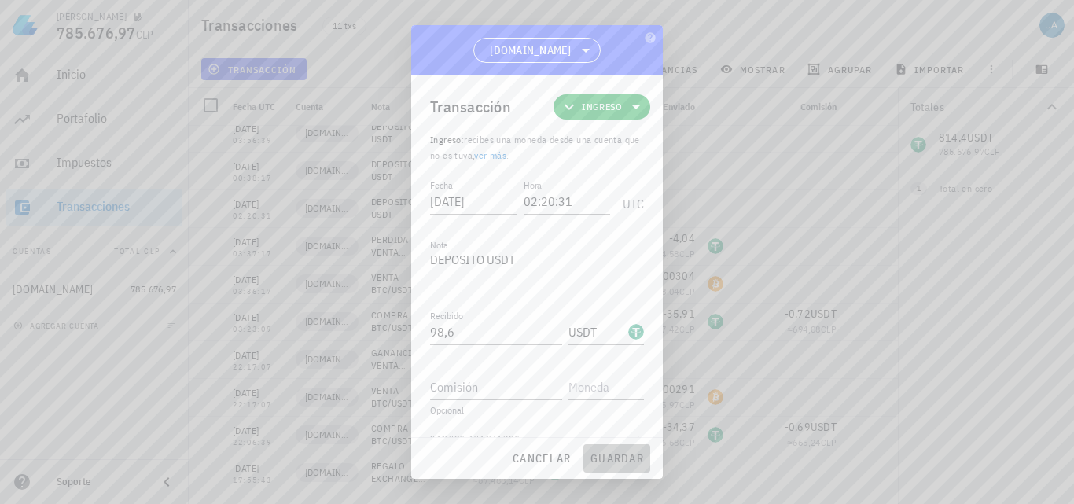
click at [607, 451] on span "guardar" at bounding box center [617, 458] width 54 height 14
click at [607, 451] on div "cancelar guardar" at bounding box center [537, 458] width 252 height 41
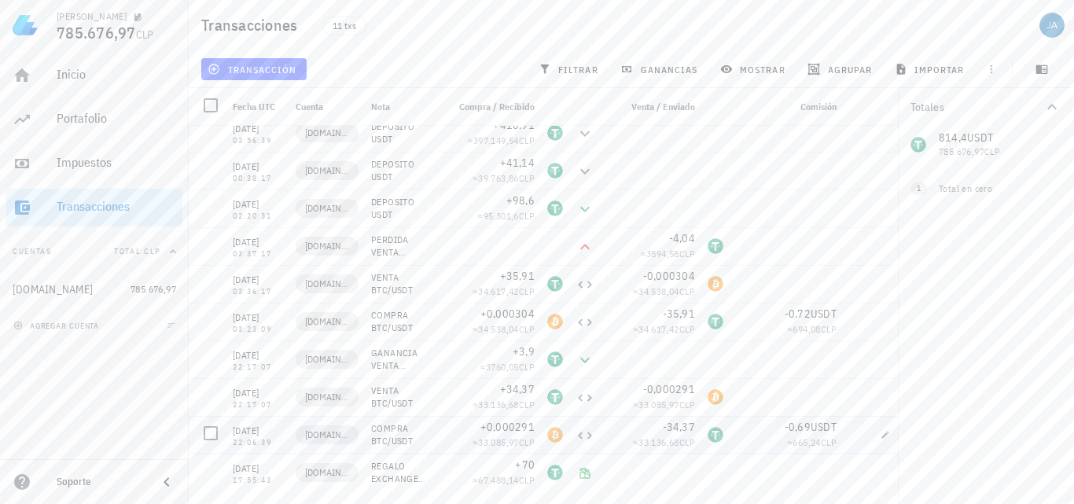
scroll to position [0, 0]
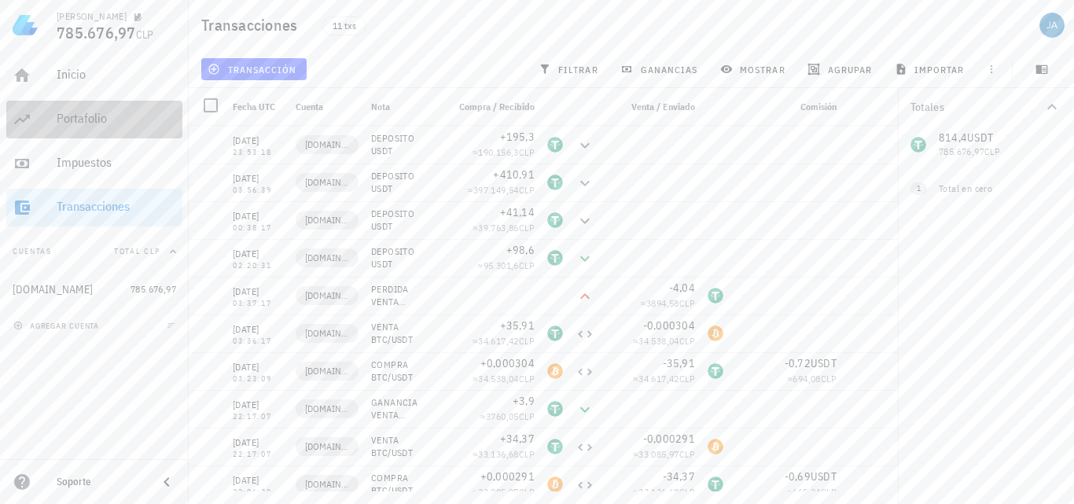
click at [95, 116] on div "Portafolio" at bounding box center [117, 118] width 120 height 15
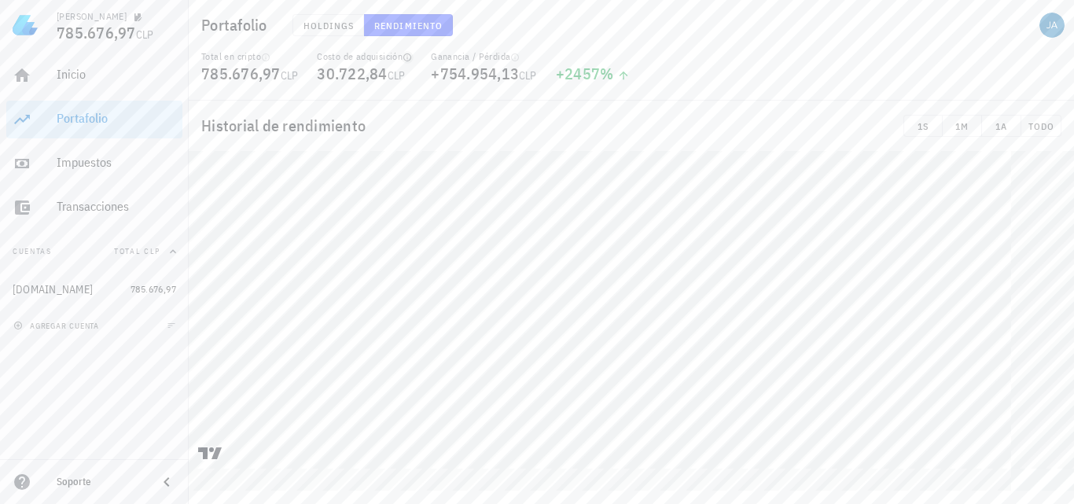
click at [412, 59] on icon "button" at bounding box center [407, 57] width 9 height 9
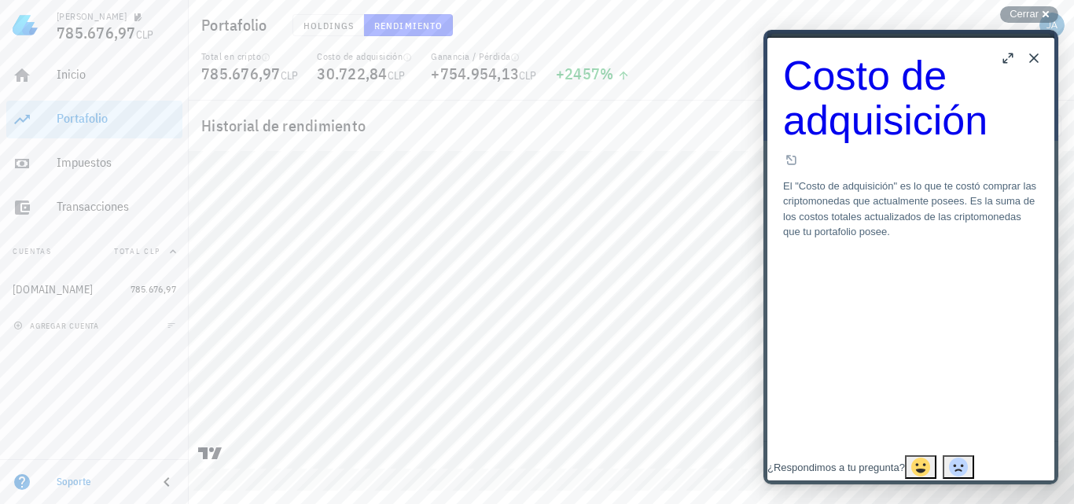
click at [399, 18] on button "Rendimiento" at bounding box center [408, 25] width 89 height 22
click at [311, 31] on span "Holdings" at bounding box center [329, 26] width 52 height 12
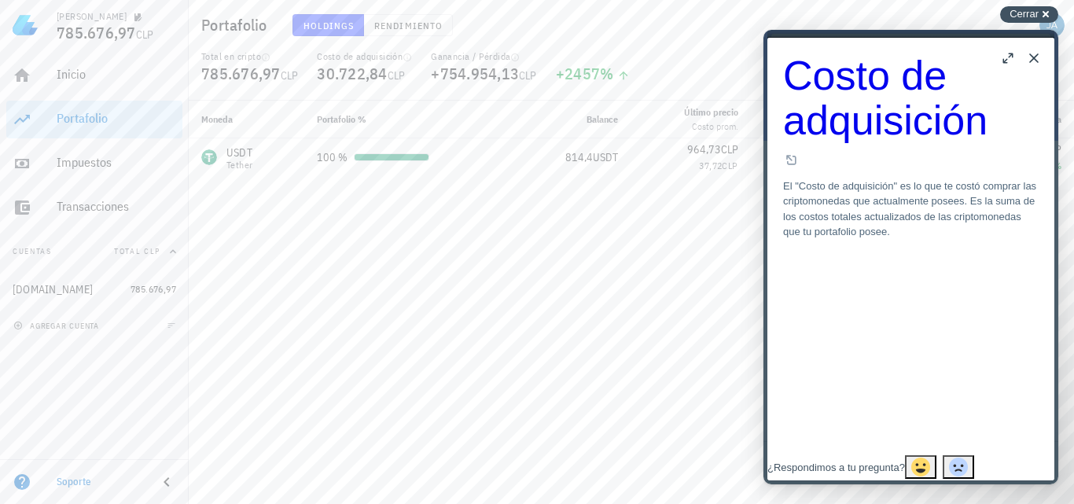
click at [1032, 15] on span "Cerrar" at bounding box center [1024, 14] width 29 height 12
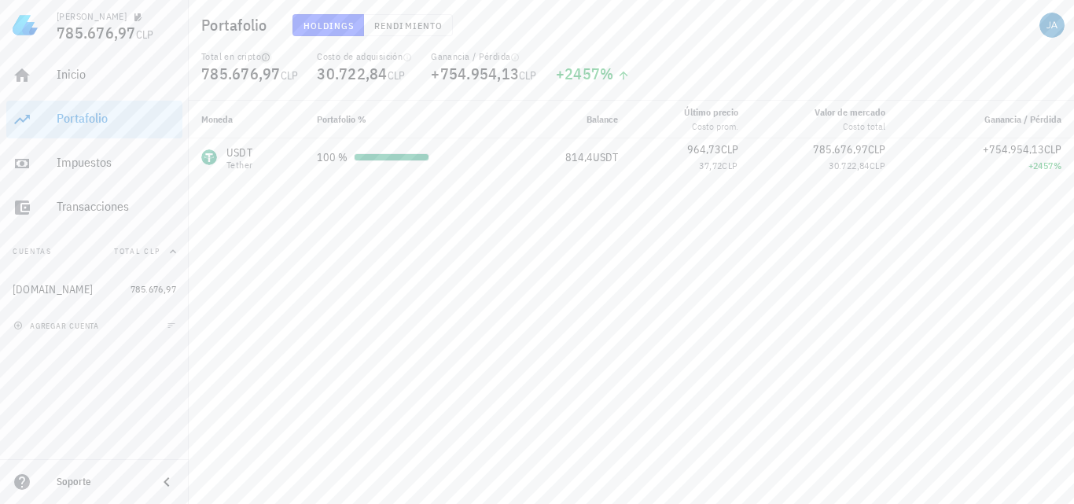
click at [266, 57] on icon "button" at bounding box center [265, 57] width 9 height 9
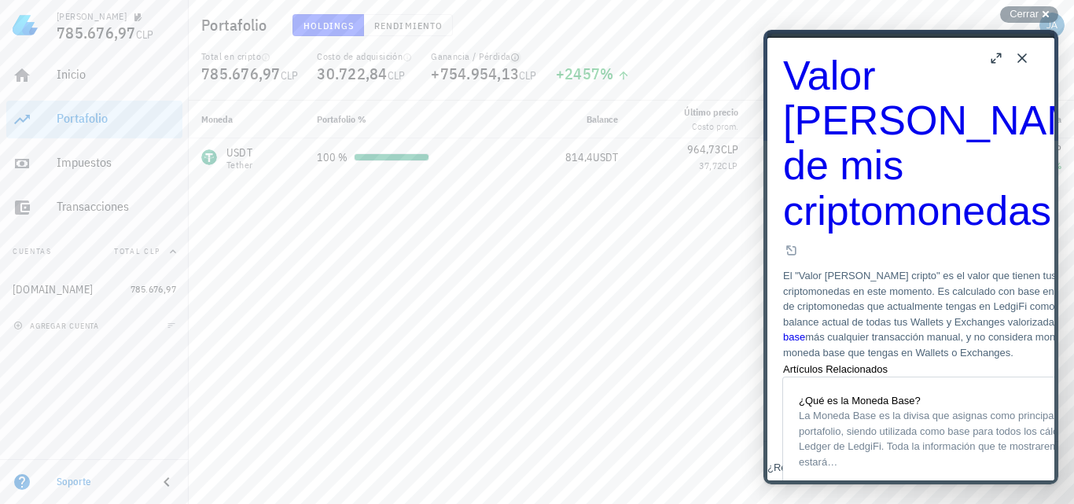
click at [519, 59] on icon "button" at bounding box center [515, 57] width 8 height 8
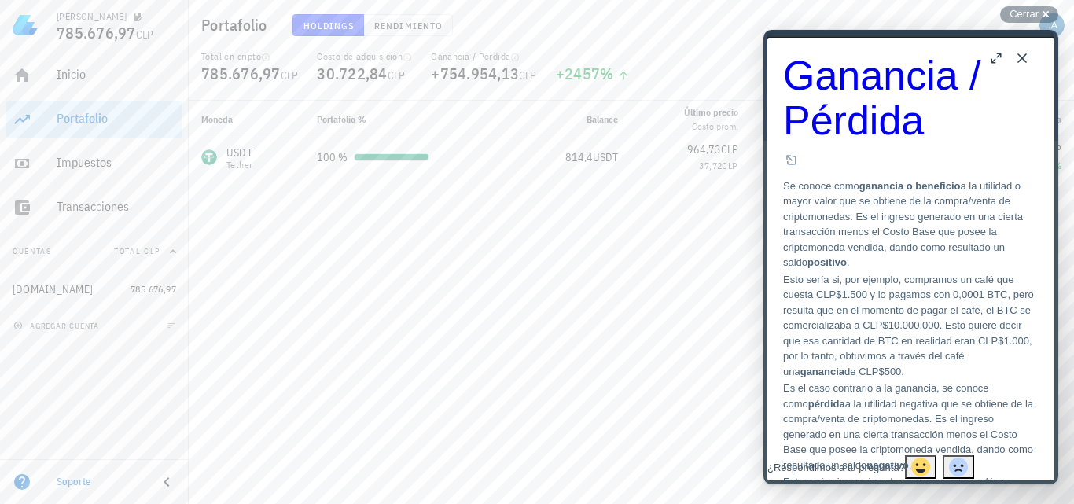
scroll to position [426, 0]
click at [1015, 58] on button "Close" at bounding box center [1022, 58] width 25 height 25
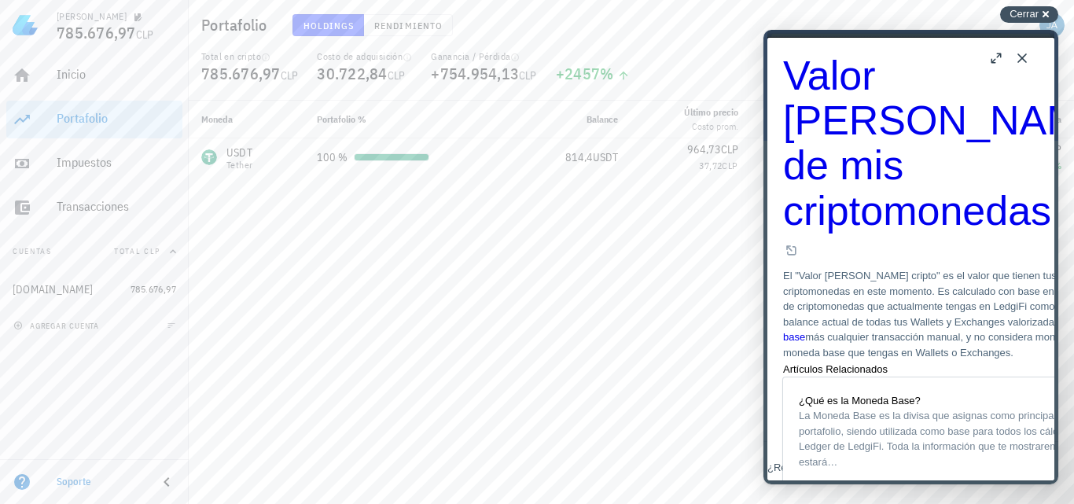
drag, startPoint x: 1015, startPoint y: 6, endPoint x: 215, endPoint y: 117, distance: 807.5
click at [1015, 6] on div "Cerrar cross-small" at bounding box center [1029, 14] width 58 height 17
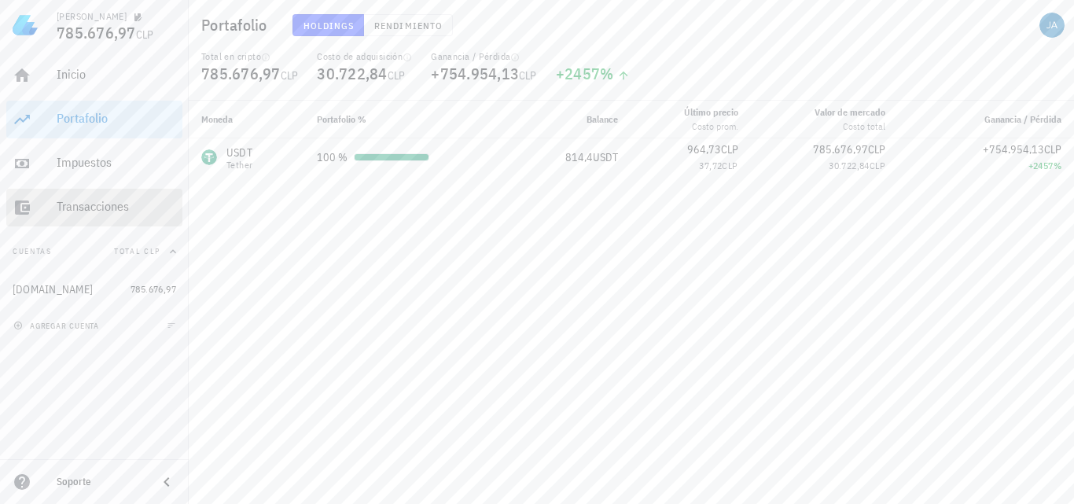
click at [79, 209] on div "Transacciones" at bounding box center [117, 206] width 120 height 15
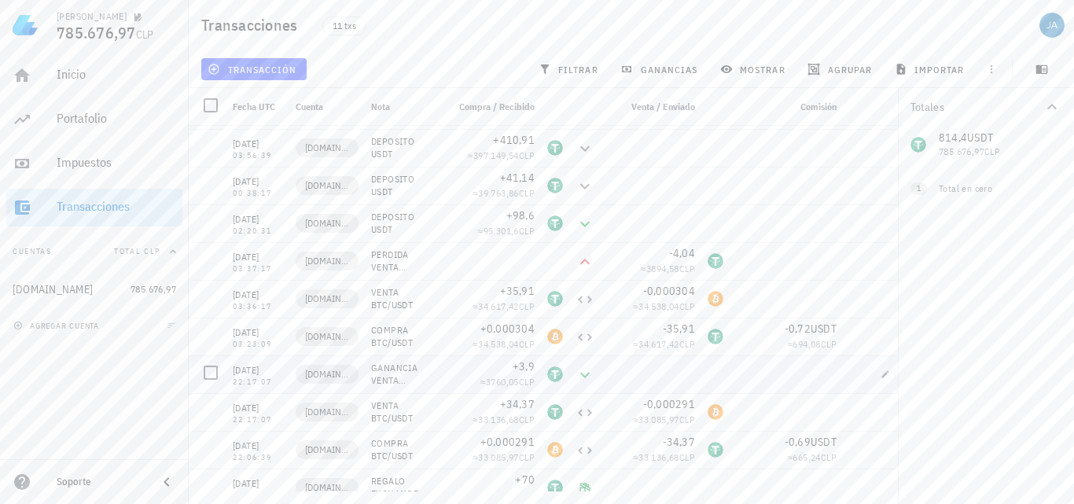
scroll to position [50, 0]
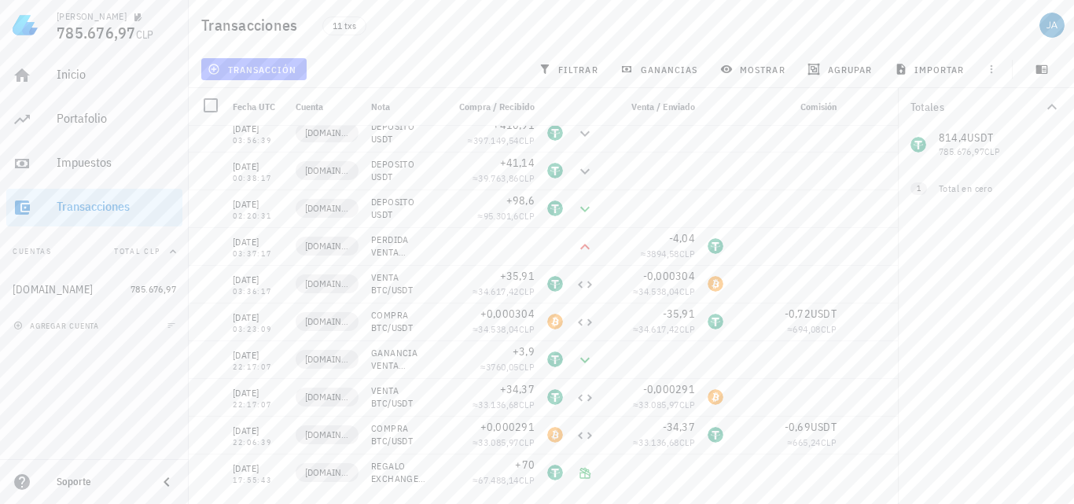
click at [260, 71] on span "transacción" at bounding box center [254, 69] width 86 height 13
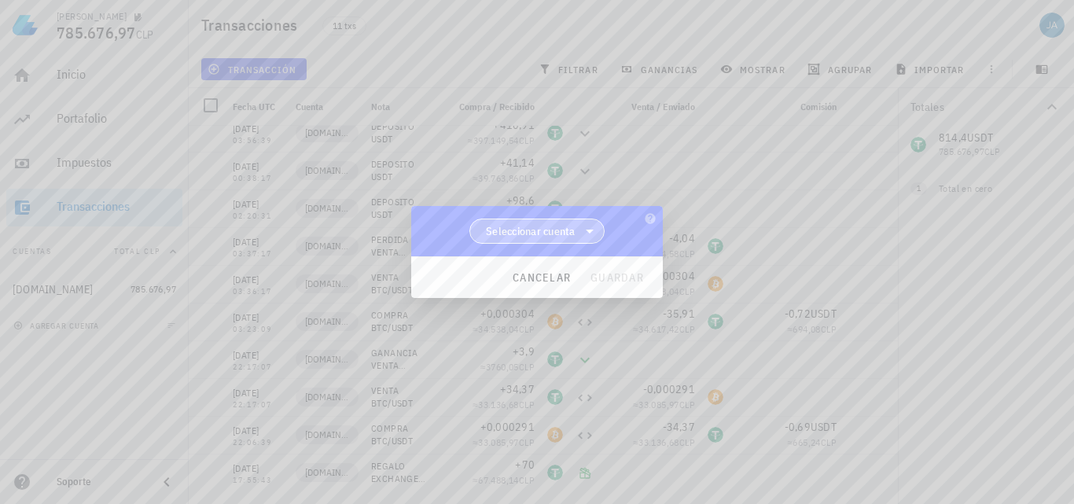
click at [579, 235] on span "Seleccionar cuenta" at bounding box center [537, 231] width 115 height 24
click at [567, 265] on div "[DOMAIN_NAME]" at bounding box center [537, 271] width 111 height 15
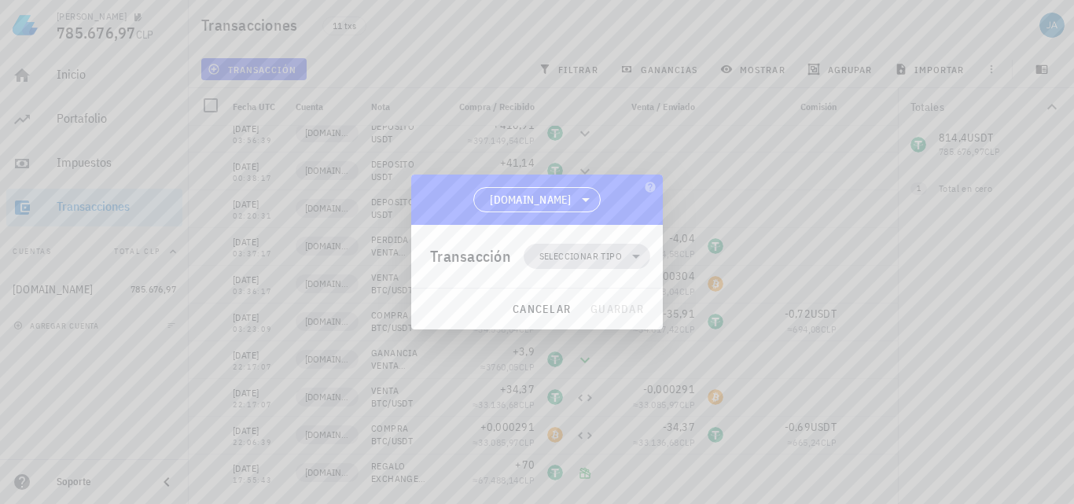
click at [590, 250] on span "Seleccionar tipo" at bounding box center [580, 257] width 83 height 16
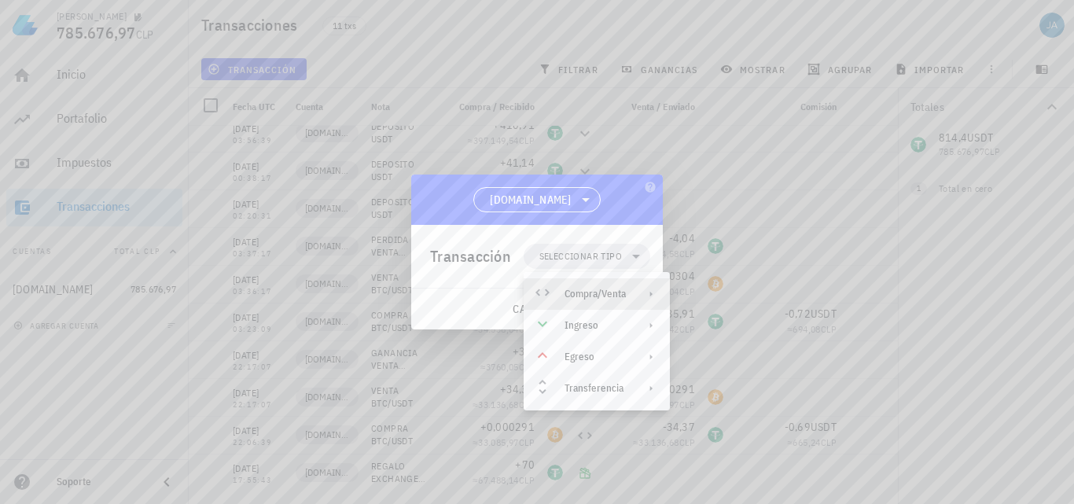
click at [595, 300] on div "Compra/Venta" at bounding box center [597, 293] width 146 height 31
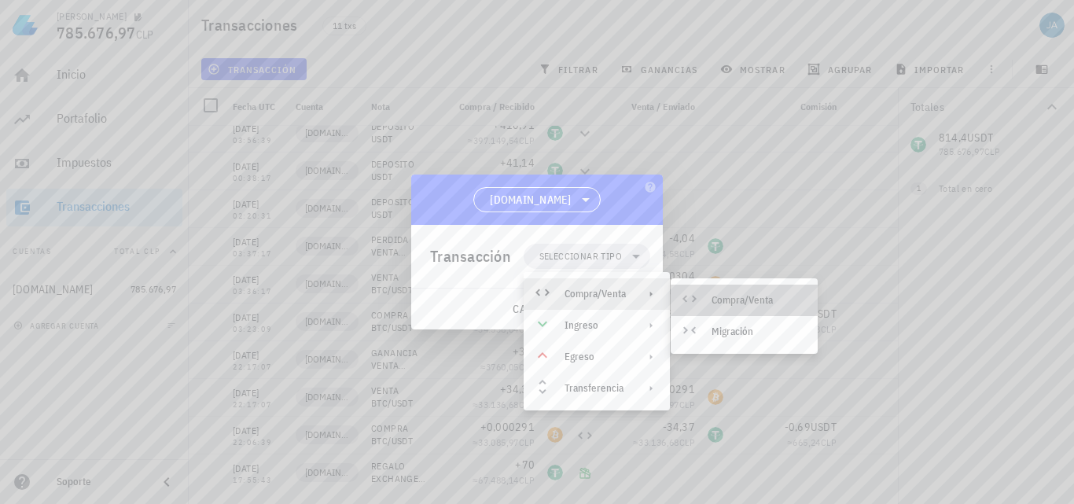
click at [727, 304] on div "Compra/Venta" at bounding box center [759, 300] width 94 height 13
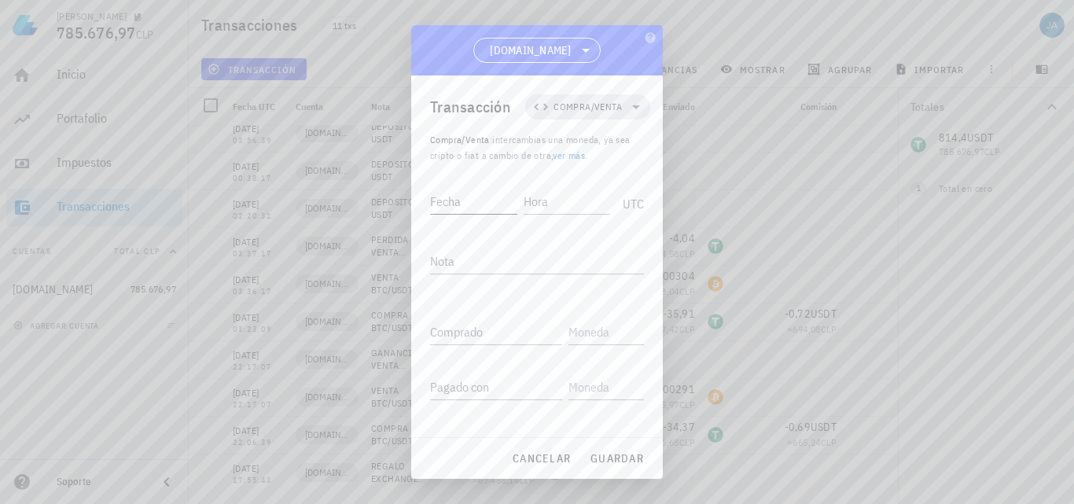
click at [489, 208] on input "Fecha" at bounding box center [473, 201] width 87 height 25
drag, startPoint x: 538, startPoint y: 448, endPoint x: 446, endPoint y: 472, distance: 95.0
click at [538, 450] on button "cancelar" at bounding box center [542, 458] width 72 height 28
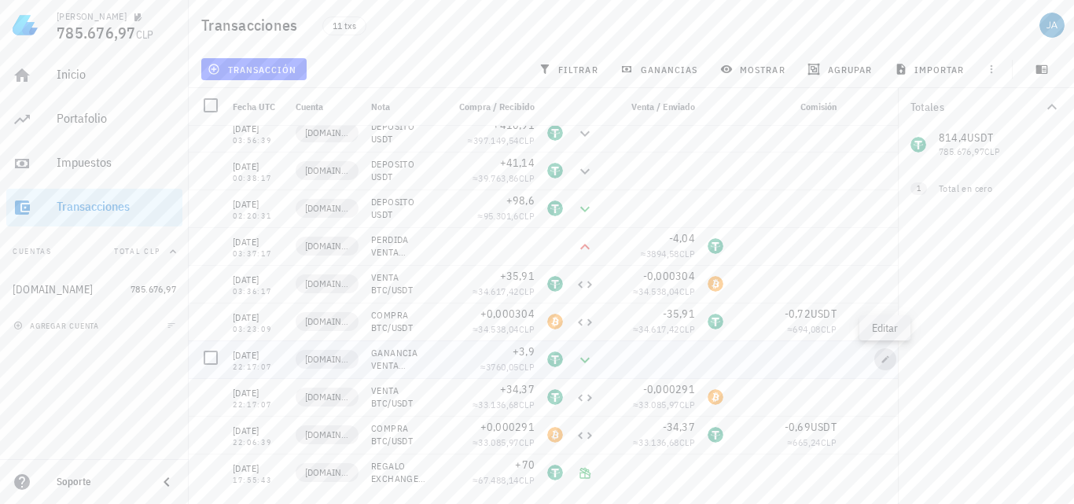
click at [890, 360] on icon "button" at bounding box center [885, 359] width 9 height 9
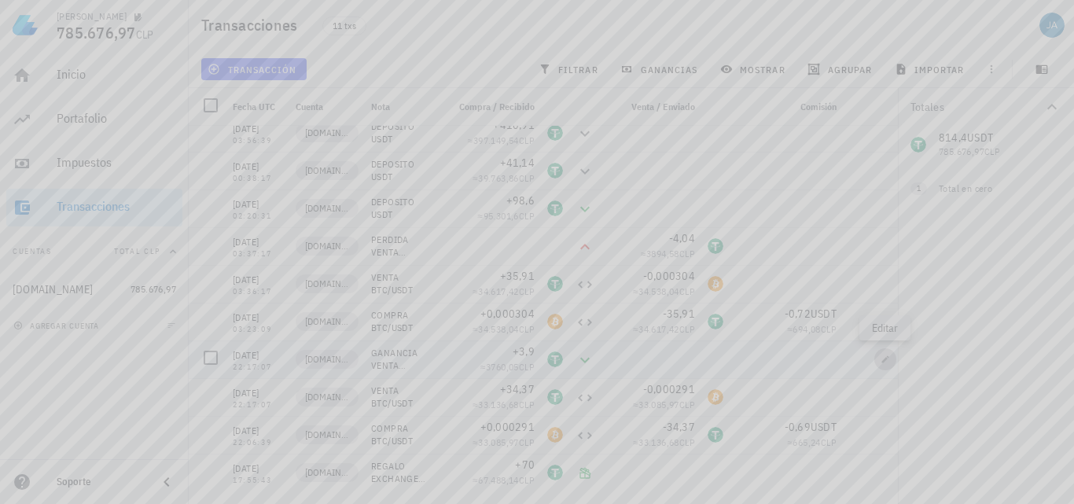
type input "[DATE]"
type input "22:17:07"
type textarea "GANANCIA VENTA BTC/USDT"
type input "3,9"
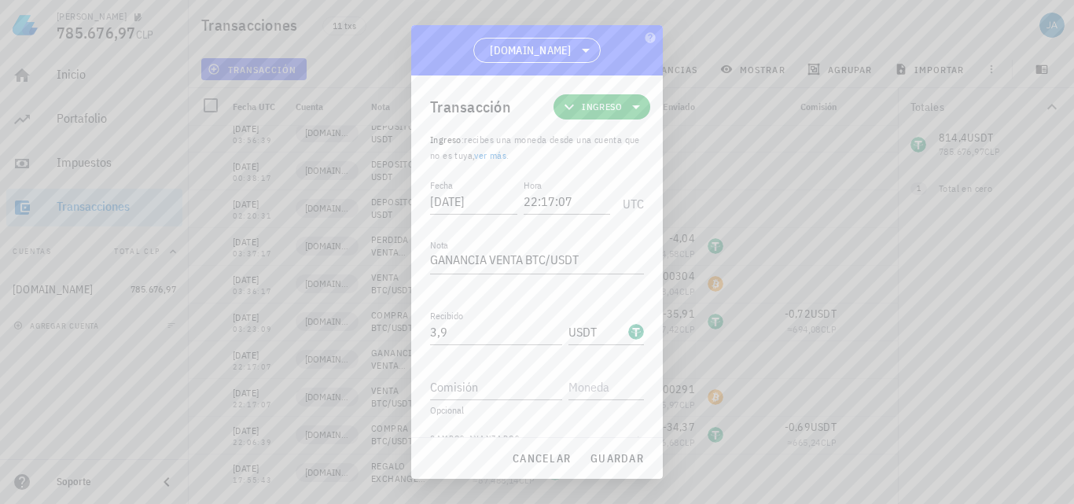
click at [612, 110] on span "Ingreso" at bounding box center [602, 107] width 40 height 16
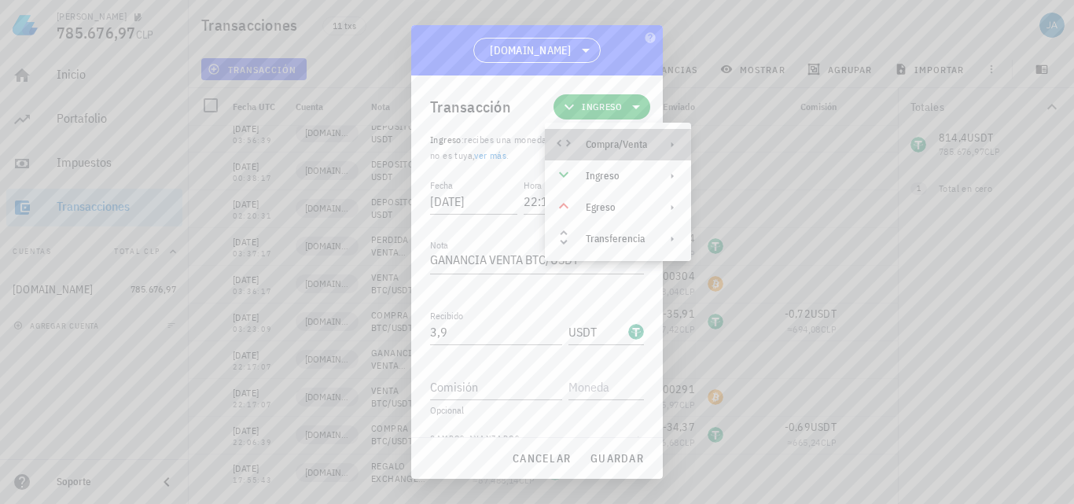
click at [633, 140] on div "Compra/Venta" at bounding box center [616, 144] width 61 height 13
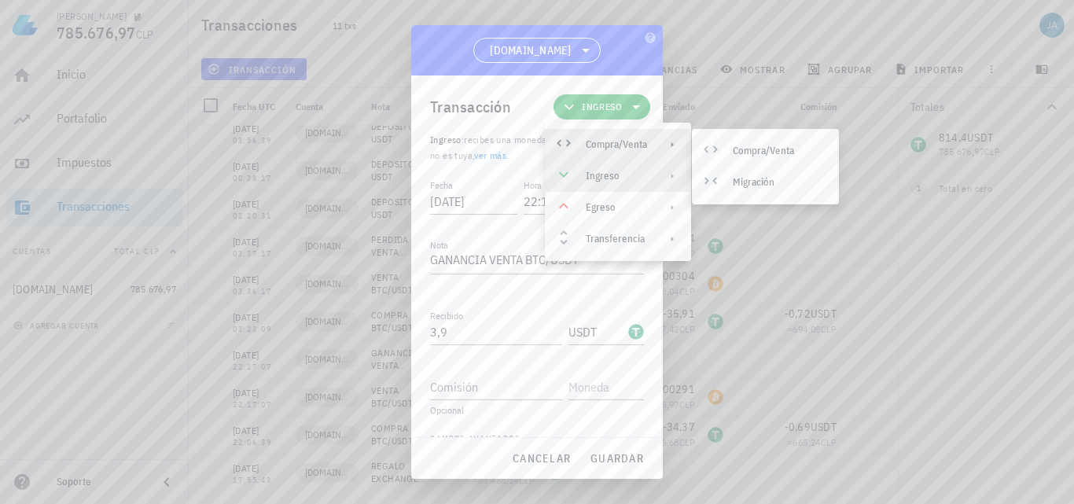
click at [639, 171] on div "Ingreso" at bounding box center [616, 176] width 61 height 13
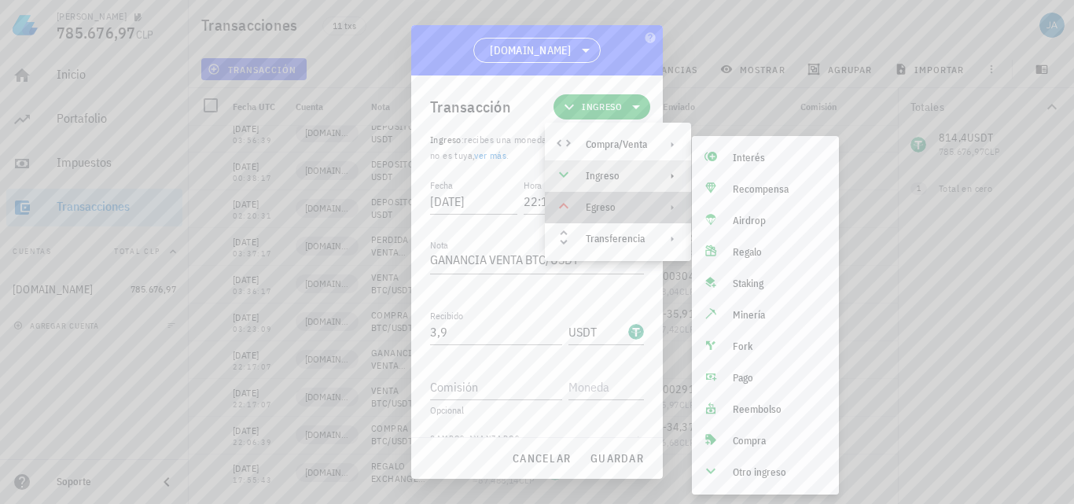
click at [640, 215] on div "Egreso" at bounding box center [618, 207] width 146 height 31
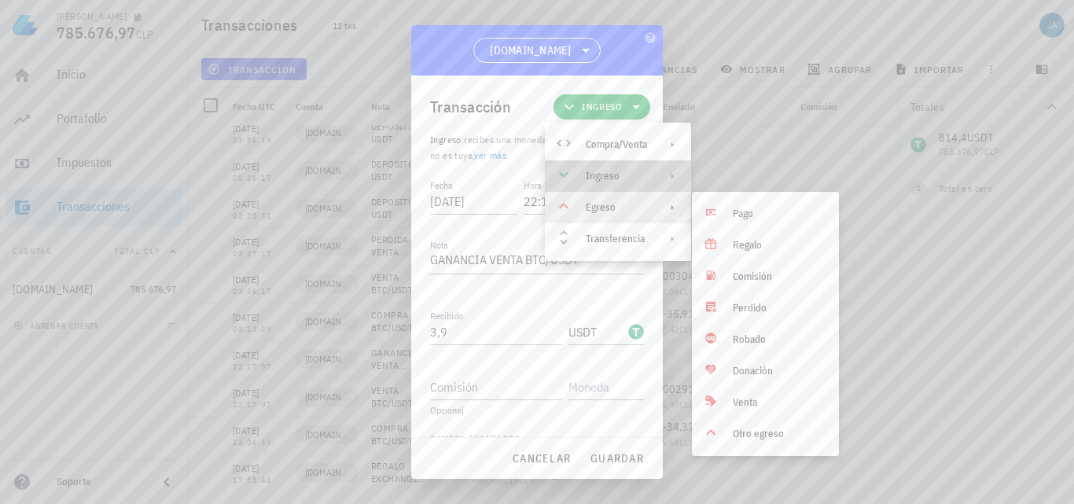
click at [640, 188] on div "Ingreso" at bounding box center [618, 175] width 146 height 31
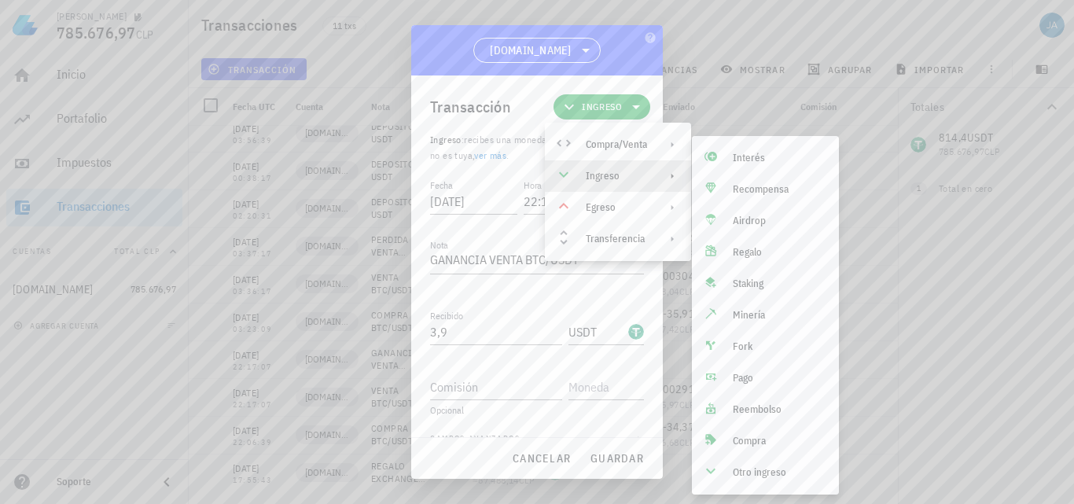
click at [533, 88] on div "Transacción Ingreso" at bounding box center [540, 106] width 220 height 63
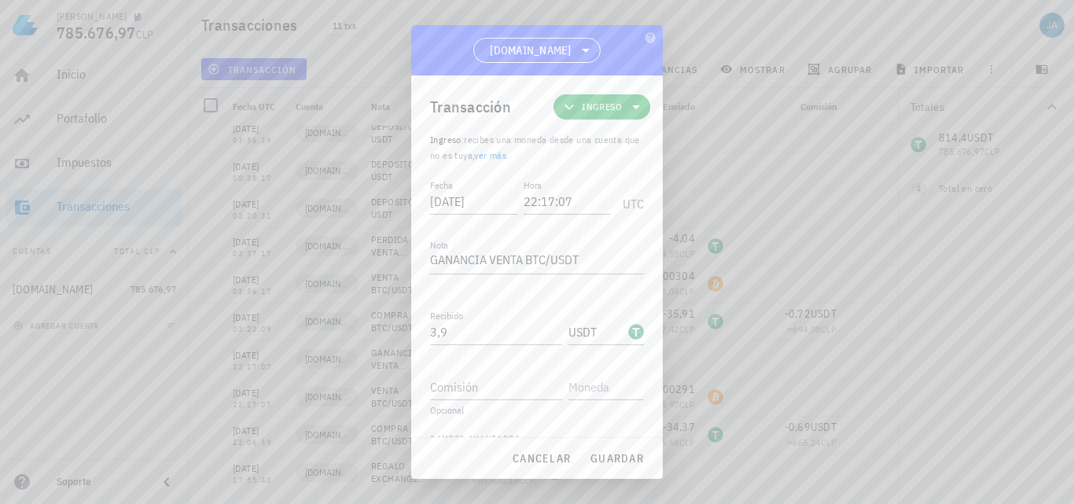
click at [577, 116] on span "Ingreso" at bounding box center [602, 106] width 78 height 25
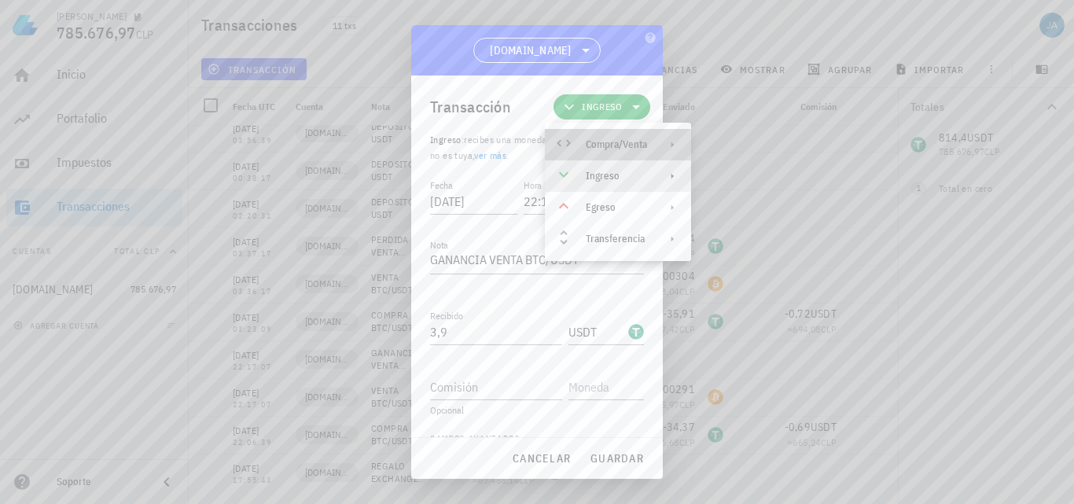
click at [606, 141] on div "Compra/Venta" at bounding box center [616, 144] width 61 height 13
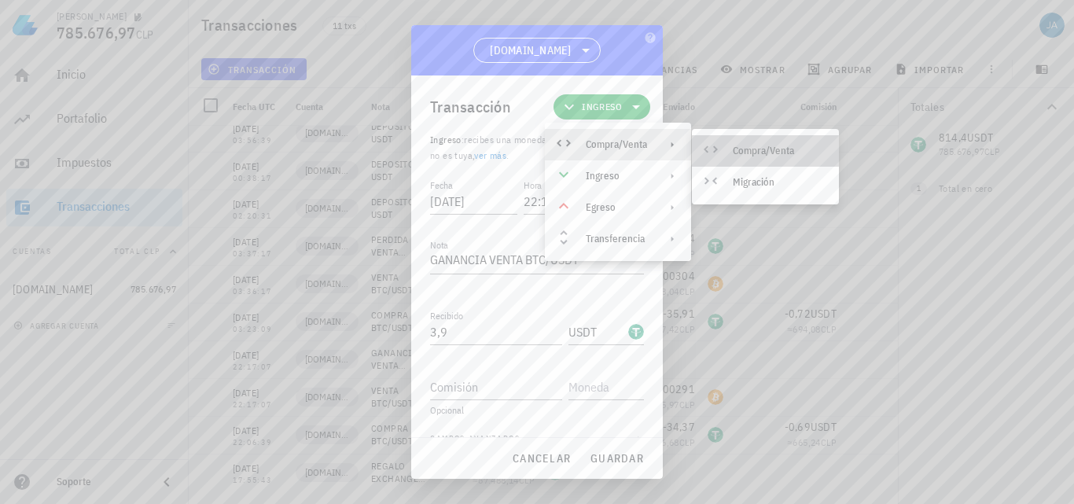
click at [726, 149] on div "Compra/Venta" at bounding box center [765, 150] width 147 height 31
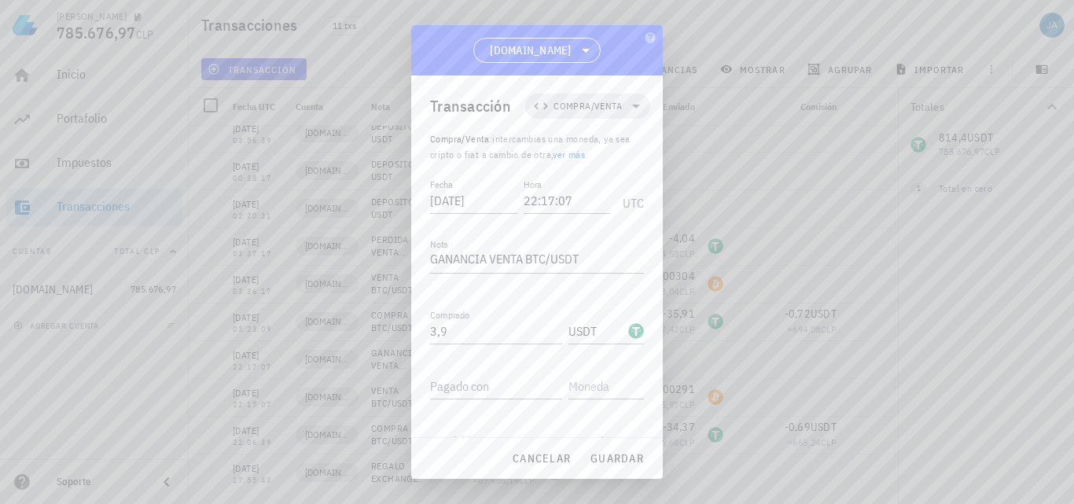
scroll to position [0, 0]
click at [548, 461] on span "cancelar" at bounding box center [541, 458] width 59 height 14
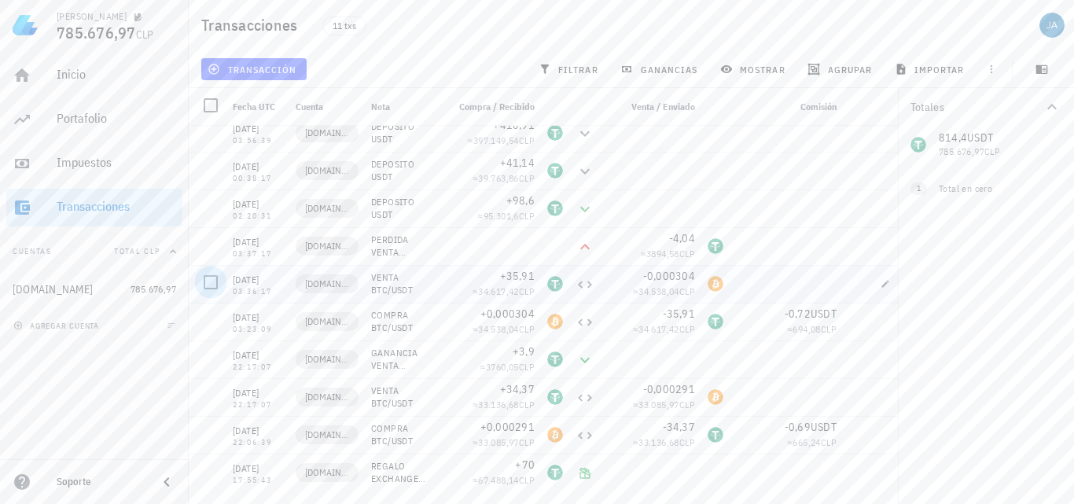
click at [207, 281] on div at bounding box center [210, 282] width 27 height 27
click at [206, 287] on div at bounding box center [210, 282] width 27 height 27
click at [206, 286] on div at bounding box center [210, 282] width 27 height 27
click at [210, 279] on div at bounding box center [210, 282] width 27 height 27
click at [922, 328] on div "Totales 814,4 USDT 785.676,97 CLP 0 BTC 0 CLP 1 Total en cero" at bounding box center [986, 296] width 176 height 416
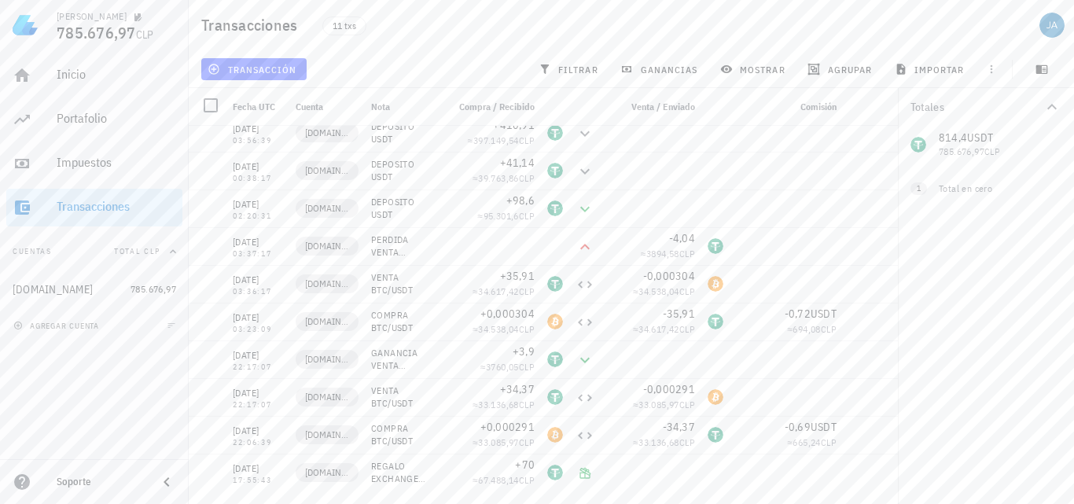
click at [922, 328] on div "Totales 814,4 USDT 785.676,97 CLP 0 BTC 0 CLP 1 Total en cero" at bounding box center [986, 296] width 176 height 416
click at [886, 397] on icon "button" at bounding box center [885, 396] width 7 height 7
type textarea "VENTA BTC/USDT"
type input "34,37"
type input "0,000291"
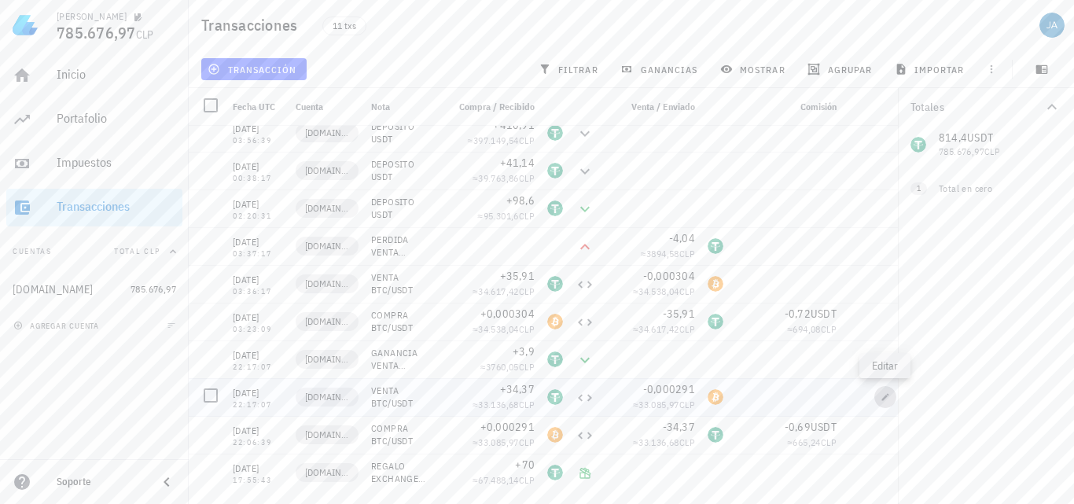
type input "BTC"
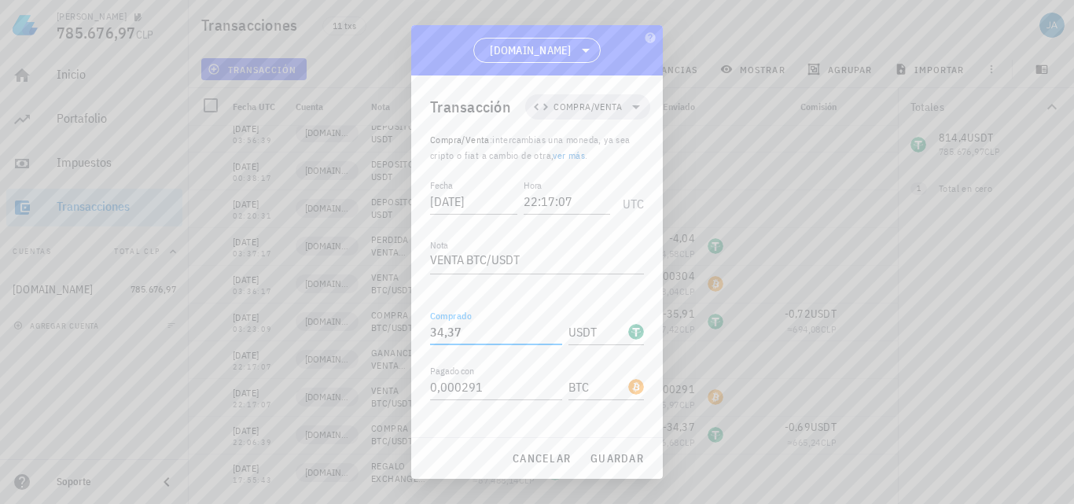
drag, startPoint x: 466, startPoint y: 330, endPoint x: 384, endPoint y: 330, distance: 82.6
click at [385, 330] on div "[PERSON_NAME] 785.676,97 CLP Inicio [GEOGRAPHIC_DATA] Impuestos [GEOGRAPHIC_DAT…" at bounding box center [537, 252] width 1074 height 504
click at [607, 463] on span "guardar" at bounding box center [617, 458] width 54 height 14
type input "34,37"
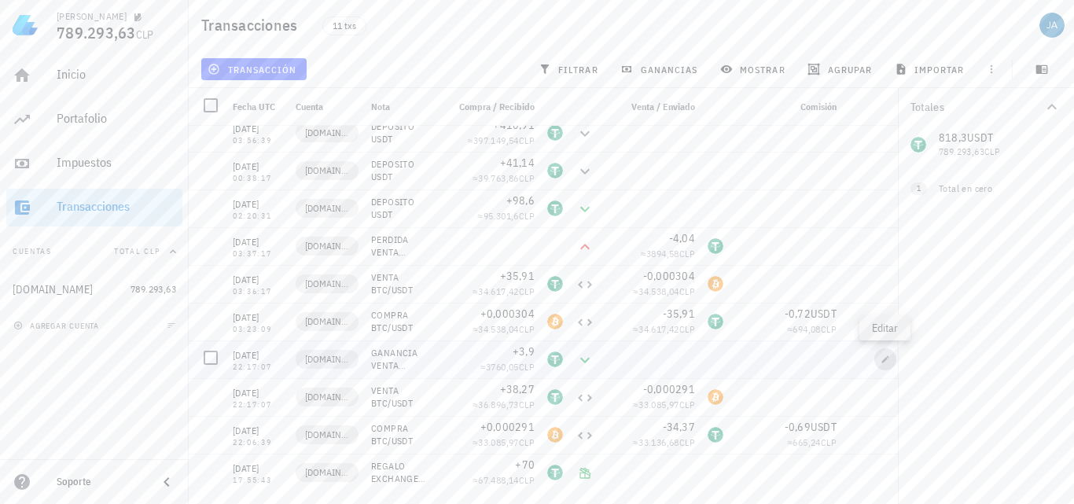
click at [884, 359] on icon "button" at bounding box center [885, 359] width 9 height 9
type textarea "GANANCIA VENTA BTC/USDT"
type input "3,9"
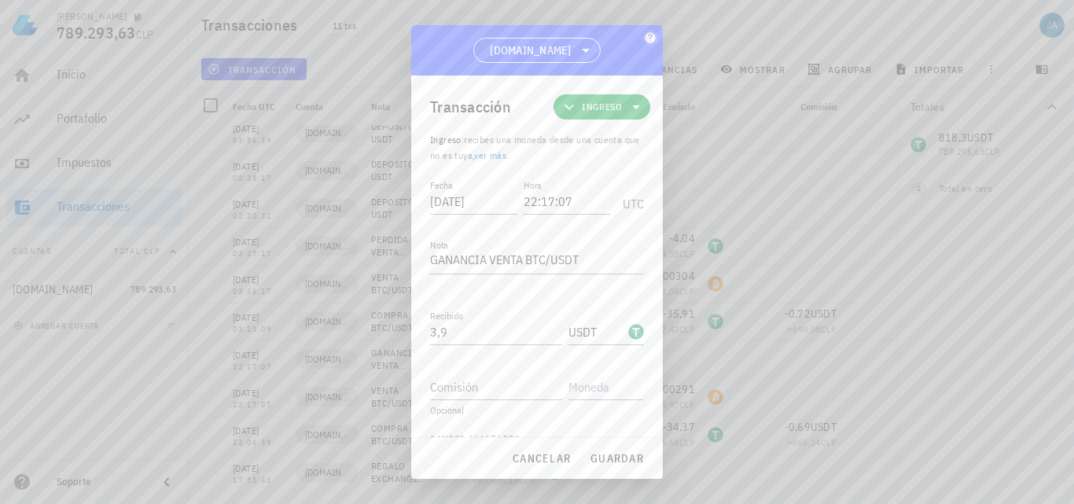
click at [644, 36] on icon "button" at bounding box center [650, 37] width 13 height 13
click at [646, 39] on icon "button" at bounding box center [650, 37] width 10 height 10
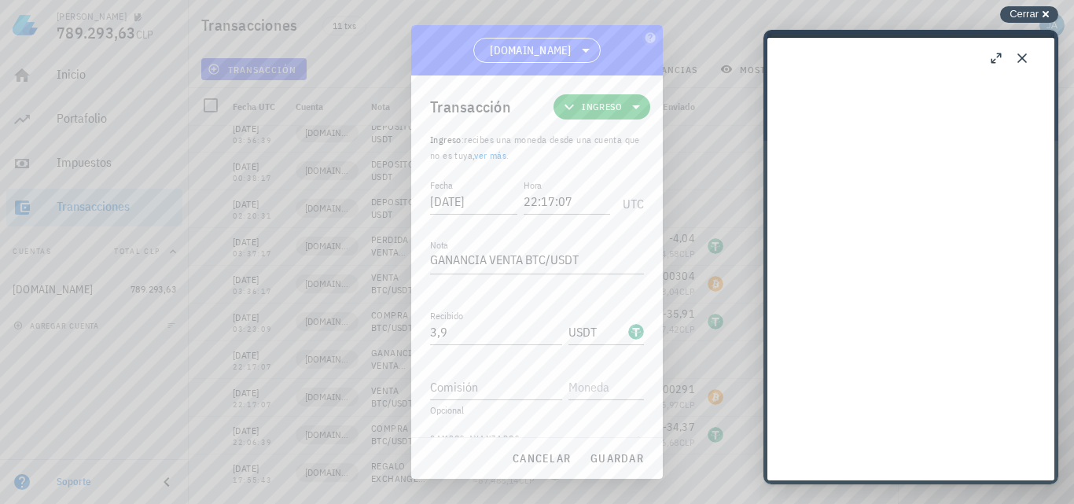
click at [1036, 13] on span "Cerrar" at bounding box center [1024, 14] width 29 height 12
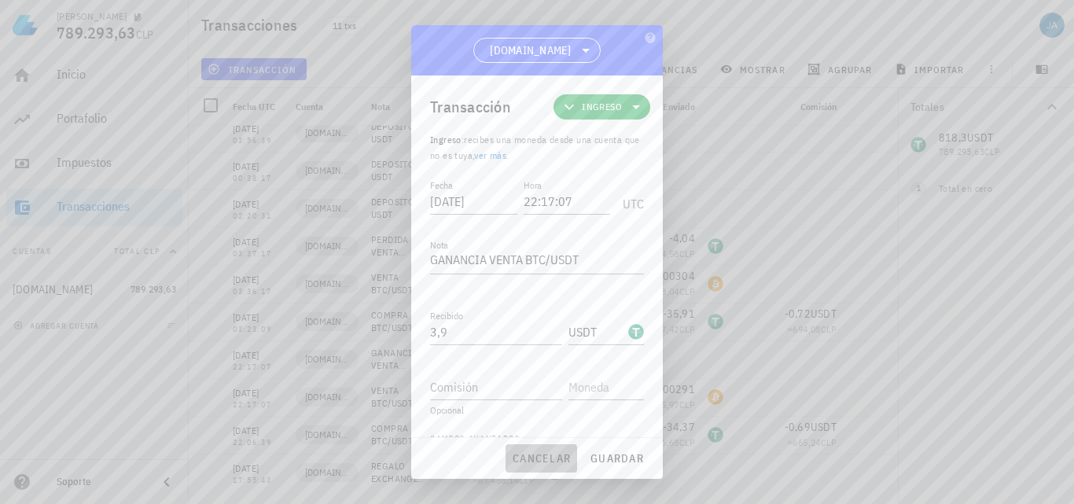
click at [553, 470] on button "cancelar" at bounding box center [542, 458] width 72 height 28
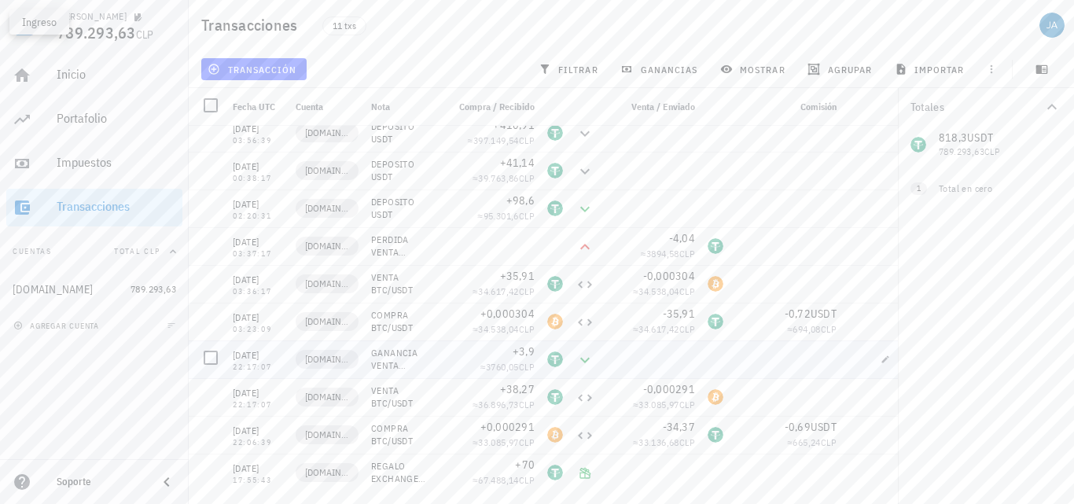
click at [586, 362] on icon at bounding box center [584, 360] width 9 height 6
drag, startPoint x: 586, startPoint y: 362, endPoint x: 429, endPoint y: 362, distance: 157.3
click at [429, 362] on div "GANANCIA VENTA BTC/USDT" at bounding box center [402, 359] width 63 height 25
click at [215, 319] on div at bounding box center [210, 320] width 27 height 27
click at [262, 64] on span "editar (1)" at bounding box center [245, 69] width 68 height 13
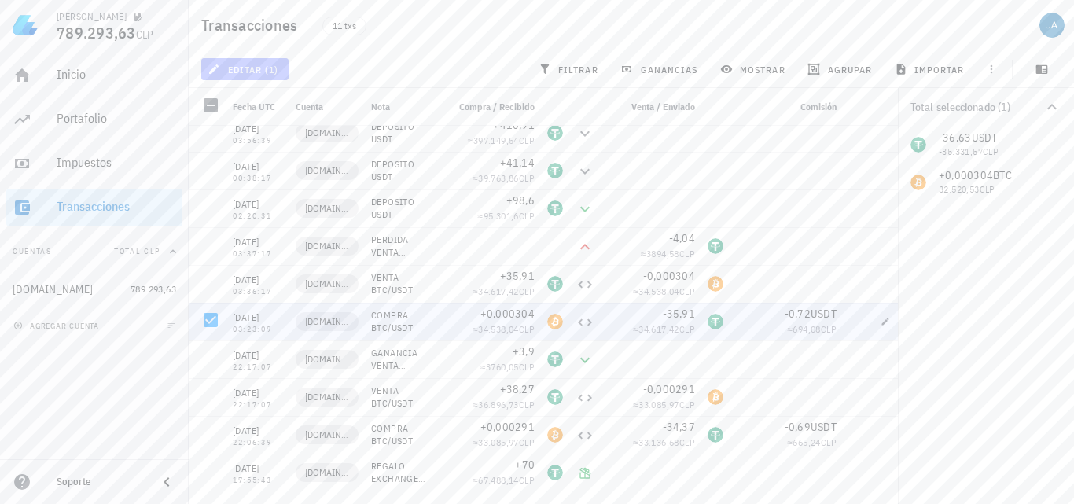
click at [262, 64] on span "editar (1)" at bounding box center [245, 69] width 68 height 13
click at [253, 65] on span "editar (1)" at bounding box center [245, 69] width 68 height 13
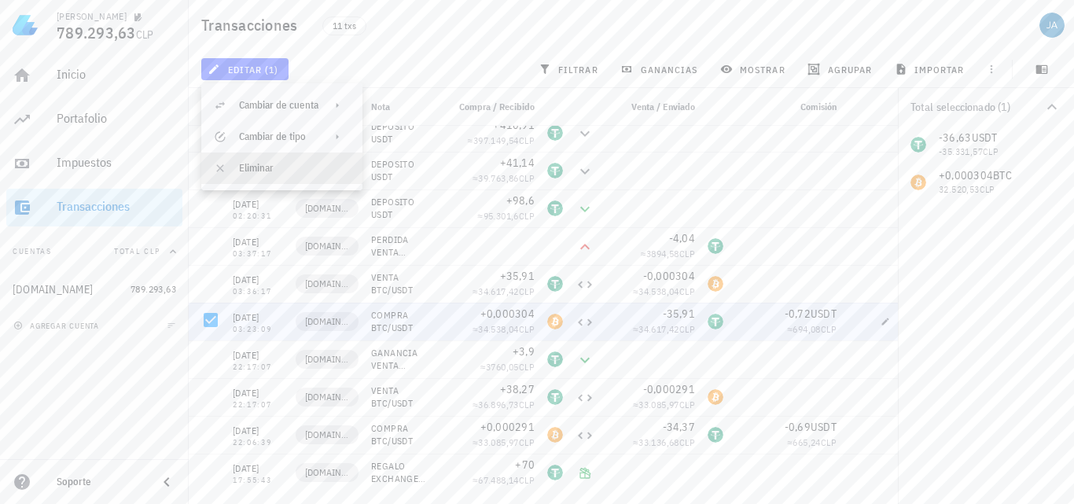
click at [252, 174] on div "Eliminar" at bounding box center [294, 168] width 111 height 13
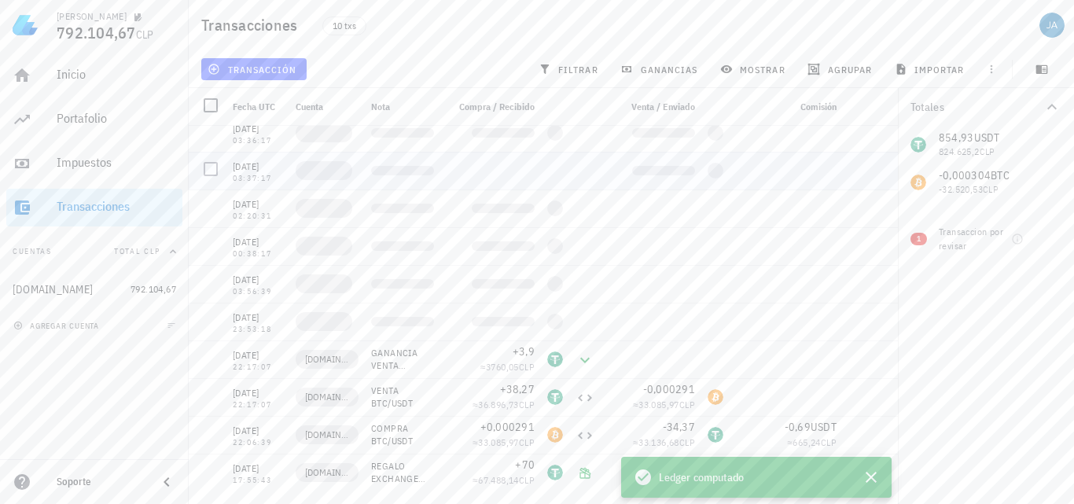
scroll to position [12, 0]
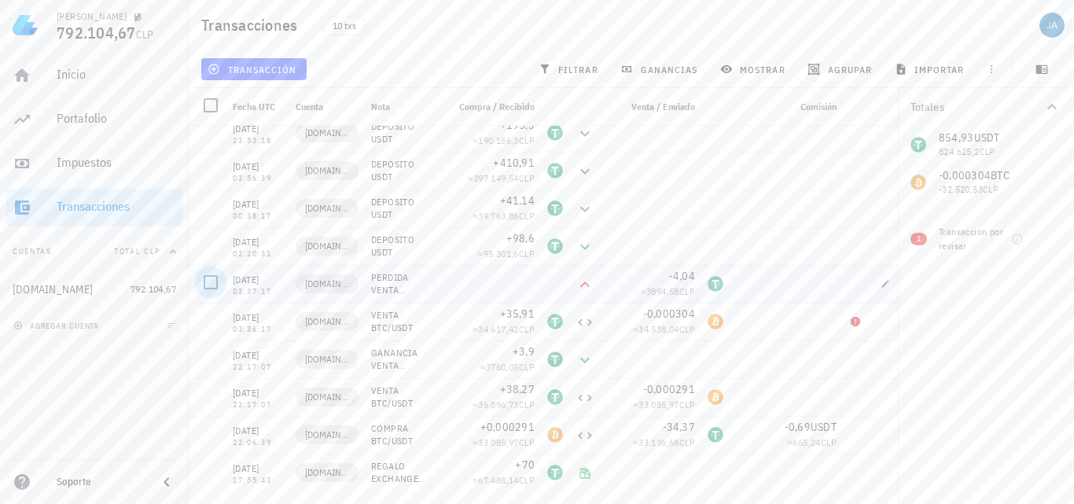
click at [213, 281] on div at bounding box center [210, 282] width 27 height 27
click at [234, 69] on span "editar (1)" at bounding box center [245, 69] width 68 height 13
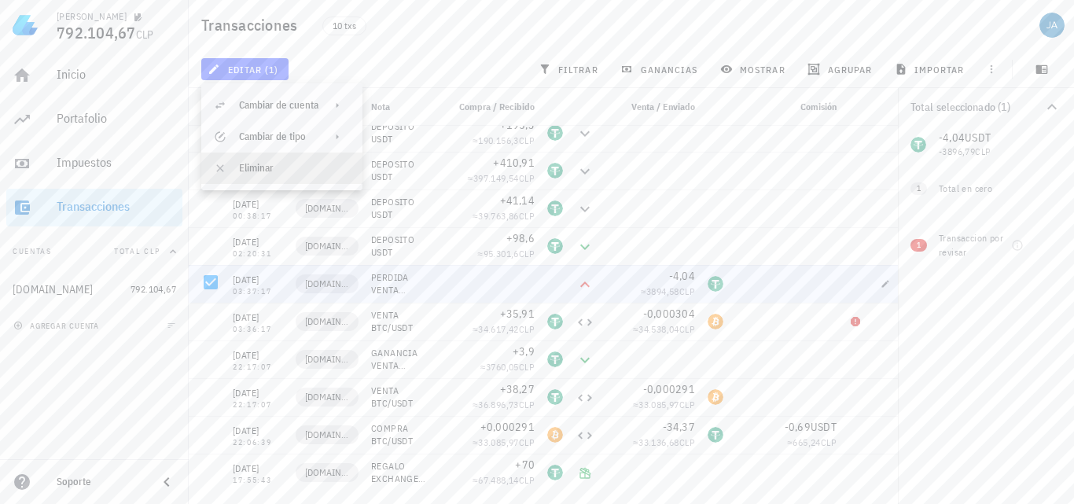
click at [244, 171] on div "Eliminar" at bounding box center [294, 168] width 111 height 13
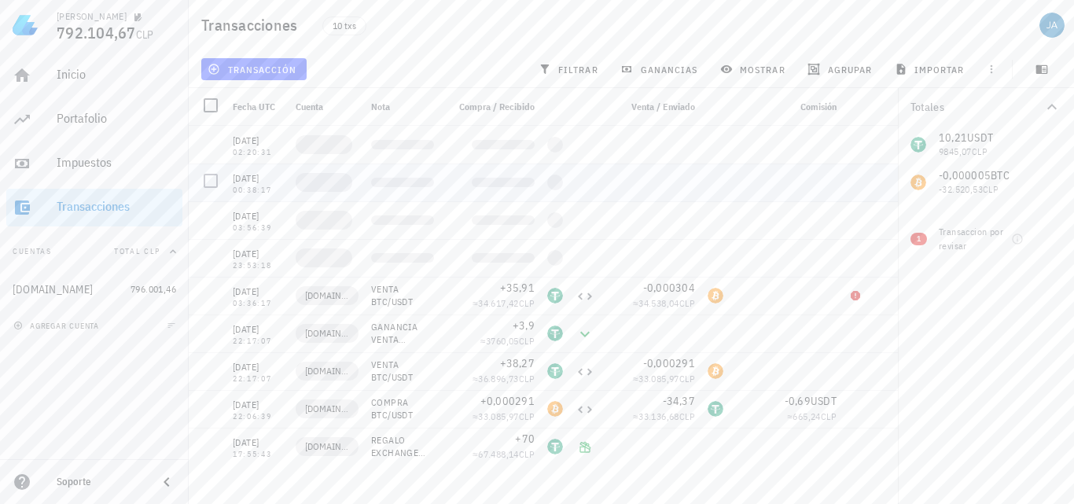
scroll to position [0, 0]
click at [212, 330] on div at bounding box center [210, 332] width 27 height 27
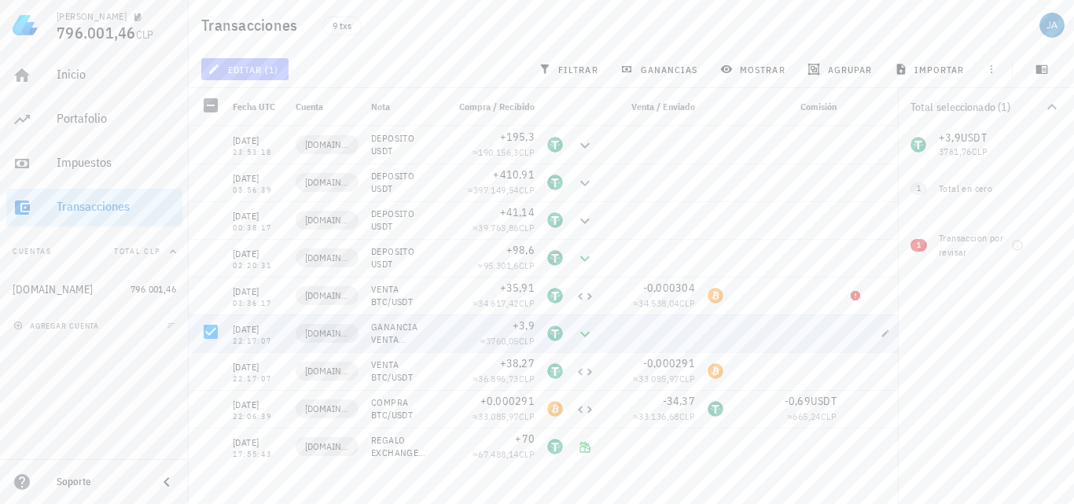
click at [264, 68] on span "editar (1)" at bounding box center [245, 69] width 68 height 13
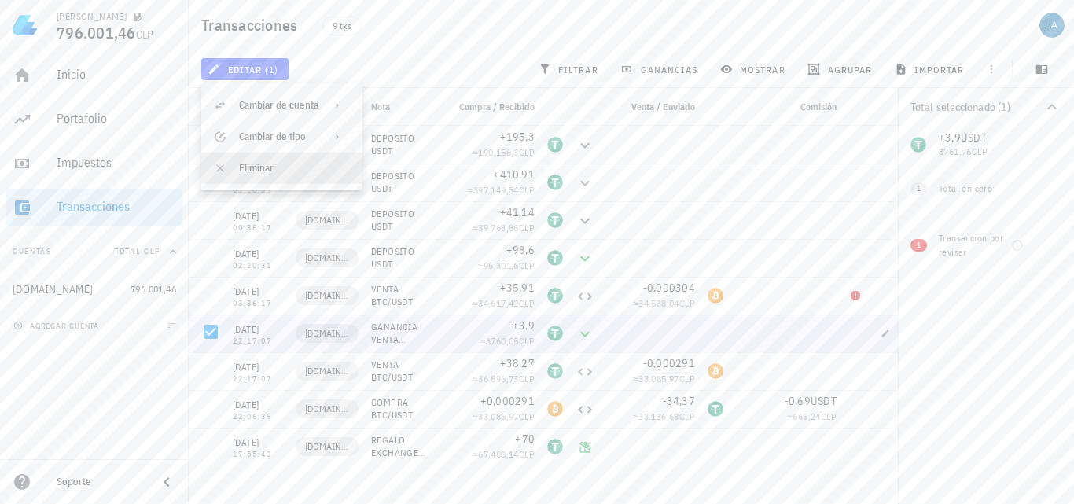
click at [263, 161] on div "Eliminar" at bounding box center [294, 168] width 111 height 25
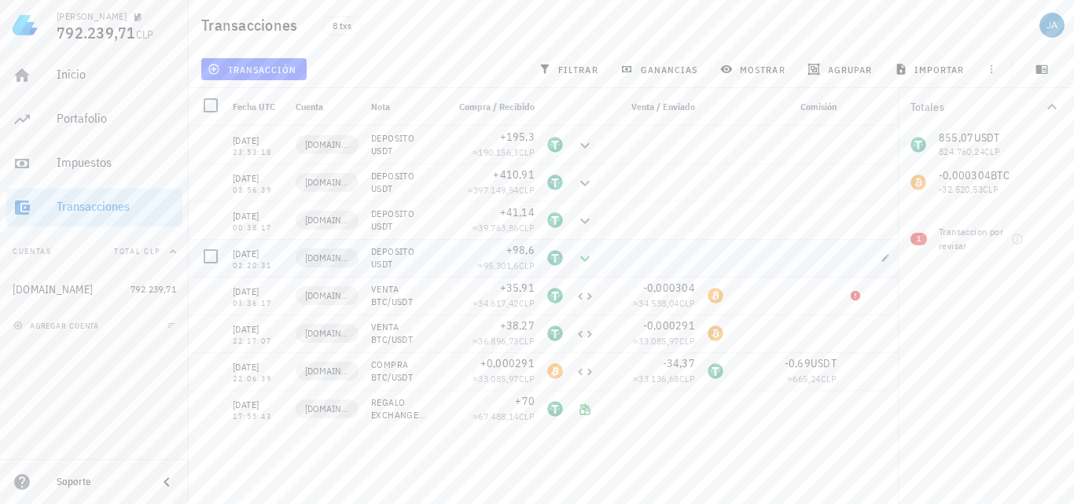
click at [670, 244] on div at bounding box center [651, 258] width 101 height 38
click at [278, 63] on span "transacción" at bounding box center [254, 69] width 86 height 13
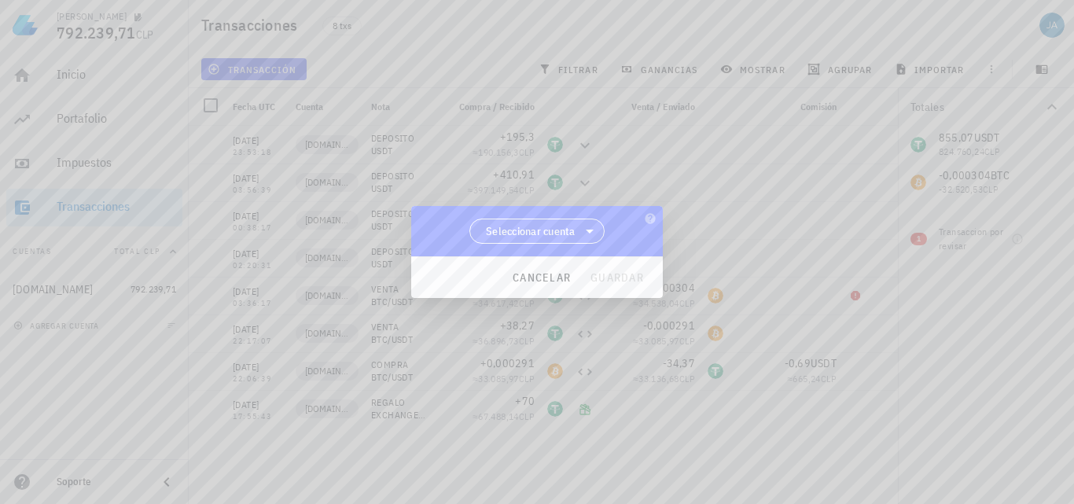
click at [552, 224] on span "Seleccionar cuenta" at bounding box center [531, 231] width 90 height 16
click at [536, 273] on div "[DOMAIN_NAME]" at bounding box center [537, 271] width 111 height 15
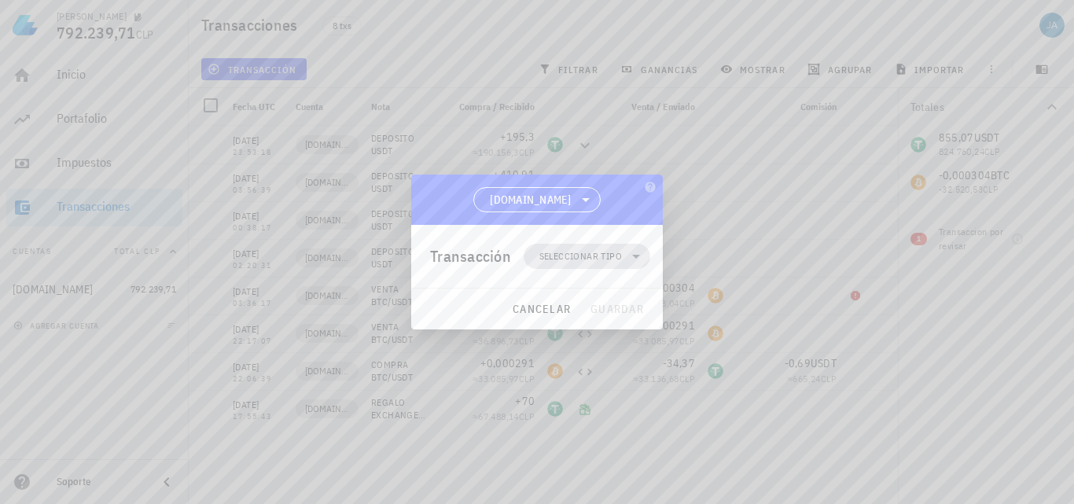
click at [586, 259] on span "Seleccionar tipo" at bounding box center [580, 257] width 83 height 16
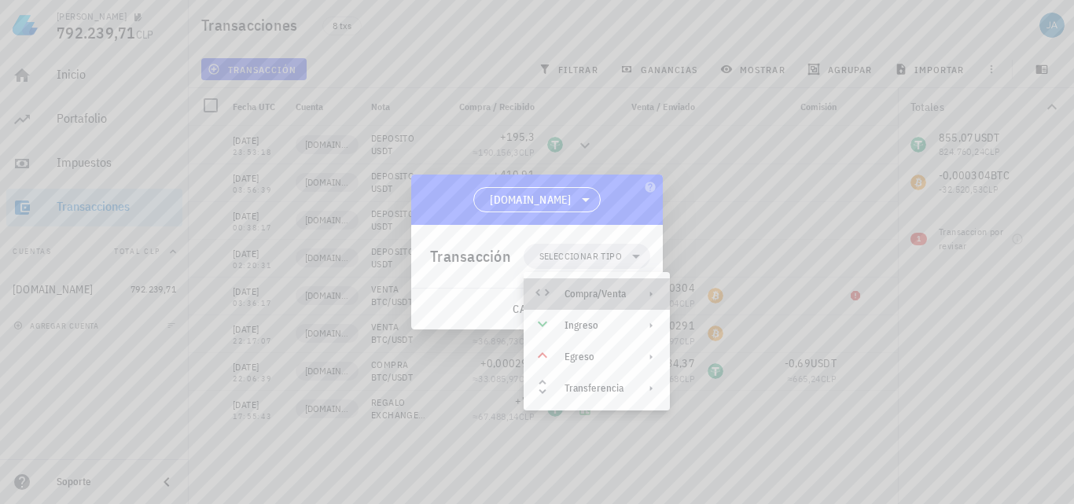
click at [590, 289] on div "Compra/Venta" at bounding box center [595, 294] width 61 height 13
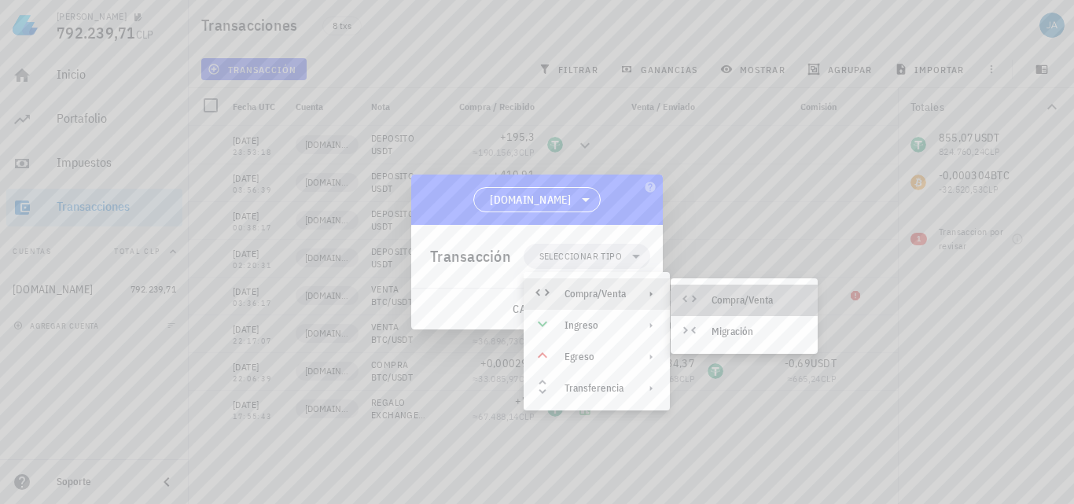
click at [702, 297] on div at bounding box center [692, 300] width 19 height 19
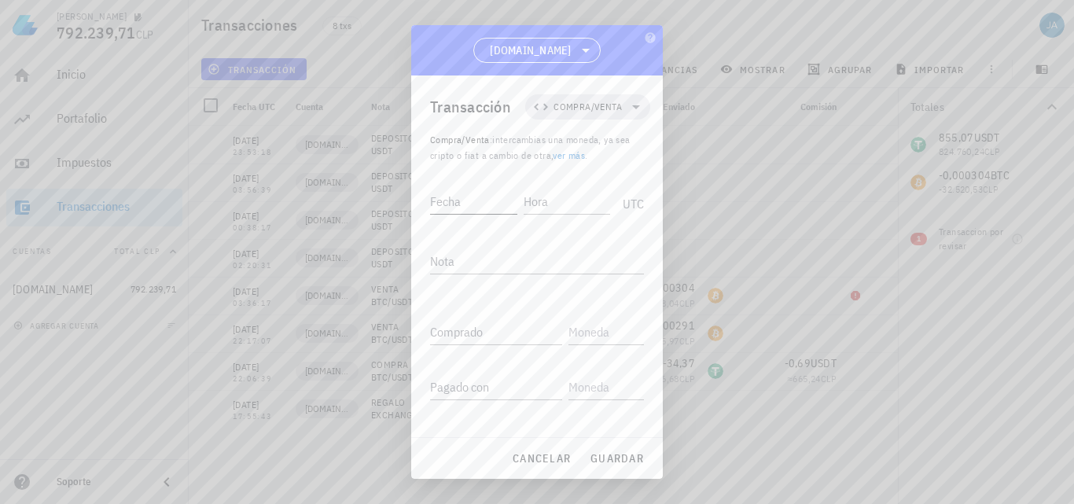
click at [460, 201] on input "Fecha" at bounding box center [473, 201] width 87 height 25
type input "[DATE]"
drag, startPoint x: 529, startPoint y: 201, endPoint x: 497, endPoint y: 196, distance: 32.6
click at [504, 197] on div "Fecha [DATE] Hora 21:36:17 UTC" at bounding box center [537, 197] width 214 height 42
type input "03:30:06"
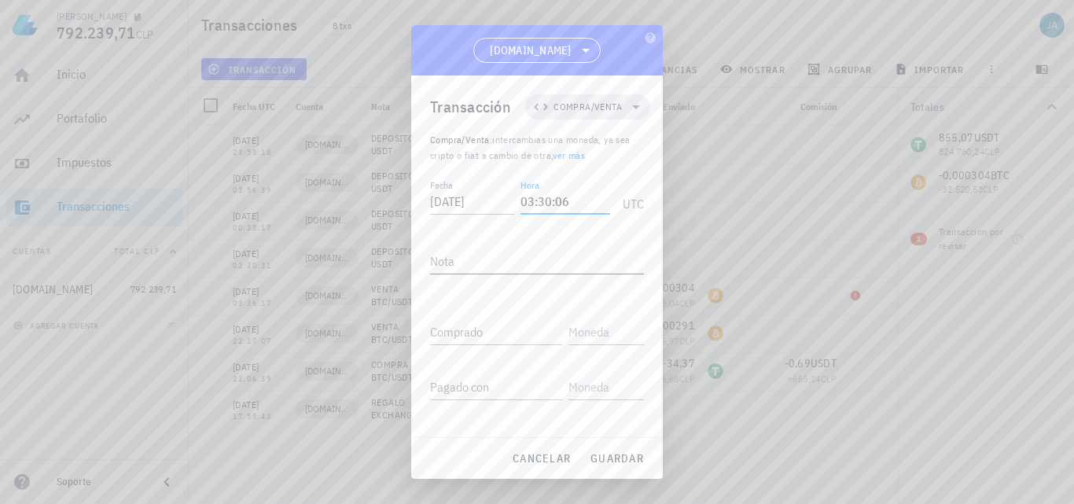
click at [503, 263] on textarea "Nota" at bounding box center [537, 261] width 214 height 25
type textarea "VENTA BTC/USDT"
type input "0,000304"
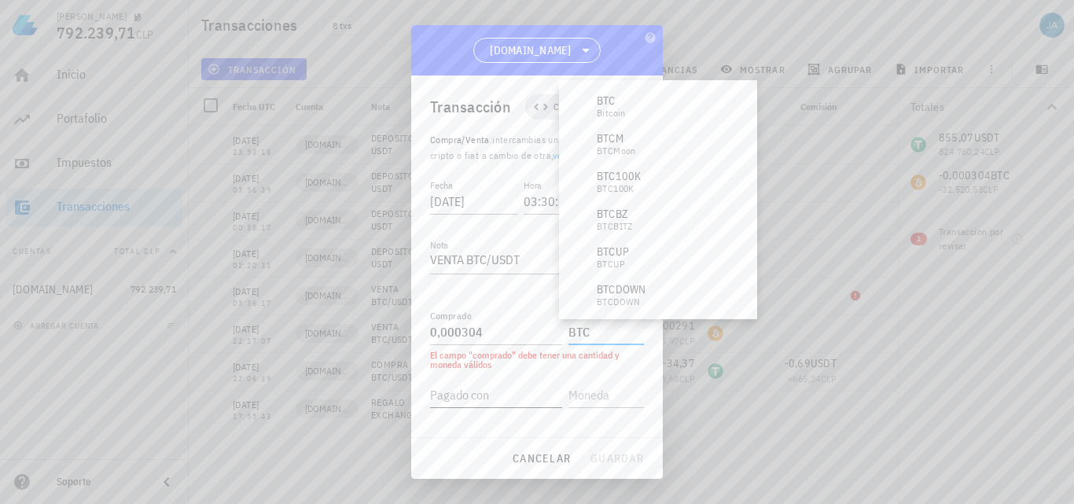
type input "BTC"
click at [535, 407] on input "Pagado con" at bounding box center [496, 394] width 132 height 25
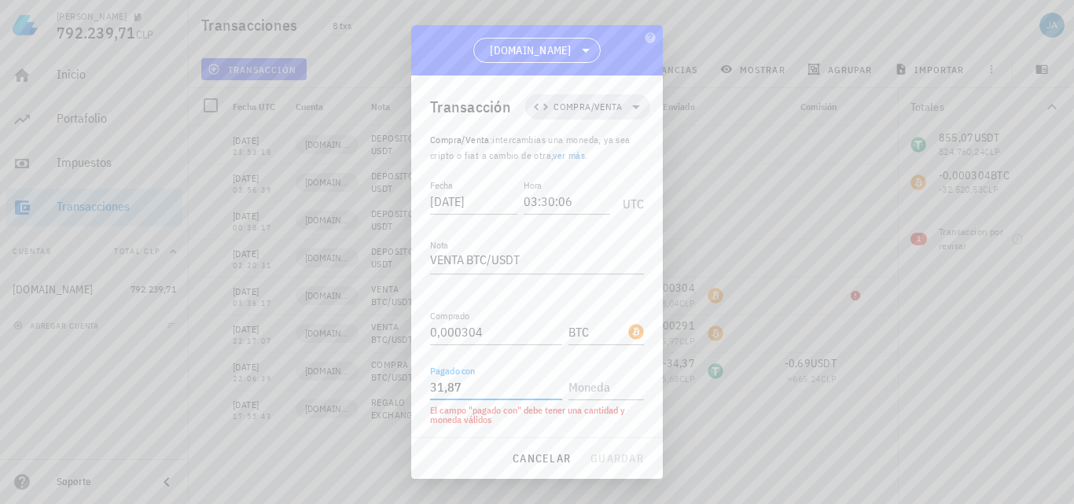
type input "31,87"
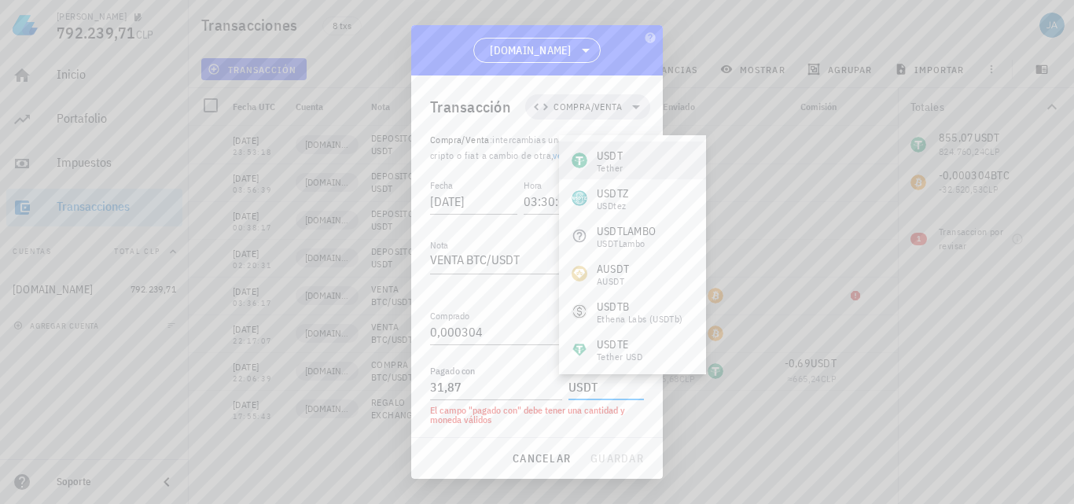
click at [624, 168] on div "USDT Tether" at bounding box center [632, 161] width 147 height 38
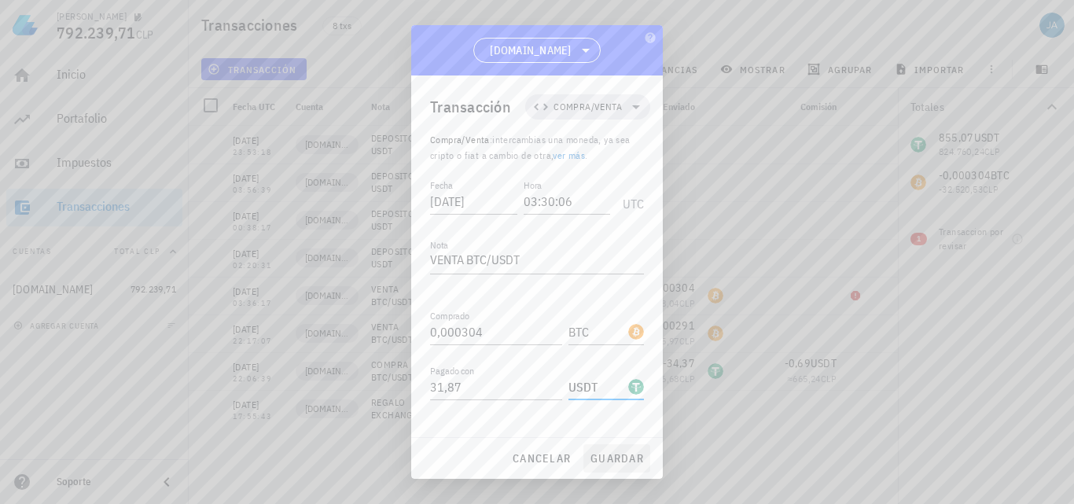
type input "USDT"
click at [619, 466] on button "guardar" at bounding box center [617, 458] width 67 height 28
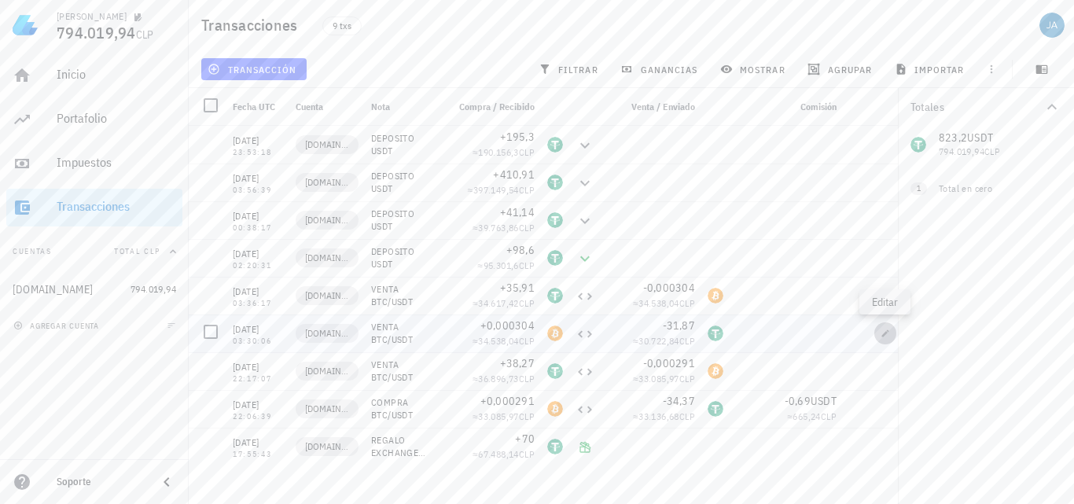
click at [882, 337] on icon "button" at bounding box center [885, 333] width 9 height 9
type input "[DATE]"
type input "03:30:06"
type textarea "VENTA BTC/USDT"
type input "0,000304"
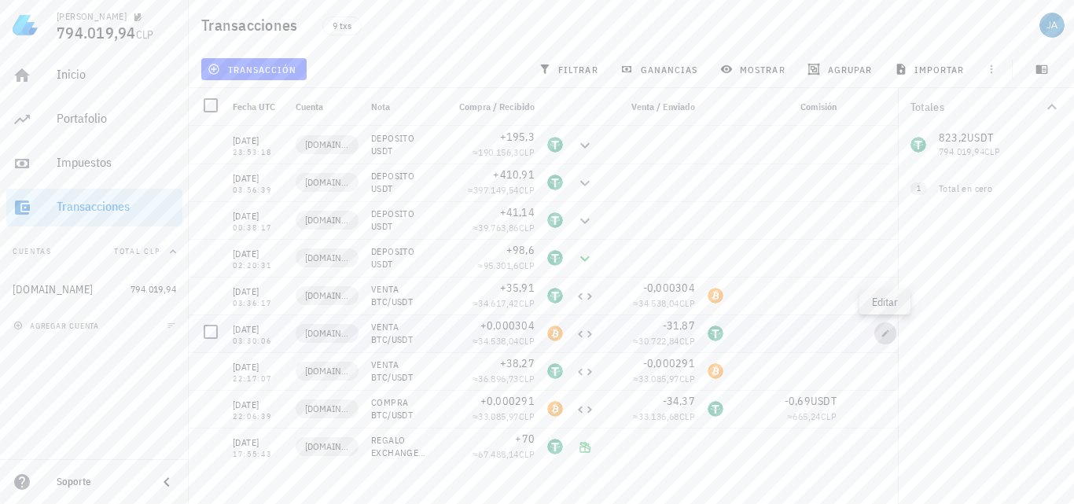
type input "BTC"
type input "31,87"
type input "USDT"
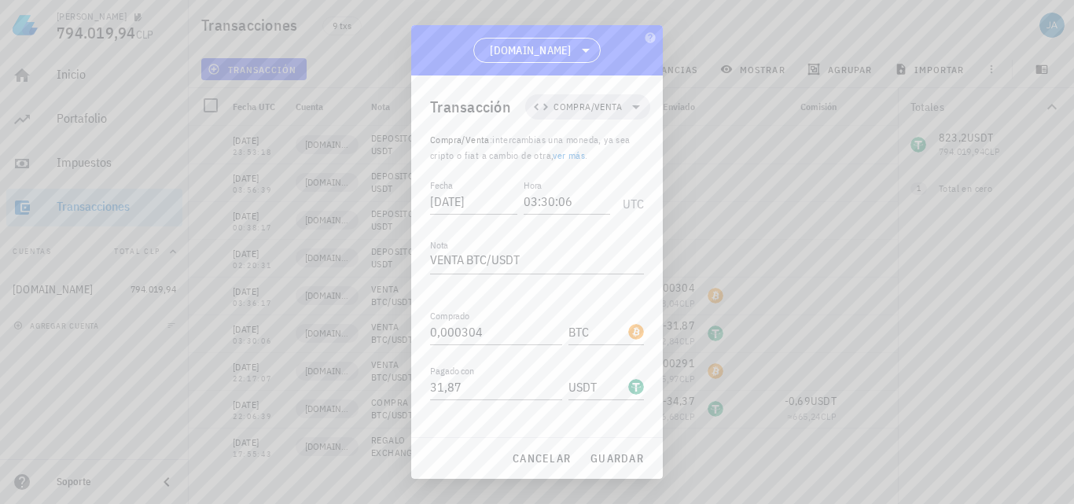
drag, startPoint x: 464, startPoint y: 262, endPoint x: 307, endPoint y: 272, distance: 156.8
click at [319, 272] on div "[PERSON_NAME] 794.019,94 CLP Inicio [GEOGRAPHIC_DATA] Impuestos [GEOGRAPHIC_DAT…" at bounding box center [537, 252] width 1074 height 504
type textarea "COMPRA BTC/USDT"
drag, startPoint x: 462, startPoint y: 392, endPoint x: 382, endPoint y: 374, distance: 81.5
click at [392, 380] on div "[PERSON_NAME] 794.019,94 CLP Inicio [GEOGRAPHIC_DATA] Impuestos [GEOGRAPHIC_DAT…" at bounding box center [537, 252] width 1074 height 504
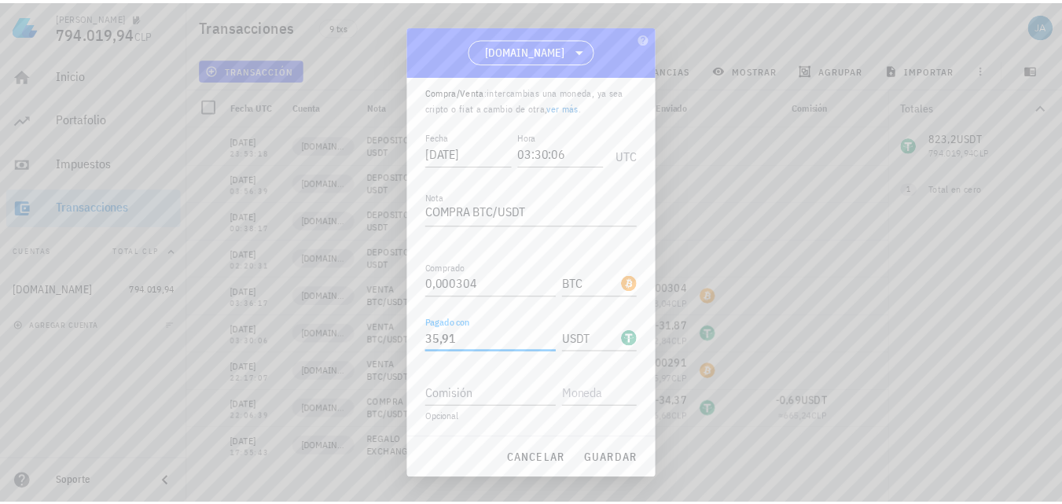
scroll to position [82, 0]
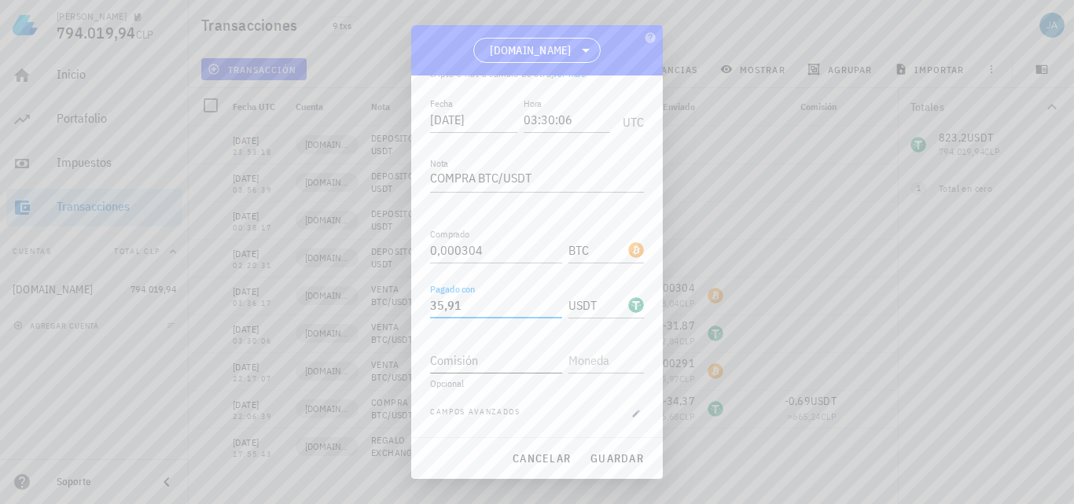
type input "35,91"
click at [470, 349] on input "Comisión" at bounding box center [496, 360] width 132 height 25
type input "0,72"
click at [595, 361] on input "text" at bounding box center [605, 360] width 72 height 25
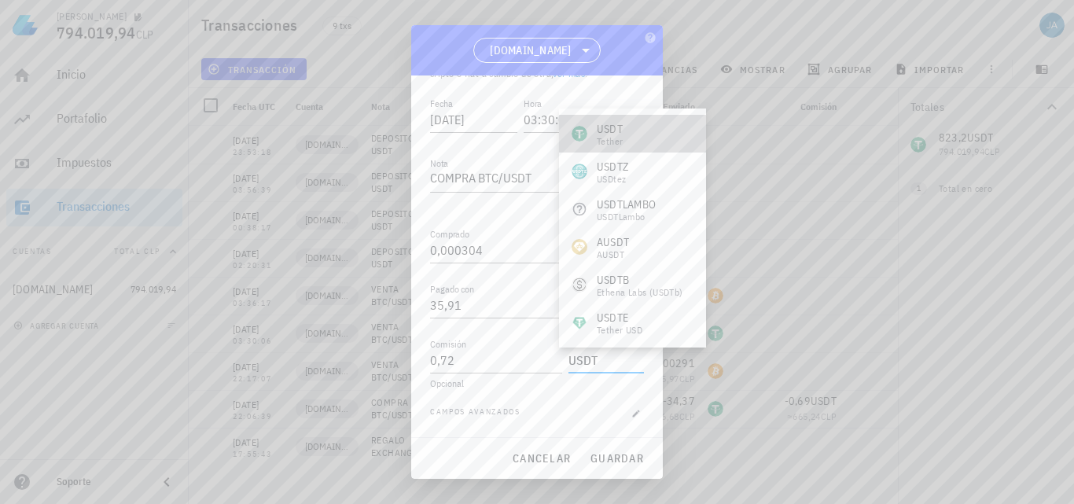
click at [616, 127] on div "USDT" at bounding box center [610, 129] width 26 height 16
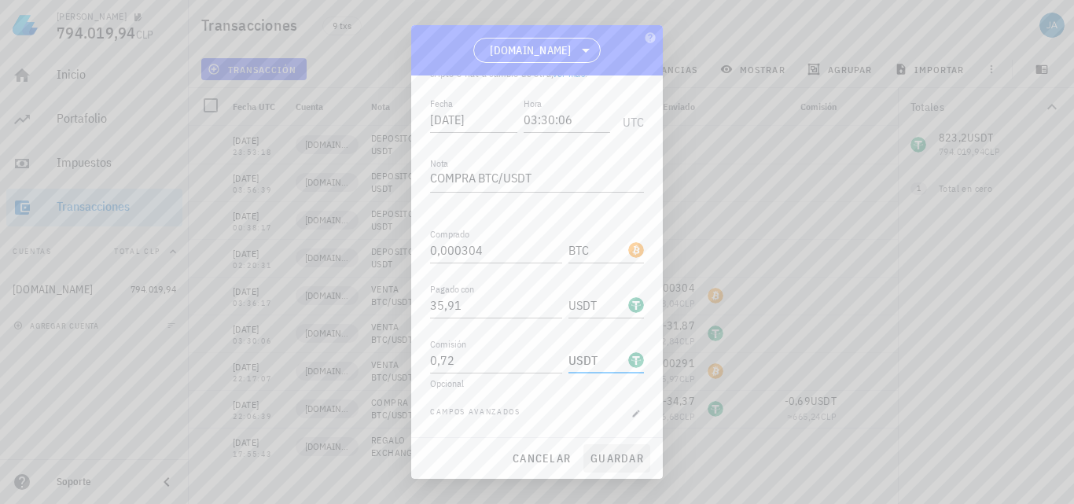
type input "USDT"
click at [607, 458] on span "guardar" at bounding box center [617, 458] width 54 height 14
click at [607, 458] on div "cancelar guardar" at bounding box center [537, 458] width 252 height 41
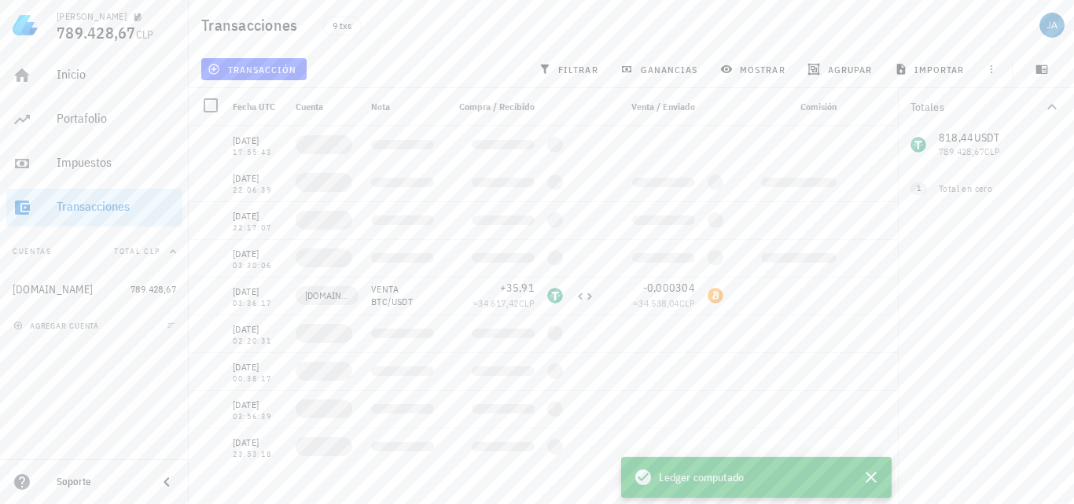
type textarea "VENTA BTC/USDT"
type input "31,87"
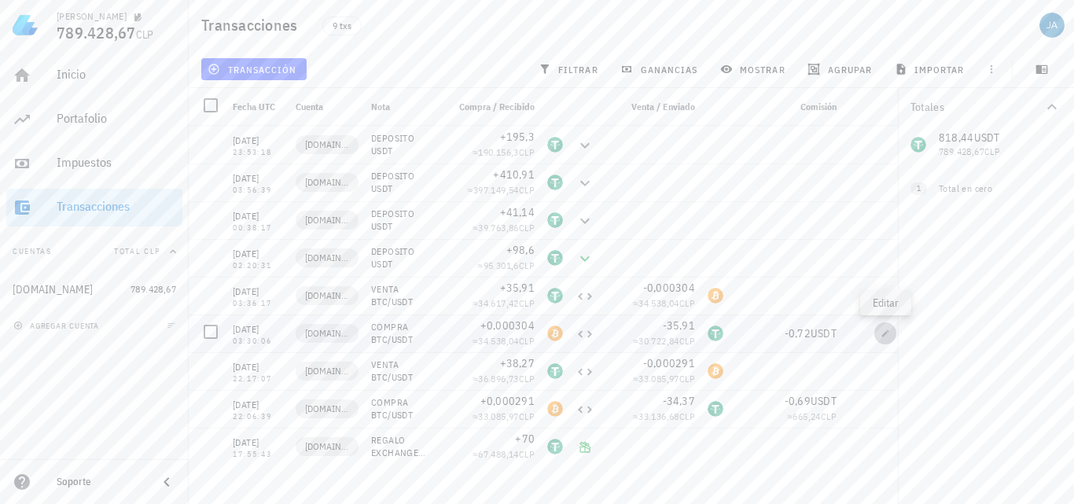
click at [889, 336] on icon "button" at bounding box center [885, 333] width 9 height 9
type textarea "COMPRA BTC/USDT"
type input "35,91"
type input "0,72"
type input "USDT"
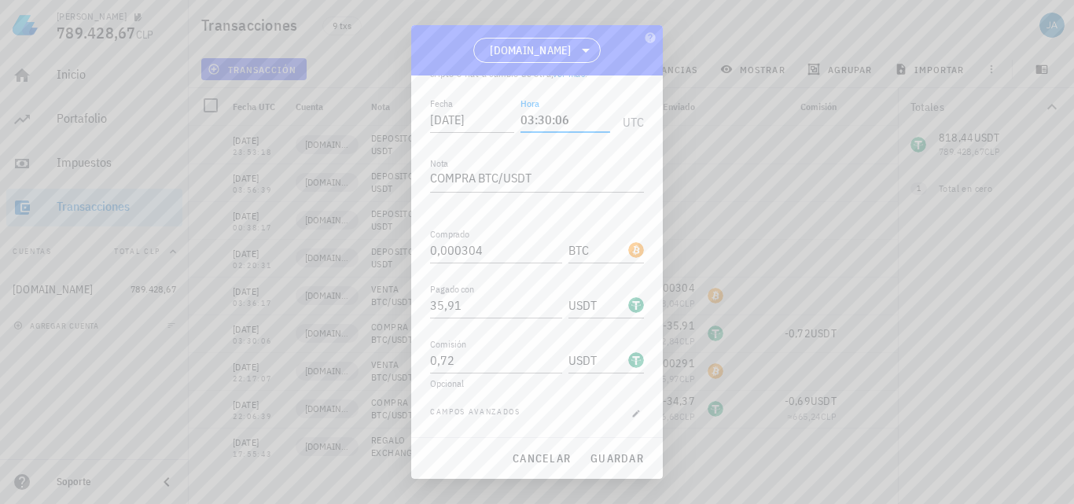
drag, startPoint x: 574, startPoint y: 121, endPoint x: 537, endPoint y: 115, distance: 37.5
click at [537, 115] on input "03:30:06" at bounding box center [566, 119] width 90 height 25
click at [644, 458] on button "guardar" at bounding box center [617, 458] width 67 height 28
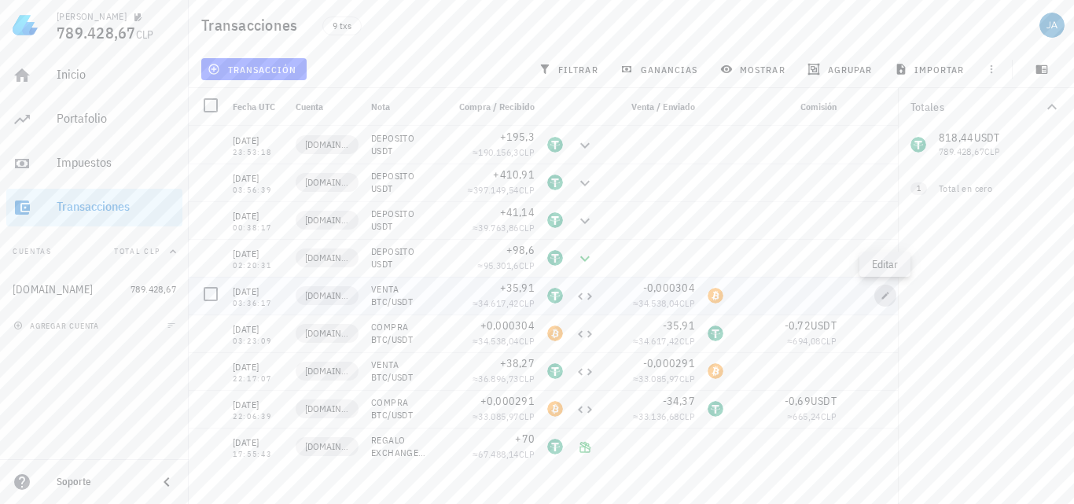
click at [886, 296] on icon "button" at bounding box center [885, 295] width 7 height 7
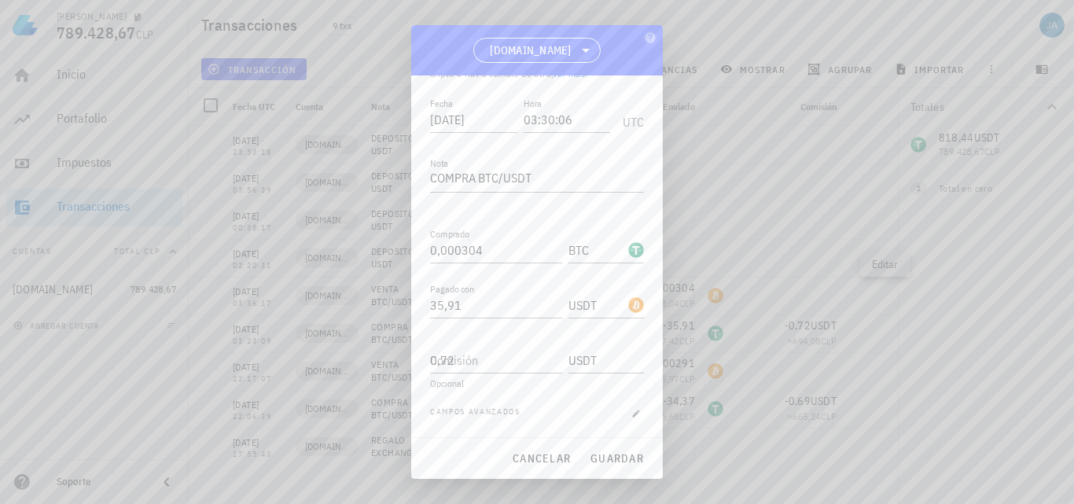
type input "03:36:17"
type textarea "VENTA BTC/USDT"
type input "35,91"
type input "USDT"
type input "0,000304"
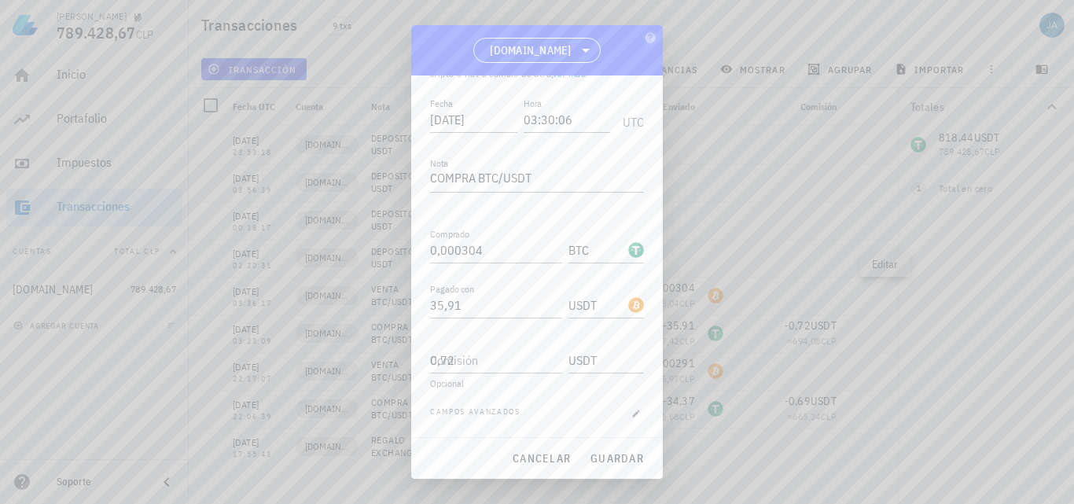
type input "BTC"
drag, startPoint x: 477, startPoint y: 256, endPoint x: 370, endPoint y: 263, distance: 107.2
click at [371, 263] on div "[PERSON_NAME] 789.428,67 CLP Inicio [GEOGRAPHIC_DATA] Impuestos [GEOGRAPHIC_DAT…" at bounding box center [537, 252] width 1074 height 504
type input "31,87"
click at [635, 458] on span "guardar" at bounding box center [617, 458] width 54 height 14
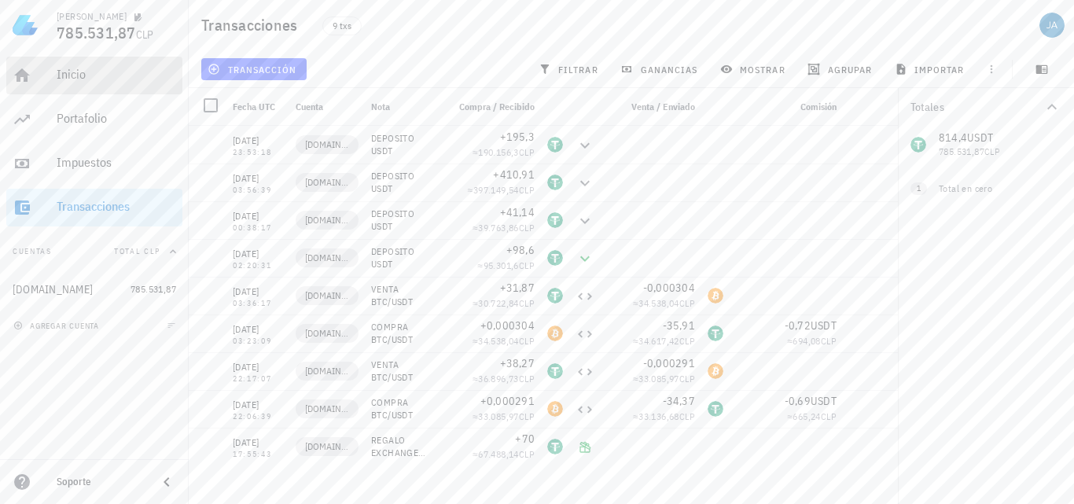
click at [101, 80] on div "Inicio" at bounding box center [117, 74] width 120 height 15
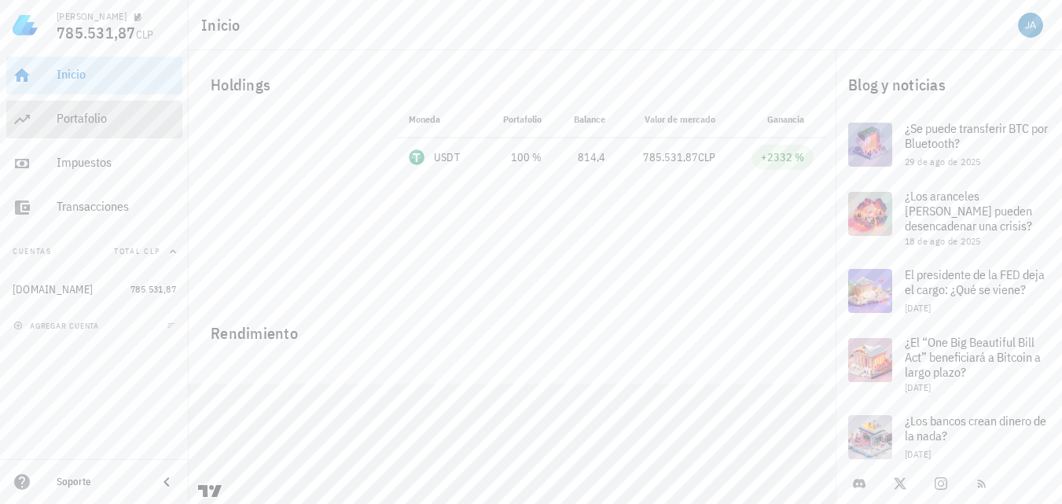
click at [120, 129] on div "Portafolio" at bounding box center [117, 118] width 120 height 35
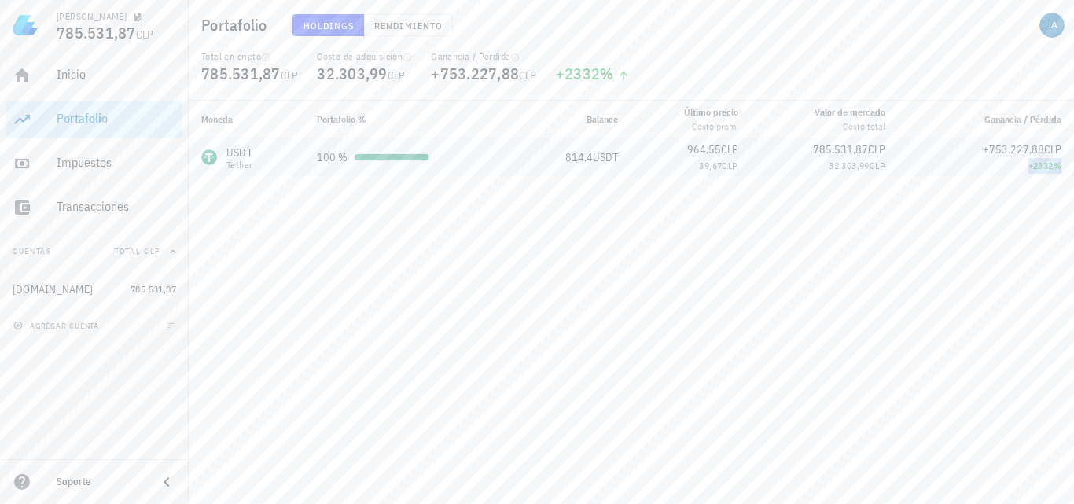
click at [1054, 167] on span "%" at bounding box center [1058, 166] width 8 height 12
click at [257, 157] on div "USDT Tether" at bounding box center [246, 157] width 90 height 25
click at [336, 28] on span "Holdings" at bounding box center [329, 26] width 52 height 12
click at [370, 164] on div "100 %" at bounding box center [408, 157] width 183 height 17
click at [422, 31] on button "Rendimiento" at bounding box center [408, 25] width 89 height 22
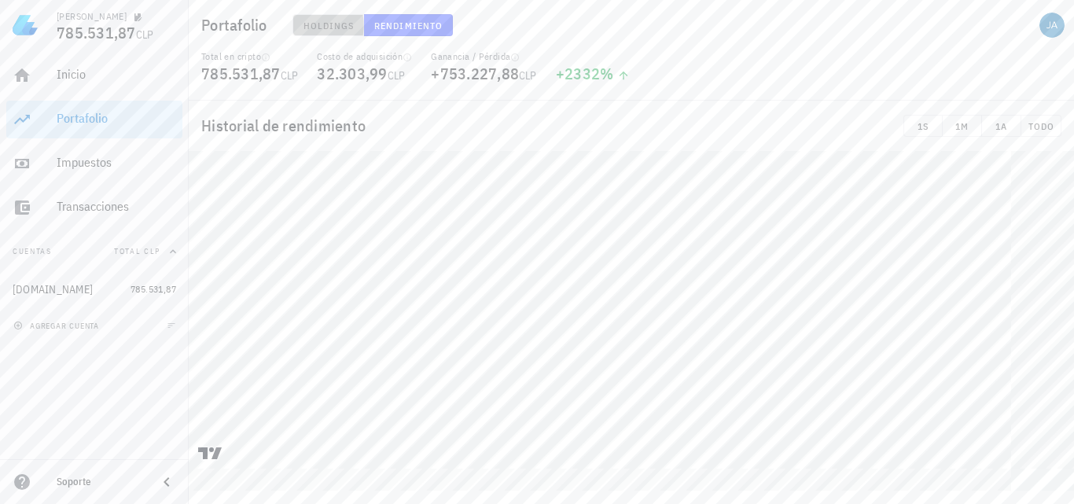
click at [334, 29] on span "Holdings" at bounding box center [329, 26] width 52 height 12
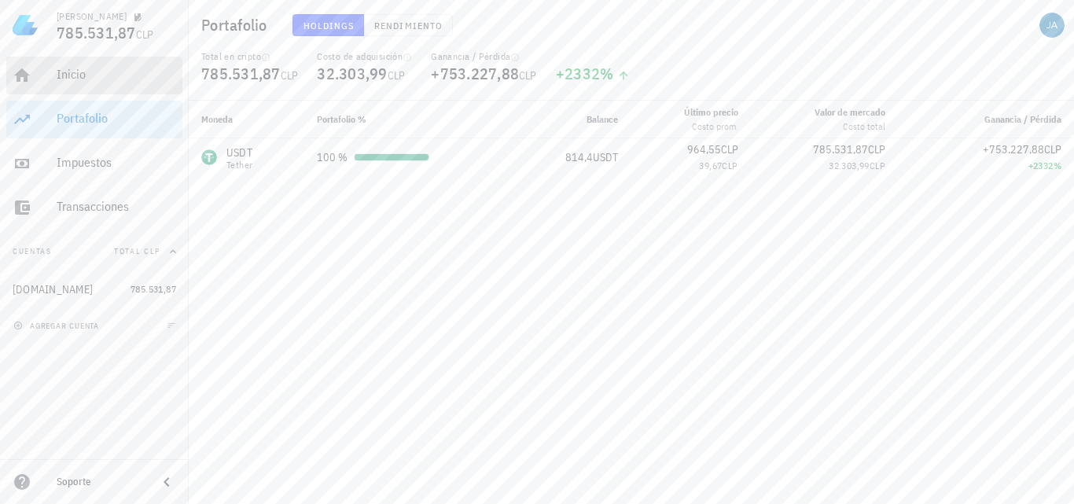
click at [77, 82] on div "Inicio" at bounding box center [117, 74] width 120 height 15
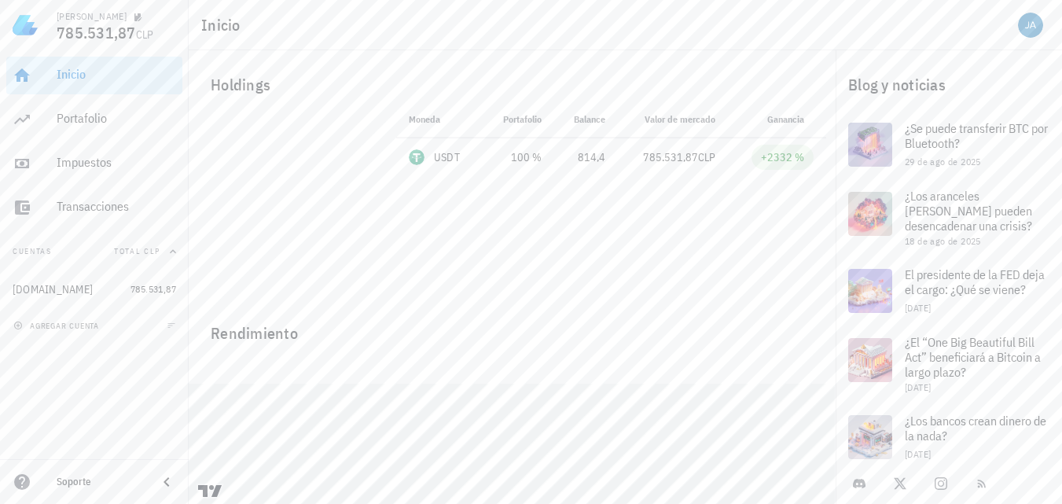
click at [221, 28] on h1 "Inicio" at bounding box center [224, 25] width 46 height 25
click at [232, 89] on div "Holdings" at bounding box center [512, 85] width 628 height 50
click at [411, 157] on div "USDT-icon" at bounding box center [417, 157] width 16 height 16
click at [779, 157] on div "+2332 %" at bounding box center [782, 157] width 43 height 16
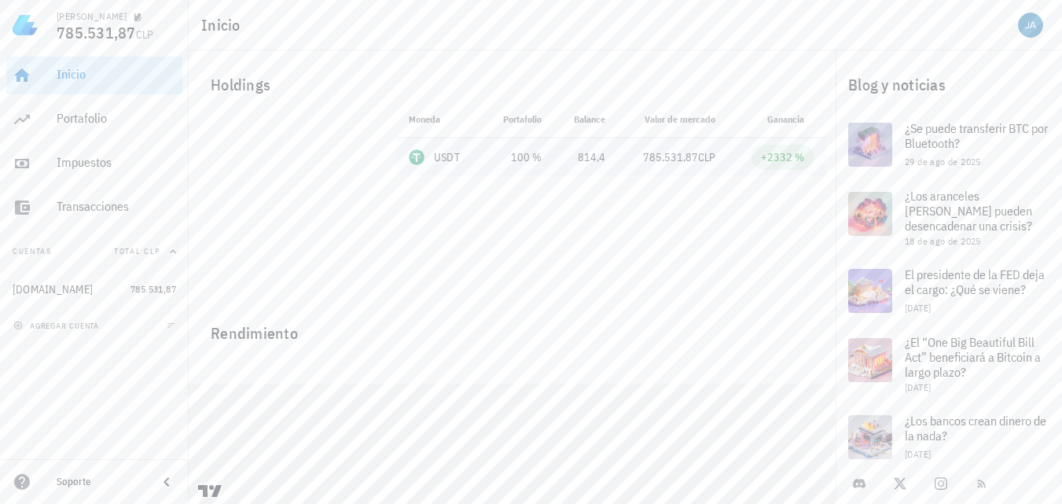
click at [660, 167] on td "785.531,87 CLP" at bounding box center [673, 157] width 110 height 38
click at [1029, 21] on div "avatar" at bounding box center [1030, 25] width 25 height 25
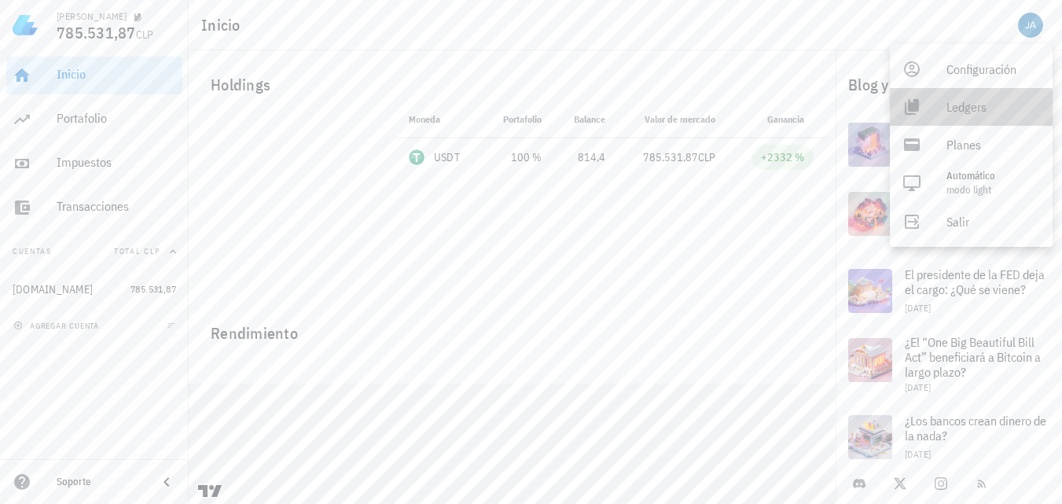
click at [984, 108] on div "Ledgers" at bounding box center [994, 106] width 94 height 31
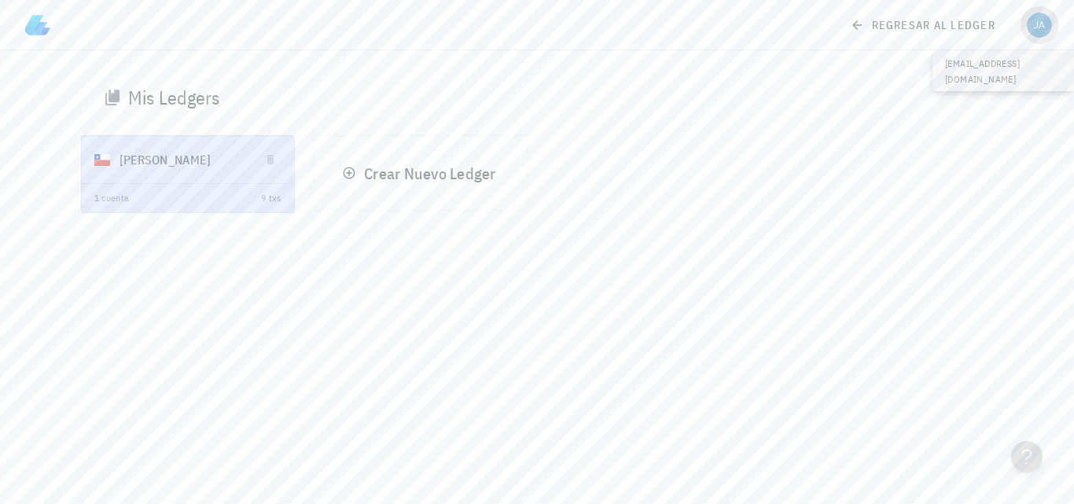
click at [1038, 23] on div "avatar" at bounding box center [1039, 25] width 25 height 25
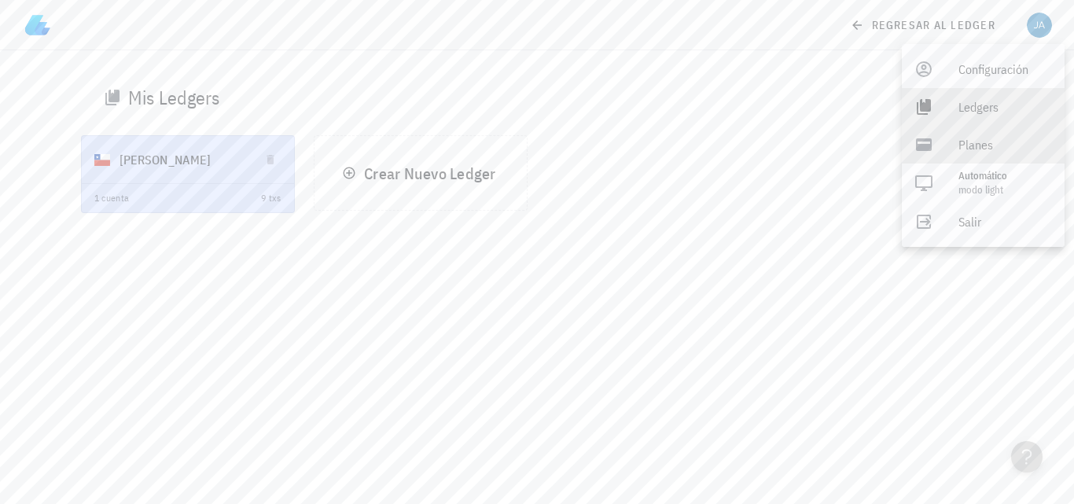
click at [1010, 147] on div "Planes" at bounding box center [1006, 144] width 94 height 31
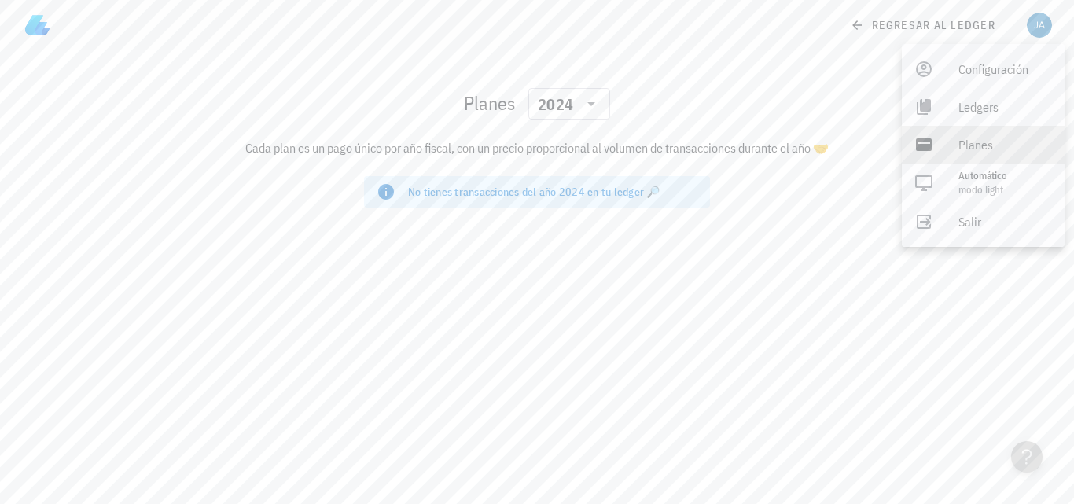
click at [678, 281] on div "Planes ​ 2024 Cada plan es un pago único por año fiscal, con un precio proporci…" at bounding box center [537, 277] width 1074 height 454
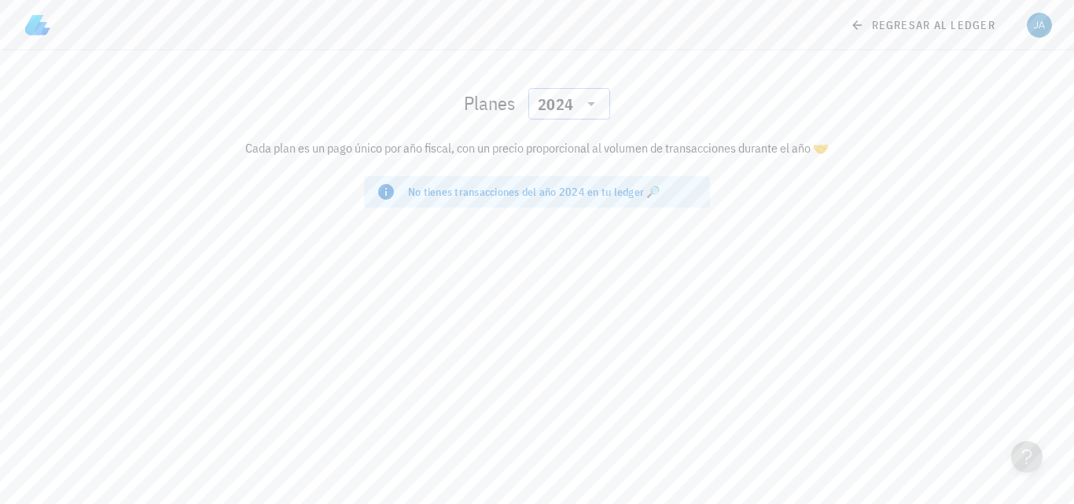
click at [582, 99] on icon at bounding box center [591, 103] width 19 height 19
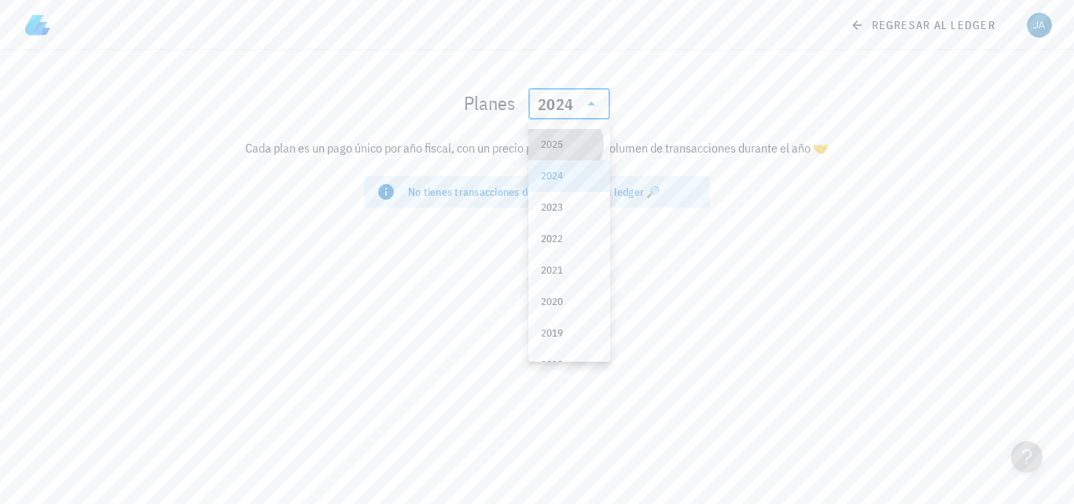
click at [563, 134] on div "2025" at bounding box center [569, 144] width 82 height 31
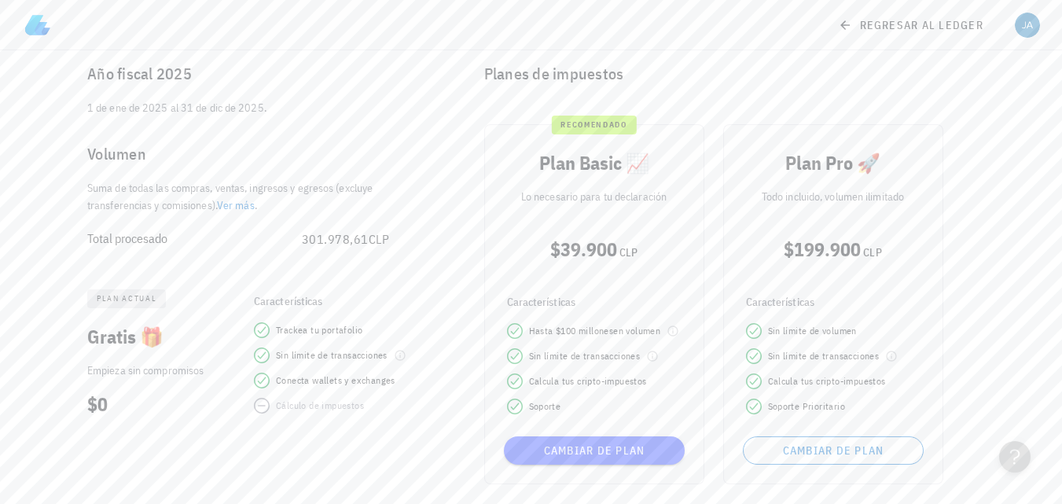
scroll to position [130, 0]
click at [245, 204] on link "Ver más" at bounding box center [236, 203] width 38 height 14
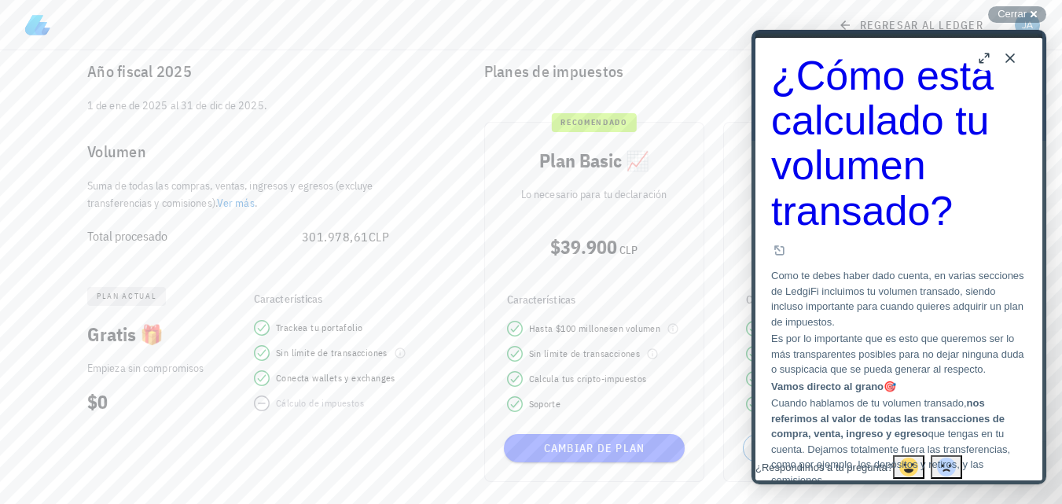
click at [302, 406] on div "Cálculo de impuestos" at bounding box center [320, 404] width 88 height 16
click at [397, 355] on icon at bounding box center [400, 353] width 13 height 13
click at [215, 403] on div "$0" at bounding box center [159, 401] width 145 height 25
click at [1007, 63] on button "Close" at bounding box center [1010, 58] width 25 height 25
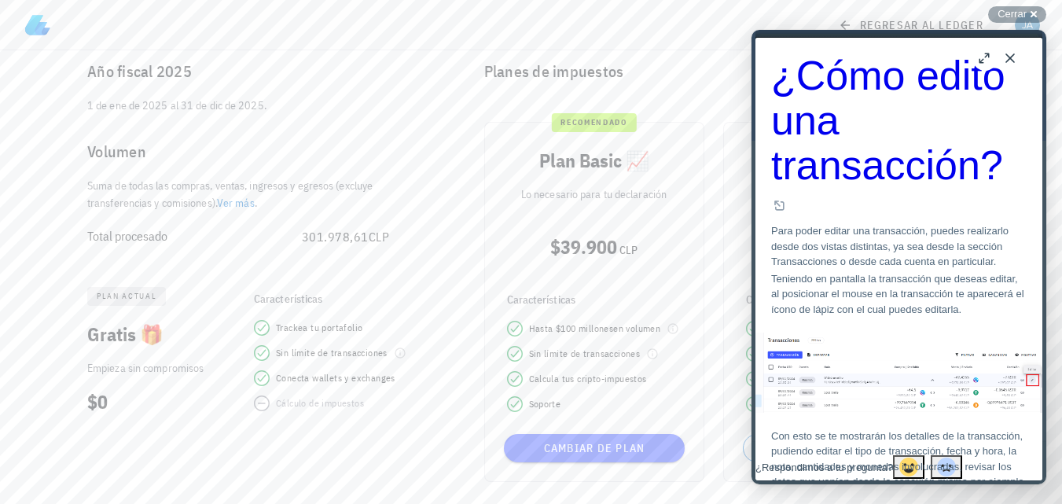
click at [1008, 56] on button "Close" at bounding box center [1010, 58] width 25 height 25
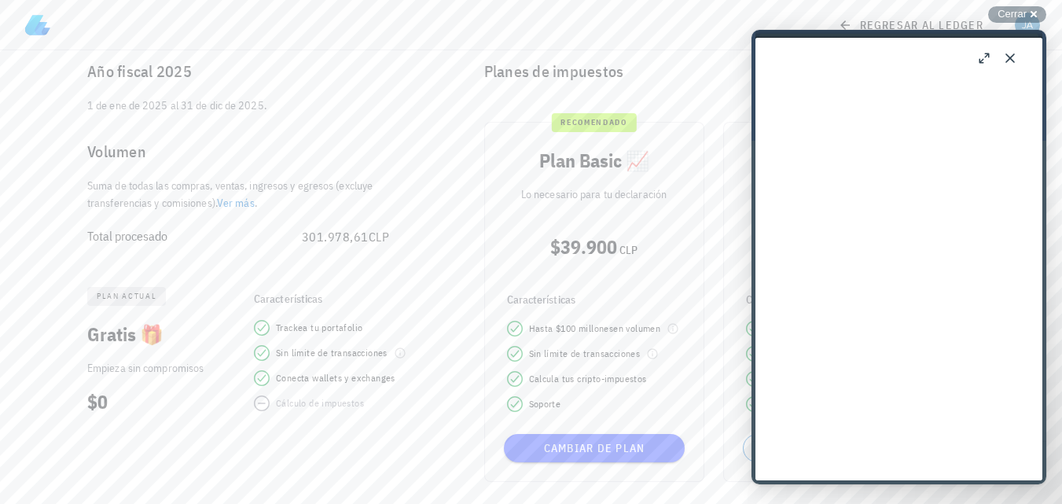
click at [1009, 58] on button "Close" at bounding box center [1010, 58] width 25 height 25
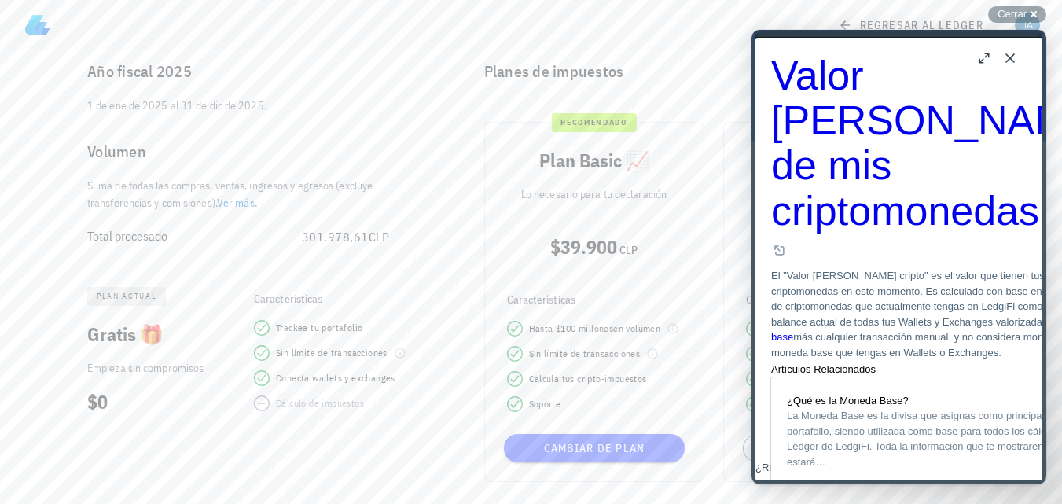
click at [1004, 57] on button "Close" at bounding box center [1010, 58] width 25 height 25
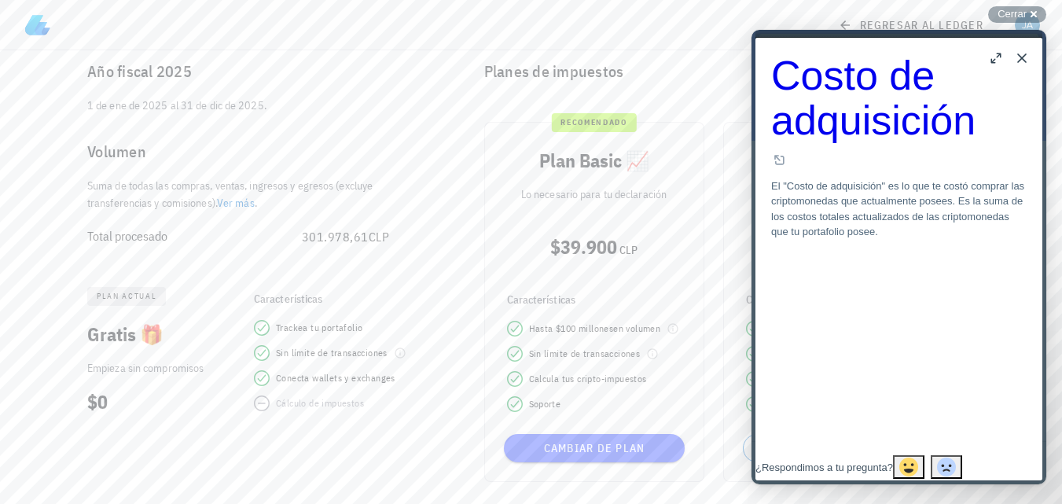
click at [1024, 58] on button "Close" at bounding box center [1022, 58] width 25 height 25
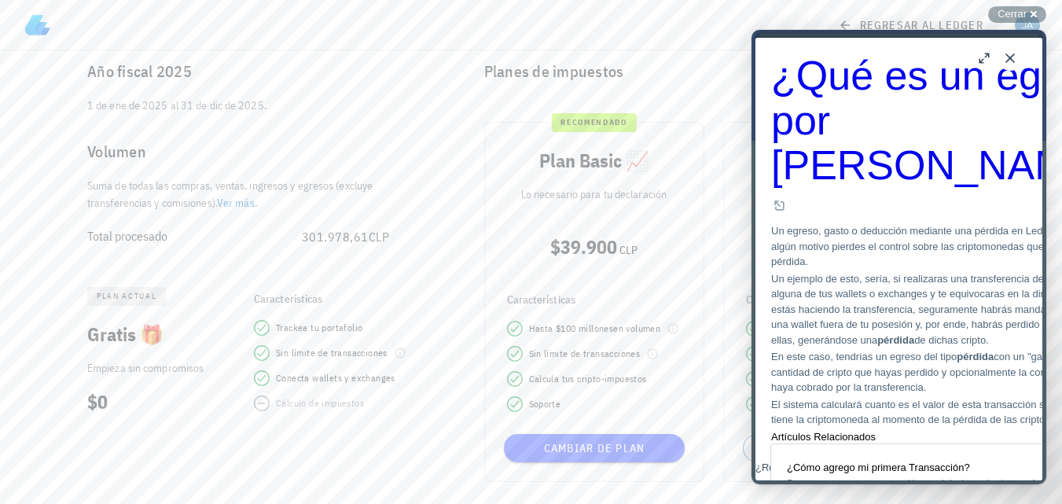
scroll to position [1150, 0]
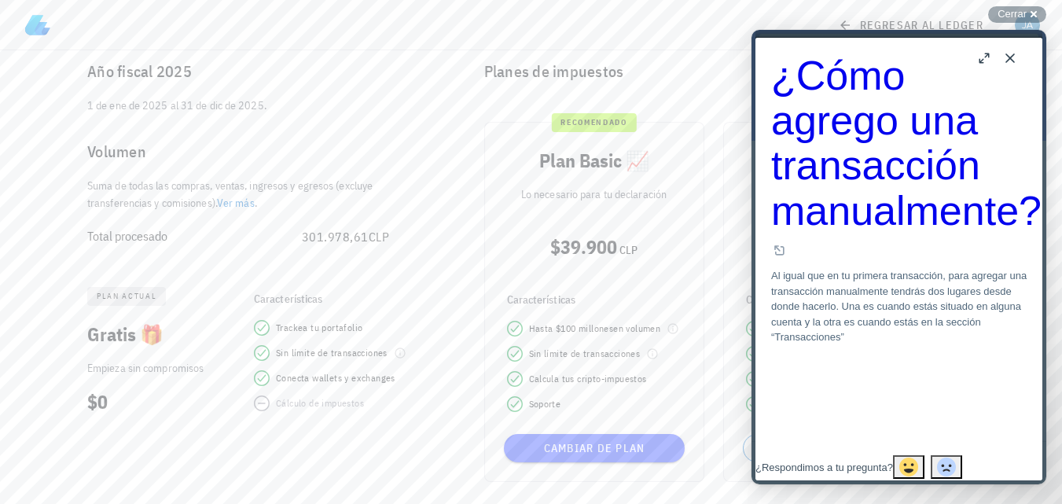
scroll to position [1573, 0]
drag, startPoint x: 1000, startPoint y: 9, endPoint x: 176, endPoint y: 12, distance: 823.4
click at [1000, 9] on span "Cerrar" at bounding box center [1012, 14] width 29 height 12
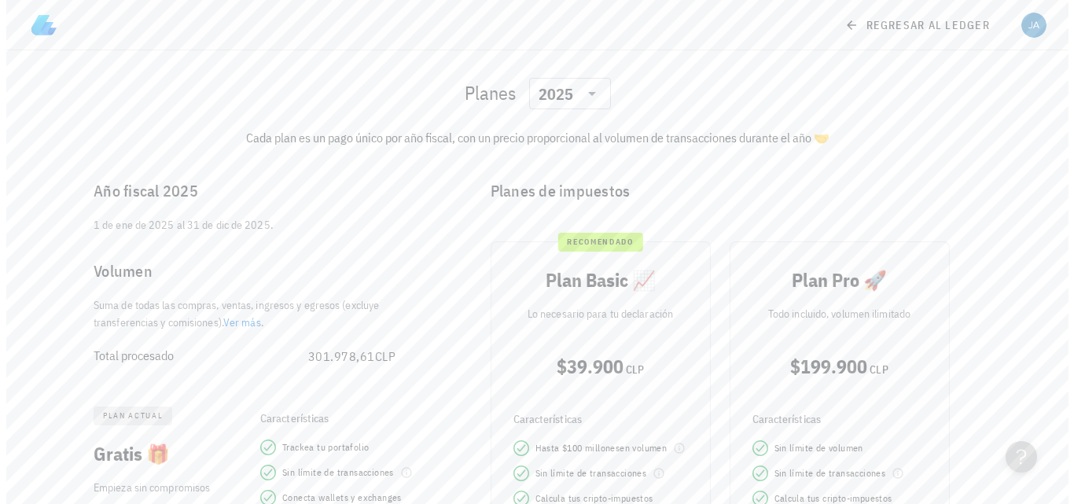
scroll to position [0, 0]
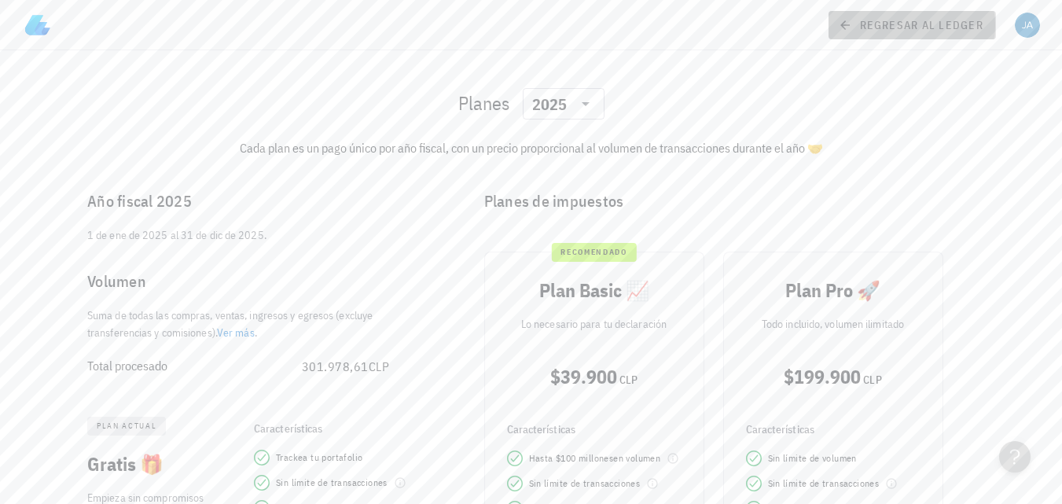
click at [838, 28] on link "regresar al ledger" at bounding box center [913, 25] width 168 height 28
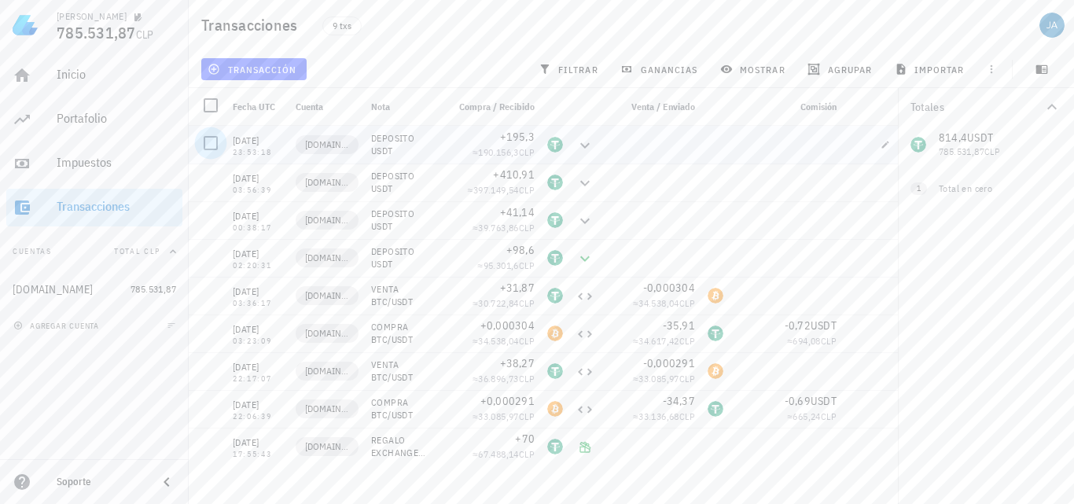
click at [210, 138] on div at bounding box center [210, 143] width 27 height 27
click at [260, 70] on span "editar (1)" at bounding box center [245, 69] width 68 height 13
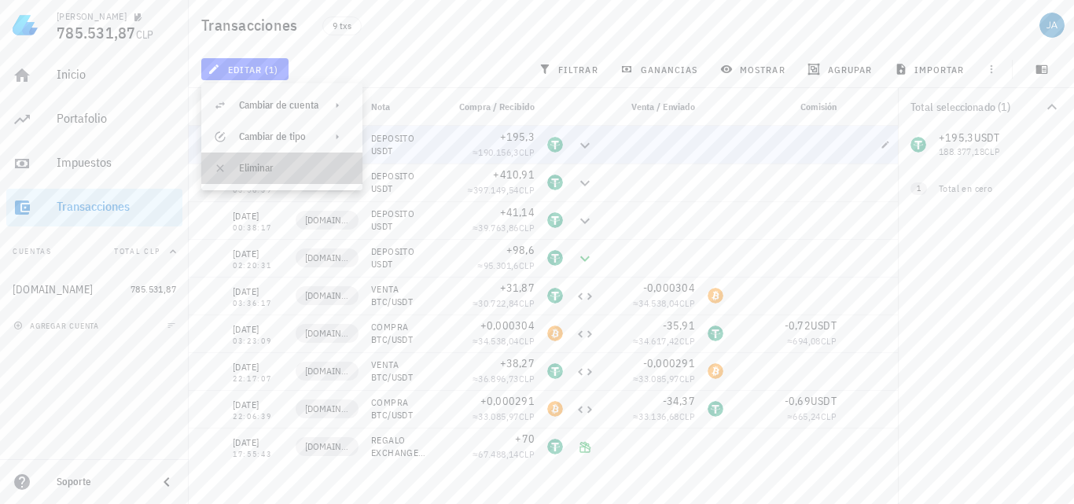
click at [263, 166] on div "Eliminar" at bounding box center [294, 168] width 111 height 13
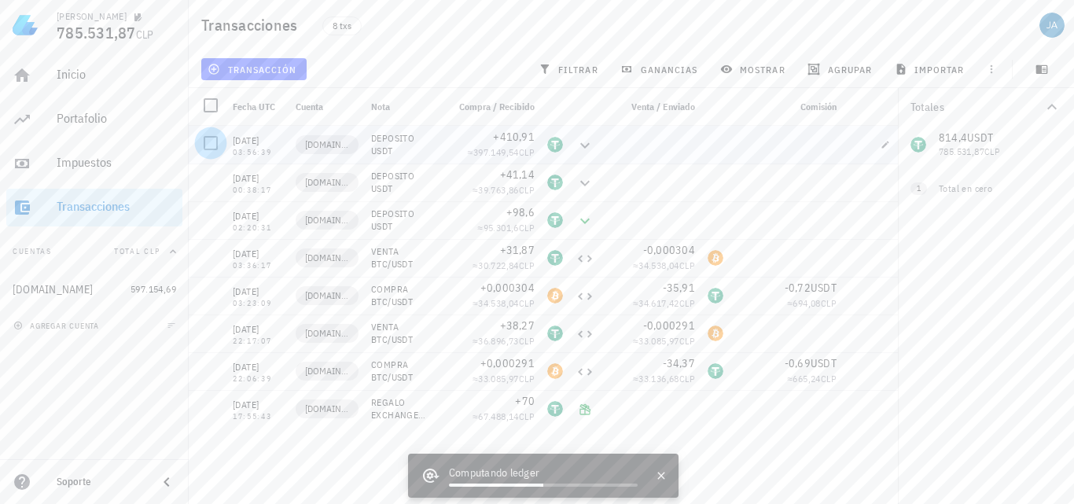
click at [206, 135] on div at bounding box center [210, 143] width 27 height 27
click at [212, 171] on div at bounding box center [210, 181] width 27 height 27
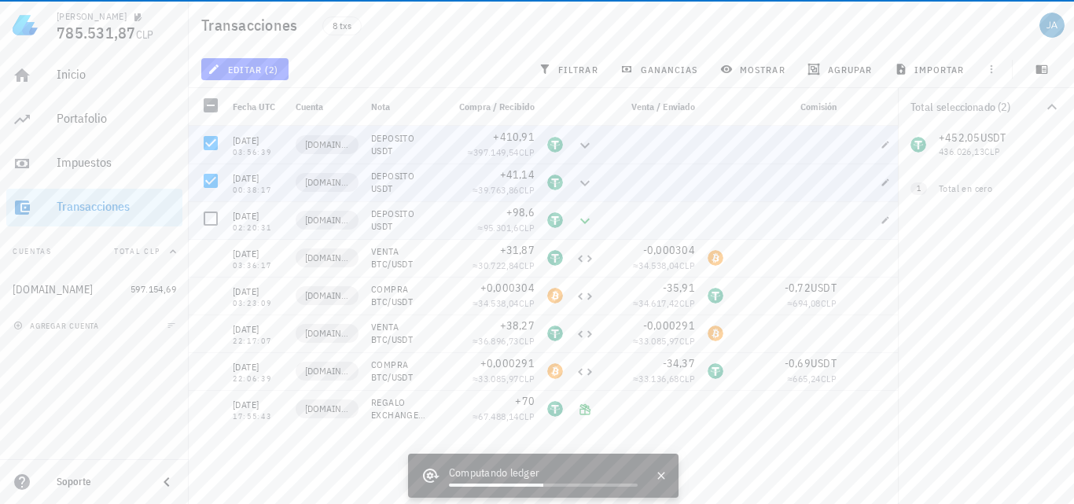
click at [215, 201] on div at bounding box center [208, 220] width 38 height 38
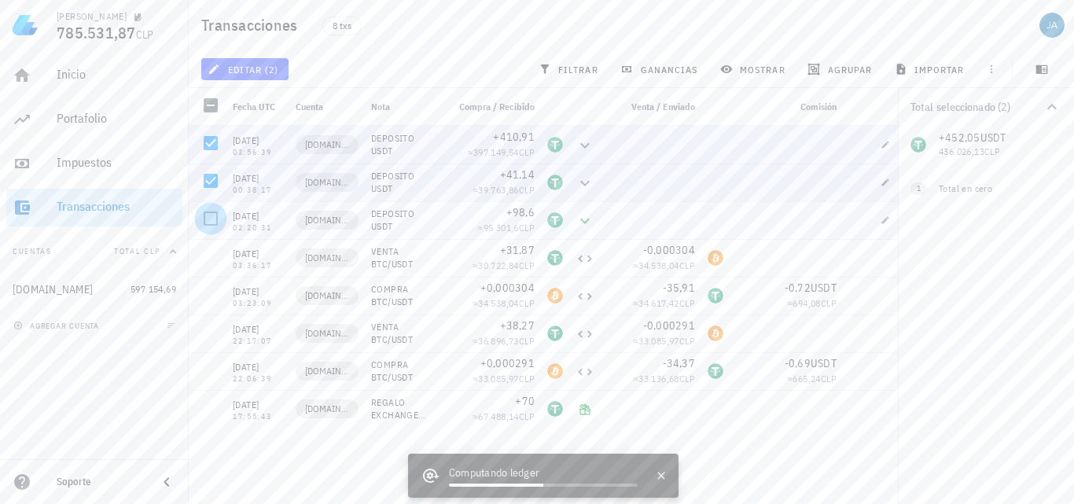
click at [213, 216] on div at bounding box center [210, 218] width 27 height 27
click at [273, 71] on span "editar (3)" at bounding box center [245, 69] width 68 height 13
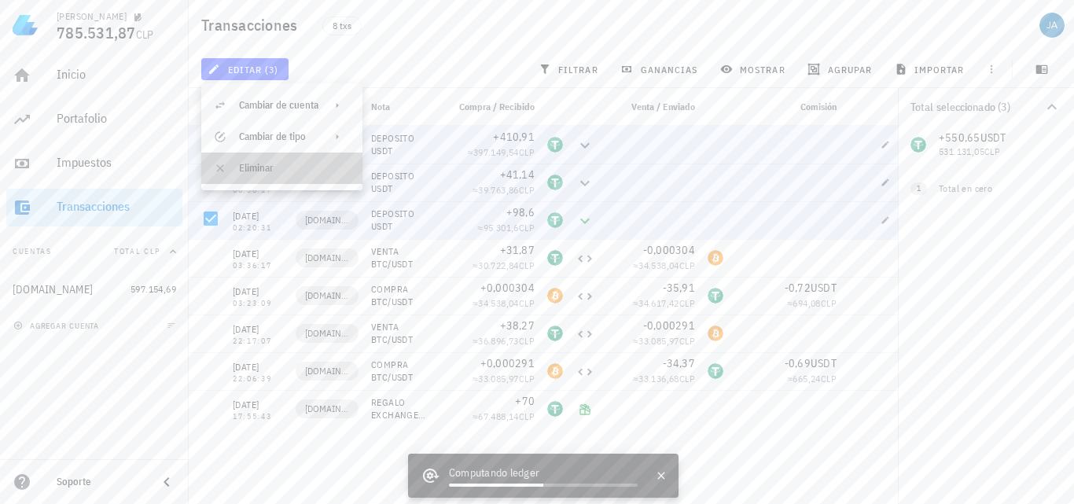
click at [261, 164] on div "Eliminar" at bounding box center [294, 168] width 111 height 13
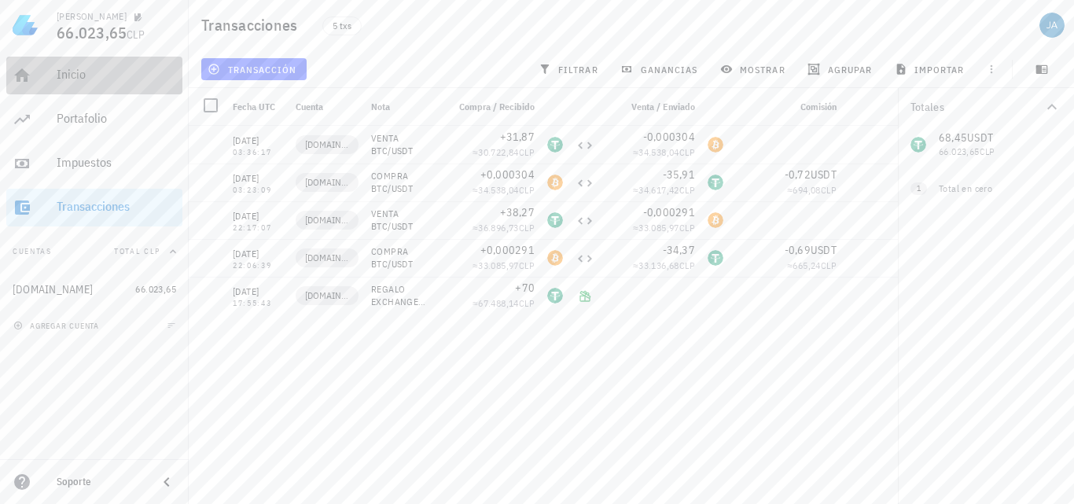
click at [87, 68] on div "Inicio" at bounding box center [117, 74] width 120 height 15
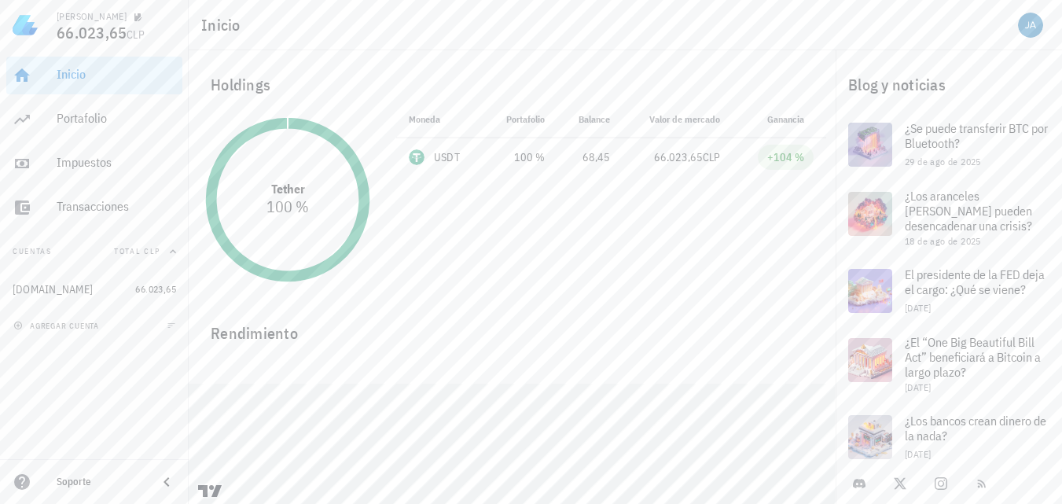
click at [617, 285] on div "Moneda Portafolio Precio Balance Valor [PERSON_NAME] Ganancia USDT 100 % 964,55…" at bounding box center [611, 200] width 449 height 198
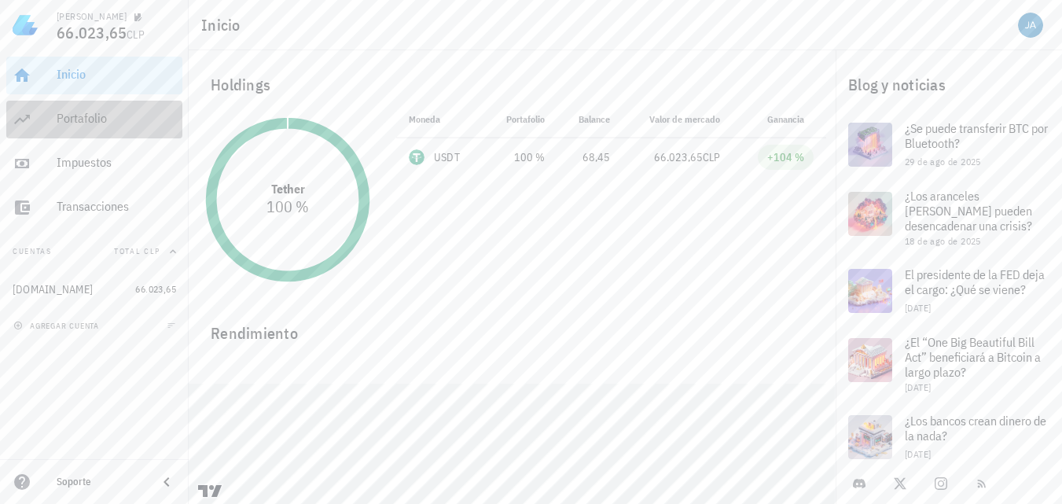
click at [94, 109] on div "Portafolio" at bounding box center [117, 118] width 120 height 35
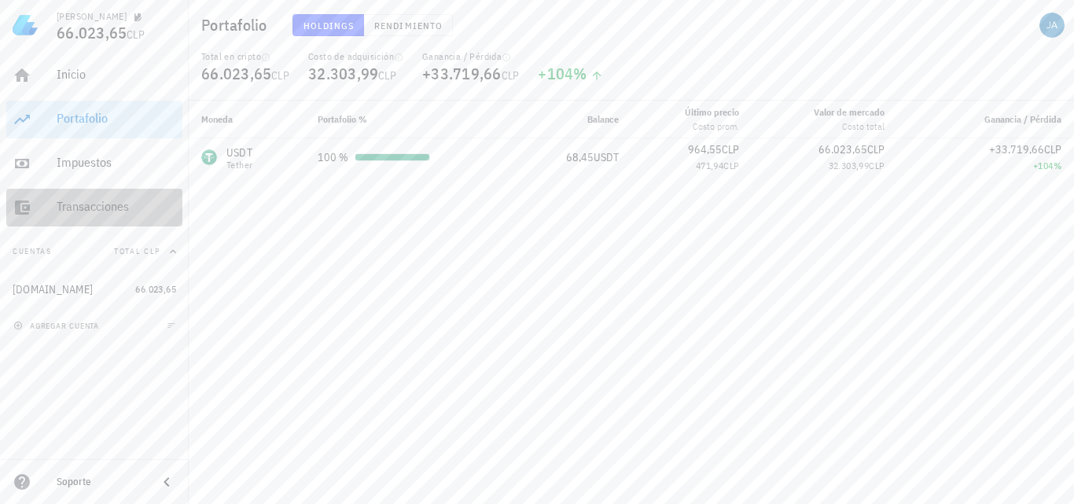
click at [103, 212] on div "Transacciones" at bounding box center [117, 206] width 120 height 15
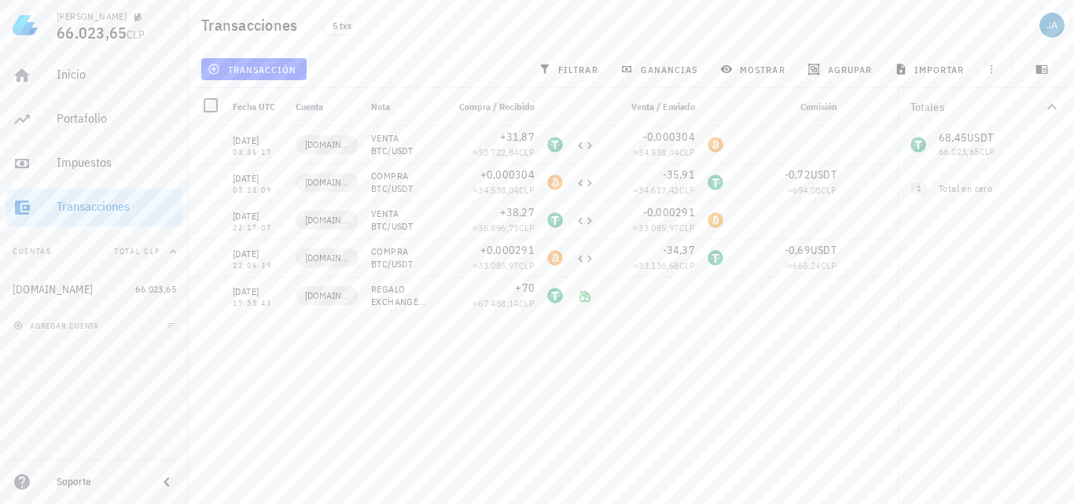
click at [235, 85] on div "transacción filtrar ganancias mostrar [GEOGRAPHIC_DATA] importar" at bounding box center [631, 69] width 867 height 38
click at [252, 68] on span "transacción" at bounding box center [254, 69] width 86 height 13
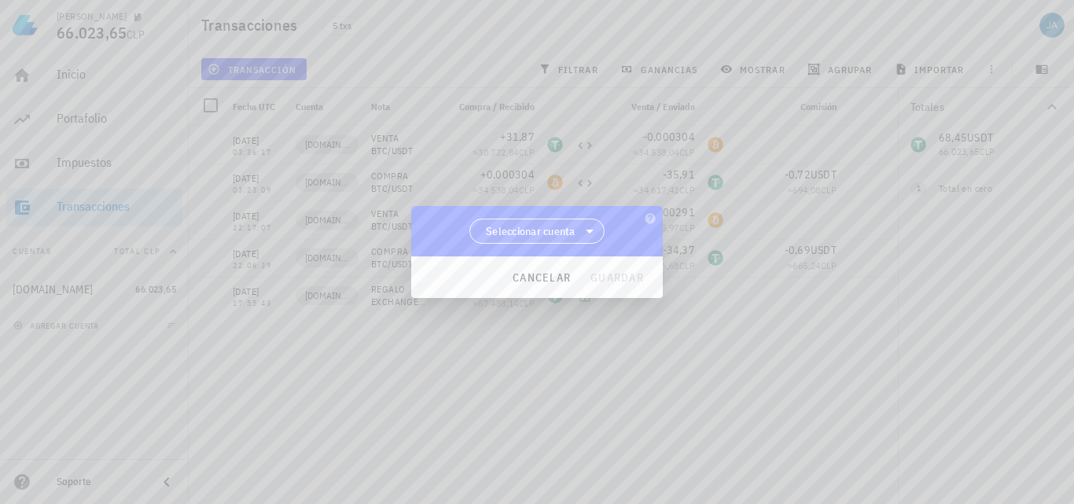
click at [534, 231] on span "Seleccionar cuenta" at bounding box center [531, 231] width 90 height 16
click at [551, 271] on div "[DOMAIN_NAME]" at bounding box center [537, 271] width 111 height 15
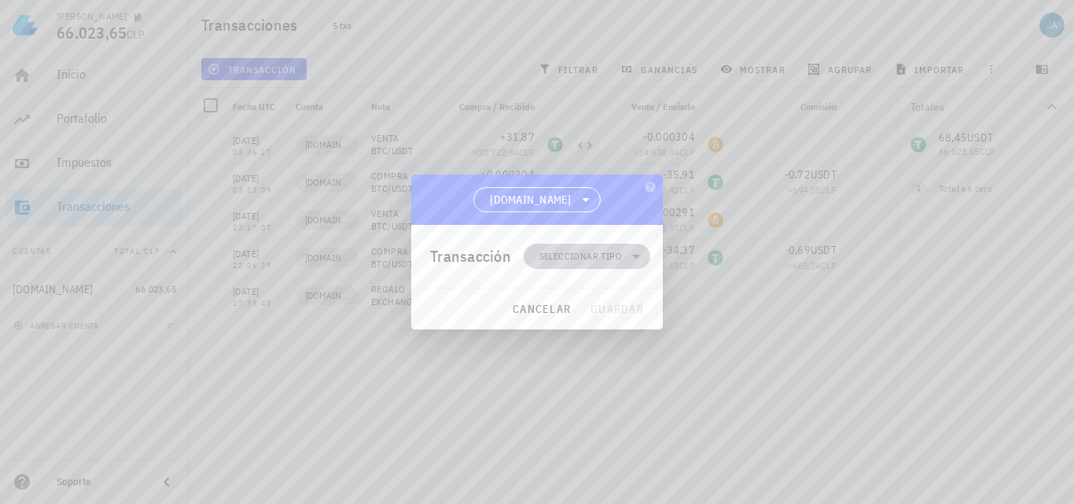
click at [618, 249] on span "Seleccionar tipo" at bounding box center [580, 257] width 83 height 16
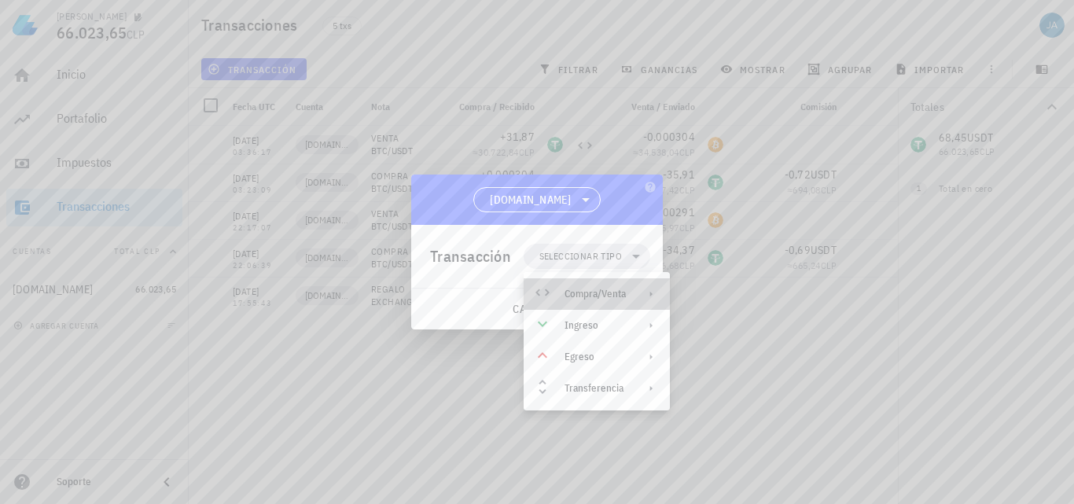
click at [595, 288] on div "Compra/Venta" at bounding box center [595, 294] width 61 height 13
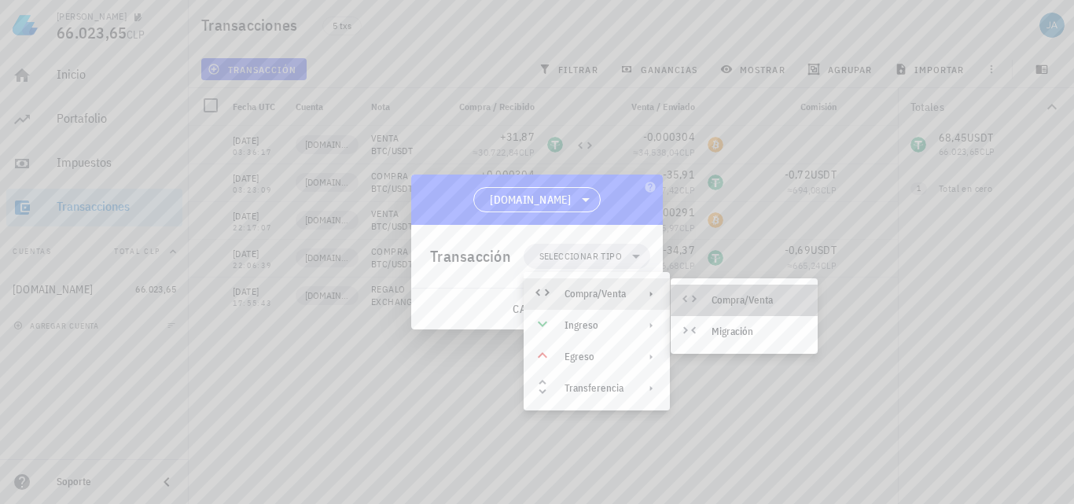
click at [758, 298] on div "Compra/Venta" at bounding box center [759, 300] width 94 height 13
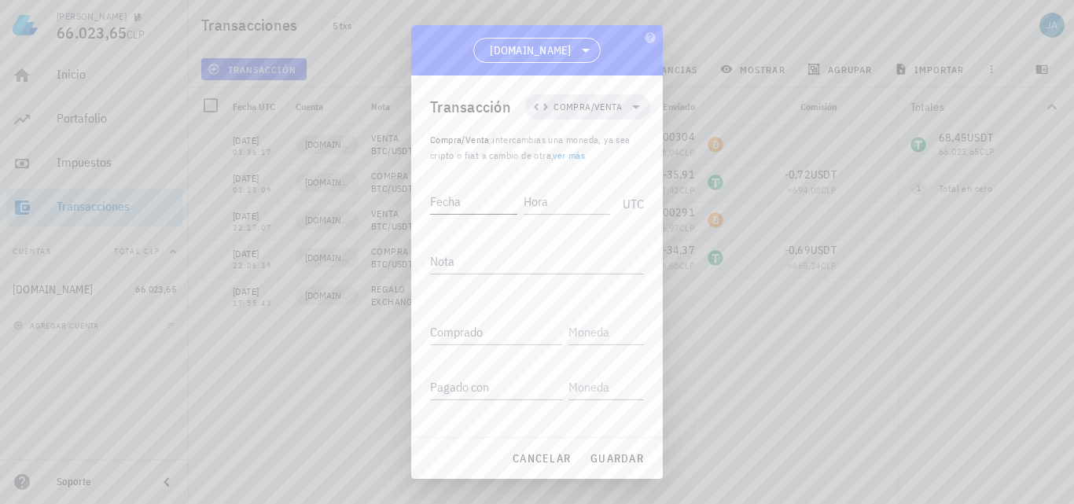
click at [472, 208] on input "Fecha" at bounding box center [473, 201] width 87 height 25
type input "[DATE]"
click at [448, 259] on div "Nota" at bounding box center [537, 261] width 214 height 25
click at [580, 332] on input "text" at bounding box center [605, 331] width 72 height 25
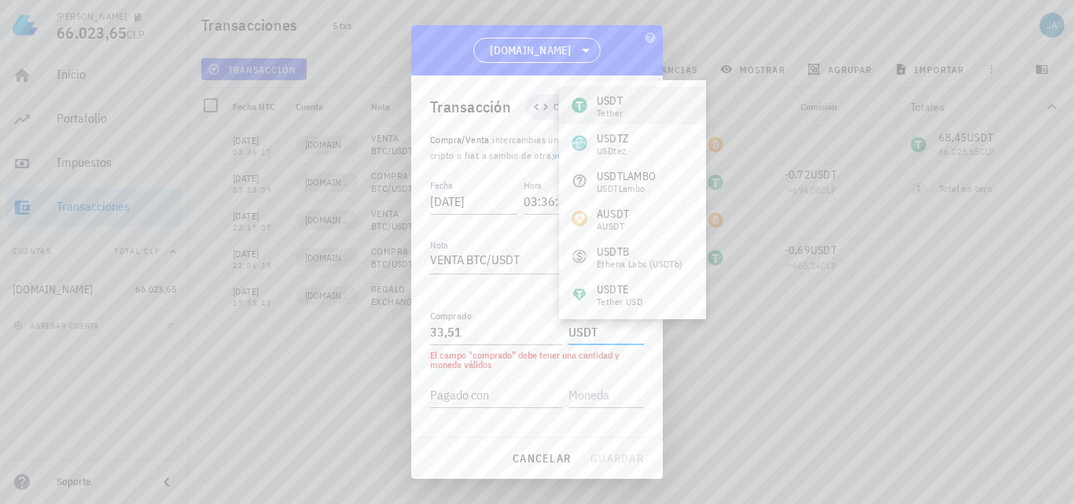
click at [618, 116] on div "Tether" at bounding box center [610, 113] width 26 height 9
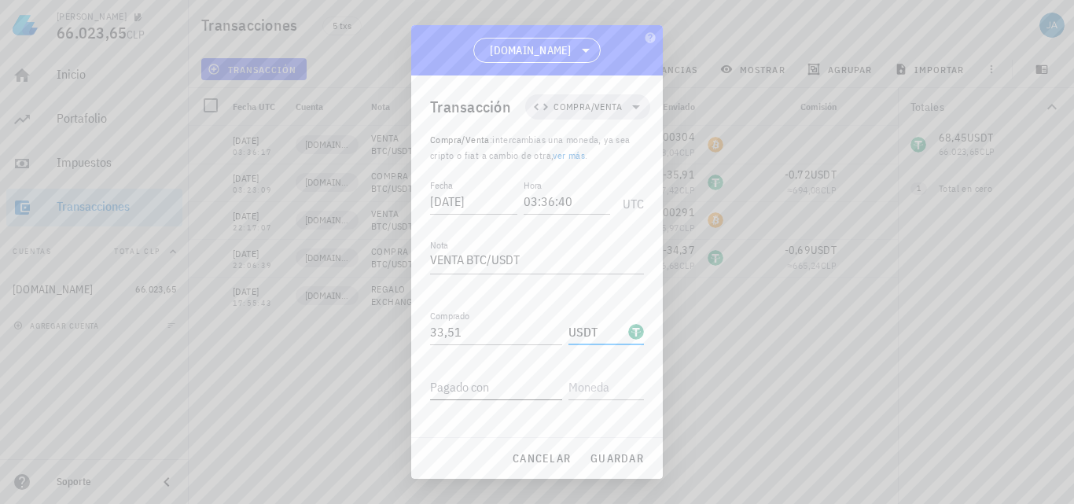
click at [490, 387] on input "Pagado con" at bounding box center [496, 386] width 132 height 25
click at [574, 391] on input "text" at bounding box center [605, 386] width 72 height 25
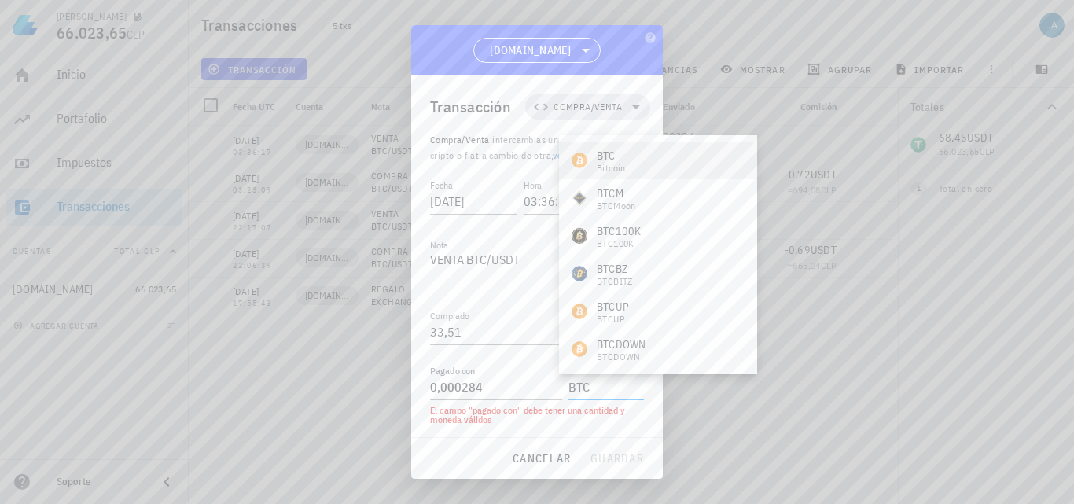
click at [599, 155] on div "BTC" at bounding box center [611, 156] width 29 height 16
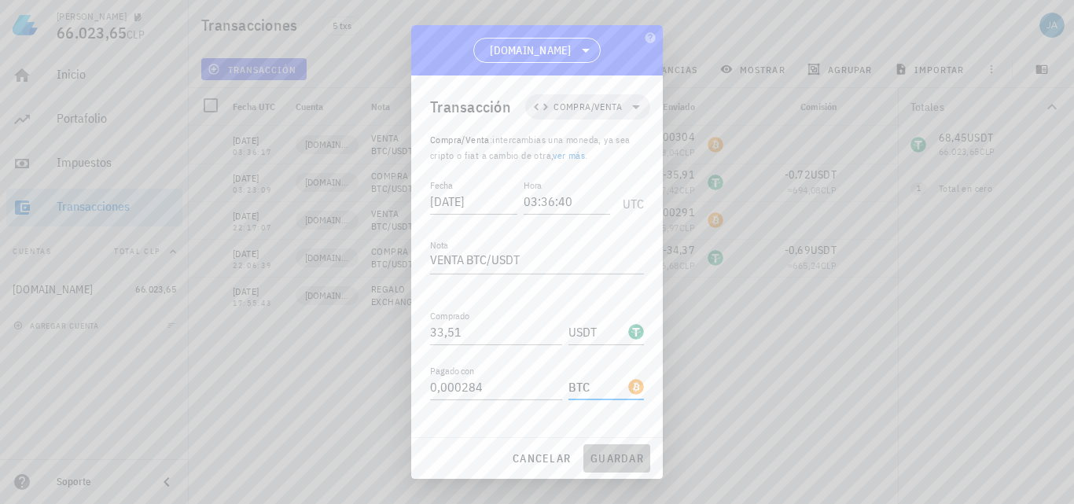
click at [615, 462] on span "guardar" at bounding box center [617, 458] width 54 height 14
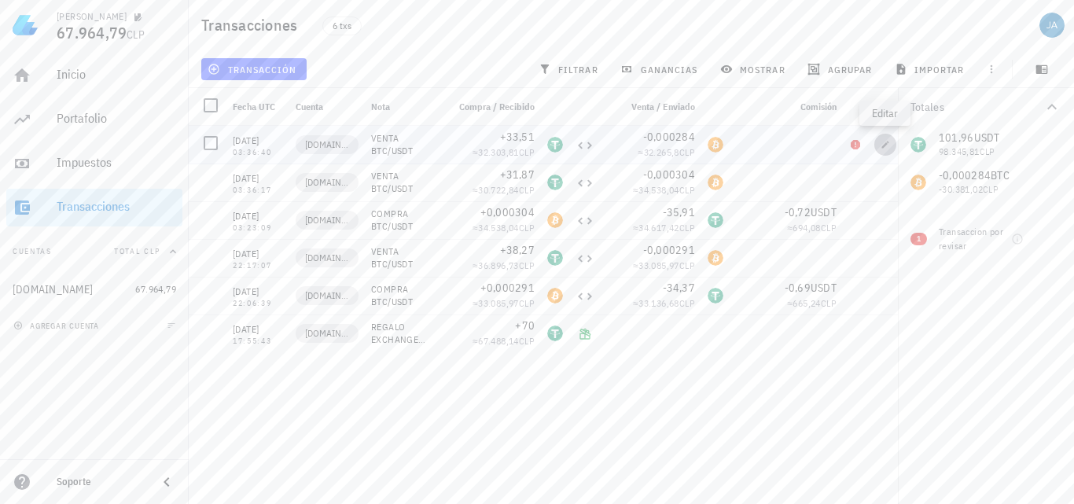
click at [889, 145] on icon "button" at bounding box center [885, 144] width 9 height 9
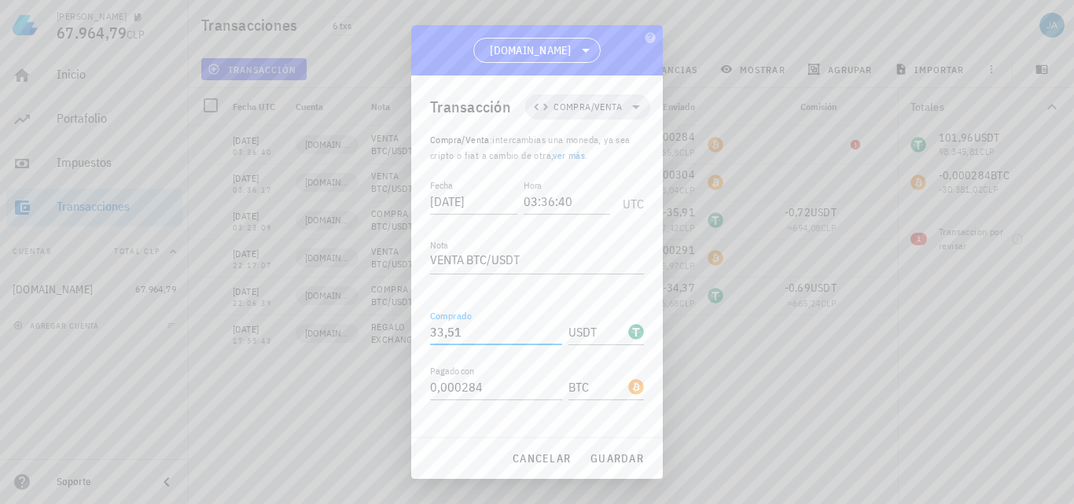
drag, startPoint x: 480, startPoint y: 332, endPoint x: 381, endPoint y: 330, distance: 98.3
click at [384, 331] on div "[PERSON_NAME] 67.964,79 CLP Inicio [GEOGRAPHIC_DATA] Impuestos [GEOGRAPHIC_DATA…" at bounding box center [537, 252] width 1074 height 504
click at [405, 389] on div at bounding box center [537, 252] width 1074 height 504
click at [415, 389] on div "Transacción Compra/Venta Compra/Venta : intercambias una moneda, ya sea cripto …" at bounding box center [537, 256] width 252 height 362
type input "1"
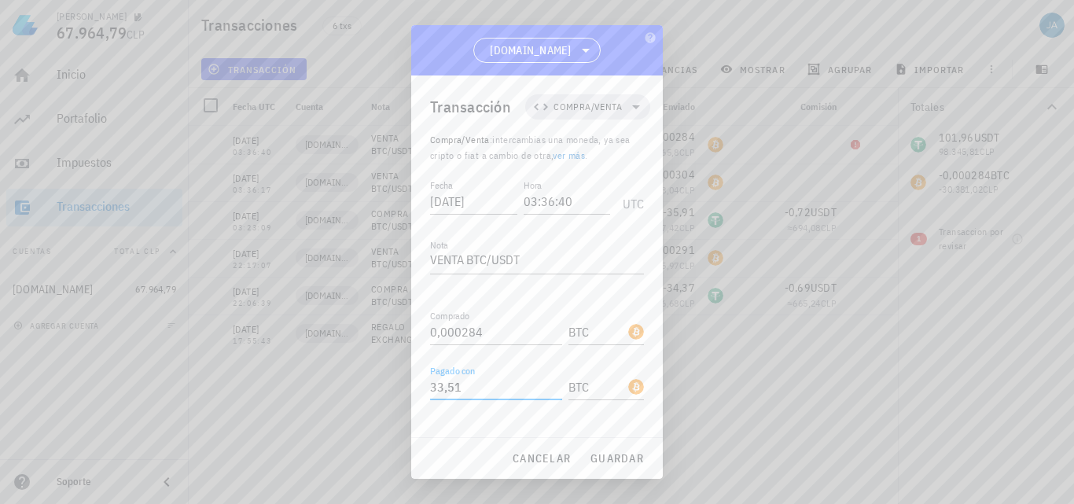
type input "33,51"
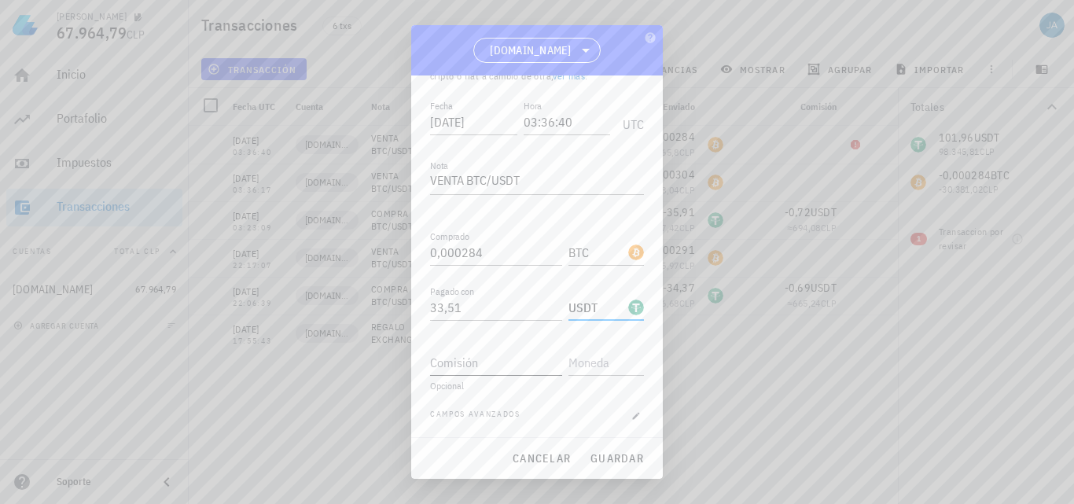
scroll to position [82, 0]
type input "USDT"
click at [491, 359] on input "Comisión" at bounding box center [496, 360] width 132 height 25
type input "0,67"
click at [570, 354] on input "text" at bounding box center [605, 360] width 72 height 25
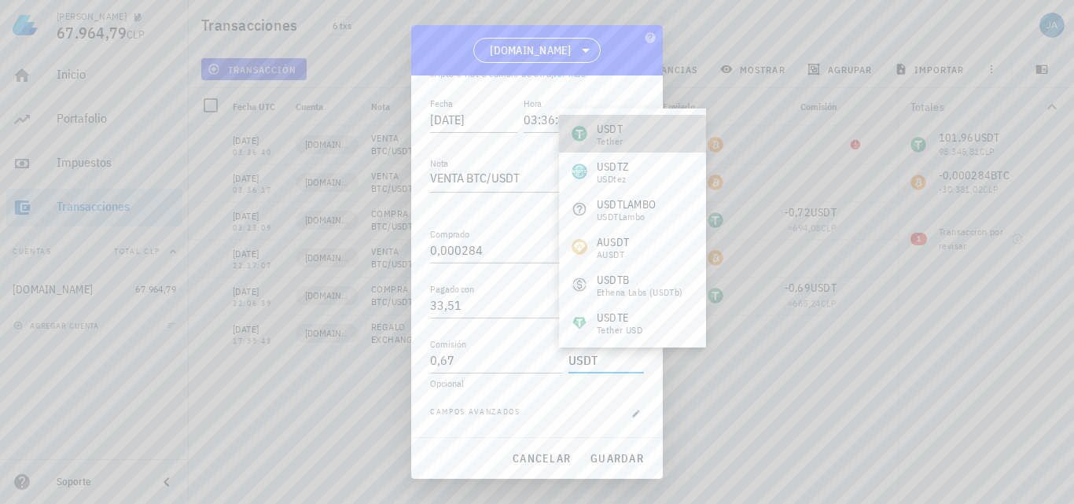
click at [619, 140] on div "Tether" at bounding box center [610, 141] width 26 height 9
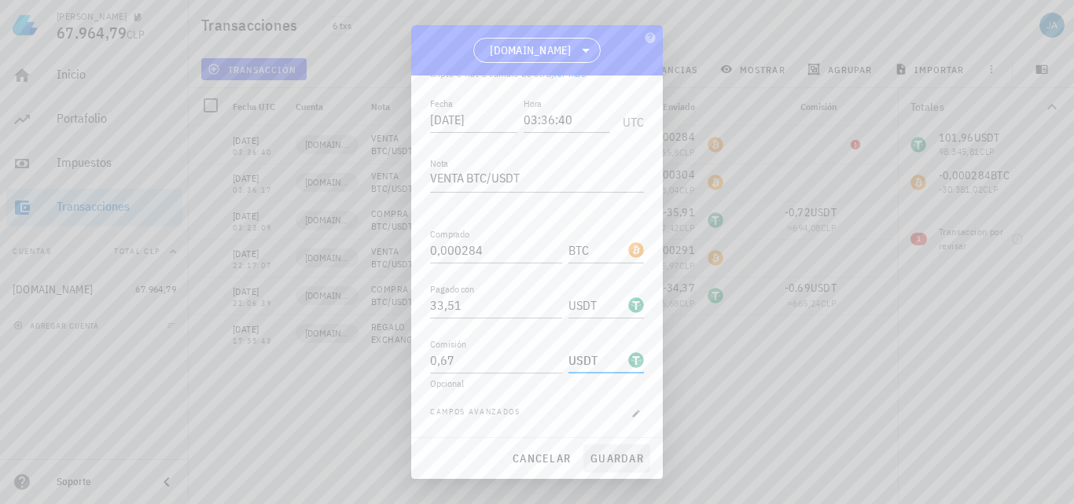
type input "USDT"
click at [624, 458] on span "guardar" at bounding box center [617, 458] width 54 height 14
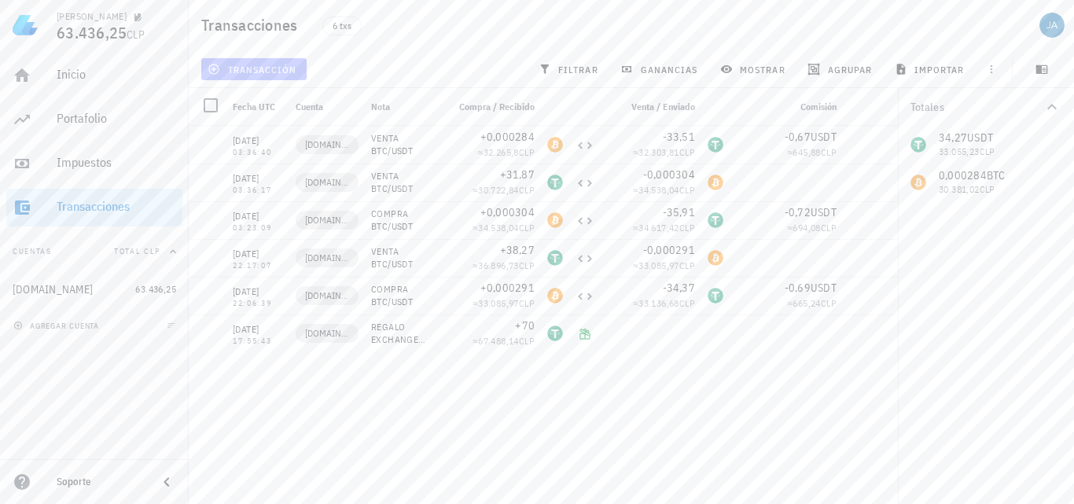
click at [249, 73] on span "transacción" at bounding box center [254, 69] width 86 height 13
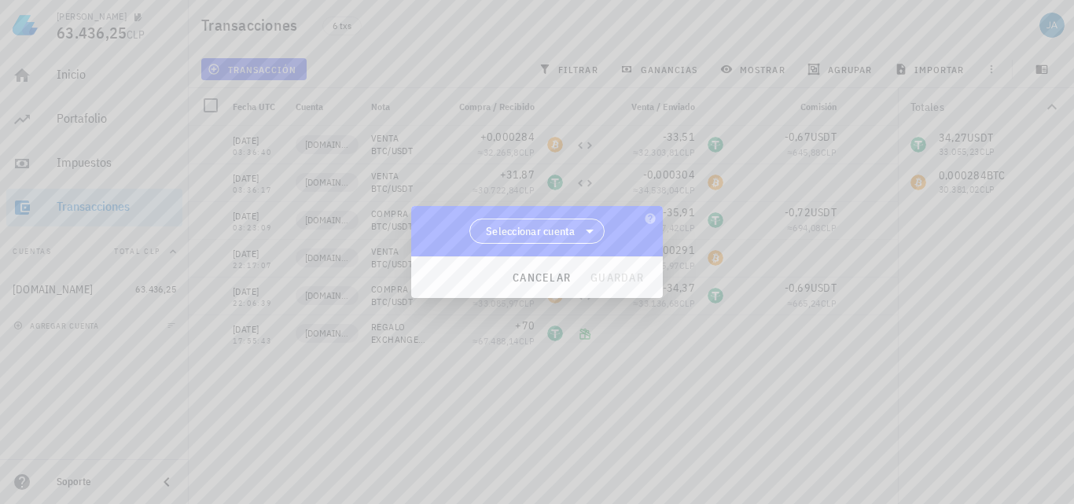
click at [557, 230] on span "Seleccionar cuenta" at bounding box center [531, 231] width 90 height 16
click at [554, 270] on div "[DOMAIN_NAME]" at bounding box center [537, 271] width 111 height 15
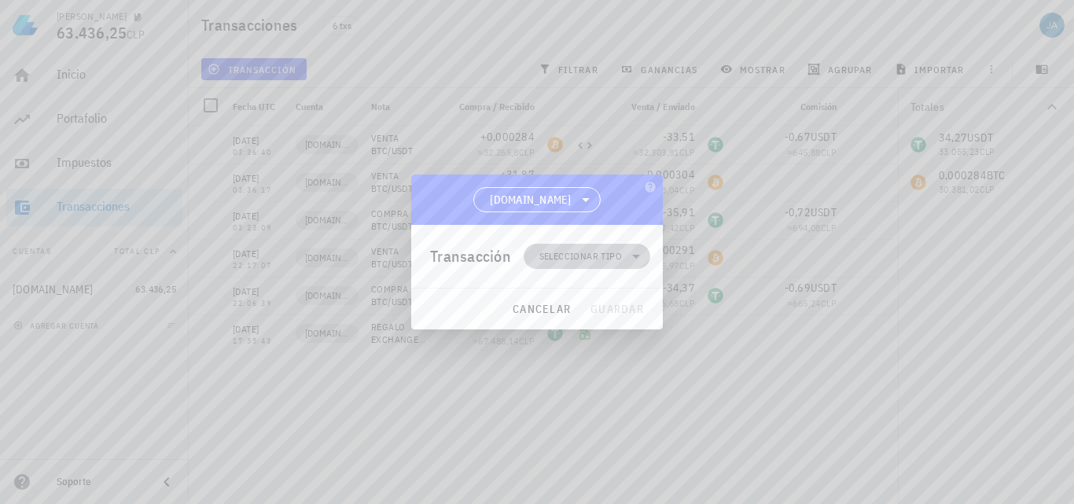
click at [585, 249] on span "Seleccionar tipo" at bounding box center [580, 257] width 83 height 16
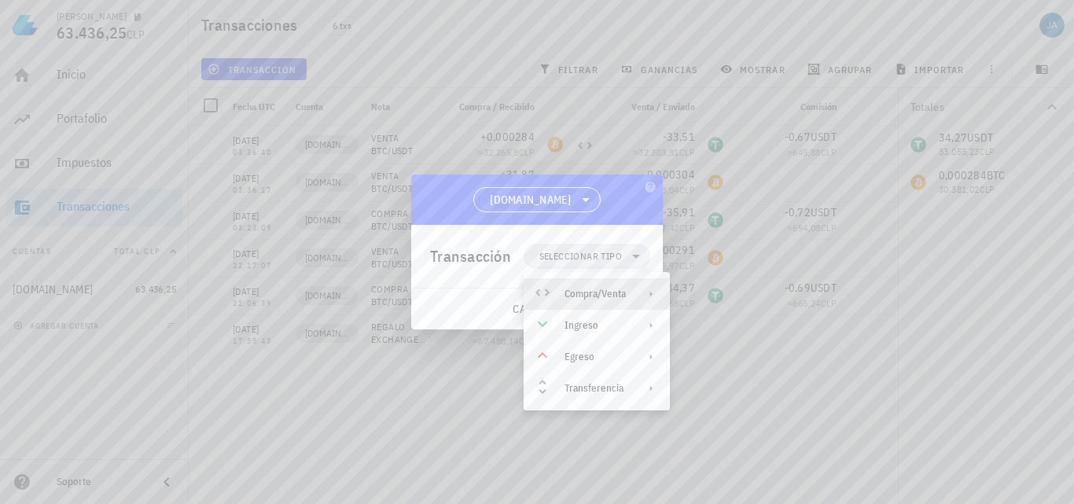
click at [594, 292] on div "Compra/Venta" at bounding box center [595, 294] width 61 height 13
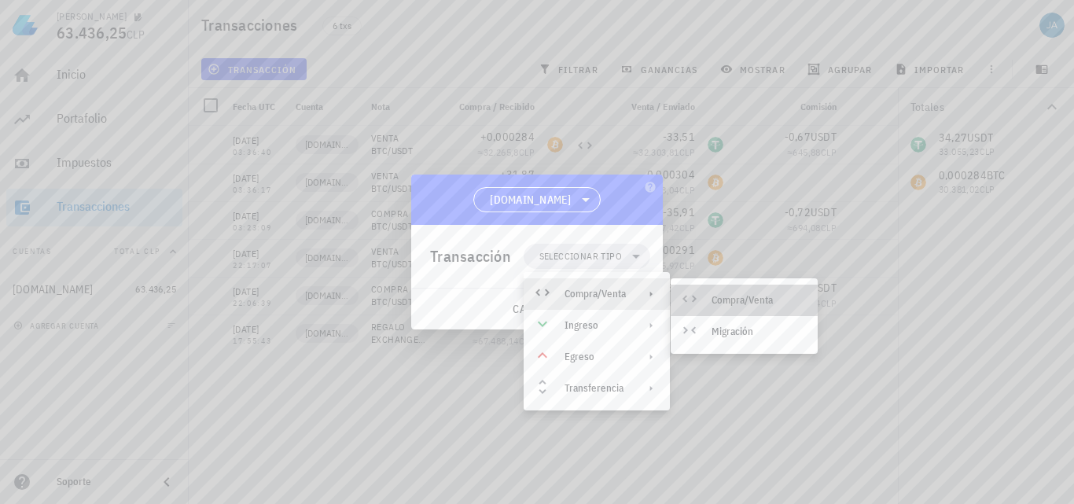
click at [734, 297] on div "Compra/Venta" at bounding box center [759, 300] width 94 height 13
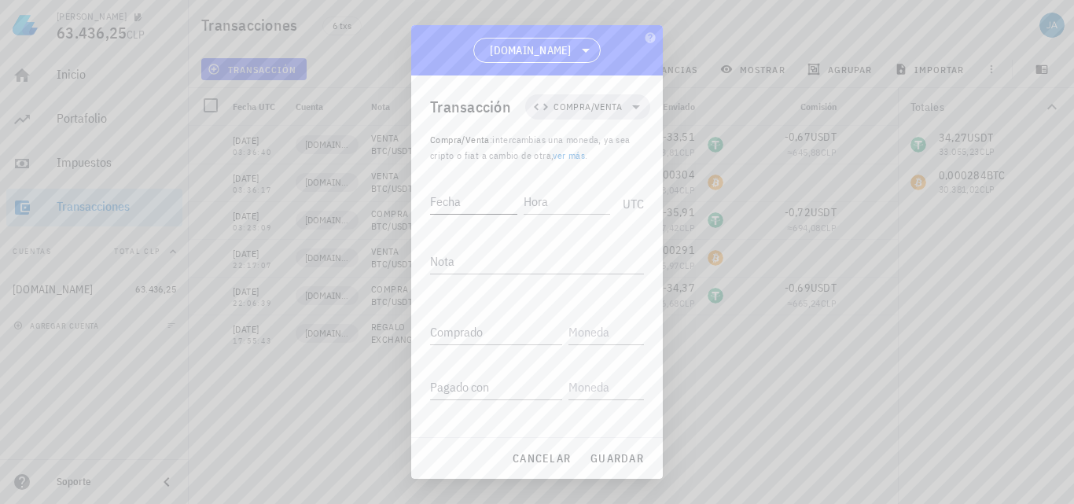
click at [477, 210] on input "Fecha" at bounding box center [473, 201] width 87 height 25
type input "[DATE]"
type input "03:40:42"
click at [484, 335] on input "Comprado" at bounding box center [496, 331] width 132 height 25
type input "32,48"
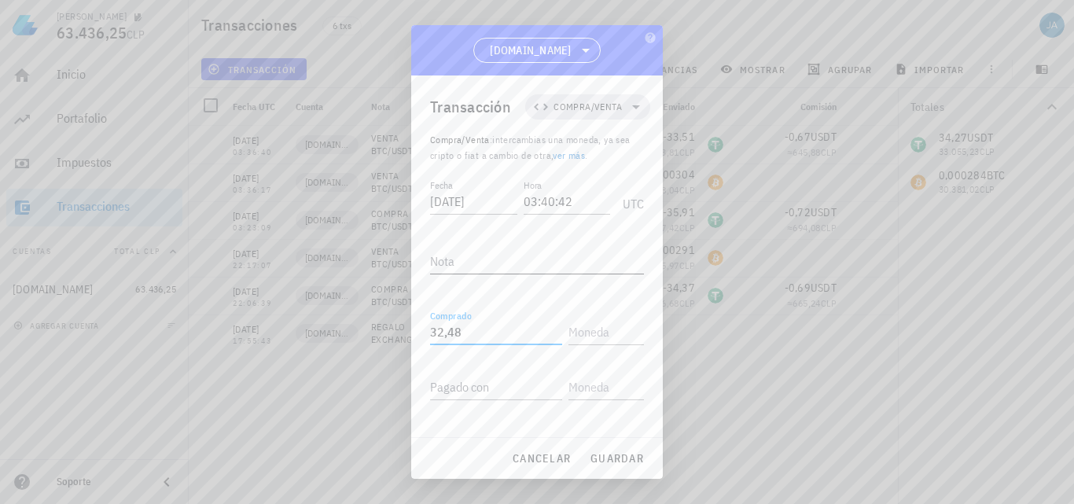
click at [474, 260] on textarea "Nota" at bounding box center [537, 261] width 214 height 25
type textarea "COMPRA BTC/USDT"
click at [606, 337] on input "text" at bounding box center [605, 331] width 72 height 25
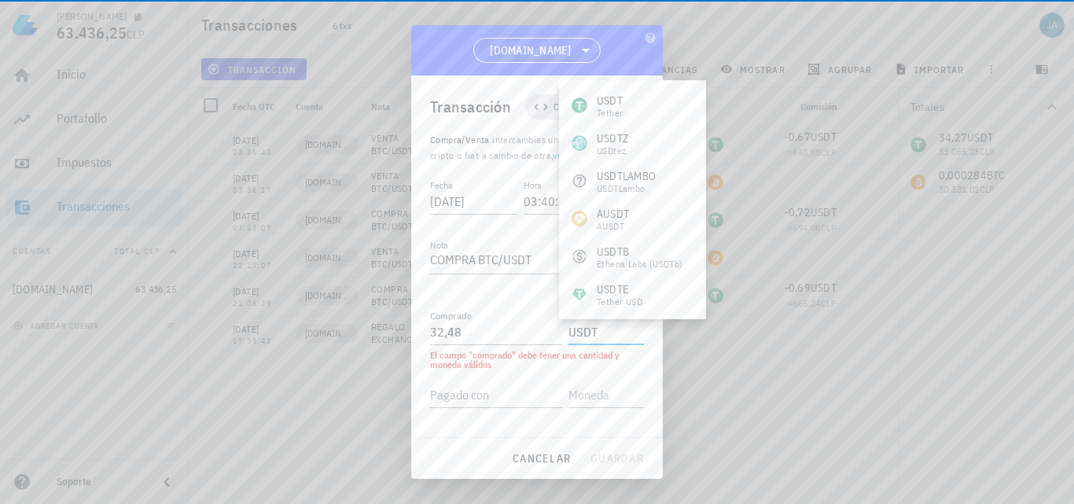
type input "USDT"
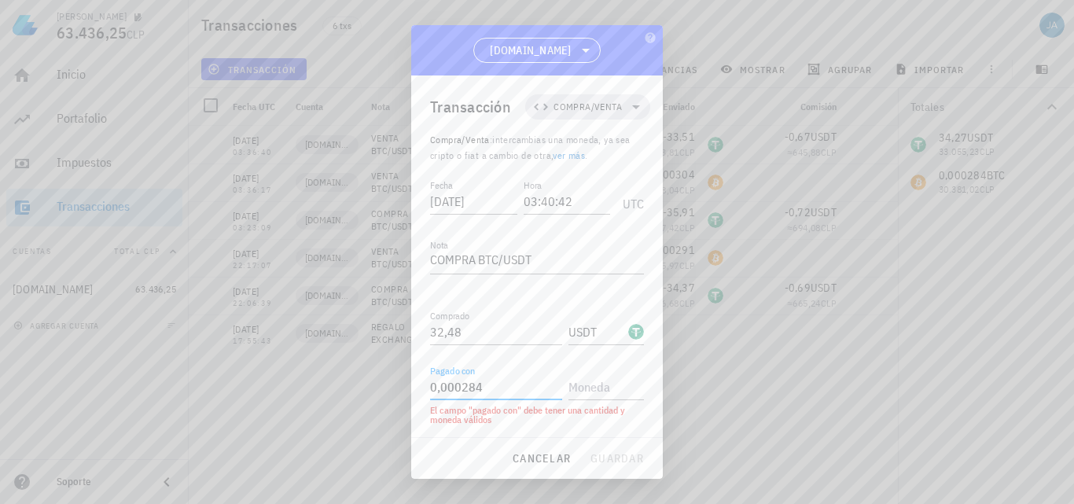
type input "0,000284"
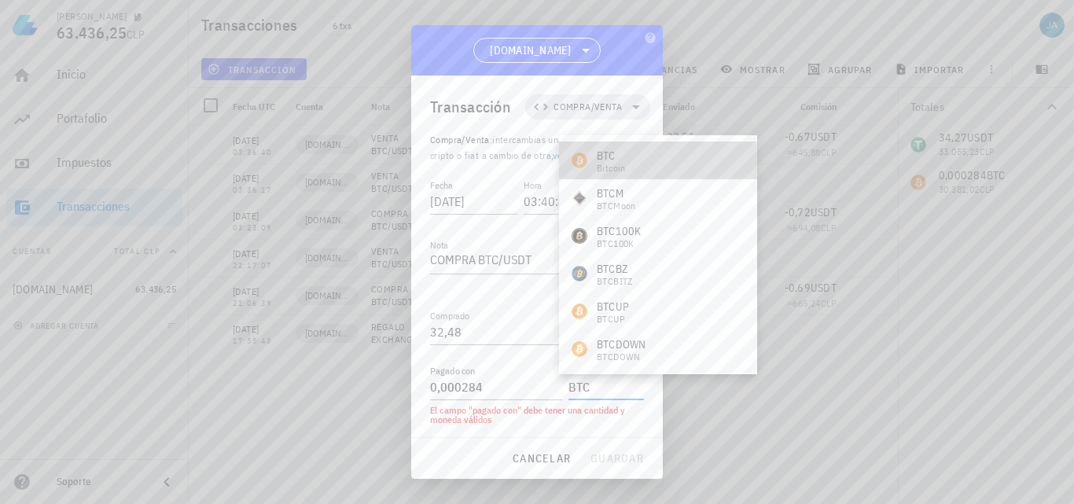
click at [650, 147] on div "BTC Bitcoin" at bounding box center [658, 161] width 198 height 38
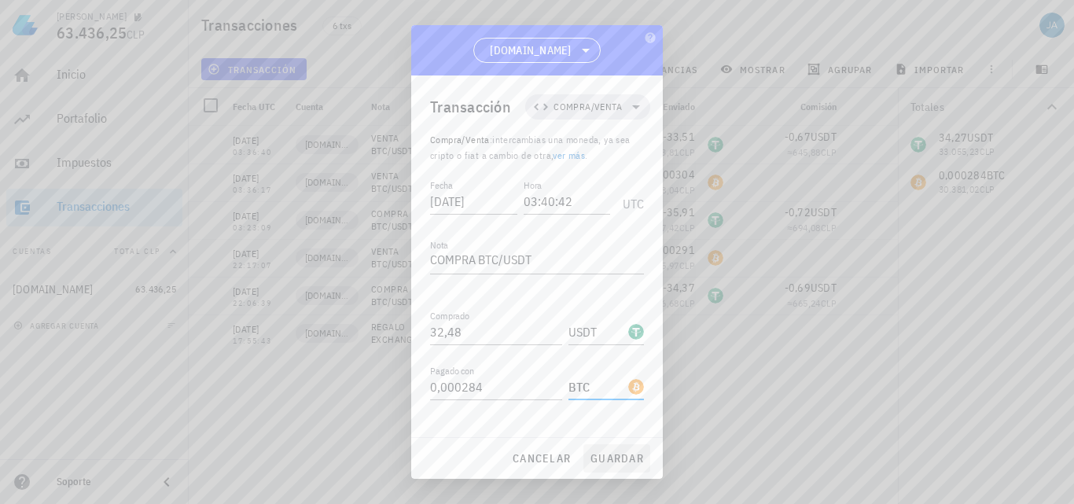
type input "BTC"
click at [602, 457] on span "guardar" at bounding box center [617, 458] width 54 height 14
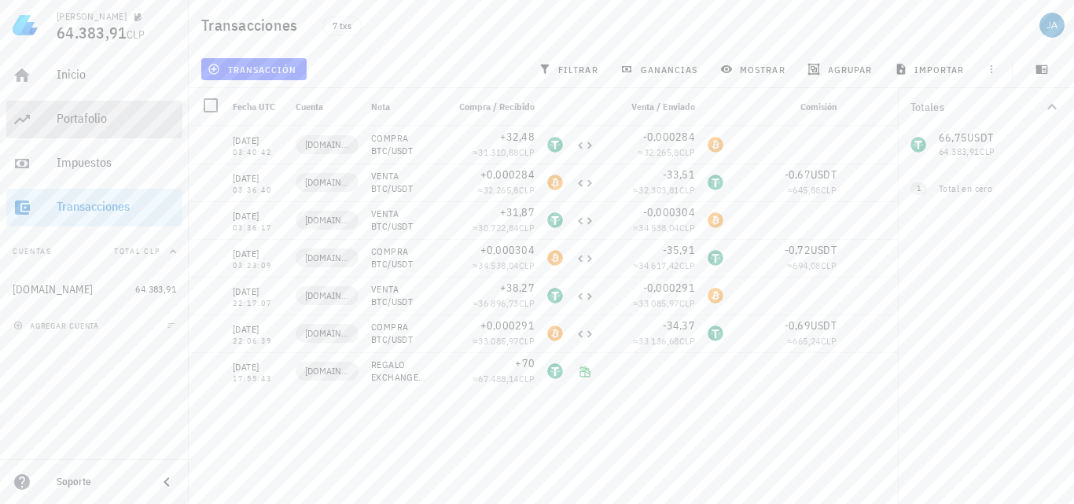
click at [109, 113] on div "Portafolio" at bounding box center [117, 118] width 120 height 15
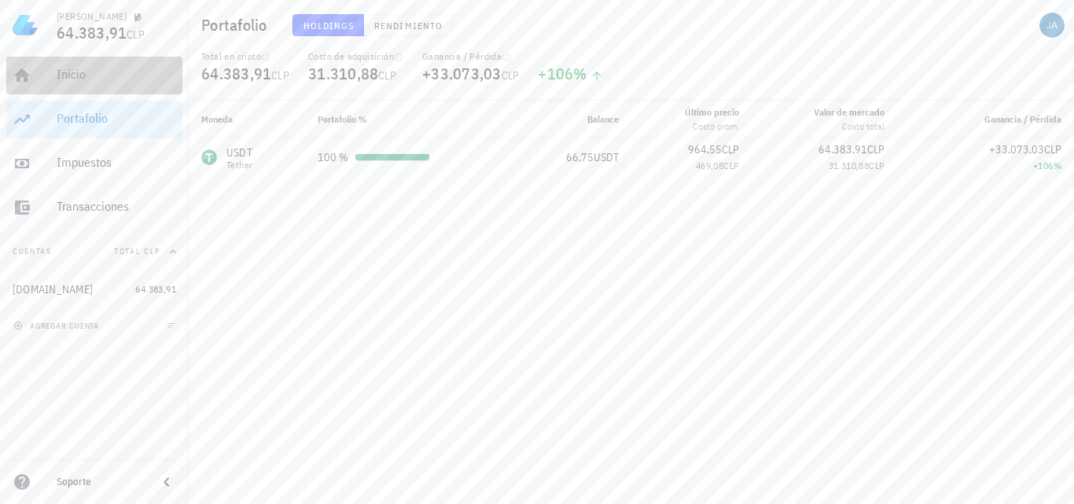
click at [64, 81] on div "Inicio" at bounding box center [117, 74] width 120 height 15
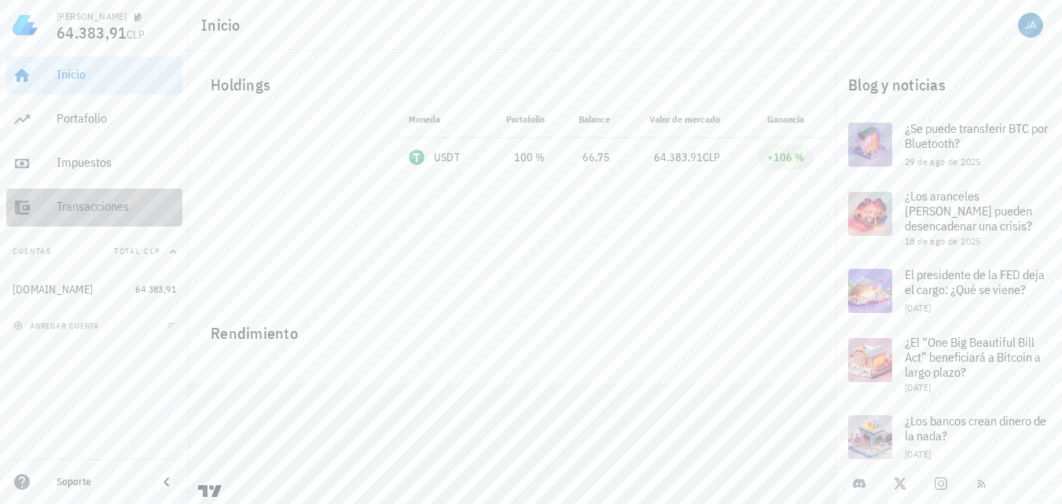
click at [68, 210] on div "Transacciones" at bounding box center [117, 206] width 120 height 15
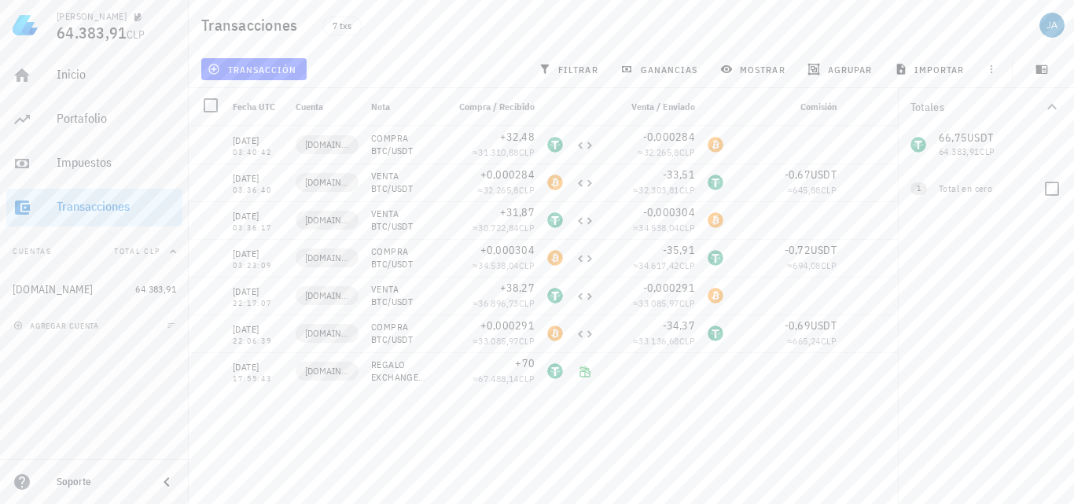
click at [917, 190] on span "1" at bounding box center [919, 188] width 4 height 13
click at [933, 292] on div "Totales 66,75 USDT 64.383,91 CLP 0 BTC 0 CLP 1 Total en cero" at bounding box center [986, 296] width 176 height 416
click at [1052, 106] on icon "button" at bounding box center [1052, 107] width 19 height 19
click at [277, 72] on span "transacción" at bounding box center [254, 69] width 86 height 13
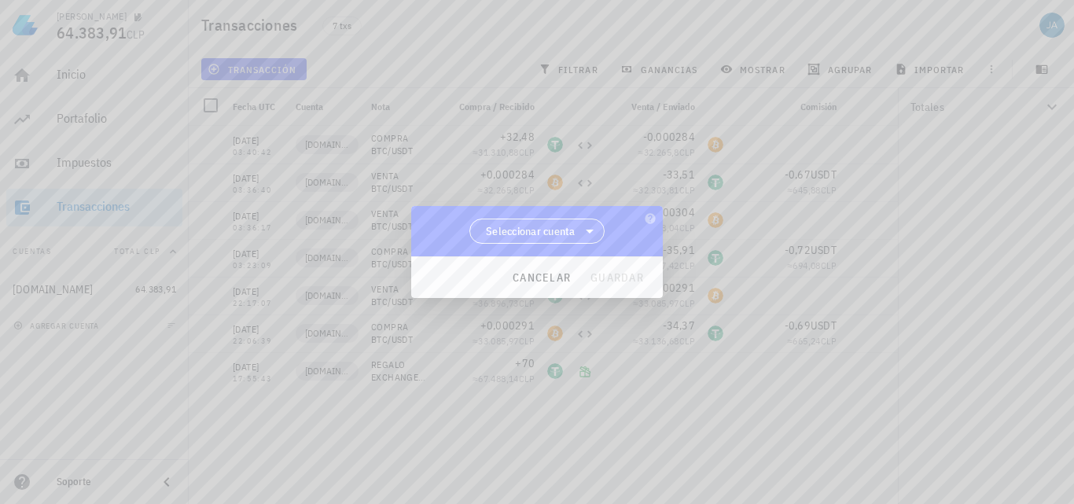
click at [521, 239] on span "Seleccionar cuenta" at bounding box center [537, 231] width 115 height 24
click at [546, 272] on div "[DOMAIN_NAME]" at bounding box center [537, 271] width 111 height 15
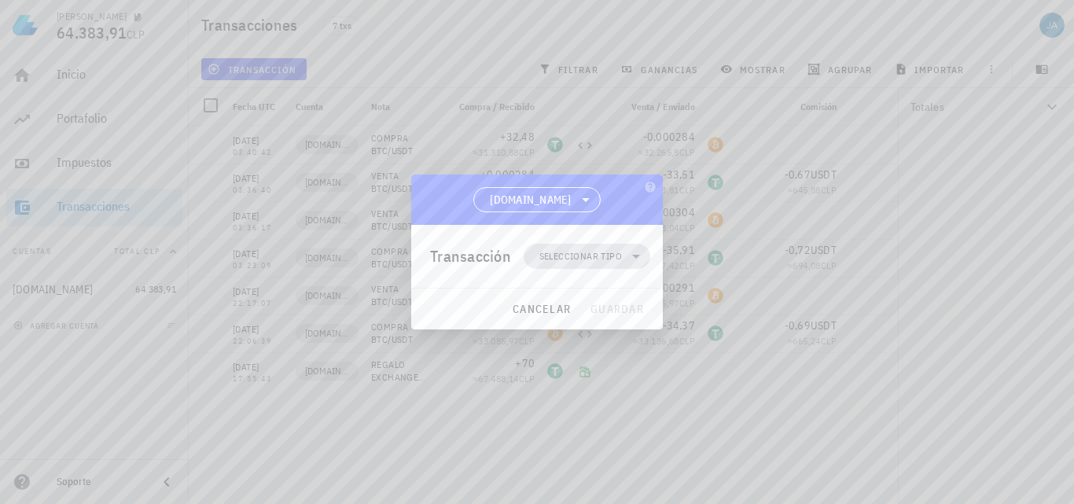
click at [584, 258] on span "Seleccionar tipo" at bounding box center [580, 257] width 83 height 16
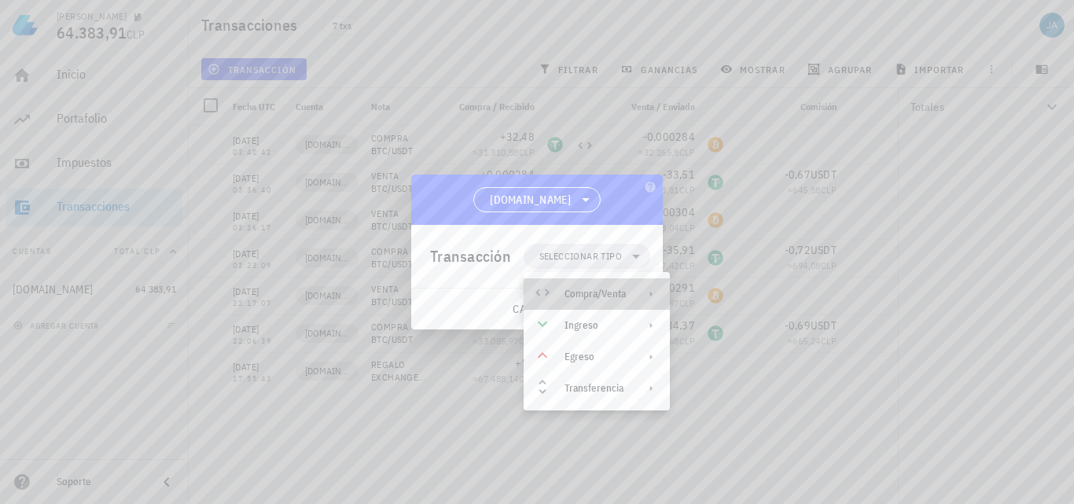
click at [591, 287] on div "Compra/Venta" at bounding box center [597, 293] width 146 height 31
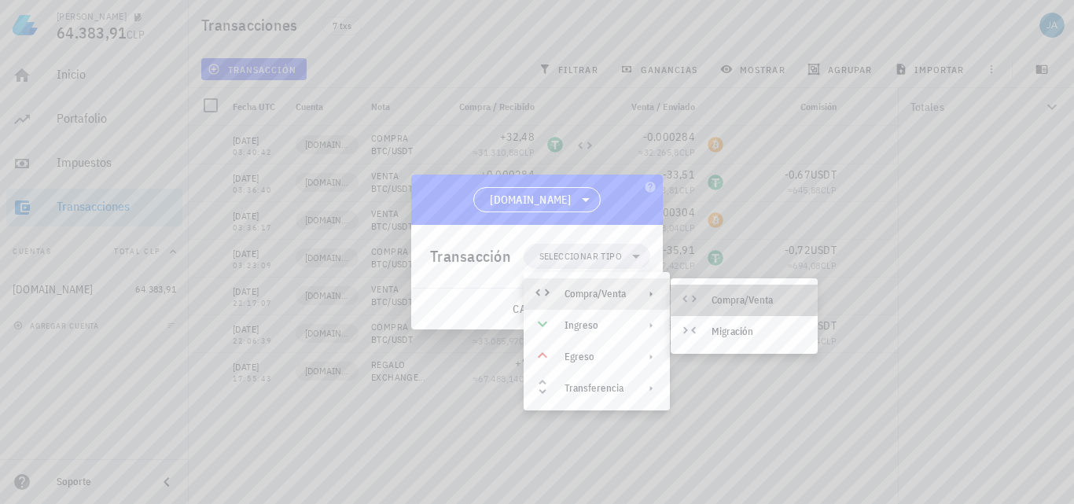
click at [709, 294] on div "Compra/Venta" at bounding box center [744, 300] width 147 height 31
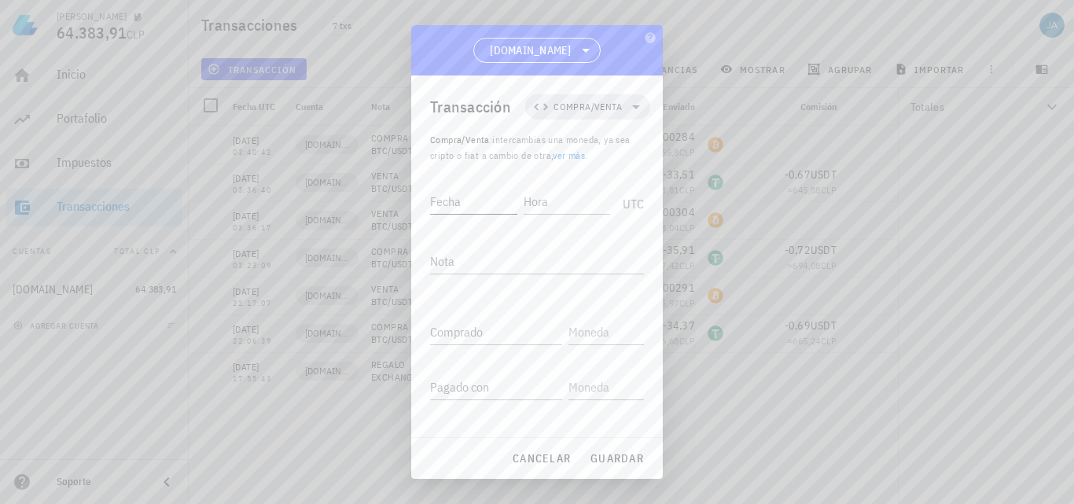
click at [469, 201] on input "Fecha" at bounding box center [473, 201] width 87 height 25
type input "2025-07-21"
type input "03:02:39"
type textarea "c"
type textarea "COMPRA BTC/USDT"
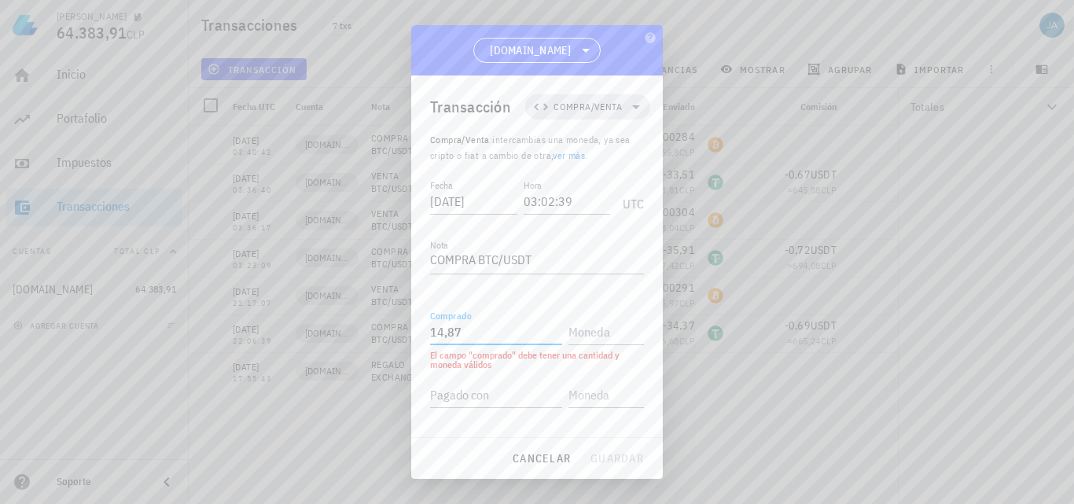
type input "14,87"
type input "U"
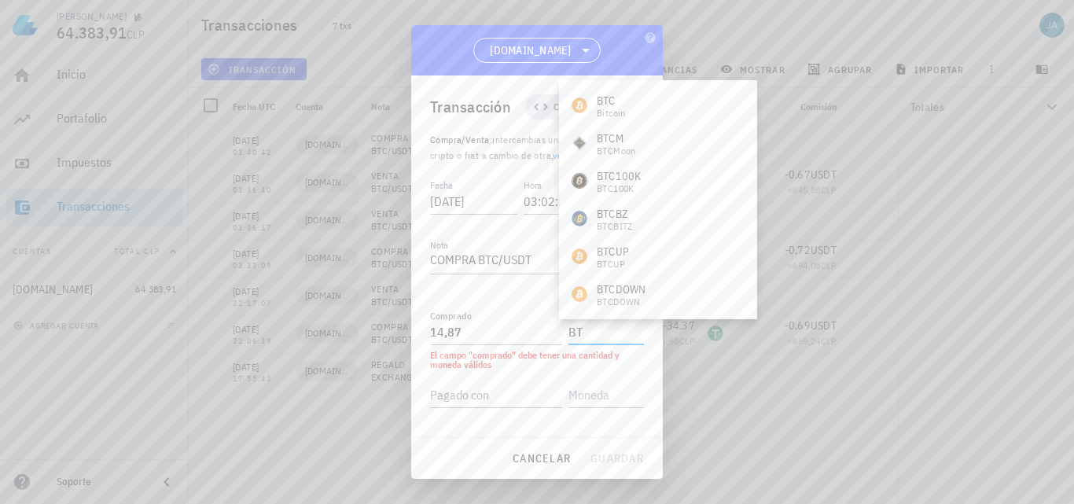
type input "B"
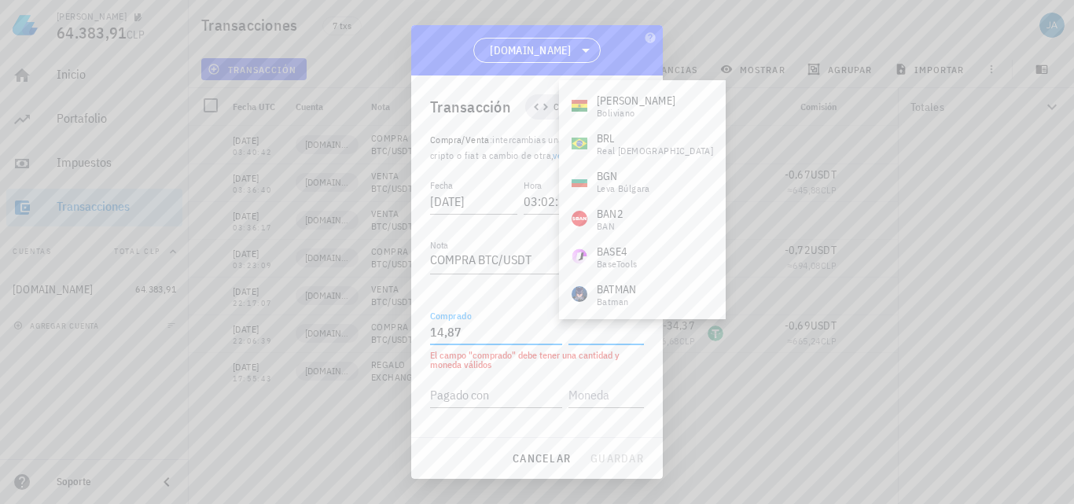
drag, startPoint x: 472, startPoint y: 329, endPoint x: 343, endPoint y: 259, distance: 146.7
click at [400, 318] on div "JAIME 64.383,91 CLP Inicio Portafolio Impuestos Transacciones Cuentas Total CLP…" at bounding box center [537, 252] width 1074 height 504
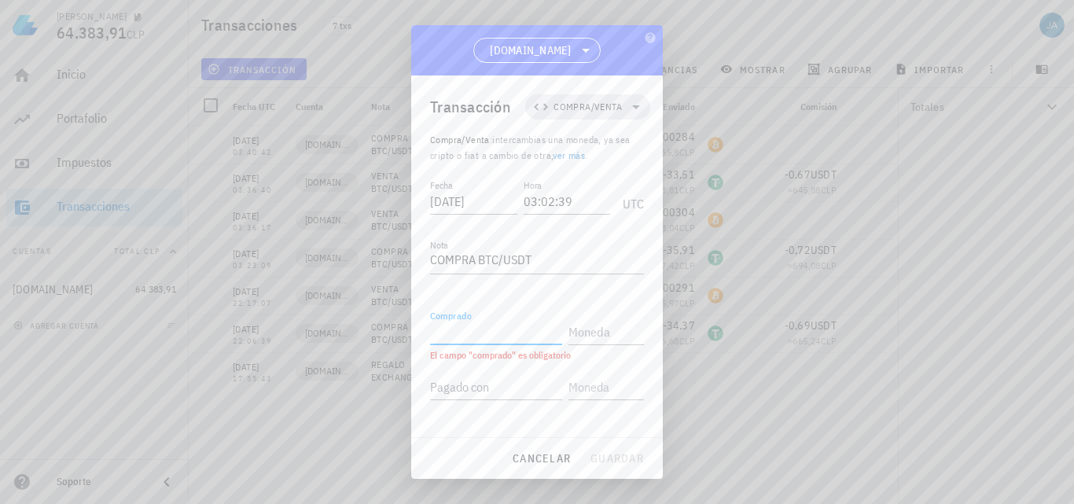
paste input "0,01267134"
type input "0,01267134"
click at [602, 343] on input "text" at bounding box center [605, 331] width 72 height 25
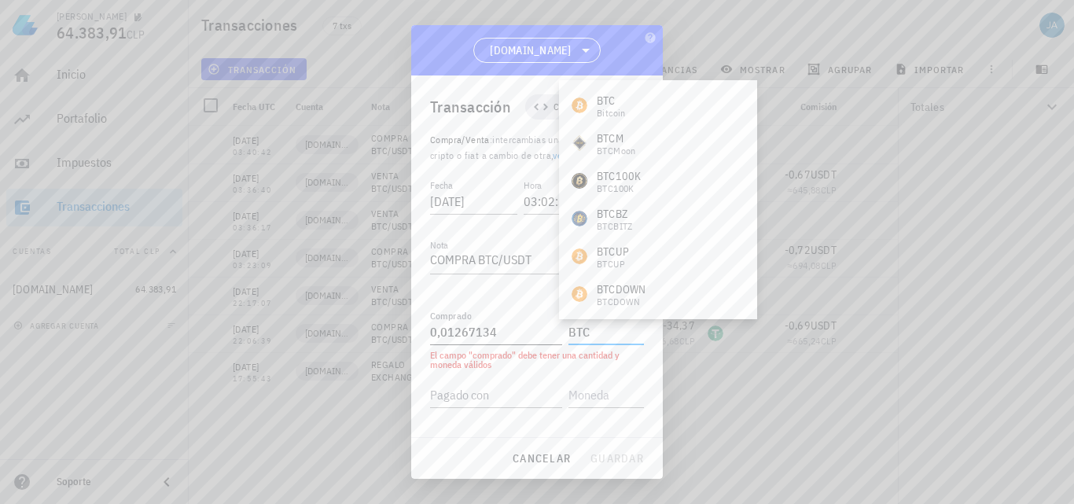
type input "BTC"
click at [448, 336] on input "0,01267134" at bounding box center [496, 331] width 132 height 25
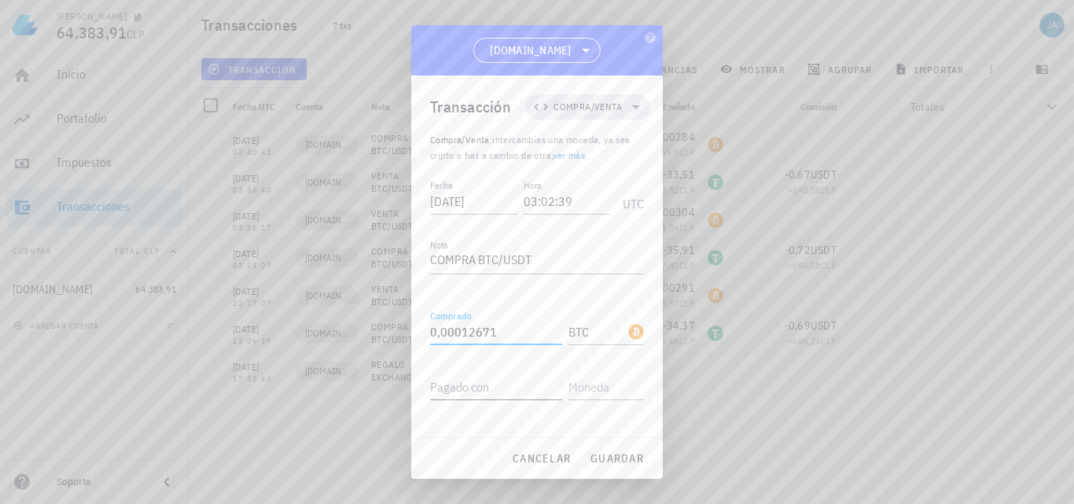
type input "0,00012671"
click at [506, 382] on input "Pagado con" at bounding box center [496, 386] width 132 height 25
type input "14,87"
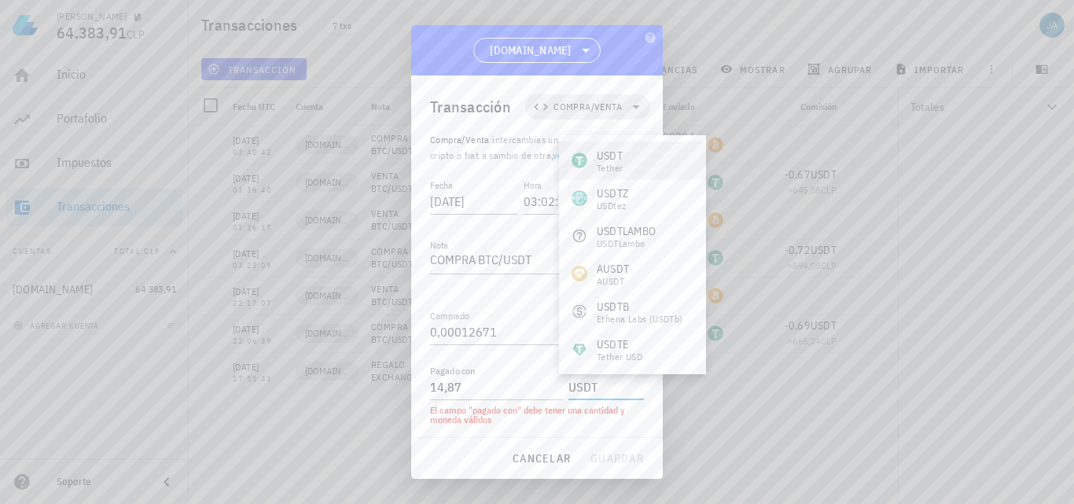
click at [618, 161] on div "USDT" at bounding box center [610, 156] width 26 height 16
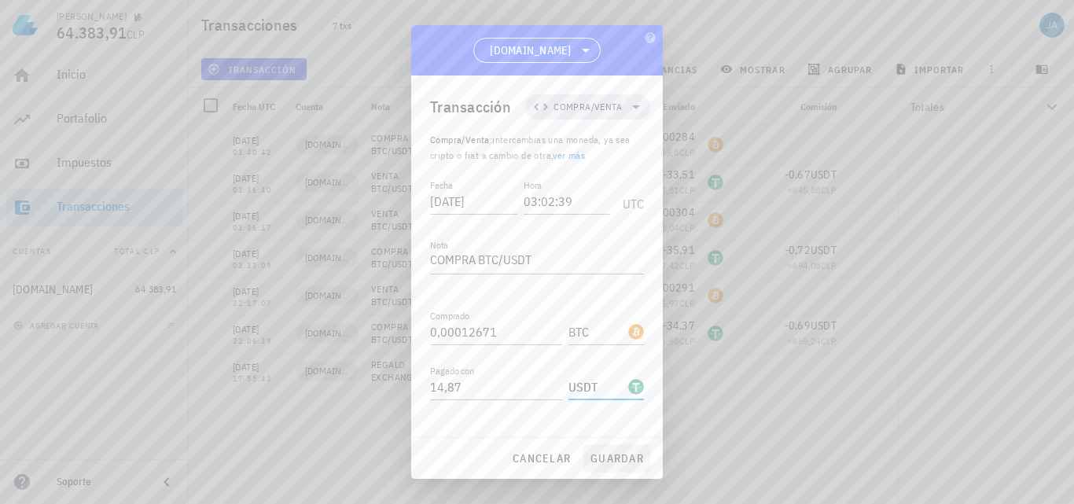
type input "USDT"
click at [609, 462] on span "guardar" at bounding box center [617, 458] width 54 height 14
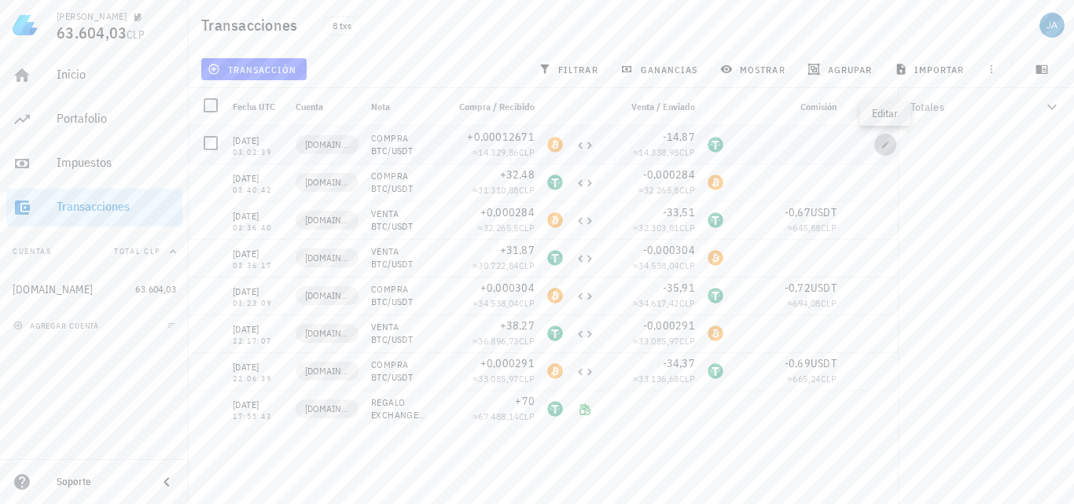
click at [885, 144] on icon "button" at bounding box center [885, 144] width 9 height 9
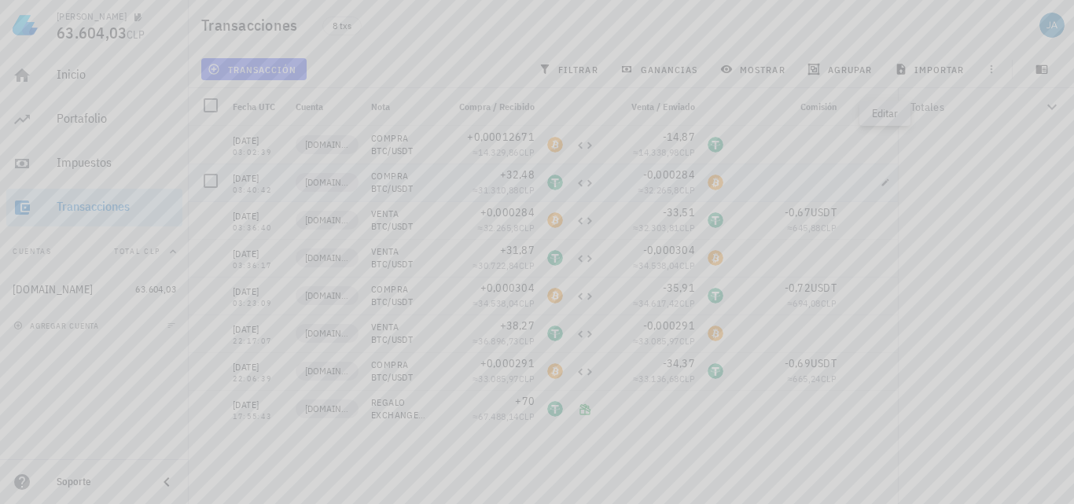
type input "2025-07-21"
type input "03:02:39"
type textarea "COMPRA BTC/USDT"
type input "0,00012671"
type input "BTC"
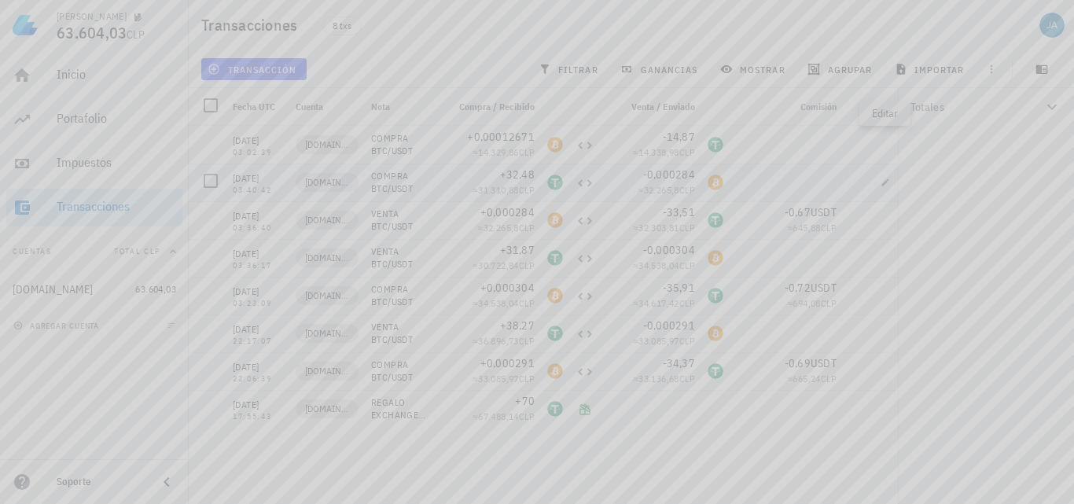
type input "14,87"
type input "USDT"
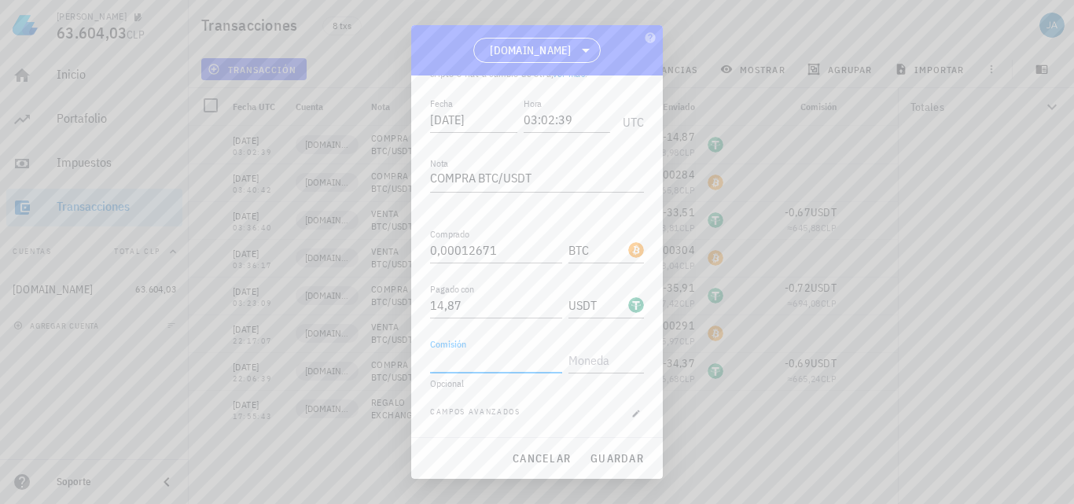
click at [515, 362] on input "Comisión" at bounding box center [496, 360] width 132 height 25
type input "0,3"
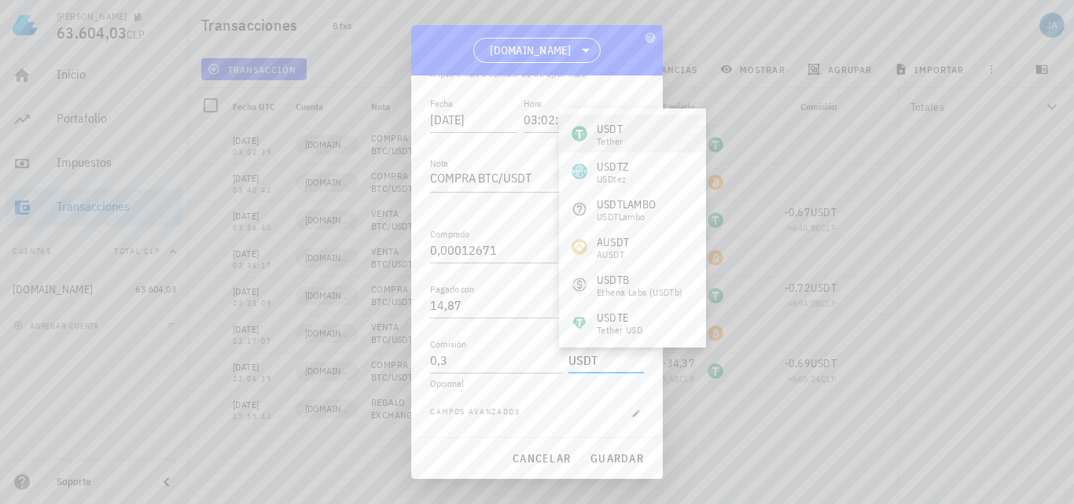
click at [624, 137] on div "USDT Tether" at bounding box center [632, 134] width 147 height 38
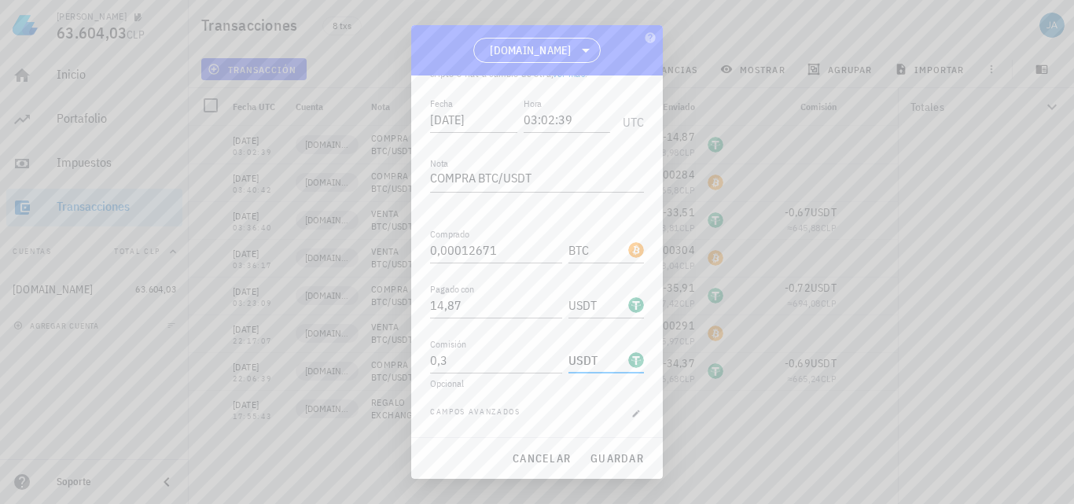
type input "USDT"
click at [611, 456] on span "guardar" at bounding box center [617, 458] width 54 height 14
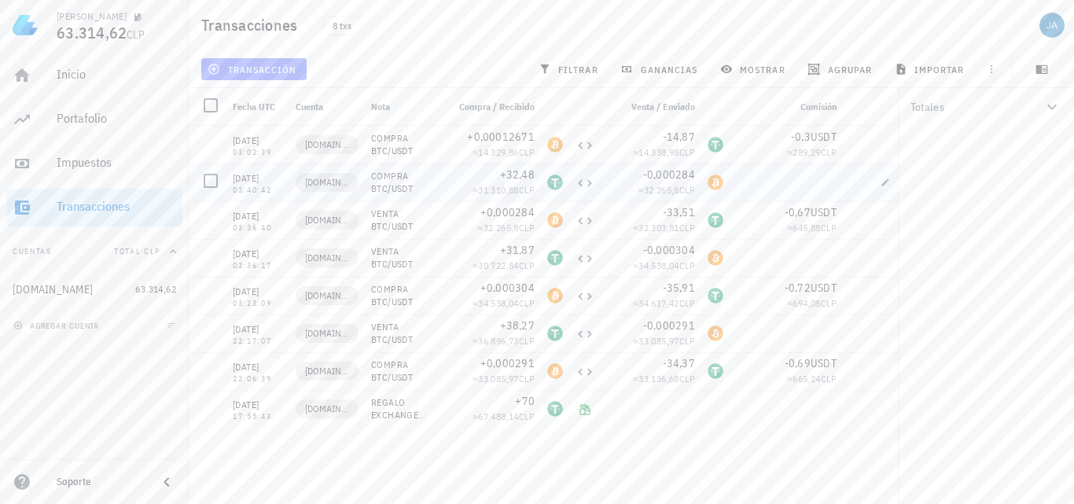
click at [256, 74] on span "transacción" at bounding box center [254, 69] width 86 height 13
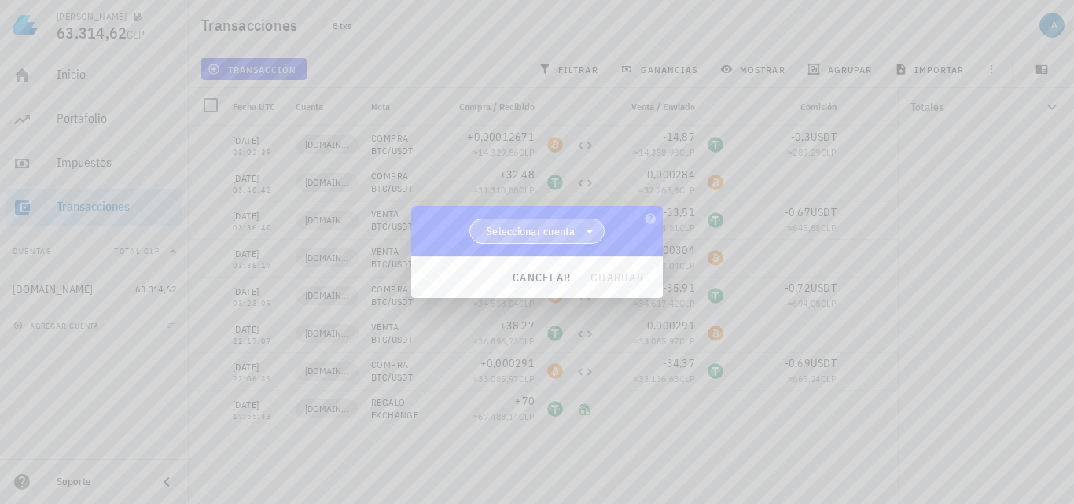
click at [513, 230] on span "Seleccionar cuenta" at bounding box center [531, 231] width 90 height 16
click at [539, 277] on div "[DOMAIN_NAME]" at bounding box center [537, 271] width 111 height 15
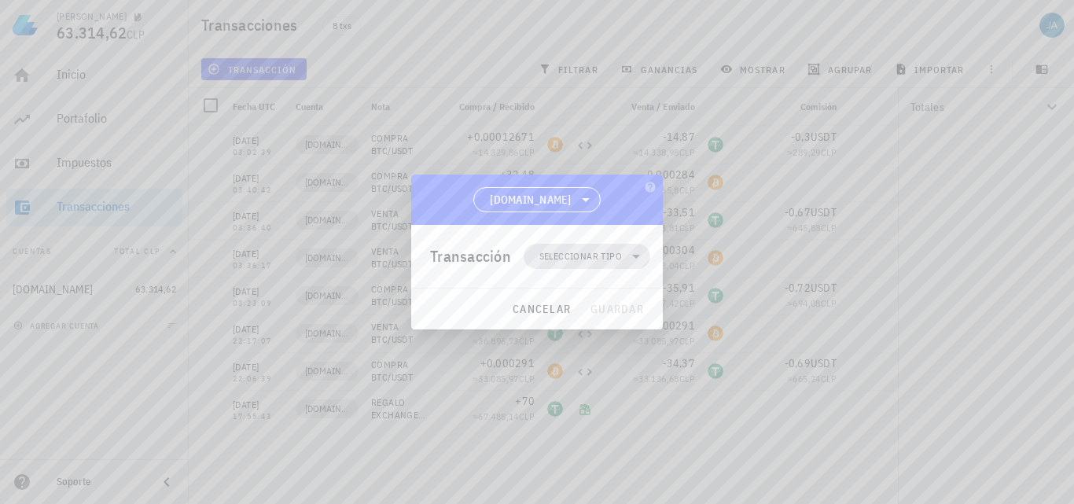
click at [617, 263] on span "Seleccionar tipo" at bounding box center [580, 257] width 83 height 16
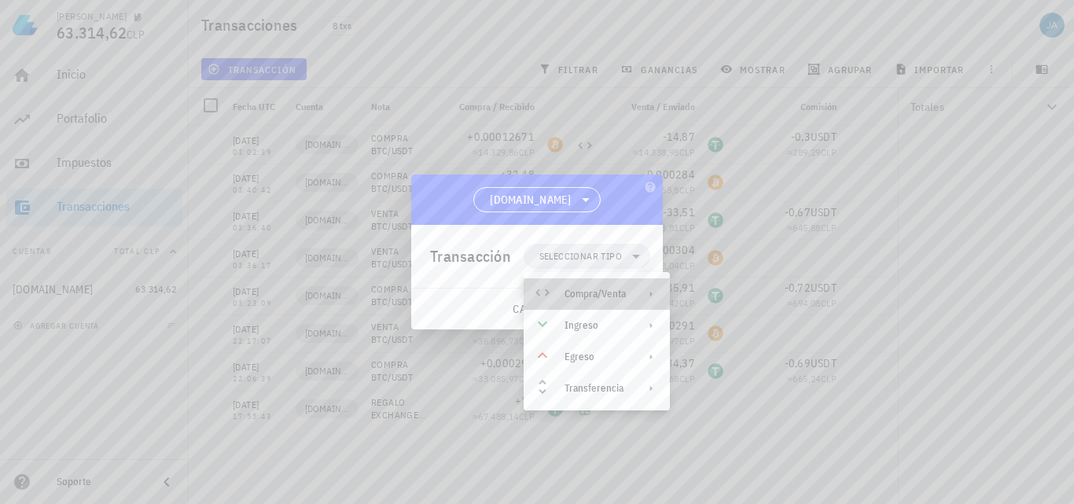
click at [613, 296] on div "Compra/Venta" at bounding box center [595, 294] width 61 height 13
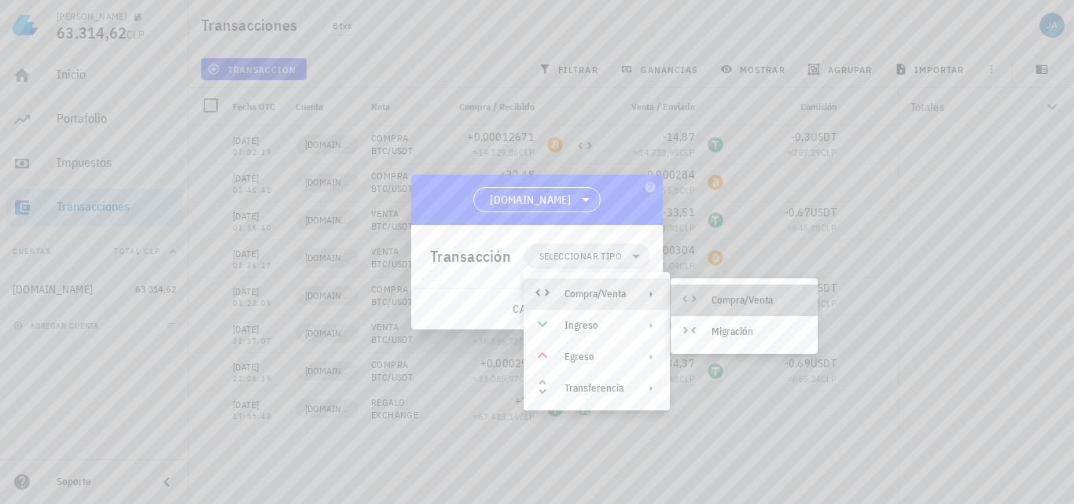
click at [731, 306] on div "Compra/Venta" at bounding box center [759, 300] width 94 height 13
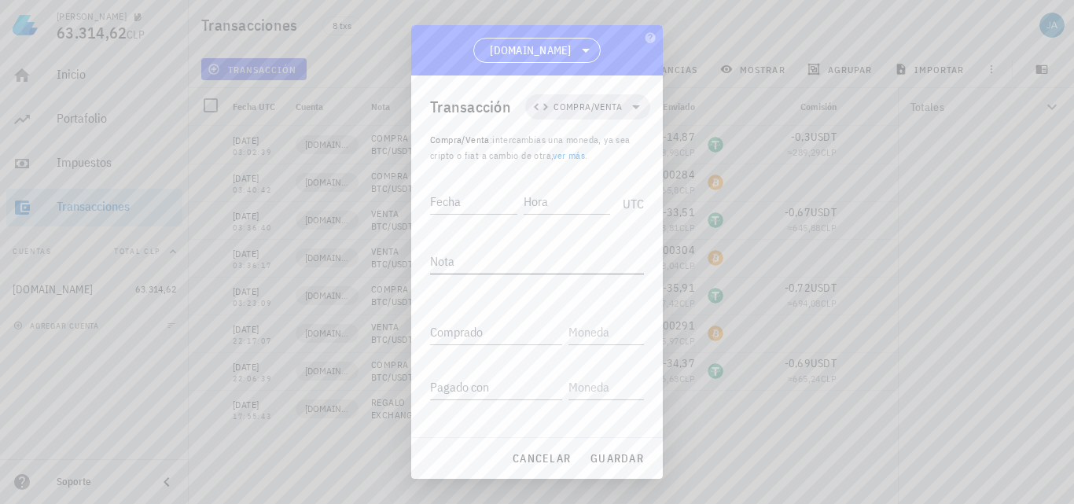
click at [466, 252] on textarea "Nota" at bounding box center [537, 261] width 214 height 25
type textarea "C"
type textarea "VENTA BTC/USDT"
click at [455, 206] on div "Fecha" at bounding box center [473, 201] width 87 height 25
type input "2025-07-21"
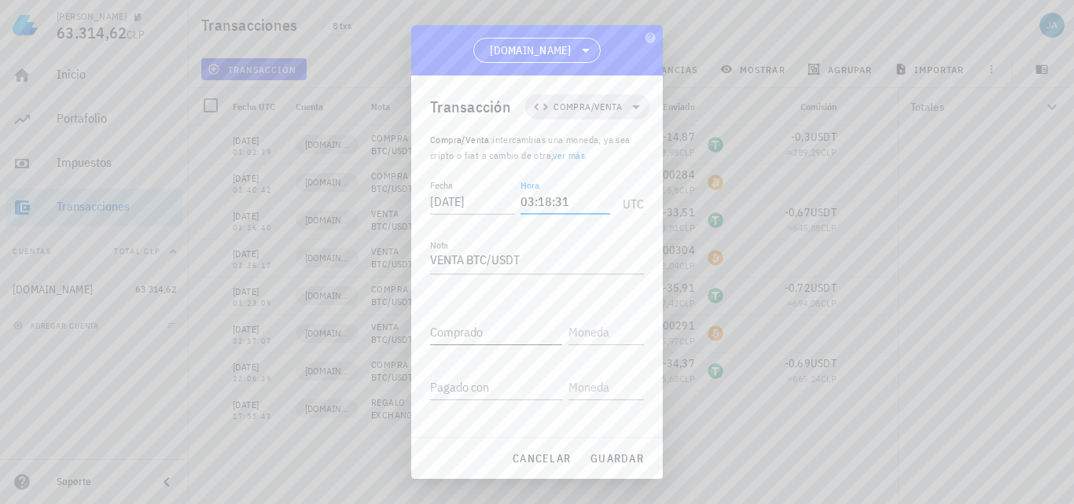
type input "03:18:31"
click at [445, 332] on div "Comprado" at bounding box center [496, 331] width 132 height 25
type input "16,49"
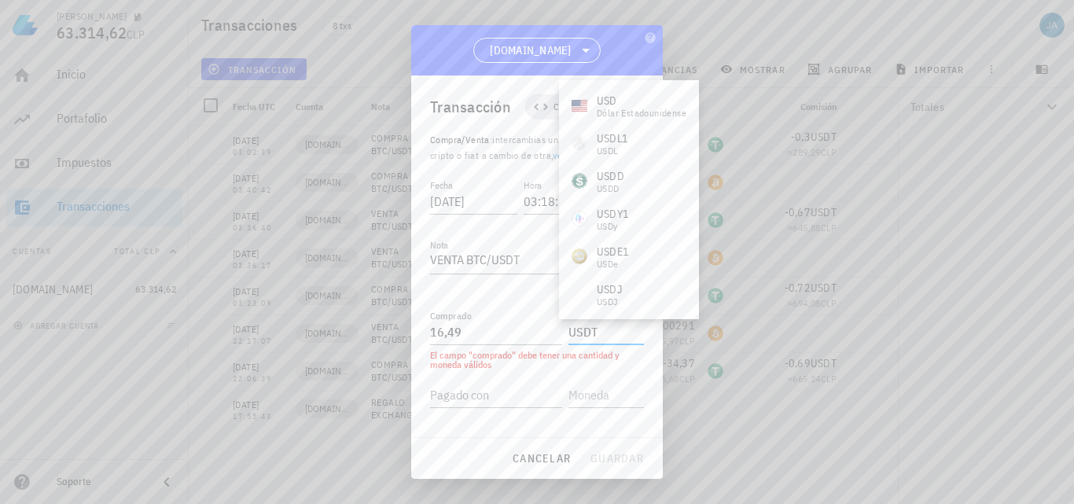
type input "USDT"
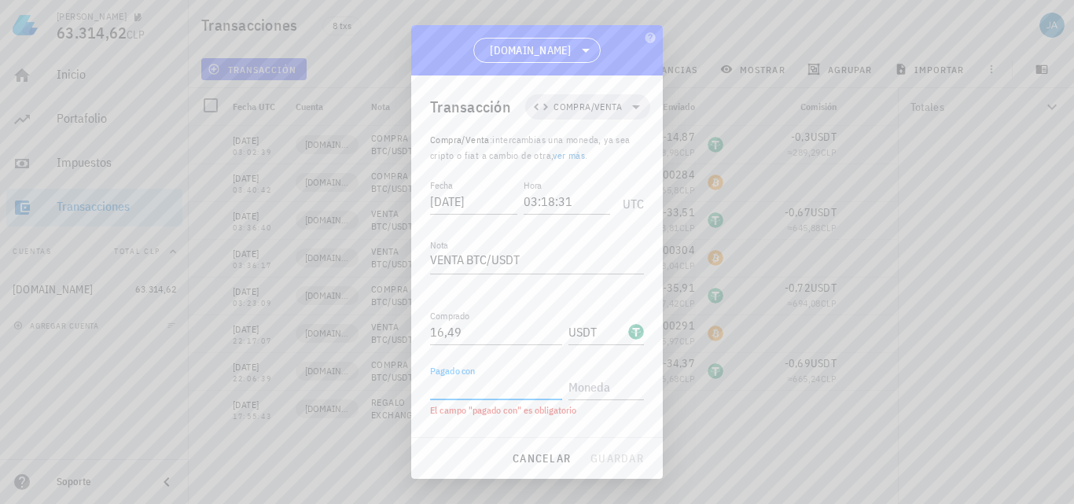
paste input "0,01267134"
type input "0,01267134"
click at [608, 388] on input "text" at bounding box center [605, 386] width 72 height 25
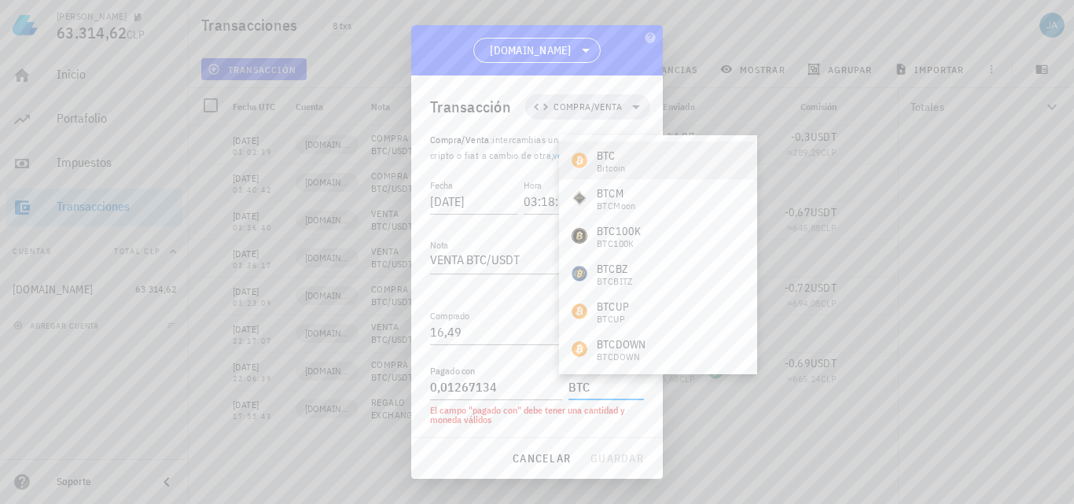
click at [661, 168] on div "BTC Bitcoin" at bounding box center [658, 161] width 198 height 38
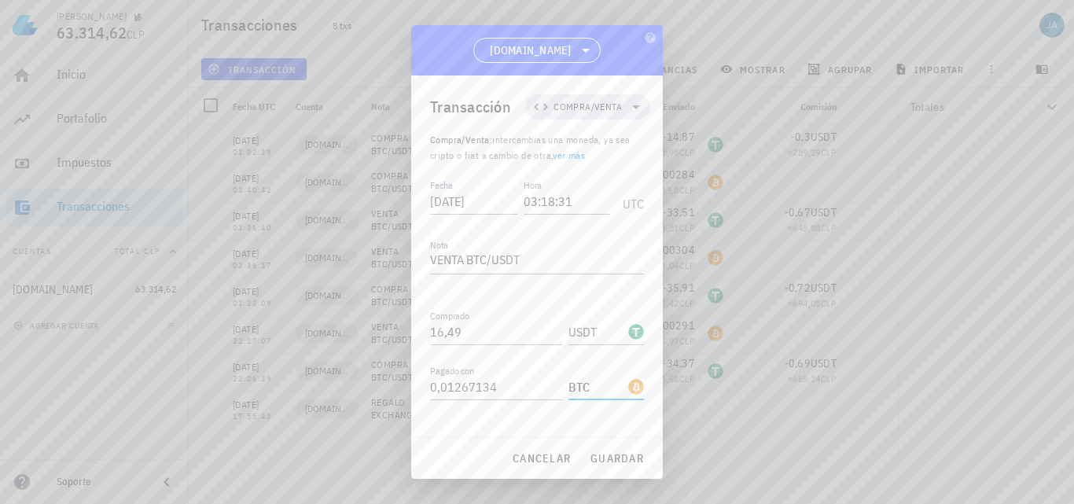
type input "BTC"
click at [625, 451] on span "guardar" at bounding box center [617, 458] width 54 height 14
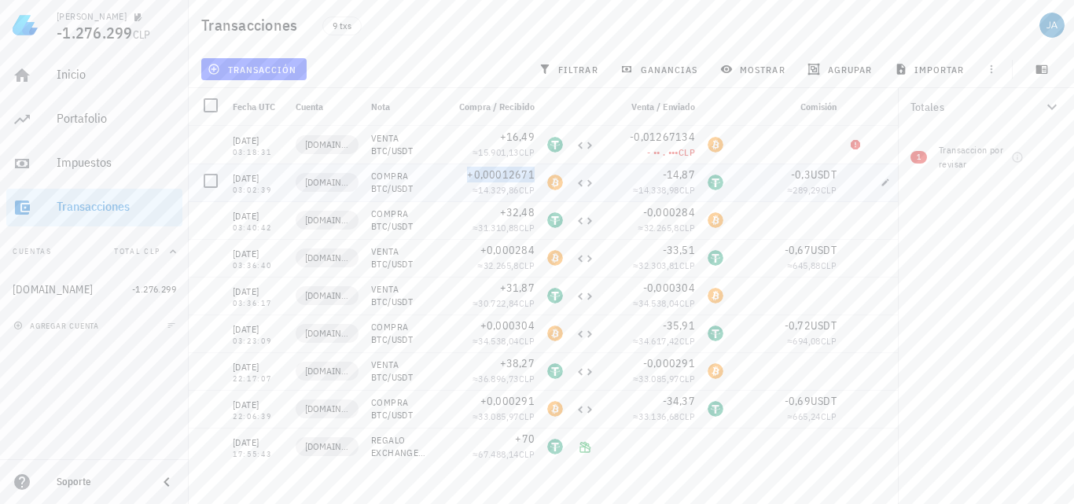
click at [487, 178] on span "+0,00012671" at bounding box center [501, 175] width 68 height 14
click at [488, 231] on span "31.310,88" at bounding box center [498, 228] width 41 height 12
click at [496, 181] on span "+0,00012671" at bounding box center [501, 175] width 68 height 14
click at [505, 142] on span "+16,49" at bounding box center [517, 137] width 35 height 14
click at [1032, 278] on div "Totales 68,07 USDT 65.667,83 CLP -0,01254463 BTC -1.341.967 CLP 1 Transaccion p…" at bounding box center [986, 296] width 176 height 416
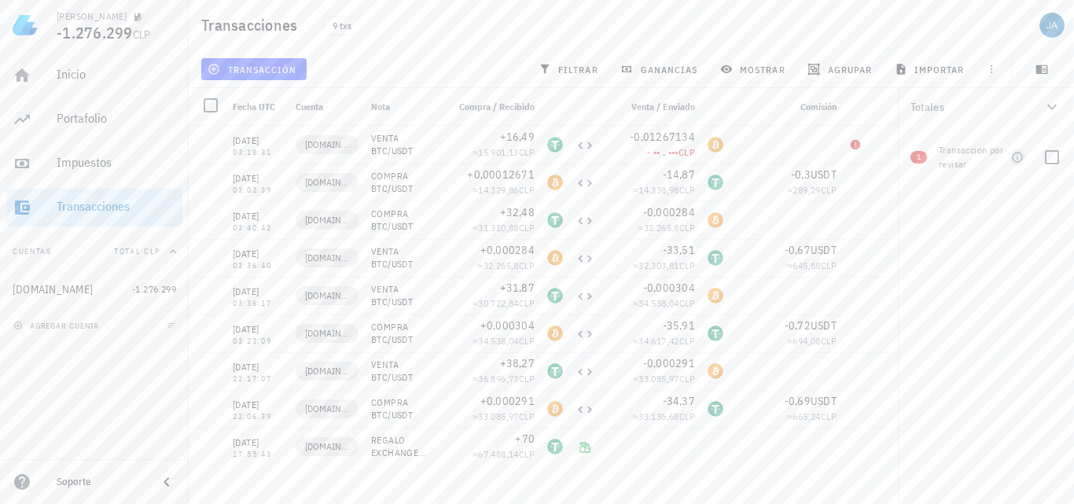
click at [1013, 154] on icon "button" at bounding box center [1017, 157] width 13 height 13
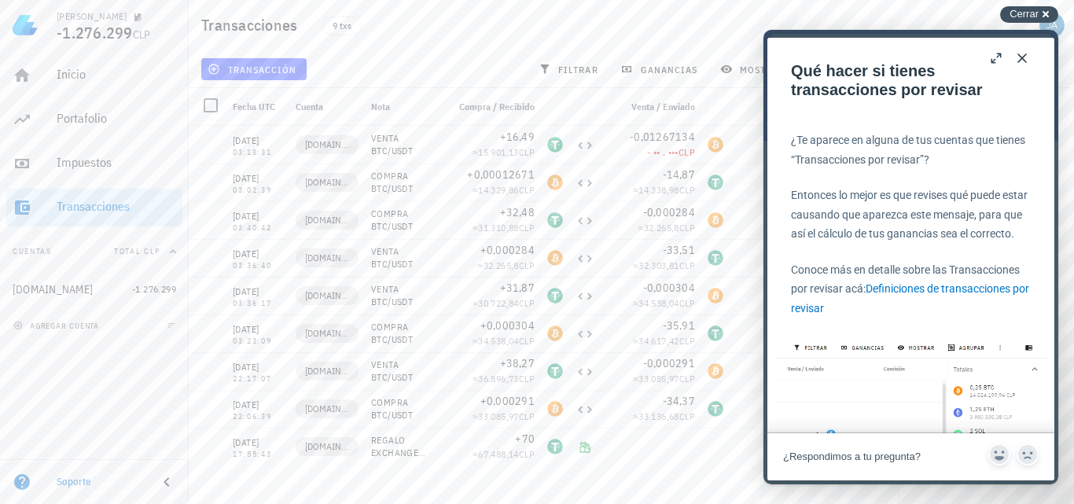
click at [1028, 9] on span "Cerrar" at bounding box center [1024, 14] width 29 height 12
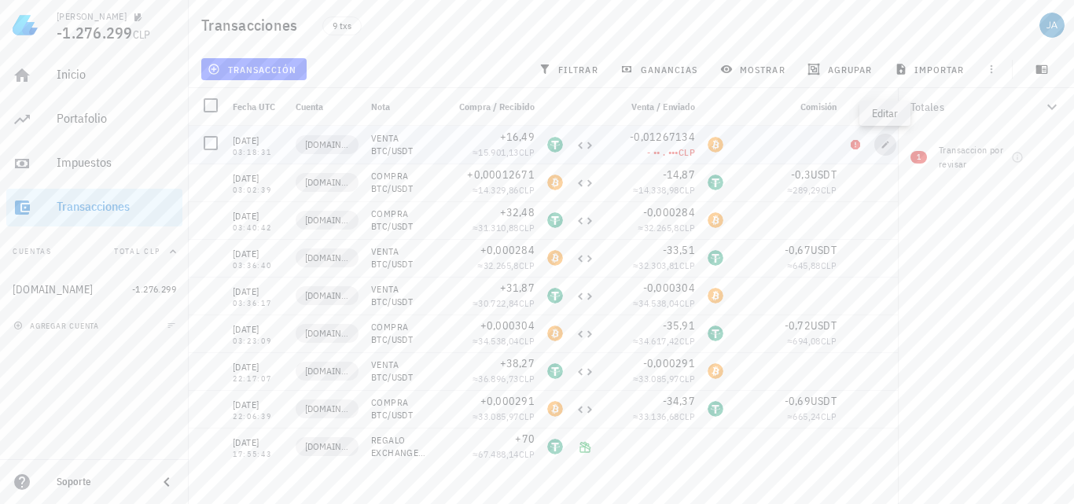
click at [884, 142] on icon "button" at bounding box center [885, 144] width 9 height 9
type input "03:18:31"
type textarea "VENTA BTC/USDT"
type input "16,49"
type input "USDT"
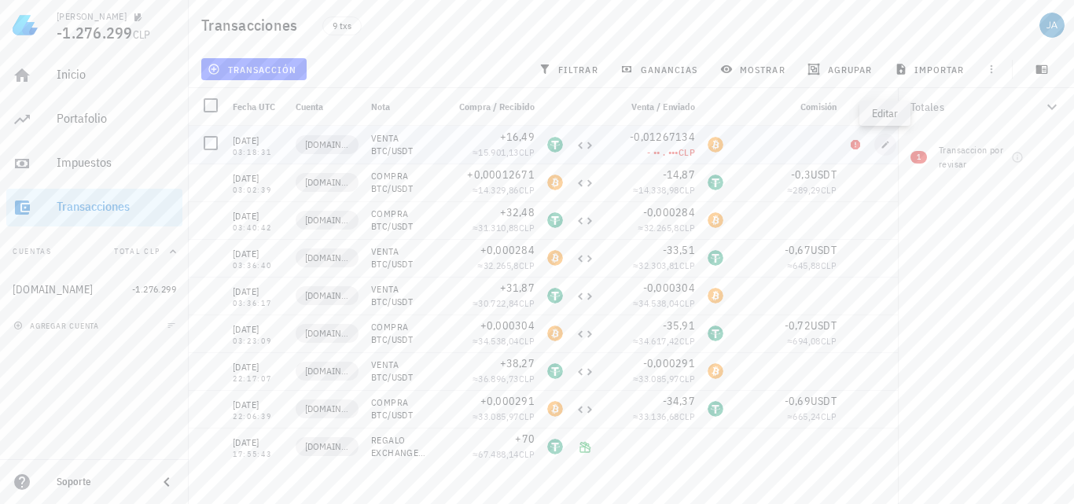
type input "0,01267134"
type input "BTC"
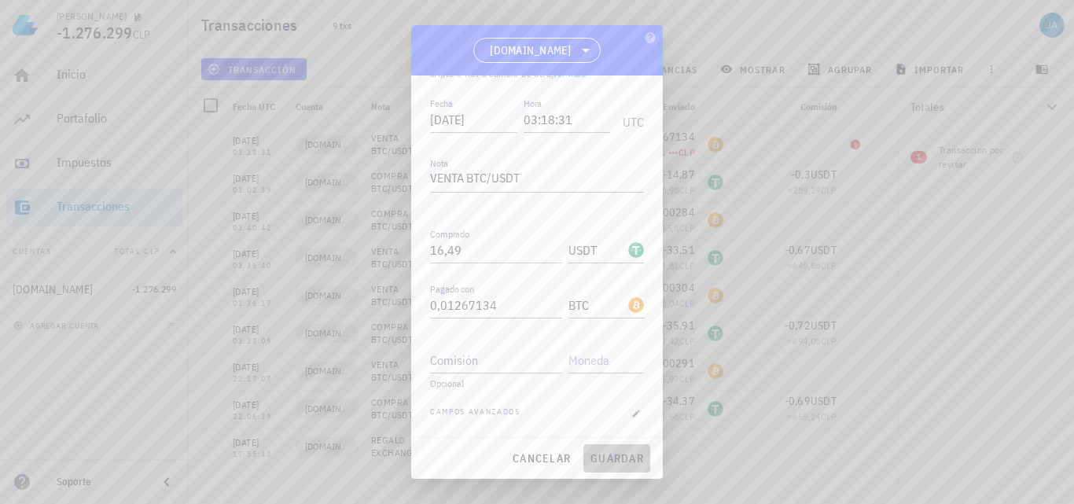
click at [598, 462] on span "guardar" at bounding box center [617, 458] width 54 height 14
click at [598, 462] on div "cancelar guardar" at bounding box center [537, 458] width 252 height 41
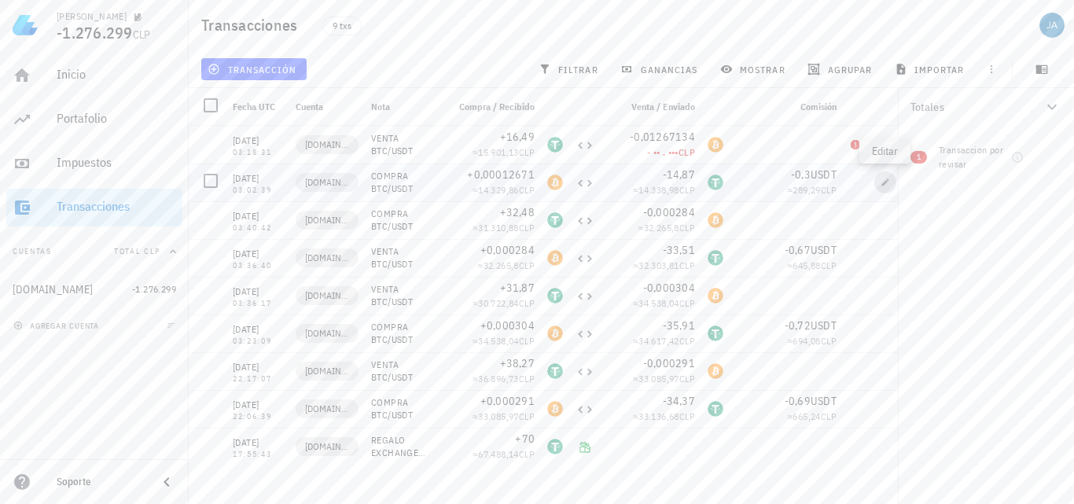
click at [884, 184] on icon "button" at bounding box center [885, 182] width 7 height 7
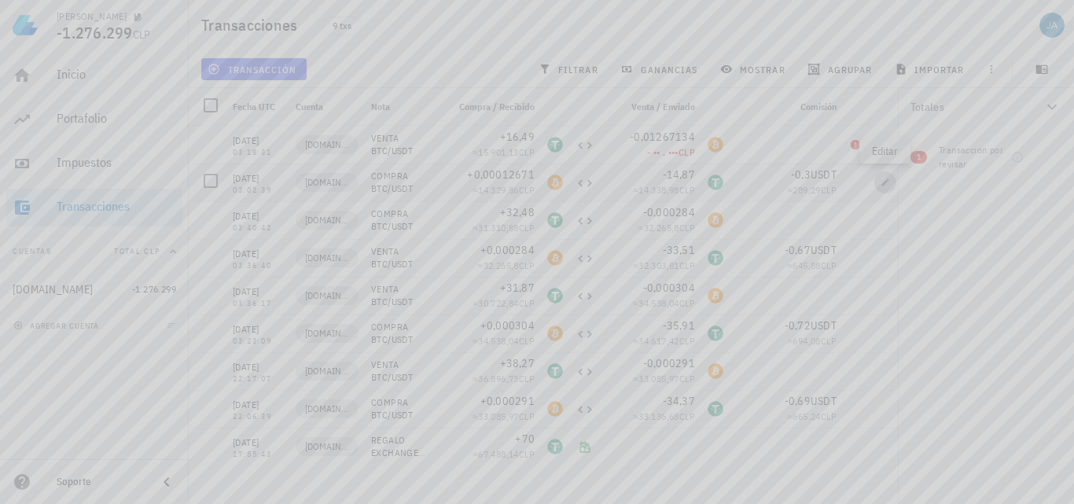
type input "03:02:39"
type textarea "COMPRA BTC/USDT"
type input "0,00012671"
type input "BTC"
type input "14,87"
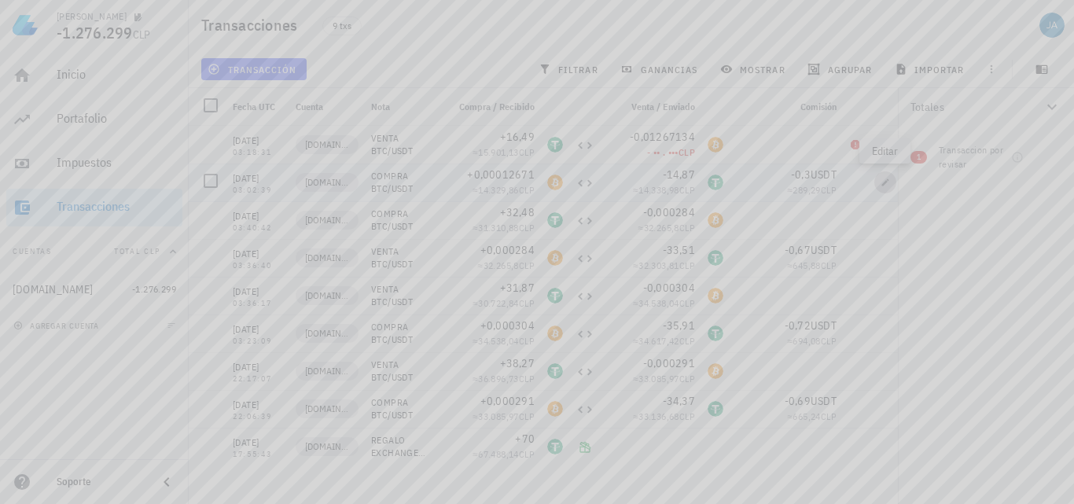
type input "USDT"
type input "0,3"
type input "USDT"
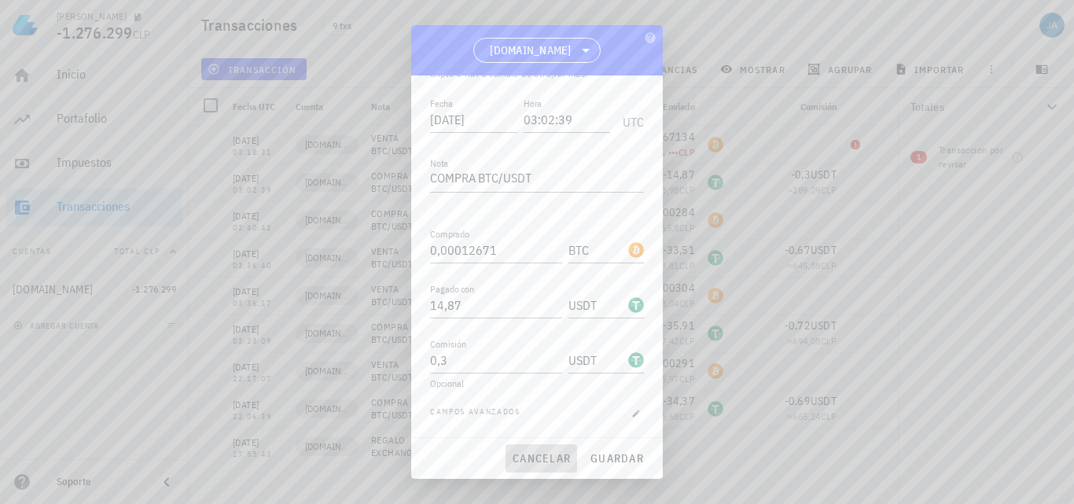
drag, startPoint x: 551, startPoint y: 460, endPoint x: 546, endPoint y: 436, distance: 24.1
click at [551, 459] on span "cancelar" at bounding box center [541, 458] width 59 height 14
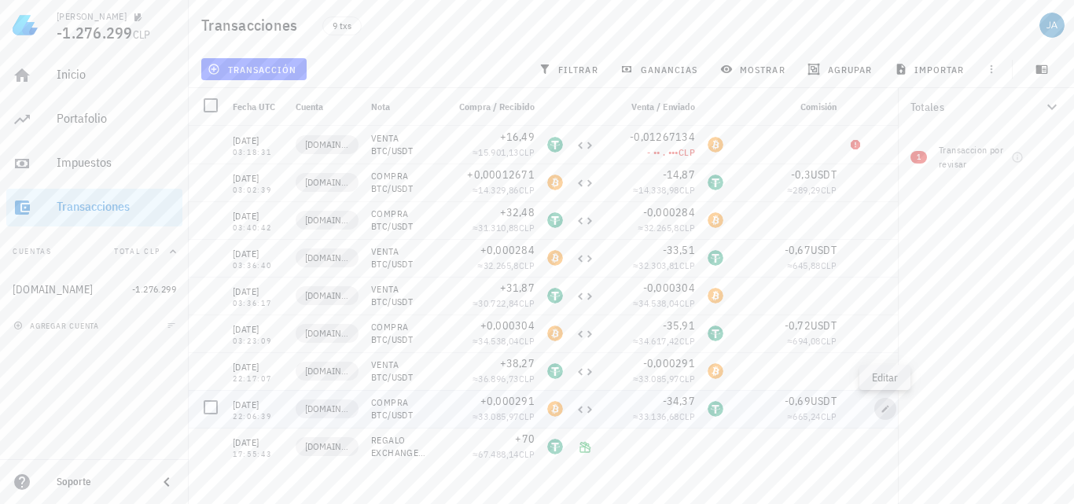
click at [886, 408] on icon "button" at bounding box center [885, 408] width 7 height 7
type input "[DATE]"
type input "22:06:39"
type input "0,000291"
type input "34,37"
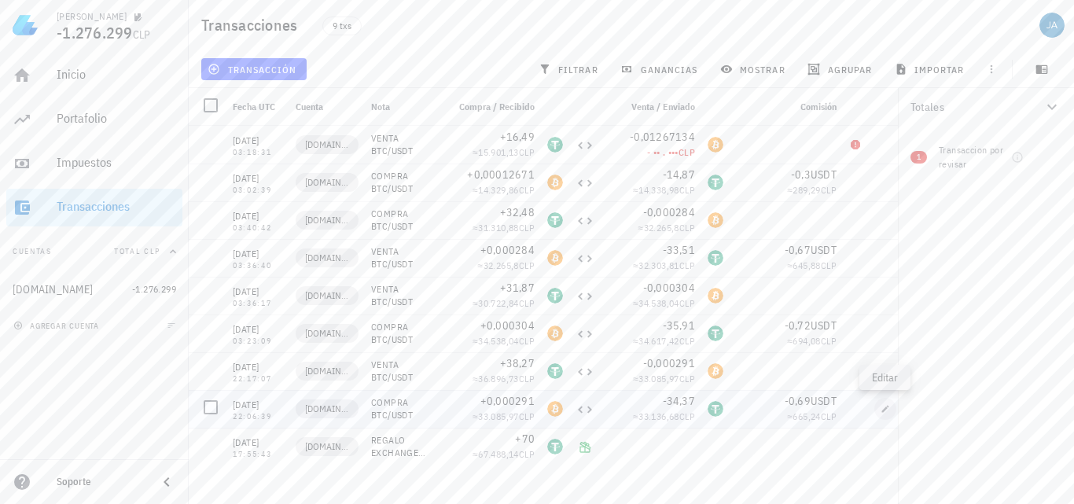
type input "0,69"
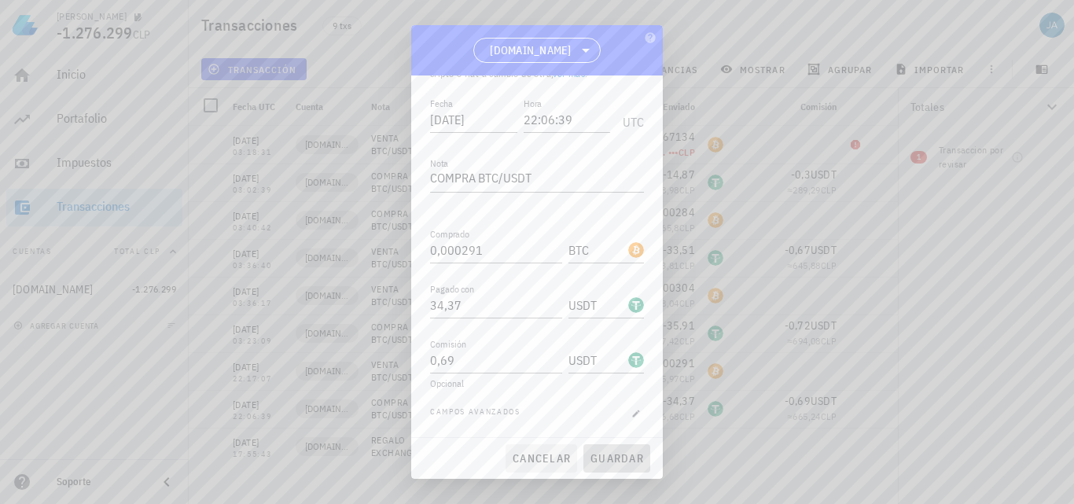
drag, startPoint x: 598, startPoint y: 462, endPoint x: 551, endPoint y: 458, distance: 48.1
click at [558, 460] on div "cancelar guardar" at bounding box center [537, 458] width 252 height 41
click at [551, 458] on span "cancelar" at bounding box center [541, 458] width 59 height 14
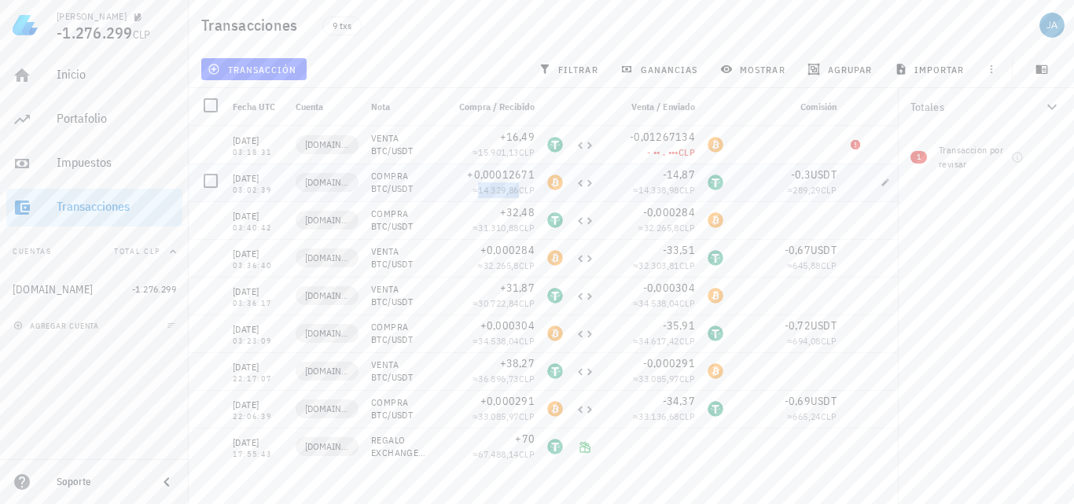
click at [498, 188] on span "14.329,86" at bounding box center [498, 190] width 41 height 12
click at [885, 182] on icon "button" at bounding box center [885, 182] width 7 height 7
type input "2025-07-21"
type input "03:02:39"
type input "0,00012671"
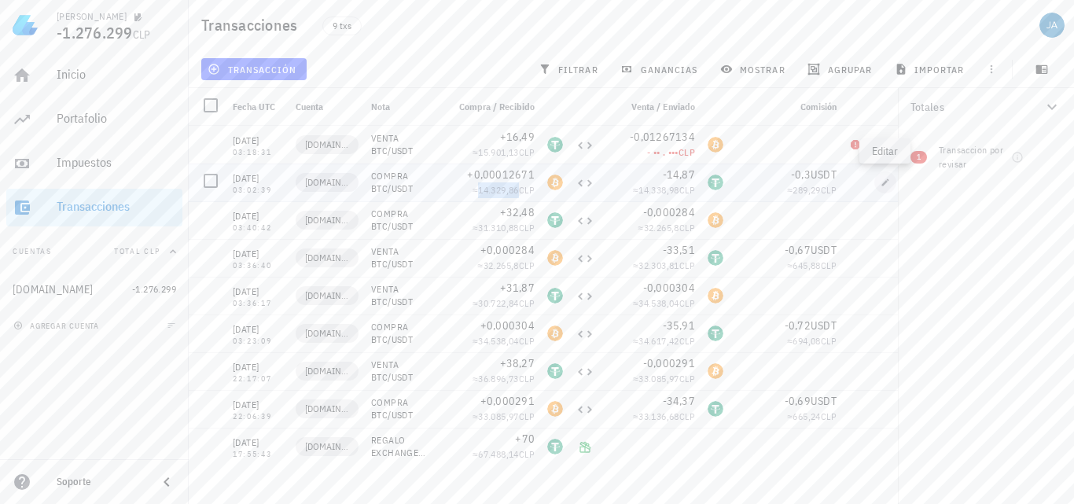
type input "14,87"
type input "0,3"
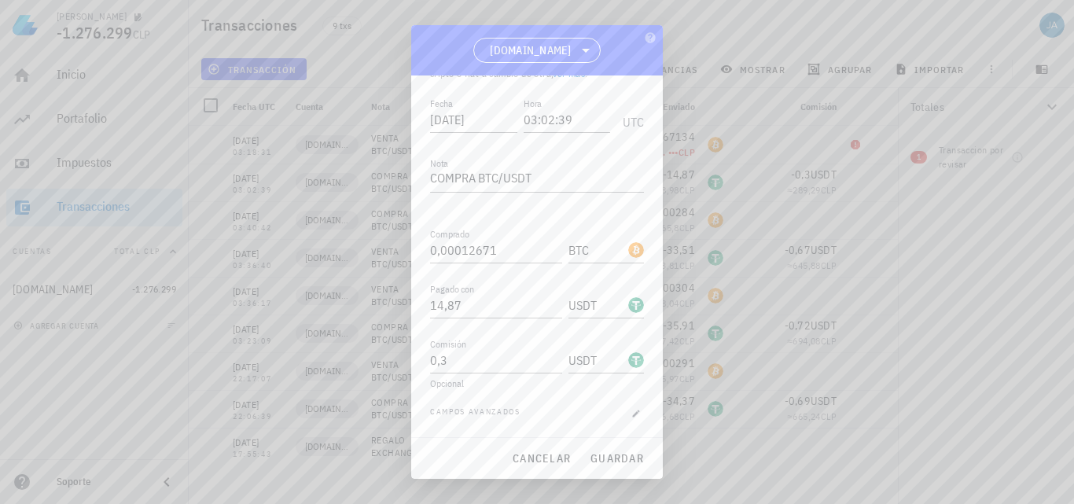
click at [427, 247] on div "Transacción Compra/Venta Compra/Venta : intercambias una moneda, ya sea cripto …" at bounding box center [537, 256] width 252 height 362
drag, startPoint x: 429, startPoint y: 249, endPoint x: 487, endPoint y: 250, distance: 58.2
click at [487, 250] on div "Transacción Compra/Venta Compra/Venta : intercambias una moneda, ya sea cripto …" at bounding box center [537, 256] width 252 height 362
drag, startPoint x: 432, startPoint y: 248, endPoint x: 495, endPoint y: 249, distance: 63.7
click at [495, 249] on input "0,00012671" at bounding box center [496, 250] width 132 height 25
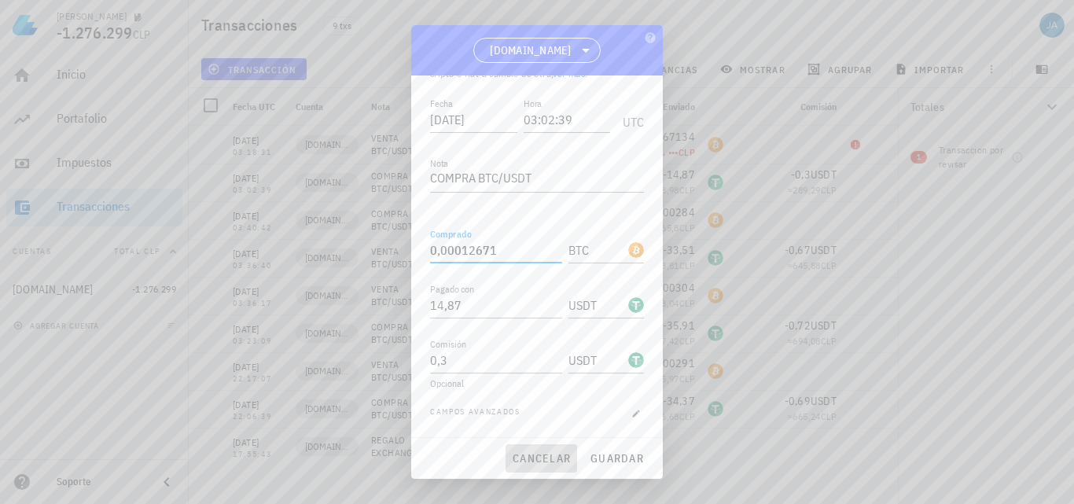
click at [534, 459] on span "cancelar" at bounding box center [541, 458] width 59 height 14
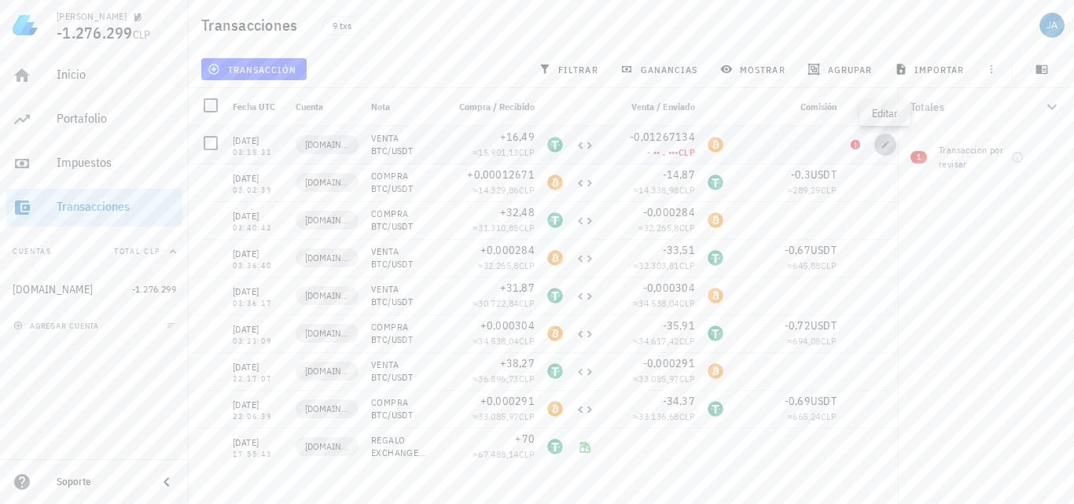
click at [887, 145] on icon "button" at bounding box center [885, 144] width 9 height 9
type input "03:18:31"
type textarea "VENTA BTC/USDT"
type input "16,49"
type input "USDT"
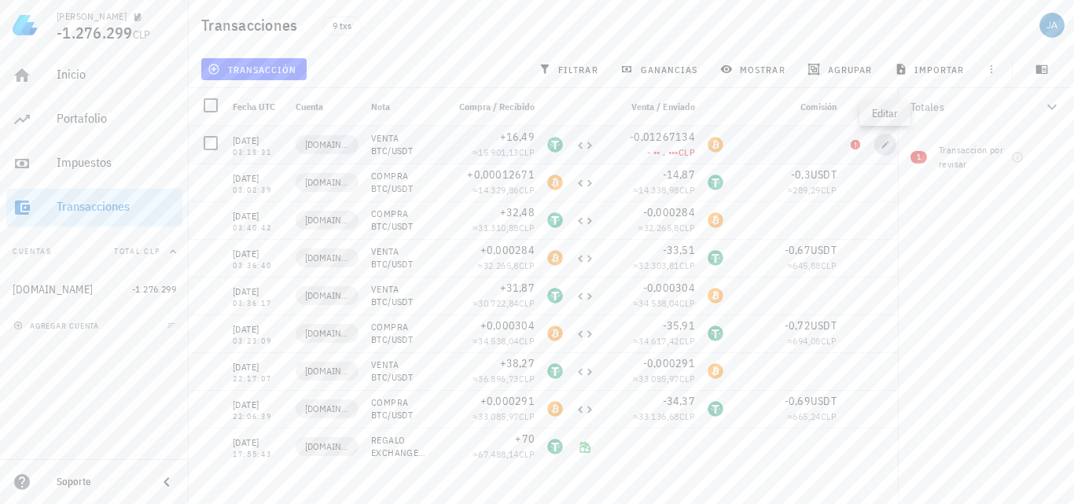
type input "0,01267134"
type input "BTC"
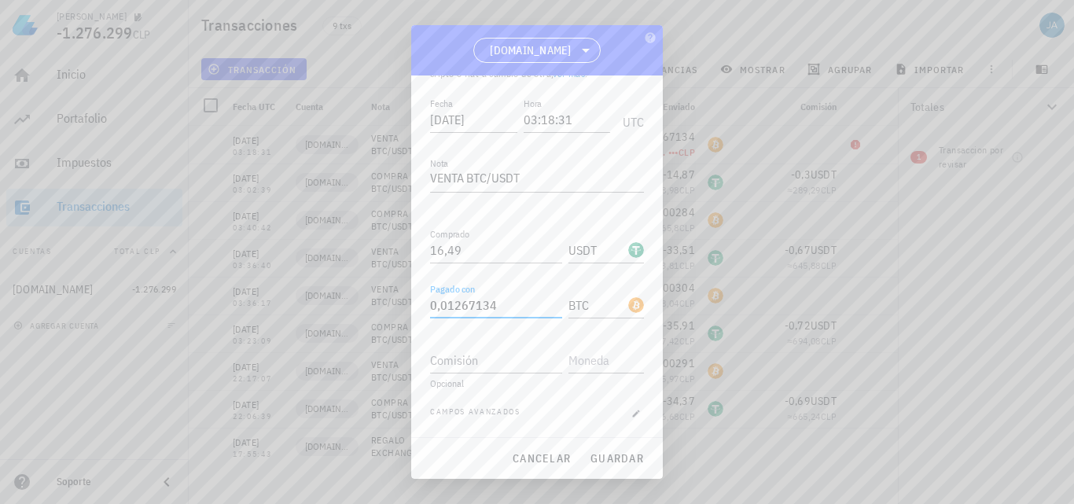
drag, startPoint x: 514, startPoint y: 307, endPoint x: 424, endPoint y: 304, distance: 89.7
click at [424, 304] on div "Transacción Compra/Venta Compra/Venta : intercambias una moneda, ya sea cripto …" at bounding box center [537, 256] width 252 height 362
paste input "0,00012671"
click at [627, 453] on span "guardar" at bounding box center [617, 458] width 54 height 14
click at [627, 453] on div "cancelar guardar" at bounding box center [537, 458] width 252 height 41
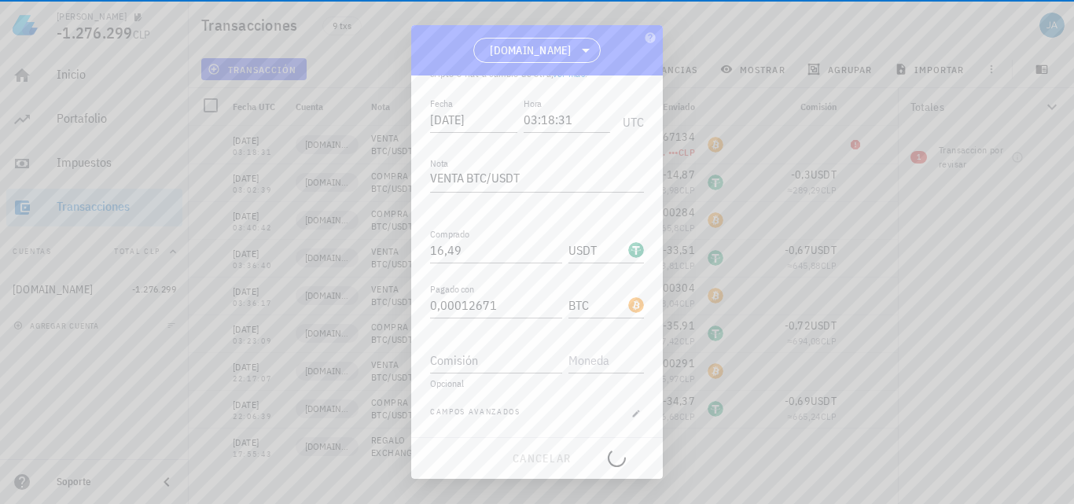
type input "0,01267134"
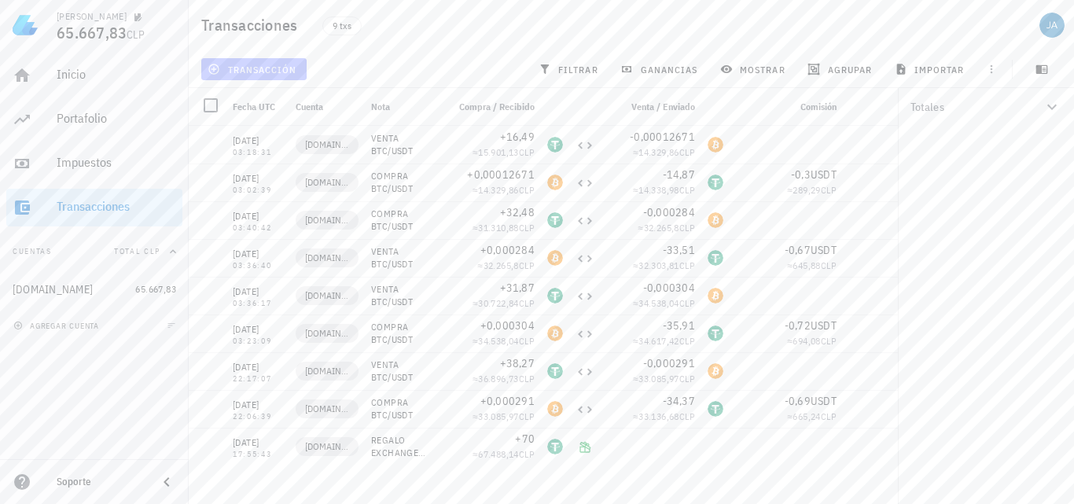
click at [284, 72] on span "transacción" at bounding box center [254, 69] width 86 height 13
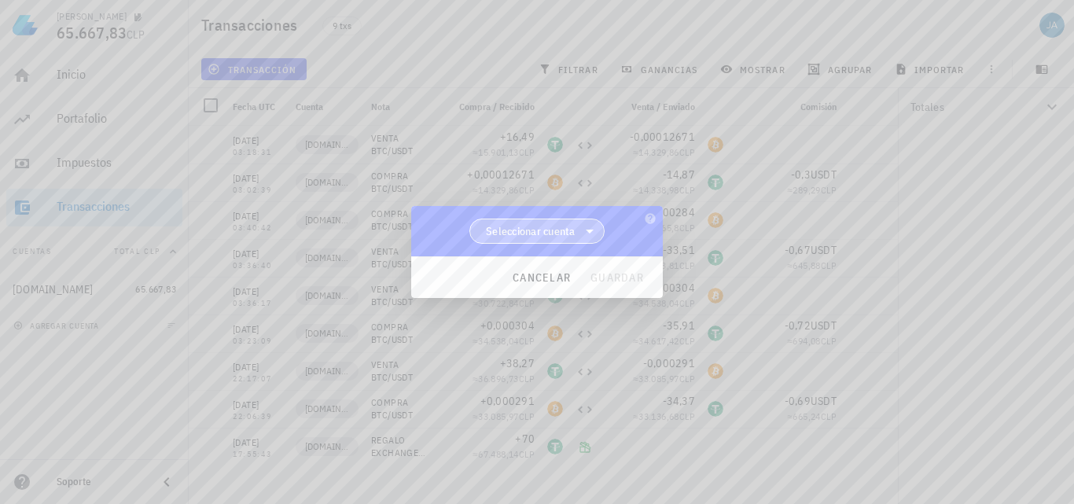
click at [546, 225] on span "Seleccionar cuenta" at bounding box center [531, 231] width 90 height 16
click at [543, 275] on div "[DOMAIN_NAME]" at bounding box center [537, 271] width 111 height 15
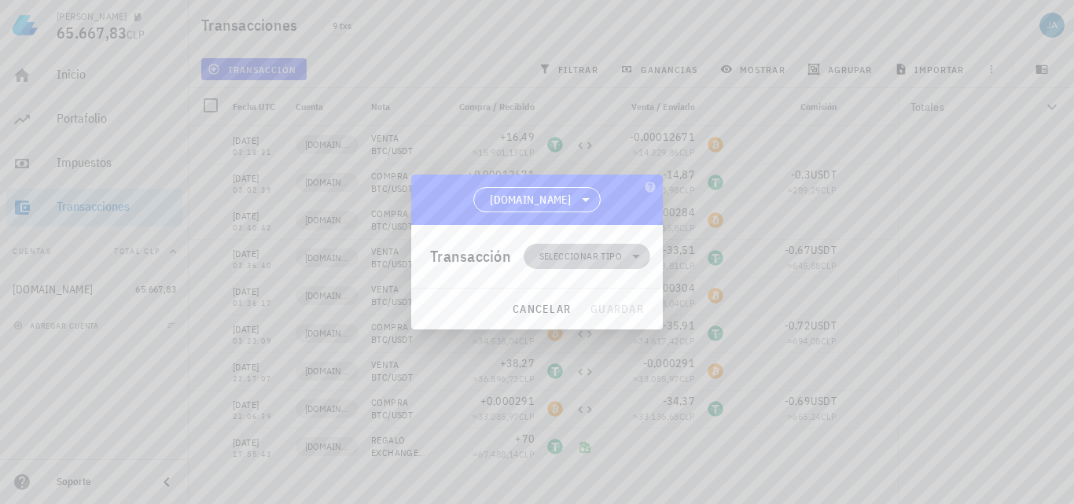
click at [574, 257] on span "Seleccionar tipo" at bounding box center [580, 257] width 83 height 16
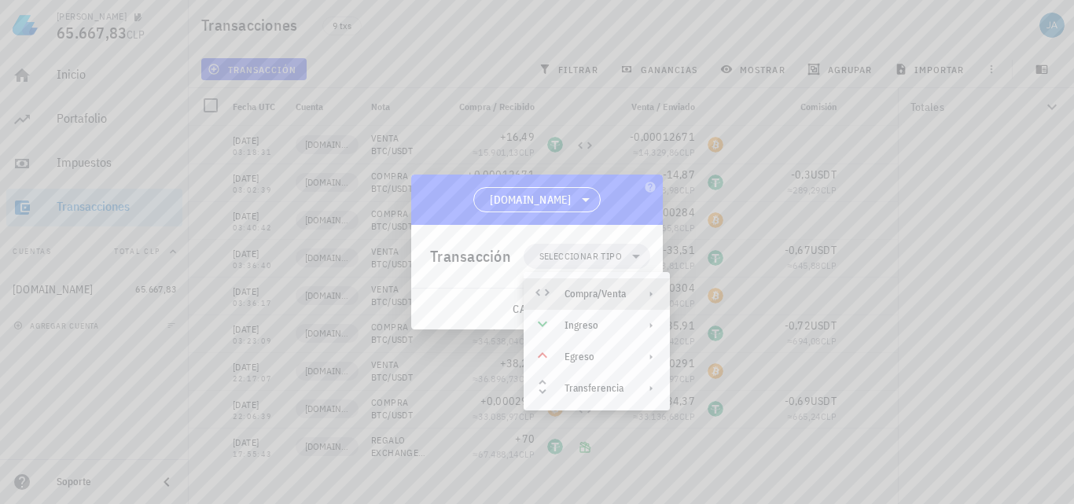
click at [595, 291] on div "Compra/Venta" at bounding box center [595, 294] width 61 height 13
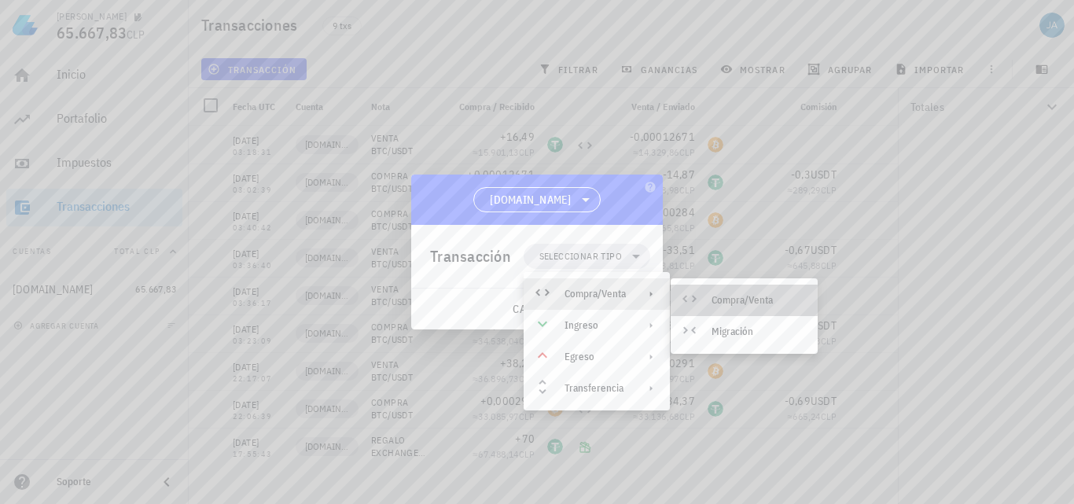
click at [718, 292] on div "Compra/Venta" at bounding box center [744, 300] width 147 height 31
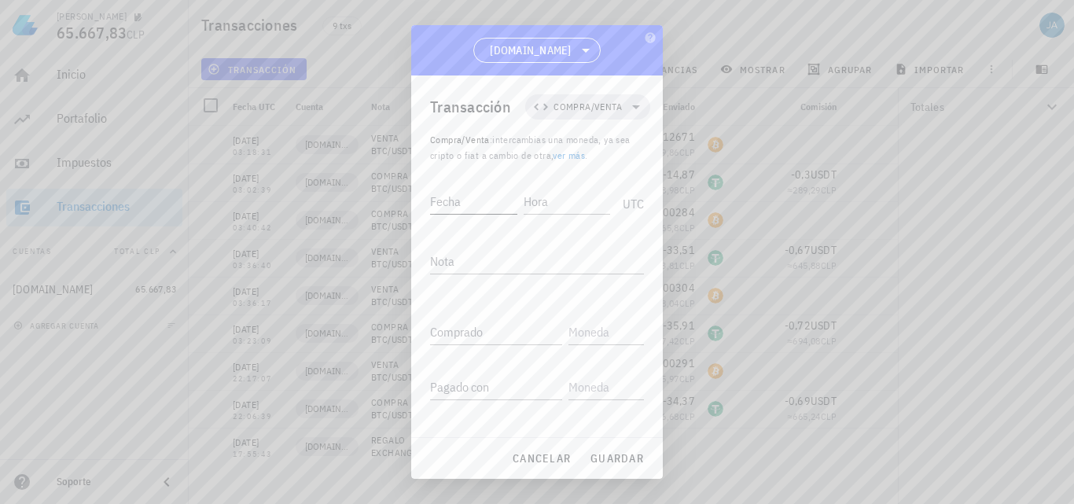
click at [463, 203] on input "Fecha" at bounding box center [473, 201] width 87 height 25
type input "[DATE]"
type input "03:41:41"
type textarea "COMPRA BTC/USDT"
paste input "0,0277"
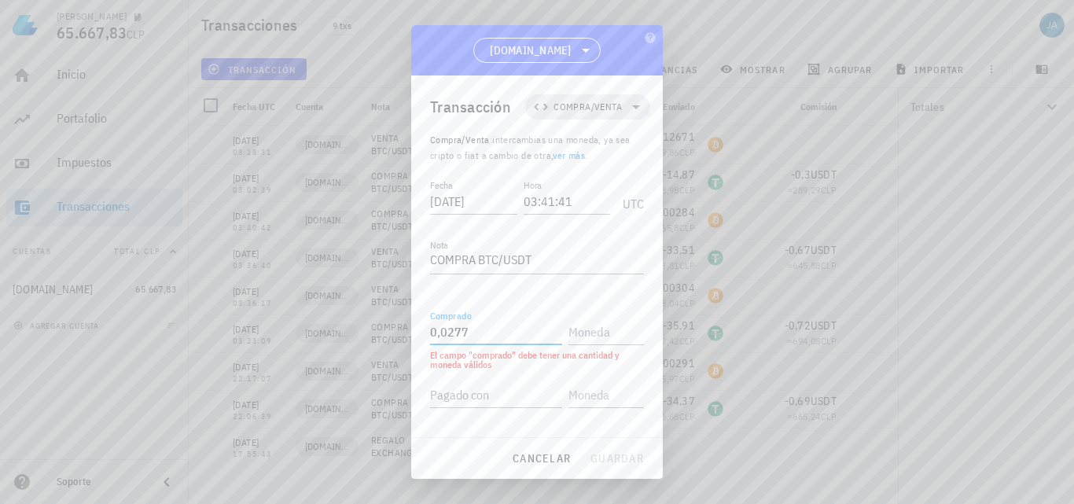
click at [444, 333] on input "0,0277" at bounding box center [496, 331] width 132 height 25
type input "0,000277"
click at [588, 336] on input "text" at bounding box center [605, 331] width 72 height 25
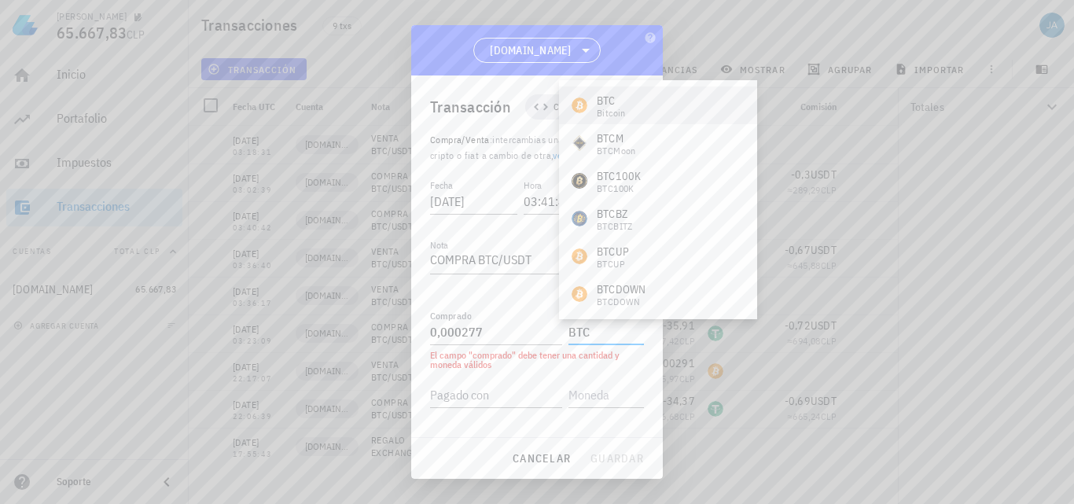
click at [632, 99] on div "BTC Bitcoin" at bounding box center [658, 106] width 198 height 38
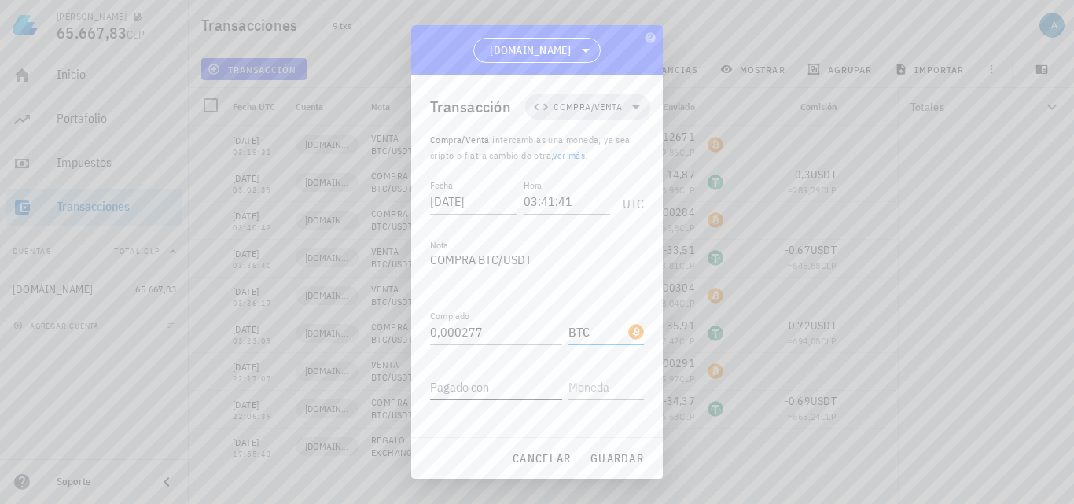
type input "BTC"
click at [475, 383] on div "Pagado con" at bounding box center [496, 386] width 132 height 25
type input "32,69"
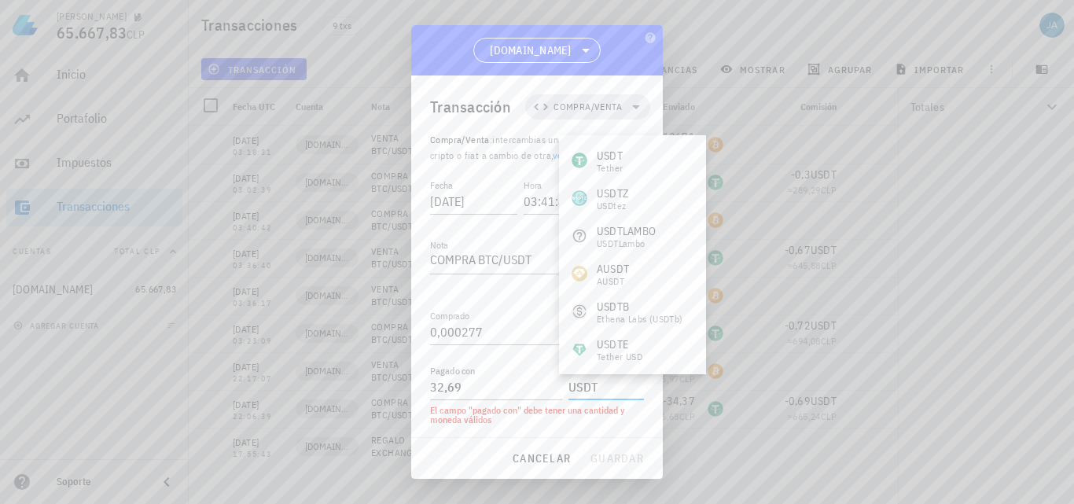
type input "USDT"
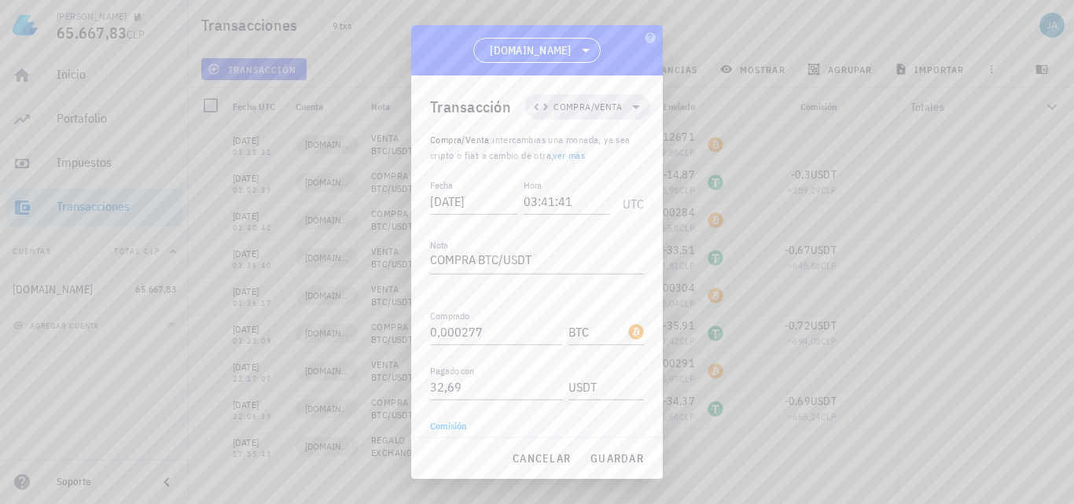
scroll to position [17, 0]
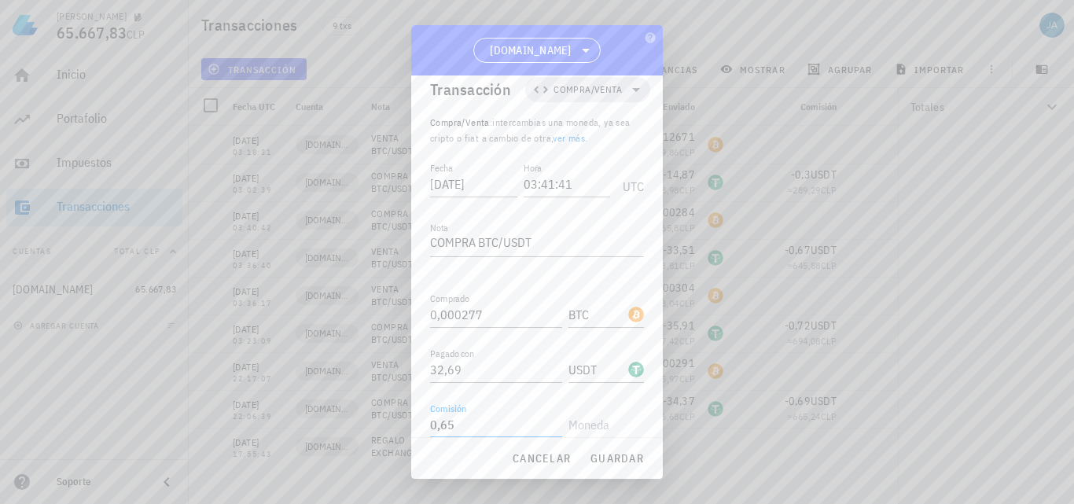
type input "0,65"
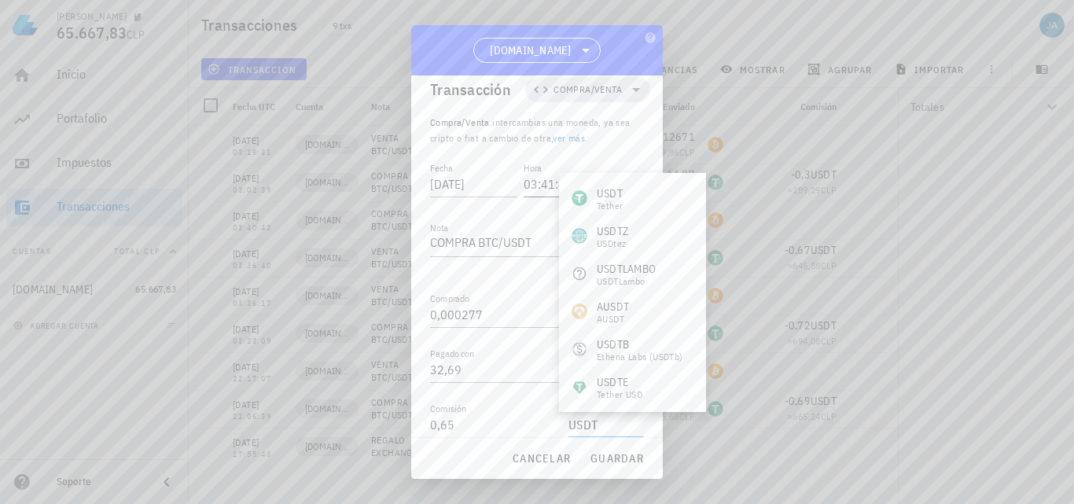
click at [602, 186] on div "USDT Tether" at bounding box center [632, 198] width 147 height 38
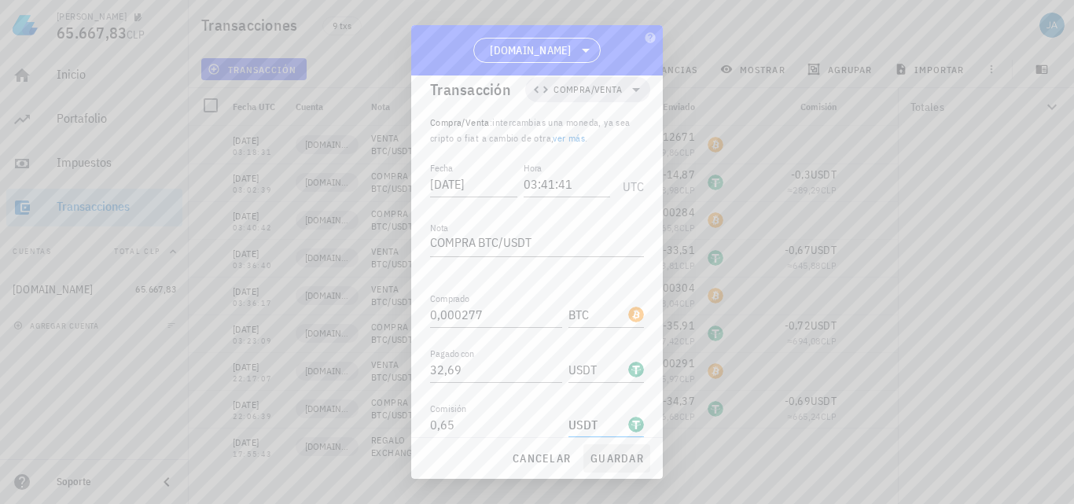
type input "USDT"
click at [610, 450] on button "guardar" at bounding box center [617, 458] width 67 height 28
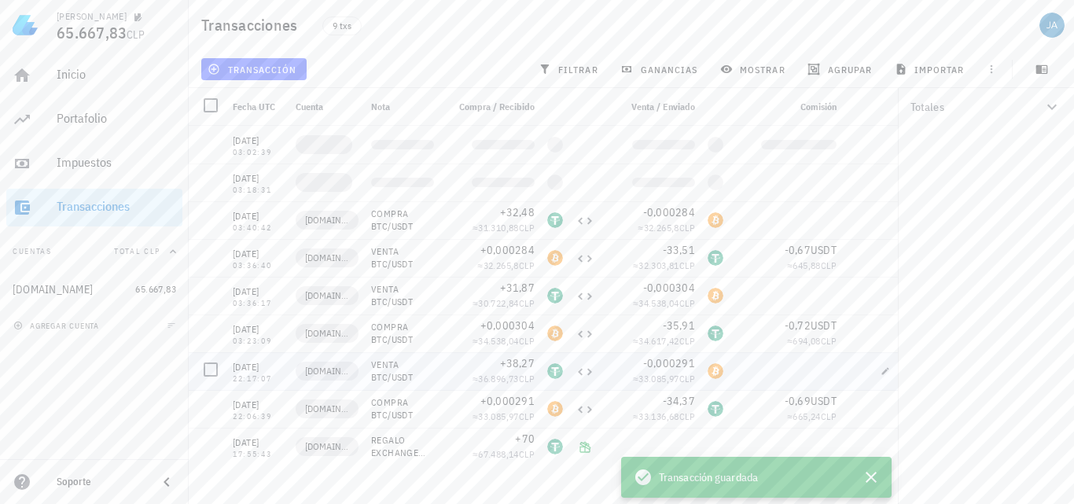
scroll to position [0, 0]
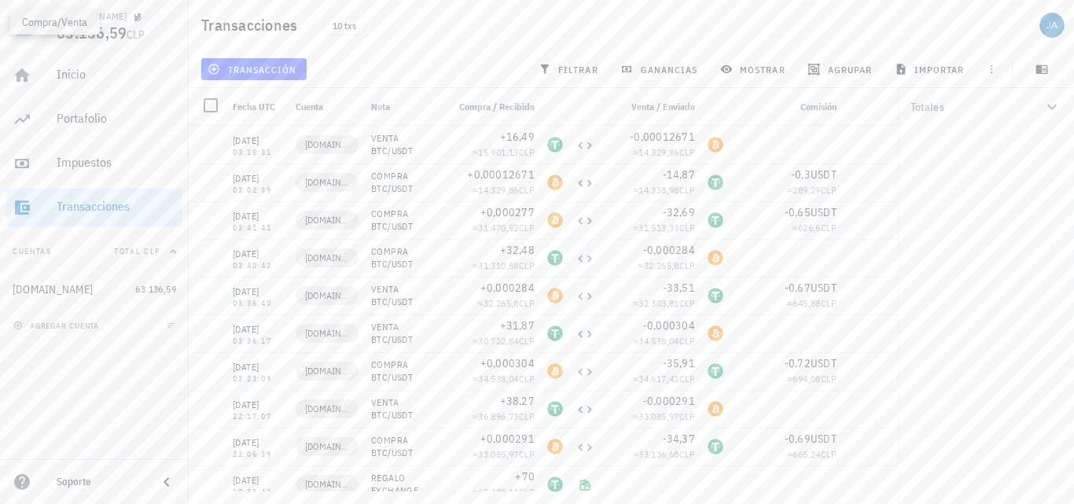
click at [987, 263] on div "Totales 34,73 USDT 33.504,39 CLP 0,000277 BTC 29.632,19 CLP" at bounding box center [986, 296] width 176 height 416
click at [286, 75] on span "transacción" at bounding box center [254, 69] width 86 height 13
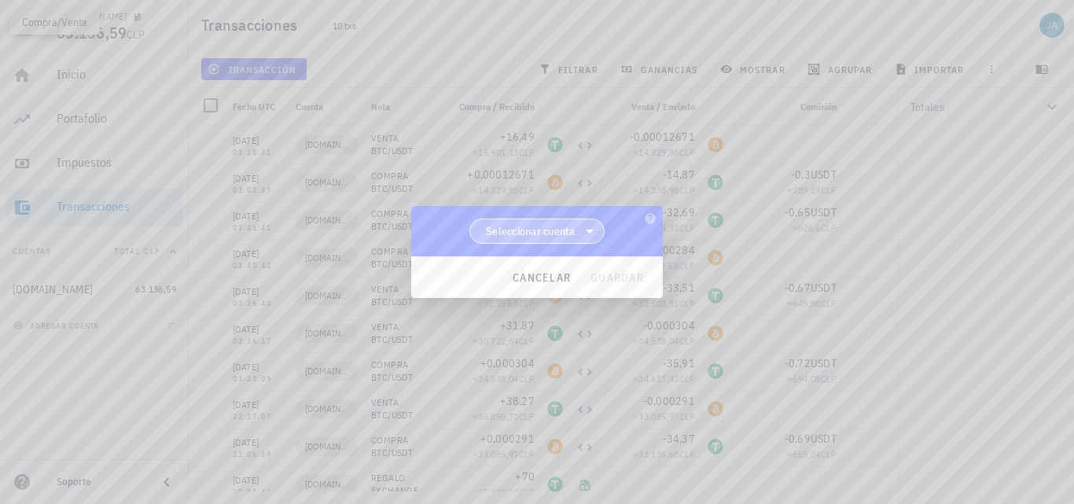
click at [503, 232] on span "Seleccionar cuenta" at bounding box center [531, 231] width 90 height 16
click at [517, 261] on div "[DOMAIN_NAME]" at bounding box center [538, 272] width 136 height 38
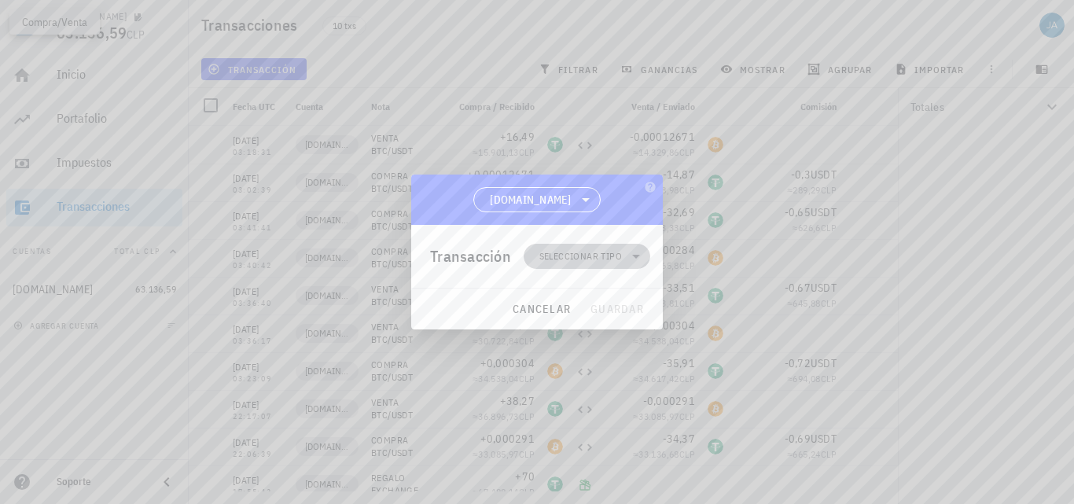
click at [584, 260] on span "Seleccionar tipo" at bounding box center [580, 257] width 83 height 16
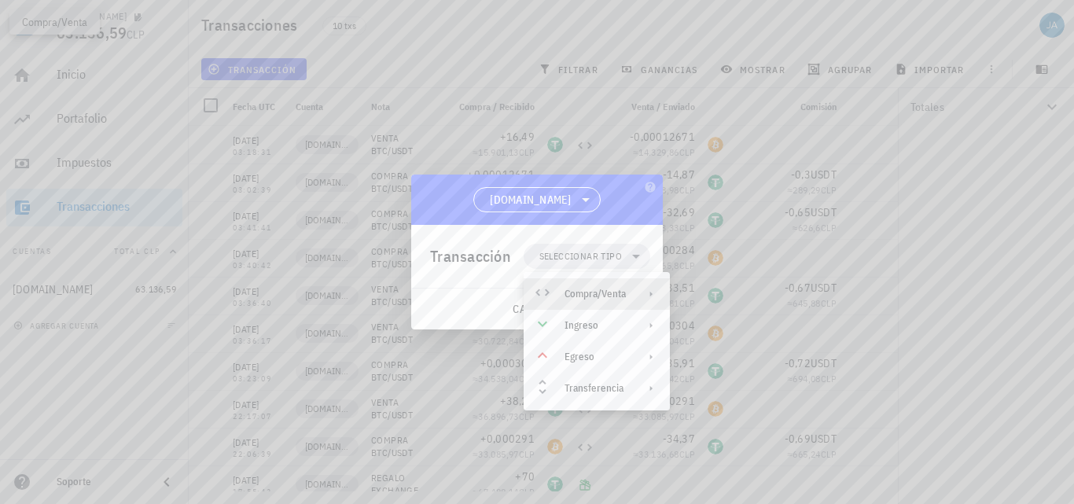
click at [593, 292] on div "Compra/Venta" at bounding box center [595, 294] width 61 height 13
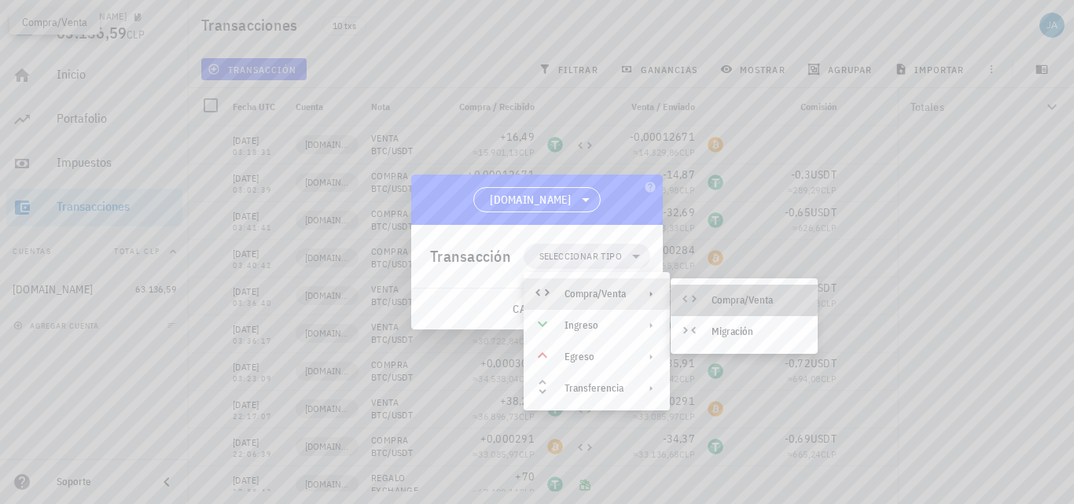
click at [713, 298] on div "Compra/Venta" at bounding box center [759, 300] width 94 height 13
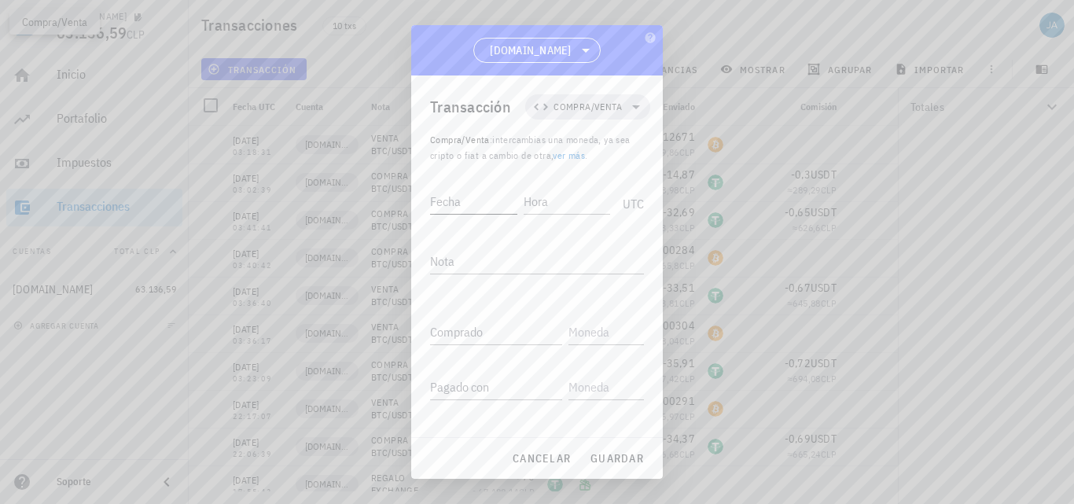
click at [470, 207] on input "Fecha" at bounding box center [473, 201] width 87 height 25
type input "[DATE]"
type input "06:49:24"
click at [487, 264] on textarea "Nota" at bounding box center [537, 261] width 214 height 25
type textarea "VENTA BTC/USDT"
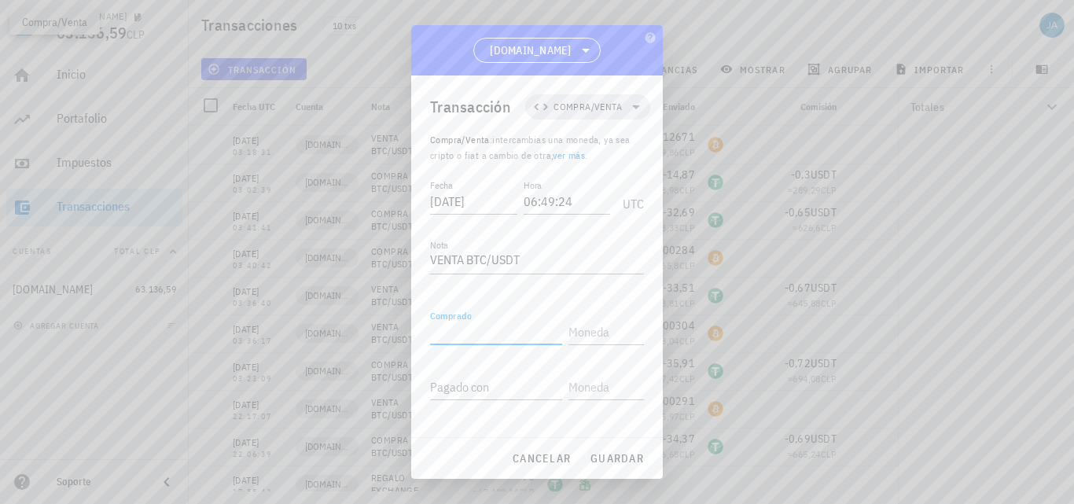
paste input "0,0277"
type input "0,0277"
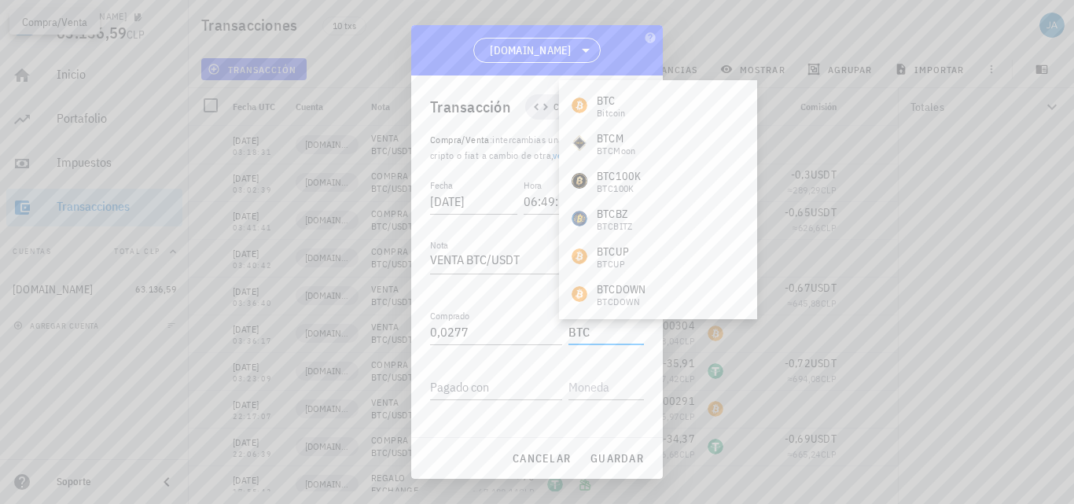
type input "BTC"
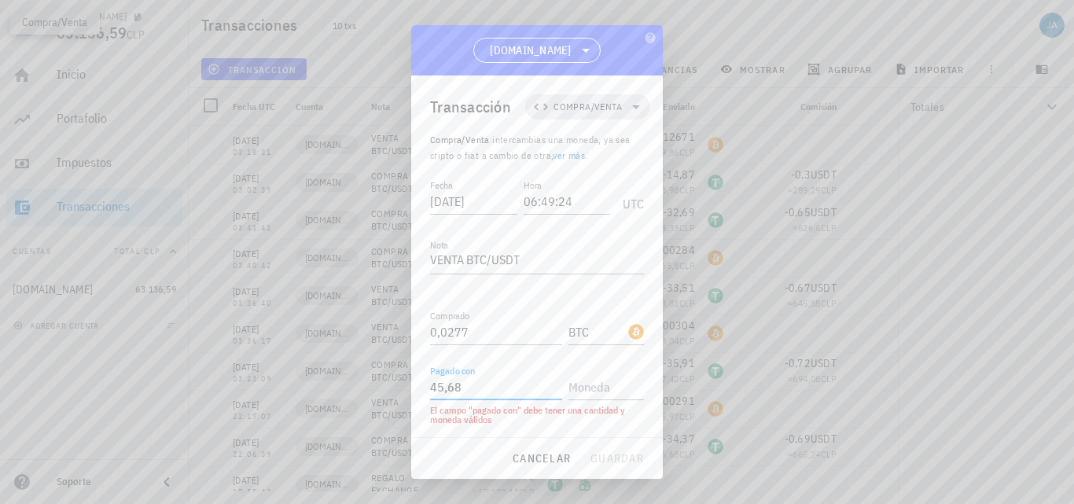
type input "45,68"
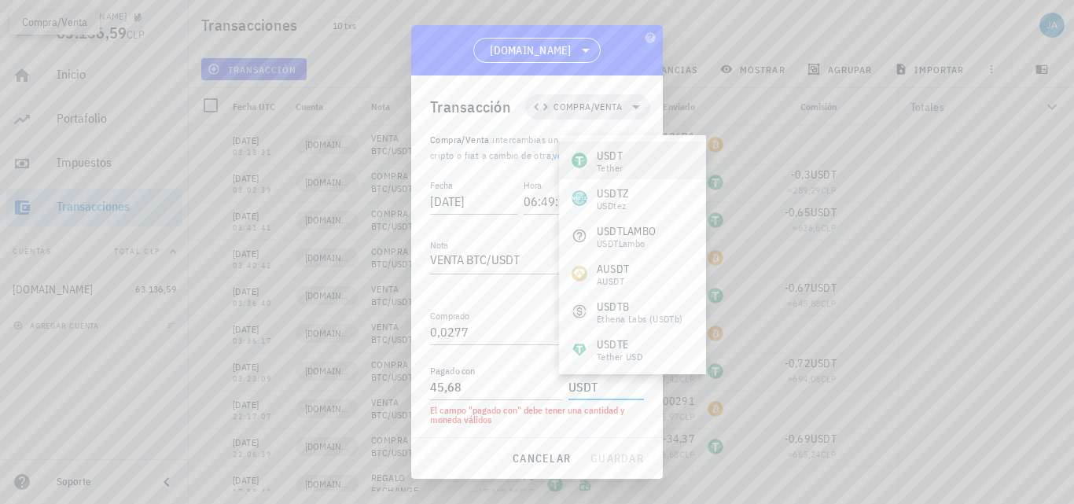
click at [650, 160] on div "USDT Tether" at bounding box center [632, 161] width 147 height 38
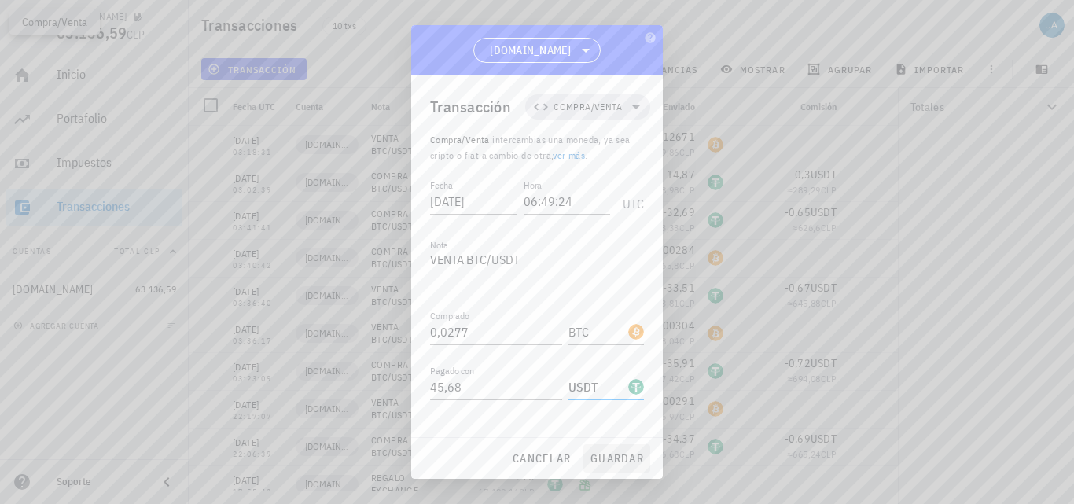
type input "USDT"
click at [630, 462] on span "guardar" at bounding box center [617, 458] width 54 height 14
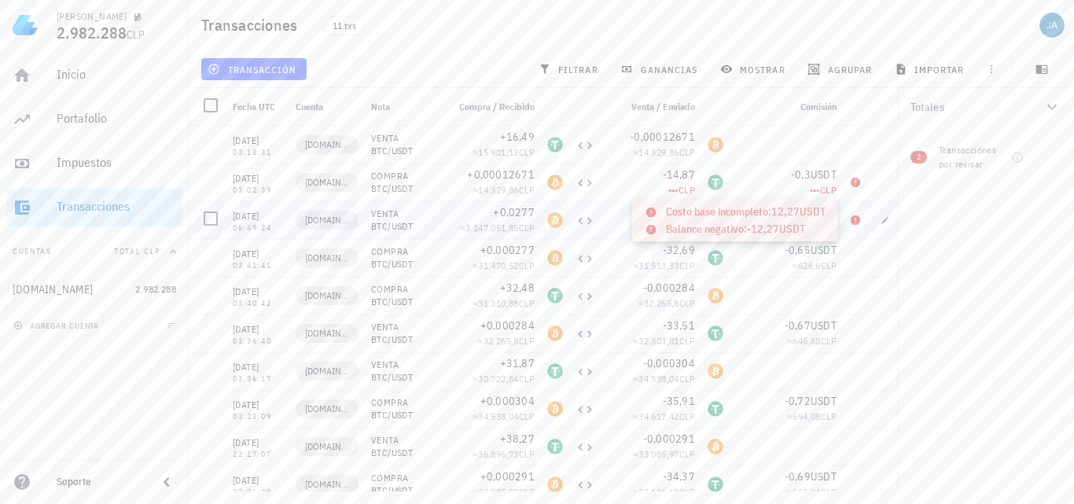
click at [854, 222] on icon at bounding box center [855, 219] width 9 height 9
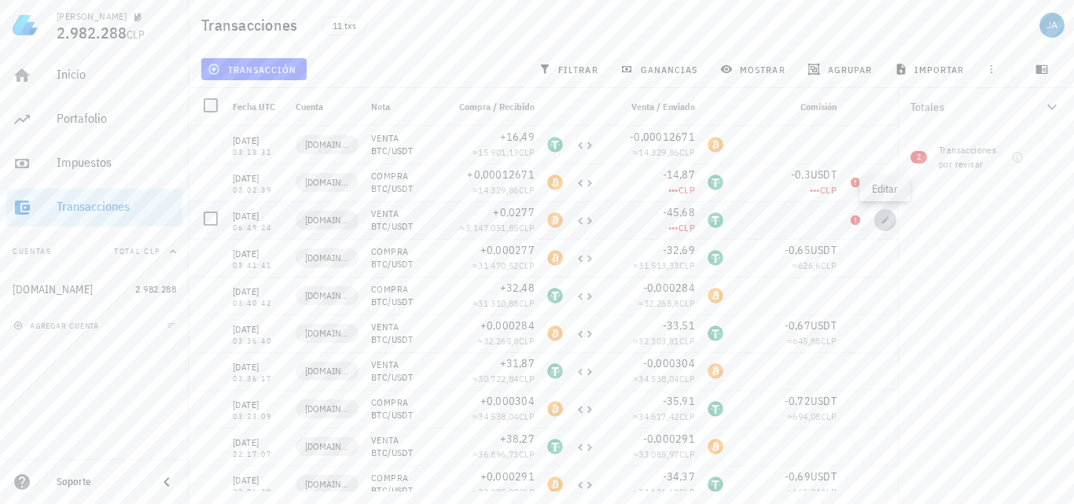
click at [882, 223] on icon "button" at bounding box center [885, 219] width 9 height 9
type input "[DATE]"
type input "06:49:24"
type input "0,0277"
type input "BTC"
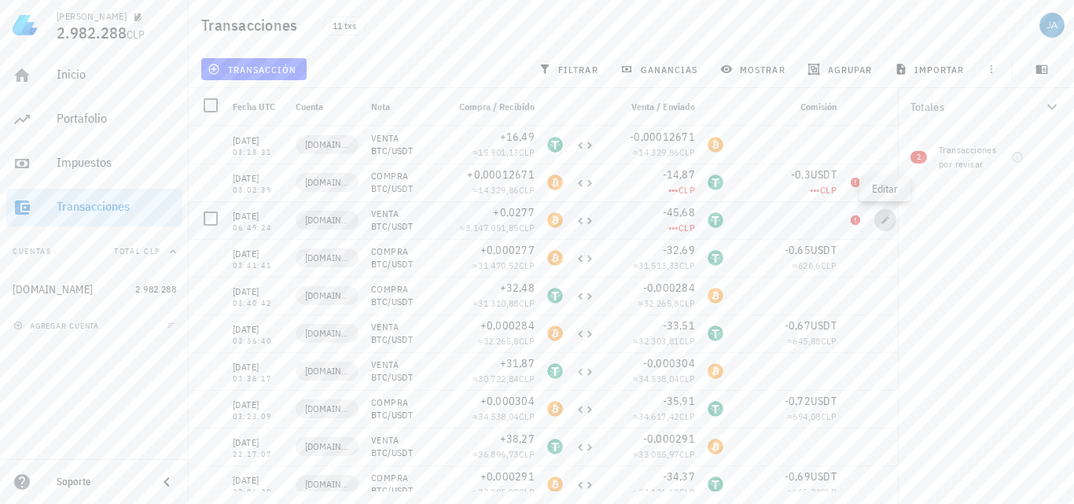
type input "45,68"
type input "USDT"
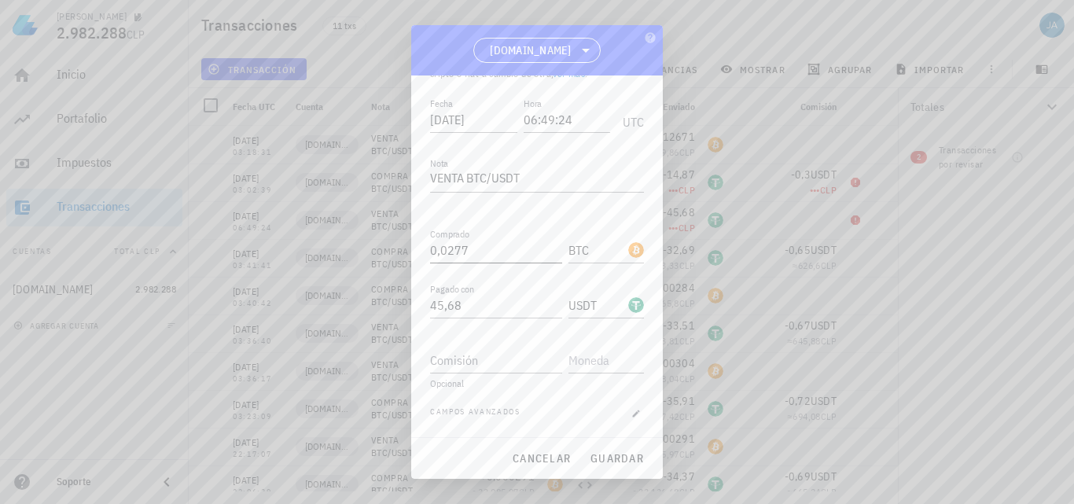
click at [450, 252] on input "0,0277" at bounding box center [496, 250] width 132 height 25
type input "0,000277"
click at [606, 456] on span "guardar" at bounding box center [617, 458] width 54 height 14
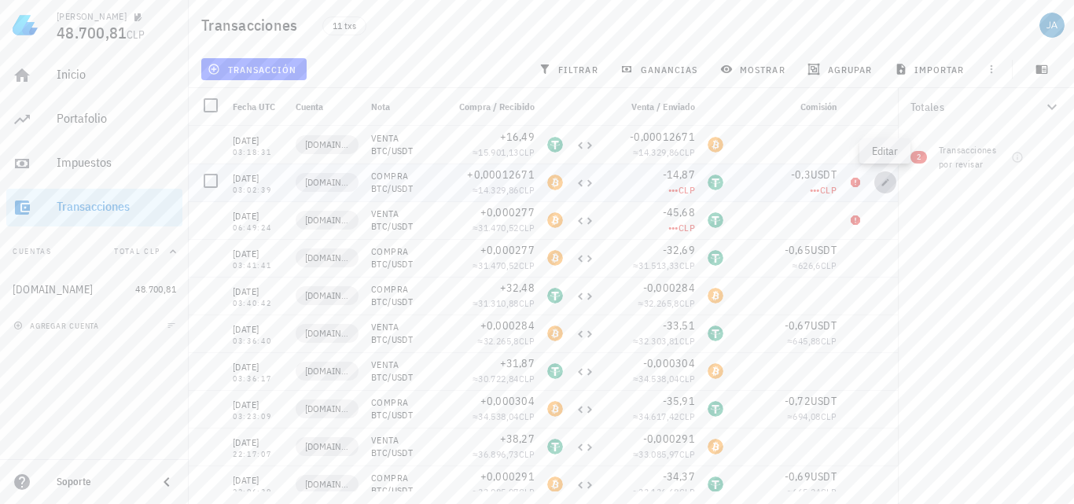
click at [885, 182] on icon "button" at bounding box center [885, 182] width 9 height 9
type input "2025-07-21"
type input "03:02:39"
type textarea "COMPRA BTC/USDT"
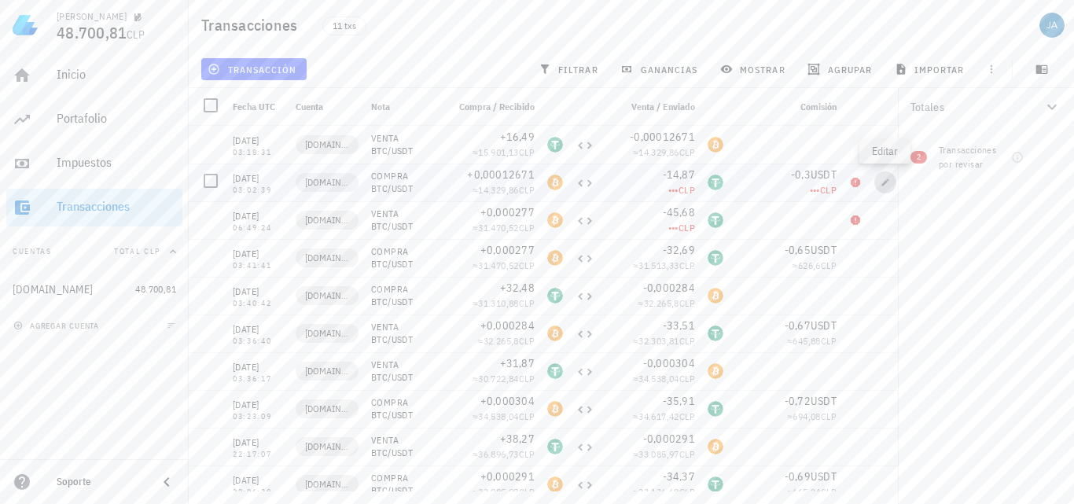
type input "0,00012671"
type input "14,87"
type input "0,3"
type input "USDT"
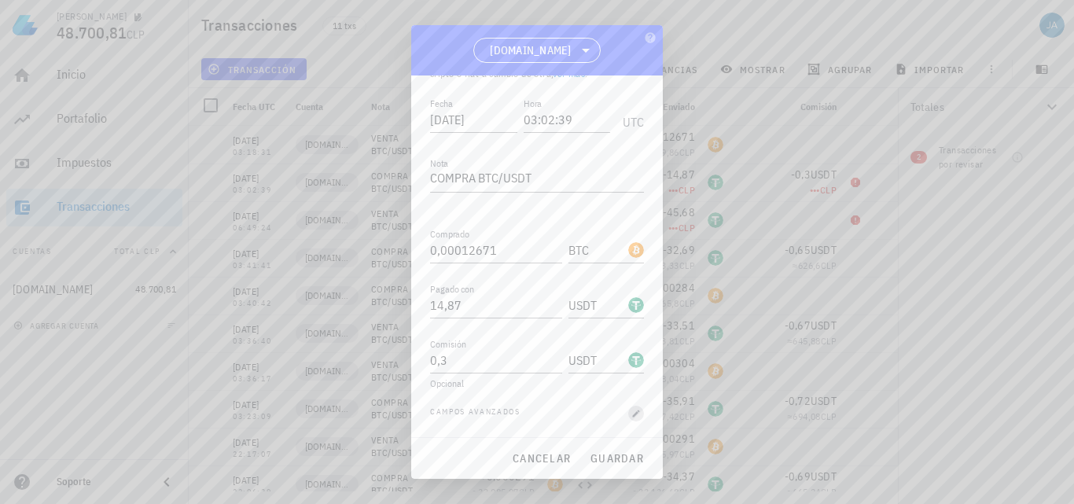
click at [632, 411] on icon "button" at bounding box center [636, 413] width 9 height 9
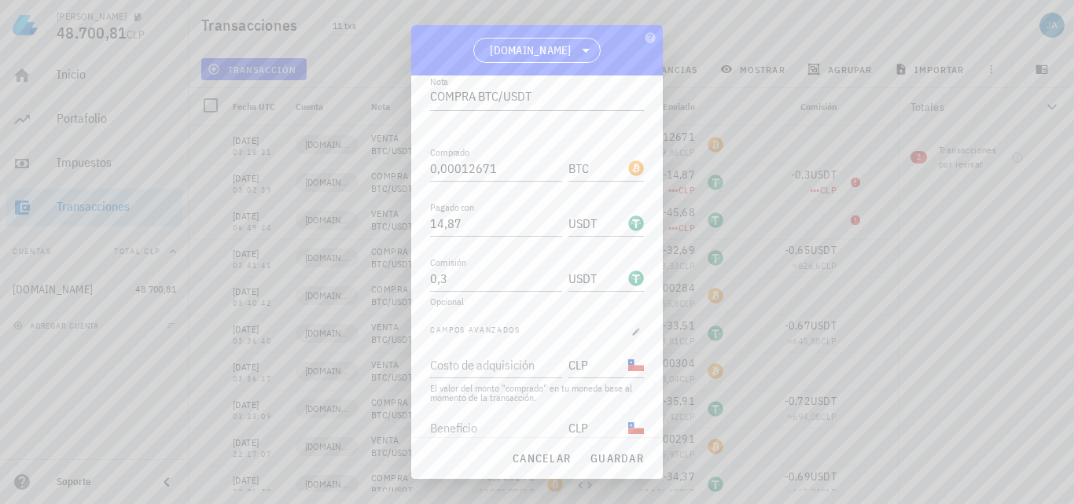
scroll to position [208, 0]
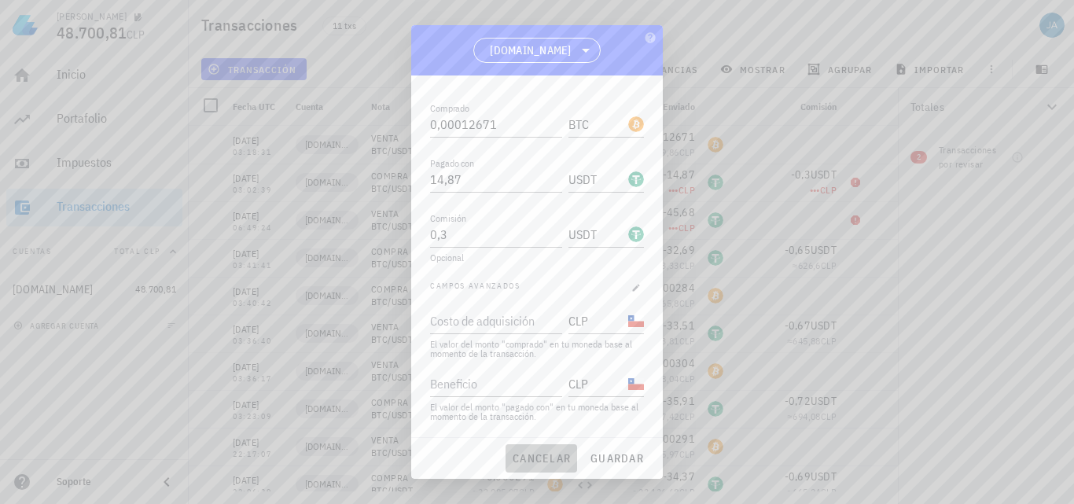
click at [551, 460] on span "cancelar" at bounding box center [541, 458] width 59 height 14
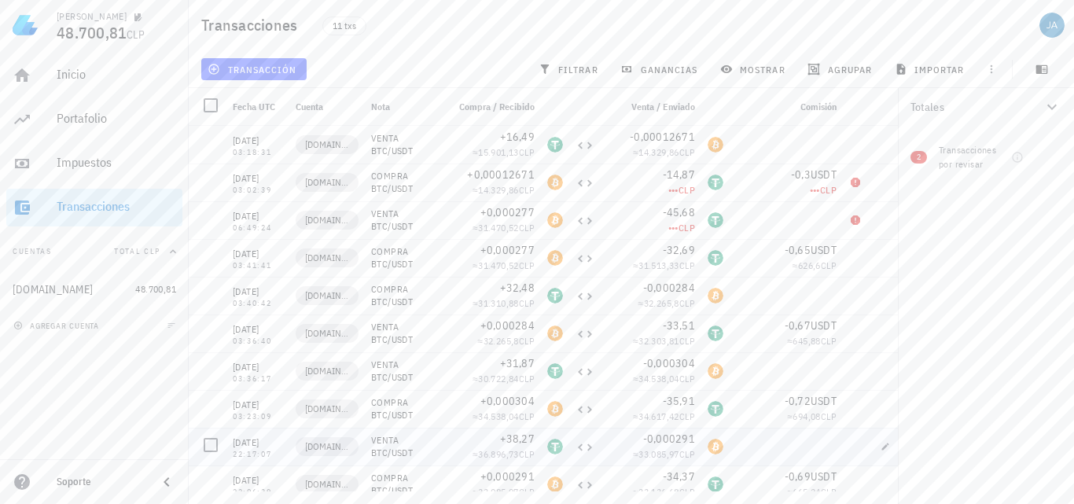
scroll to position [0, 0]
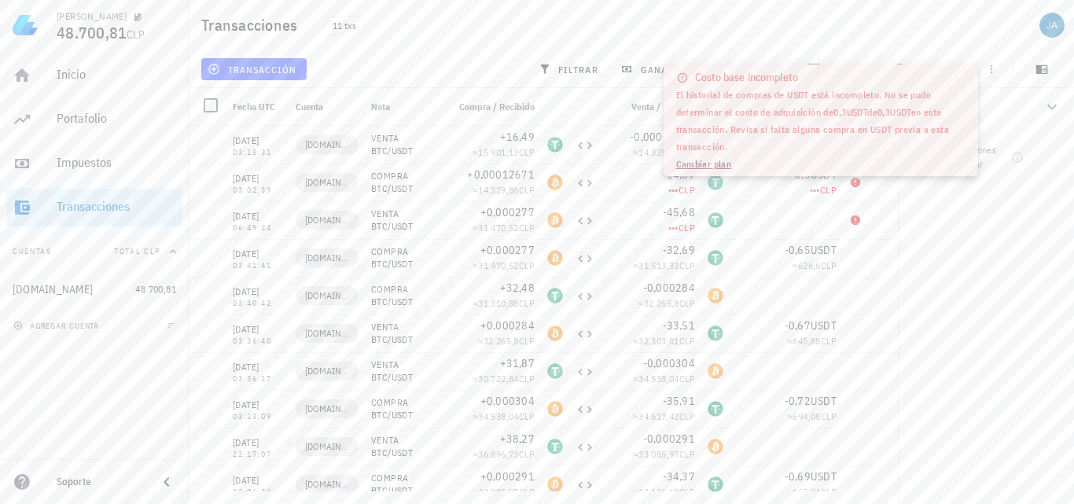
click at [977, 300] on div "Totales 0,000554 BTC 59.264,39 CLP -10,95 USDT -10.563,58 CLP 2 Transacciones p…" at bounding box center [986, 296] width 176 height 416
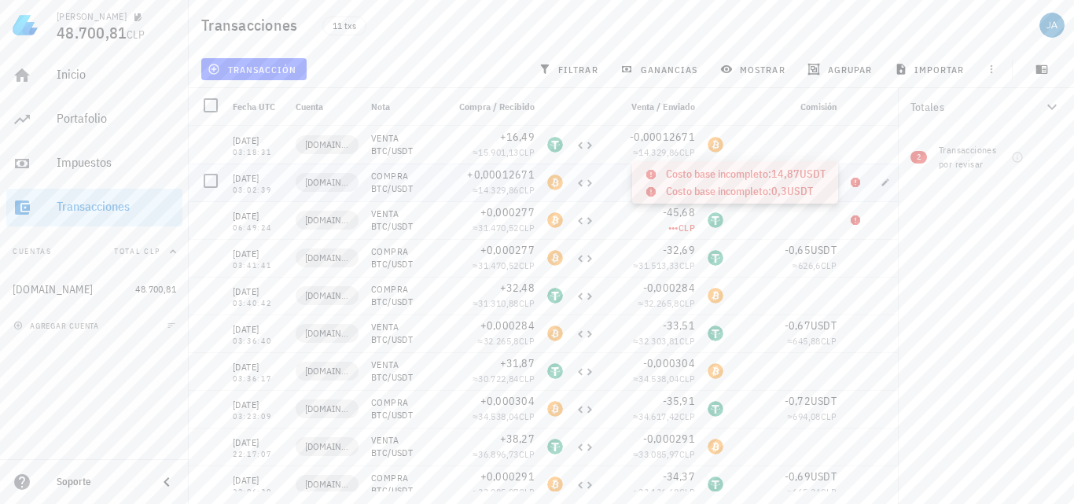
click at [853, 181] on icon at bounding box center [855, 182] width 9 height 9
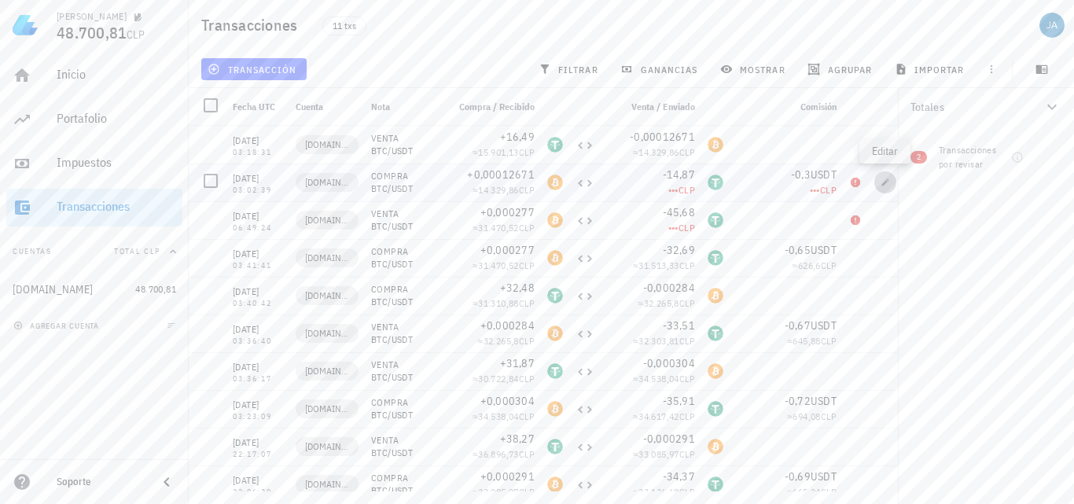
click at [884, 184] on icon "button" at bounding box center [885, 182] width 7 height 7
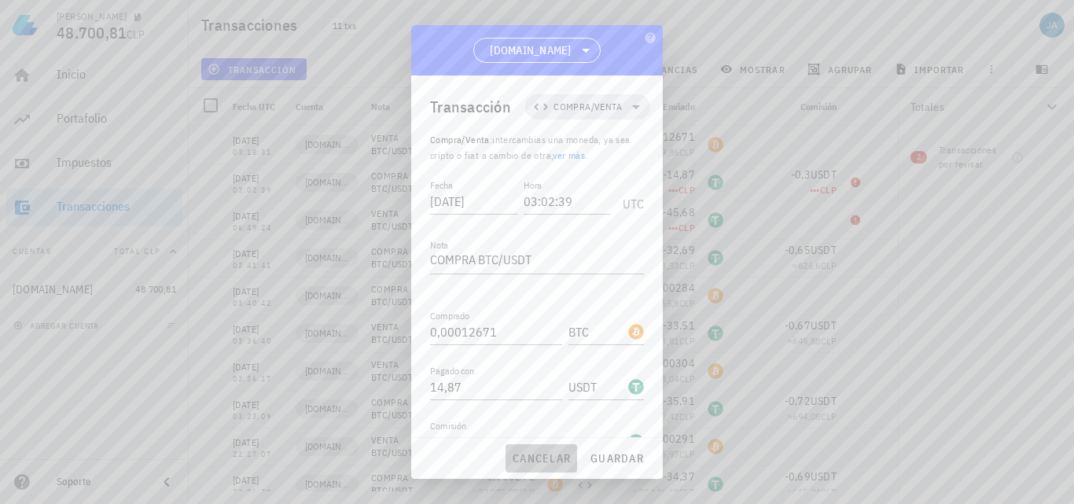
click at [534, 462] on span "cancelar" at bounding box center [541, 458] width 59 height 14
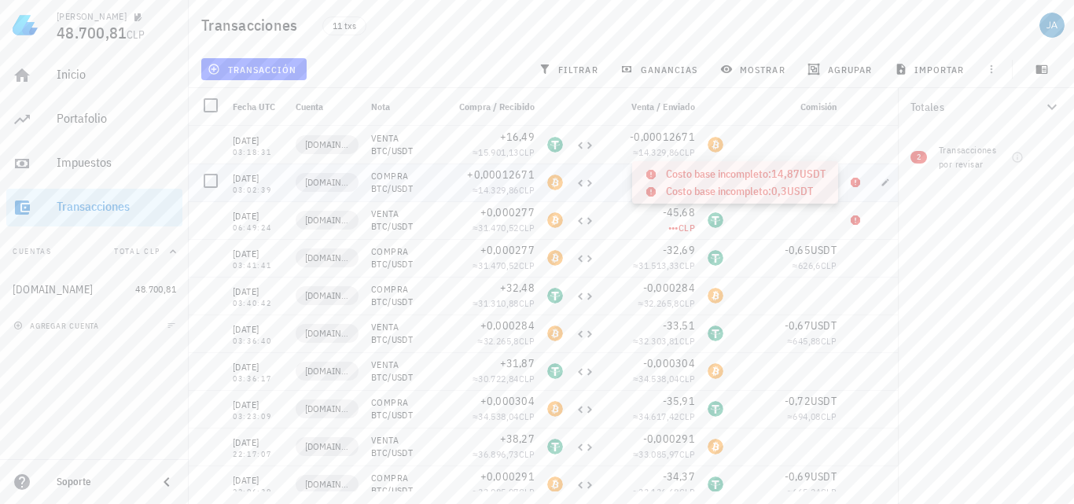
click at [854, 184] on icon at bounding box center [855, 182] width 9 height 9
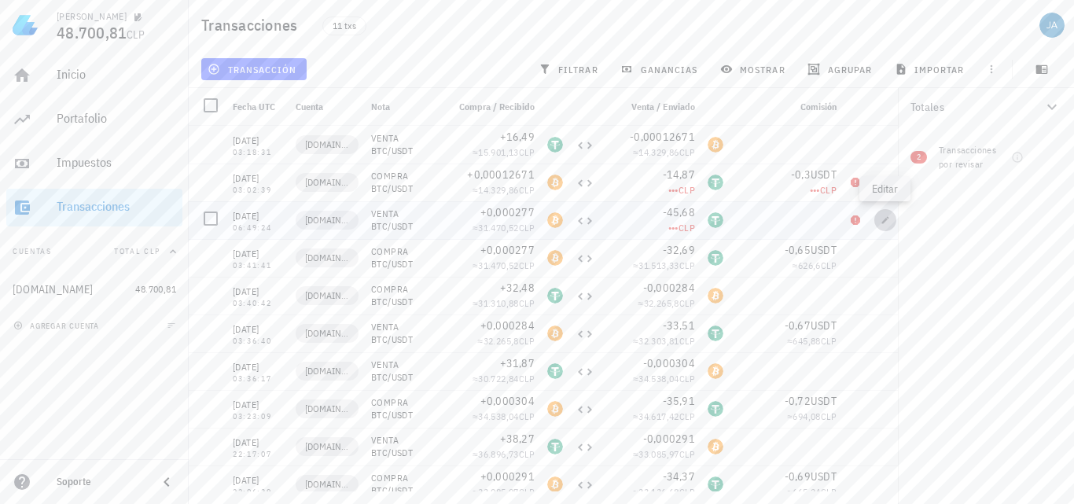
click at [888, 220] on icon "button" at bounding box center [885, 219] width 9 height 9
type input "[DATE]"
type input "06:49:24"
type textarea "VENTA BTC/USDT"
type input "0,000277"
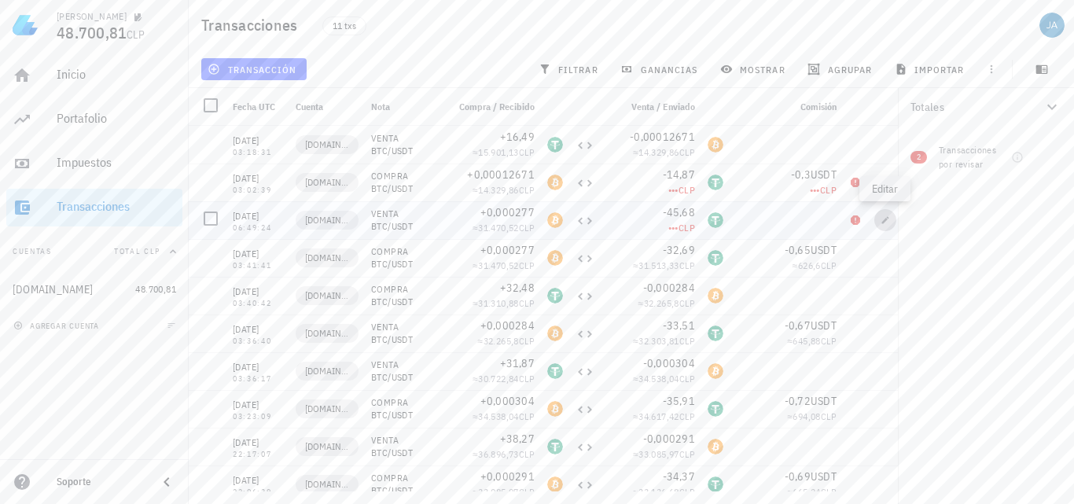
type input "45,68"
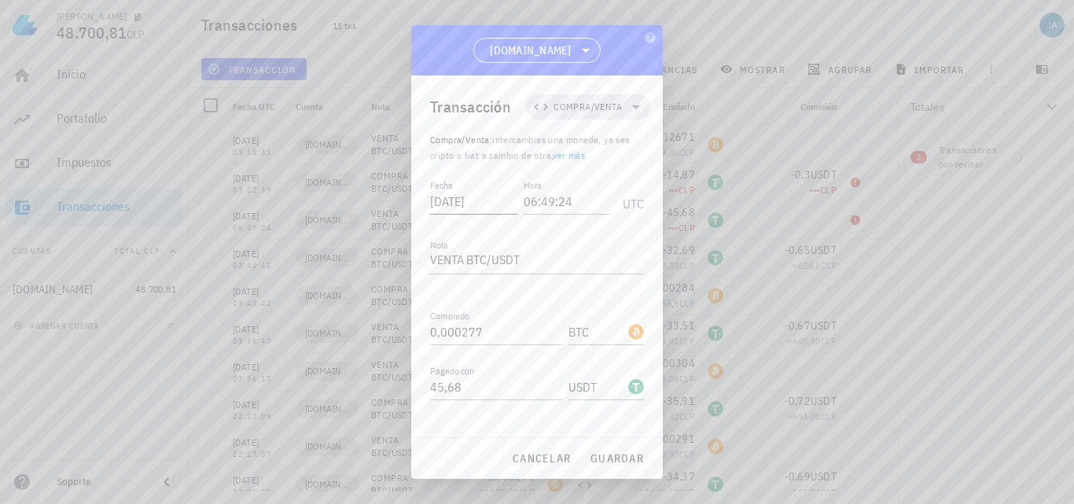
click at [499, 189] on input "[DATE]" at bounding box center [473, 201] width 87 height 25
click at [607, 451] on span "guardar" at bounding box center [617, 458] width 54 height 14
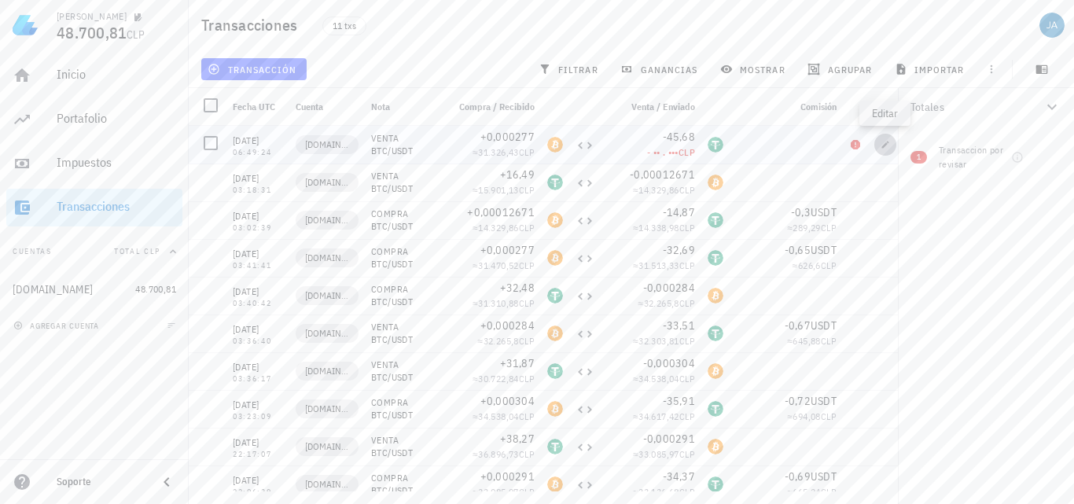
click at [882, 146] on icon "button" at bounding box center [885, 144] width 9 height 9
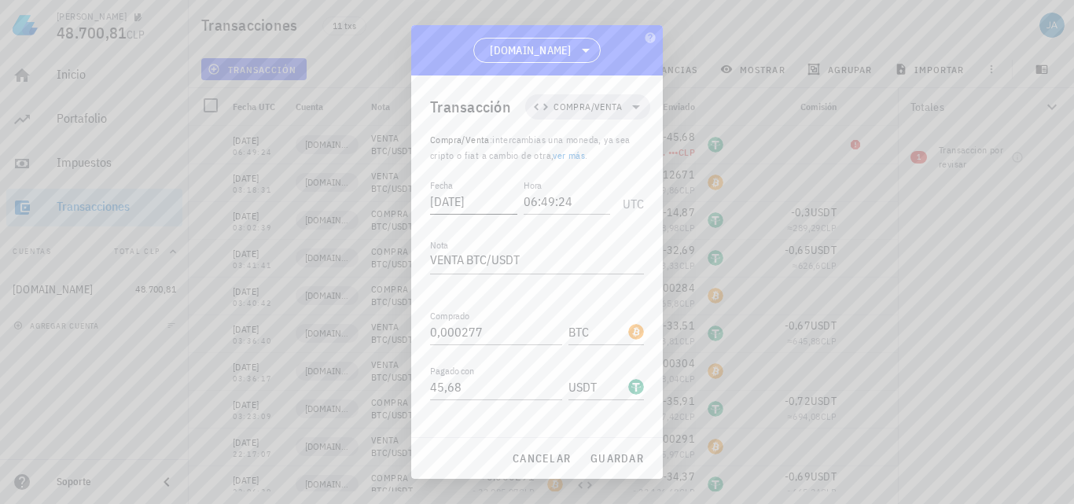
click at [497, 189] on input "2025-07-21" at bounding box center [473, 201] width 87 height 25
click at [605, 458] on span "guardar" at bounding box center [617, 458] width 54 height 14
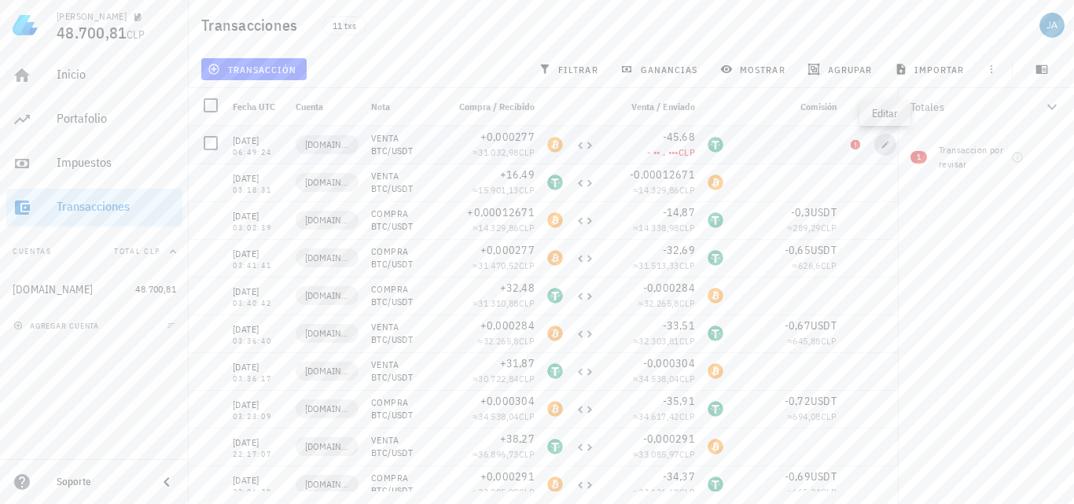
click at [887, 143] on icon "button" at bounding box center [885, 144] width 7 height 7
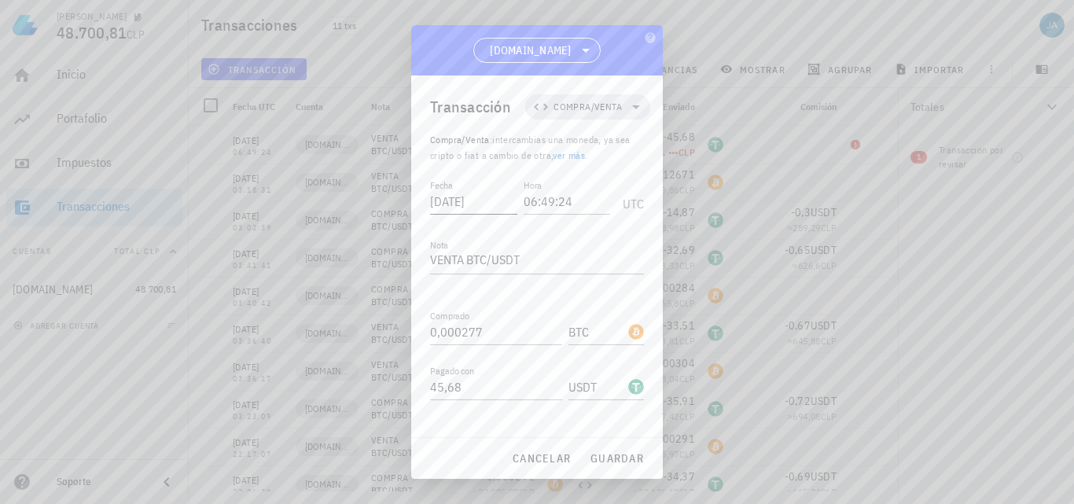
click at [492, 189] on input "2025-07-22" at bounding box center [473, 201] width 87 height 25
click at [609, 466] on button "guardar" at bounding box center [617, 458] width 67 height 28
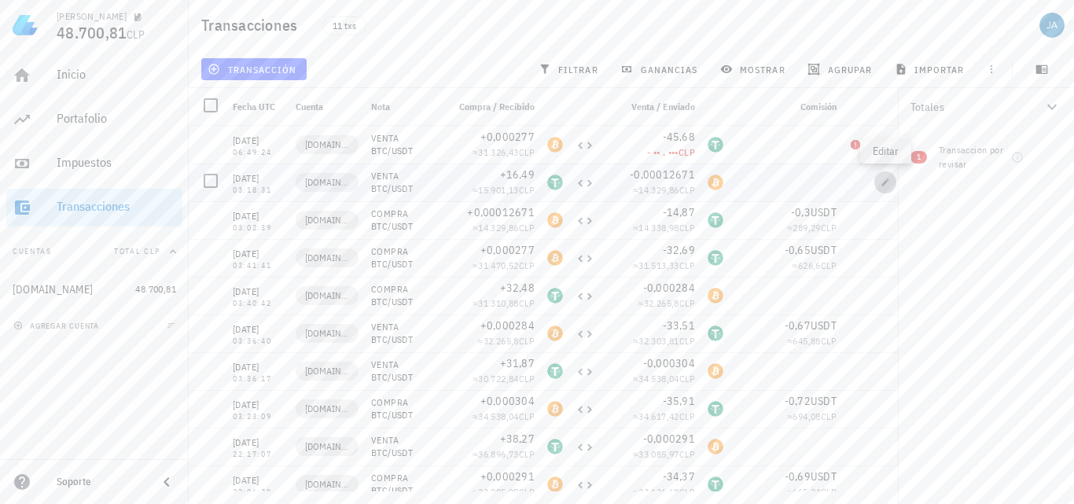
click at [888, 179] on icon "button" at bounding box center [885, 182] width 9 height 9
type input "2025-07-21"
type input "03:18:31"
type input "16,49"
type input "USDT"
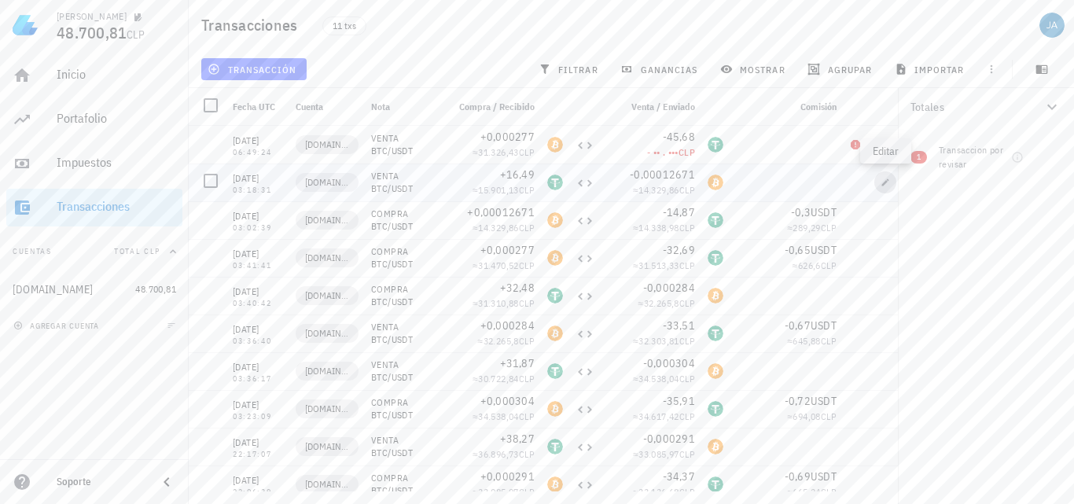
type input "0,00012671"
type input "BTC"
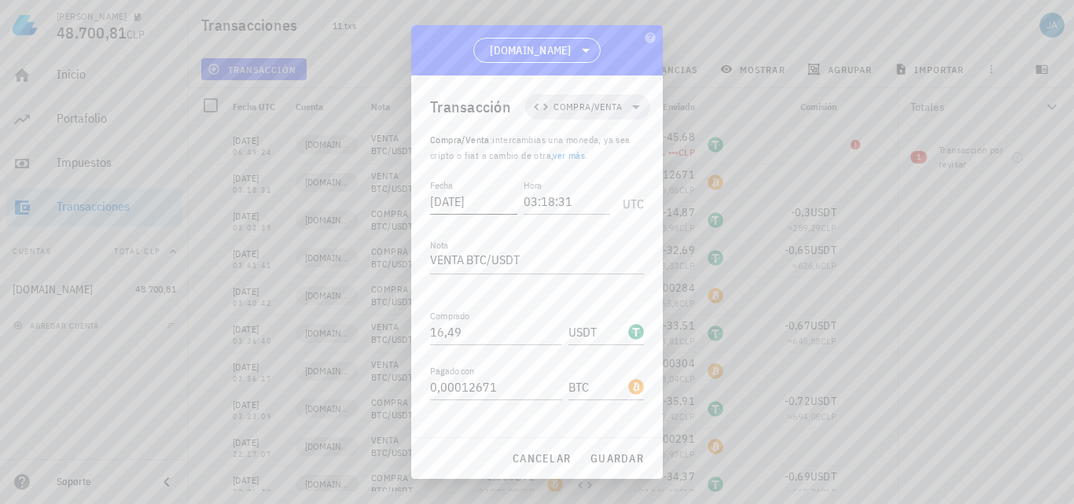
click at [491, 189] on input "2025-07-21" at bounding box center [473, 201] width 87 height 25
type input "2025-07-22"
click at [619, 453] on span "guardar" at bounding box center [617, 458] width 54 height 14
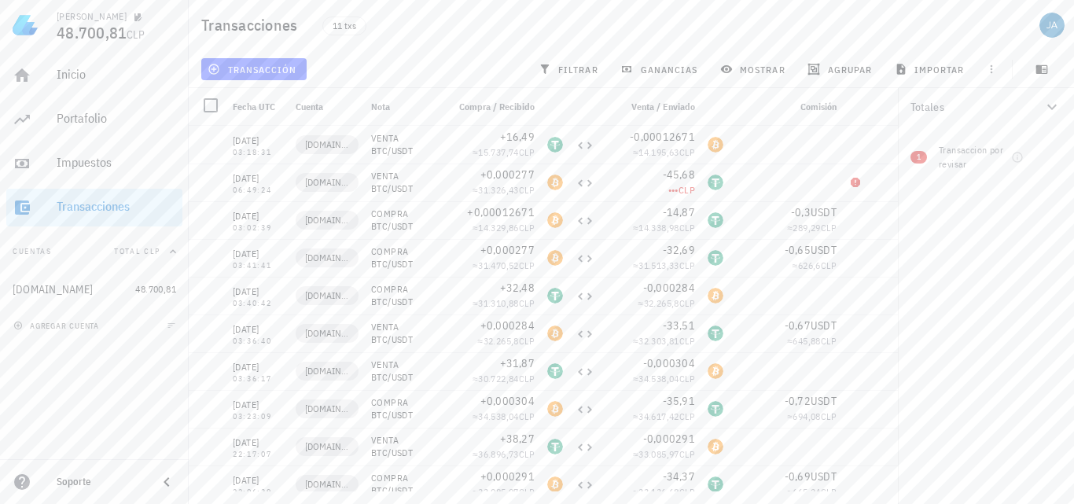
drag, startPoint x: 854, startPoint y: 182, endPoint x: 942, endPoint y: 252, distance: 112.0
click at [942, 252] on div "Transacciones 11 txs transacción filtrar ganancias mostrar agrupar importar Tot…" at bounding box center [537, 246] width 1074 height 492
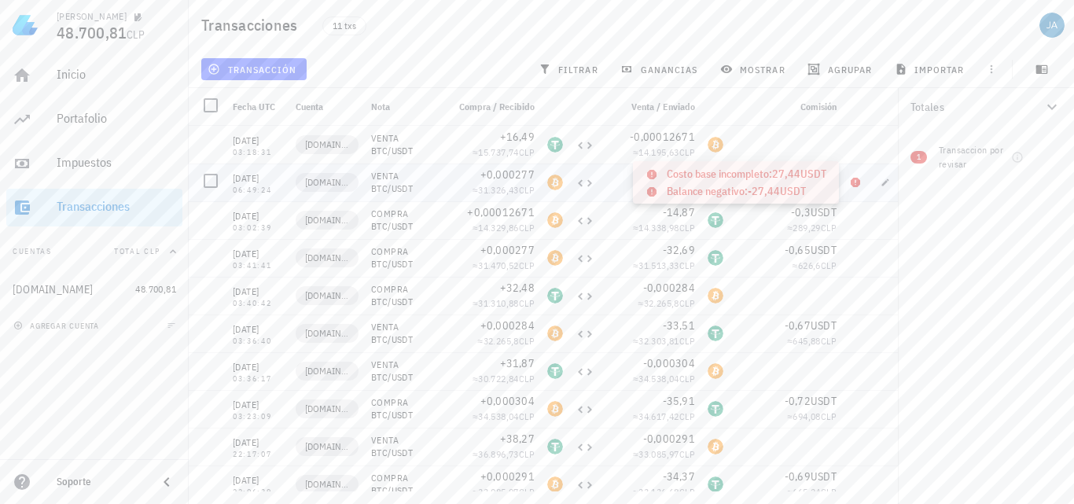
click at [852, 185] on icon at bounding box center [855, 182] width 9 height 9
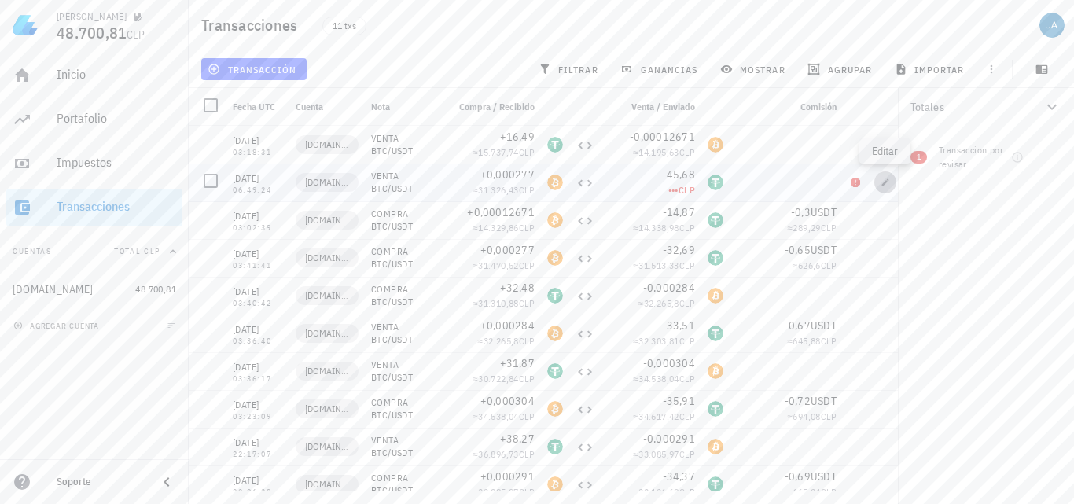
click at [889, 182] on icon "button" at bounding box center [885, 182] width 9 height 9
type input "06:49:24"
type input "0,000277"
type input "BTC"
type input "45,68"
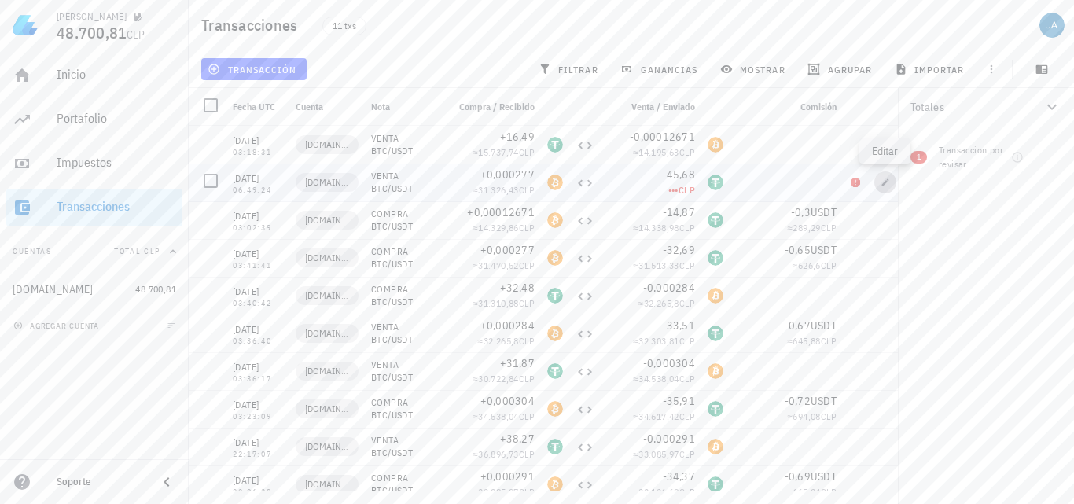
type input "USDT"
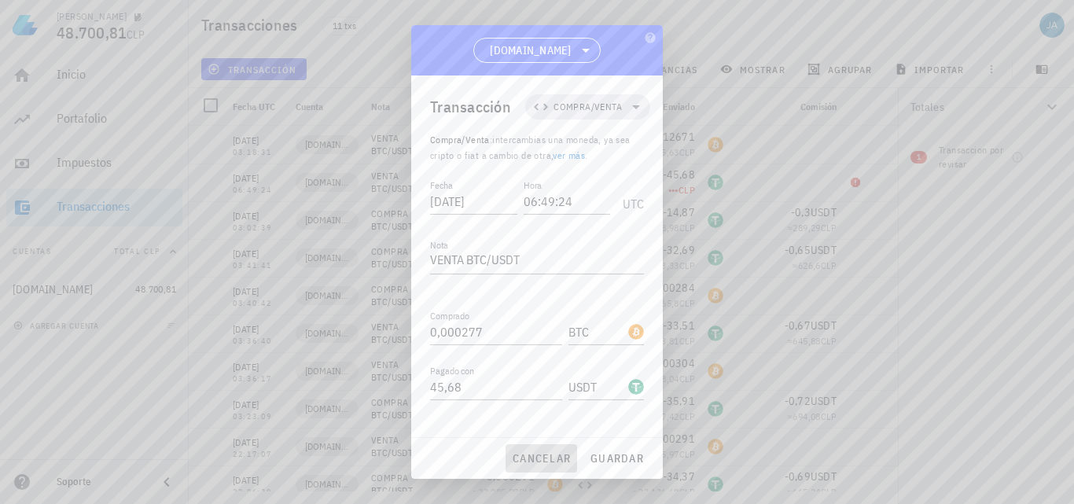
click at [521, 461] on span "cancelar" at bounding box center [541, 458] width 59 height 14
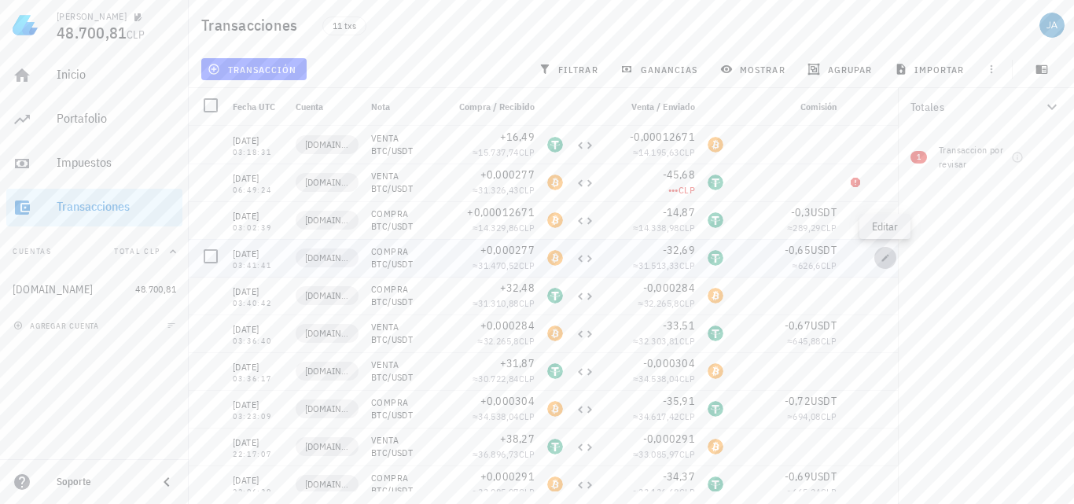
click at [886, 256] on icon "button" at bounding box center [885, 257] width 9 height 9
type input "[DATE]"
type input "03:41:41"
type textarea "COMPRA BTC/USDT"
type input "32,69"
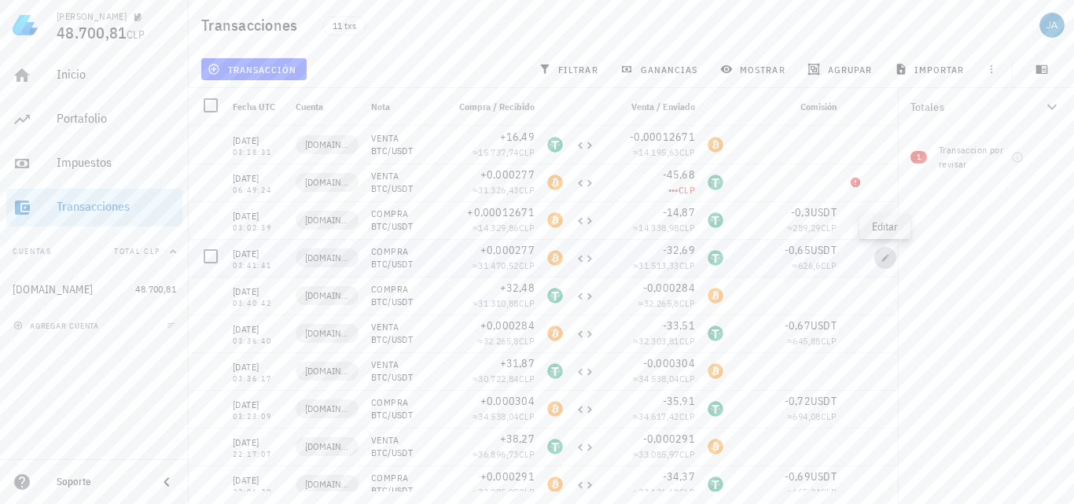
type input "0,65"
type input "USDT"
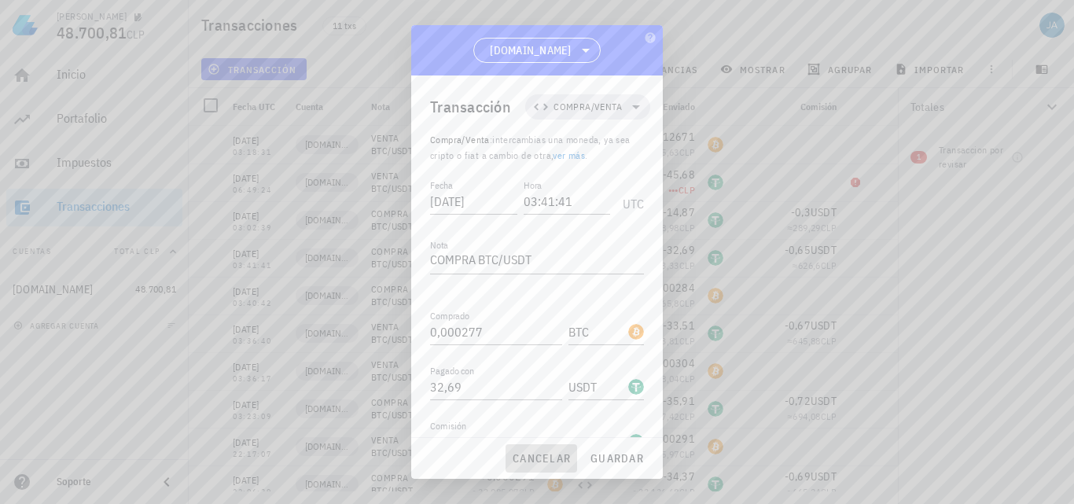
click at [545, 465] on span "cancelar" at bounding box center [541, 458] width 59 height 14
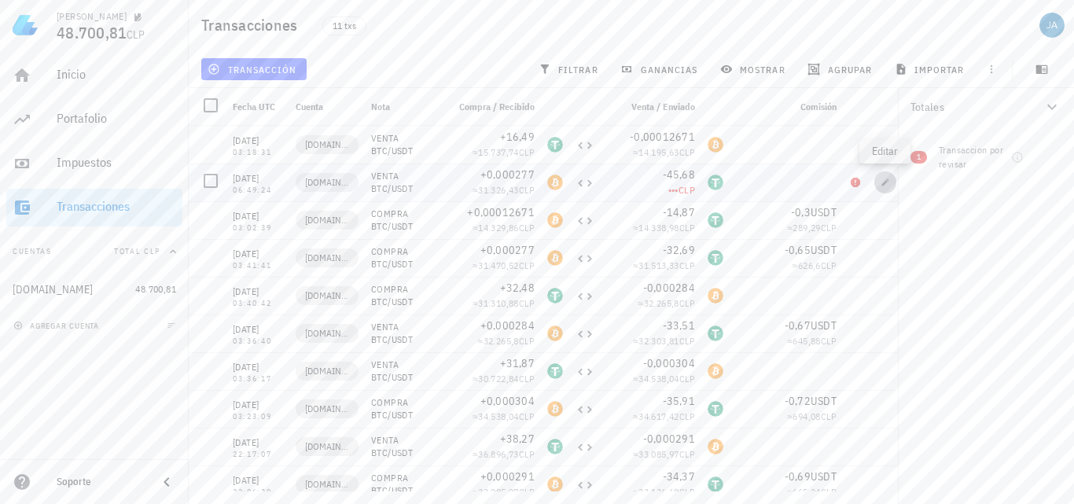
click at [889, 182] on icon "button" at bounding box center [885, 182] width 9 height 9
type input "2025-07-21"
type input "06:49:24"
type textarea "VENTA BTC/USDT"
type input "45,68"
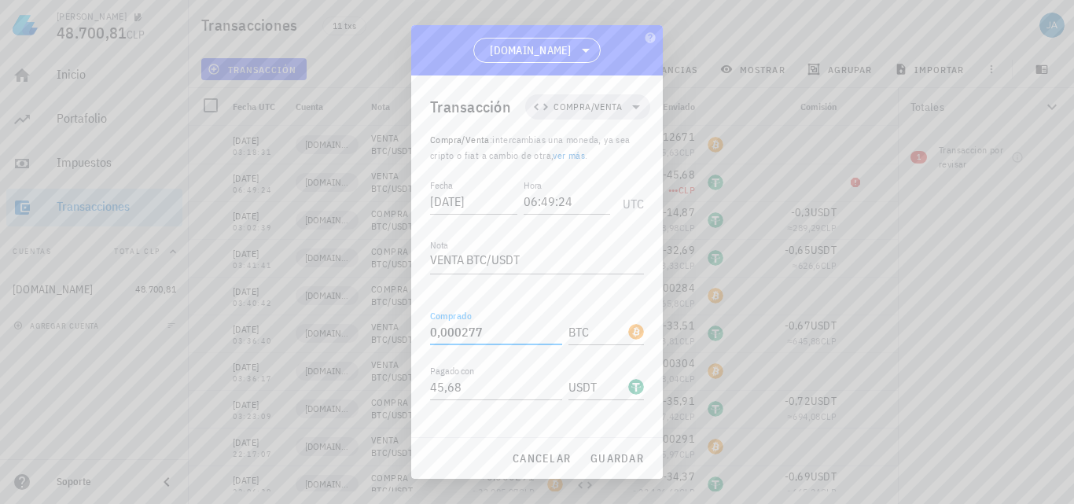
drag, startPoint x: 493, startPoint y: 251, endPoint x: 391, endPoint y: 251, distance: 102.2
click at [391, 251] on div "JAIME 48.700,81 CLP Inicio Portafolio Impuestos Transacciones Cuentas Total CLP…" at bounding box center [537, 252] width 1074 height 504
click at [510, 319] on input "0,000277" at bounding box center [496, 331] width 132 height 25
drag, startPoint x: 514, startPoint y: 250, endPoint x: 389, endPoint y: 256, distance: 126.0
click at [391, 256] on div "JAIME 48.700,81 CLP Inicio Portafolio Impuestos Transacciones Cuentas Total CLP…" at bounding box center [537, 252] width 1074 height 504
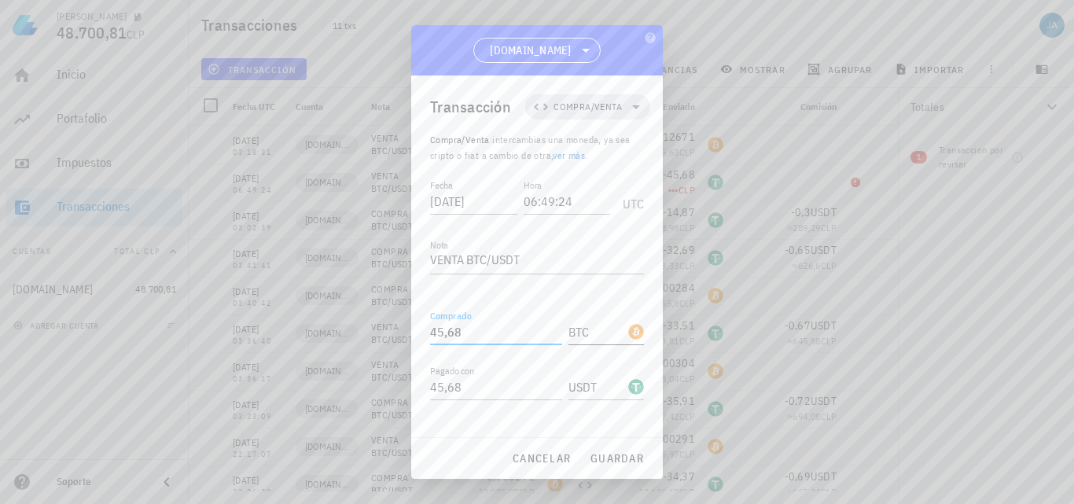
type input "45,68"
click at [628, 324] on div "BTC-icon" at bounding box center [636, 332] width 16 height 16
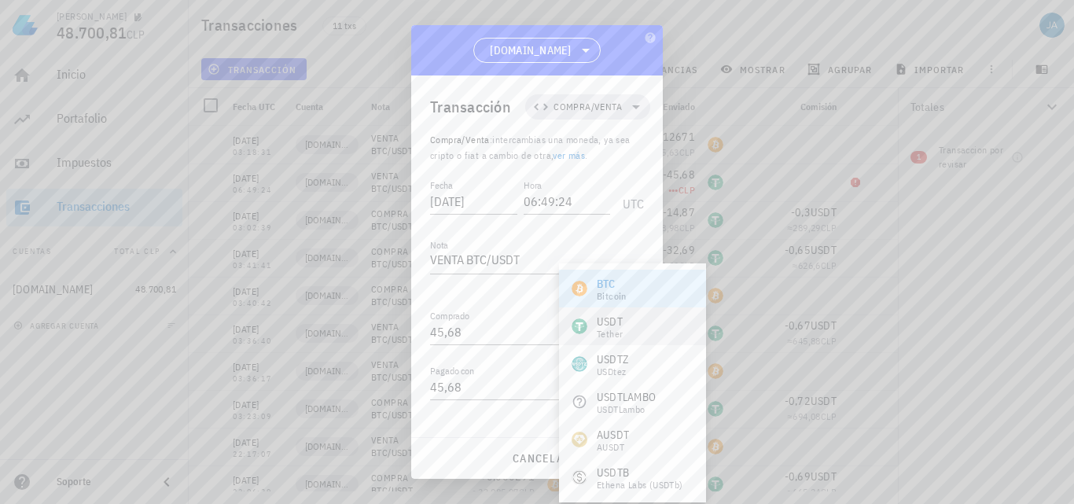
drag, startPoint x: 627, startPoint y: 287, endPoint x: 625, endPoint y: 323, distance: 36.2
click at [624, 324] on div "USDT Tether" at bounding box center [632, 326] width 147 height 38
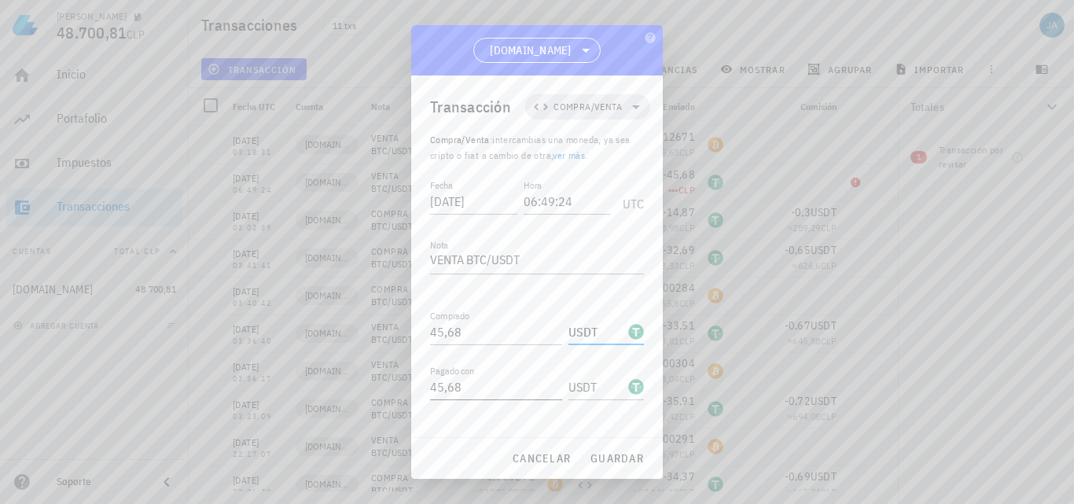
type input "USDT"
drag, startPoint x: 507, startPoint y: 311, endPoint x: 408, endPoint y: 312, distance: 99.1
click at [415, 312] on div "Transacción Compra/Venta Compra/Venta : intercambias una moneda, ya sea cripto …" at bounding box center [537, 256] width 252 height 362
paste input "0,000277"
type input "0,000277"
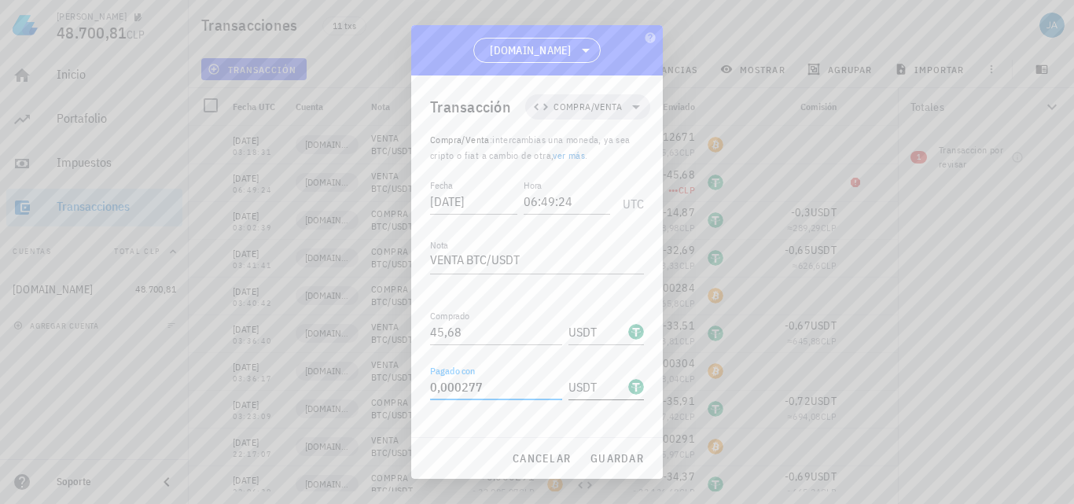
click at [602, 374] on input "USDT" at bounding box center [597, 386] width 57 height 25
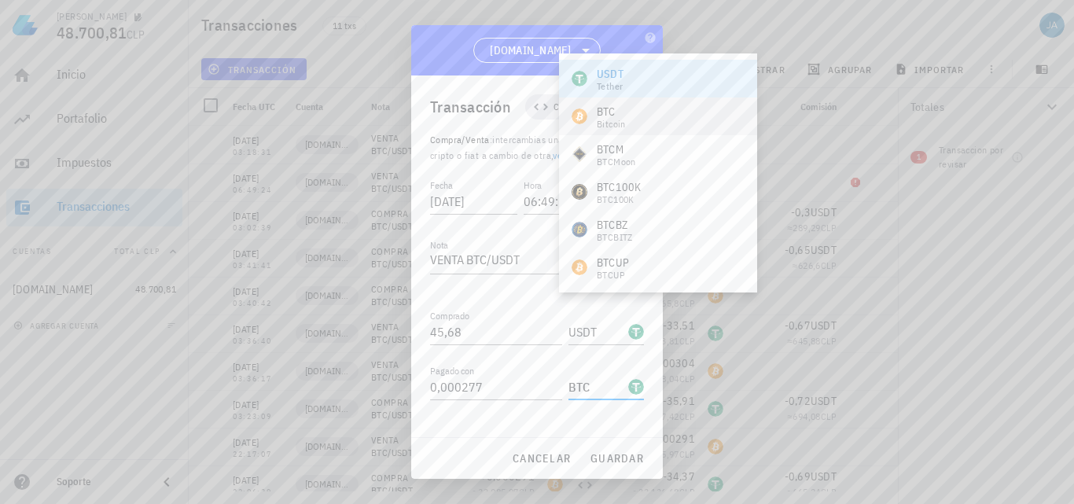
click at [661, 109] on div "BTC Bitcoin" at bounding box center [658, 117] width 198 height 38
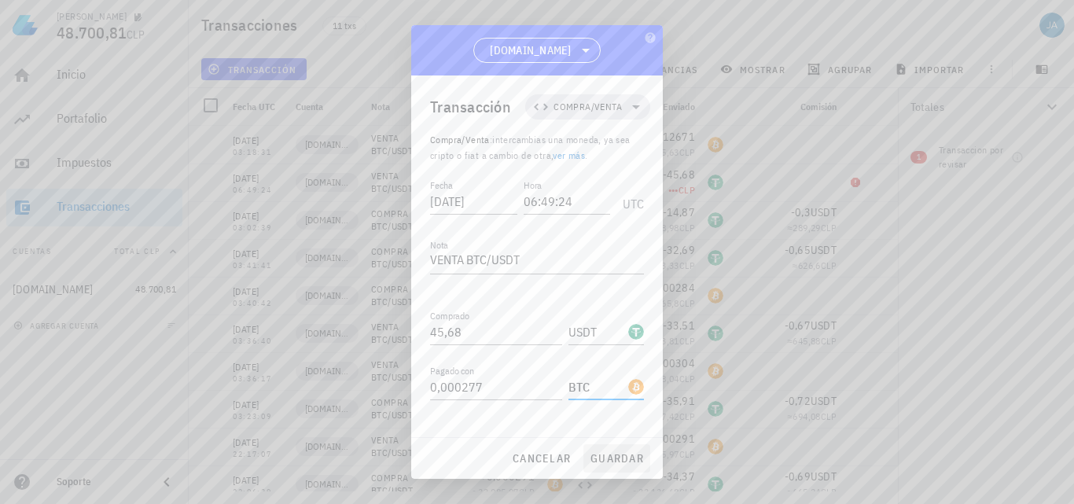
type input "BTC"
click at [614, 458] on span "guardar" at bounding box center [617, 458] width 54 height 14
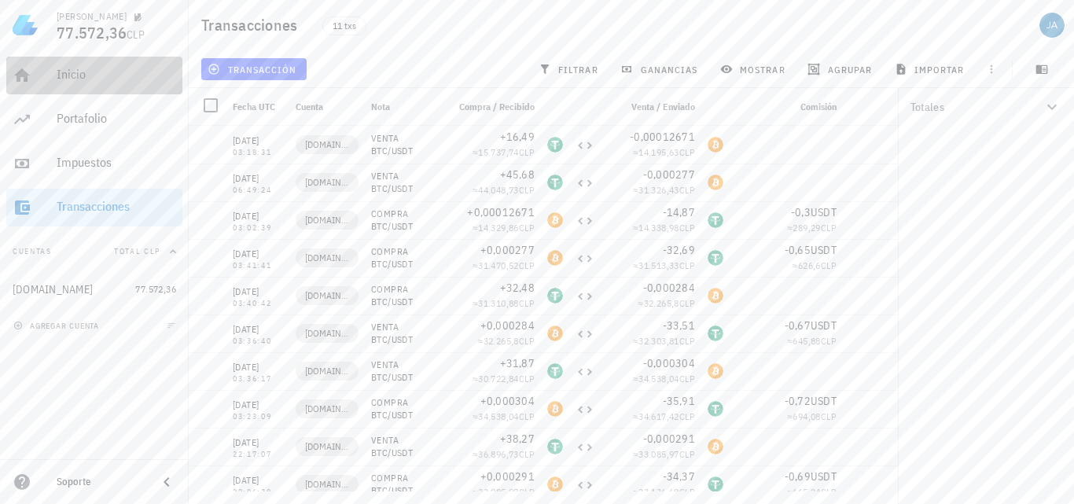
click at [110, 79] on div "Inicio" at bounding box center [117, 74] width 120 height 15
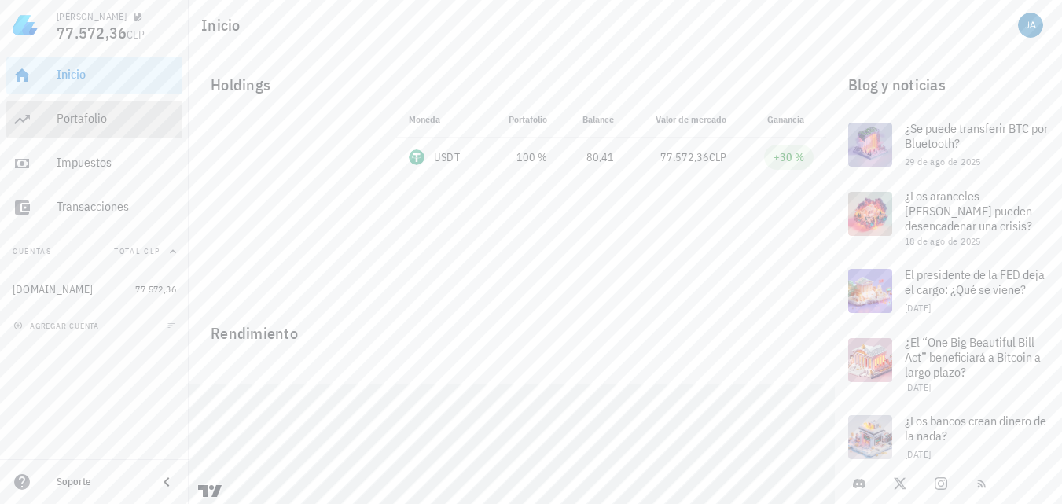
click at [116, 120] on div "Portafolio" at bounding box center [117, 118] width 120 height 15
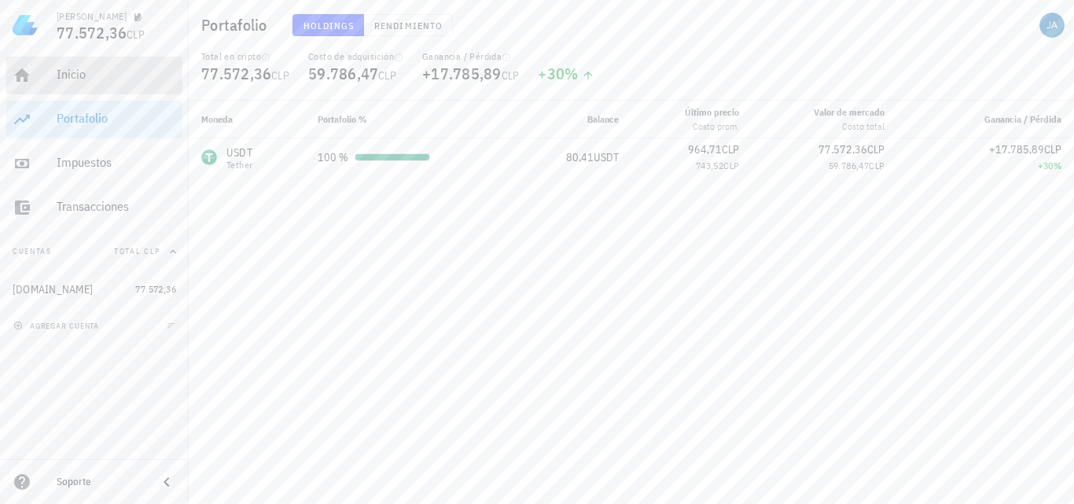
click at [110, 83] on div "Inicio" at bounding box center [117, 74] width 120 height 35
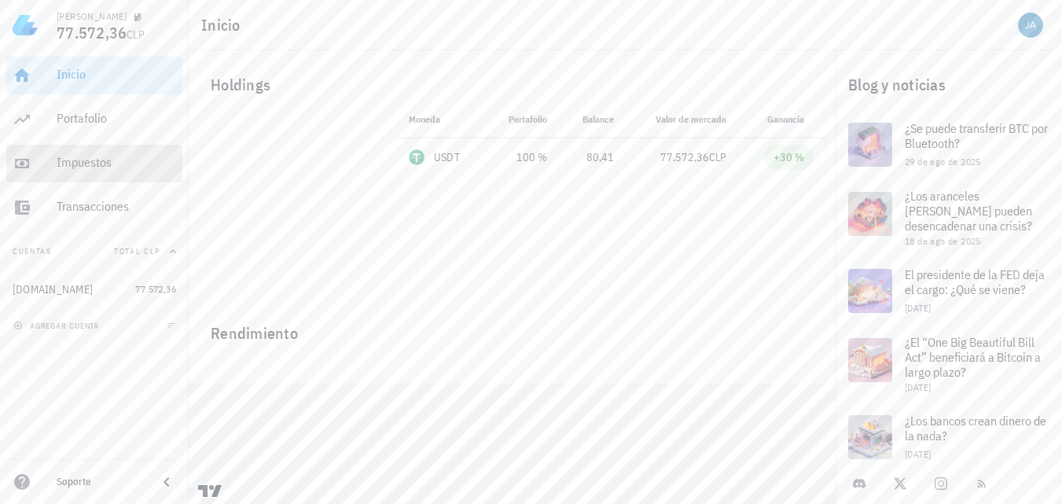
click at [105, 157] on div "Impuestos" at bounding box center [117, 162] width 120 height 15
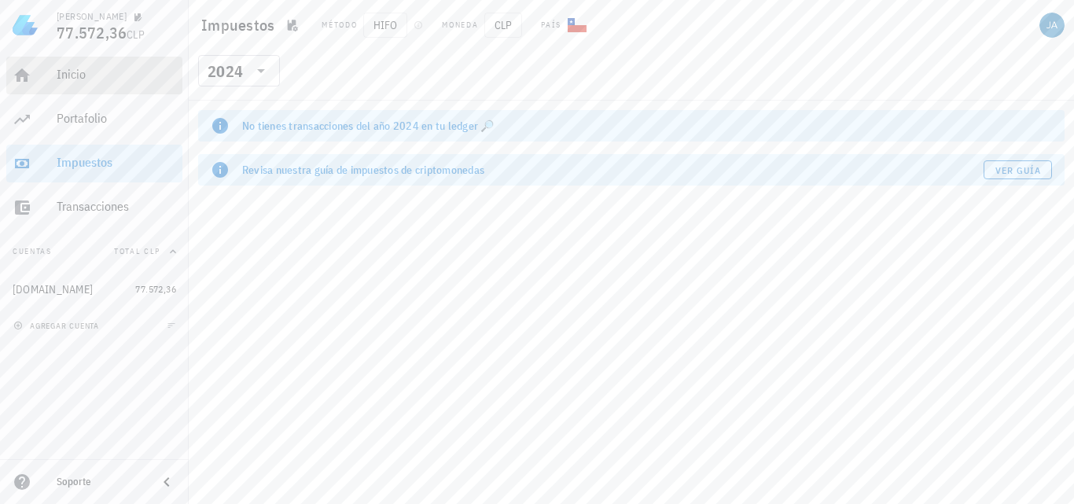
click at [120, 79] on div "Inicio" at bounding box center [117, 74] width 120 height 15
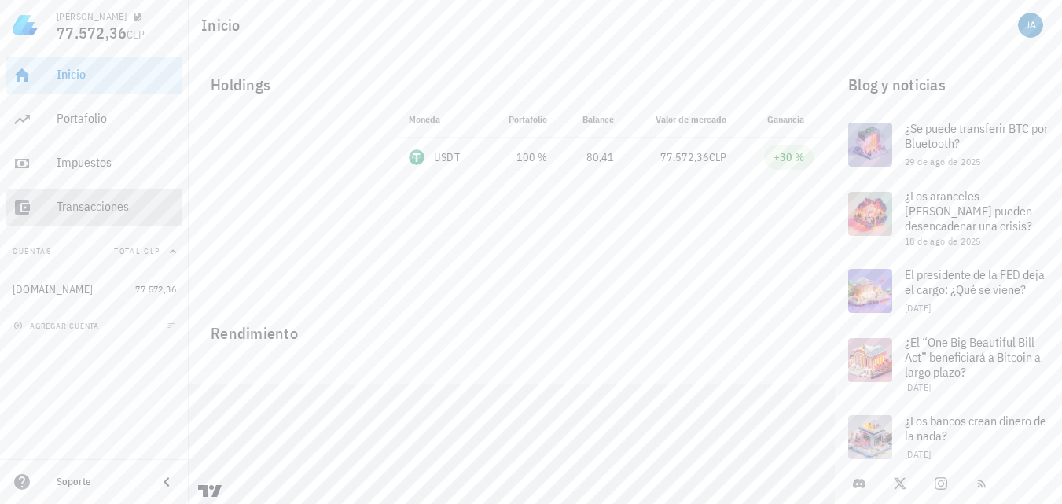
click at [84, 212] on div "Transacciones" at bounding box center [117, 206] width 120 height 15
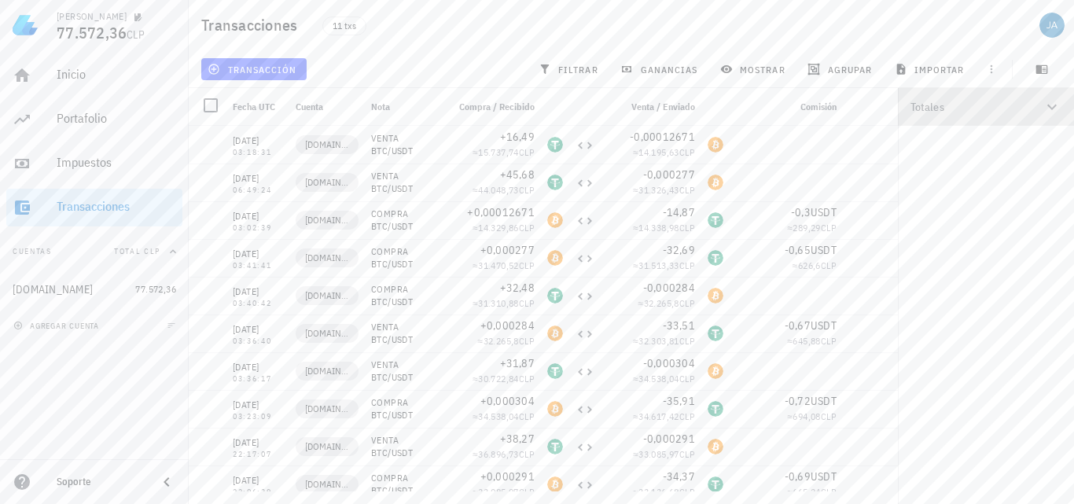
click at [1053, 112] on icon "button" at bounding box center [1052, 107] width 19 height 19
click at [1051, 103] on icon "button" at bounding box center [1052, 107] width 19 height 19
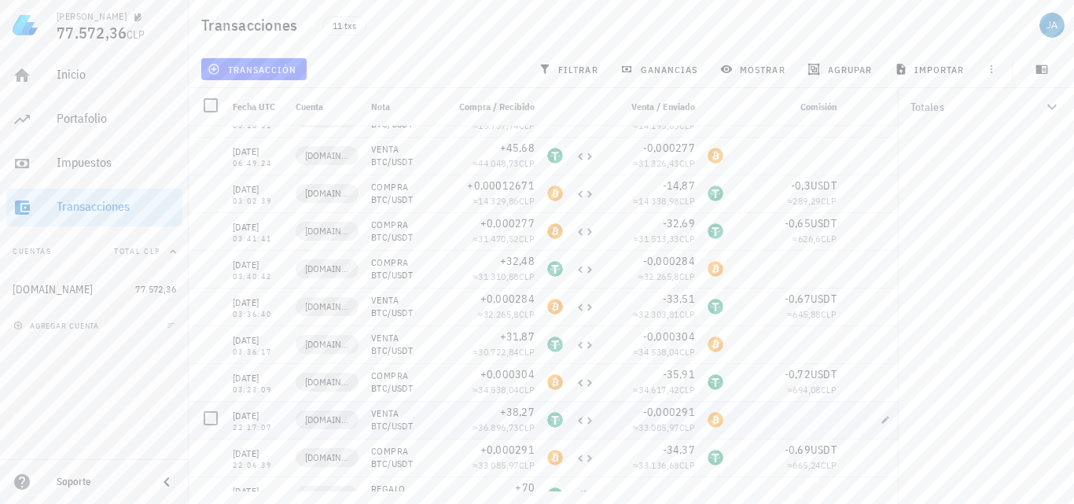
scroll to position [50, 0]
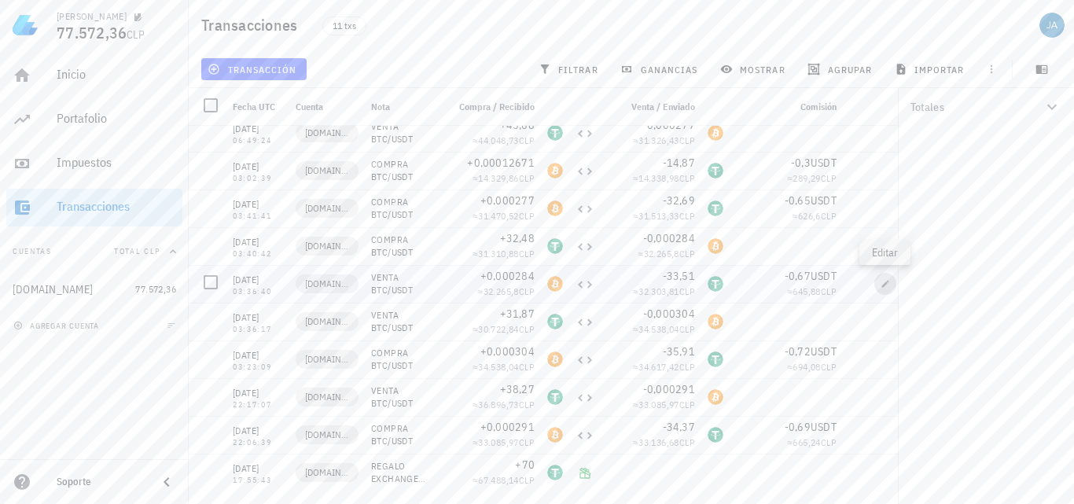
click at [886, 289] on button "button" at bounding box center [886, 284] width 22 height 22
type input "[DATE]"
type input "03:36:40"
type input "0,000284"
type input "33,51"
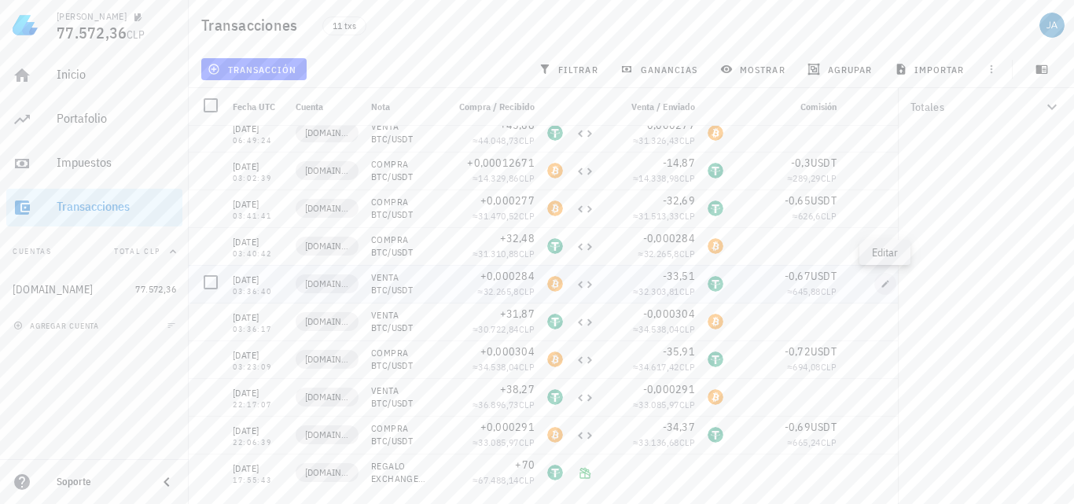
type input "0,67"
type input "USDT"
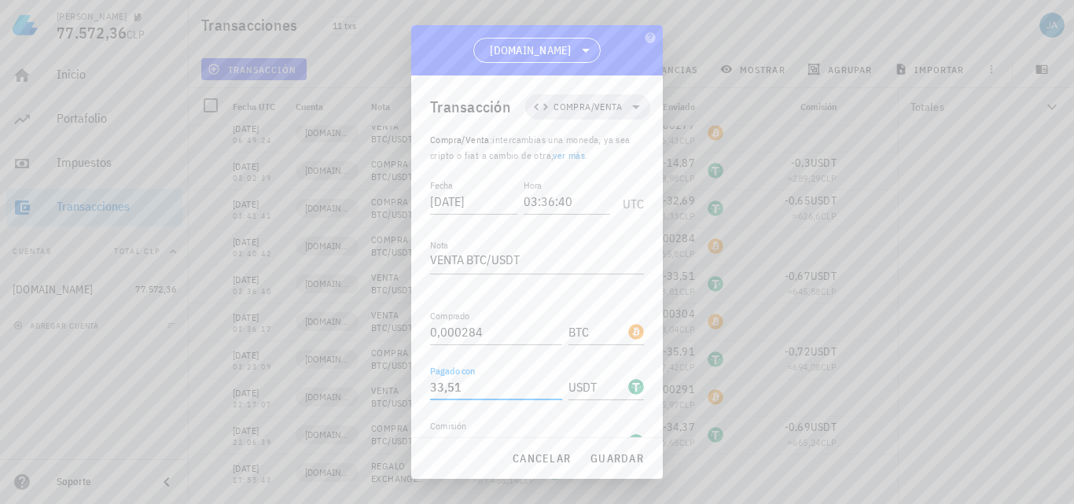
drag, startPoint x: 518, startPoint y: 308, endPoint x: 420, endPoint y: 310, distance: 98.3
click at [421, 310] on div "Transacción Compra/Venta Compra/Venta : intercambias una moneda, ya sea cripto …" at bounding box center [537, 256] width 252 height 362
drag, startPoint x: 464, startPoint y: 246, endPoint x: 414, endPoint y: 246, distance: 50.3
click at [414, 246] on div "Transacción Compra/Venta Compra/Venta : intercambias una moneda, ya sea cripto …" at bounding box center [537, 256] width 252 height 362
type input "3"
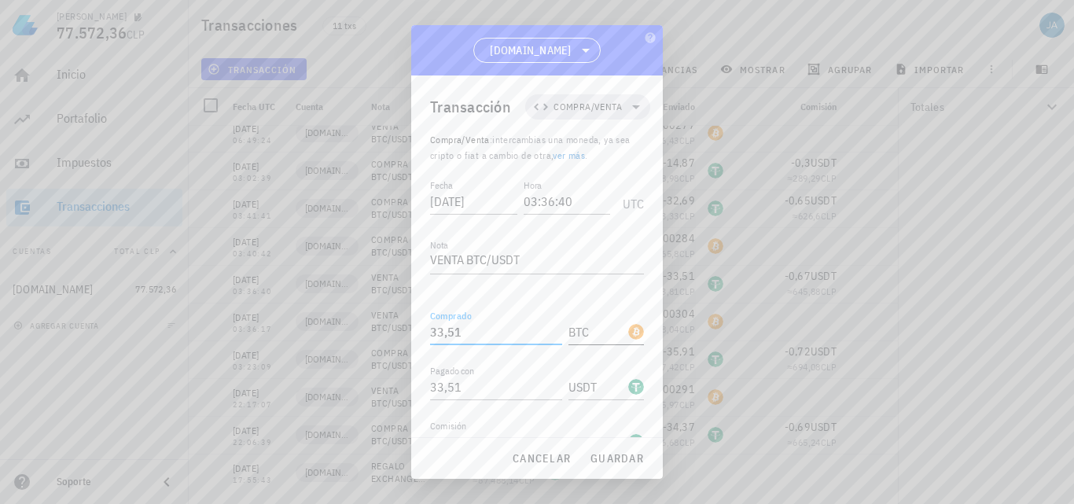
type input "33,51"
click at [579, 319] on input "BTC" at bounding box center [597, 331] width 57 height 25
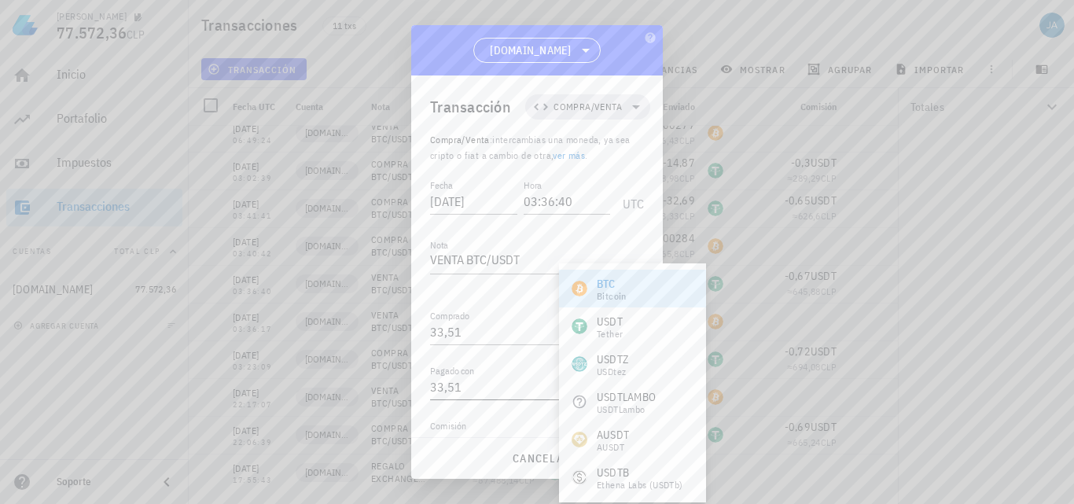
type input "USDT"
drag, startPoint x: 517, startPoint y: 313, endPoint x: 400, endPoint y: 315, distance: 118.0
click at [401, 315] on div "JAIME 77.572,36 CLP Inicio Portafolio Impuestos Transacciones Cuentas Total CLP…" at bounding box center [537, 252] width 1074 height 504
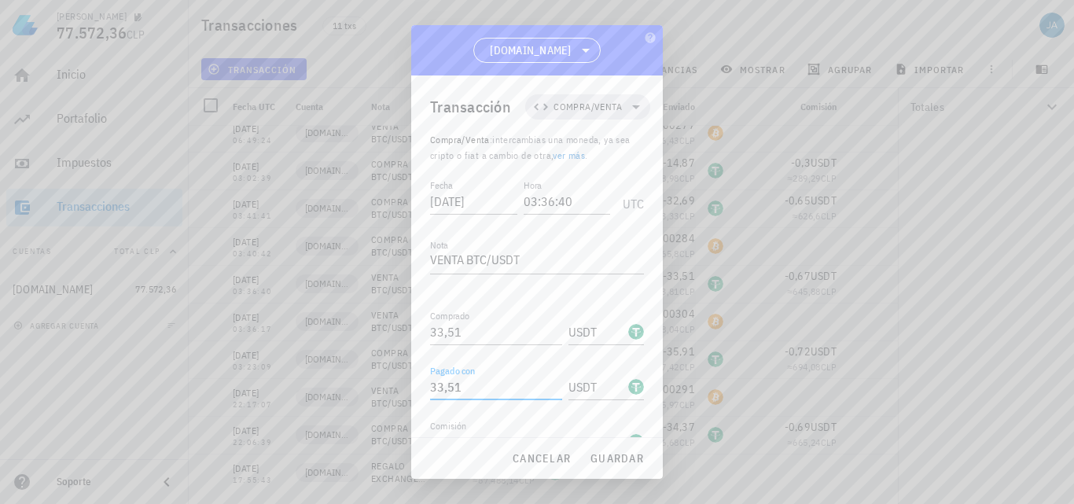
paste input "0,000284"
type input "0,000284"
click at [595, 374] on input "USDT" at bounding box center [597, 386] width 57 height 25
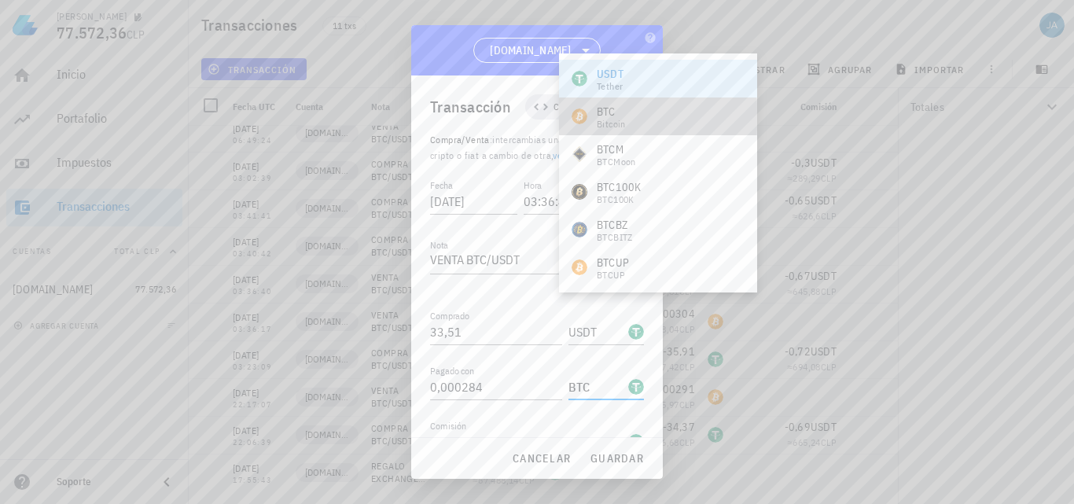
click at [660, 114] on div "BTC Bitcoin" at bounding box center [658, 117] width 198 height 38
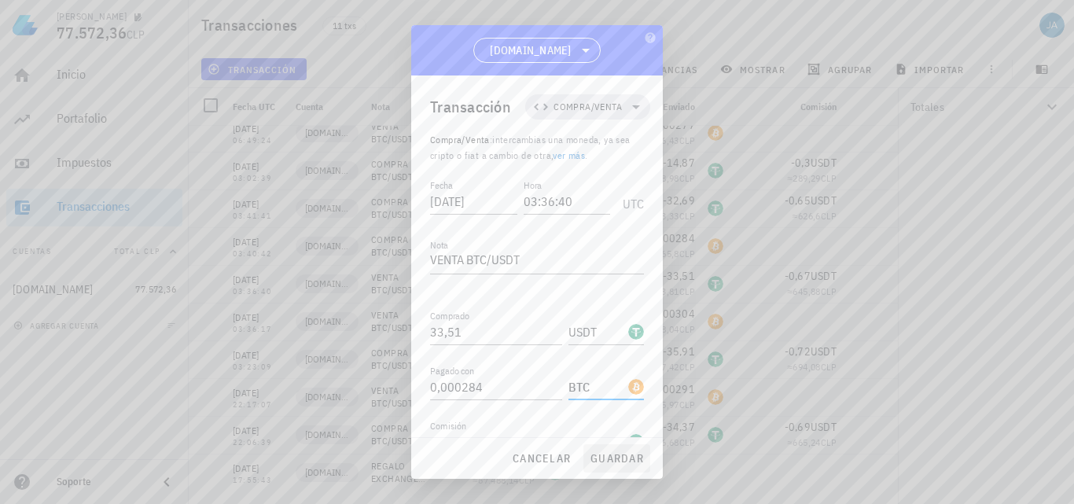
type input "BTC"
click at [604, 456] on span "guardar" at bounding box center [617, 458] width 54 height 14
type input "0,000284"
type input "BTC"
type input "33,51"
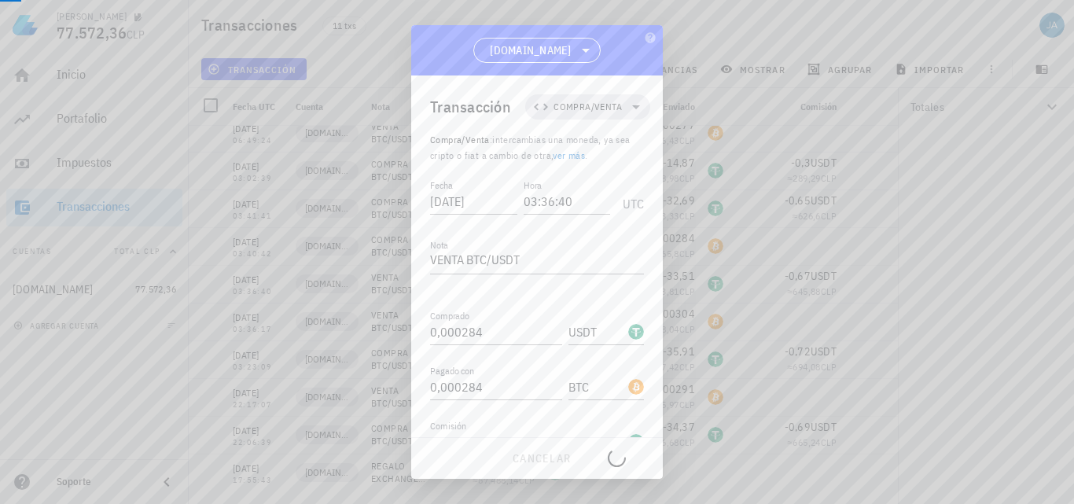
type input "USDT"
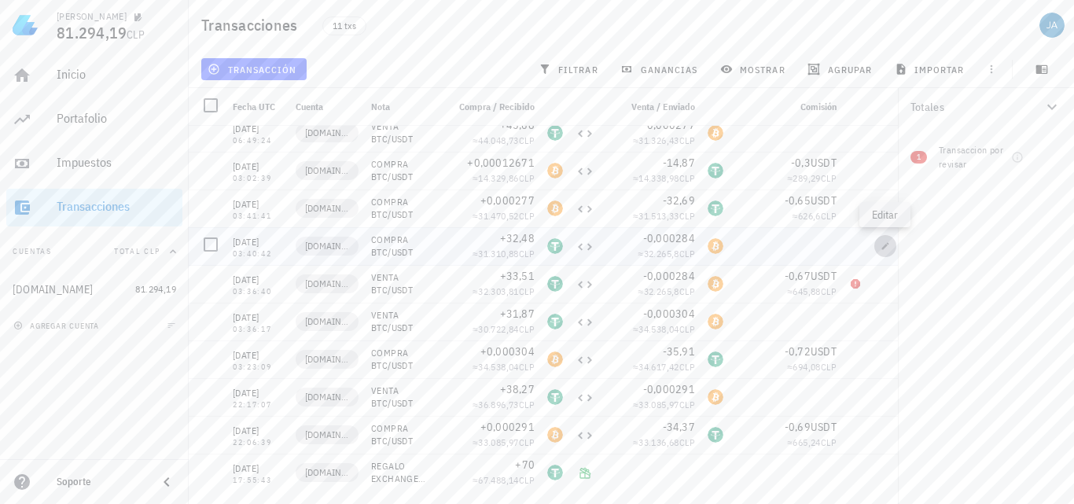
click at [886, 245] on icon "button" at bounding box center [885, 245] width 7 height 7
type input "03:40:42"
type textarea "COMPRA BTC/USDT"
type input "32,48"
type input "USDT"
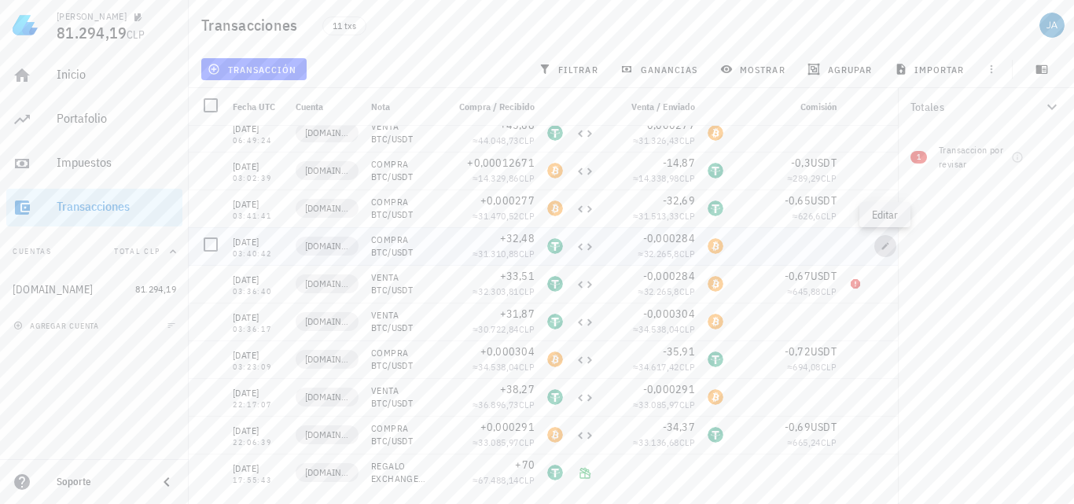
type input "0,000284"
type input "BTC"
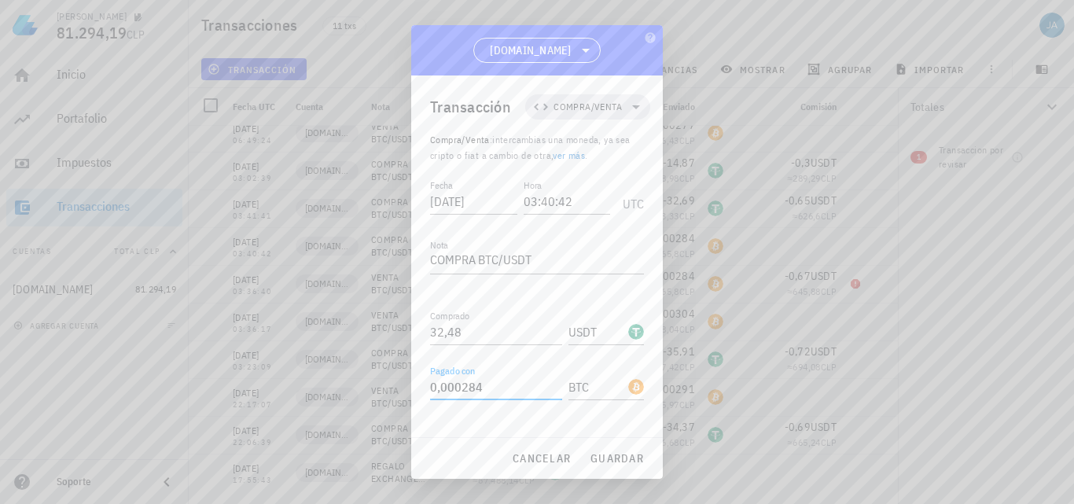
drag, startPoint x: 492, startPoint y: 311, endPoint x: 341, endPoint y: 310, distance: 151.0
click at [341, 310] on div "JAIME 81.294,19 CLP Inicio Portafolio Impuestos Transacciones Cuentas Total CLP…" at bounding box center [537, 252] width 1074 height 504
type input "32,48"
click at [602, 374] on input "BTC" at bounding box center [597, 386] width 57 height 25
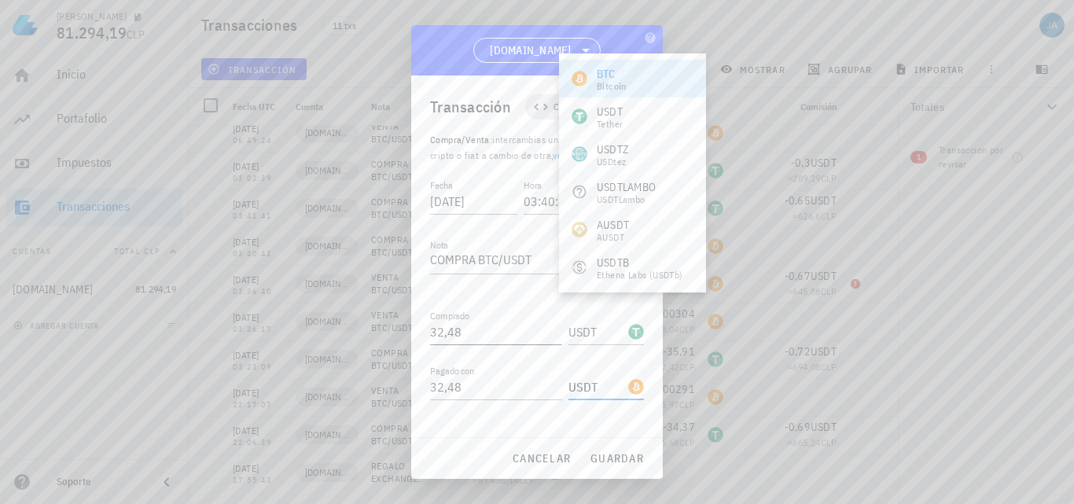
type input "USDT"
drag, startPoint x: 476, startPoint y: 255, endPoint x: 389, endPoint y: 256, distance: 86.5
click at [389, 256] on div "JAIME 81.294,19 CLP Inicio Portafolio Impuestos Transacciones Cuentas Total CLP…" at bounding box center [537, 252] width 1074 height 504
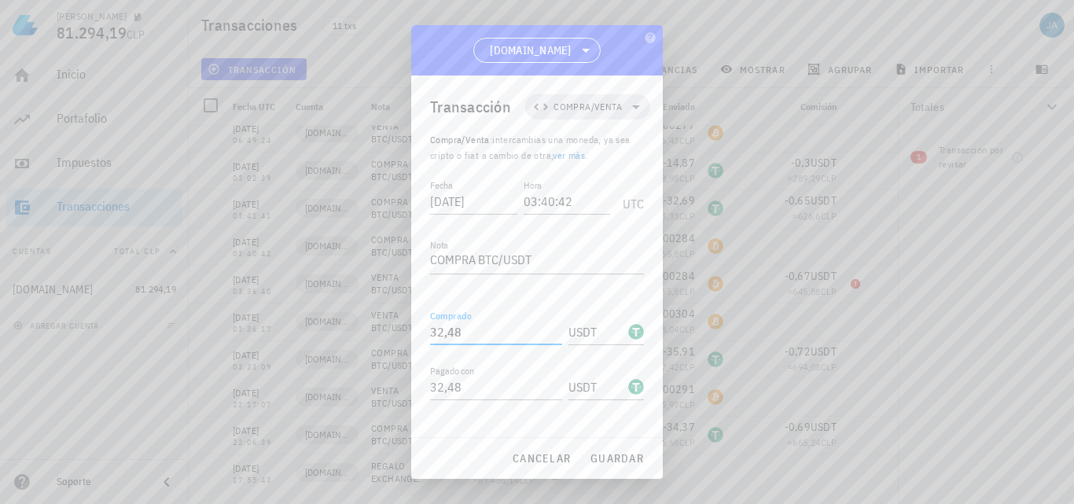
paste input "0,000284"
type input "0,000284"
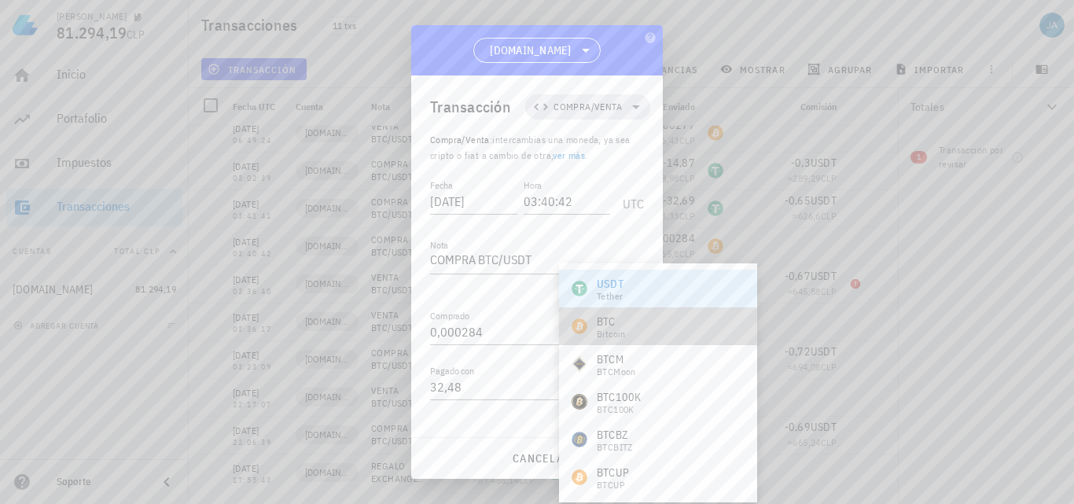
click at [617, 319] on div "BTC" at bounding box center [611, 322] width 29 height 16
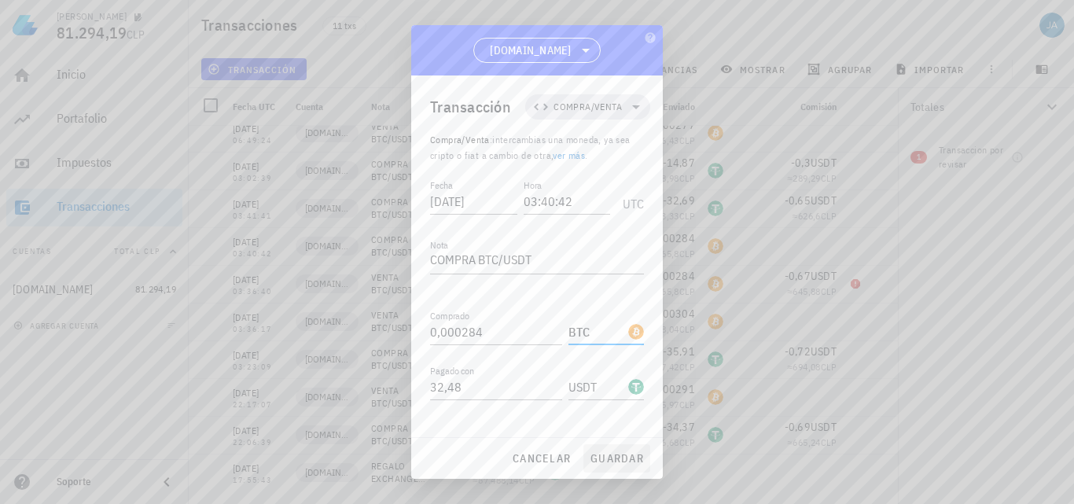
type input "BTC"
click at [606, 456] on span "guardar" at bounding box center [617, 458] width 54 height 14
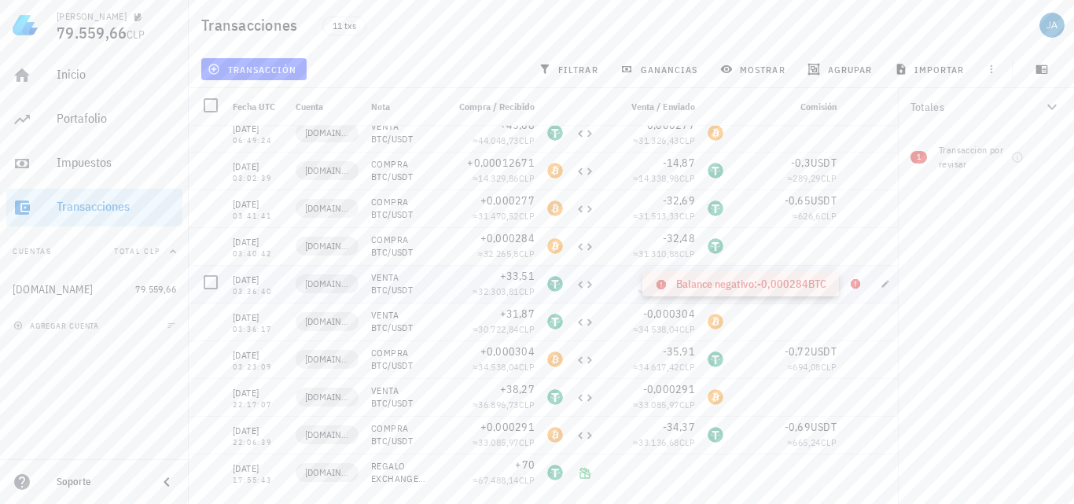
click at [859, 281] on icon at bounding box center [855, 283] width 9 height 9
click at [885, 284] on icon "button" at bounding box center [885, 283] width 7 height 7
type input "03:36:40"
type textarea "VENTA BTC/USDT"
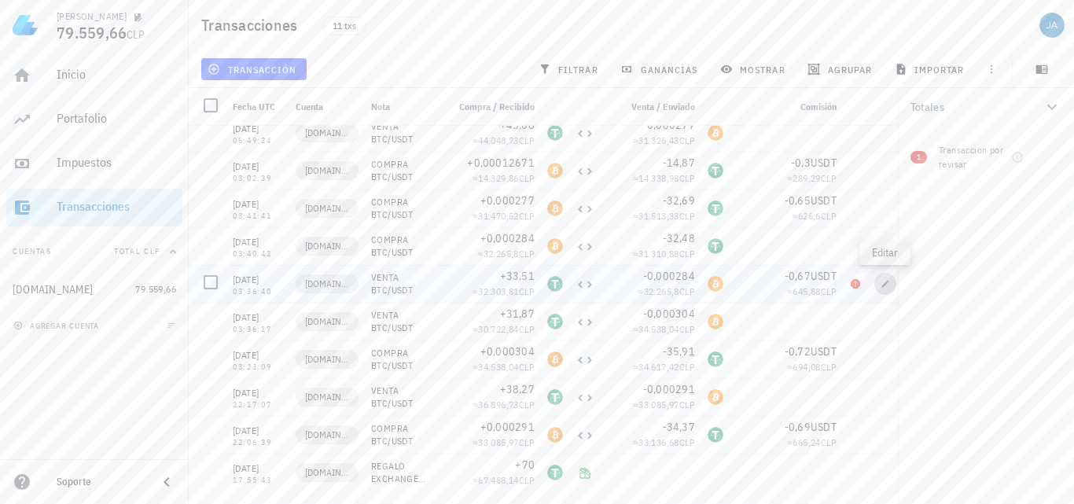
type input "33,51"
type input "0,67"
type input "USDT"
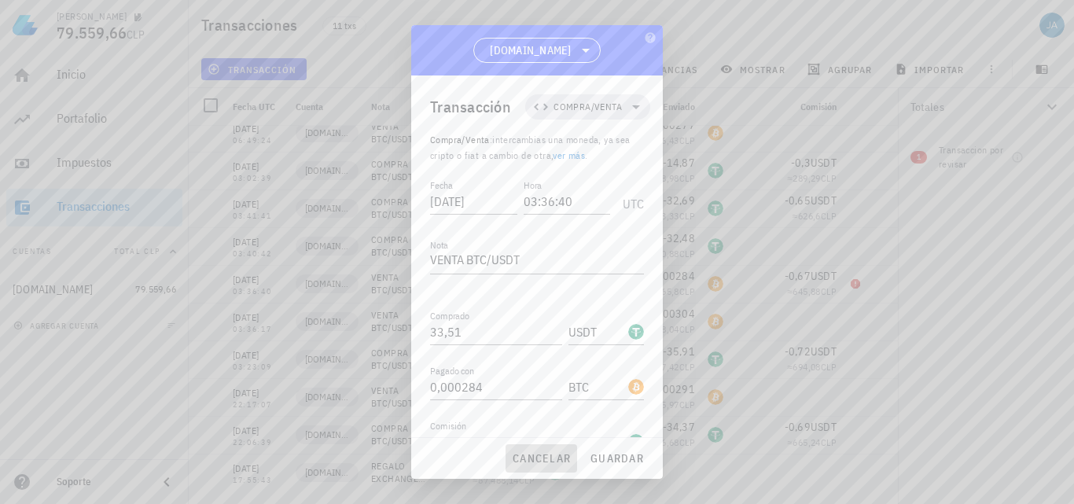
click at [547, 455] on span "cancelar" at bounding box center [541, 458] width 59 height 14
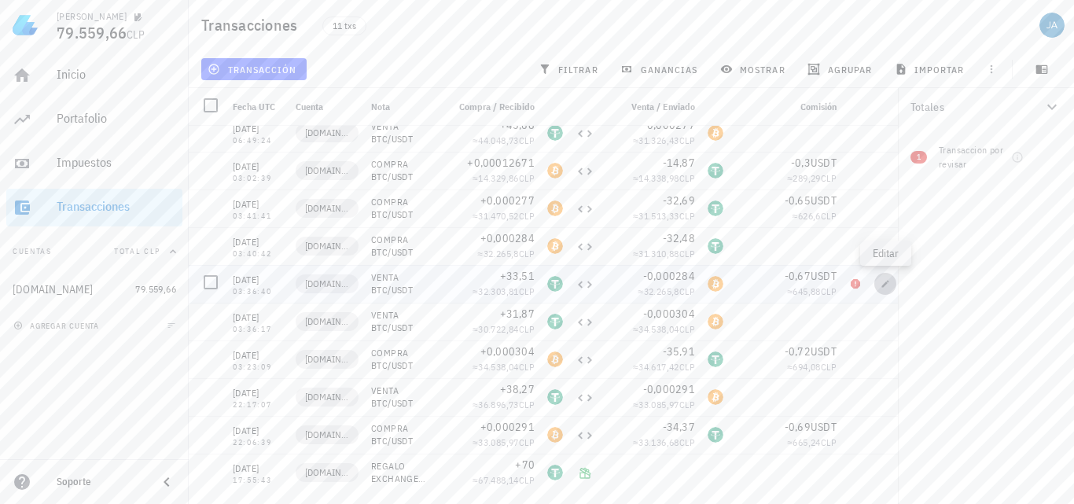
click at [885, 285] on icon "button" at bounding box center [885, 283] width 7 height 7
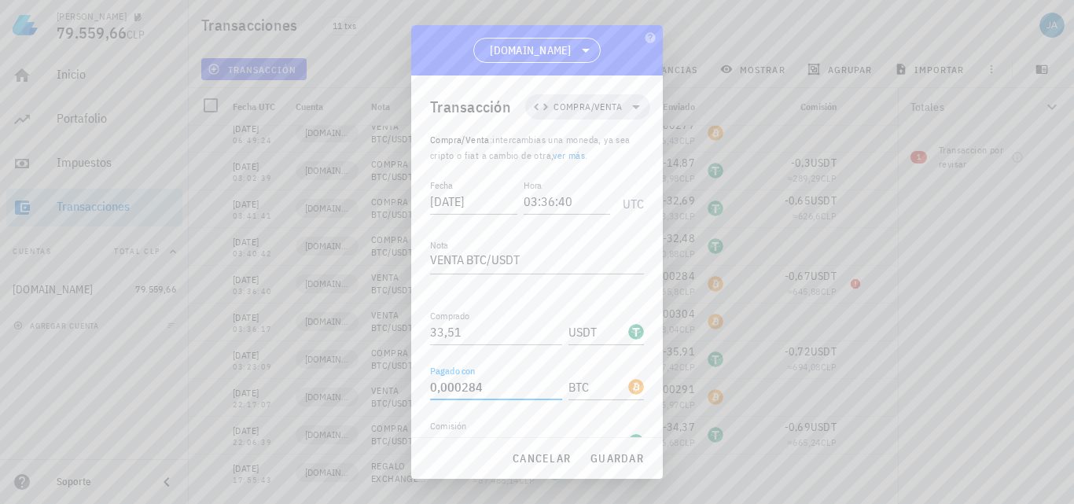
drag, startPoint x: 492, startPoint y: 304, endPoint x: 474, endPoint y: 305, distance: 18.2
click at [474, 374] on input "0,000284" at bounding box center [496, 386] width 132 height 25
drag, startPoint x: 510, startPoint y: 307, endPoint x: 431, endPoint y: 309, distance: 78.7
click at [432, 374] on input "0,000284" at bounding box center [496, 386] width 132 height 25
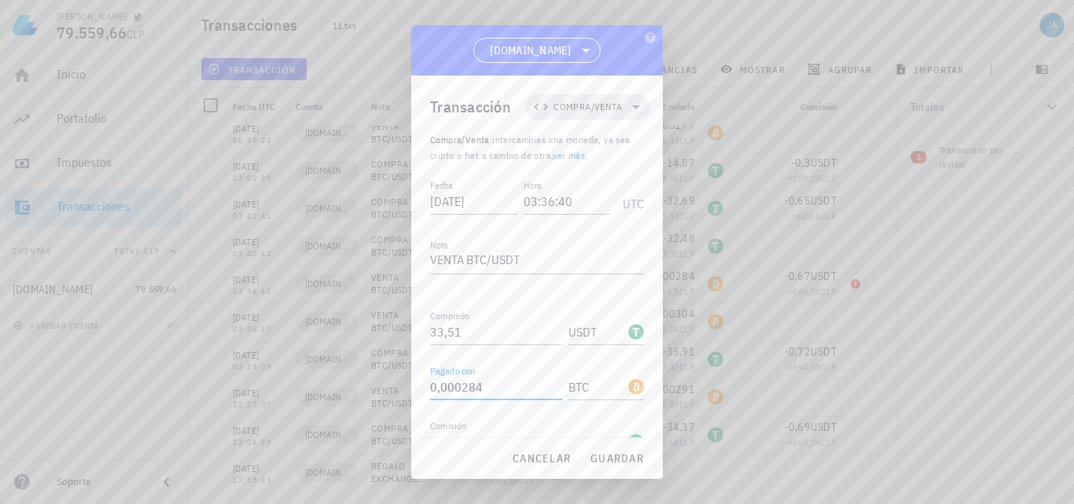
click at [429, 309] on div "Transacción Compra/Venta Compra/Venta : intercambias una moneda, ya sea cripto …" at bounding box center [537, 256] width 252 height 362
click at [551, 457] on span "cancelar" at bounding box center [541, 458] width 59 height 14
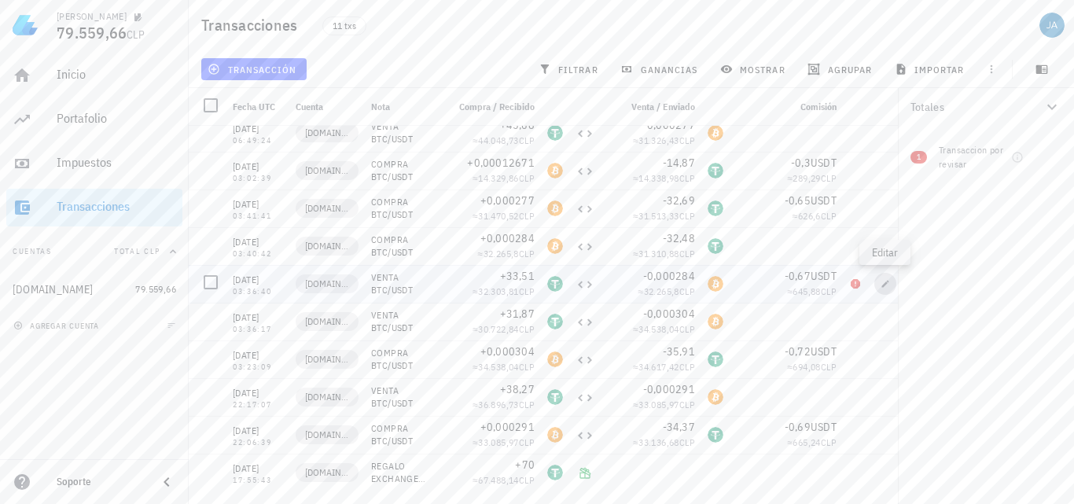
click at [887, 284] on icon "button" at bounding box center [885, 283] width 7 height 7
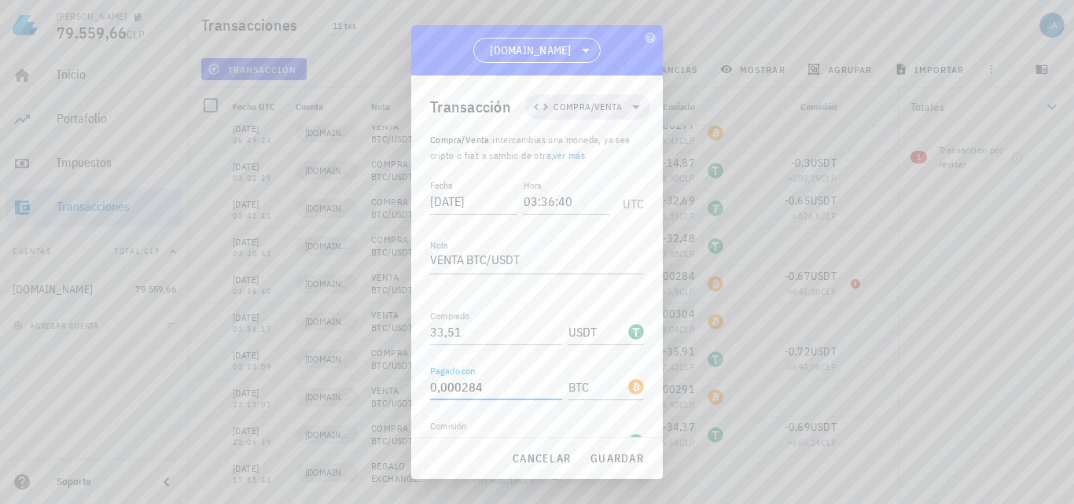
drag, startPoint x: 504, startPoint y: 308, endPoint x: 382, endPoint y: 307, distance: 121.9
click at [387, 307] on div "JAIME 79.559,66 CLP Inicio Portafolio Impuestos Transacciones Cuentas Total CLP…" at bounding box center [537, 252] width 1074 height 504
type input "33,51"
click at [628, 379] on div at bounding box center [636, 387] width 16 height 16
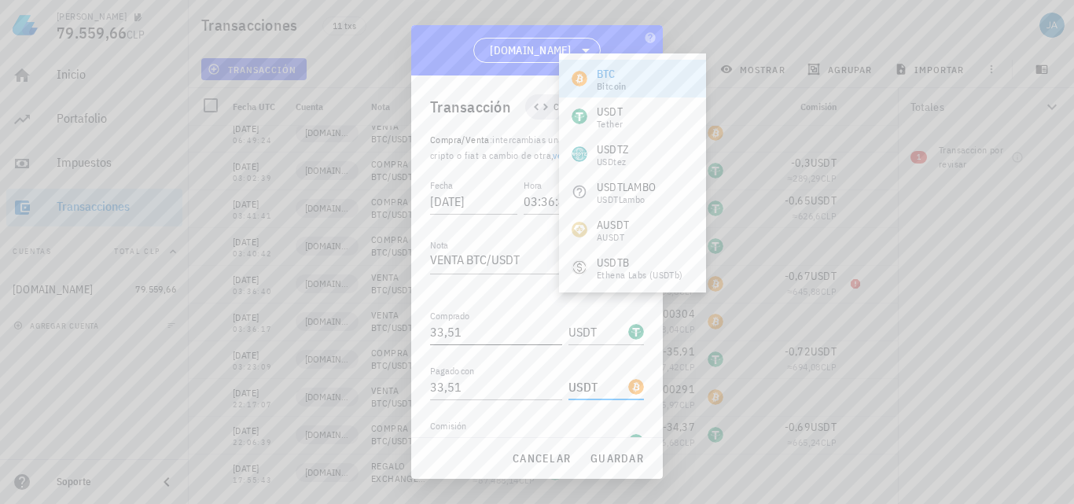
type input "USDT"
drag, startPoint x: 498, startPoint y: 251, endPoint x: 389, endPoint y: 253, distance: 108.6
click at [401, 251] on div "JAIME 79.559,66 CLP Inicio Portafolio Impuestos Transacciones Cuentas Total CLP…" at bounding box center [537, 252] width 1074 height 504
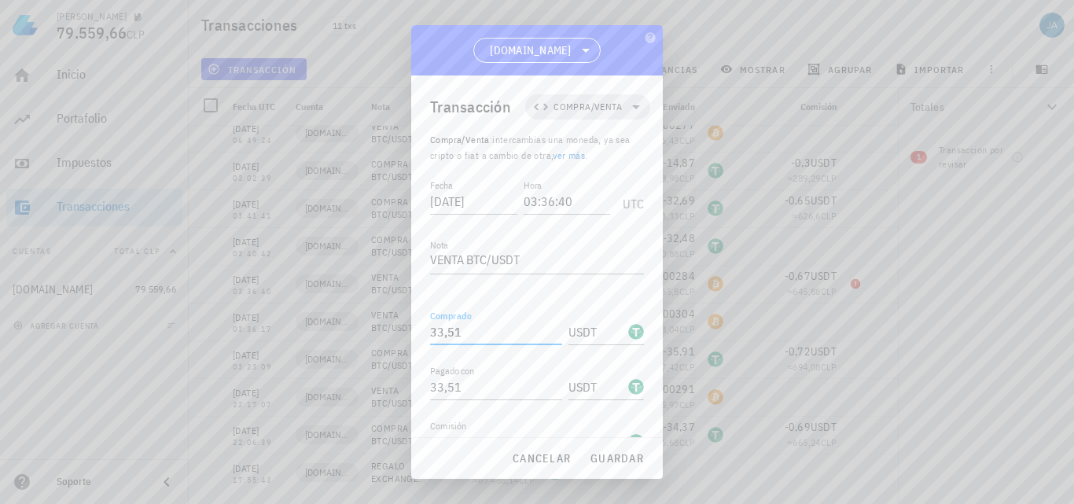
paste input "0,000284"
type input "0,000284"
paste input "0,000284"
type input "0,000284"
click at [577, 319] on input "text" at bounding box center [605, 331] width 72 height 25
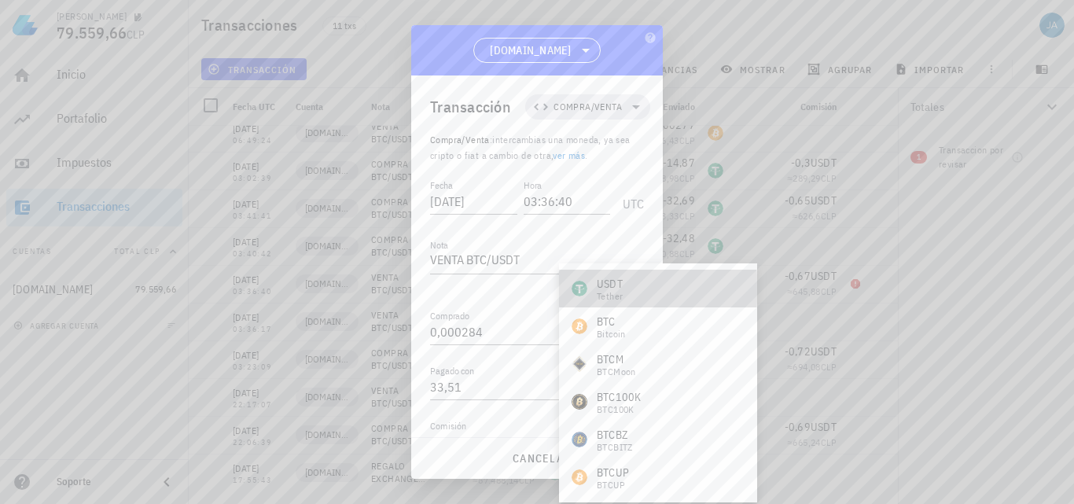
click at [610, 289] on div "USDT" at bounding box center [610, 284] width 26 height 16
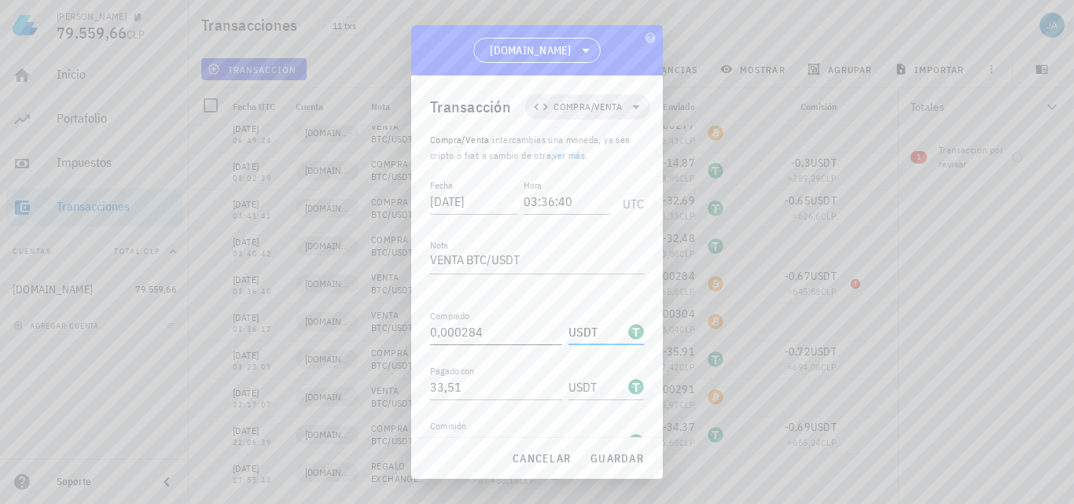
drag, startPoint x: 606, startPoint y: 252, endPoint x: 529, endPoint y: 252, distance: 77.1
click at [569, 319] on input "USDT" at bounding box center [597, 331] width 57 height 25
click at [538, 319] on input "0,000284" at bounding box center [496, 331] width 132 height 25
click at [589, 319] on input "USDT" at bounding box center [597, 331] width 57 height 25
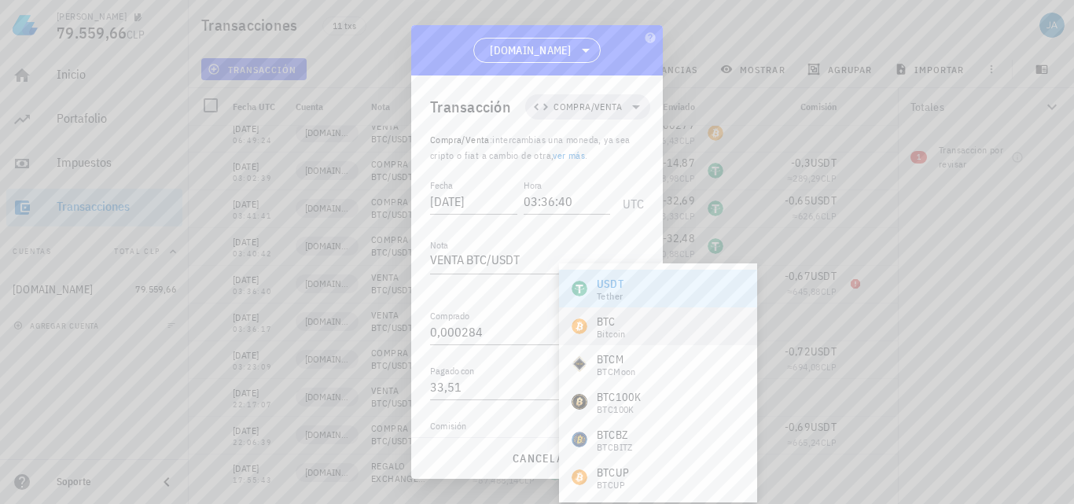
click at [609, 326] on div "BTC" at bounding box center [611, 322] width 29 height 16
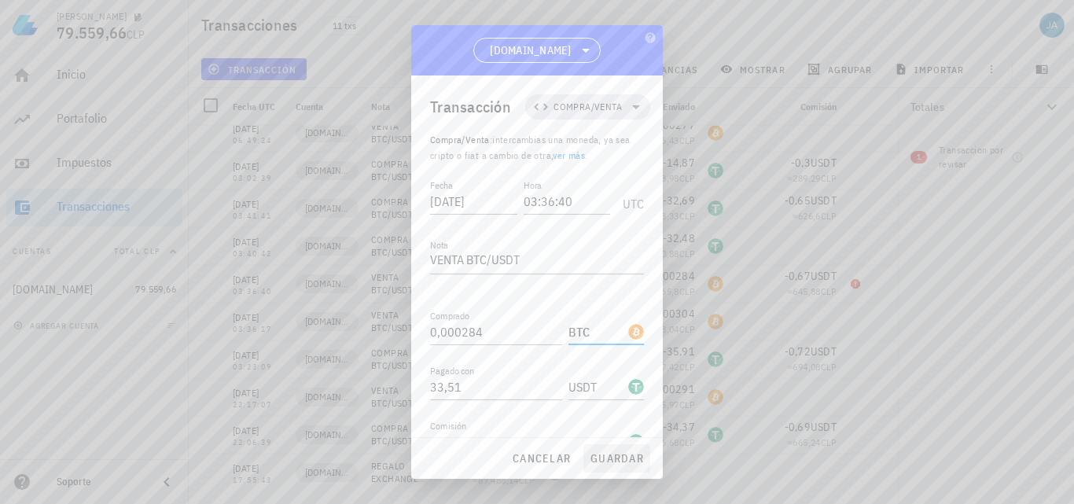
type input "BTC"
click at [610, 451] on span "guardar" at bounding box center [617, 458] width 54 height 14
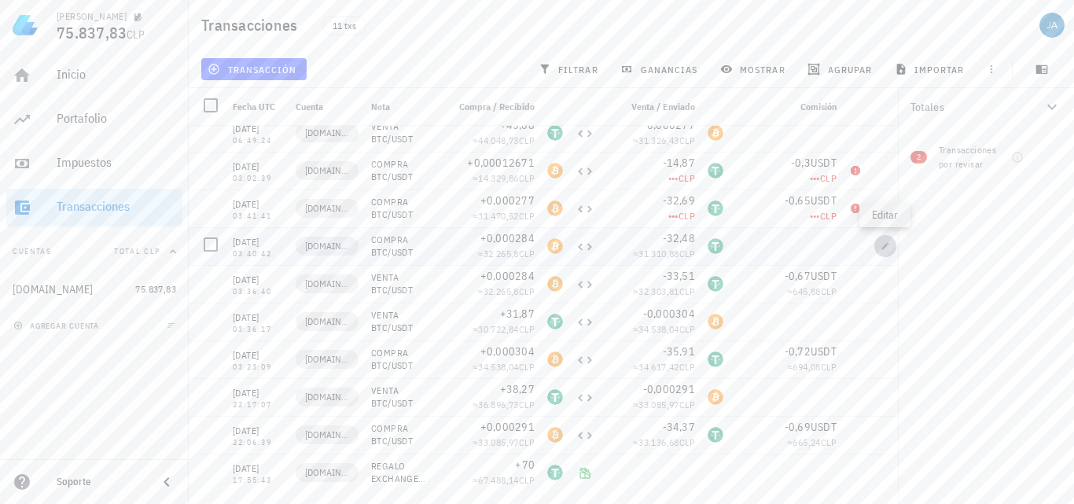
click at [881, 243] on icon "button" at bounding box center [885, 245] width 9 height 9
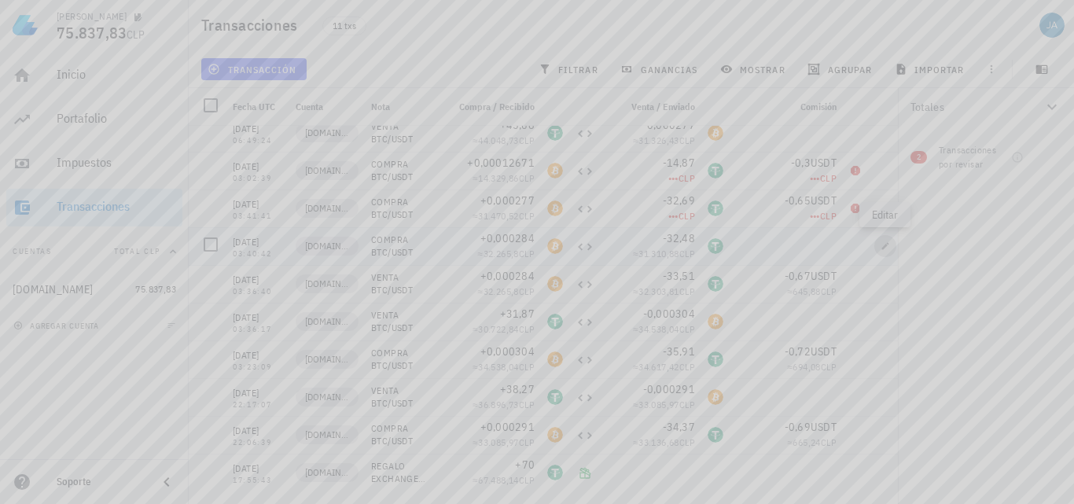
type input "03:40:42"
type textarea "COMPRA BTC/USDT"
type input "0,000284"
type input "BTC"
type input "32,48"
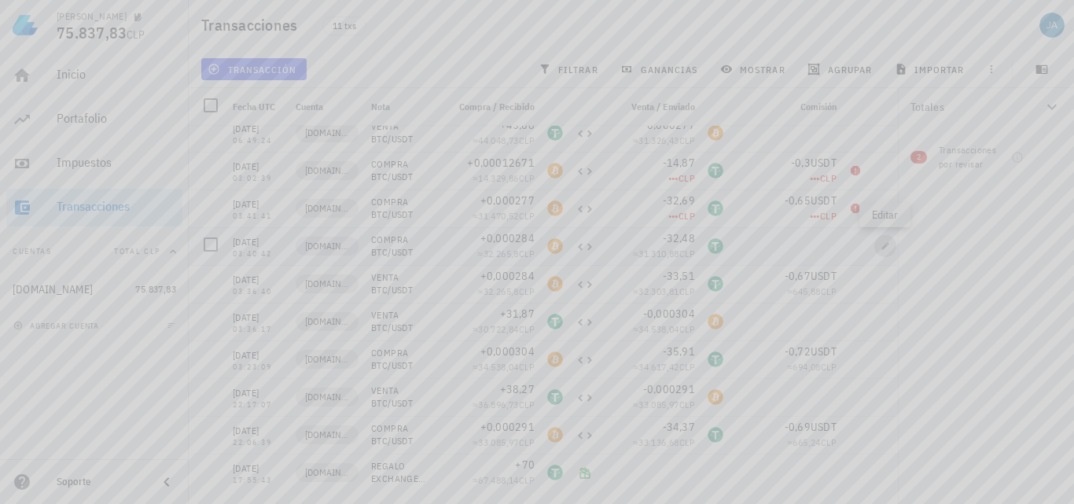
type input "USDT"
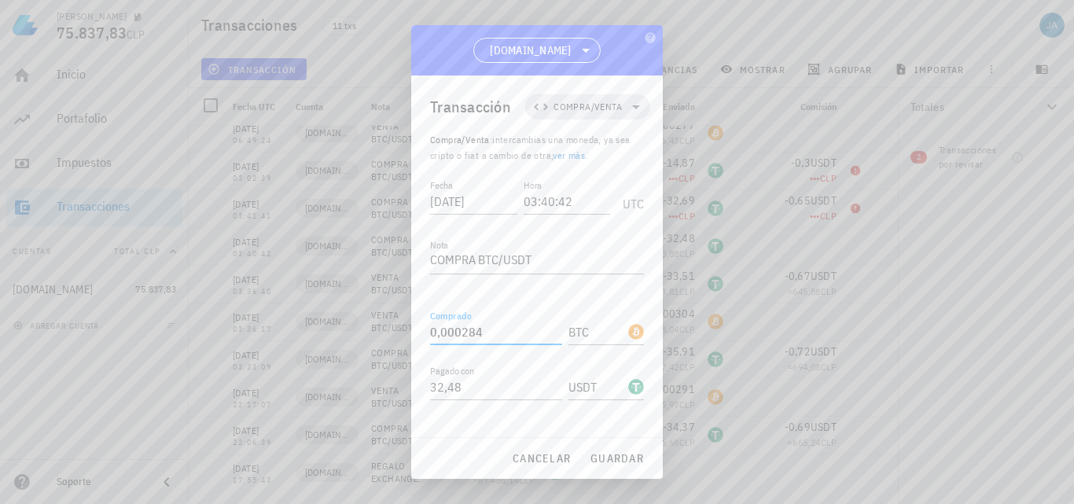
drag, startPoint x: 501, startPoint y: 249, endPoint x: 418, endPoint y: 250, distance: 82.6
click at [433, 319] on input "0,000284" at bounding box center [496, 331] width 132 height 25
click at [424, 250] on div "Transacción Compra/Venta Compra/Venta : intercambias una moneda, ya sea cripto …" at bounding box center [537, 256] width 252 height 362
drag, startPoint x: 521, startPoint y: 254, endPoint x: 411, endPoint y: 272, distance: 111.6
click at [411, 272] on div "Transacción Compra/Venta Compra/Venta : intercambias una moneda, ya sea cripto …" at bounding box center [537, 256] width 252 height 362
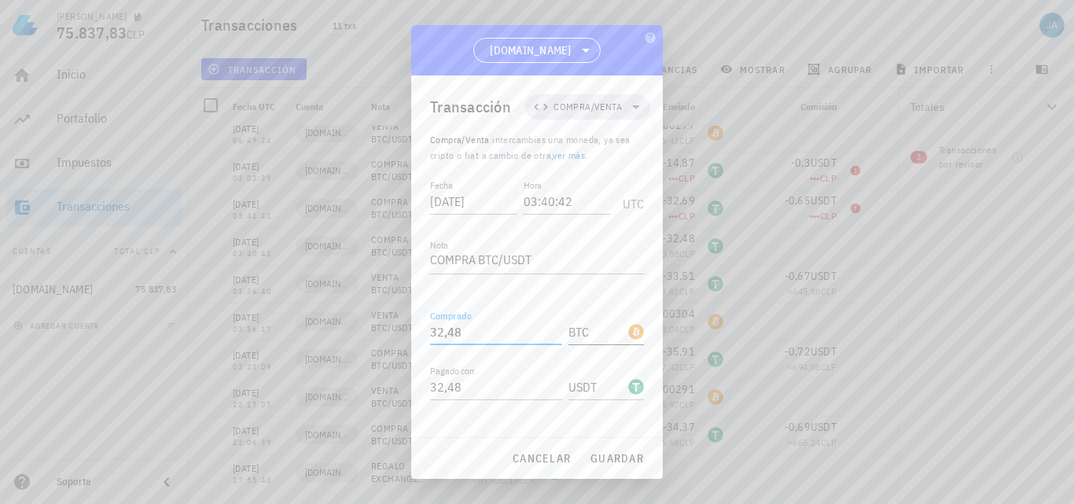
type input "32,48"
click at [578, 319] on input "text" at bounding box center [605, 331] width 72 height 25
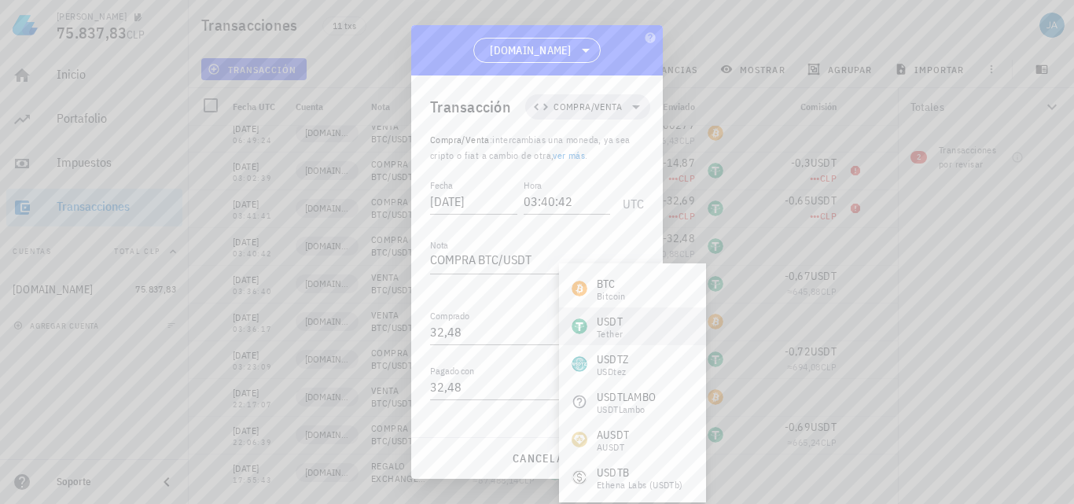
click at [619, 330] on div "Tether" at bounding box center [610, 334] width 26 height 9
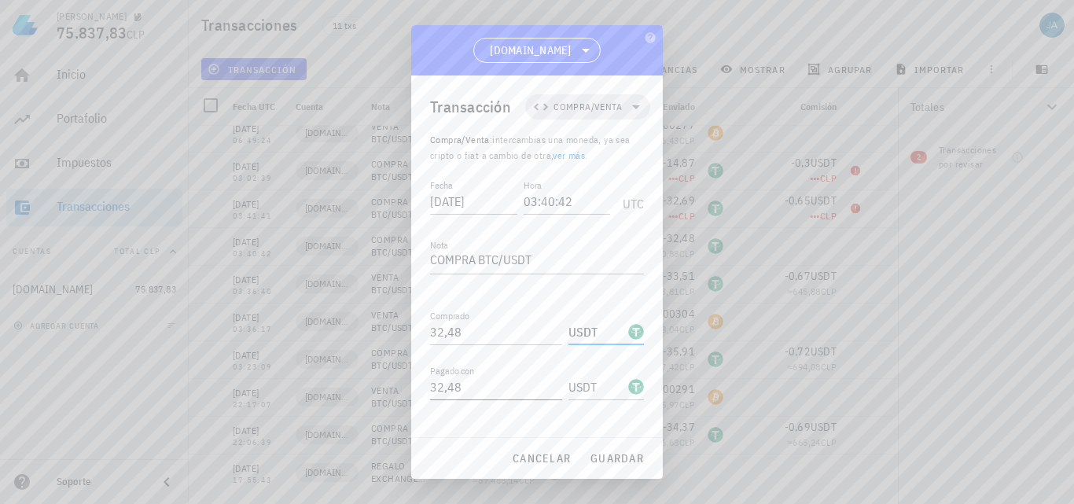
type input "USDT"
drag, startPoint x: 472, startPoint y: 300, endPoint x: 400, endPoint y: 307, distance: 72.8
click at [400, 307] on div "JAIME 75.837,83 CLP Inicio Portafolio Impuestos Transacciones Cuentas Total CLP…" at bounding box center [537, 252] width 1074 height 504
paste input "0,000284"
type input "0,000284"
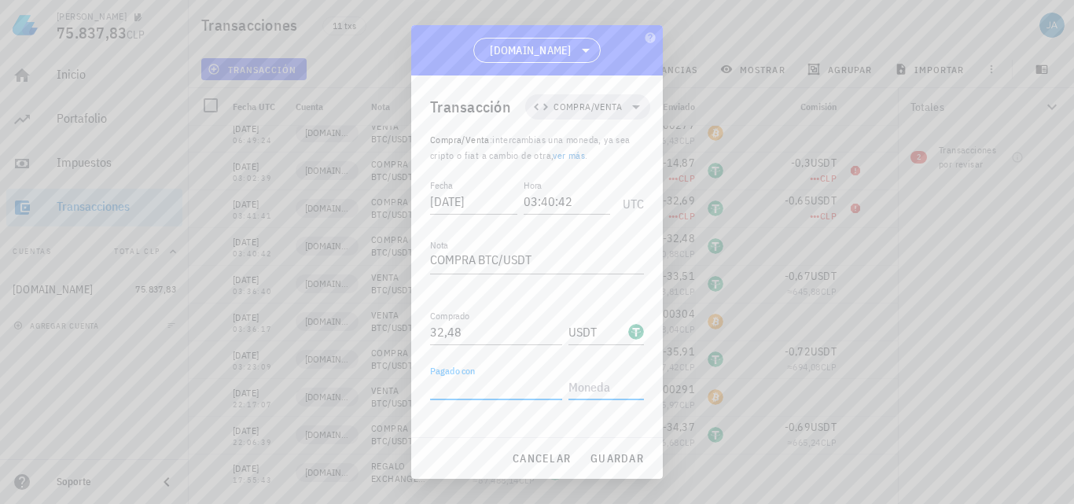
paste input "0,000284"
type input "0,000284"
click at [579, 374] on input "text" at bounding box center [605, 386] width 72 height 25
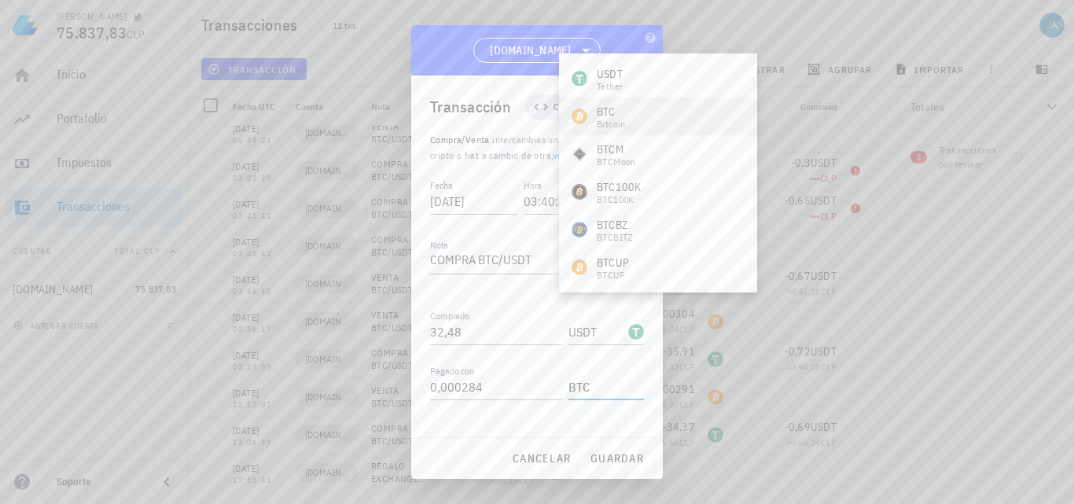
click at [649, 123] on div "BTC Bitcoin" at bounding box center [658, 117] width 198 height 38
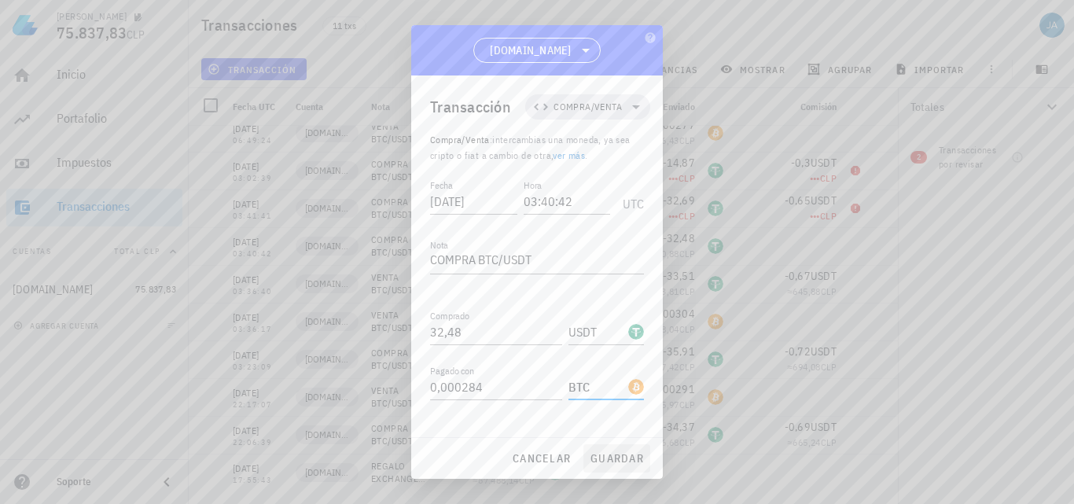
type input "BTC"
click at [599, 458] on span "guardar" at bounding box center [617, 458] width 54 height 14
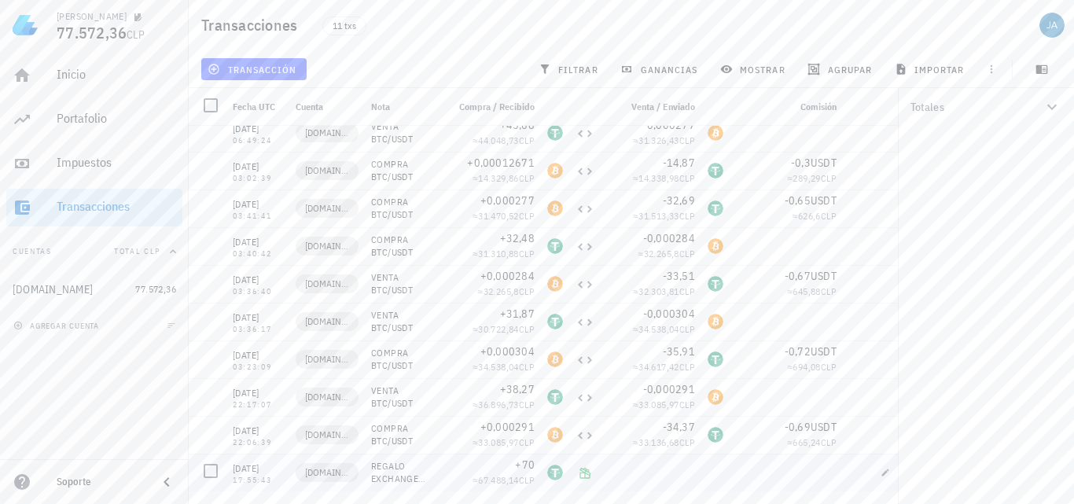
click at [714, 480] on div at bounding box center [716, 473] width 28 height 38
click at [105, 77] on div "Inicio" at bounding box center [117, 74] width 120 height 15
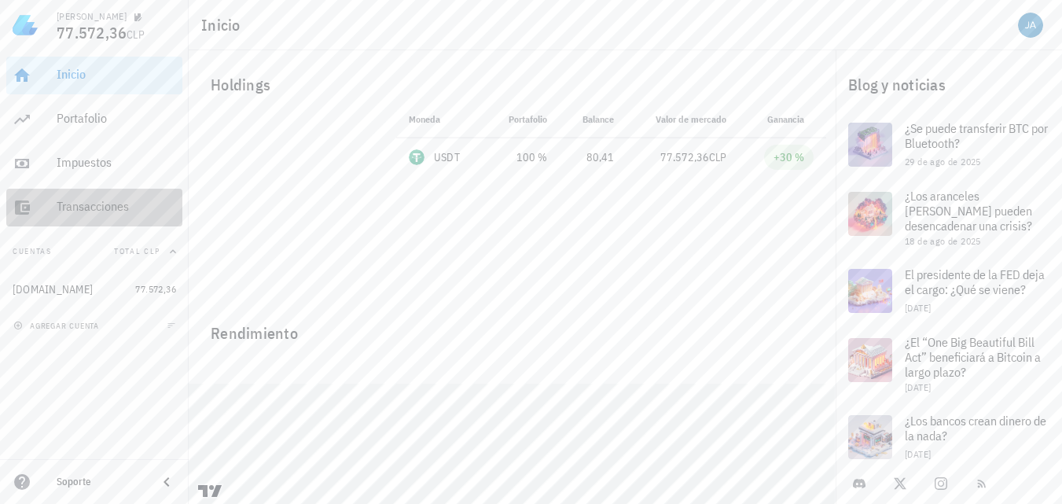
click at [87, 214] on div "Transacciones" at bounding box center [117, 206] width 120 height 15
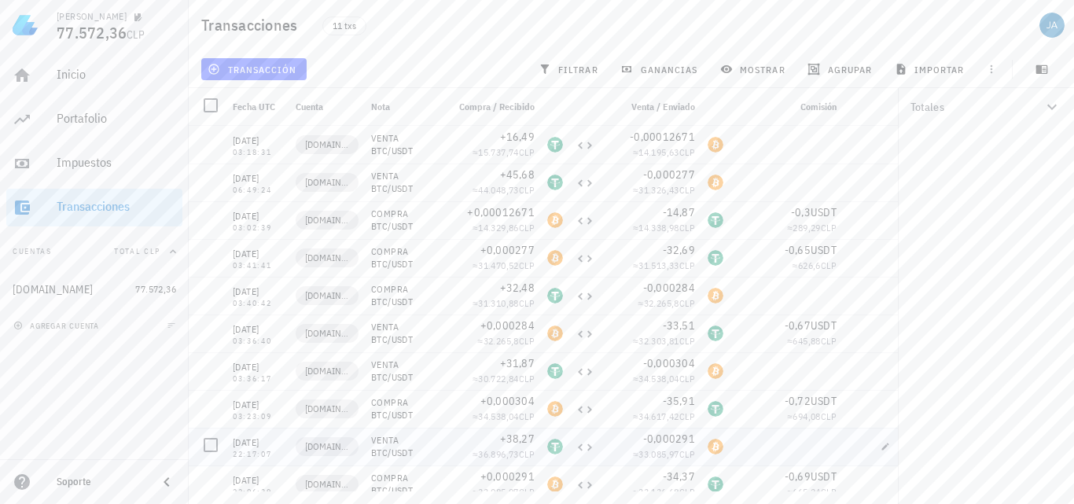
scroll to position [50, 0]
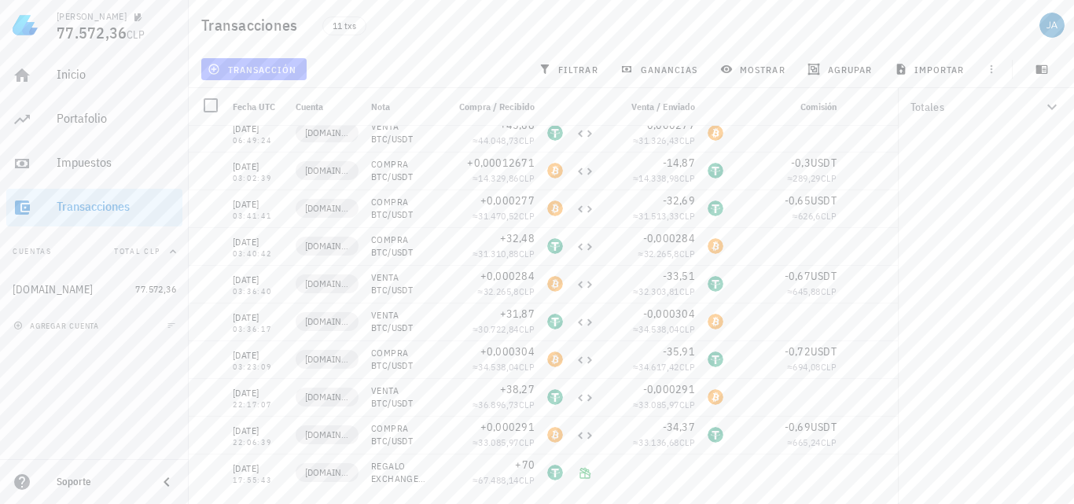
click at [267, 68] on span "transacción" at bounding box center [254, 69] width 86 height 13
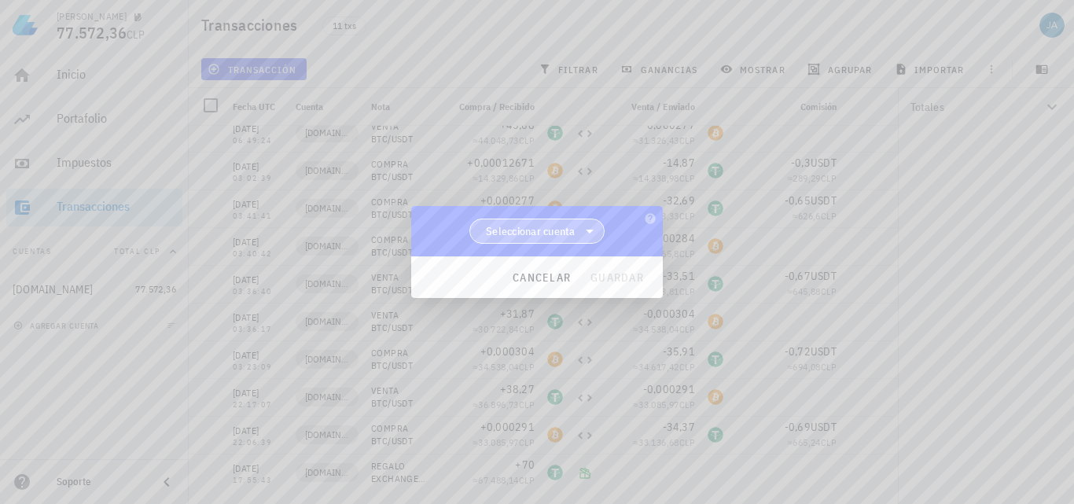
click at [545, 237] on span "Seleccionar cuenta" at bounding box center [531, 231] width 90 height 16
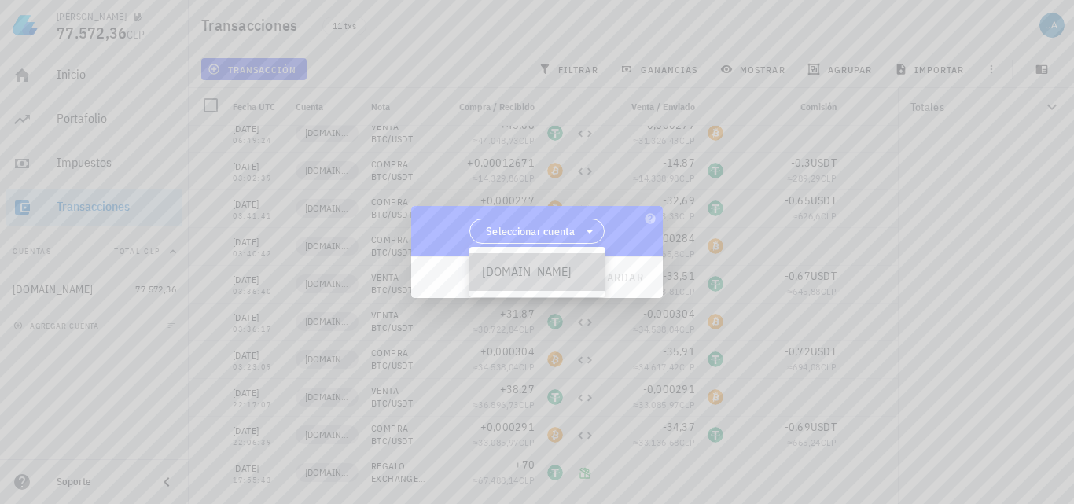
click at [560, 271] on div "[DOMAIN_NAME]" at bounding box center [537, 271] width 111 height 15
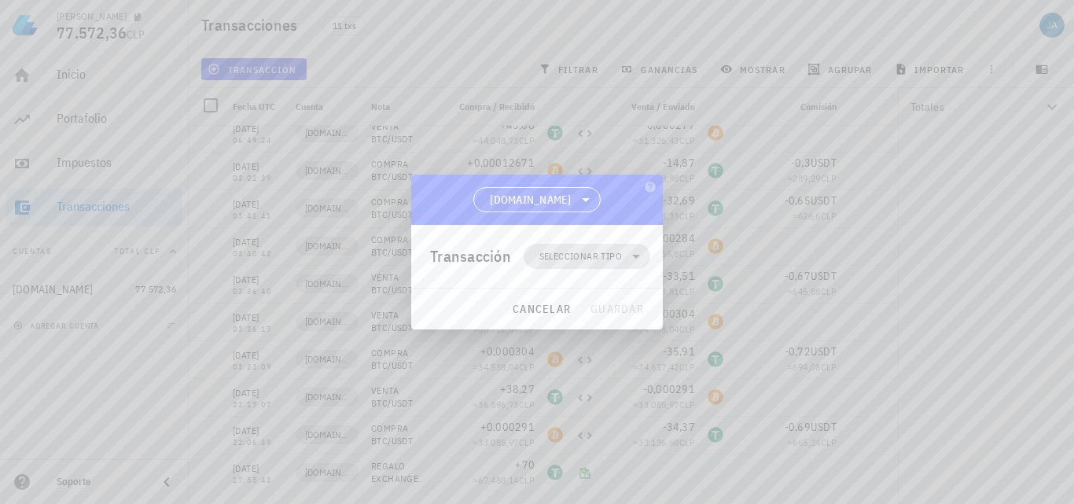
click at [620, 254] on span "Seleccionar tipo" at bounding box center [580, 257] width 83 height 16
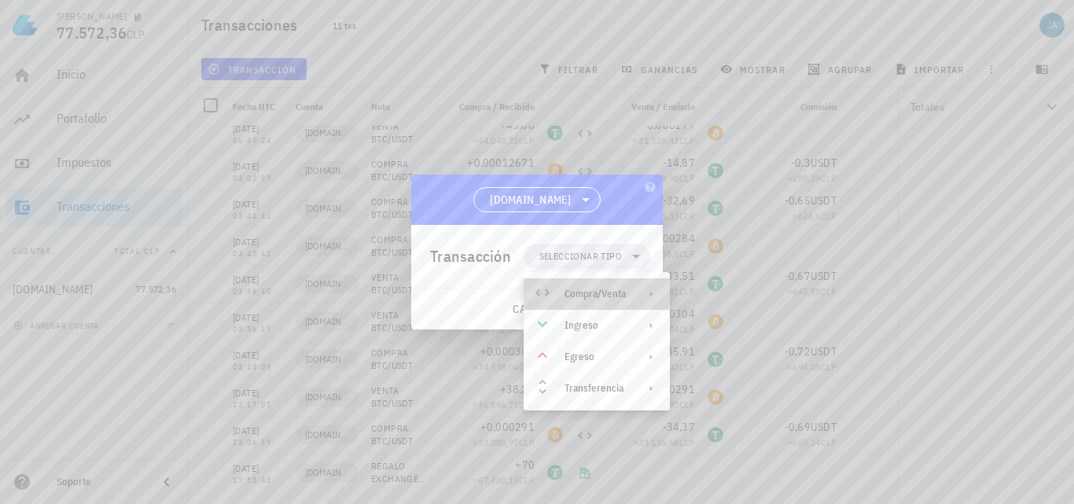
click at [611, 296] on div "Compra/Venta" at bounding box center [595, 294] width 61 height 13
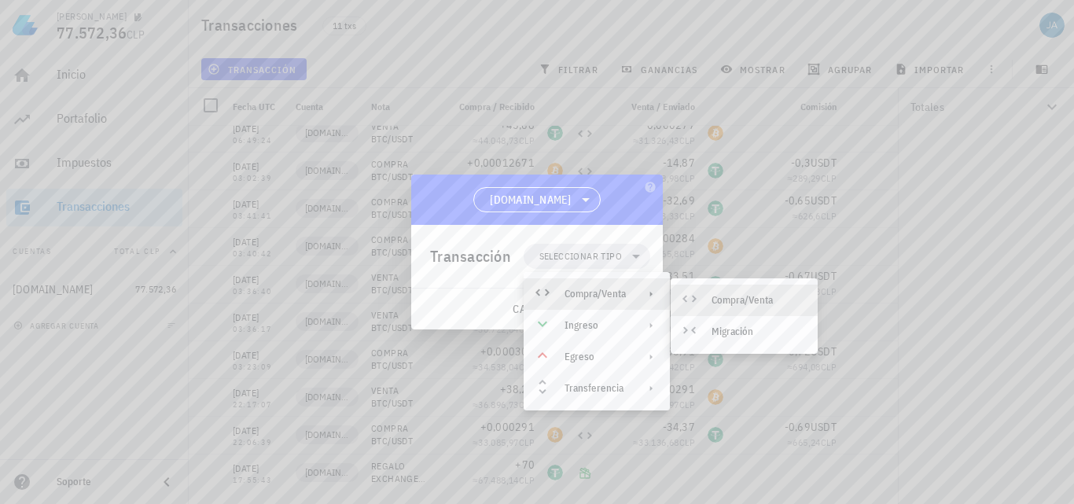
click at [731, 302] on div "Compra/Venta" at bounding box center [759, 300] width 94 height 13
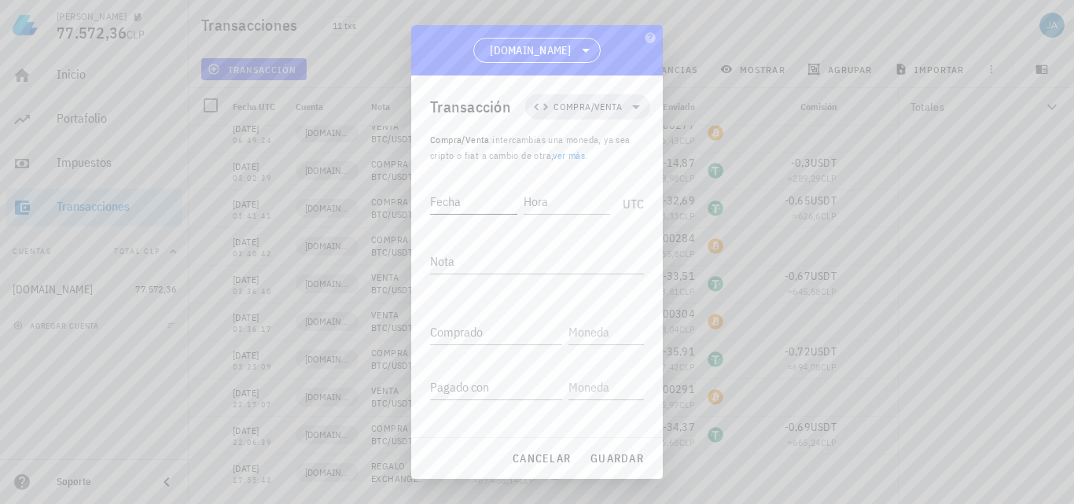
click at [448, 211] on input "Fecha" at bounding box center [473, 201] width 87 height 25
type input "2025-07-21"
type input "21:00:33"
type textarea "B"
type textarea "COMPRA BTC/USDT"
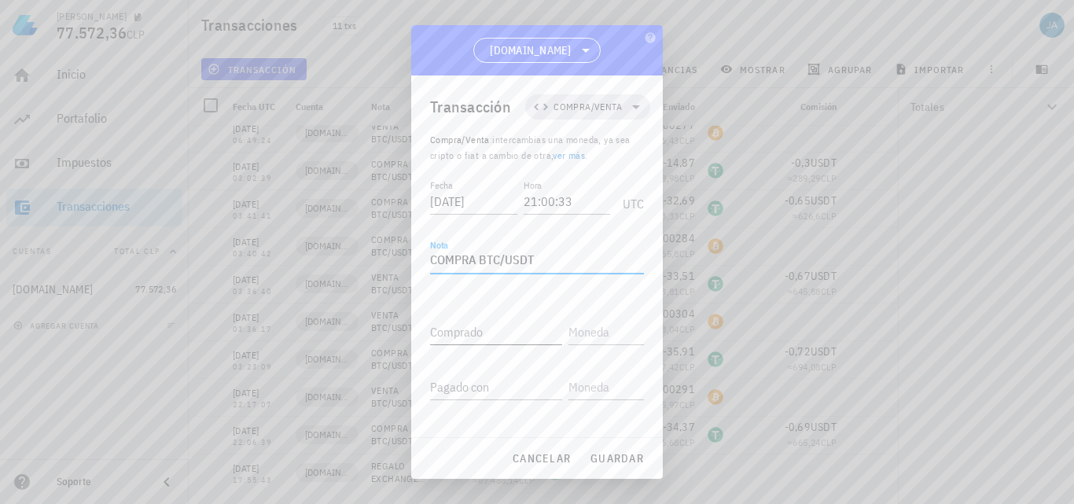
click at [511, 333] on input "Comprado" at bounding box center [496, 331] width 132 height 25
paste input "0,0337"
type input "0,0337"
click at [613, 333] on input "text" at bounding box center [605, 331] width 72 height 25
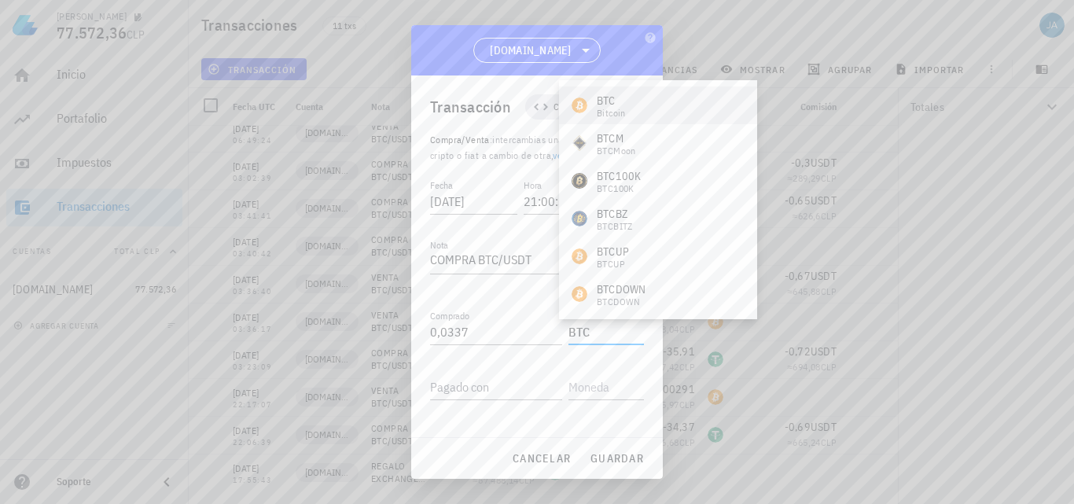
click at [617, 109] on div "Bitcoin" at bounding box center [611, 113] width 29 height 9
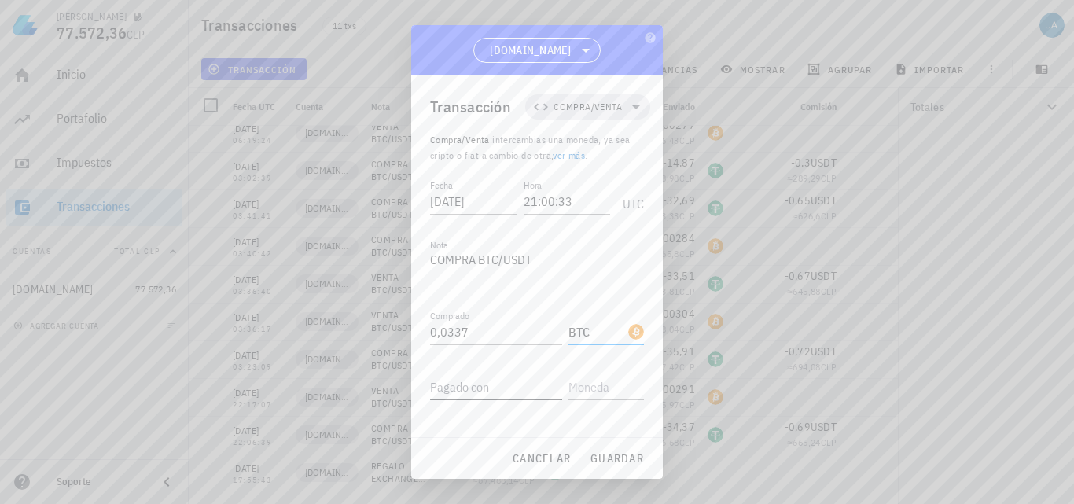
type input "BTC"
click at [496, 381] on input "Pagado con" at bounding box center [496, 386] width 132 height 25
click at [583, 381] on input "text" at bounding box center [605, 386] width 72 height 25
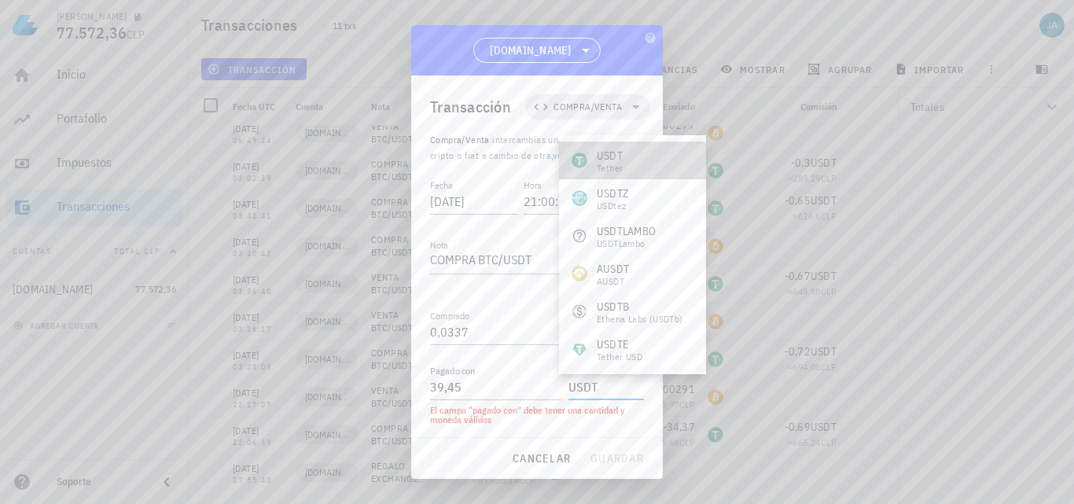
click at [656, 157] on div "USDT Tether" at bounding box center [632, 161] width 147 height 38
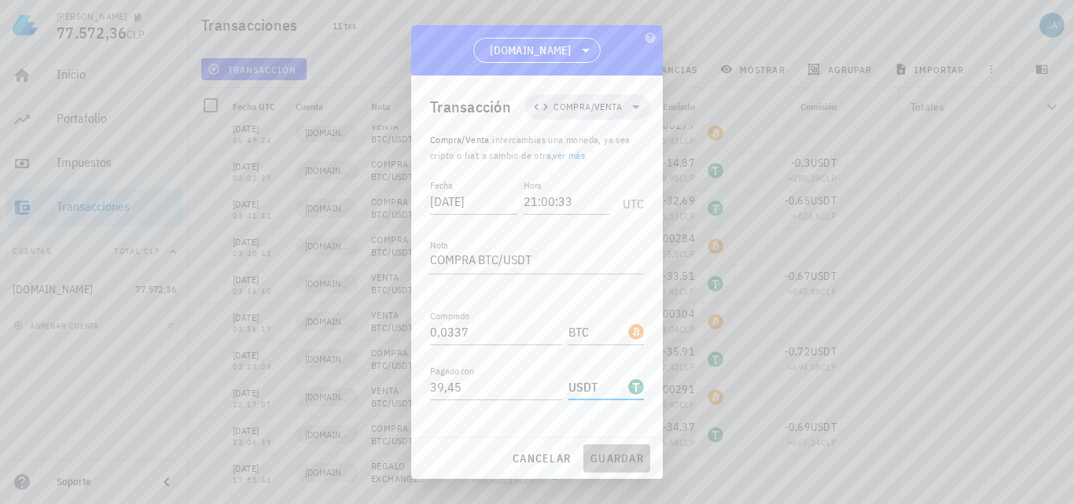
click at [617, 459] on span "guardar" at bounding box center [617, 458] width 54 height 14
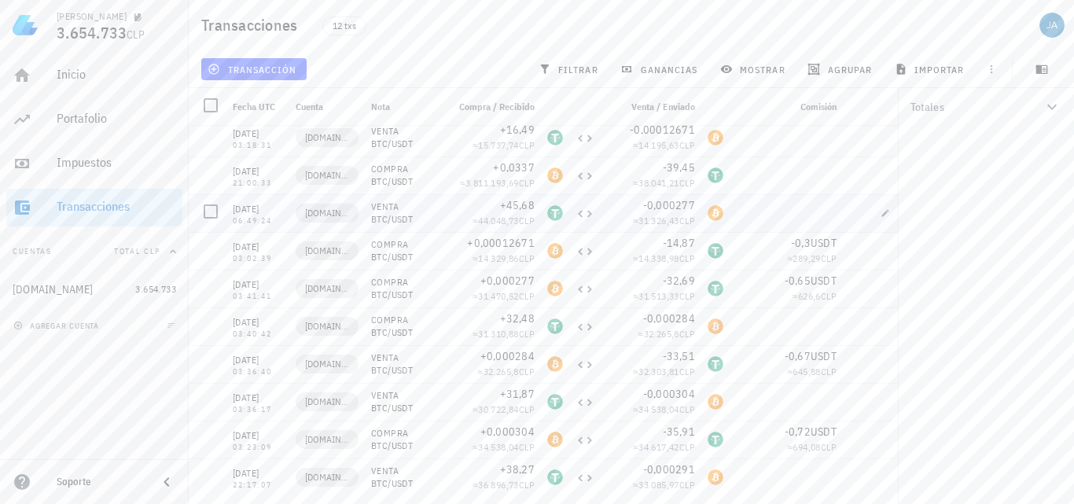
scroll to position [0, 0]
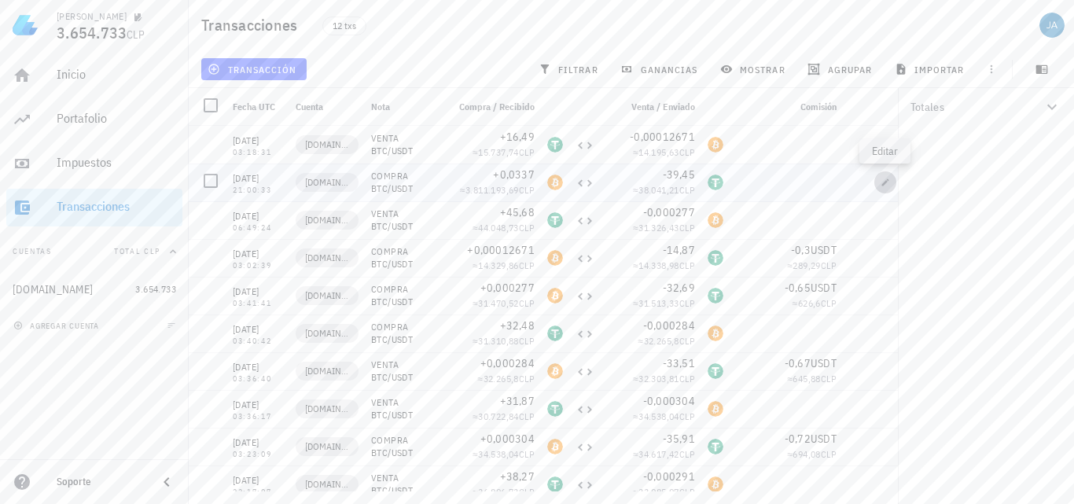
click at [892, 183] on span "button" at bounding box center [886, 182] width 22 height 9
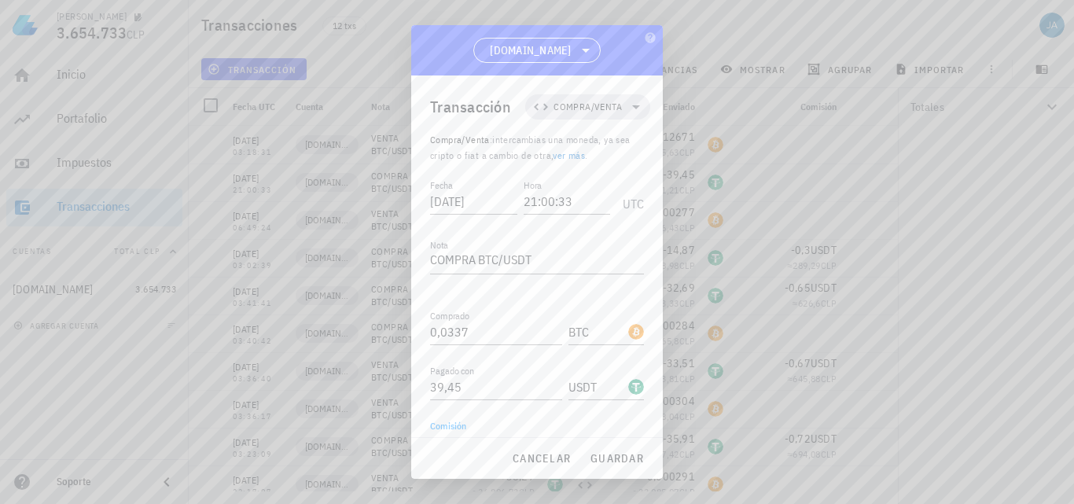
click at [511, 429] on input "Comisión" at bounding box center [496, 441] width 132 height 25
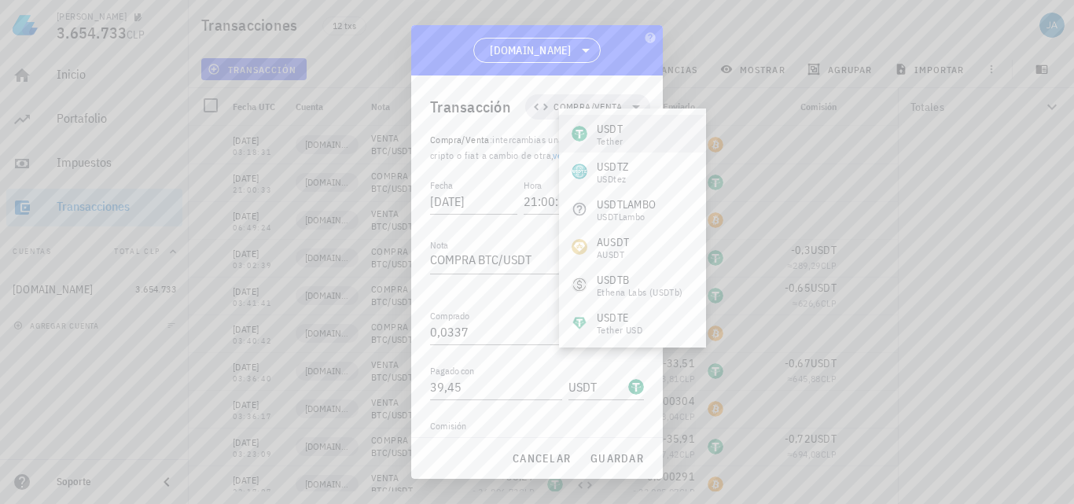
click at [623, 128] on div "USDT" at bounding box center [610, 129] width 26 height 16
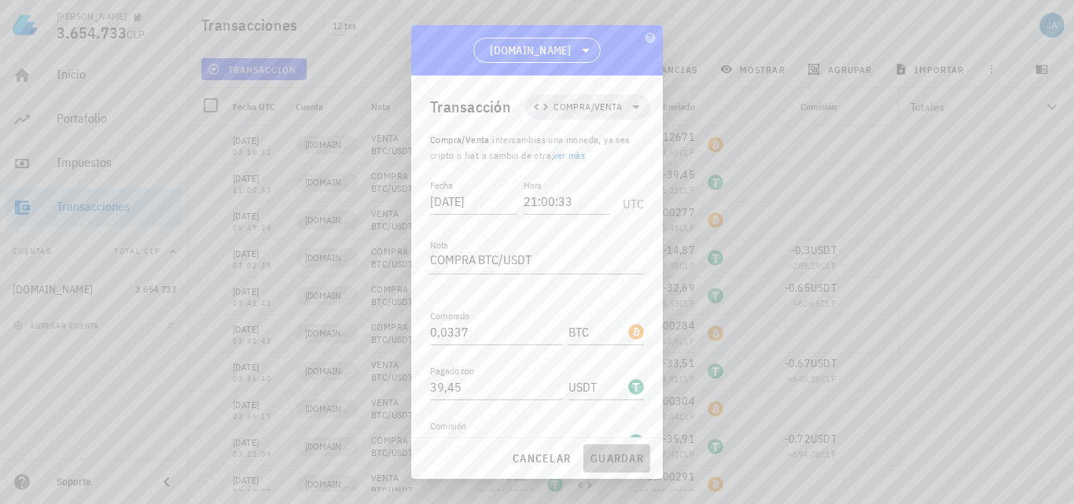
click at [609, 458] on span "guardar" at bounding box center [617, 458] width 54 height 14
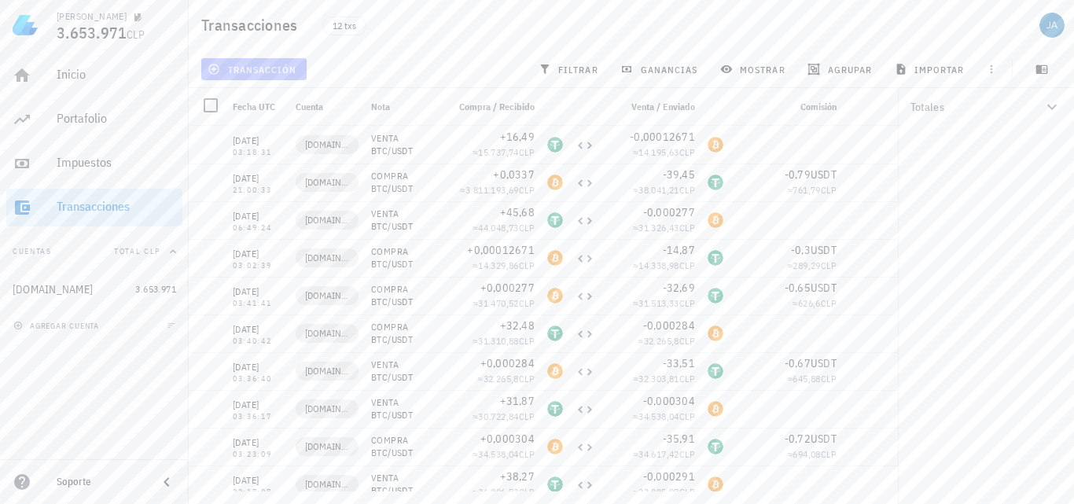
click at [253, 65] on span "transacción" at bounding box center [254, 69] width 86 height 13
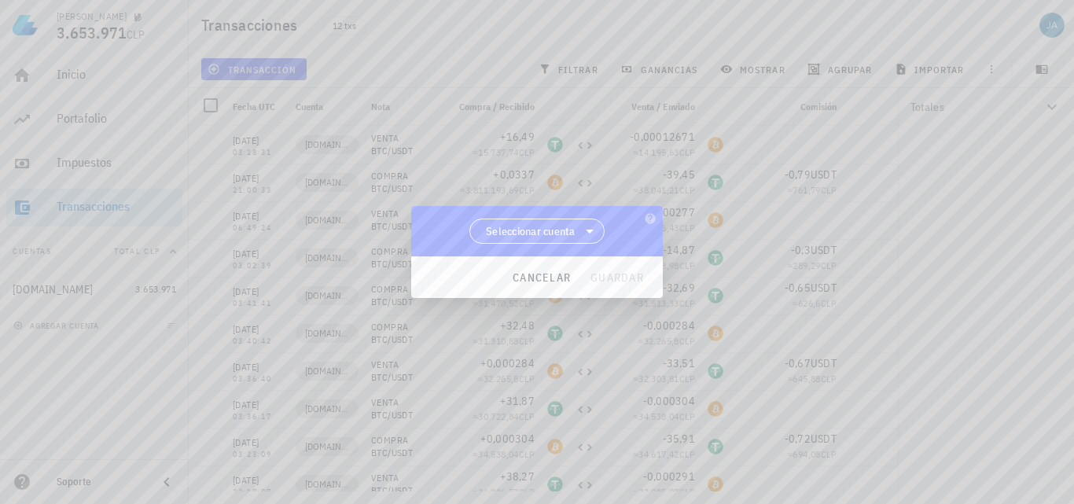
click at [517, 229] on span "Seleccionar cuenta" at bounding box center [531, 231] width 90 height 16
click at [549, 271] on div "[DOMAIN_NAME]" at bounding box center [537, 271] width 111 height 15
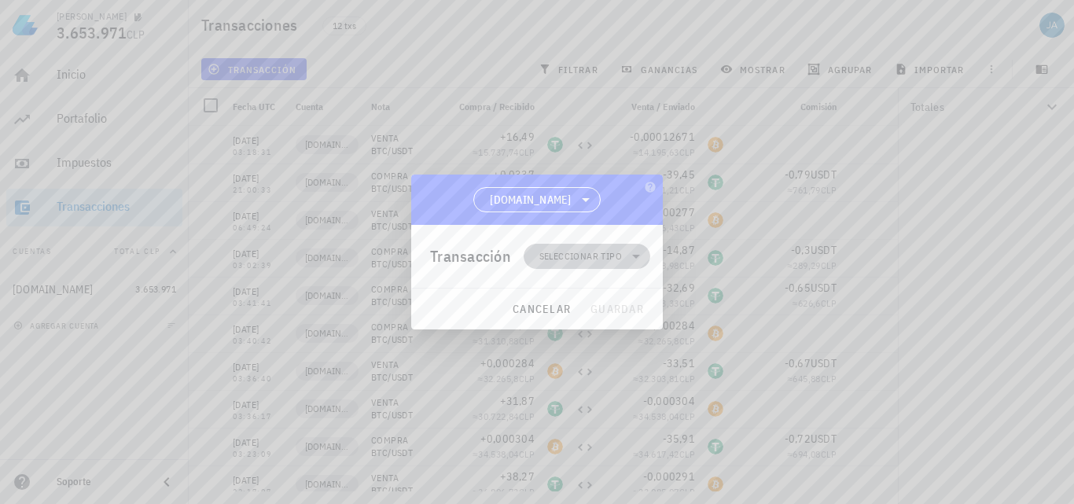
click at [597, 257] on span "Seleccionar tipo" at bounding box center [580, 257] width 83 height 16
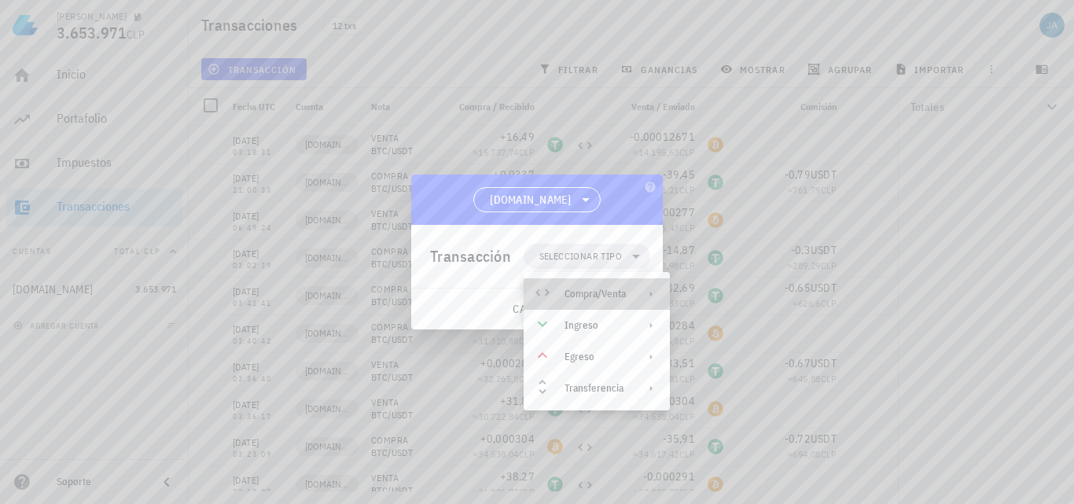
click at [608, 296] on div "Compra/Venta" at bounding box center [595, 294] width 61 height 13
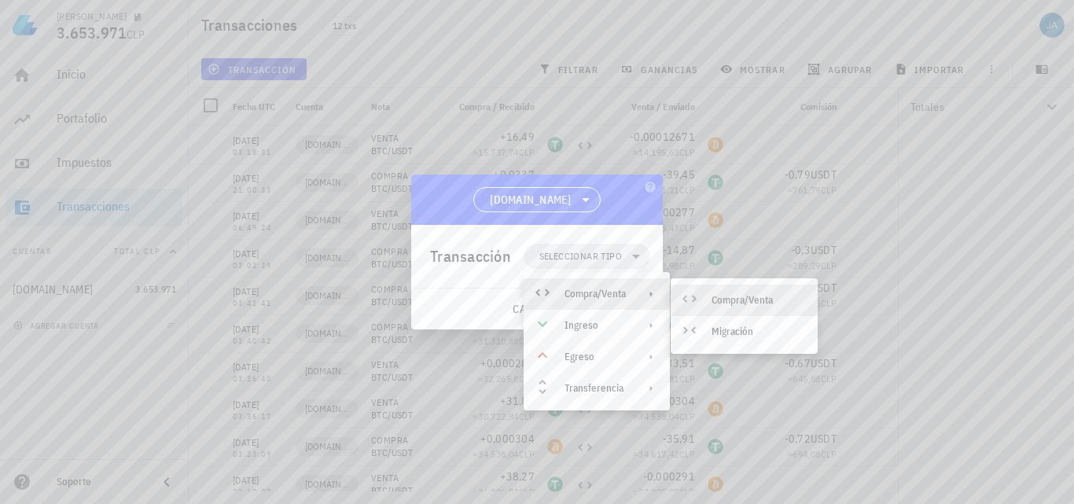
click at [749, 304] on div "Compra/Venta" at bounding box center [759, 300] width 94 height 13
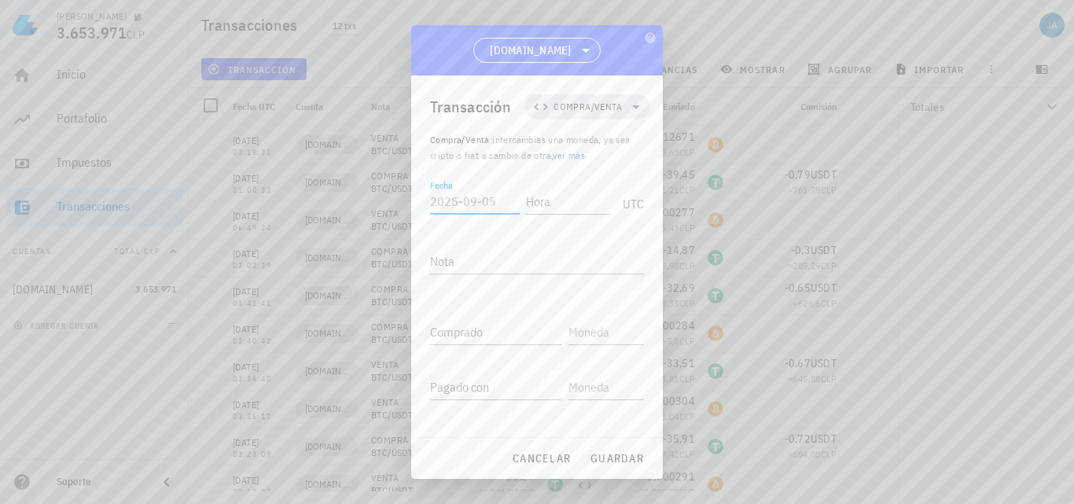
click at [469, 203] on input "Fecha" at bounding box center [475, 201] width 90 height 25
drag, startPoint x: 517, startPoint y: 304, endPoint x: 519, endPoint y: 293, distance: 10.3
click at [517, 303] on div "Fecha 2025-07-21 Hora 21:11:10 UTC Nota Comprado Pagado con Comisión Opcional" at bounding box center [537, 331] width 214 height 311
click at [521, 271] on textarea "Nota" at bounding box center [537, 261] width 214 height 25
click at [595, 324] on input "text" at bounding box center [605, 331] width 72 height 25
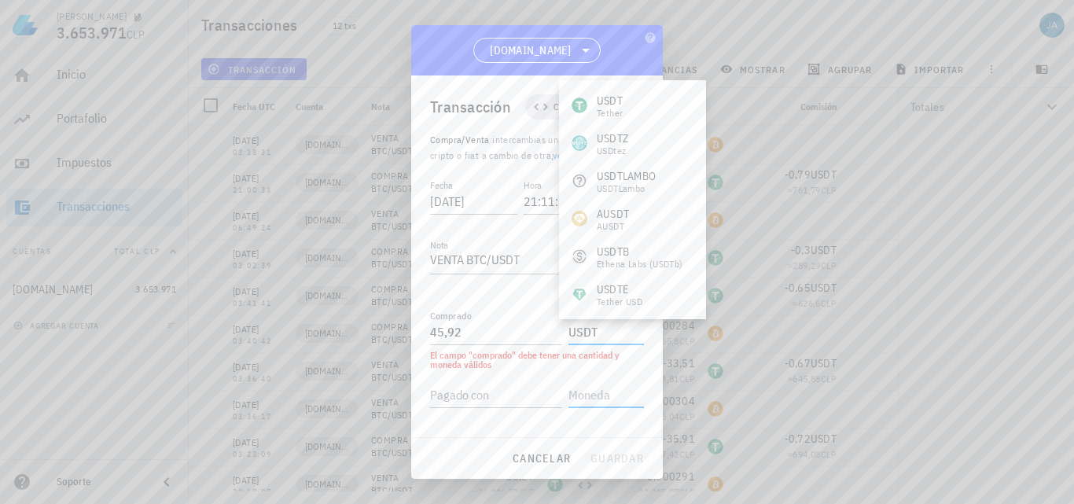
click at [575, 403] on input "text" at bounding box center [605, 394] width 72 height 25
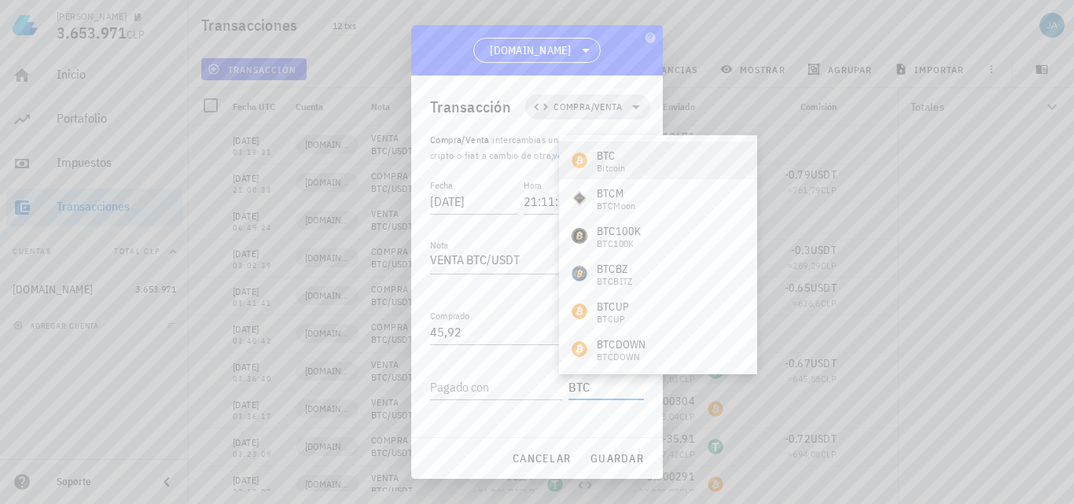
click at [697, 168] on div "BTC Bitcoin" at bounding box center [658, 161] width 198 height 38
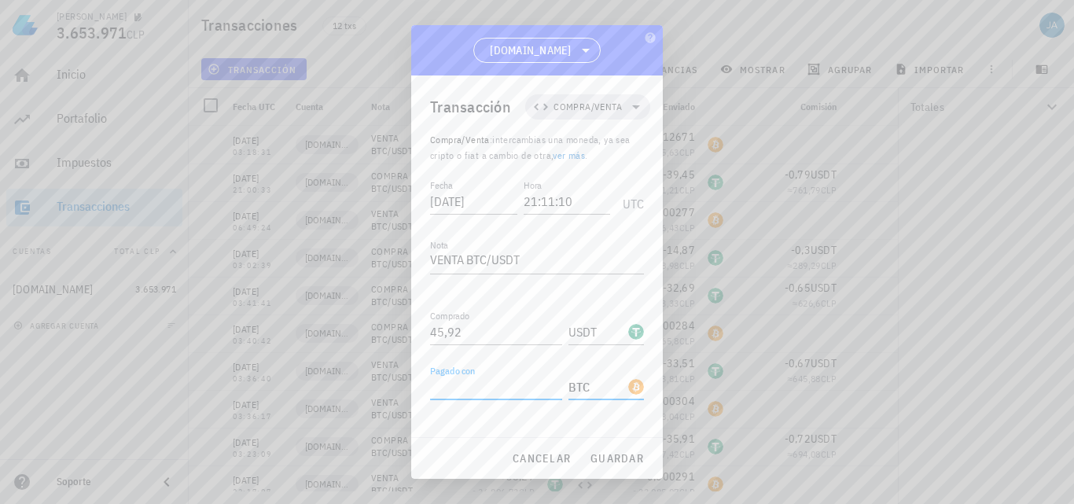
click at [493, 393] on input "Pagado con" at bounding box center [496, 386] width 132 height 25
paste input "0,0337"
click at [450, 385] on input "0,0337" at bounding box center [496, 386] width 132 height 25
click at [609, 456] on span "guardar" at bounding box center [617, 458] width 54 height 14
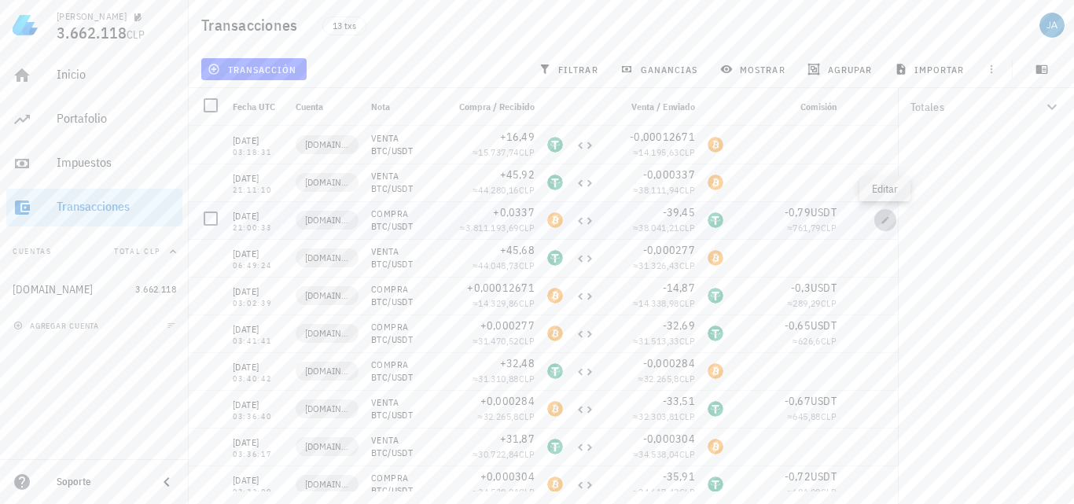
click at [890, 220] on icon "button" at bounding box center [885, 219] width 9 height 9
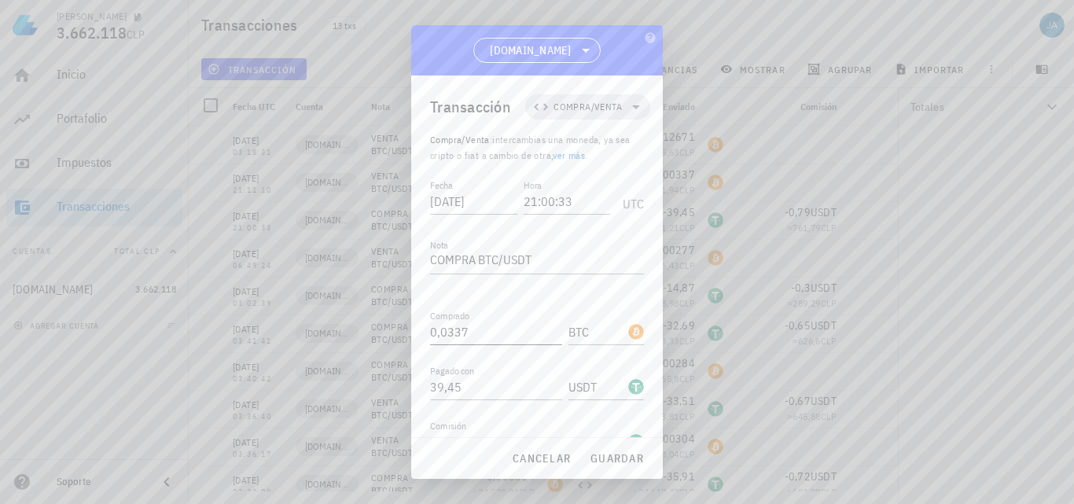
click at [448, 319] on input "0,0337" at bounding box center [496, 331] width 132 height 25
click at [602, 455] on span "guardar" at bounding box center [617, 458] width 54 height 14
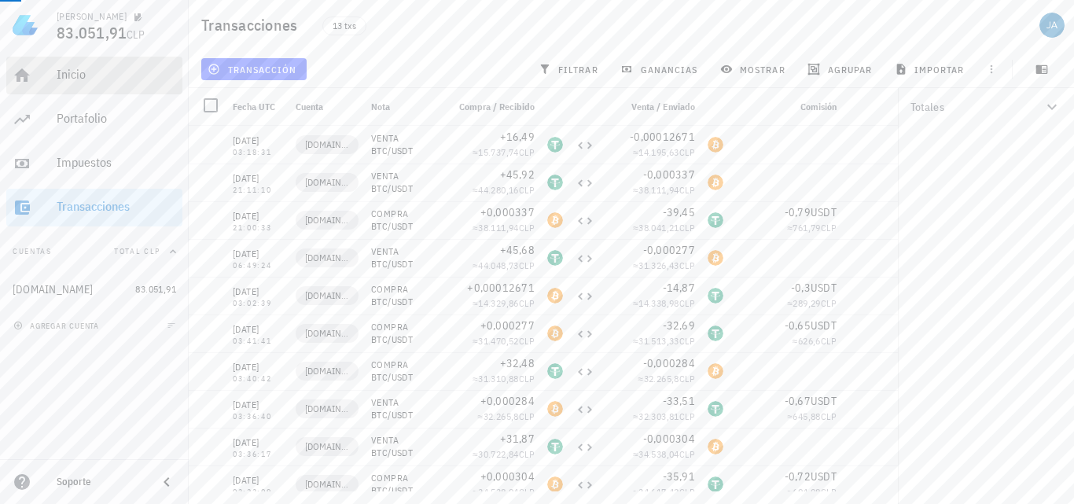
click at [104, 83] on div "Inicio" at bounding box center [117, 74] width 120 height 35
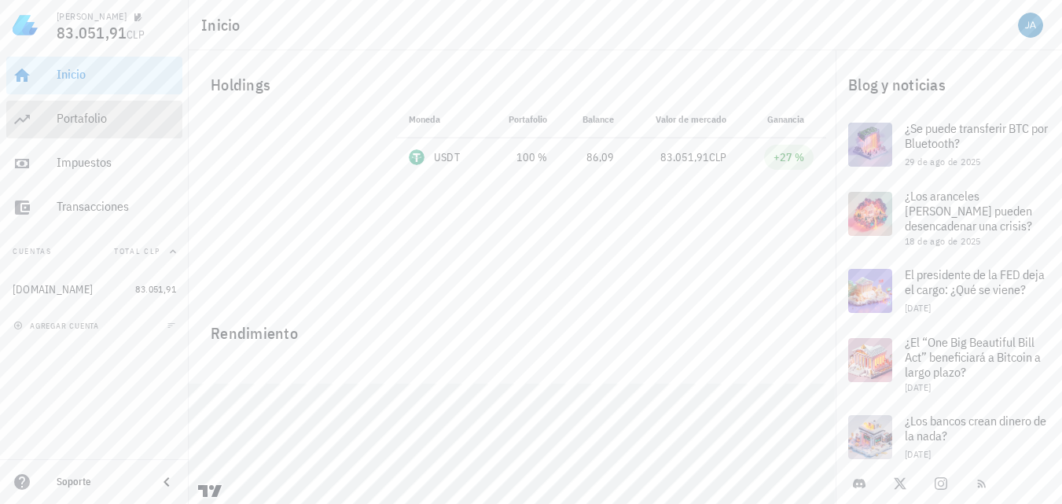
click at [83, 112] on div "Portafolio" at bounding box center [117, 118] width 120 height 15
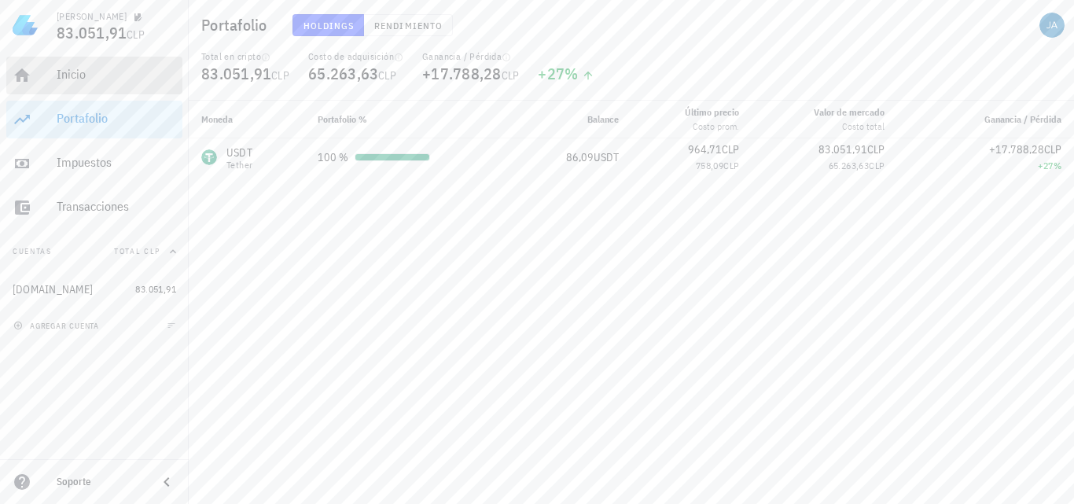
click at [101, 71] on div "Inicio" at bounding box center [117, 74] width 120 height 15
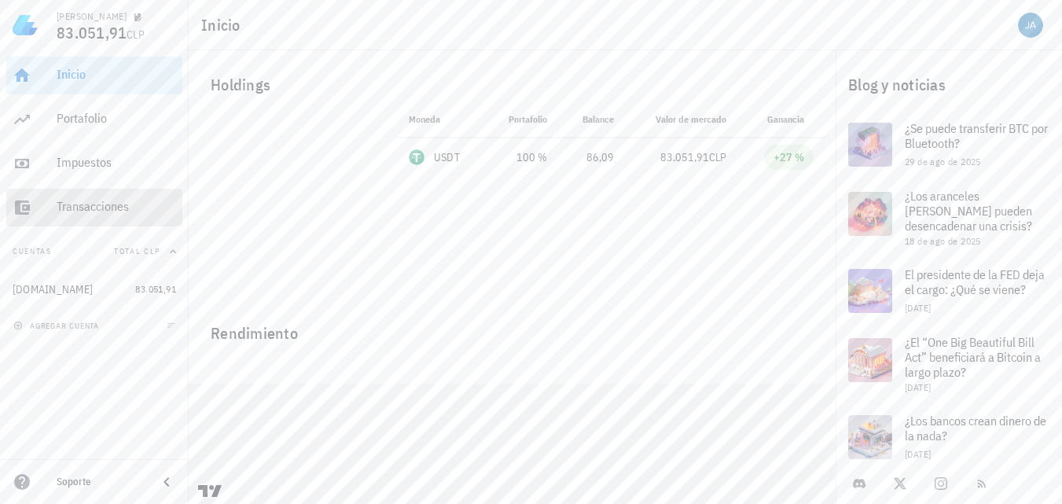
click at [118, 215] on div "Transacciones" at bounding box center [117, 207] width 120 height 35
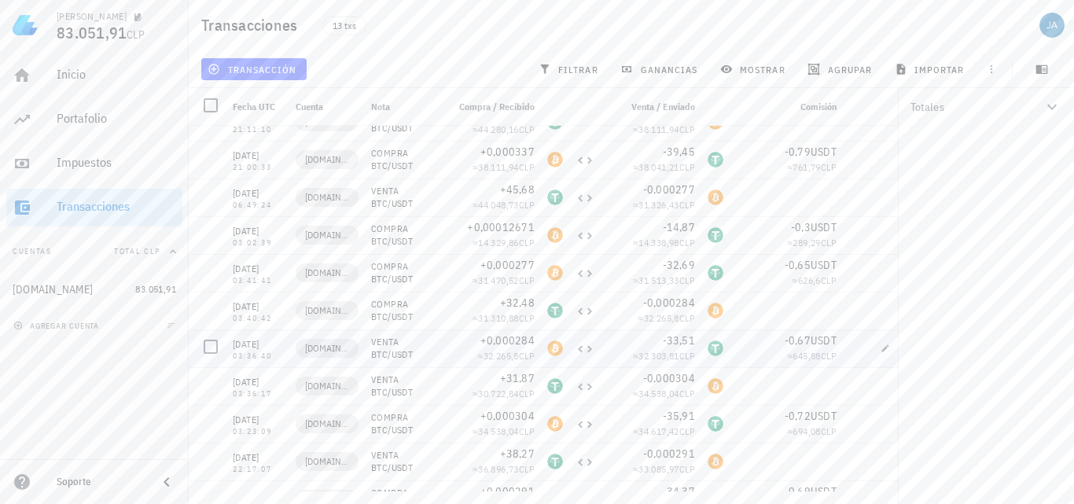
scroll to position [125, 0]
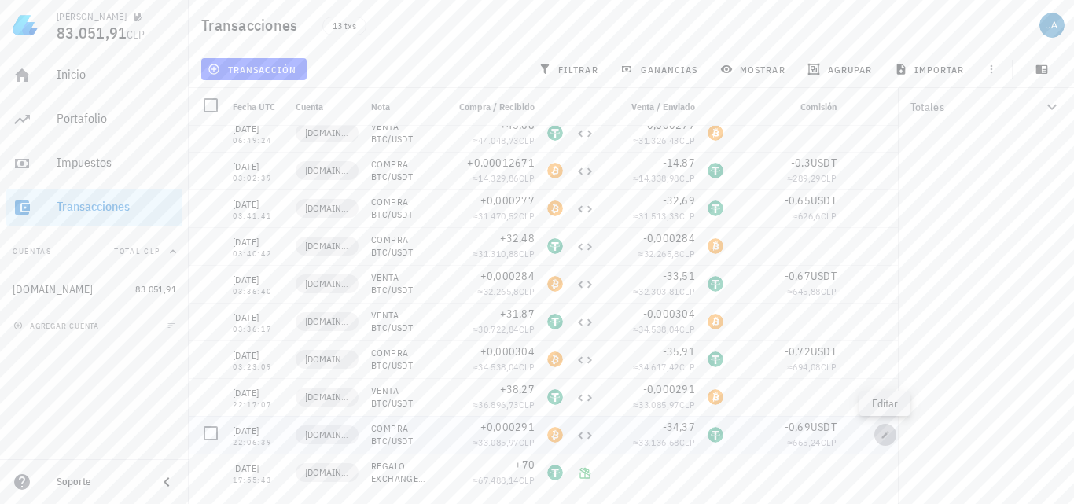
click at [887, 435] on icon "button" at bounding box center [885, 434] width 7 height 7
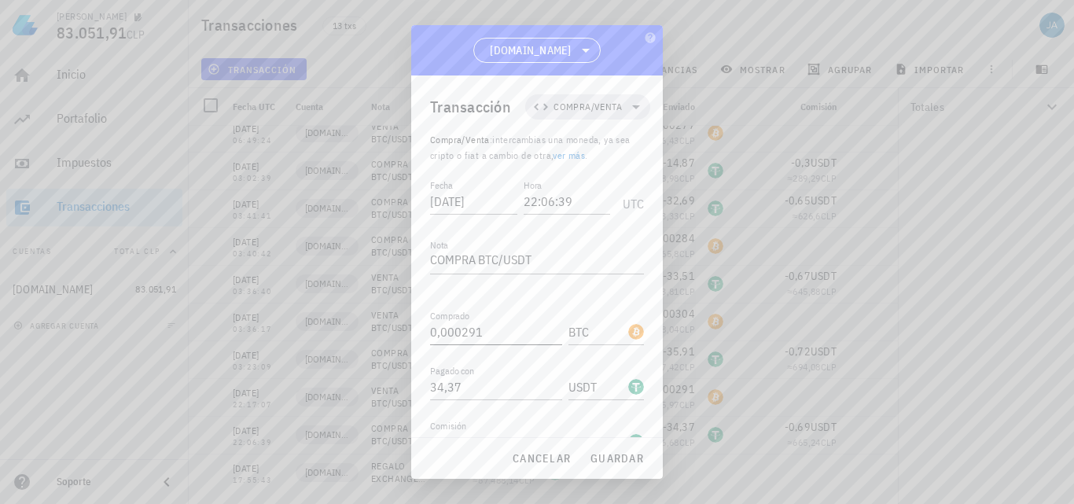
click at [458, 319] on input "0,000291" at bounding box center [496, 331] width 132 height 25
click at [608, 459] on span "guardar" at bounding box center [617, 458] width 54 height 14
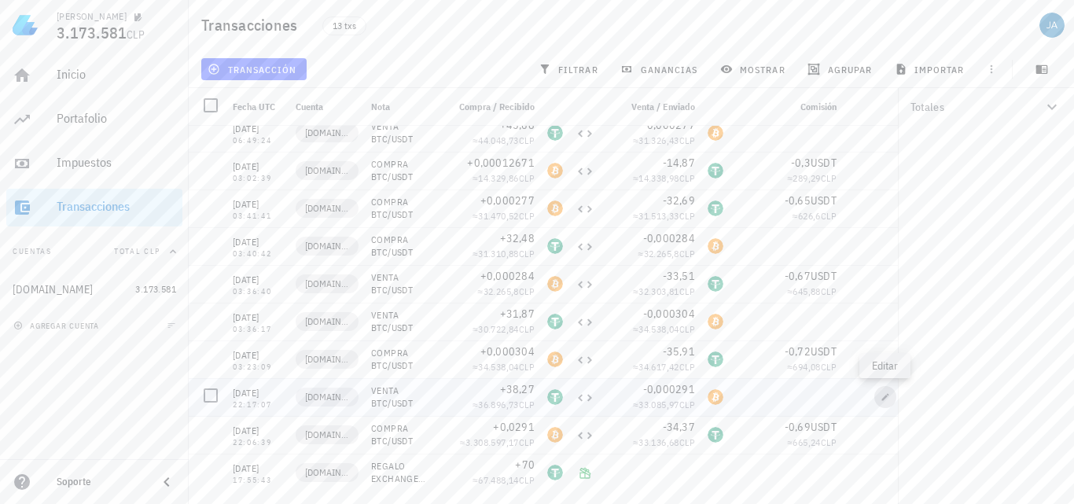
click at [885, 398] on icon "button" at bounding box center [885, 396] width 7 height 7
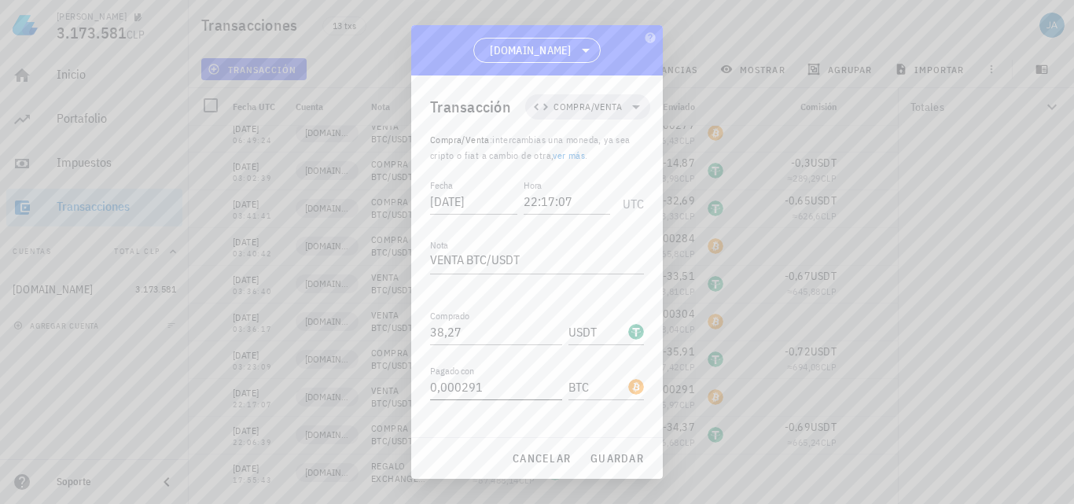
click at [462, 374] on input "0,000291" at bounding box center [496, 386] width 132 height 25
click at [609, 461] on span "guardar" at bounding box center [617, 458] width 54 height 14
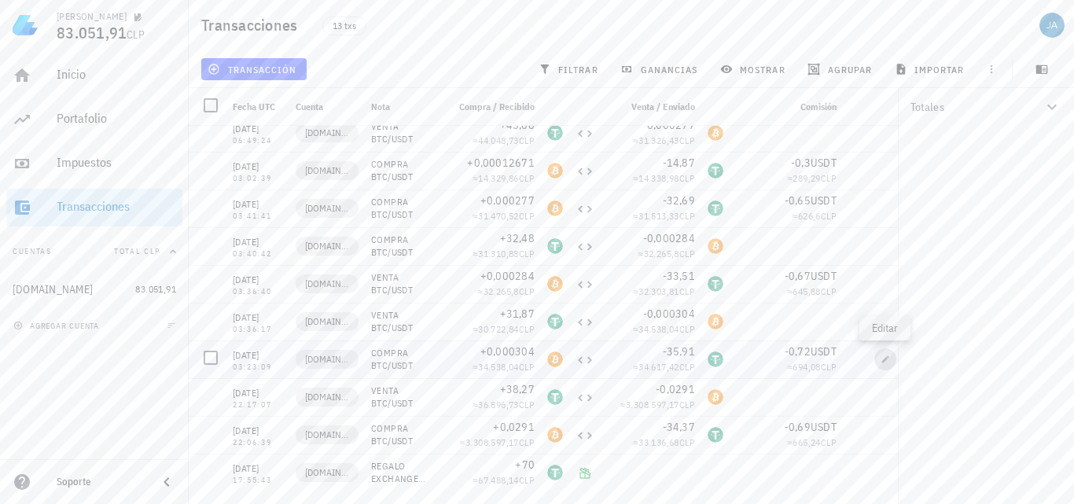
click at [883, 359] on icon "button" at bounding box center [885, 359] width 9 height 9
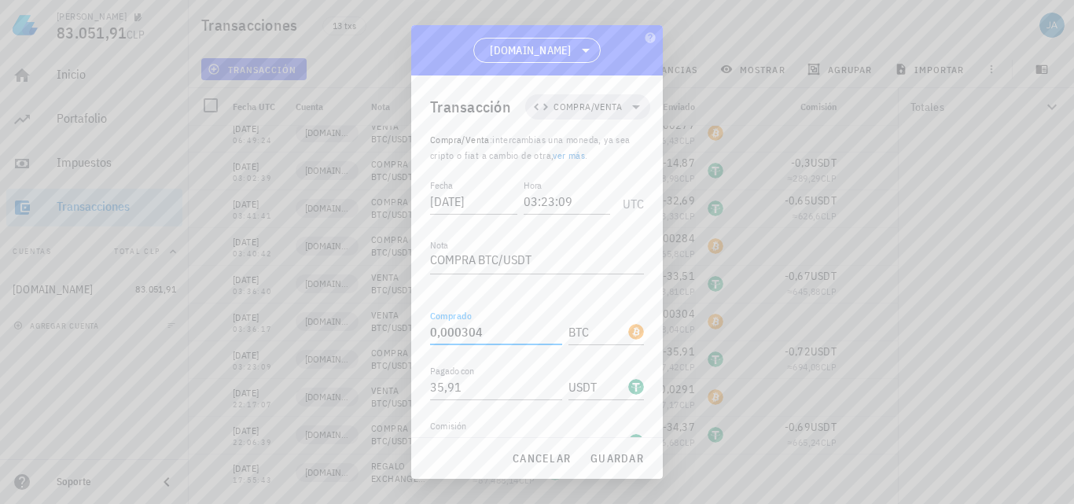
click at [447, 319] on input "0,000304" at bounding box center [496, 331] width 132 height 25
click at [608, 454] on span "guardar" at bounding box center [617, 458] width 54 height 14
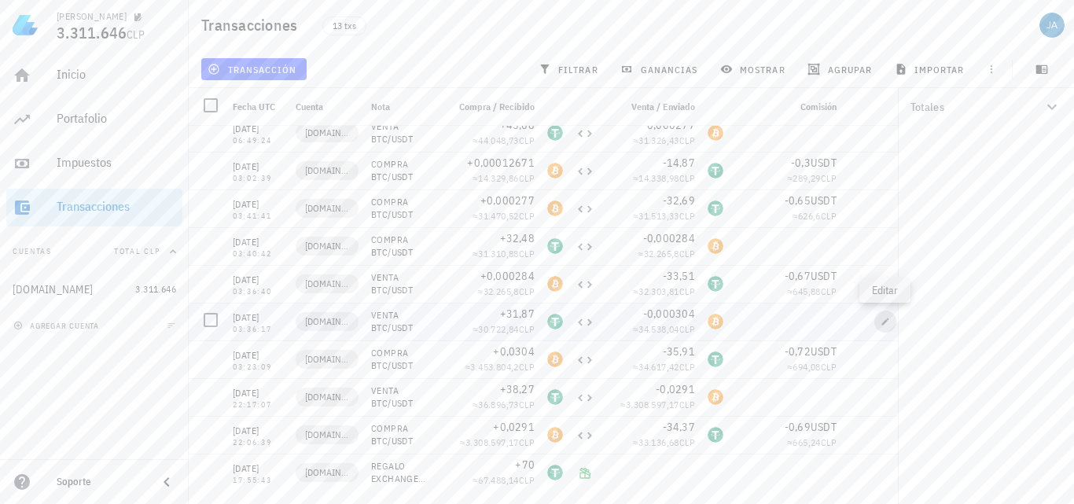
click at [886, 322] on icon "button" at bounding box center [885, 321] width 7 height 7
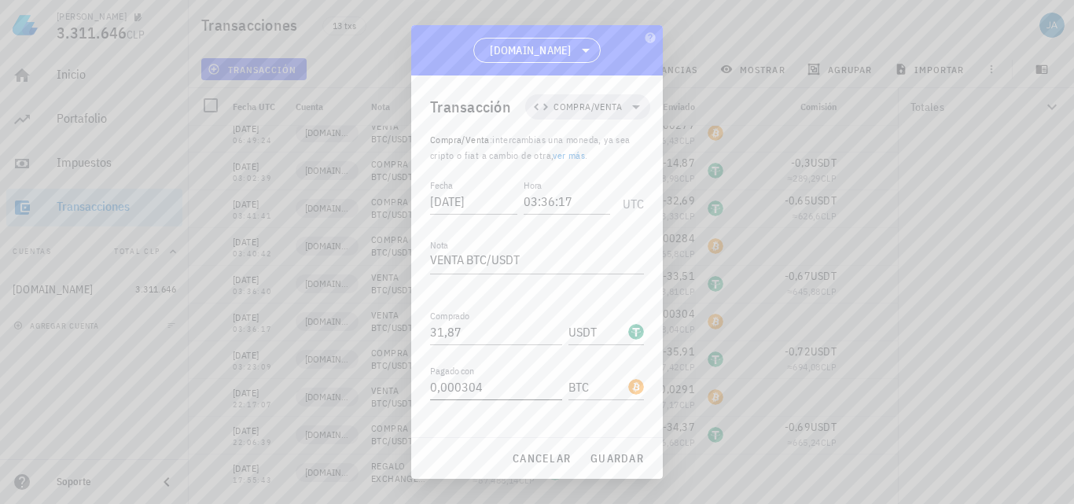
click at [452, 374] on input "0,000304" at bounding box center [496, 386] width 132 height 25
click at [604, 453] on span "guardar" at bounding box center [617, 458] width 54 height 14
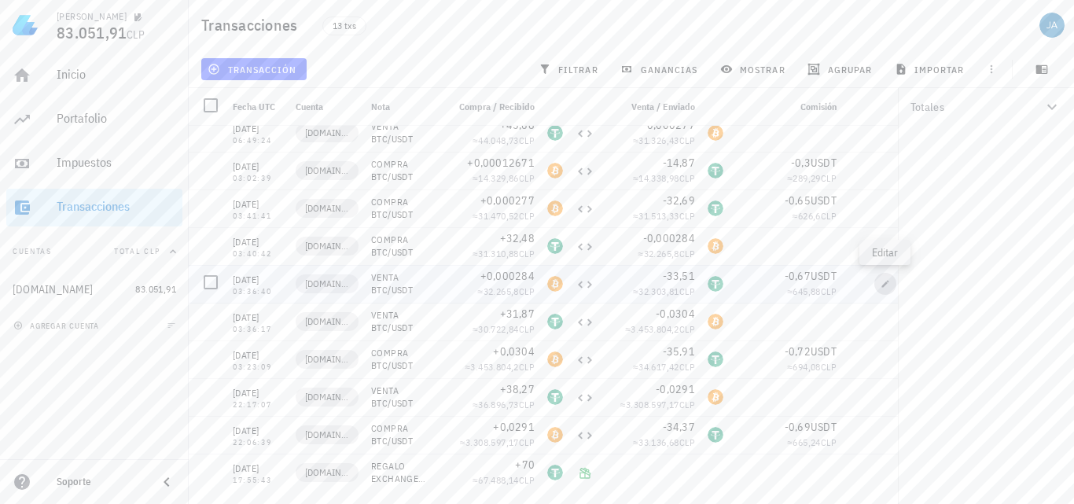
click at [887, 281] on icon "button" at bounding box center [885, 283] width 9 height 9
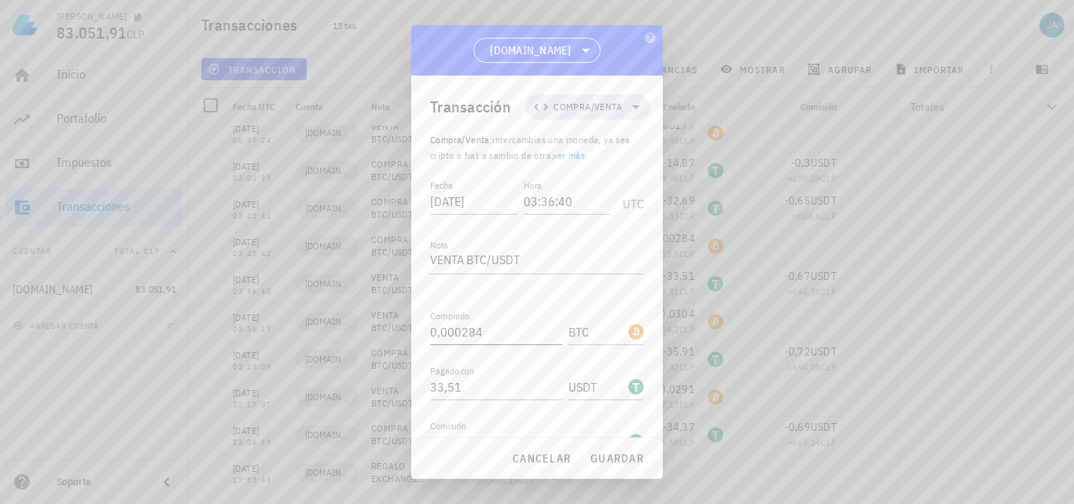
click at [452, 319] on input "0,000284" at bounding box center [496, 331] width 132 height 25
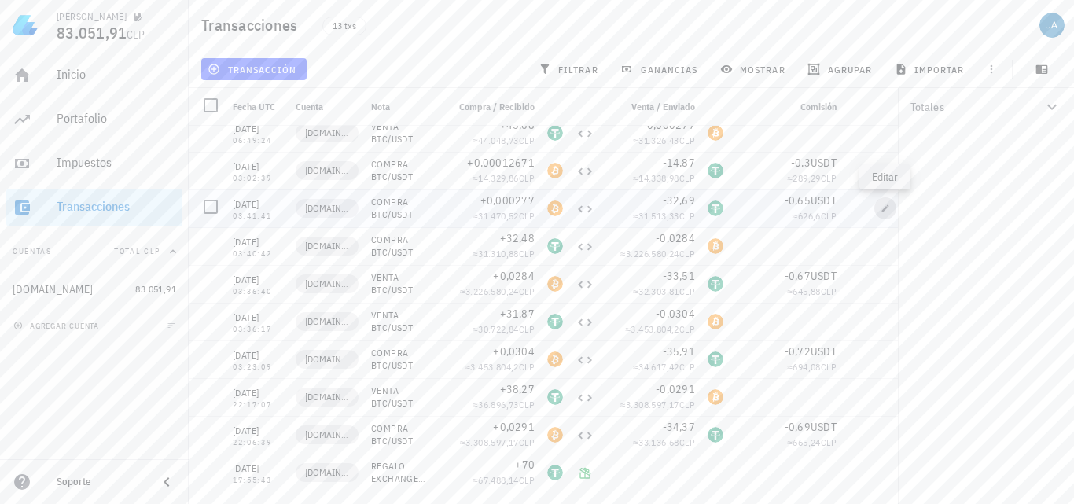
click at [883, 210] on icon "button" at bounding box center [885, 207] width 7 height 7
type input "03:41:41"
type input "0,000277"
type input "BTC"
type input "32,69"
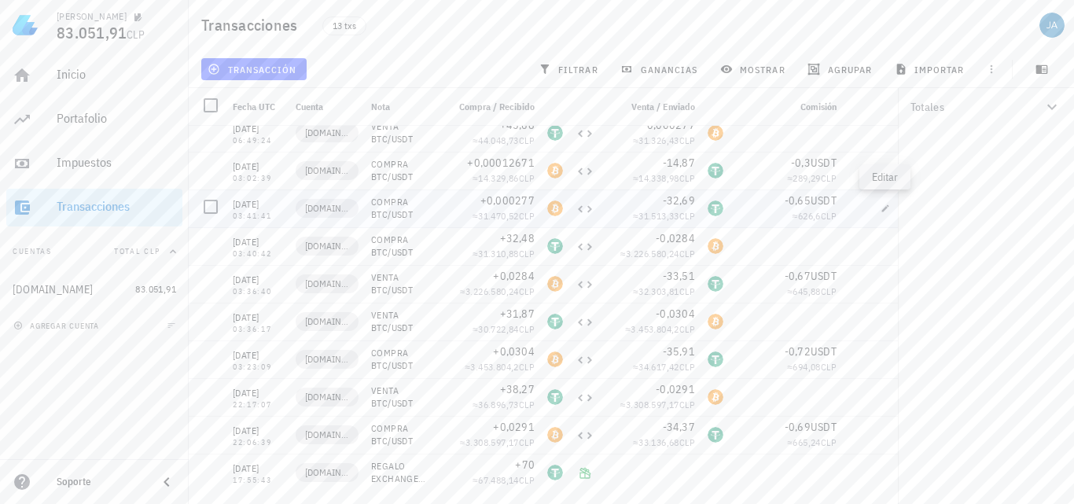
type input "USDT"
type input "0,65"
type input "USDT"
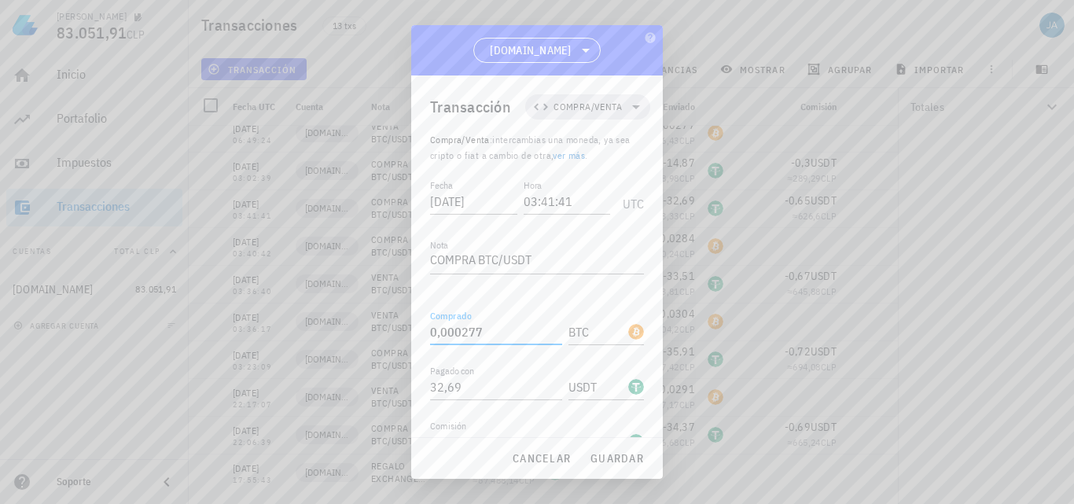
click at [461, 319] on input "0,000277" at bounding box center [496, 331] width 132 height 25
click at [639, 451] on span "guardar" at bounding box center [617, 458] width 54 height 14
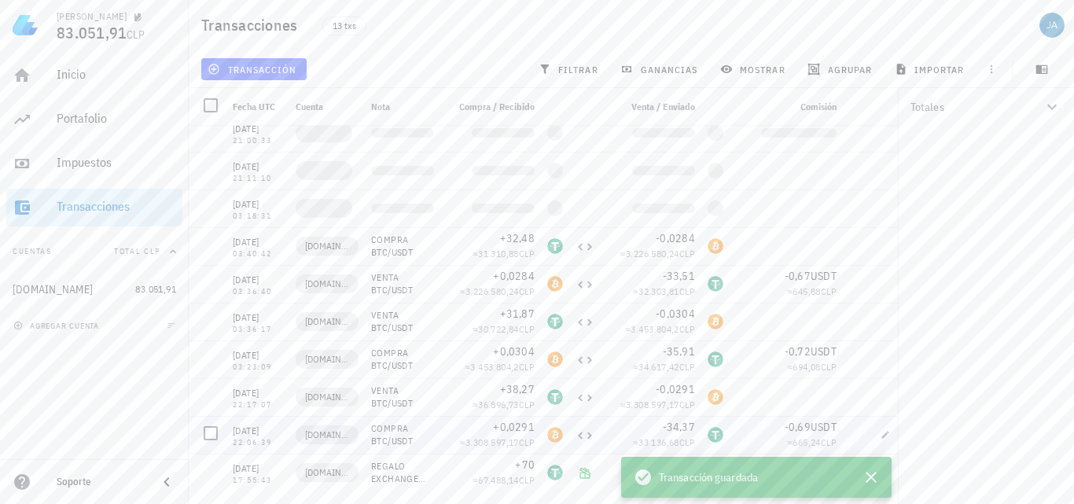
type input "0,000277"
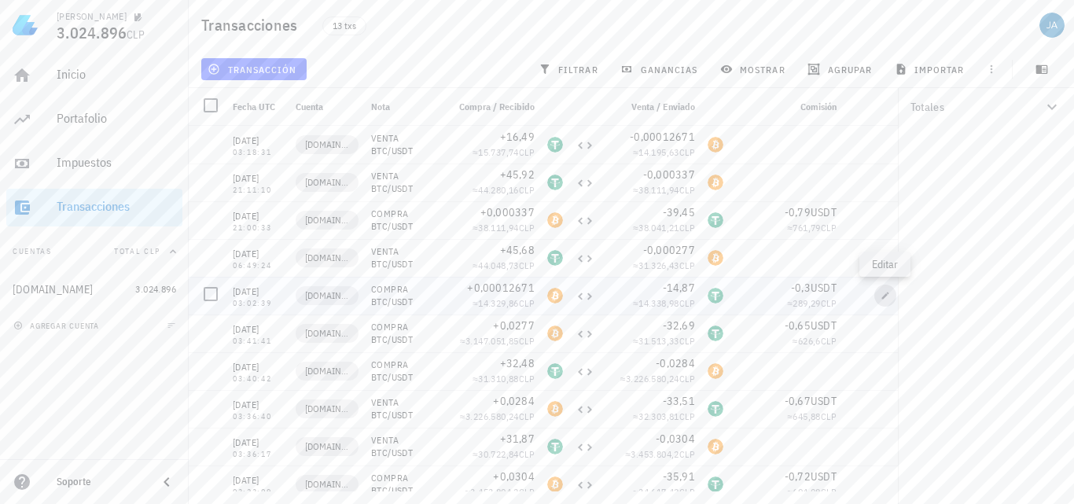
click at [885, 296] on icon "button" at bounding box center [885, 295] width 7 height 7
type input "2025-07-21"
type input "03:02:39"
type input "0,00012671"
type input "14,87"
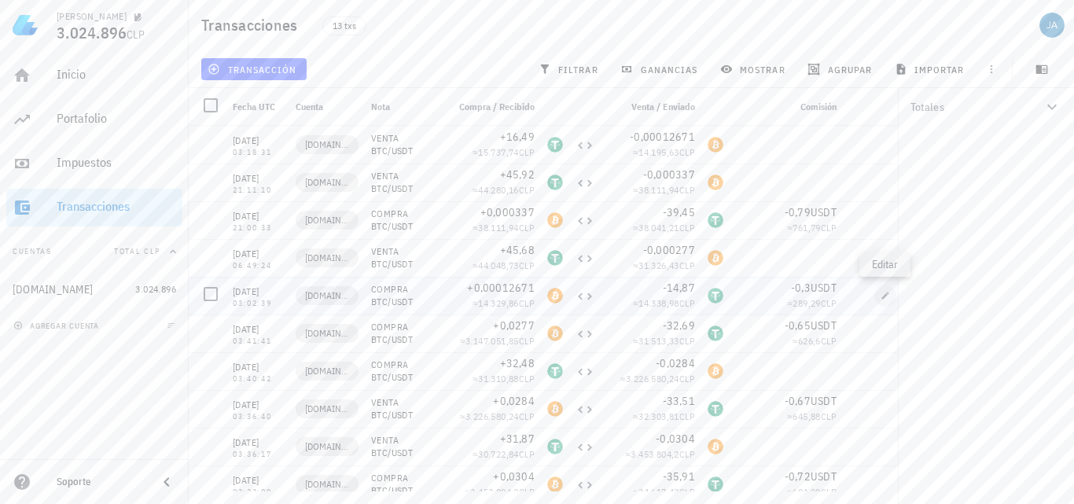
type input "0,3"
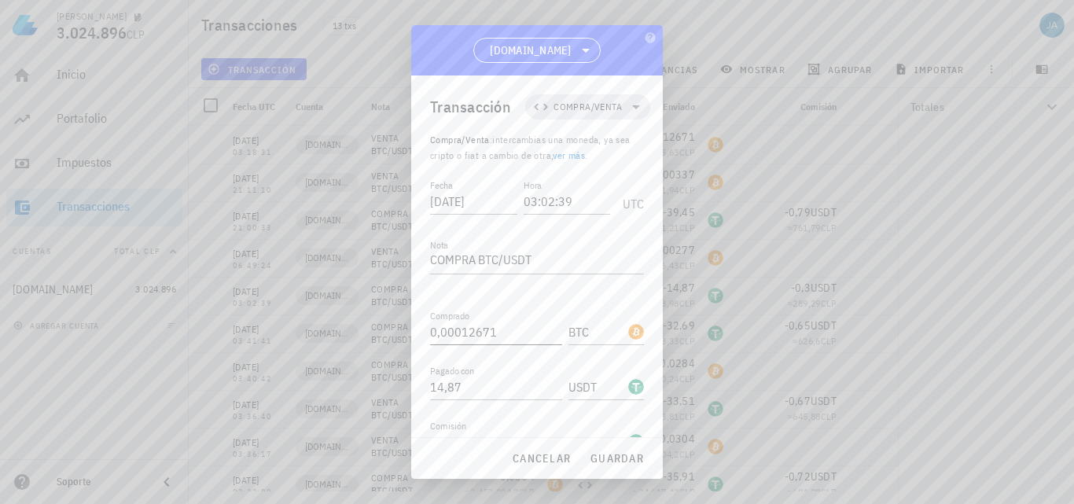
click at [449, 319] on input "0,00012671" at bounding box center [496, 331] width 132 height 25
type input "0,012671"
click at [606, 455] on span "guardar" at bounding box center [617, 458] width 54 height 14
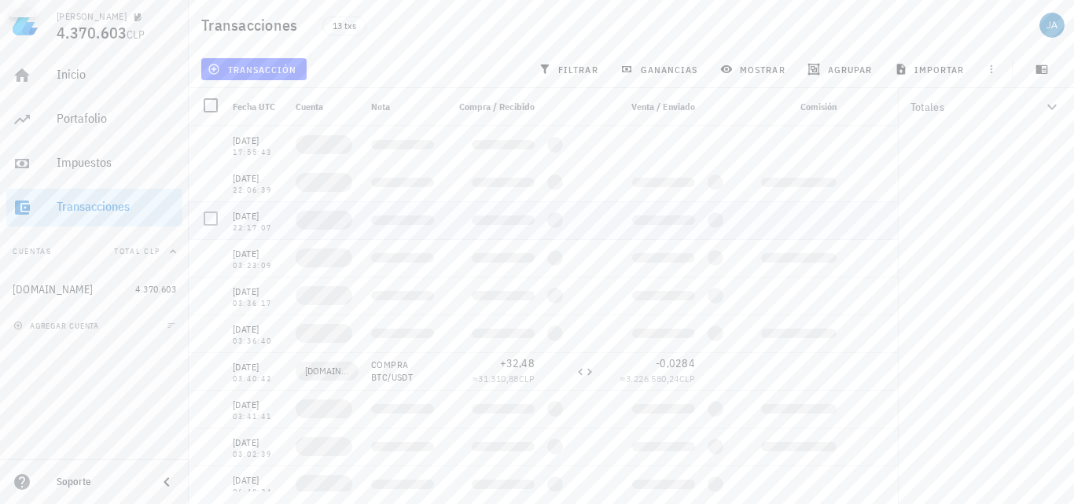
click at [885, 221] on div at bounding box center [888, 220] width 41 height 38
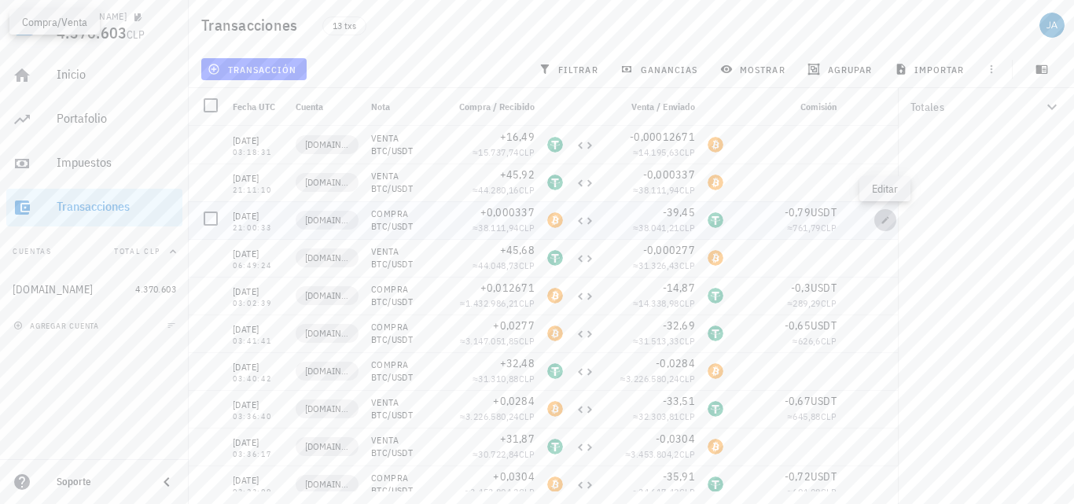
click at [881, 221] on icon "button" at bounding box center [885, 219] width 9 height 9
type input "21:00:33"
type input "0,000337"
type input "39,45"
type input "0,79"
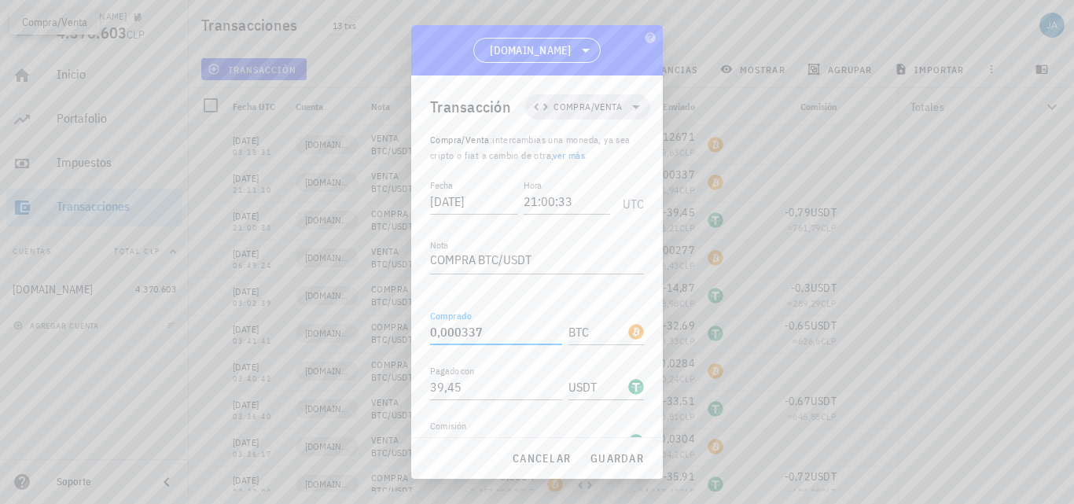
click at [454, 319] on input "0,000337" at bounding box center [496, 331] width 132 height 25
type input "0,0337"
click at [621, 456] on span "guardar" at bounding box center [617, 458] width 54 height 14
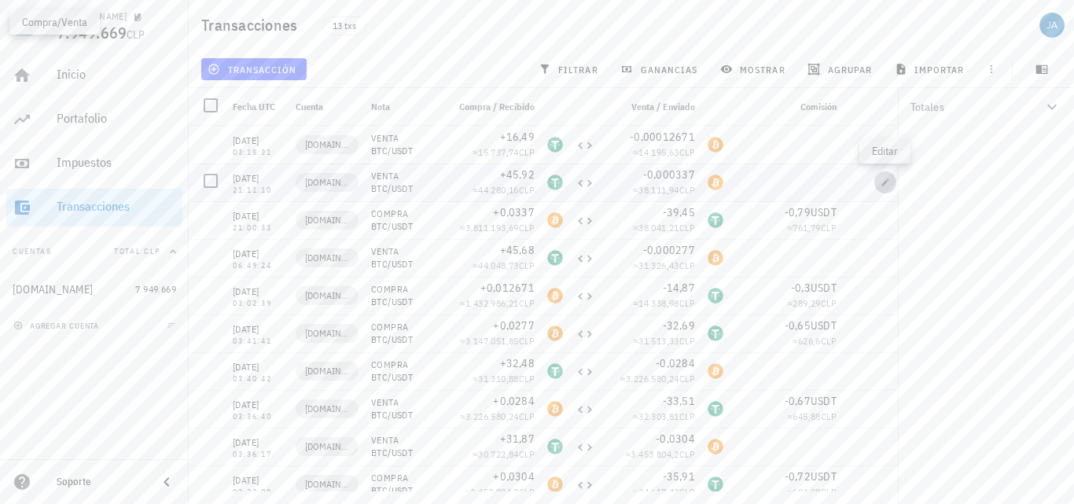
click at [884, 181] on icon "button" at bounding box center [885, 182] width 9 height 9
type input "21:11:10"
type textarea "VENTA BTC/USDT"
type input "45,92"
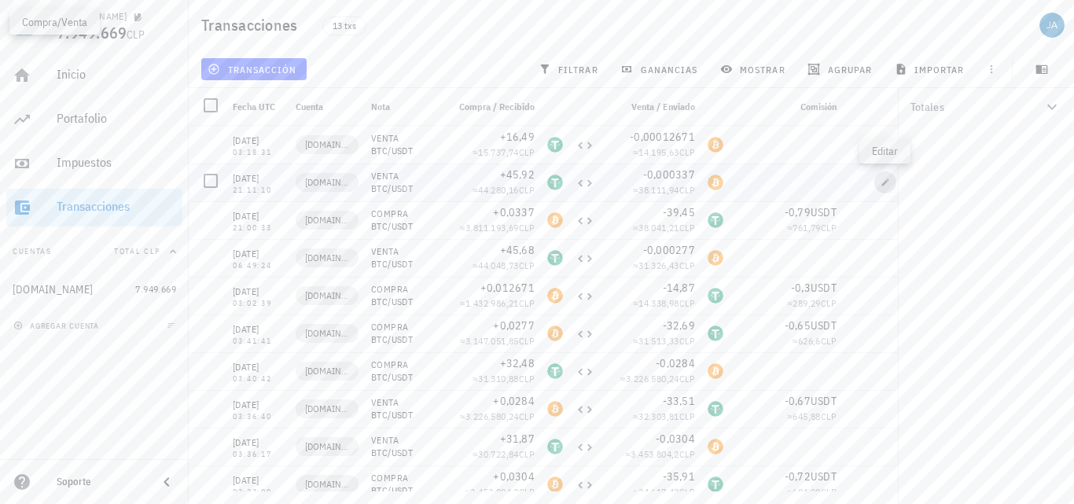
type input "USDT"
type input "0,000337"
type input "BTC"
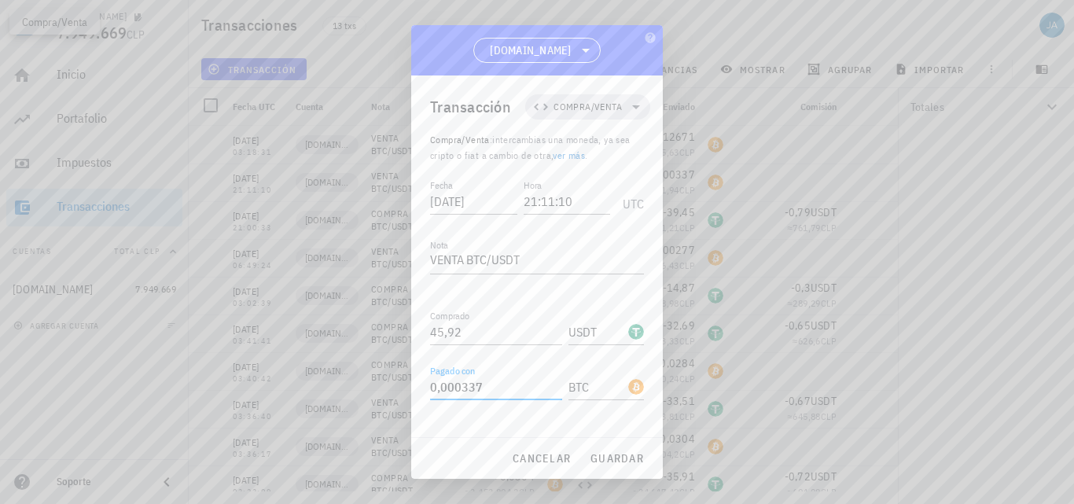
click at [451, 374] on input "0,000337" at bounding box center [496, 386] width 132 height 25
click at [610, 459] on span "guardar" at bounding box center [617, 458] width 54 height 14
type input "0,000337"
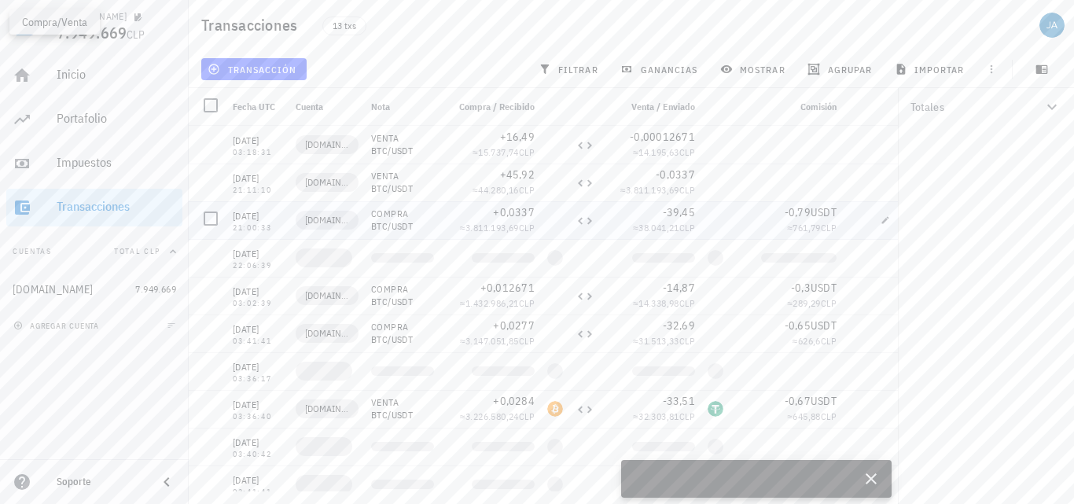
click at [881, 143] on icon "button" at bounding box center [885, 144] width 9 height 9
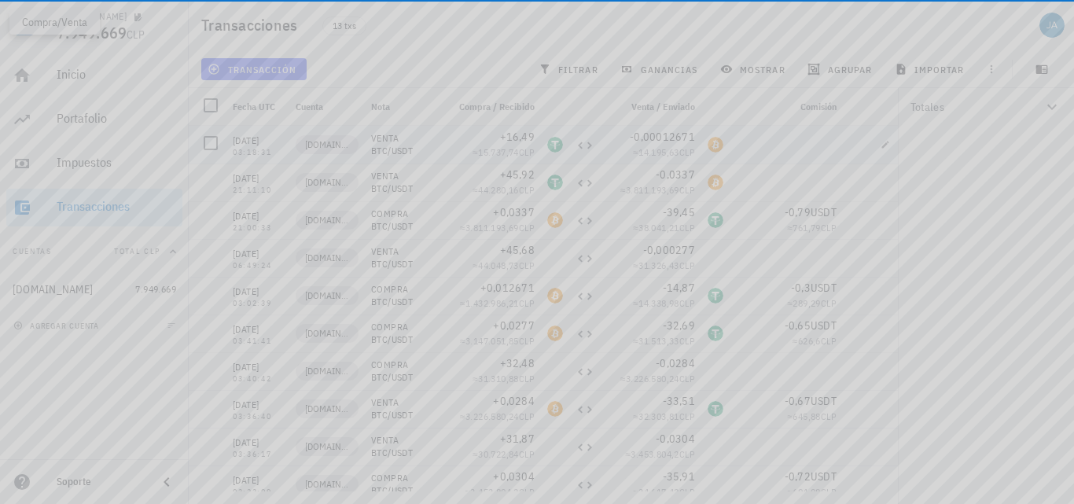
type input "2025-07-22"
type input "03:18:31"
type input "16,49"
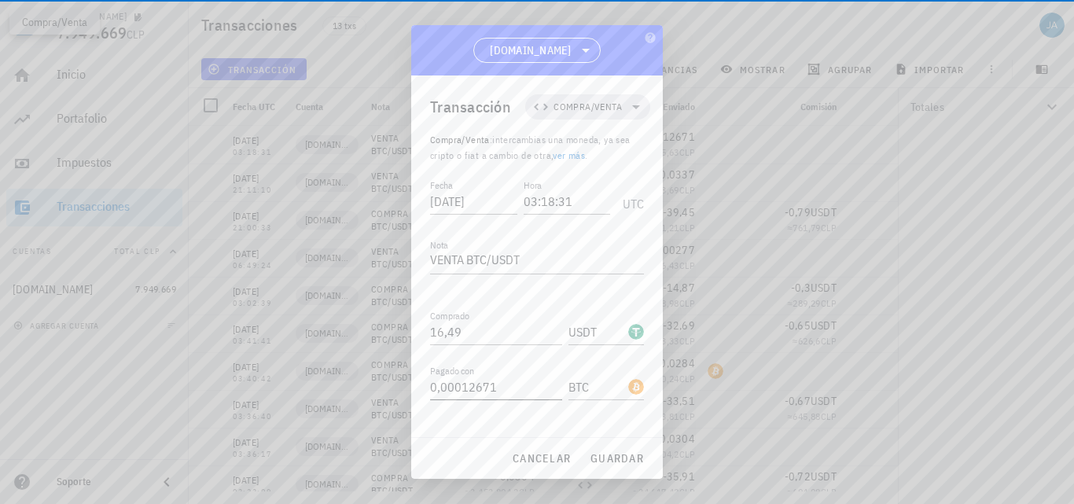
click at [452, 374] on input "0,00012671" at bounding box center [496, 386] width 132 height 25
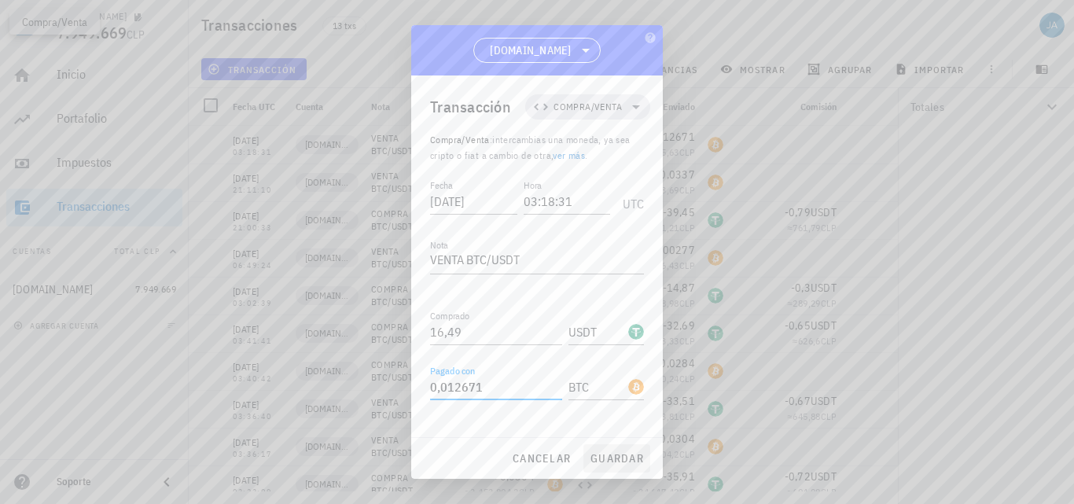
type input "0,012671"
click at [626, 462] on span "guardar" at bounding box center [617, 458] width 54 height 14
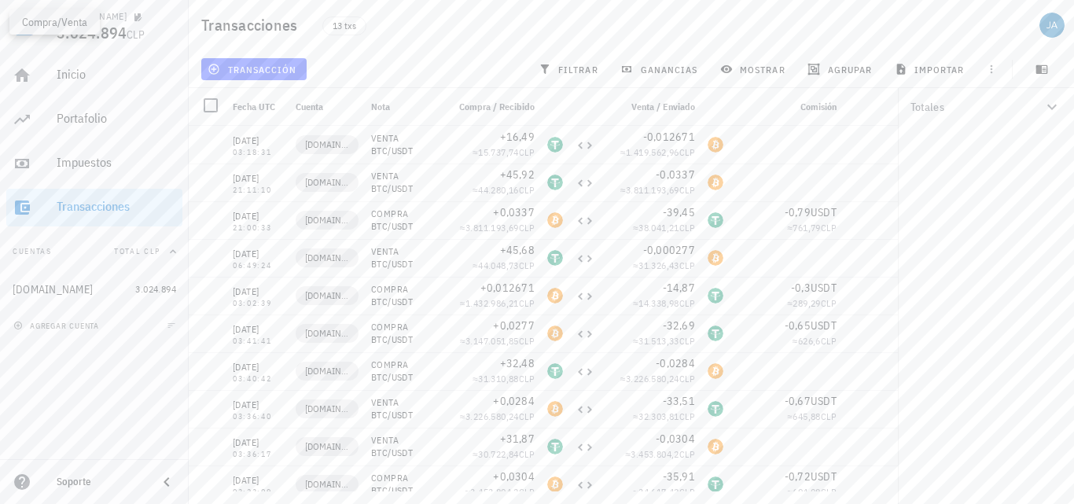
click at [116, 423] on div "Inicio Portafolio Impuestos Transacciones Cuentas Total CLP KEYANB.COM 3.024.89…" at bounding box center [94, 254] width 189 height 409
click at [121, 204] on div "Transacciones" at bounding box center [117, 206] width 120 height 15
click at [952, 248] on div "Totales 0,027423 BTC 2.941.844 CLP 86,09 USDT 83.049,98 CLP" at bounding box center [986, 296] width 176 height 416
click at [79, 74] on div "Inicio" at bounding box center [117, 74] width 120 height 15
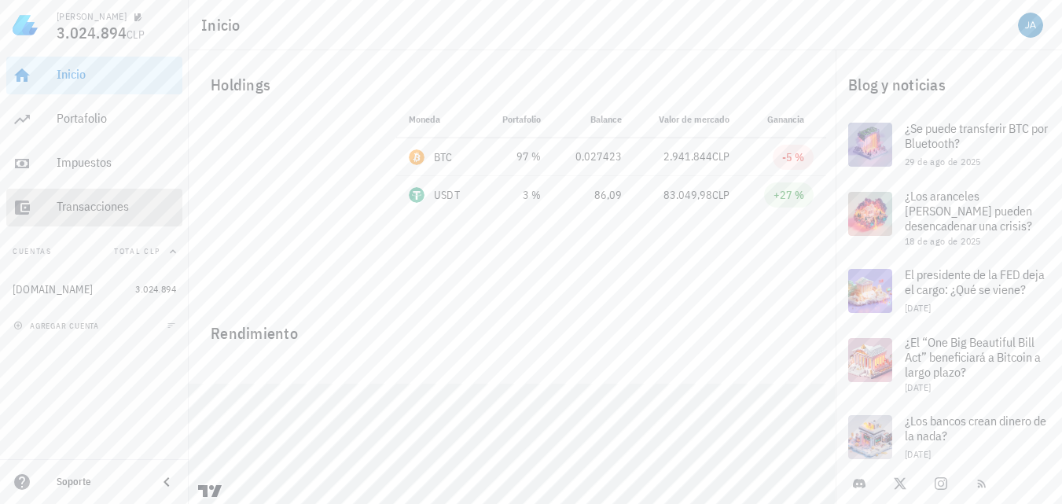
click at [90, 204] on div "Transacciones" at bounding box center [117, 206] width 120 height 15
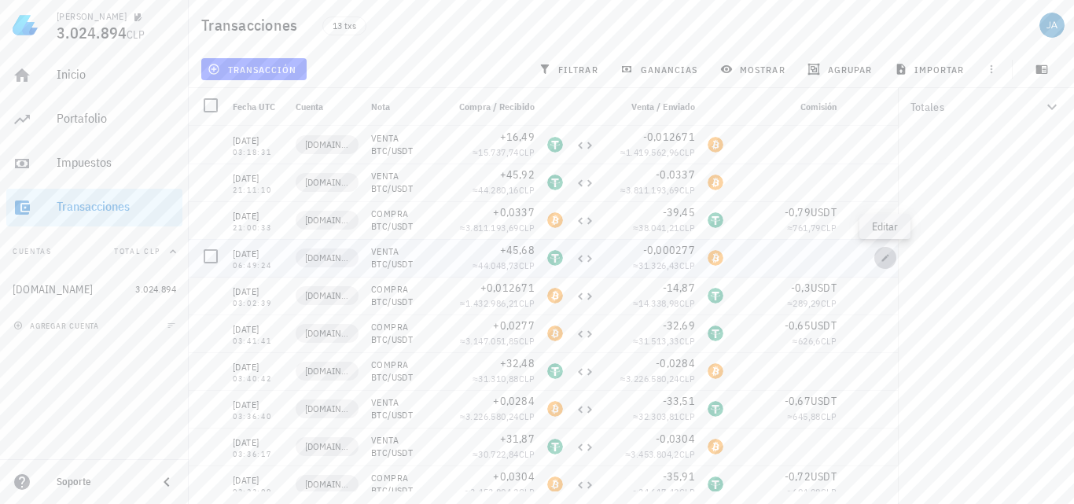
click at [886, 262] on icon "button" at bounding box center [885, 257] width 9 height 9
type input "2025-07-21"
type input "06:49:24"
type input "45,68"
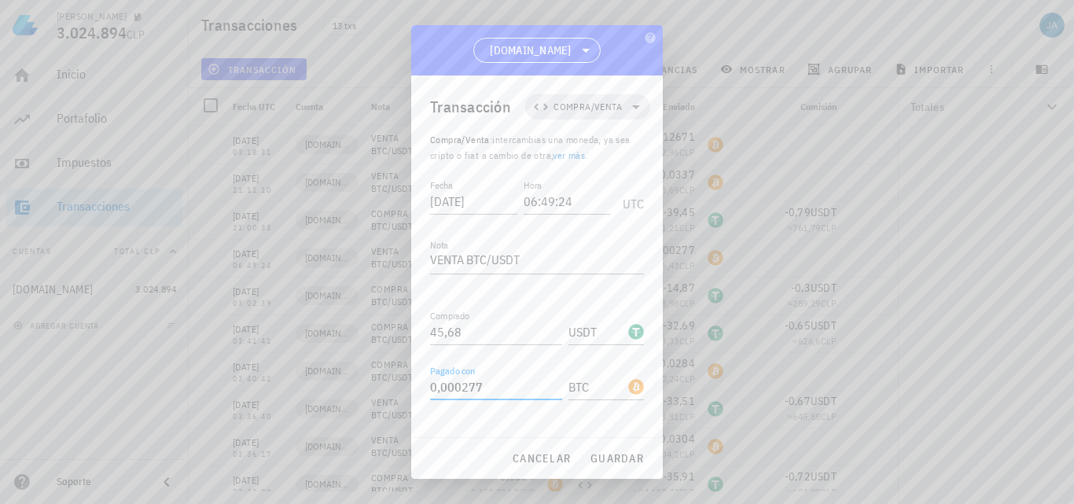
click at [451, 374] on input "0,000277" at bounding box center [496, 386] width 132 height 25
type input "0,0277"
click at [608, 461] on span "guardar" at bounding box center [617, 458] width 54 height 14
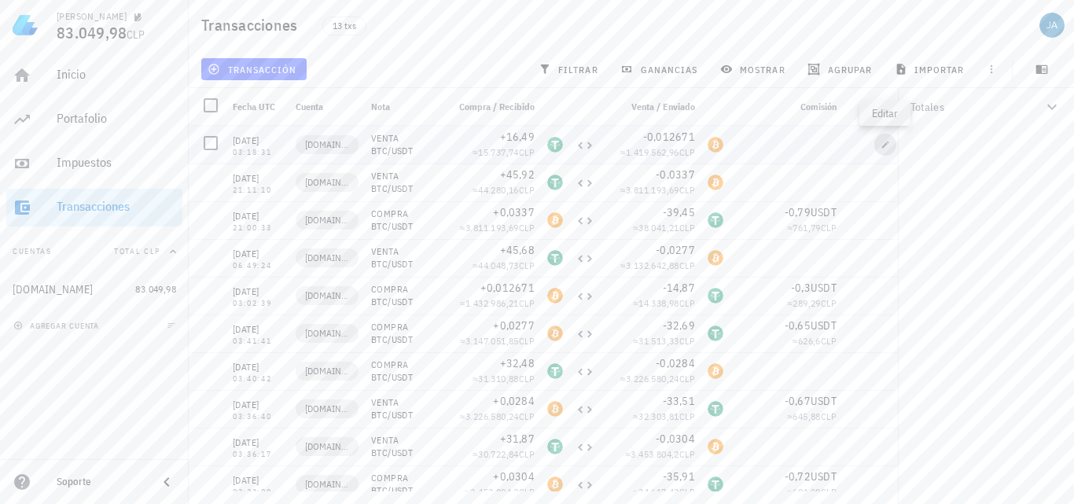
click at [886, 143] on icon "button" at bounding box center [885, 144] width 7 height 7
type input "2025-07-22"
type input "03:18:31"
type input "16,49"
type input "0,012671"
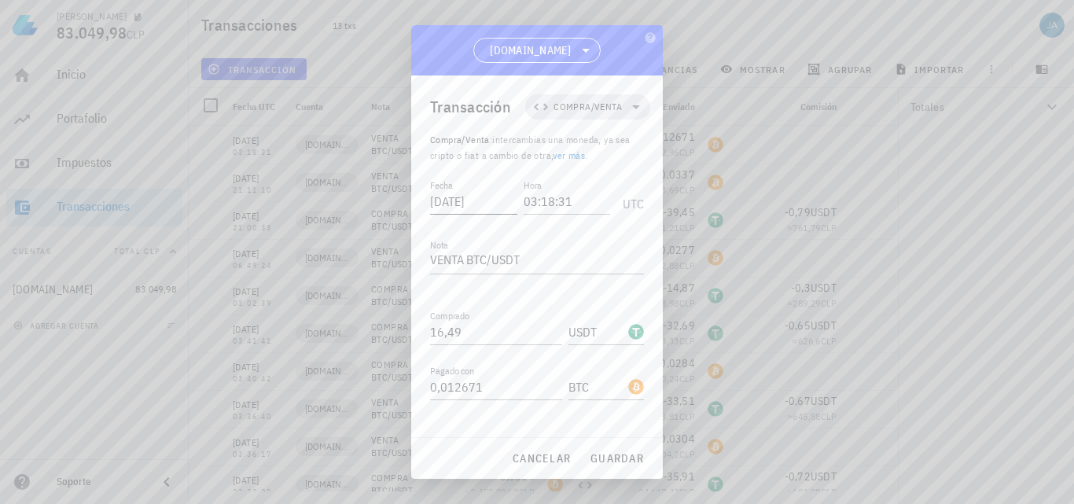
click at [492, 189] on input "2025-07-22" at bounding box center [473, 201] width 87 height 25
type input "2025-07-21"
click at [602, 457] on span "guardar" at bounding box center [617, 458] width 54 height 14
